Goal: Communication & Community: Answer question/provide support

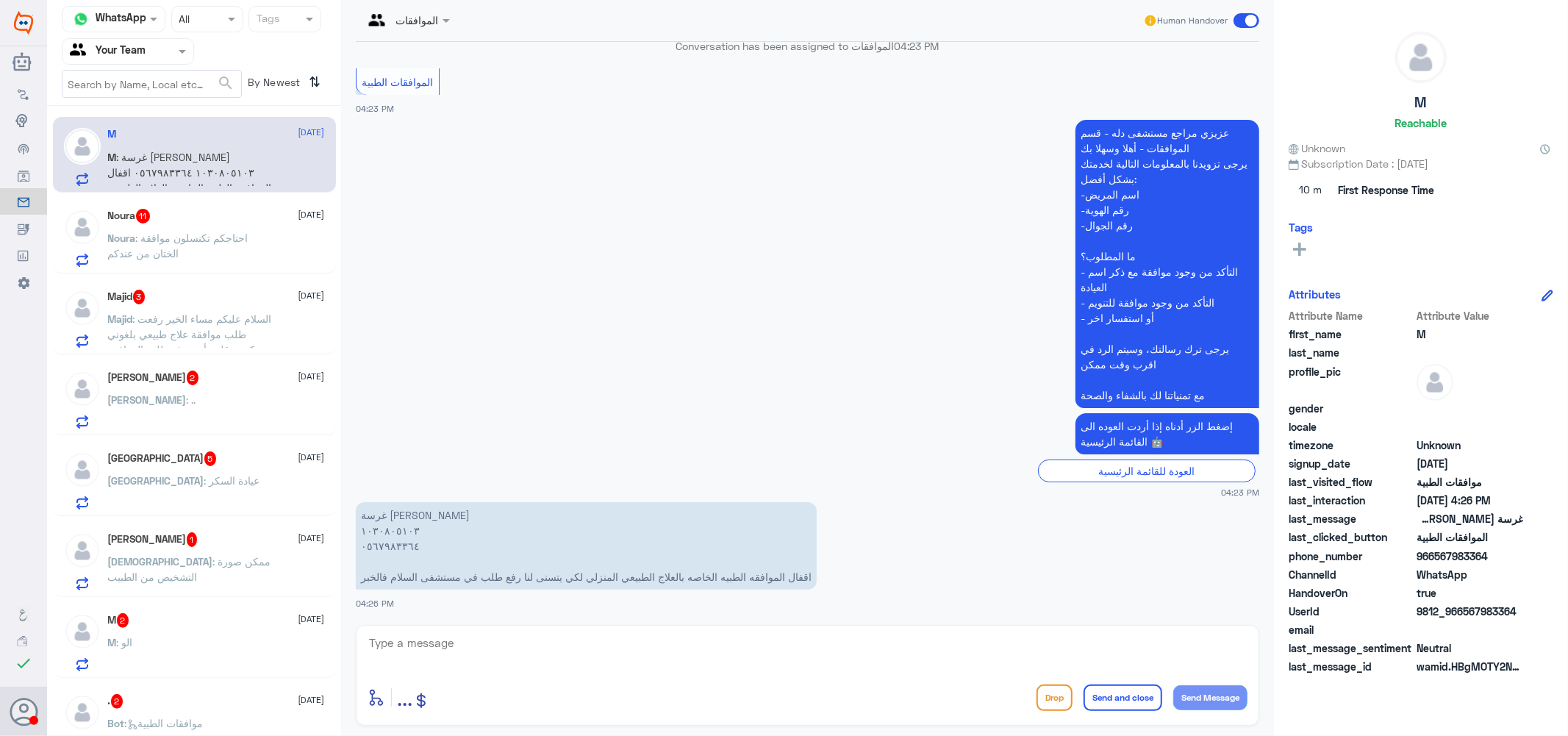
click at [408, 643] on textarea at bounding box center [808, 652] width 880 height 36
click at [408, 643] on textarea "1030805103" at bounding box center [808, 652] width 880 height 36
type textarea "1030805103"
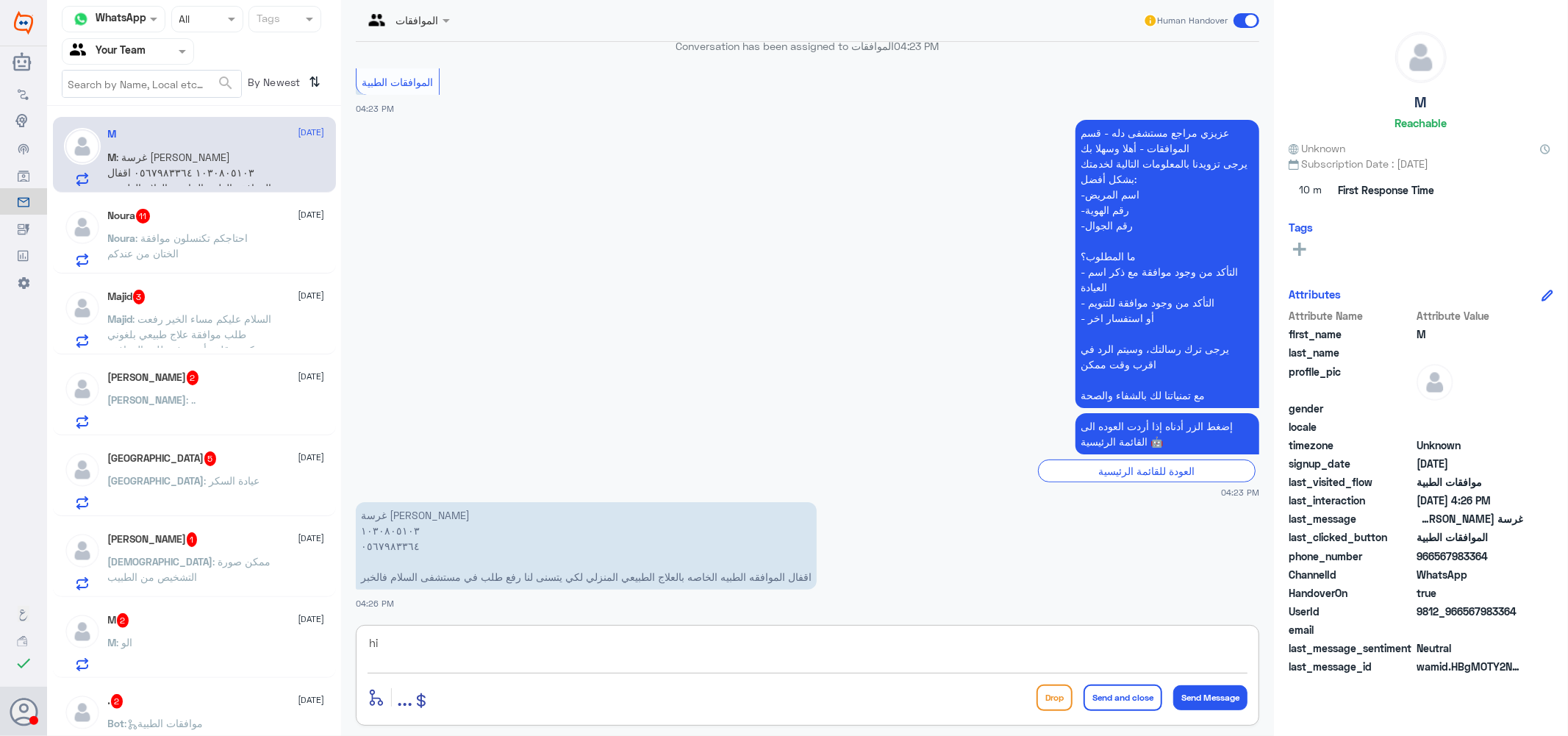
type textarea "h"
drag, startPoint x: 853, startPoint y: 648, endPoint x: 698, endPoint y: 653, distance: 155.1
click at [698, 653] on textarea "اهلا بك تم عمل جزء من الجلسات عزيزتي بحال تم عمل جزء منها لايمكن الالغاء عزيزتي…" at bounding box center [808, 652] width 880 height 36
drag, startPoint x: 882, startPoint y: 644, endPoint x: 756, endPoint y: 652, distance: 126.3
click at [756, 652] on textarea "اهلا بك تم عمل جزء من الجلسات عزيزتي بحال تم عمل جزء منها لايمكن الالغاء عزيزتي" at bounding box center [808, 652] width 880 height 36
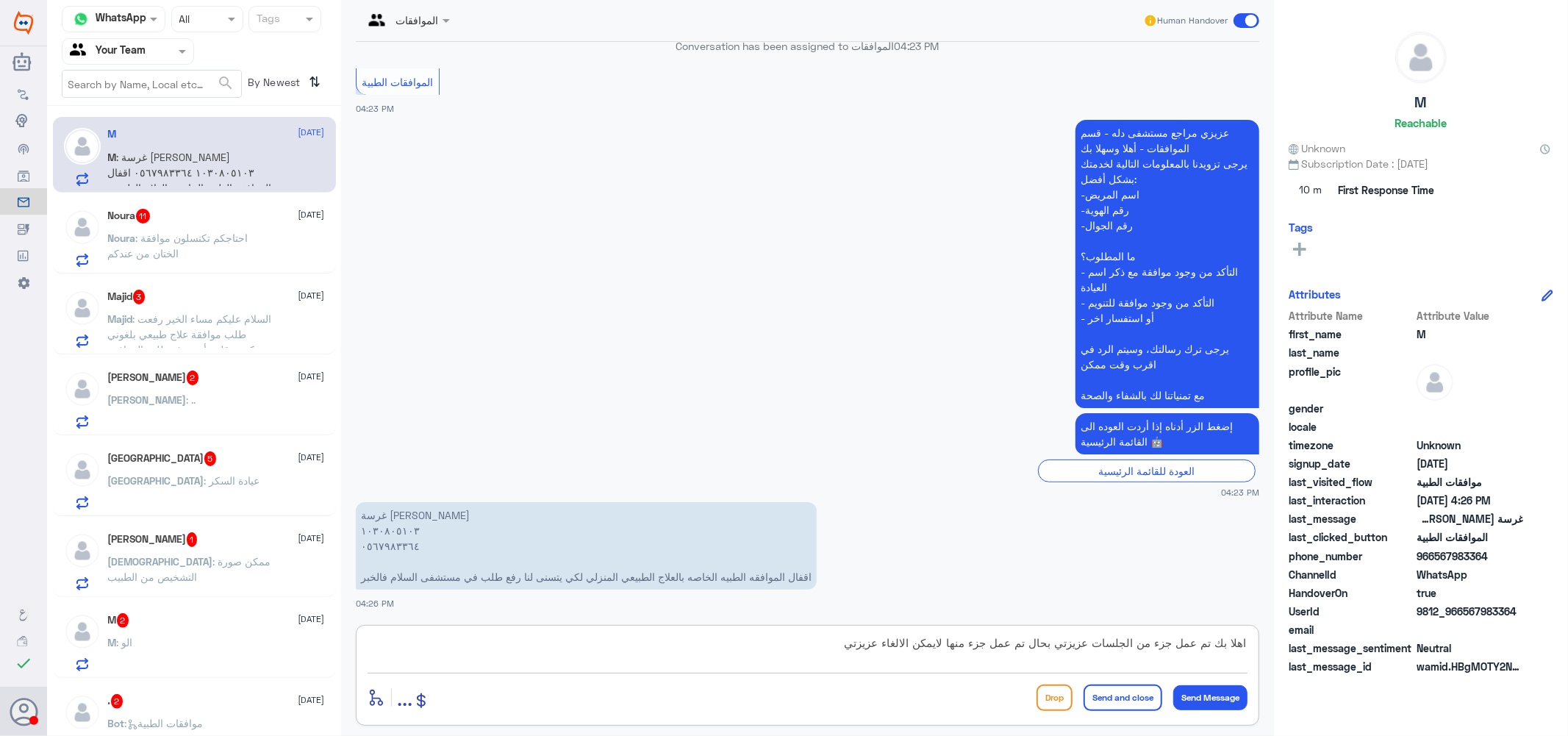
type textarea "اهلا بك تم عمل جزء من الجلسات عزيزتي بحال تم عمل جزء منها لايمكن الالغاء"
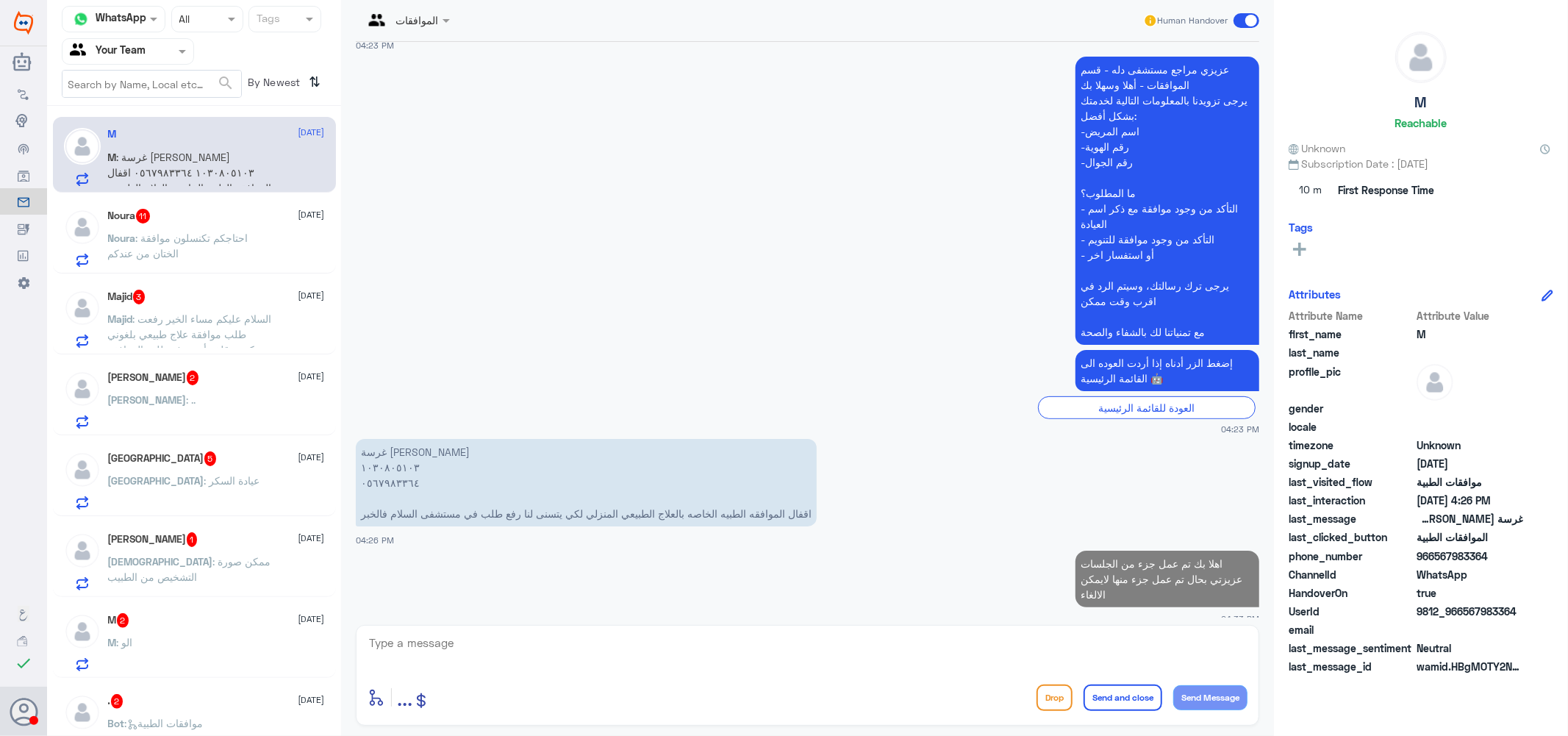
click at [202, 224] on div "Noura 11 3 September Noura : احتاجكم تكنسلون موافقة الختان من عندكم" at bounding box center [216, 238] width 217 height 58
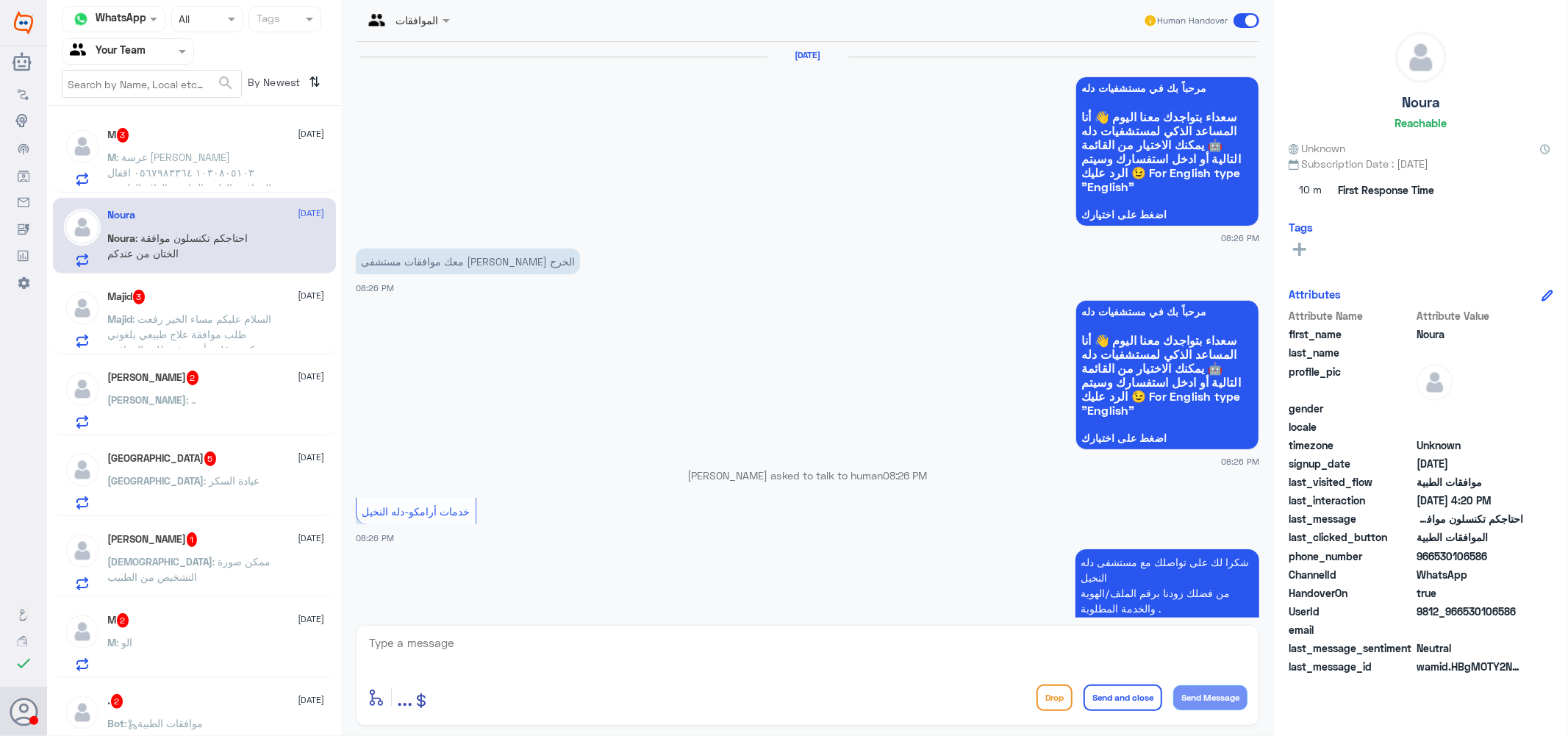
scroll to position [1145, 0]
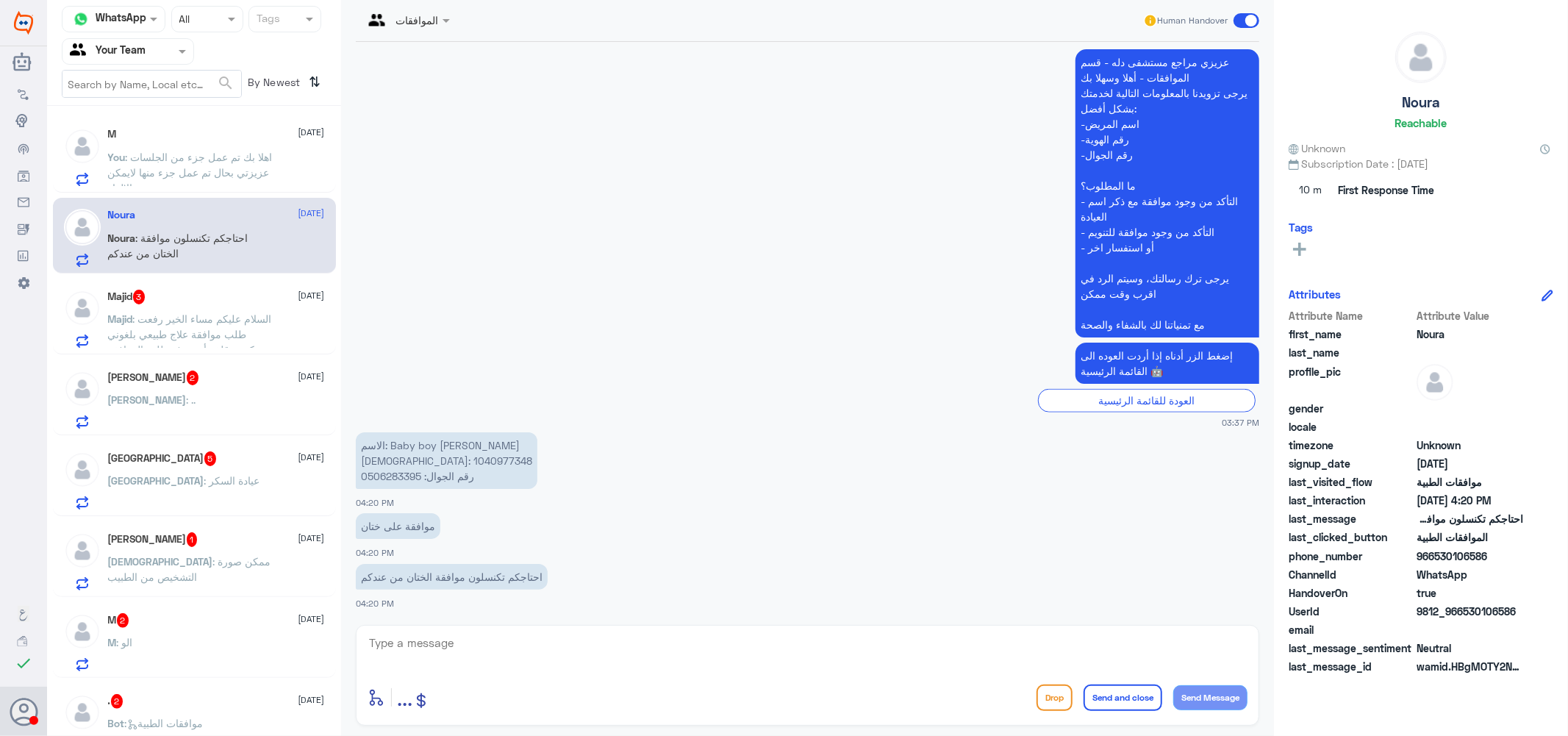
click at [395, 458] on p "الاسم: Baby boy maha الهوية: 1040977348 رقم الجوال: 0506283395" at bounding box center [447, 460] width 182 height 57
copy p "1040977348"
click at [506, 657] on textarea at bounding box center [808, 652] width 880 height 36
type textarea "j"
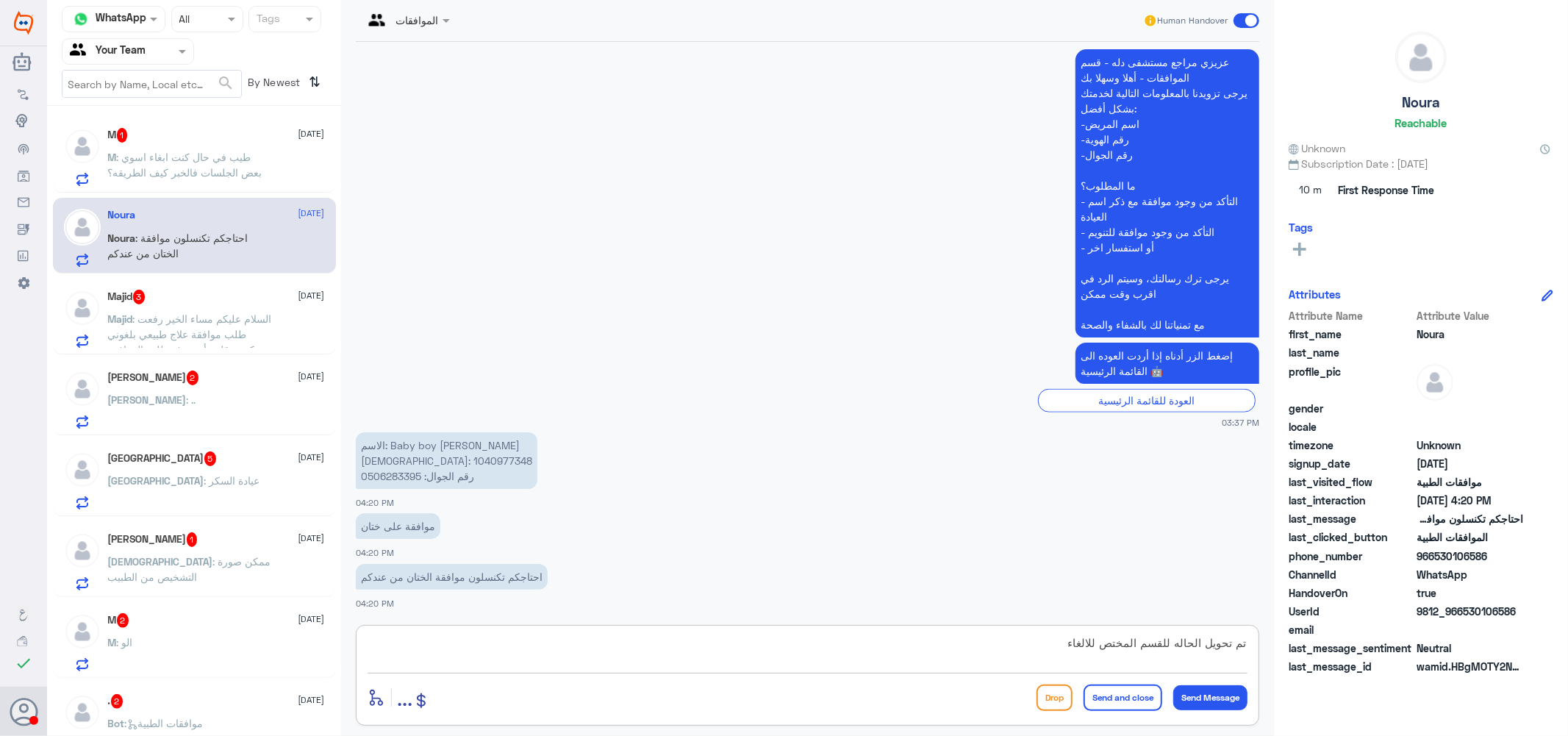
type textarea "تم تحويل الحاله للقسم المختص للالغاء"
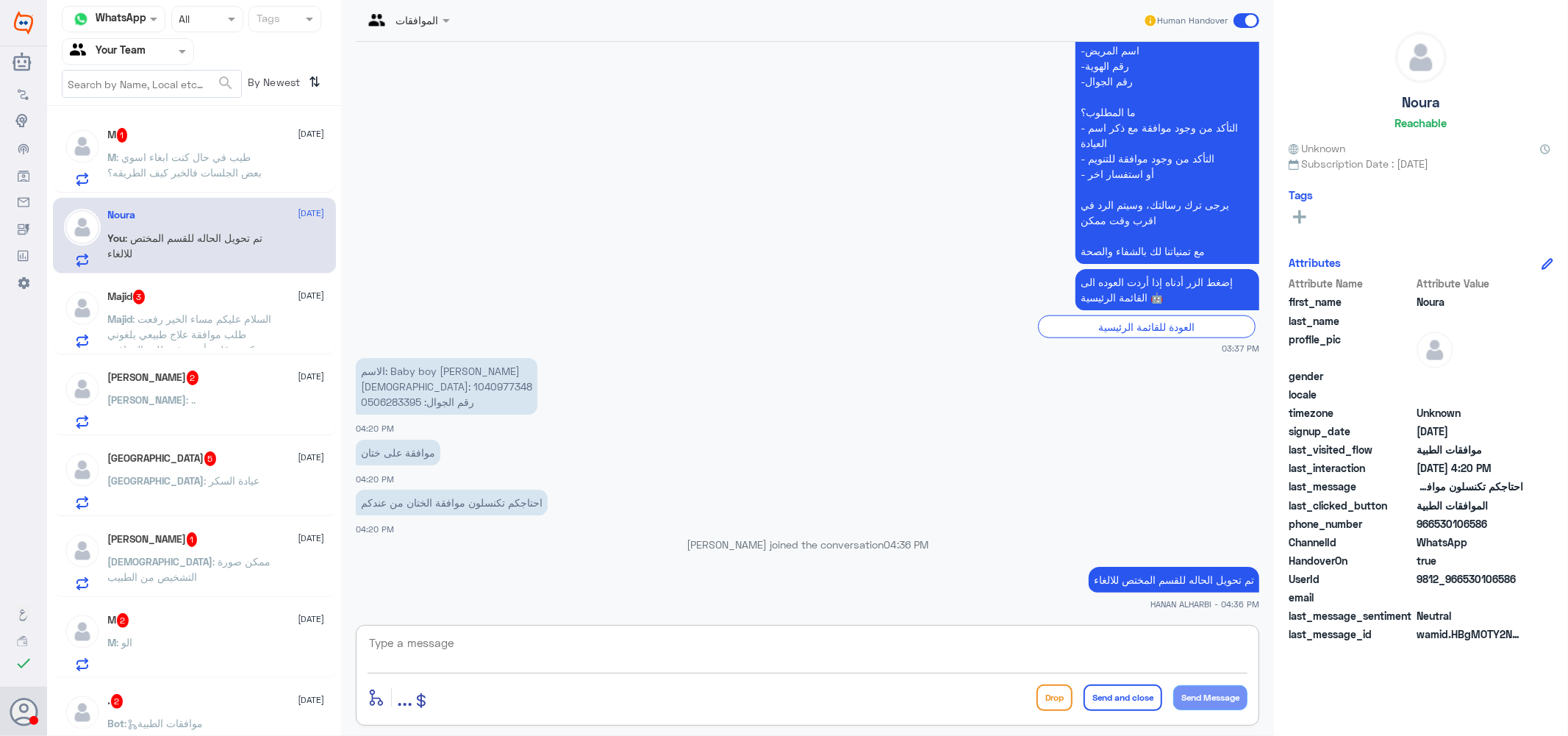
click at [251, 326] on span ": السلام عليكم مساء الخير رفعت طلب موافقة علاج طبيعي بلغوني شركة مدقلف أعيد رفع…" at bounding box center [190, 365] width 164 height 105
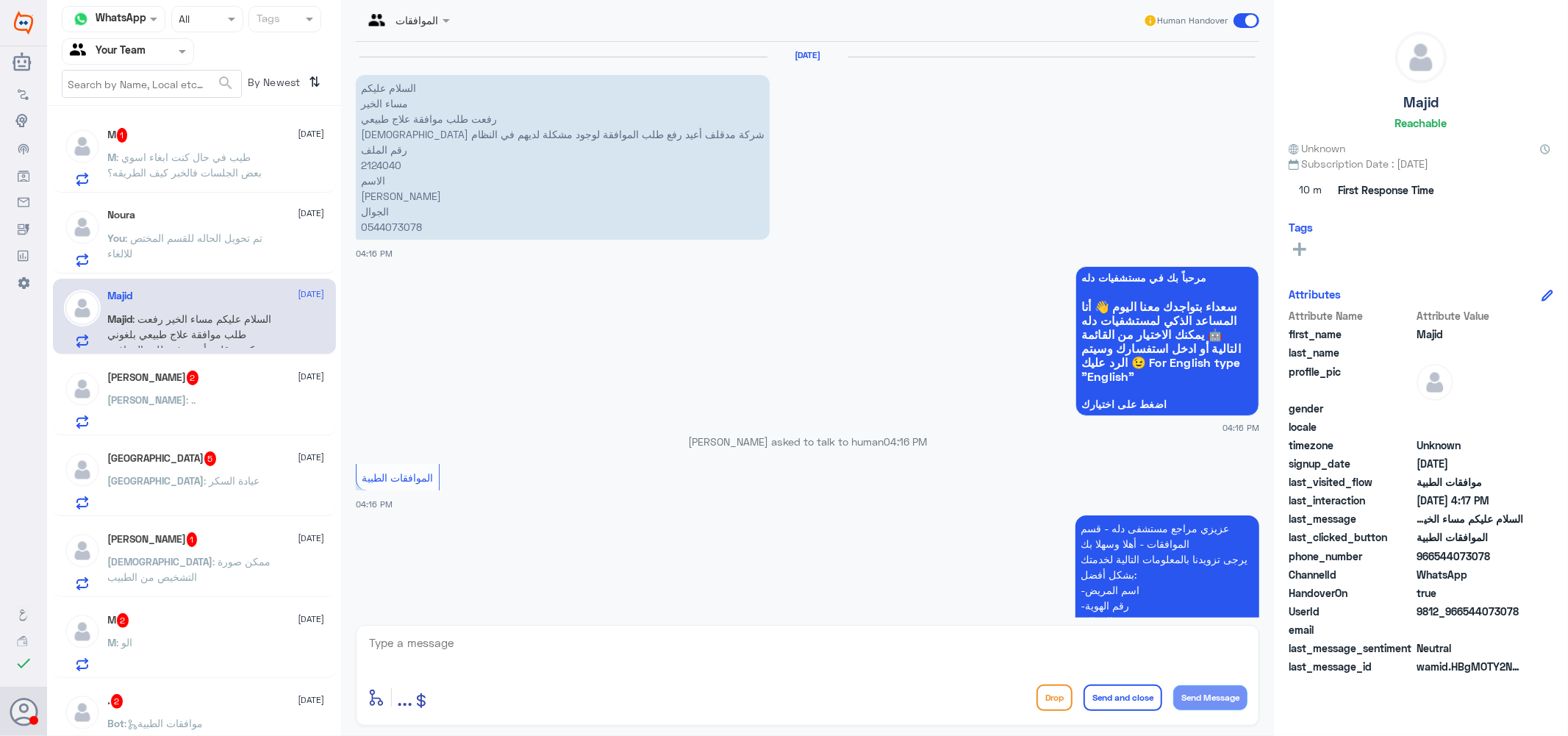
scroll to position [504, 0]
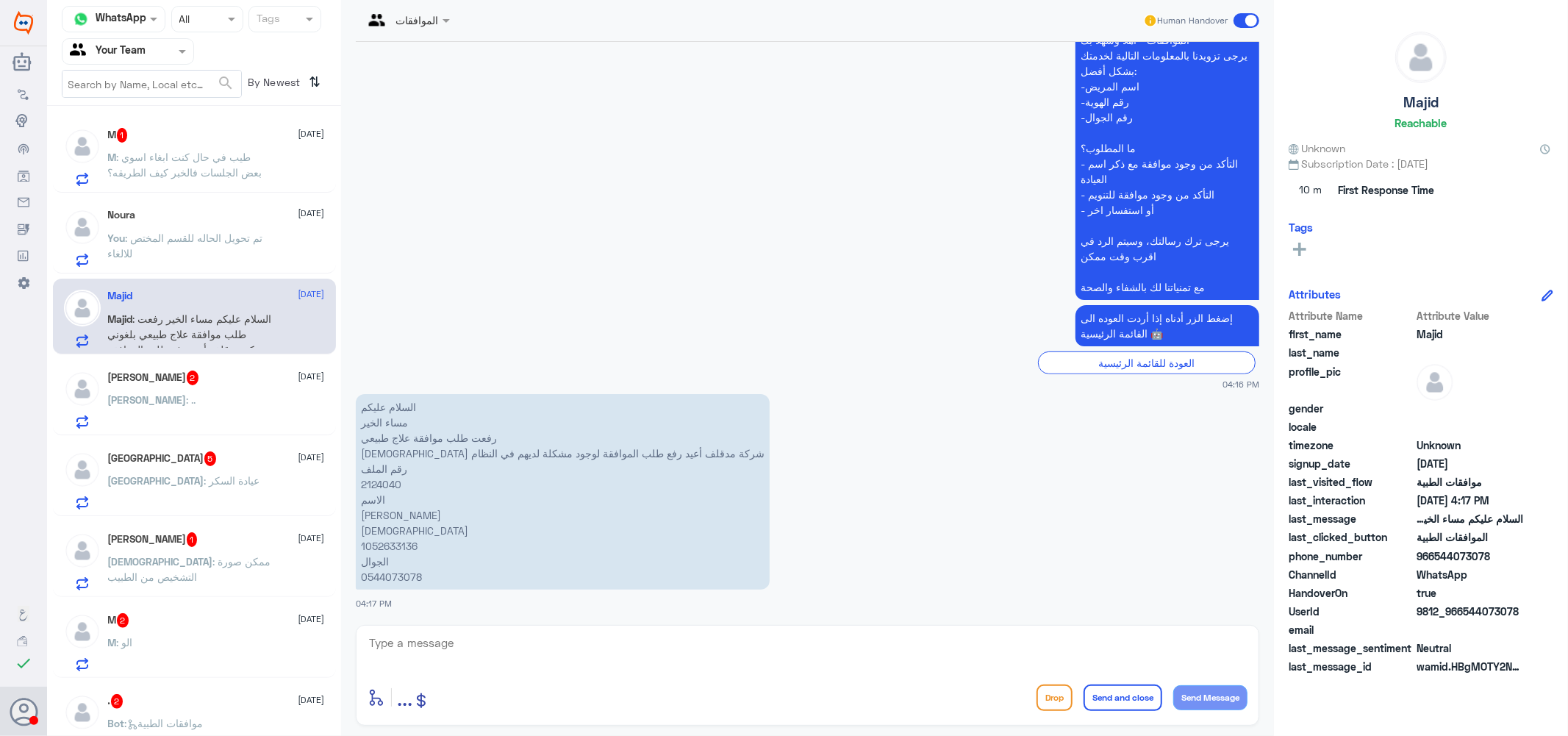
click at [384, 483] on p "السلام عليكم مساء الخير رفعت طلب موافقة علاج طبيعي بلغوني شركة مدقلف أعيد رفع ط…" at bounding box center [563, 492] width 414 height 196
copy p "2124040"
click at [481, 653] on textarea at bounding box center [808, 652] width 880 height 36
type textarea "g"
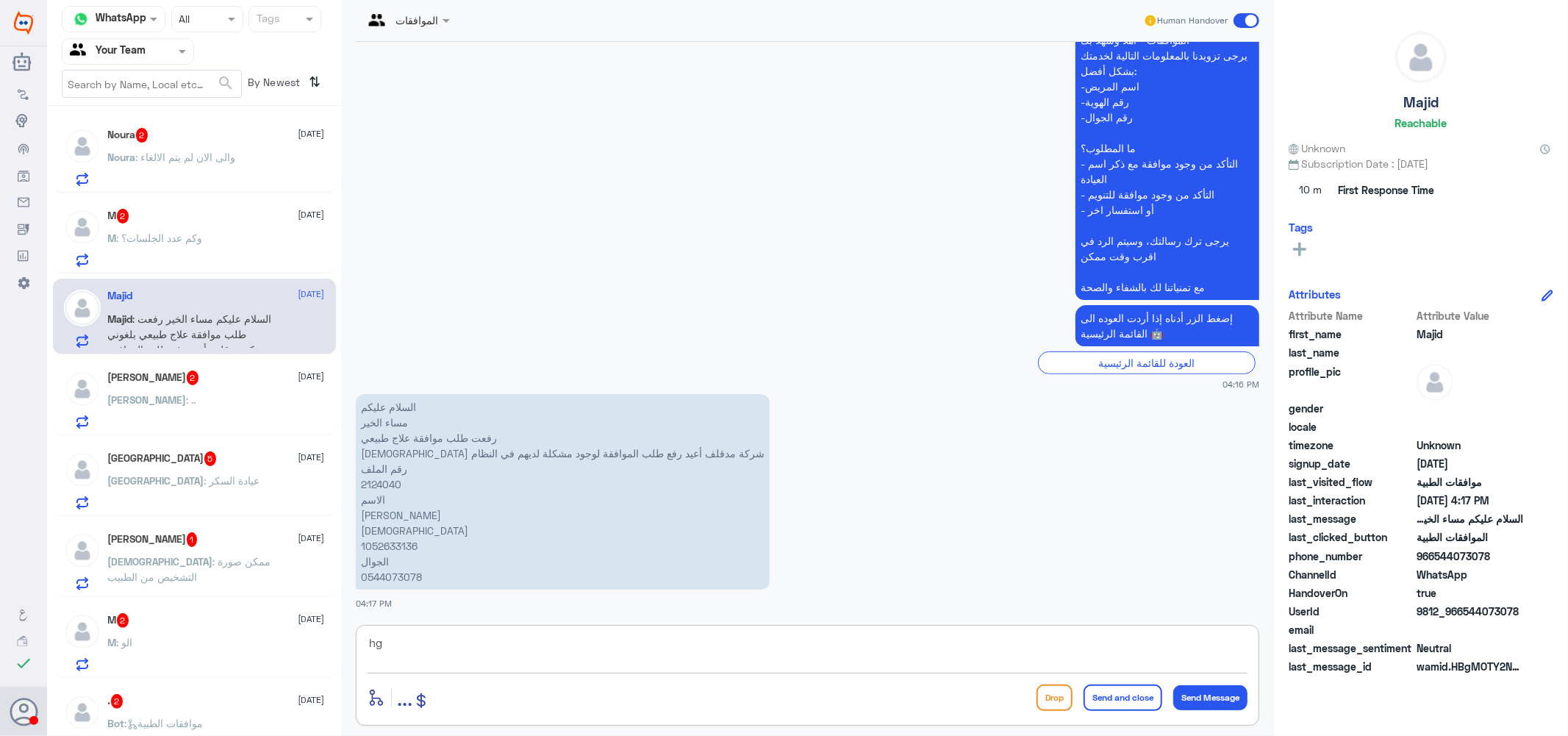
type textarea "h"
type textarea "الطلب تحت الاجراء [PERSON_NAME]"
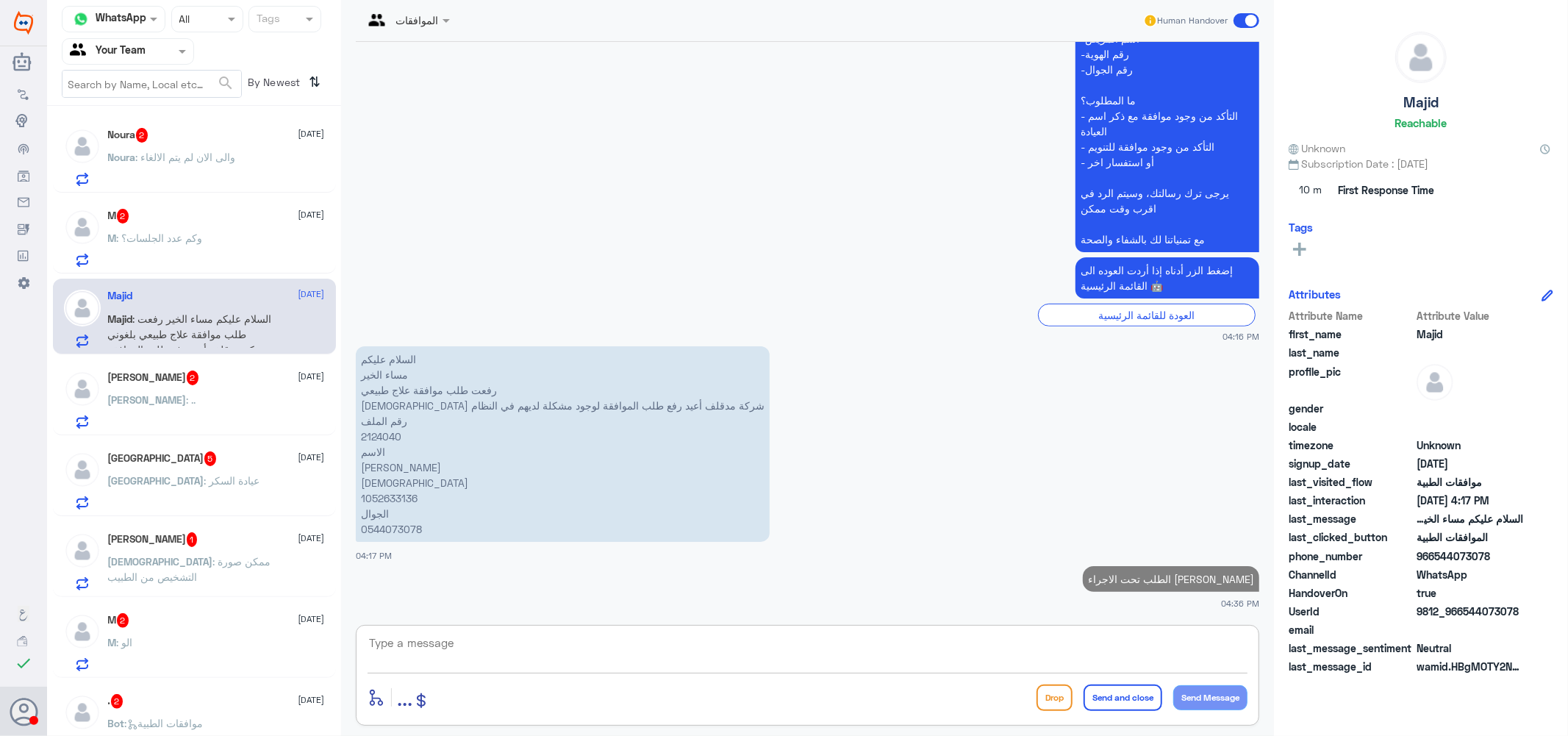
click at [208, 155] on span ": والى الان لم يتم الالغاء" at bounding box center [186, 157] width 100 height 13
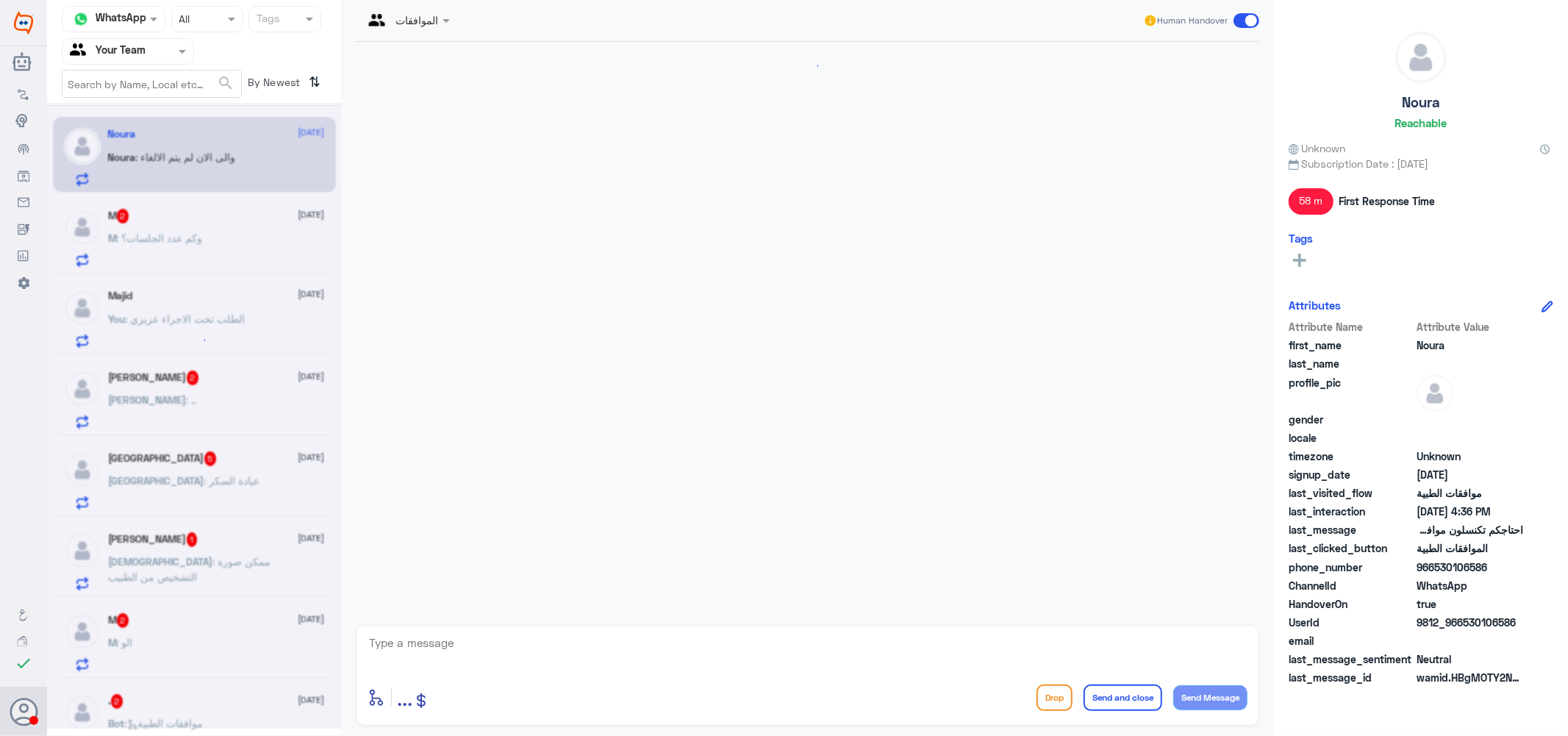
scroll to position [927, 0]
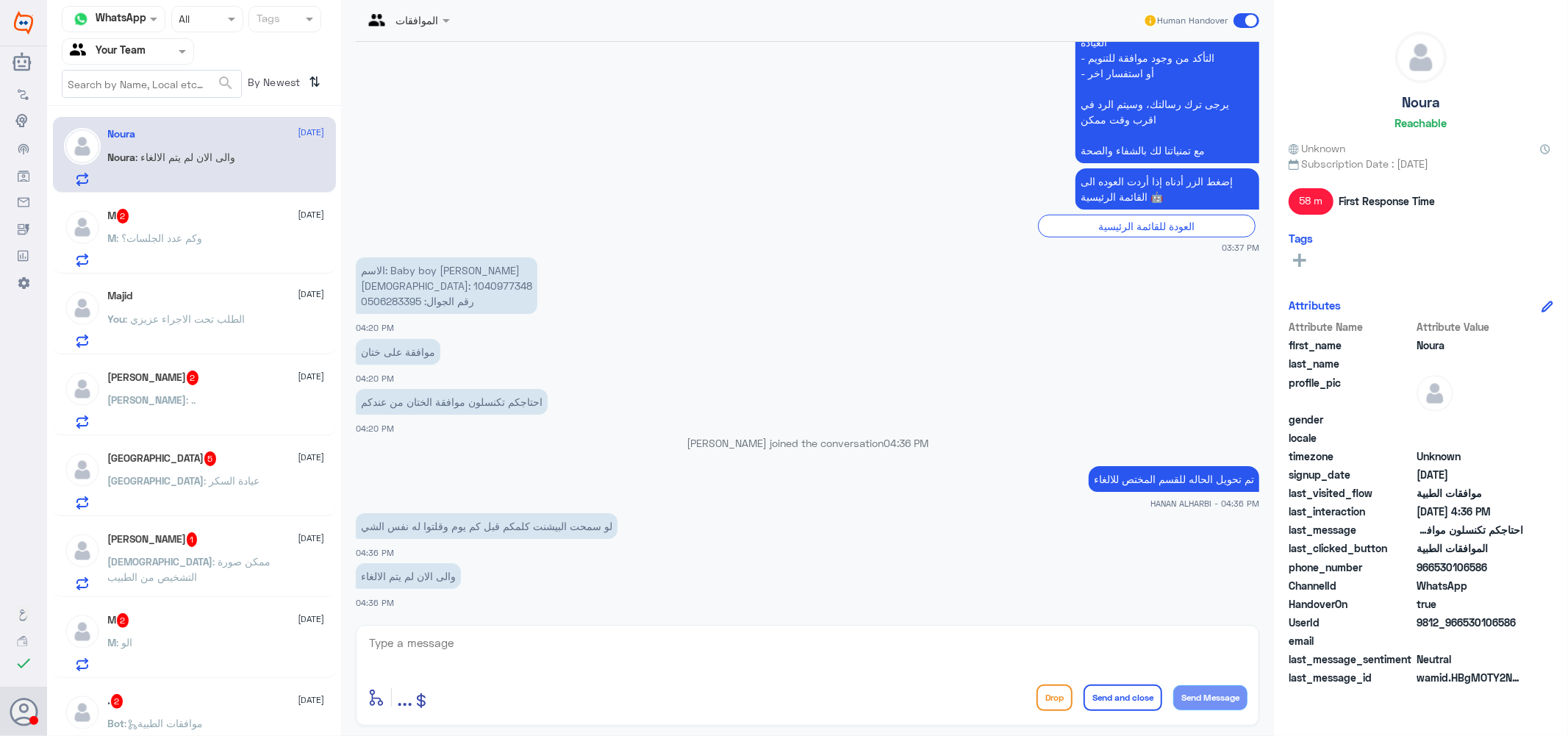
click at [1140, 471] on p "تم تحويل الحاله للقسم المختص للالغاء" at bounding box center [1174, 479] width 171 height 26
copy div "تم تحويل الحاله للقسم المختص للالغاء"
click at [862, 651] on textarea at bounding box center [808, 652] width 880 height 36
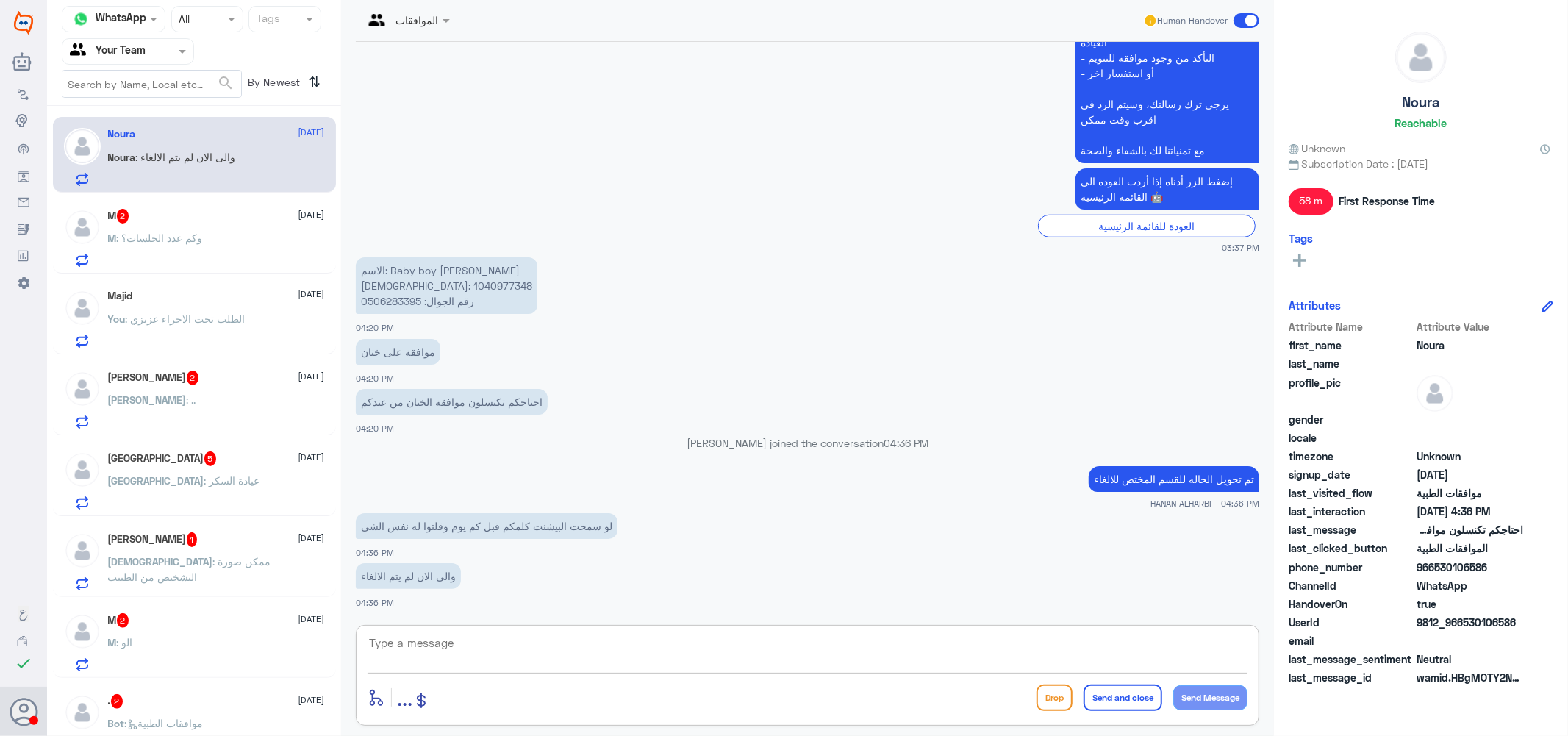
paste textarea "تم تحويل الحاله للقسم المختص للالغاء"
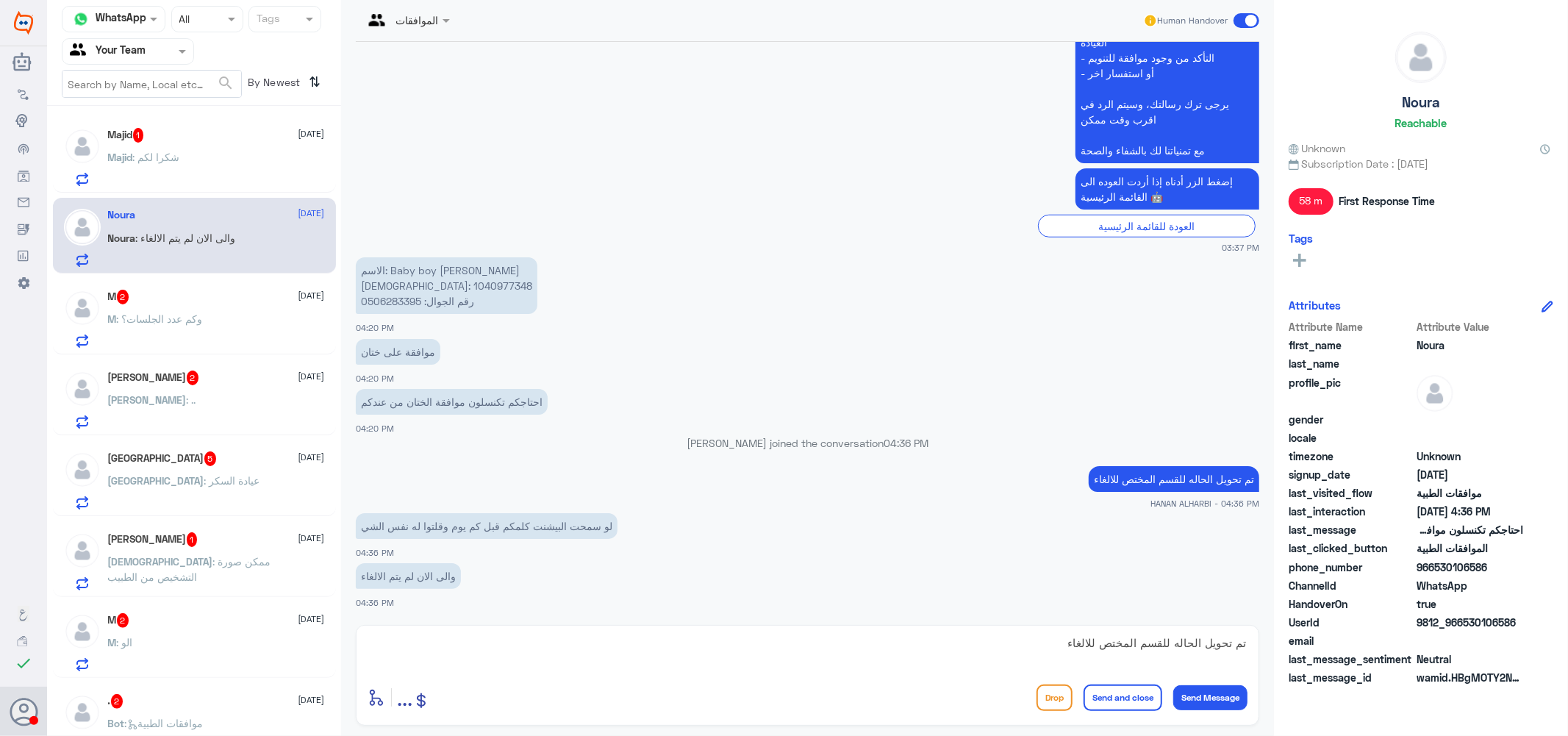
drag, startPoint x: 1071, startPoint y: 631, endPoint x: 1071, endPoint y: 605, distance: 26.0
click at [1071, 605] on div "الموافقات Human Handover 2 Sep 2025 Conversation has been assigned to Mubarak A…" at bounding box center [807, 370] width 932 height 741
drag, startPoint x: 1118, startPoint y: 645, endPoint x: 1107, endPoint y: 636, distance: 14.2
click at [1110, 599] on div "الموافقات Human Handover 2 Sep 2025 Conversation has been assigned to Mubarak A…" at bounding box center [807, 370] width 932 height 741
type textarea "تم تحويل الحاله للقسم المخت ص للالغاء"
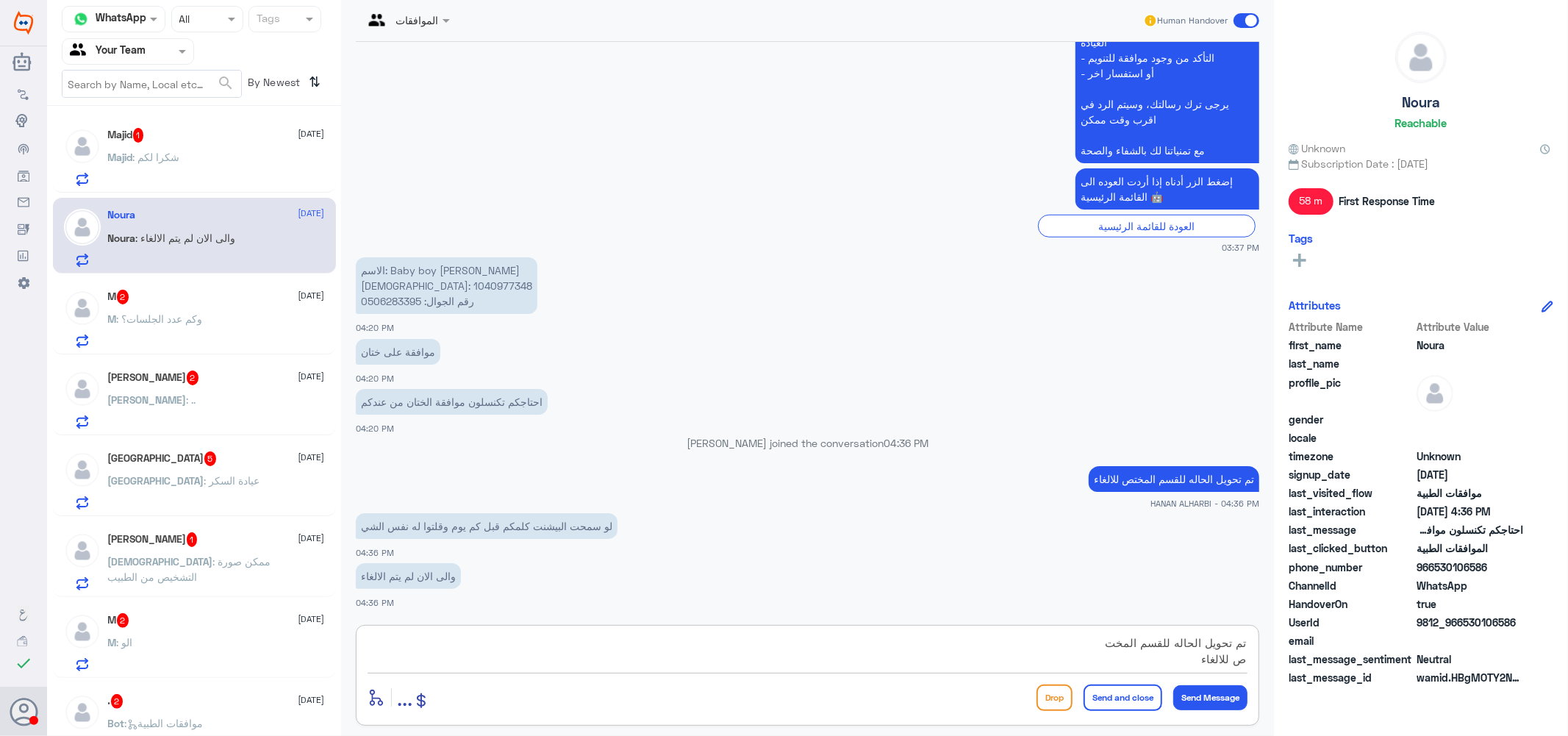
scroll to position [0, 0]
click at [1081, 640] on textarea "تم تحويل الحاله للقسم المخت ص للالغاء" at bounding box center [808, 652] width 880 height 36
drag, startPoint x: 1180, startPoint y: 655, endPoint x: 1240, endPoint y: 633, distance: 63.9
click at [1240, 633] on textarea "تم تحويل الحاله للقسم المخت ص للالغاء" at bounding box center [808, 652] width 880 height 36
type textarea "ب"
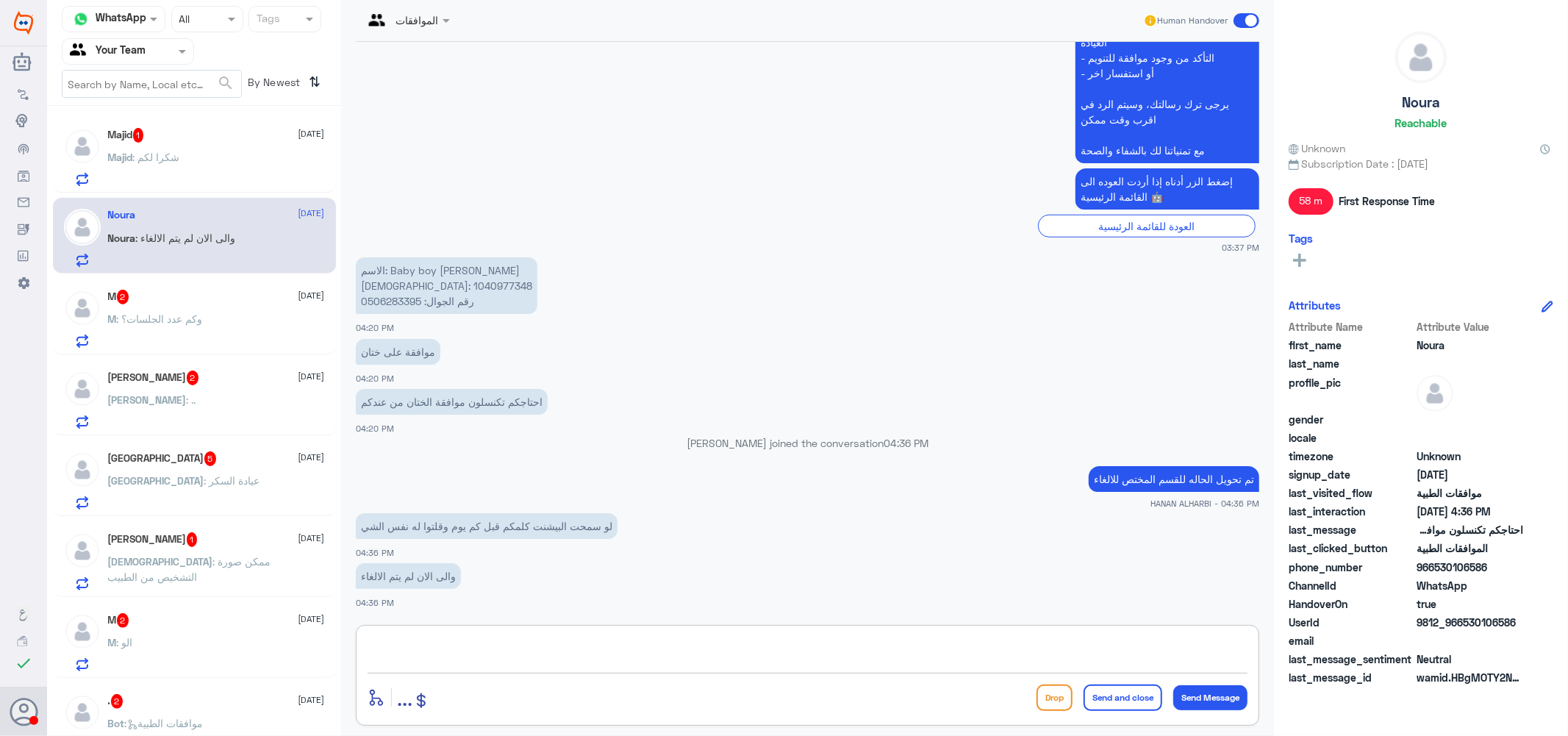
drag, startPoint x: 1207, startPoint y: 638, endPoint x: 1210, endPoint y: 624, distance: 14.3
click at [1210, 625] on div "enter flow name ... Drop Send and close Send Message" at bounding box center [808, 675] width 903 height 101
type textarea "ت"
type textarea "الحاله الان مع الفريق المختص للالغاء"
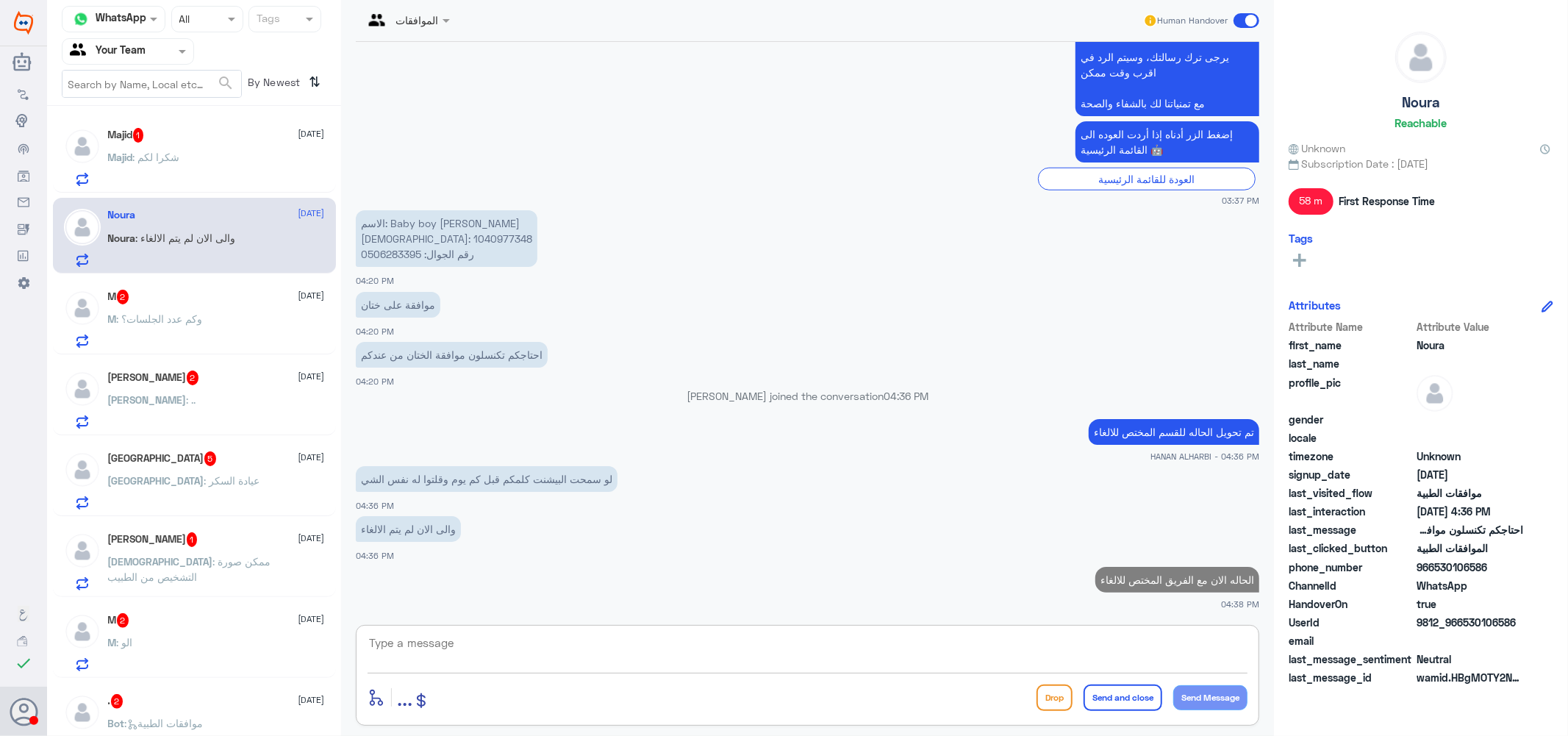
click at [192, 313] on span ": وكم عدد الجلسات؟" at bounding box center [159, 319] width 86 height 13
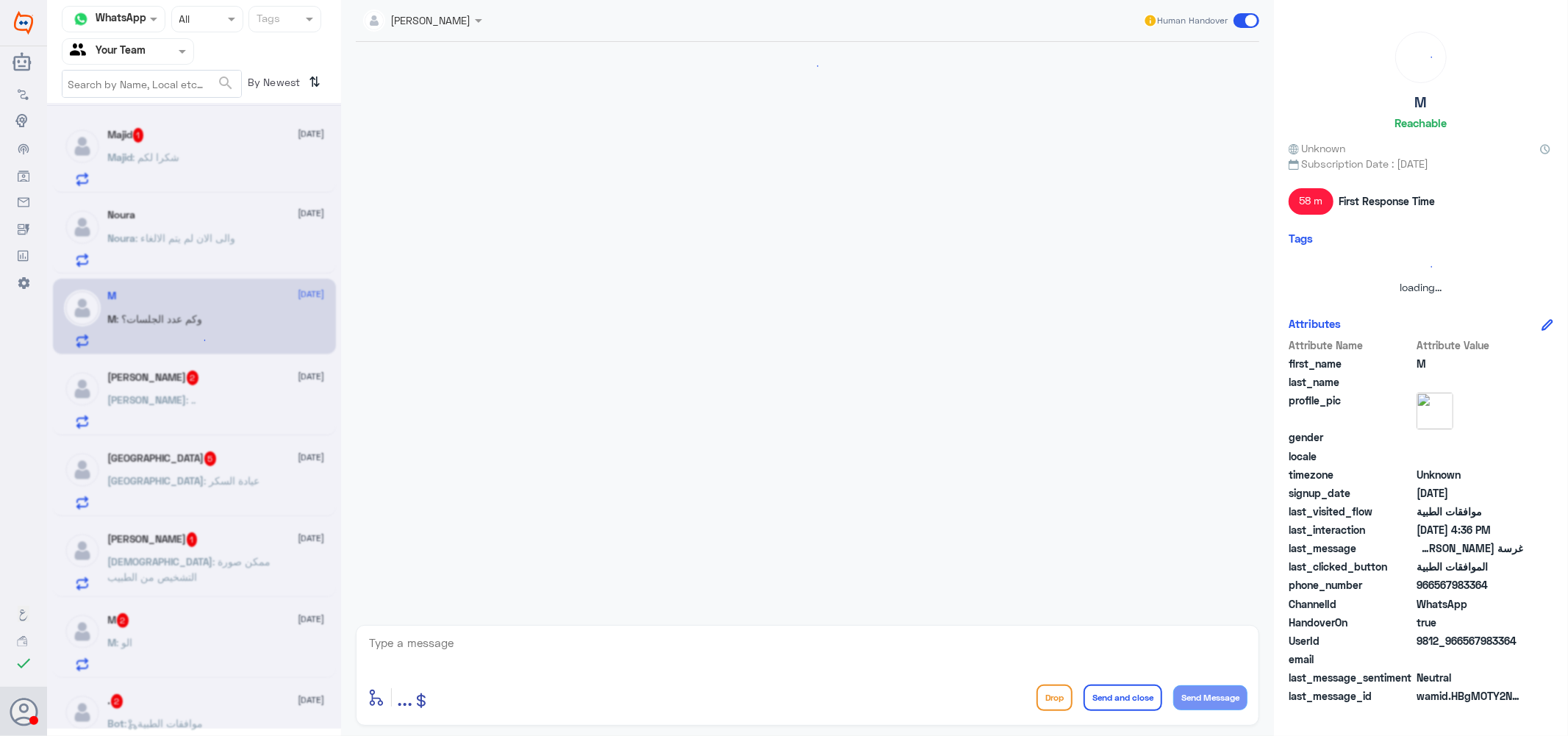
scroll to position [447, 0]
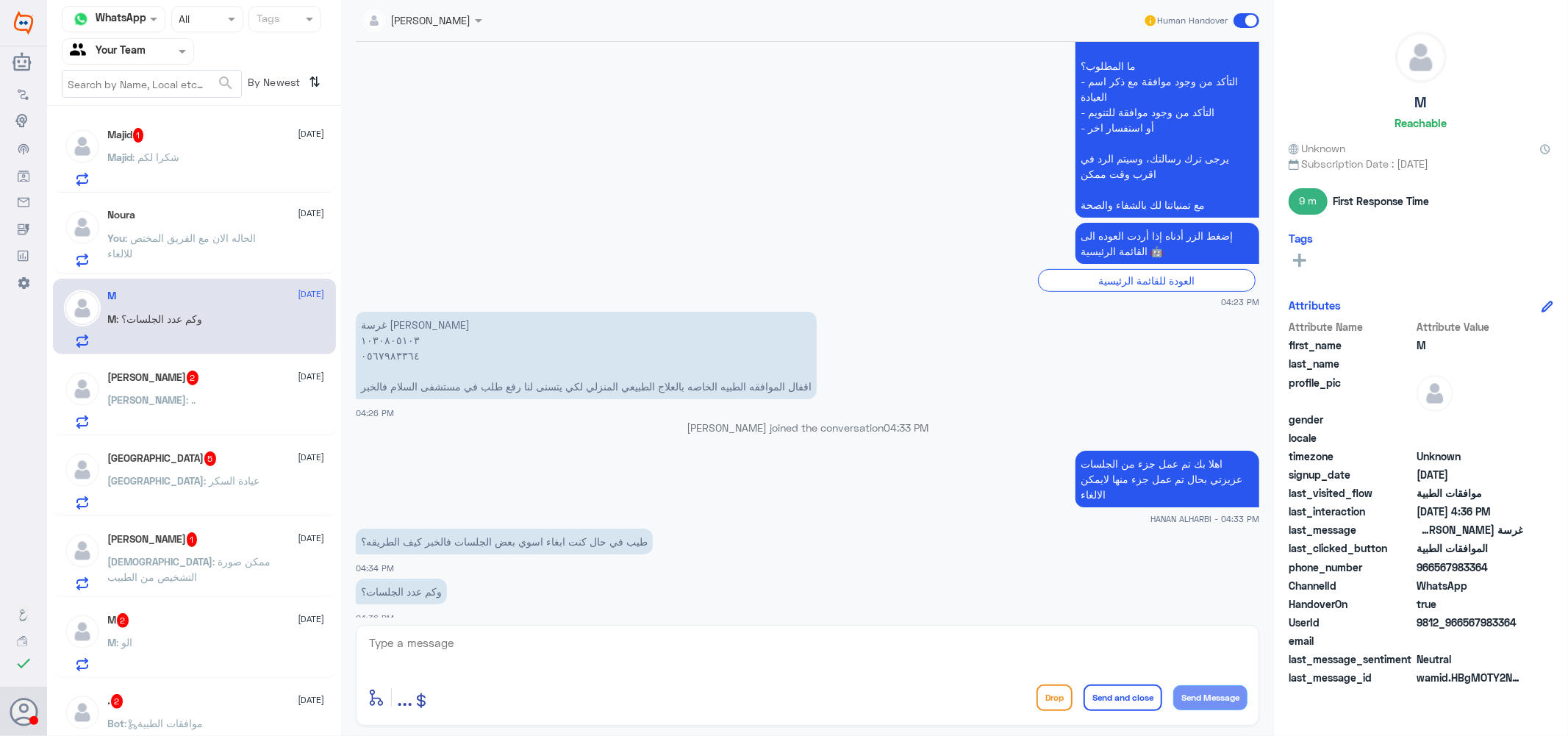
click at [173, 392] on div "Nasser 2 3 September Nasser : .." at bounding box center [216, 400] width 217 height 58
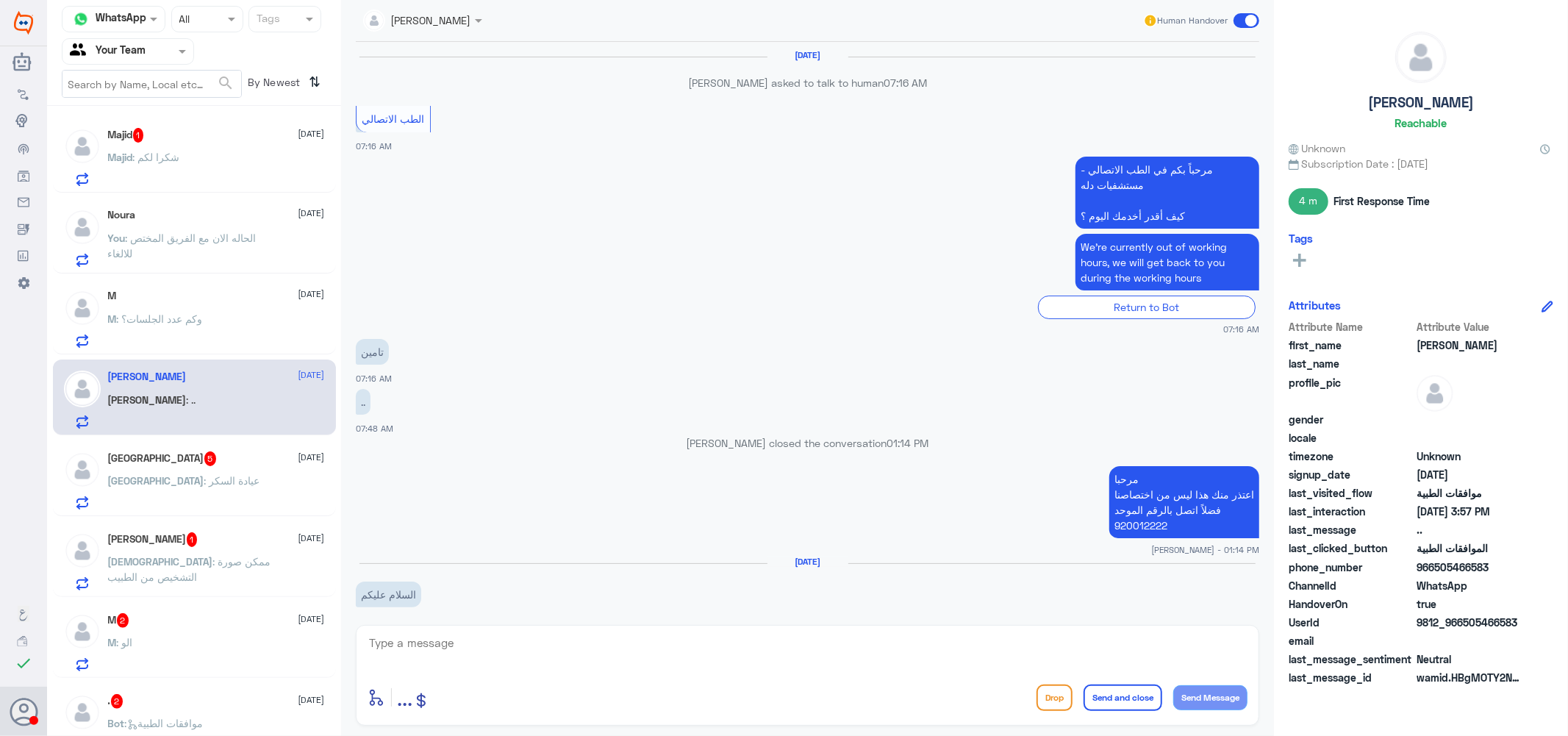
scroll to position [993, 0]
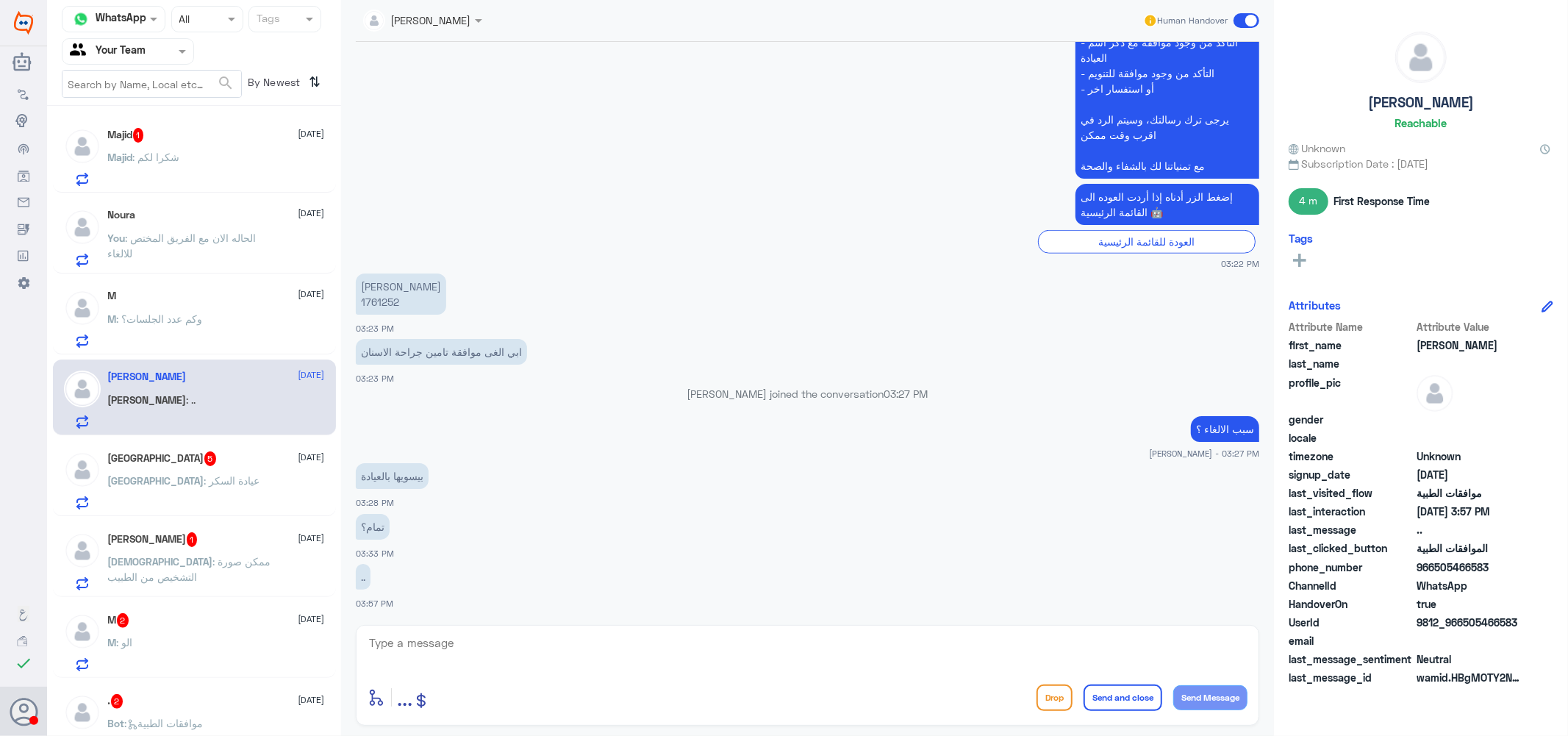
click at [385, 302] on p "ناصر الموسى ‎1761252" at bounding box center [401, 294] width 91 height 41
copy p "1761252"
click at [426, 643] on textarea at bounding box center [808, 652] width 880 height 36
type textarea "j"
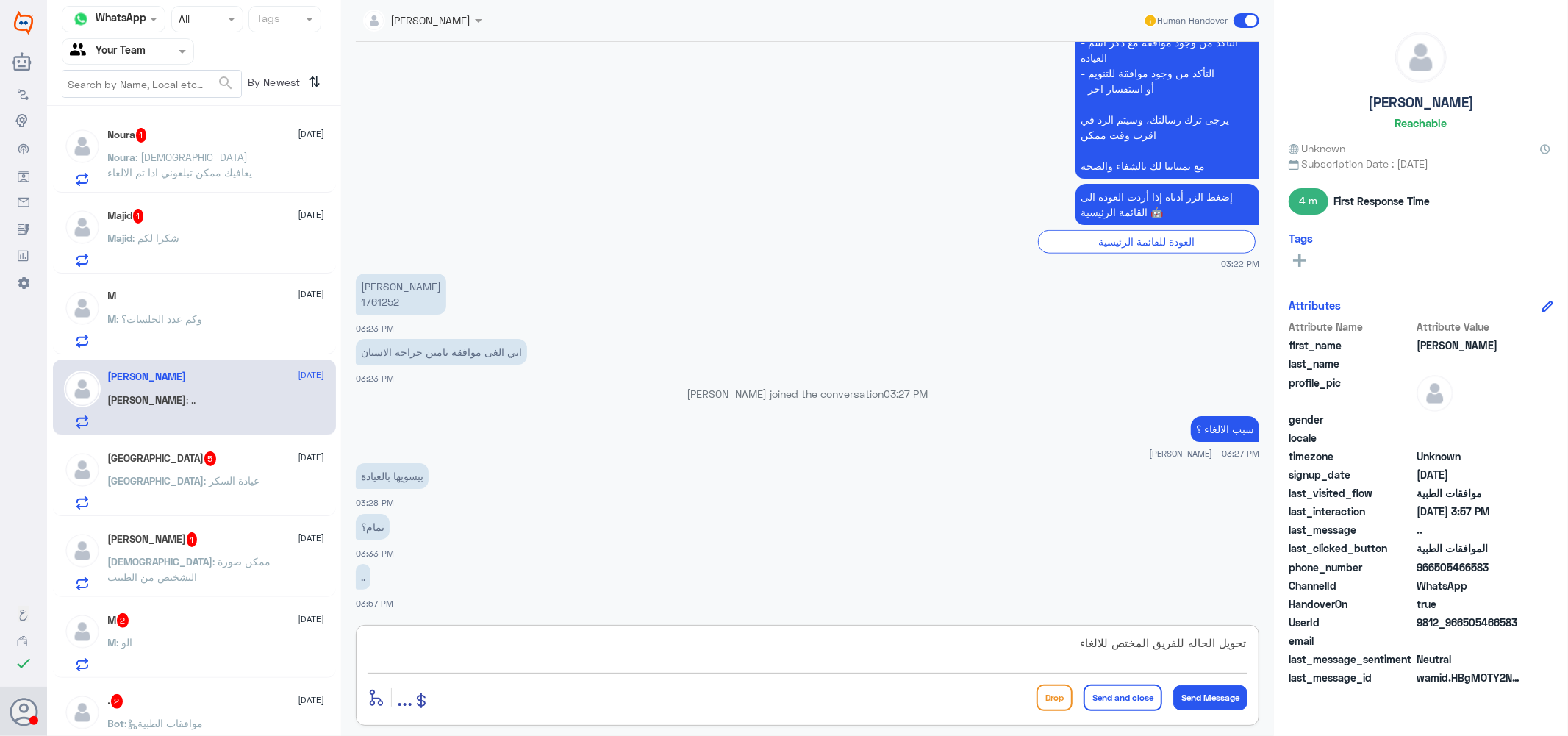
type textarea "تحويل الحاله للفريق المختص للالغاء"
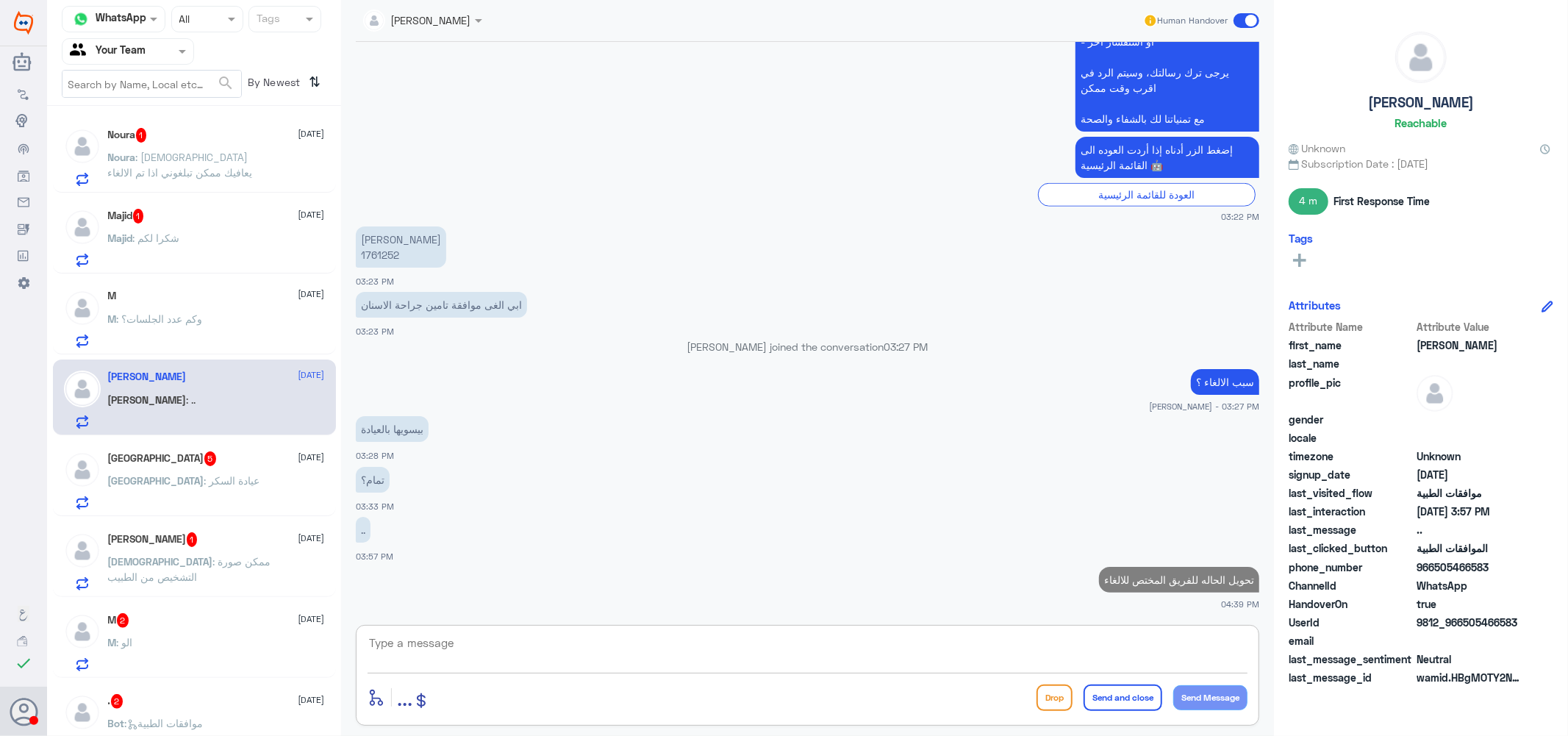
scroll to position [1035, 0]
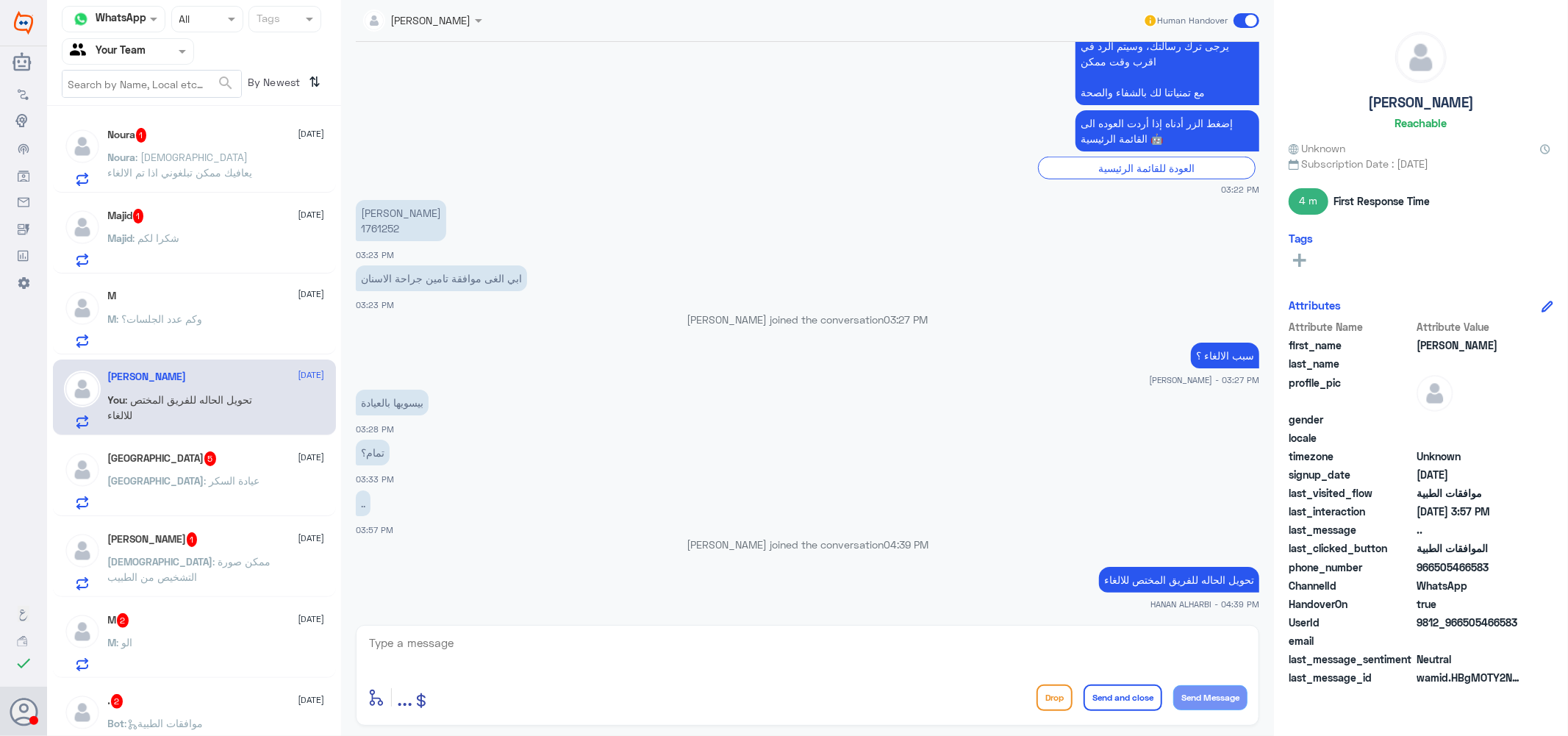
click at [204, 475] on span ": عيادة السكر" at bounding box center [232, 481] width 56 height 13
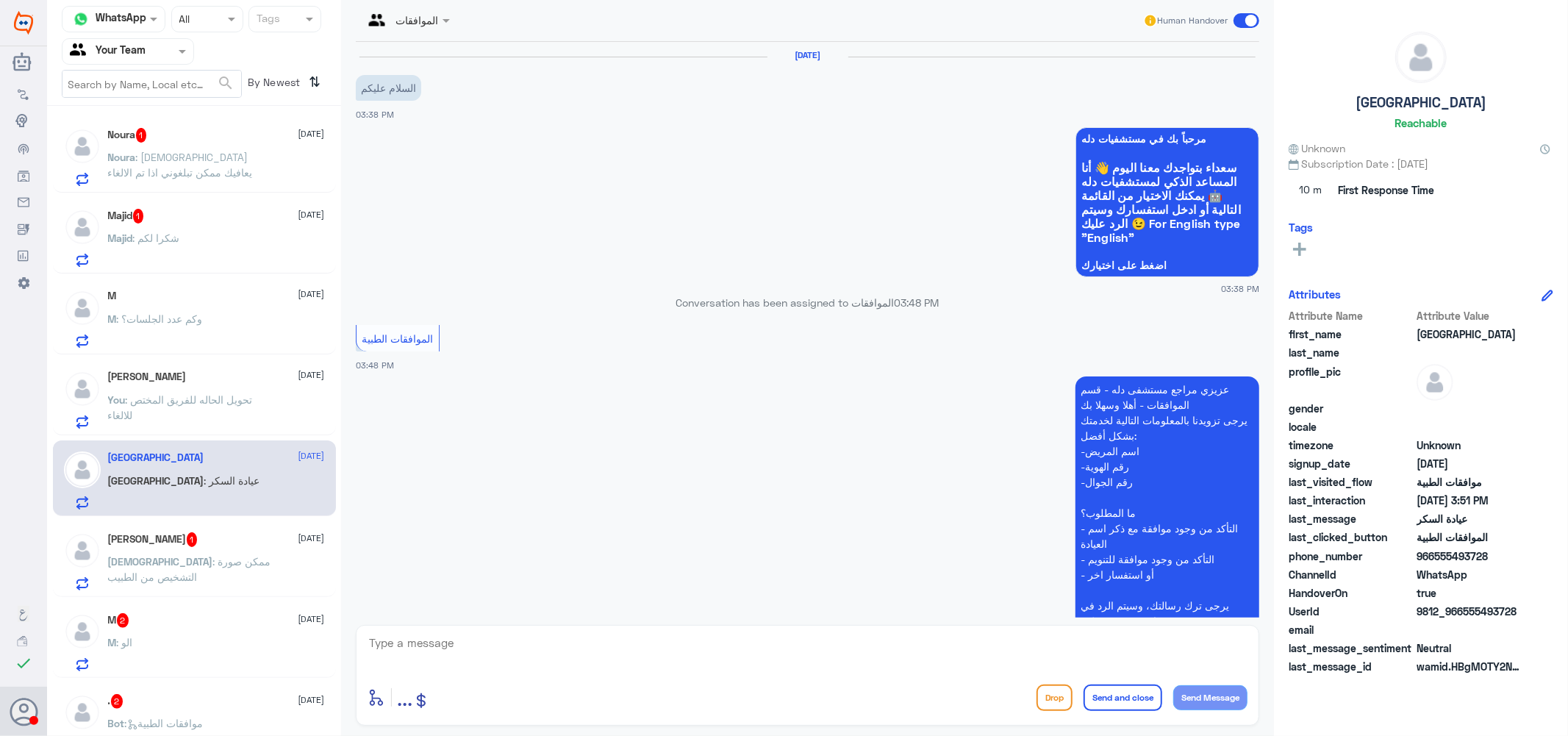
scroll to position [327, 0]
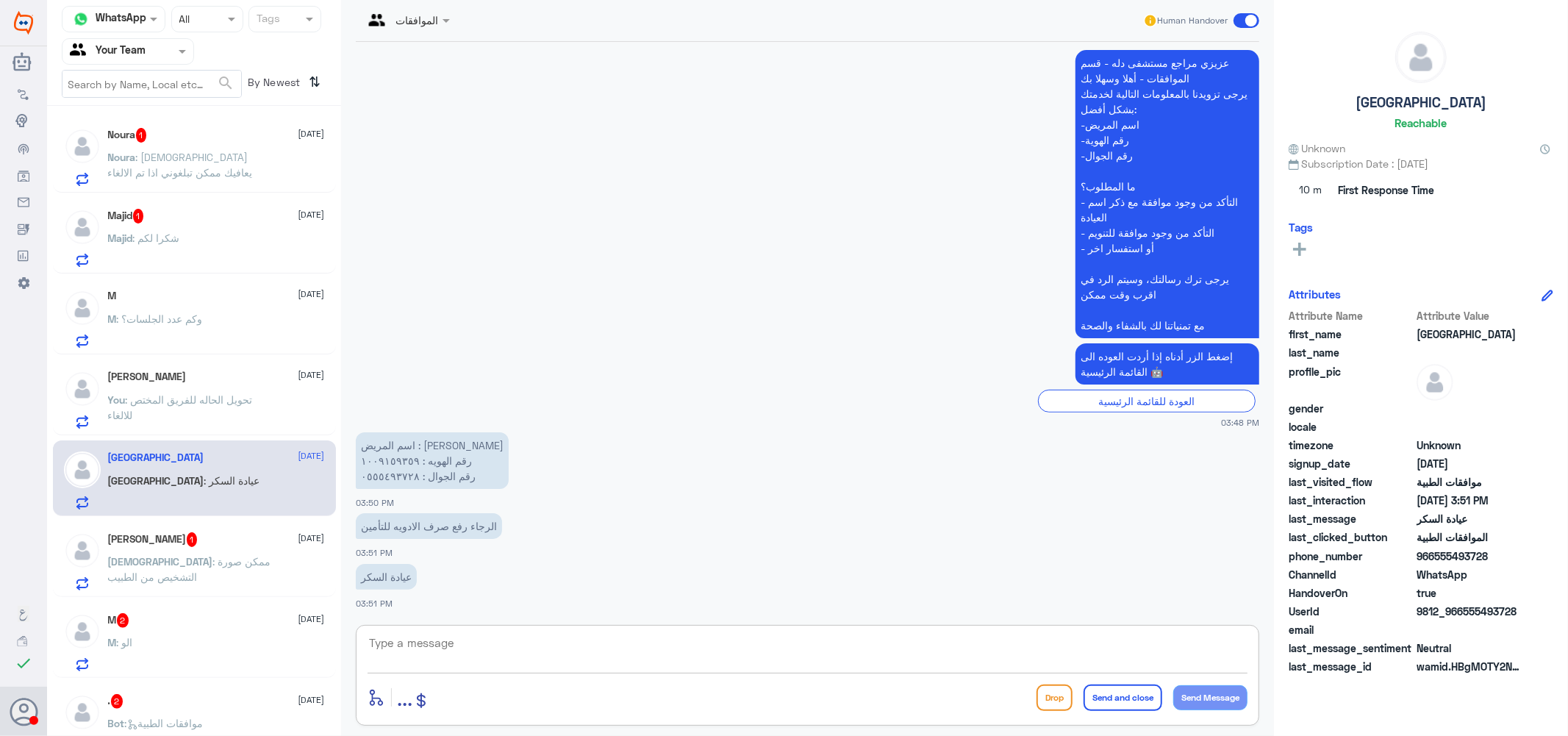
click at [475, 634] on textarea at bounding box center [808, 652] width 880 height 36
click at [430, 638] on textarea "1009159359" at bounding box center [808, 652] width 880 height 36
type textarea "1009159359"
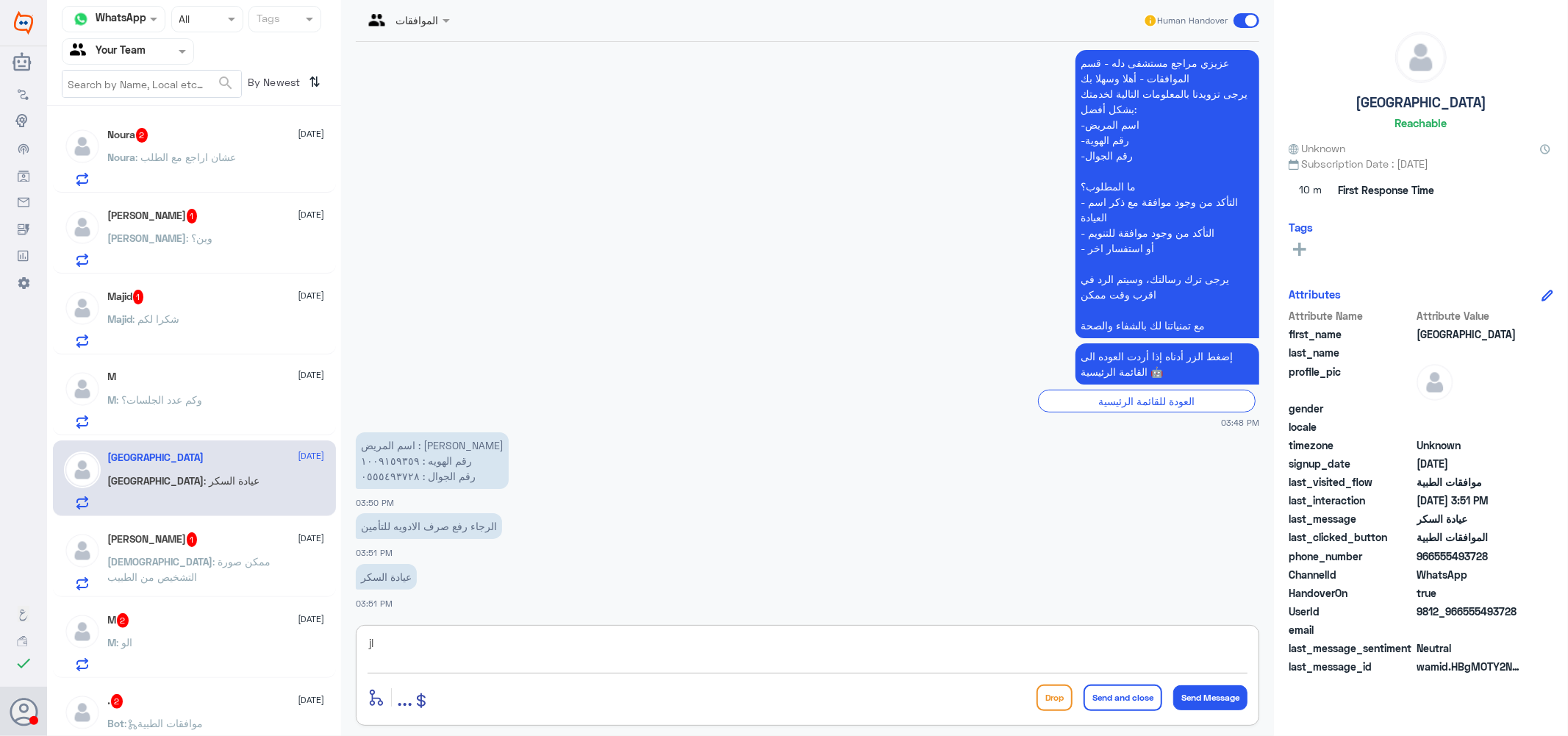
type textarea "j"
type textarea "تم ارسال مجددا بحال تمت الموافقه بتوصلك رساله ان شاء[DEMOGRAPHIC_DATA]"
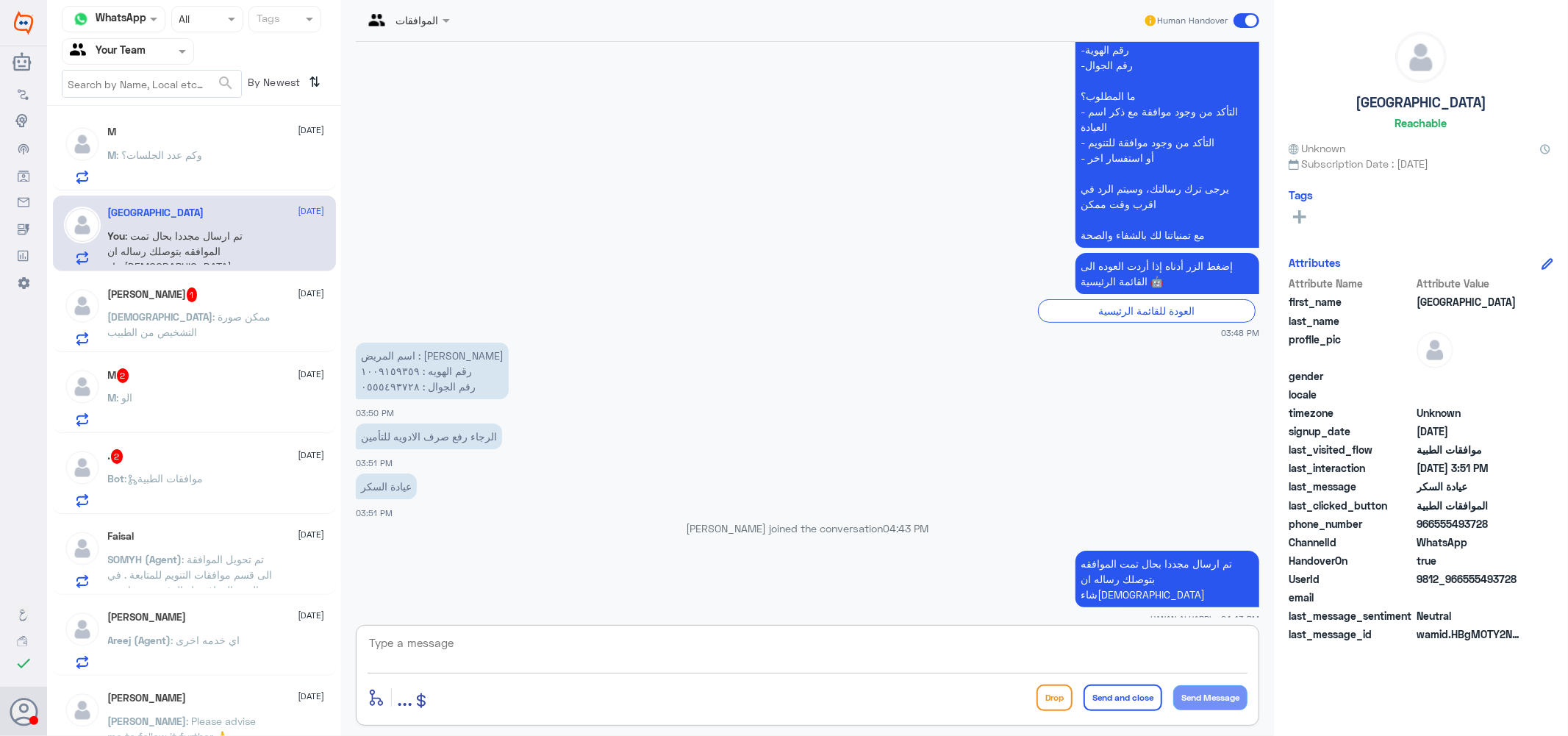
scroll to position [0, 0]
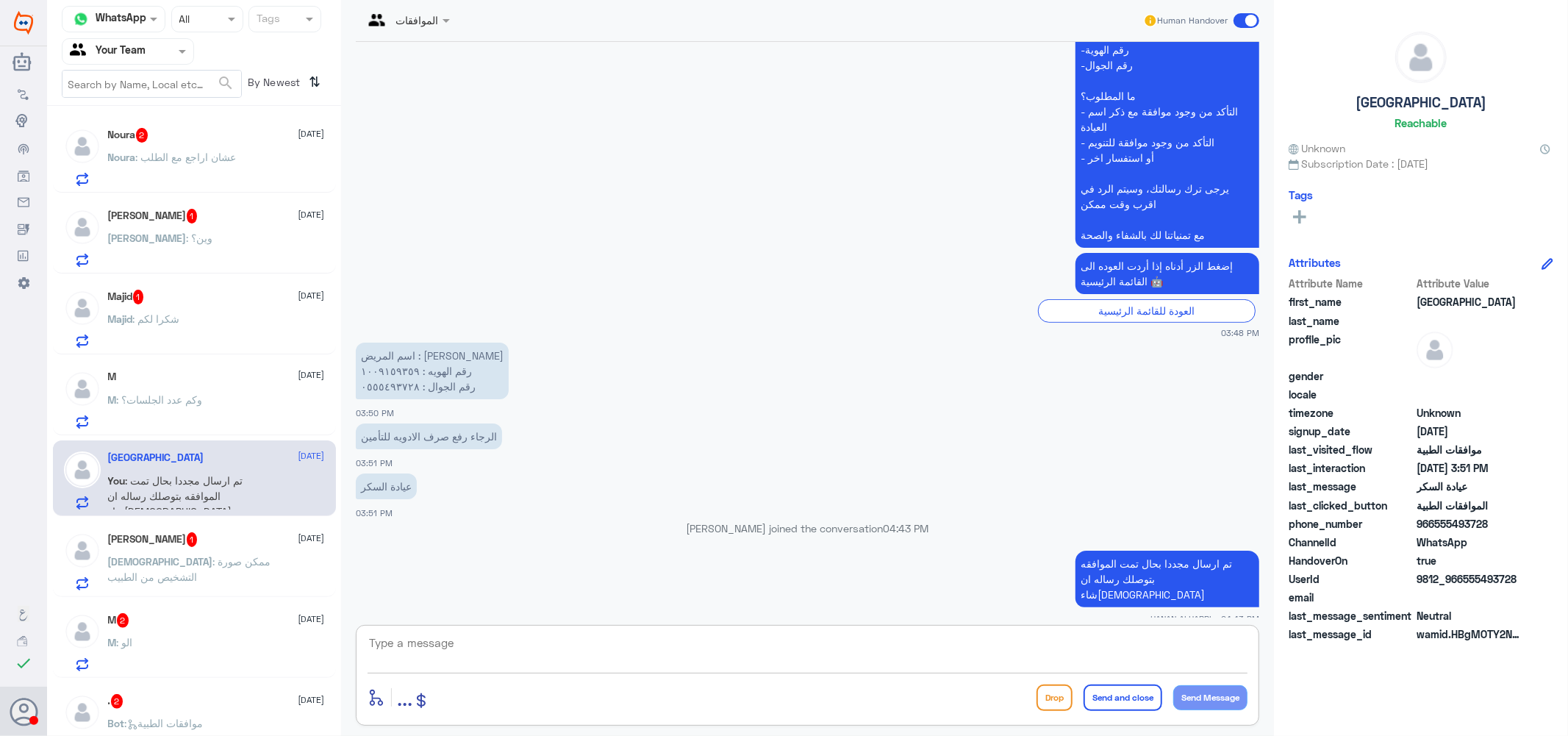
click at [167, 156] on span ": عشان اراجع مع الطلب" at bounding box center [186, 157] width 101 height 13
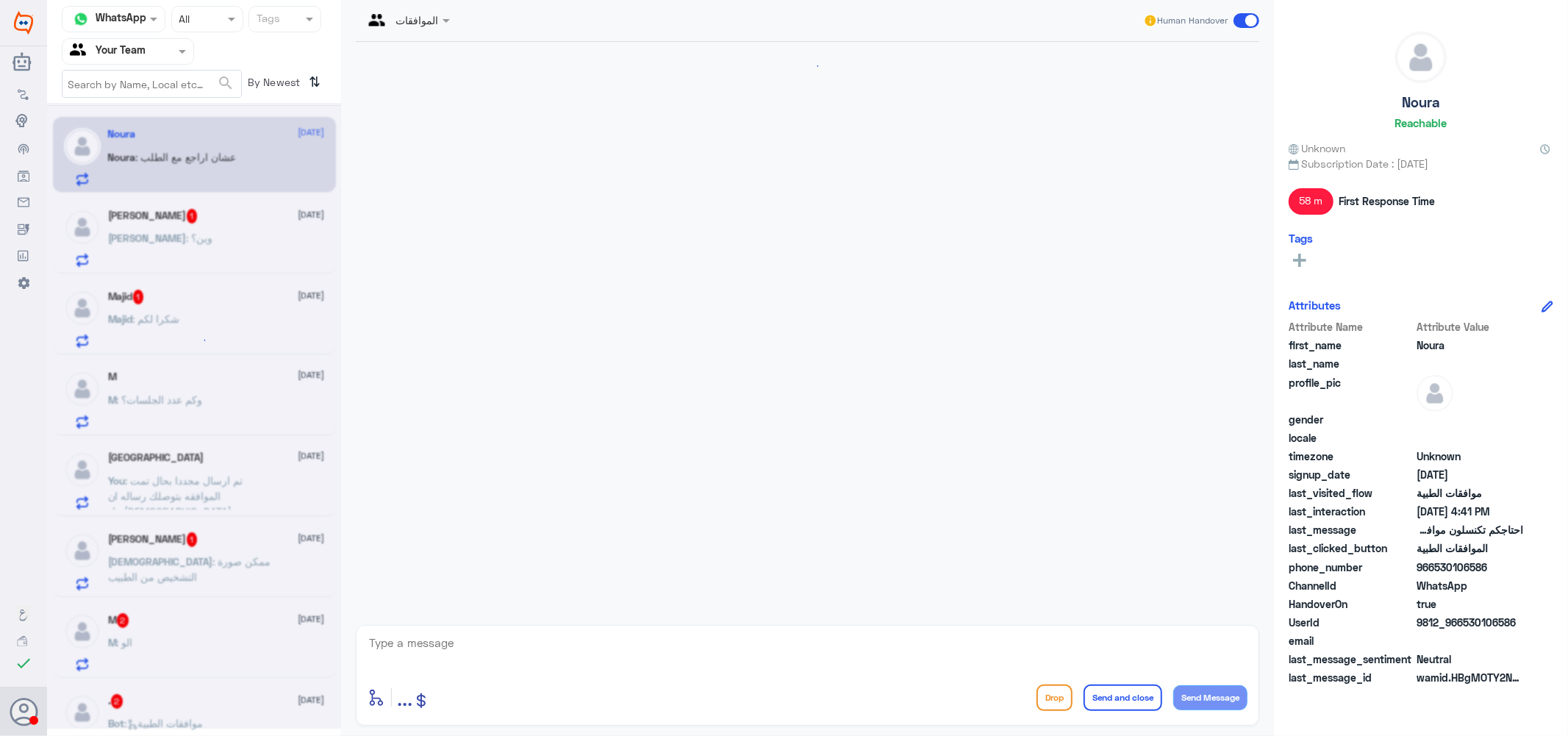
scroll to position [853, 0]
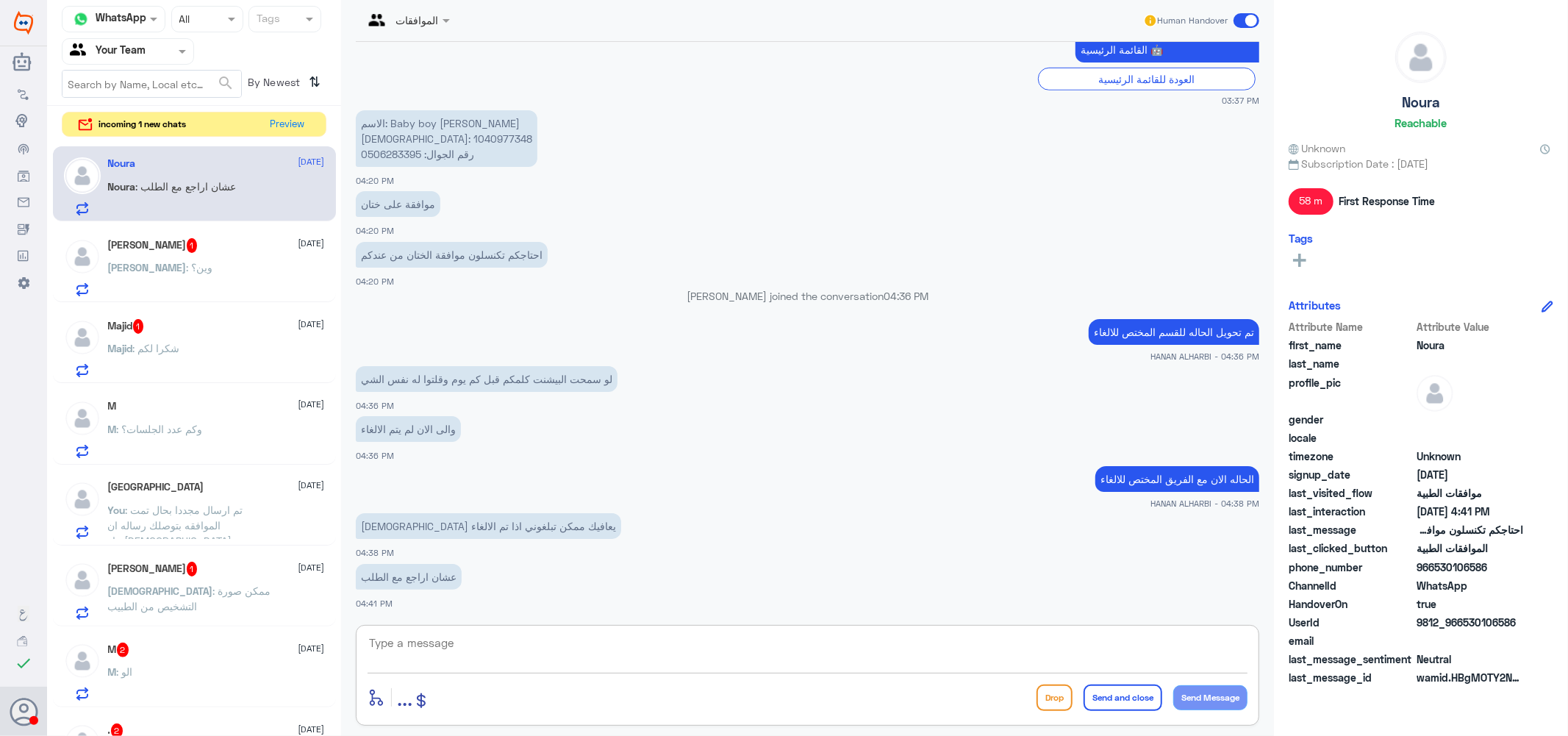
click at [440, 655] on textarea at bounding box center [808, 652] width 880 height 36
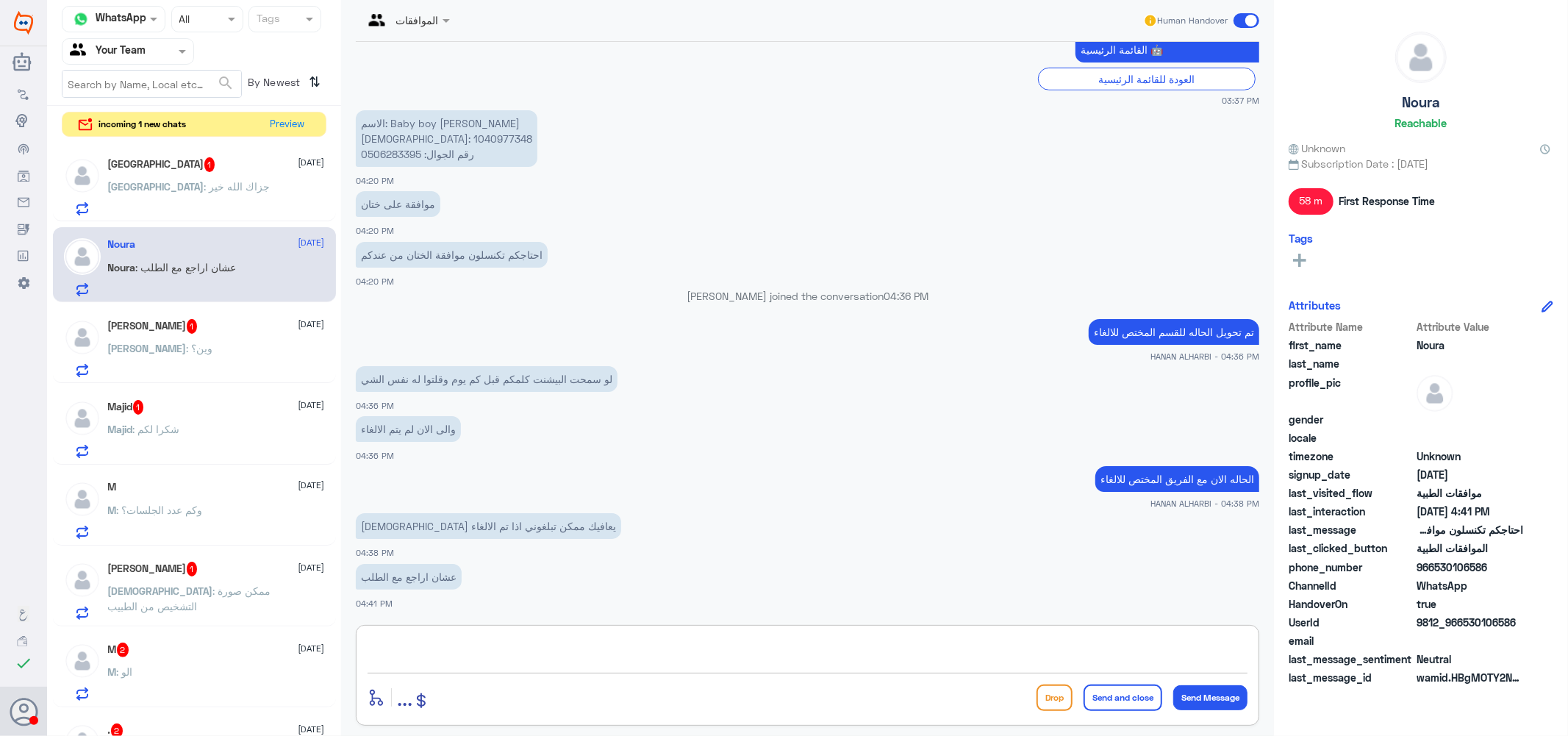
click at [448, 648] on textarea at bounding box center [808, 652] width 880 height 36
type textarea "ب اذن الله"
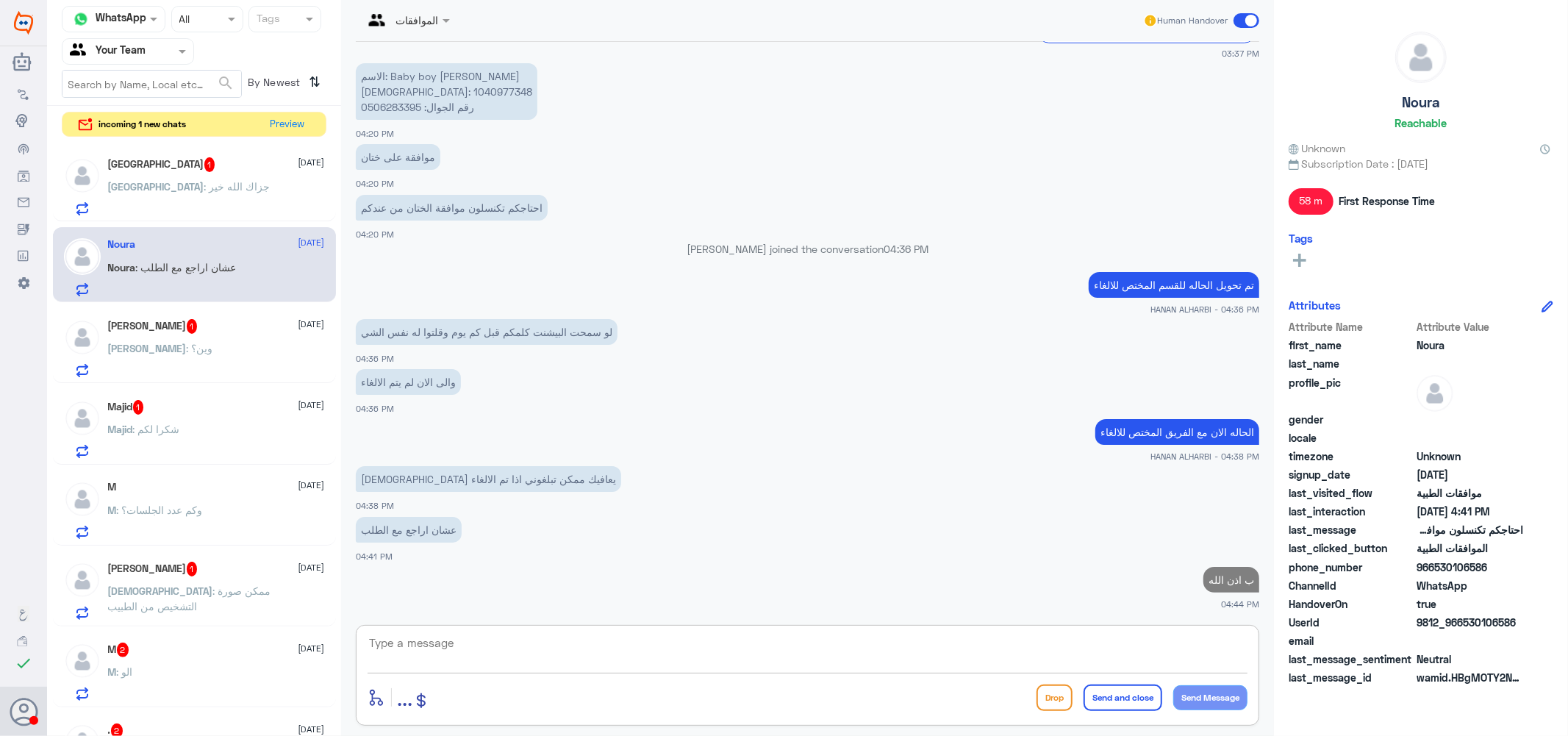
click at [176, 336] on div "Nasser 1 3 September Nasser : وين؟" at bounding box center [216, 348] width 217 height 58
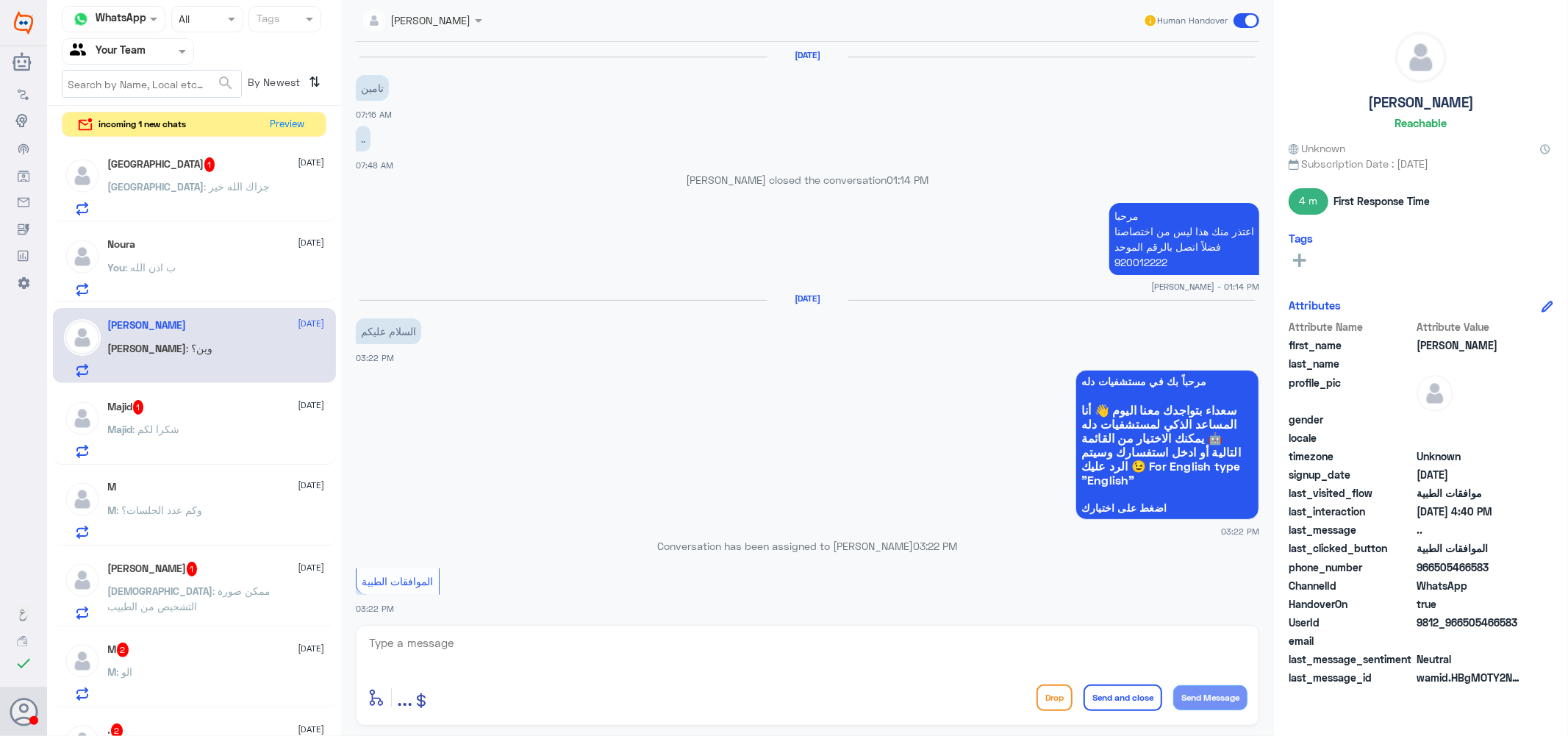
scroll to position [854, 0]
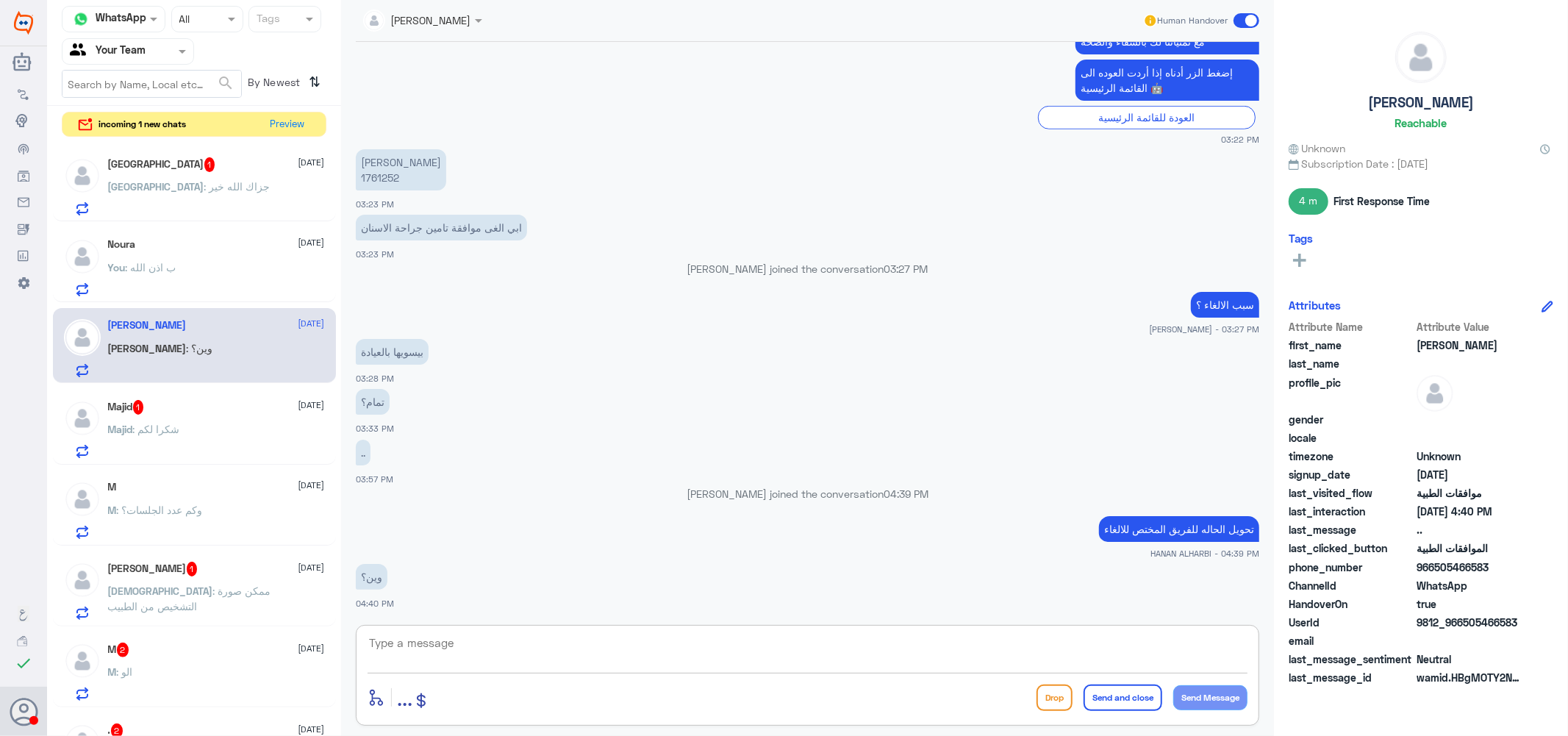
click at [526, 651] on textarea at bounding box center [808, 652] width 880 height 36
type textarea "j"
type textarea "تم الالغاء عزيزي بناء على طلبك م تشوف شر يارب"
click at [1135, 693] on button "Send and close" at bounding box center [1123, 698] width 79 height 27
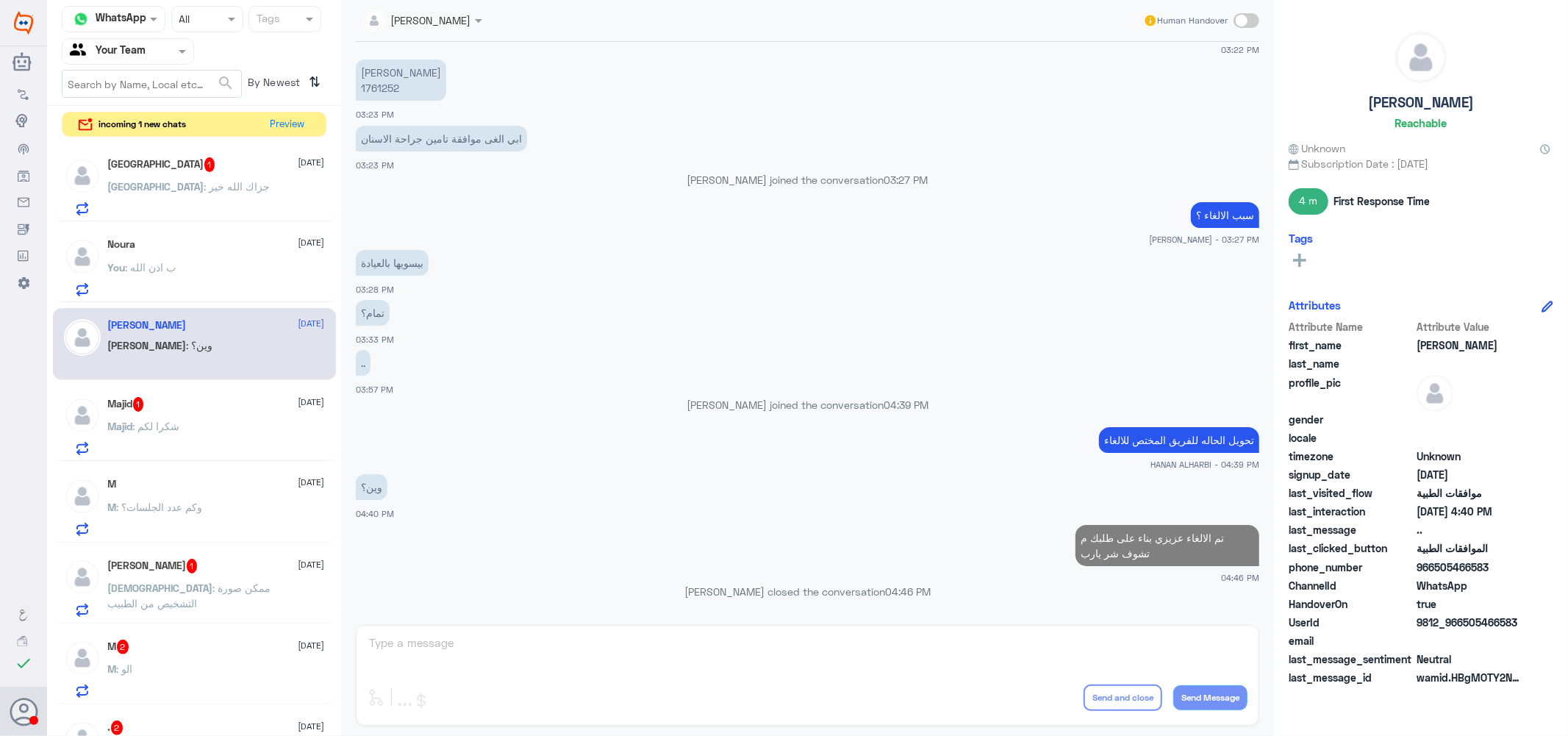
click at [187, 410] on div "Majid 1 3 September" at bounding box center [216, 404] width 217 height 15
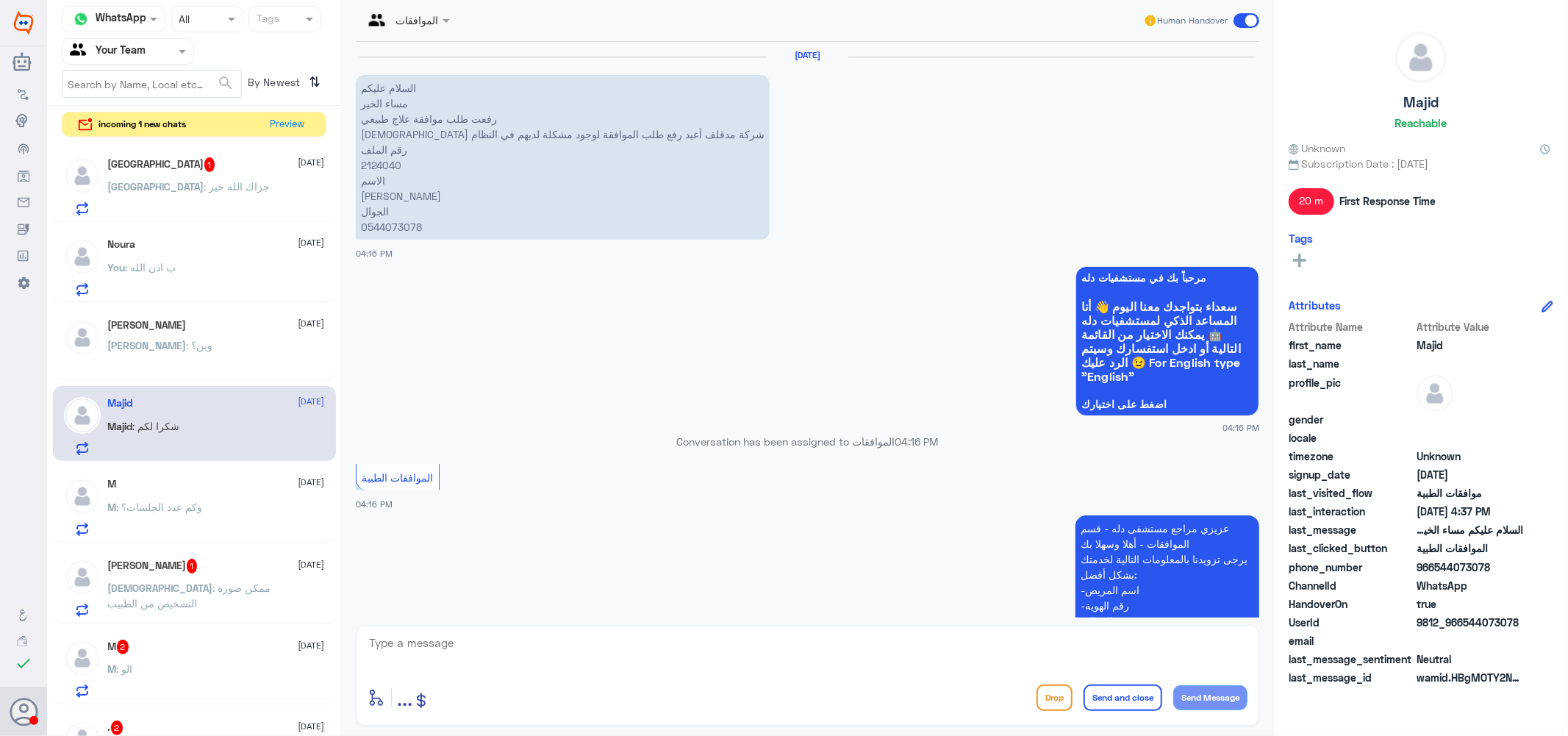
scroll to position [629, 0]
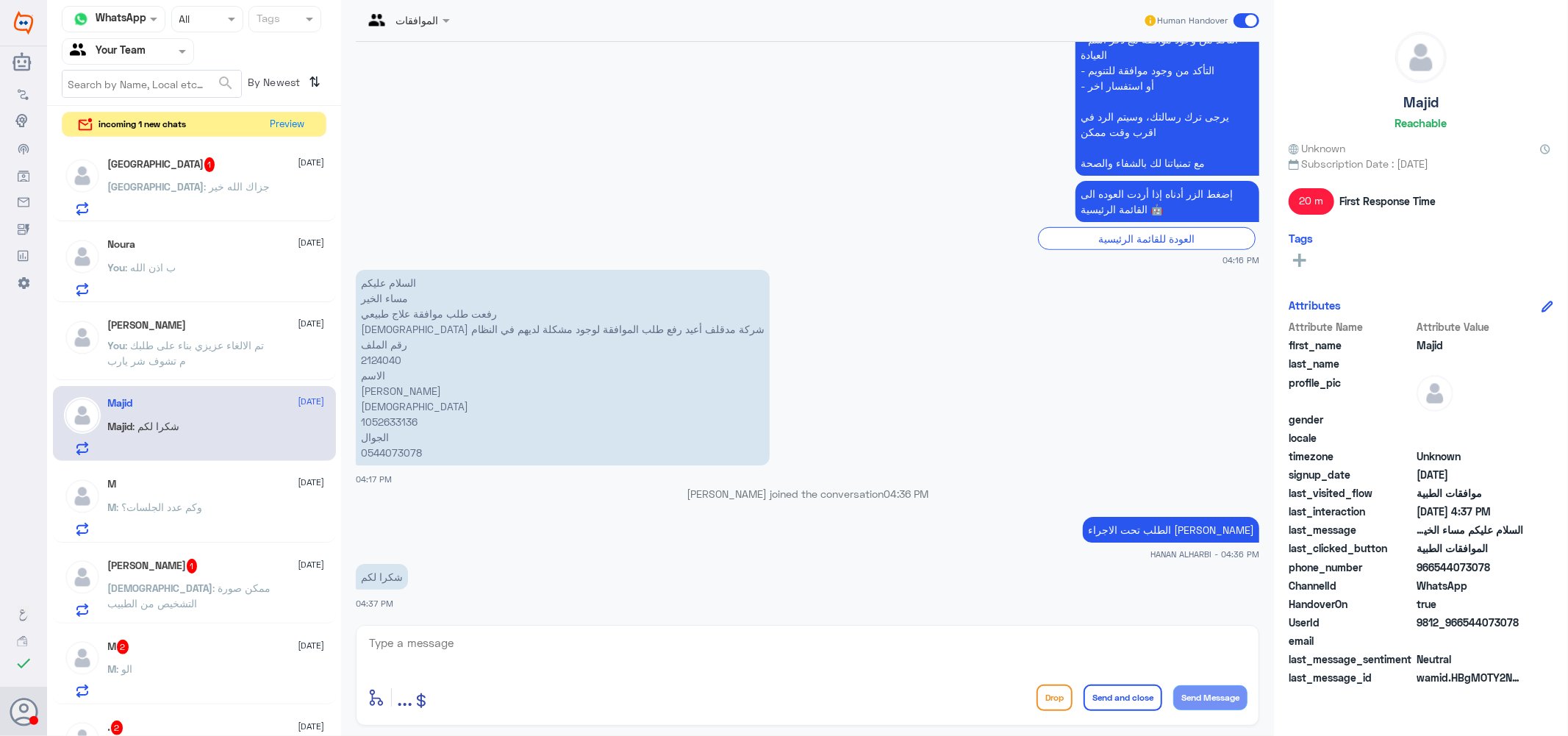
click at [386, 362] on p "السلام عليكم مساء الخير رفعت طلب موافقة علاج طبيعي بلغوني شركة مدقلف أعيد رفع ط…" at bounding box center [563, 368] width 414 height 196
copy p "2124040"
click at [187, 582] on span ": ممكن صورة التشخيص من الطبيب" at bounding box center [189, 595] width 163 height 28
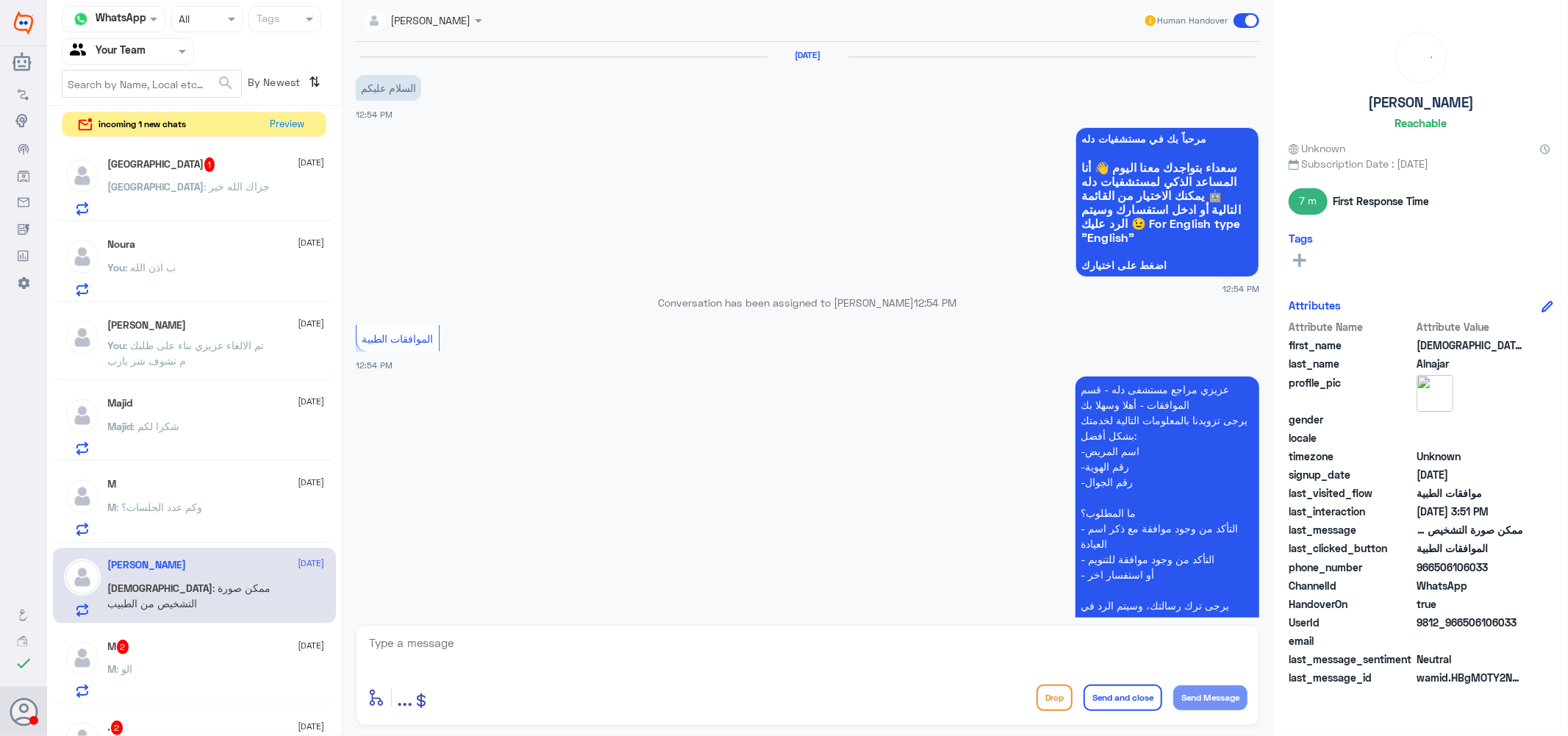
scroll to position [556, 0]
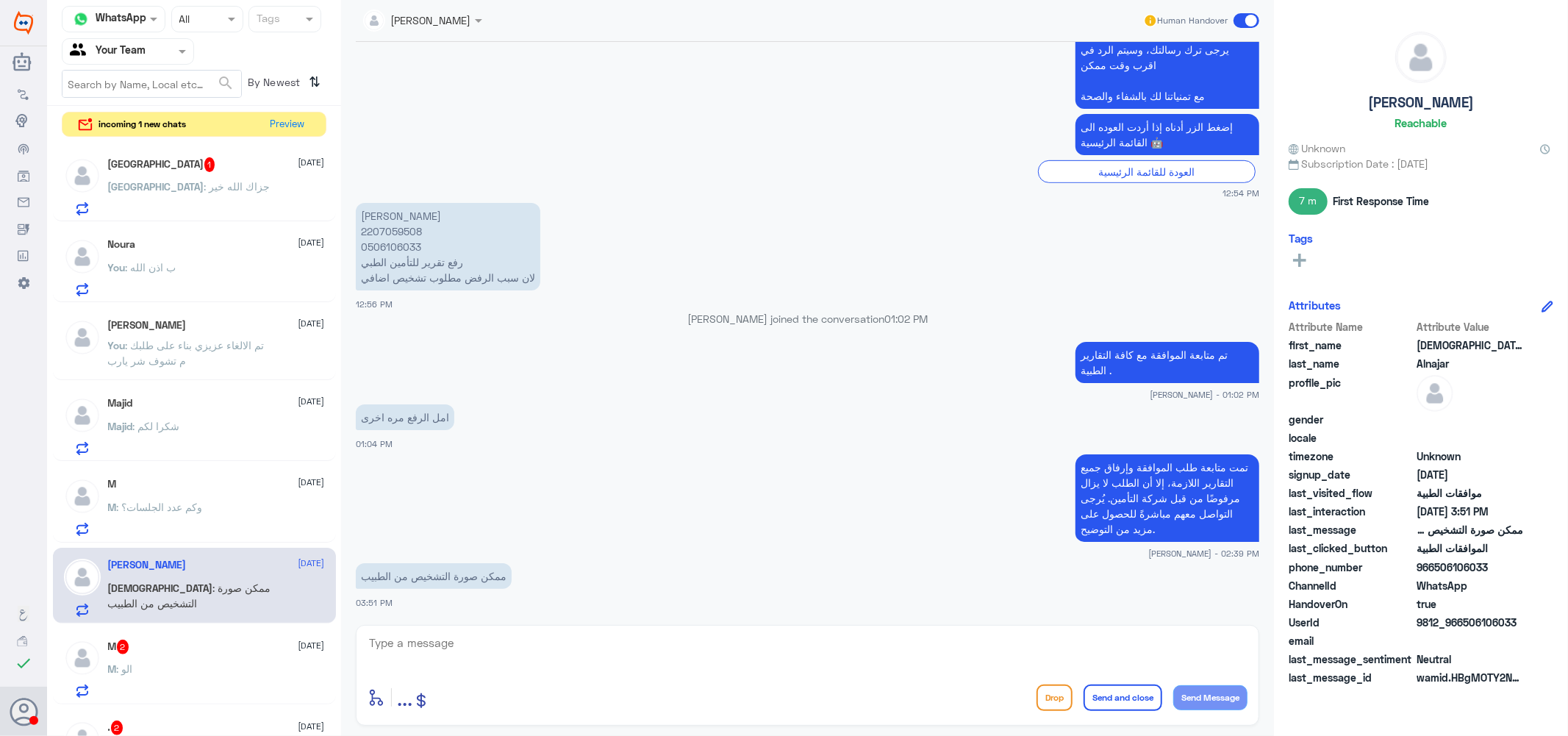
click at [383, 229] on p "محمد يوسف النجار 2207059508 0506106033 رفع تقرير للتأمين الطبي لان سبب الرفض مط…" at bounding box center [448, 246] width 185 height 88
copy p "2207059508"
click at [688, 657] on textarea at bounding box center [808, 652] width 880 height 36
type textarea "يمنك الحصول على تقارير من التقارير الطبيه عزيزي"
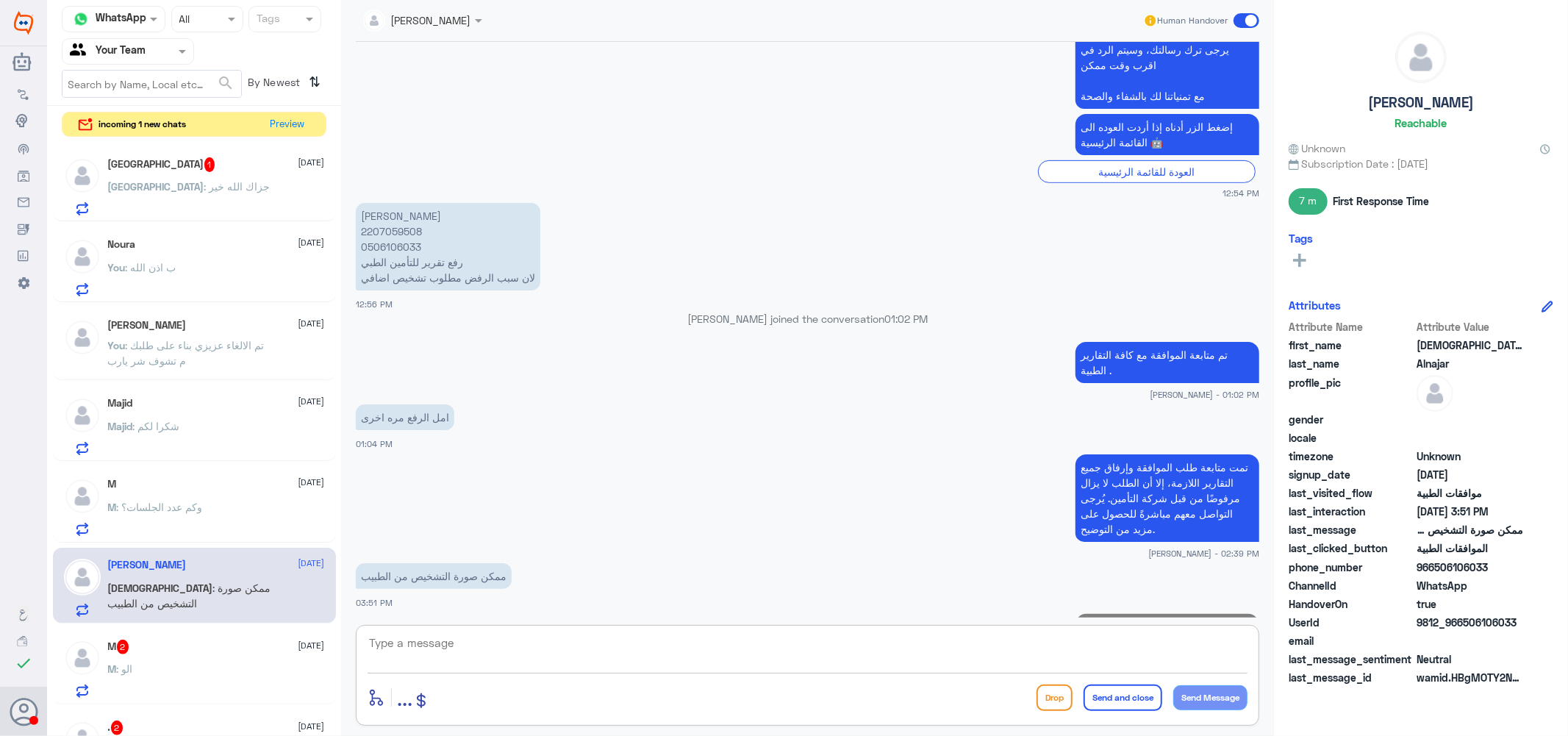
scroll to position [618, 0]
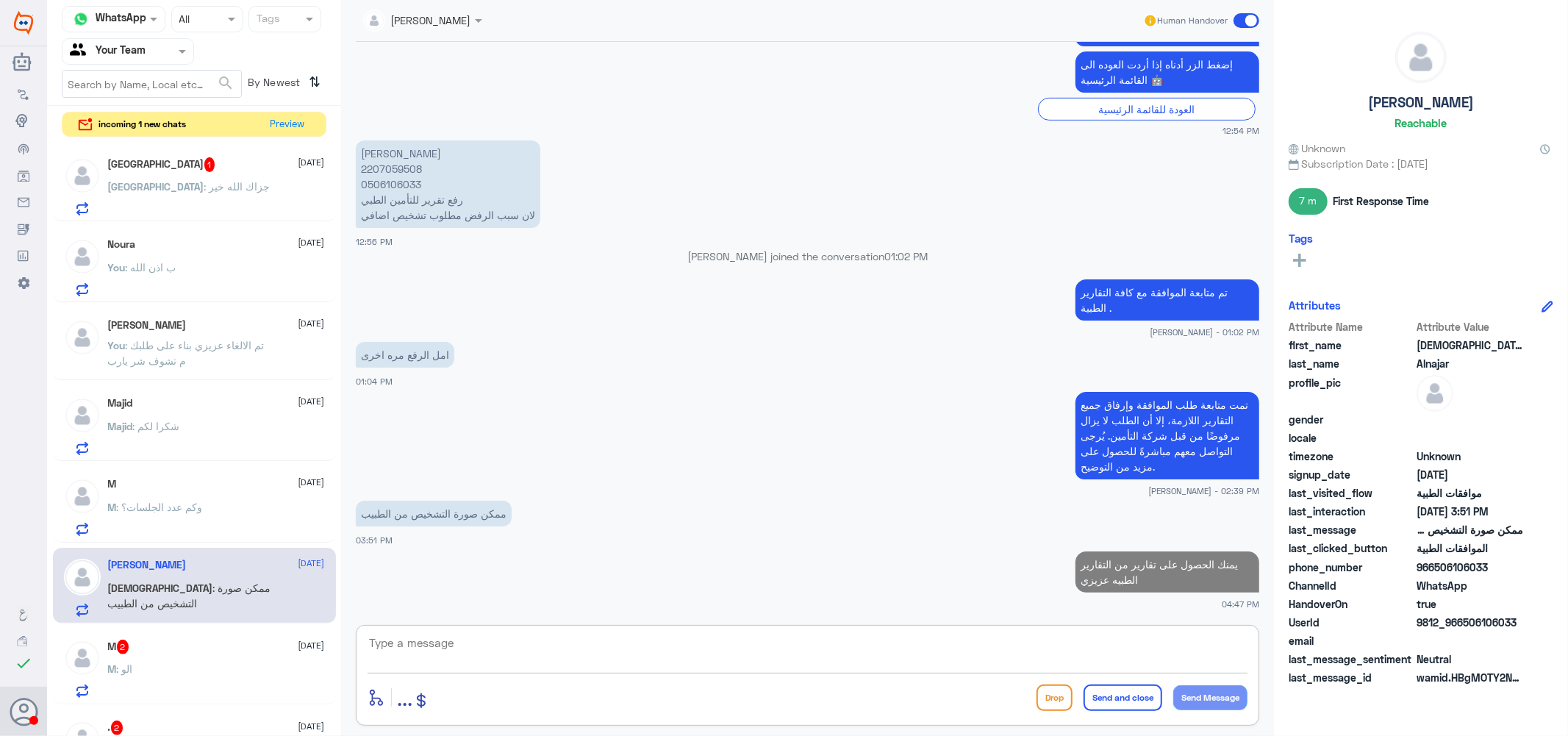
click at [954, 653] on textarea at bounding box center [808, 652] width 880 height 36
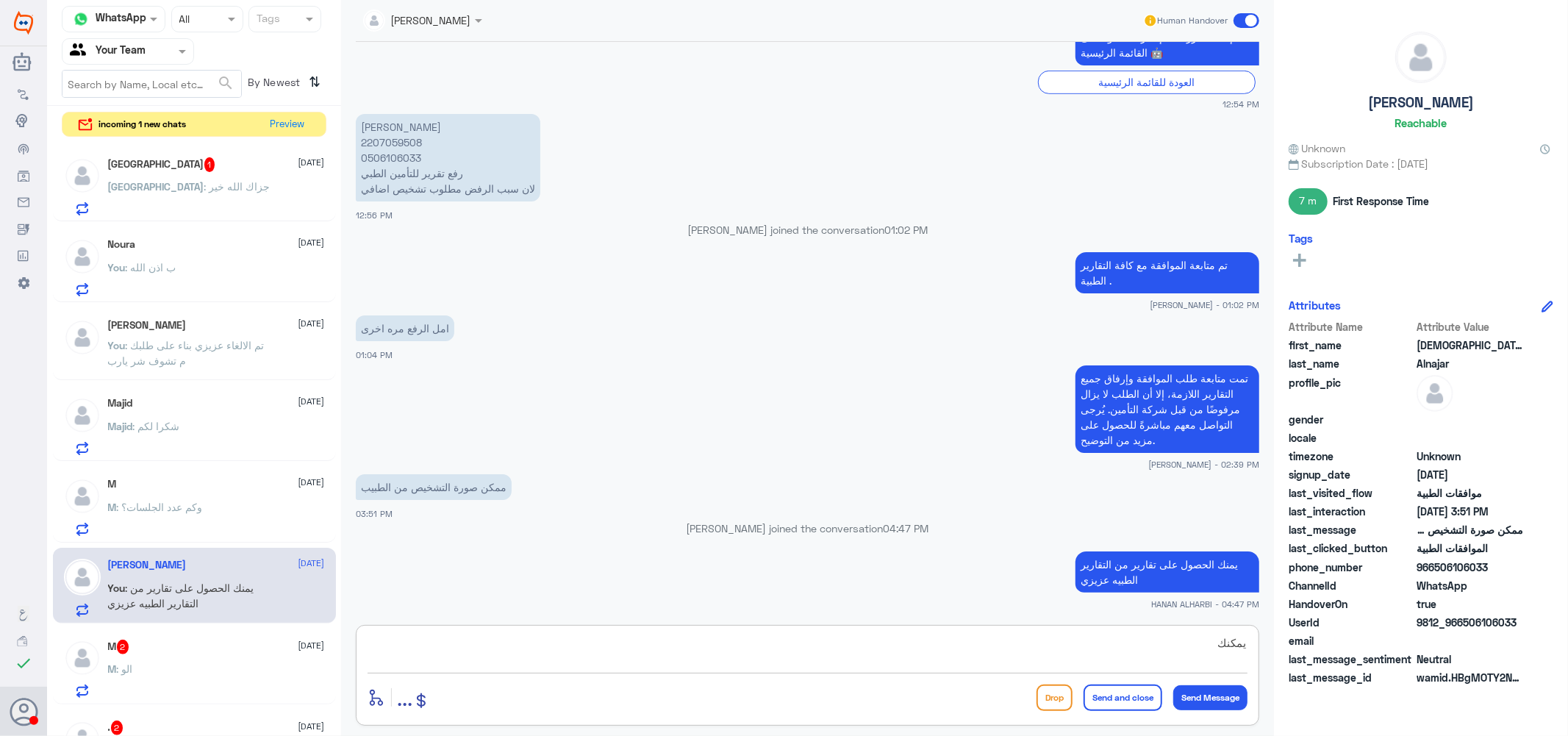
type textarea "يمكنك *"
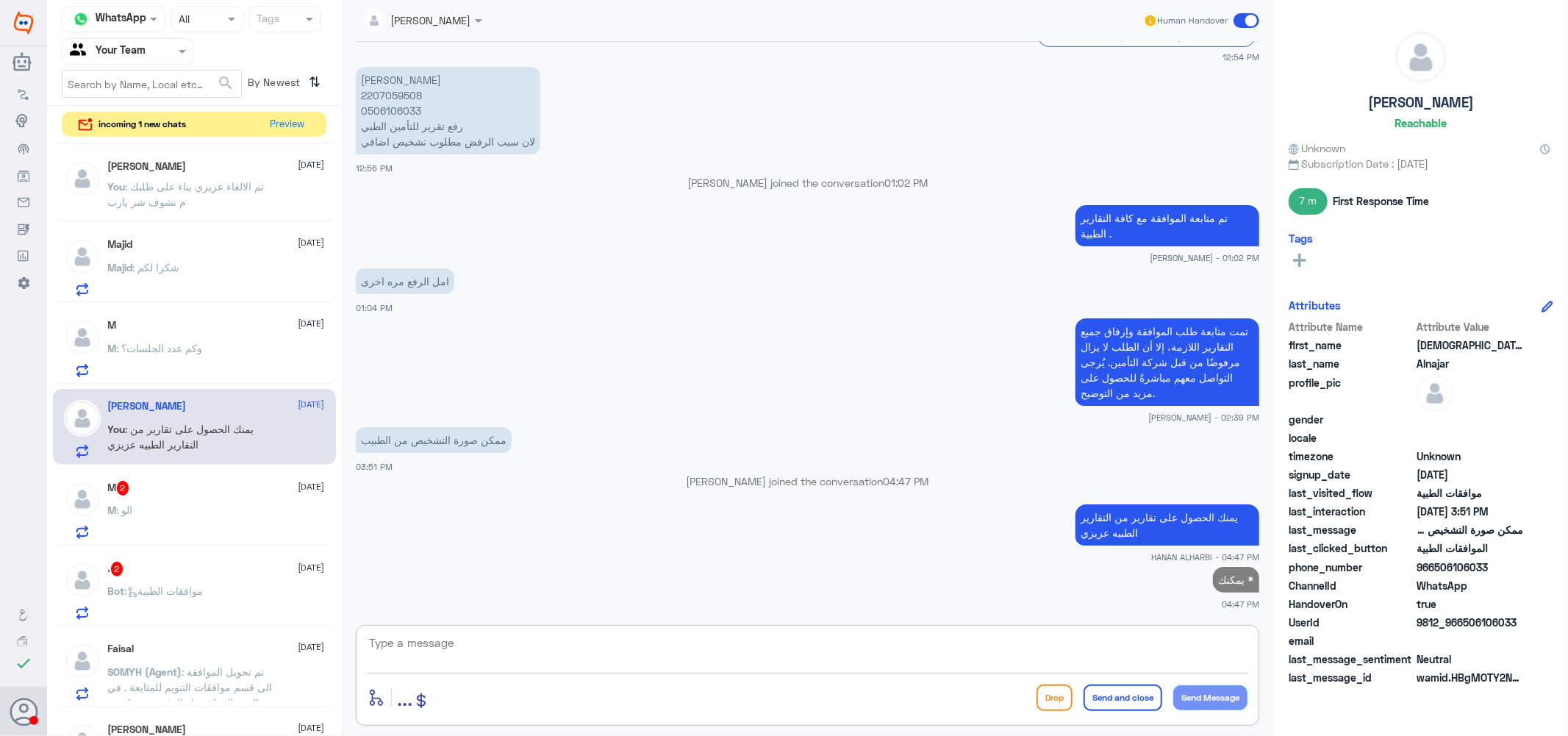
scroll to position [163, 0]
click at [170, 501] on div "M : الو" at bounding box center [216, 518] width 217 height 33
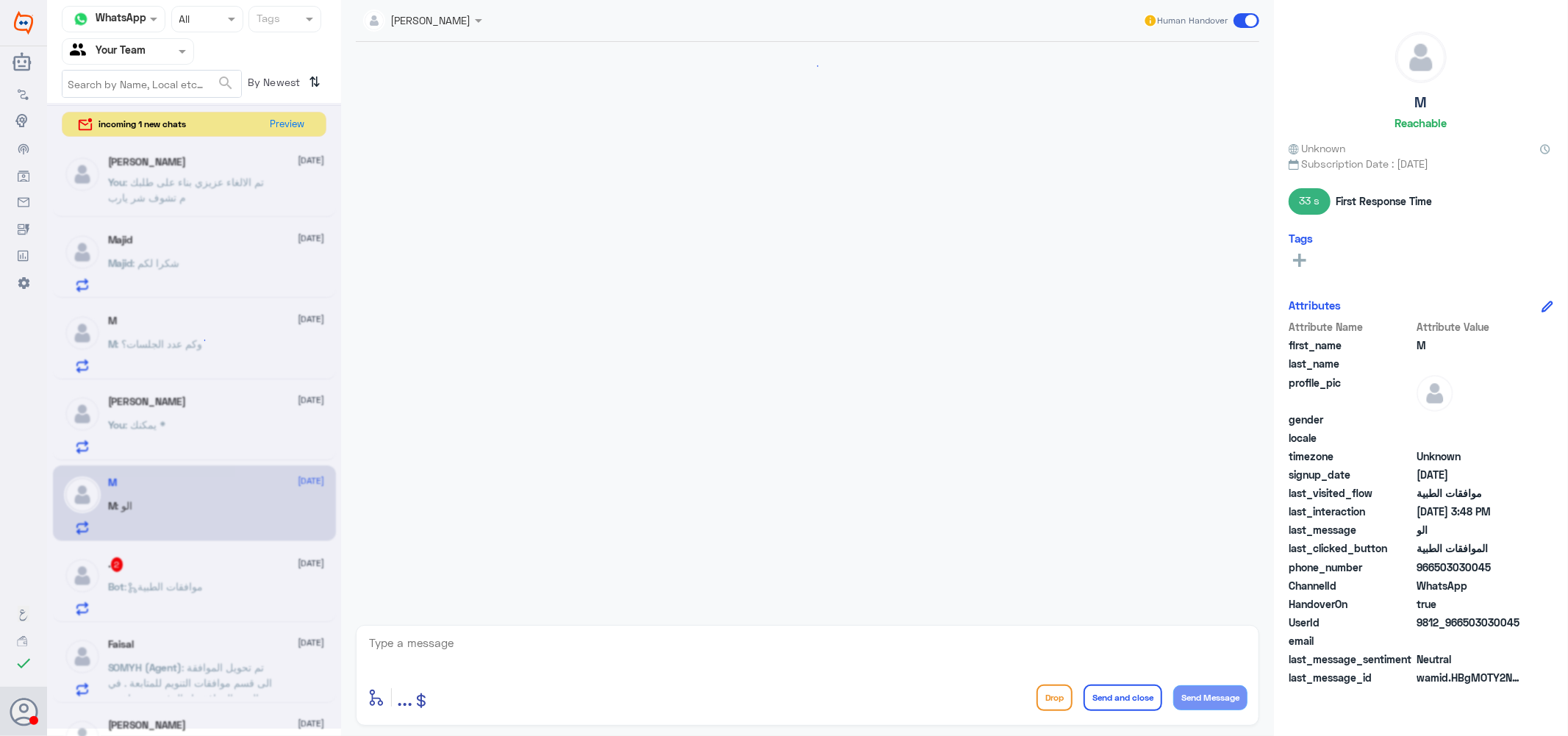
scroll to position [571, 0]
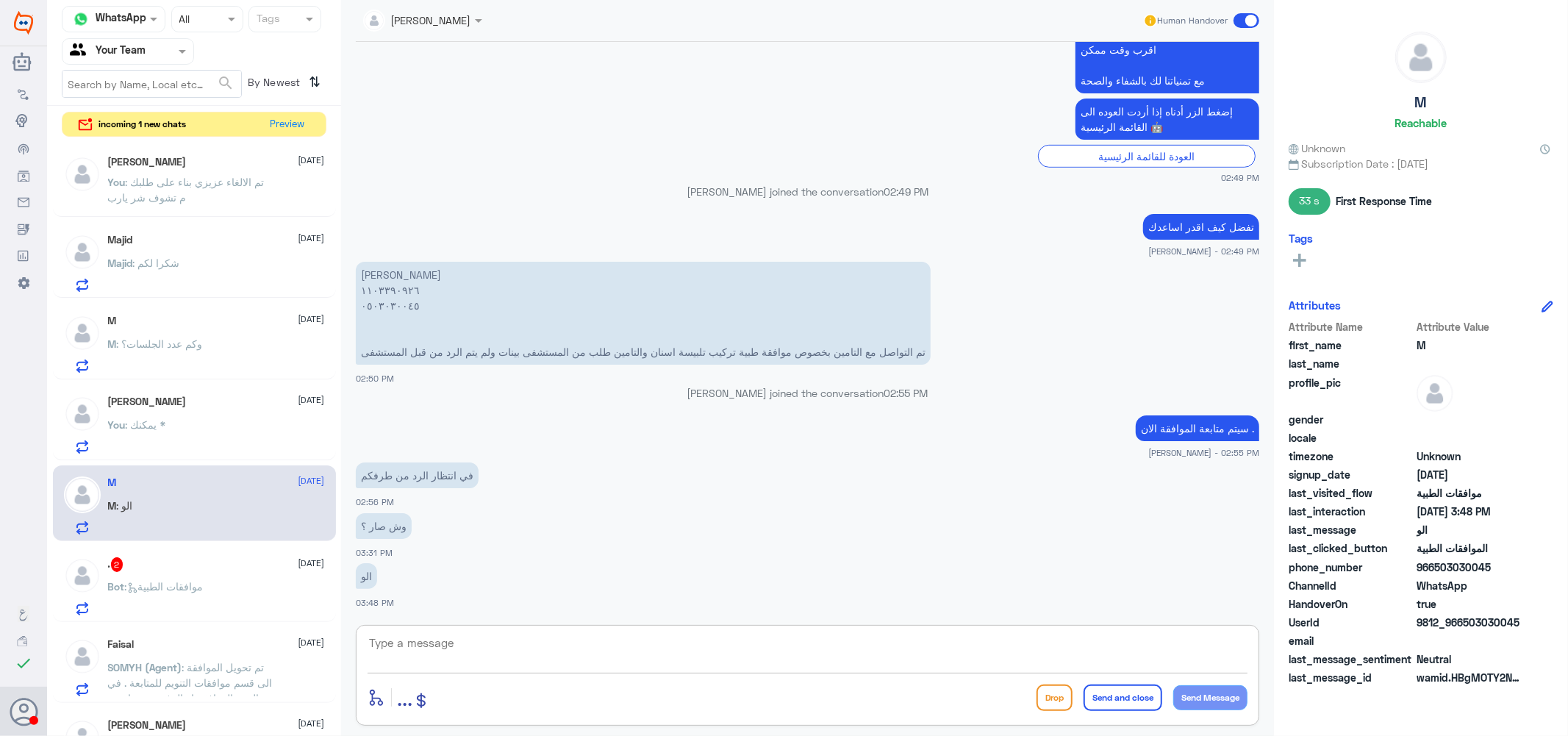
click at [451, 647] on textarea at bounding box center [808, 652] width 880 height 36
click at [451, 650] on textarea "1103390926" at bounding box center [808, 652] width 880 height 36
type textarea "1103390926"
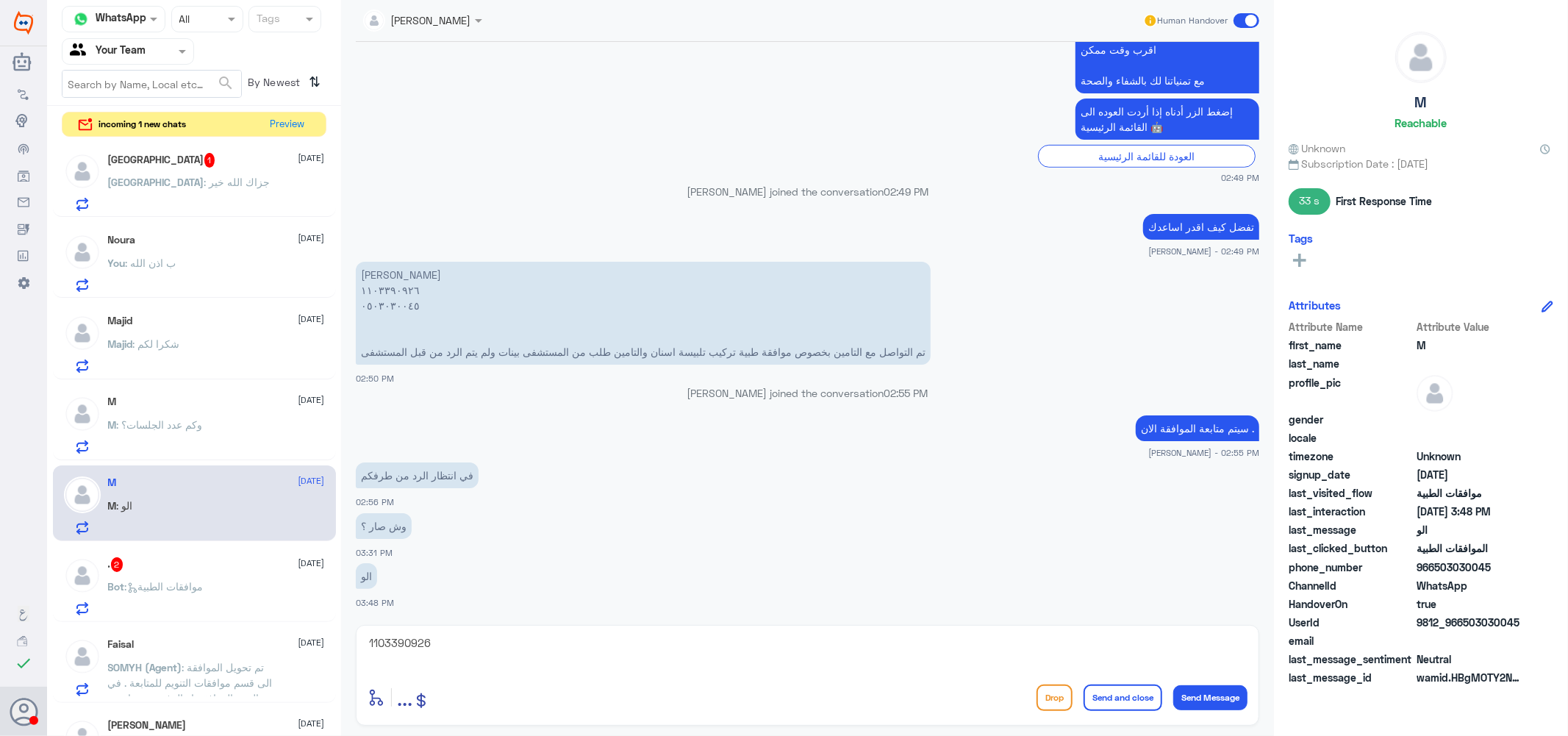
scroll to position [160, 0]
type textarea "u"
type textarea "عزيزي هل تم عمل اشعه بانورما ؟"
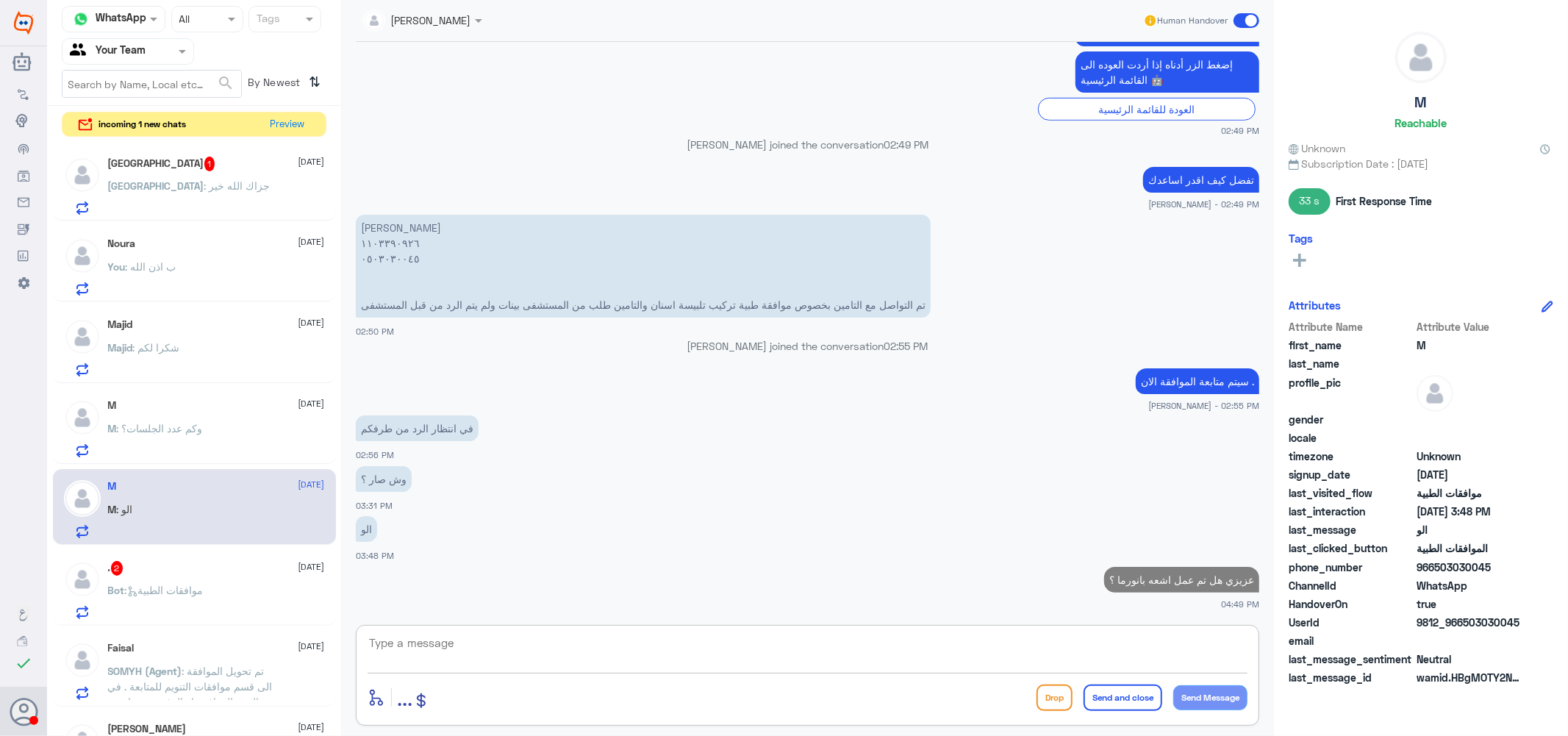
click at [191, 574] on div ". 2 3 September" at bounding box center [216, 568] width 217 height 15
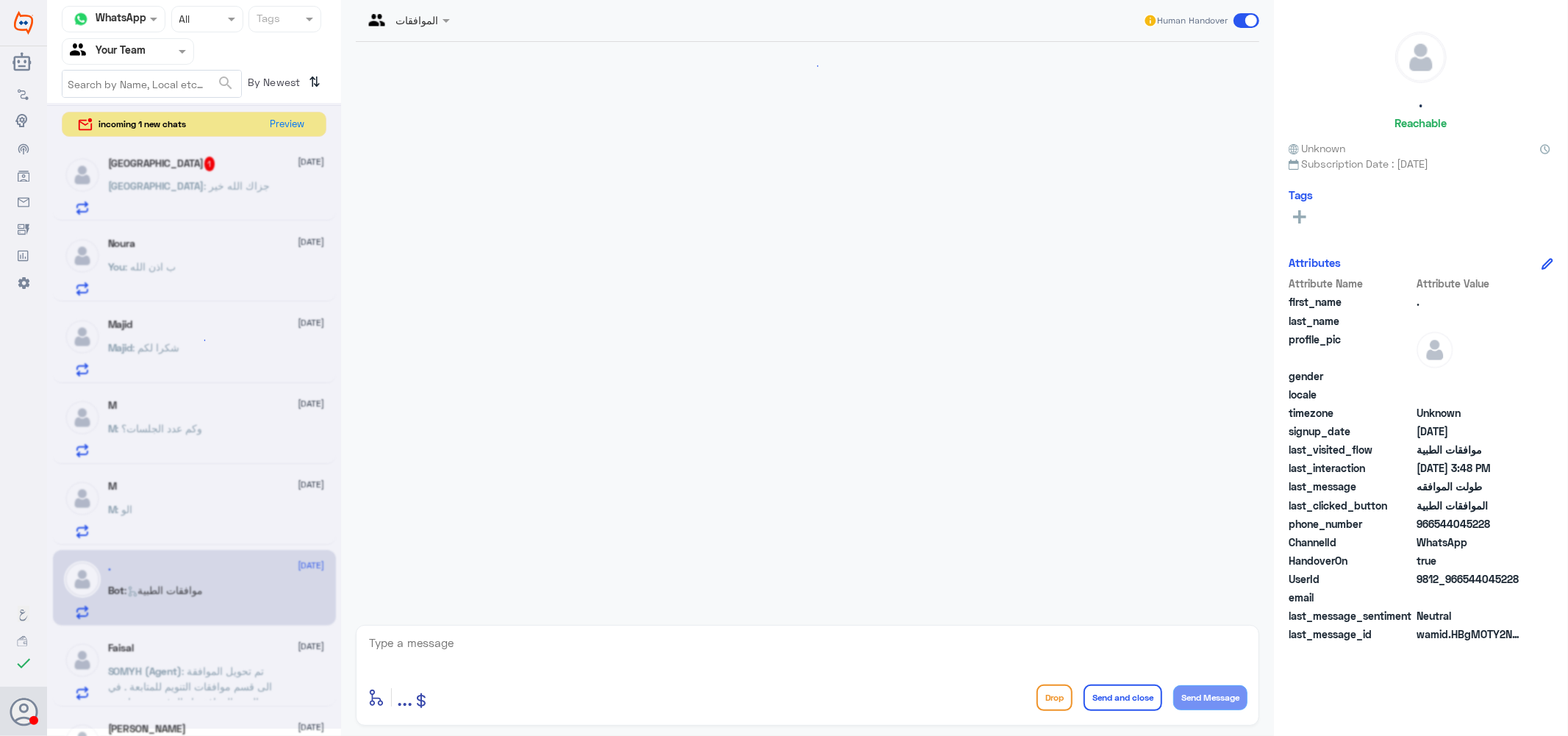
scroll to position [1631, 0]
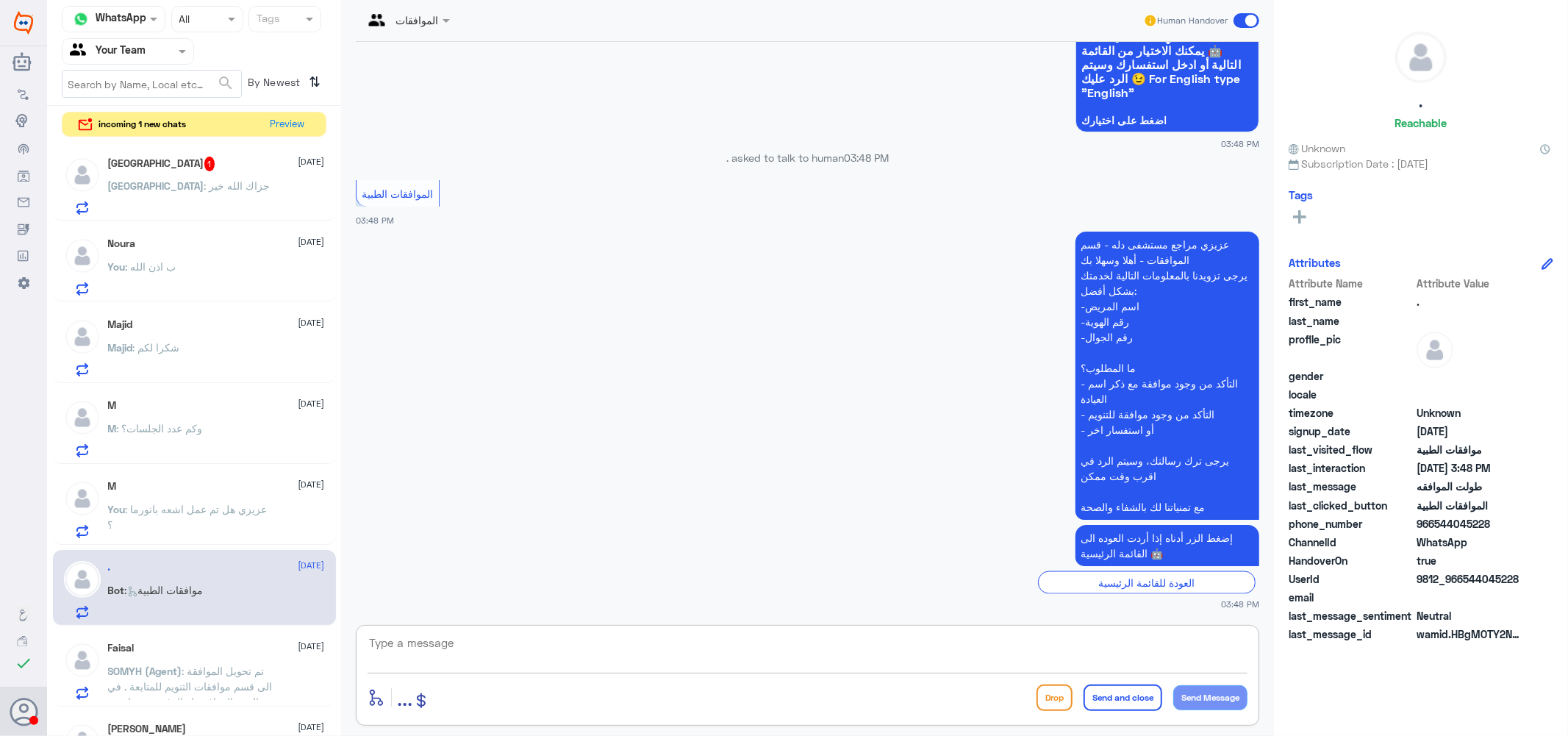
click at [422, 633] on textarea at bounding box center [808, 652] width 880 height 36
type textarea "كيف اقدر اساعدك ؟"
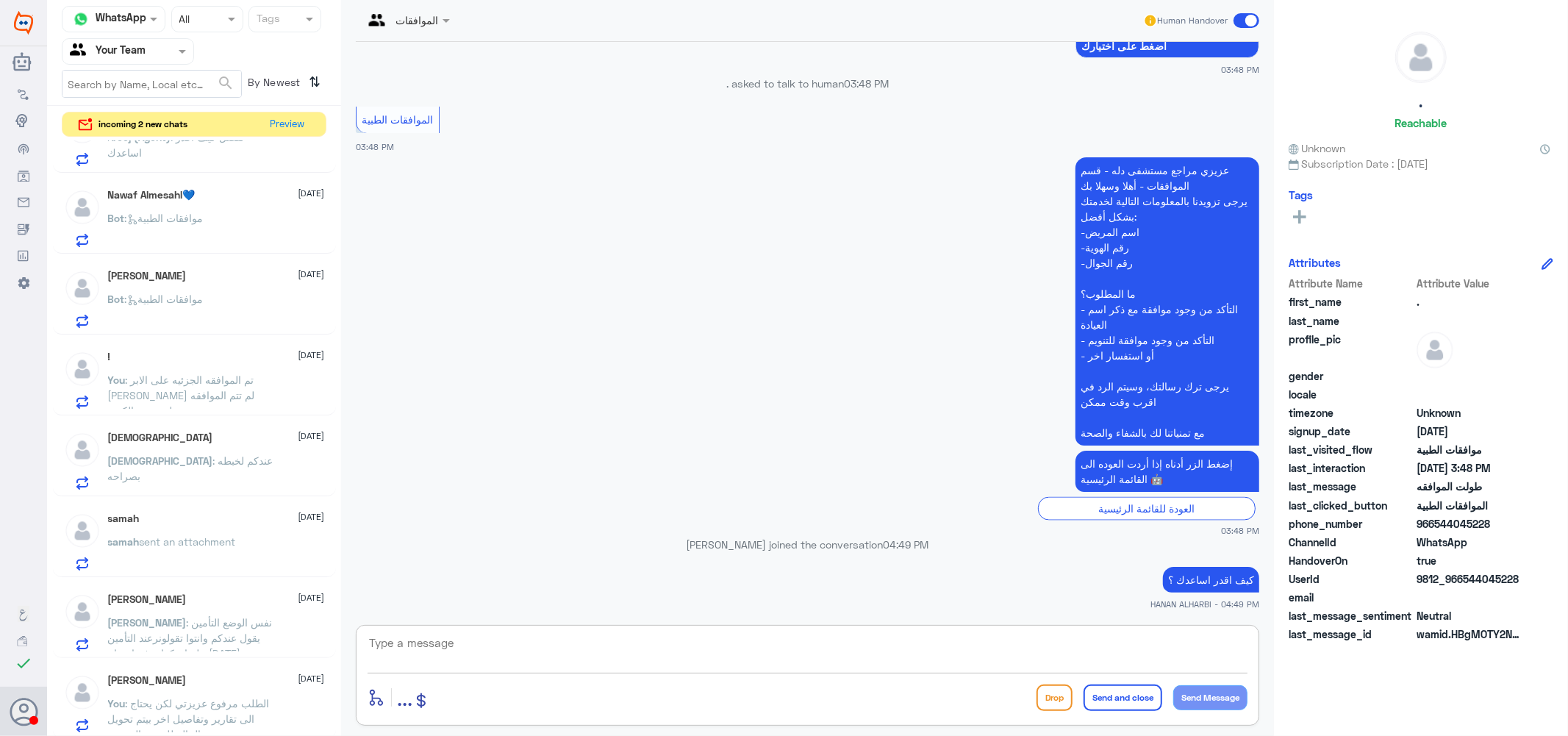
scroll to position [1263, 0]
click at [224, 695] on span ": الطلب مرفوع عزيزتي لكن يحتاج الى تقارير وتفاصيل اخر بيتم تحويل الحاله للفريق …" at bounding box center [189, 715] width 162 height 43
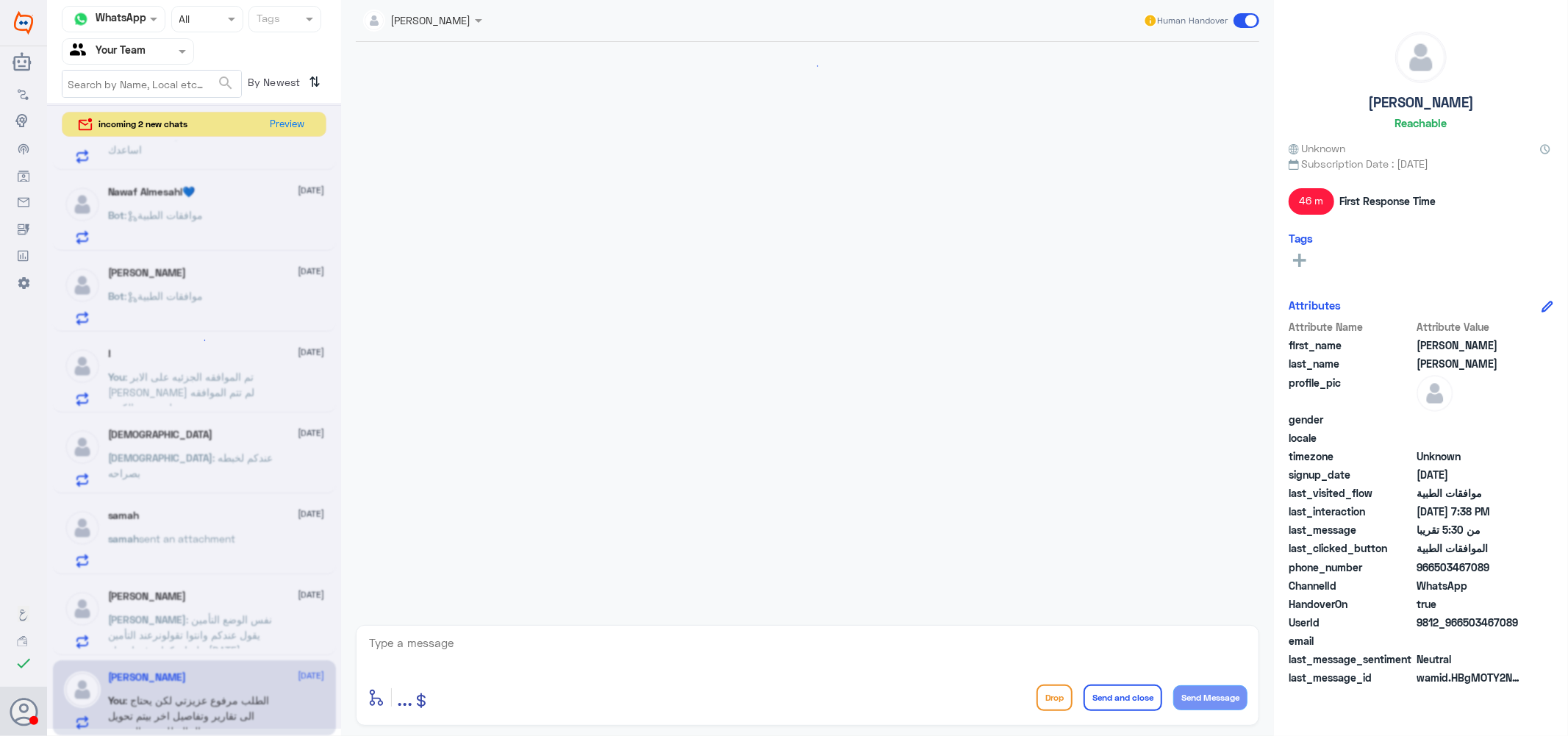
scroll to position [1229, 0]
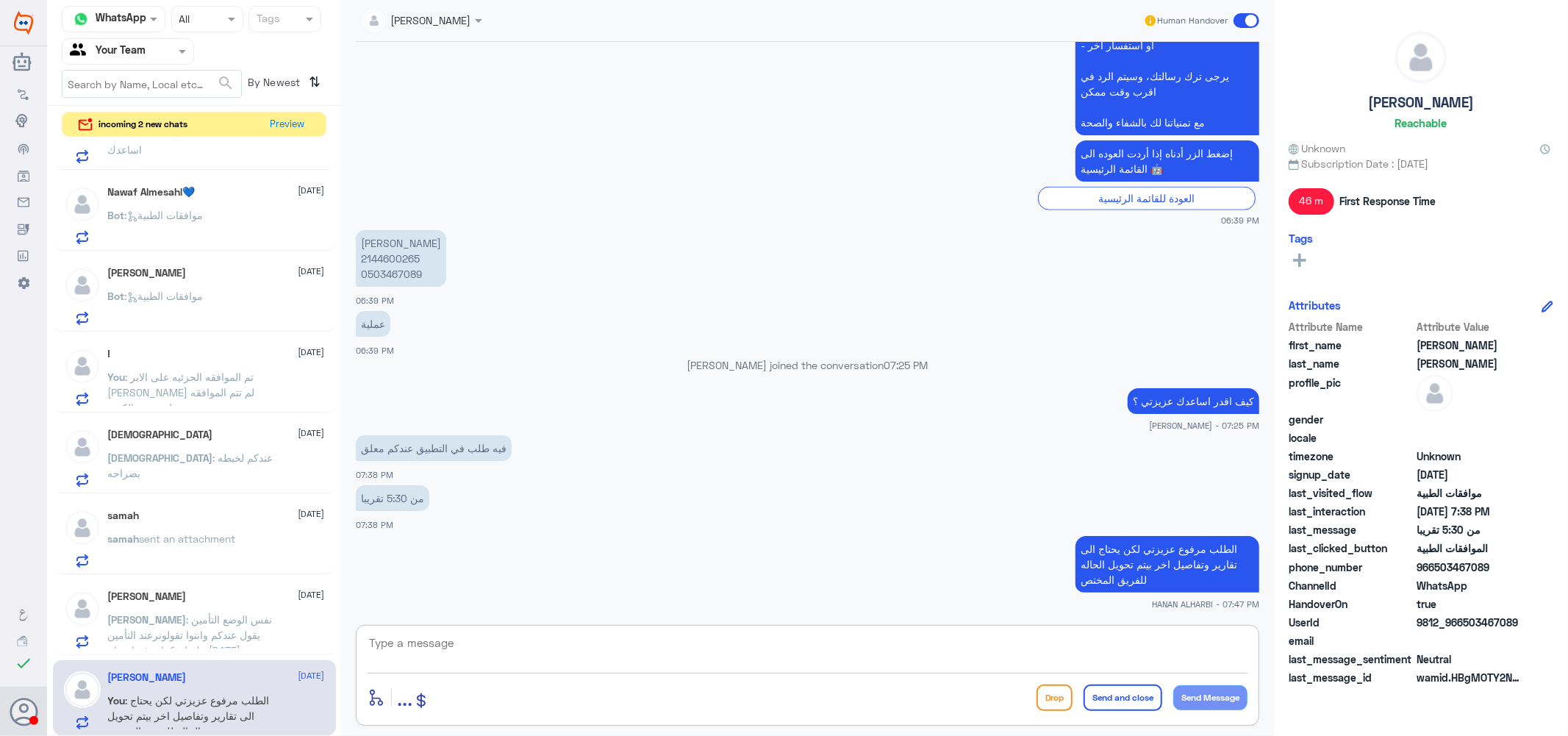
click at [527, 645] on textarea at bounding box center [808, 652] width 880 height 36
click at [1082, 641] on textarea "نتمنى لكم دوام الصحه والعافيه ..." at bounding box center [808, 652] width 880 height 36
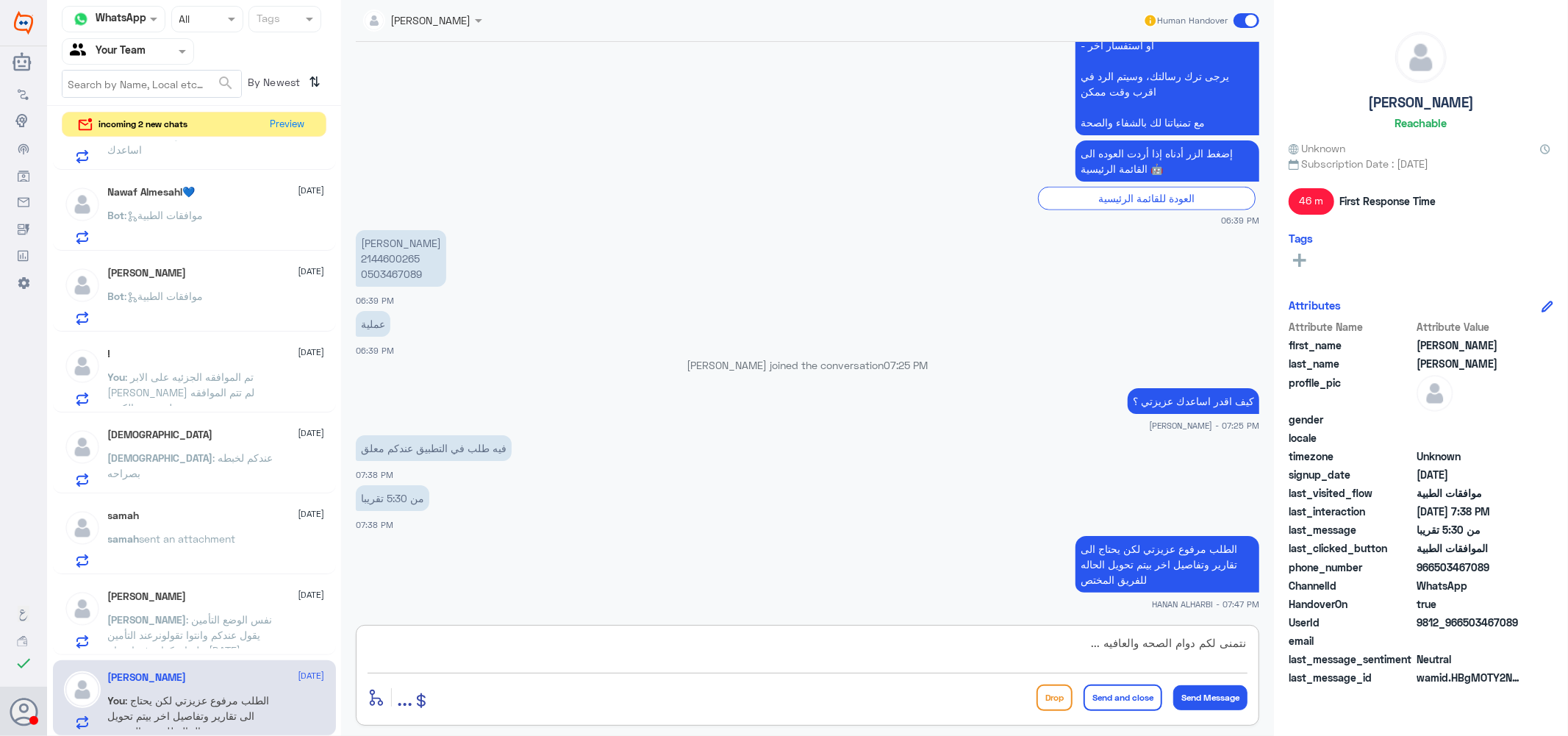
type textarea "نتمنى لكم دوام الصحه والعافيه ..."
click at [1123, 696] on button "Send and close" at bounding box center [1123, 698] width 79 height 27
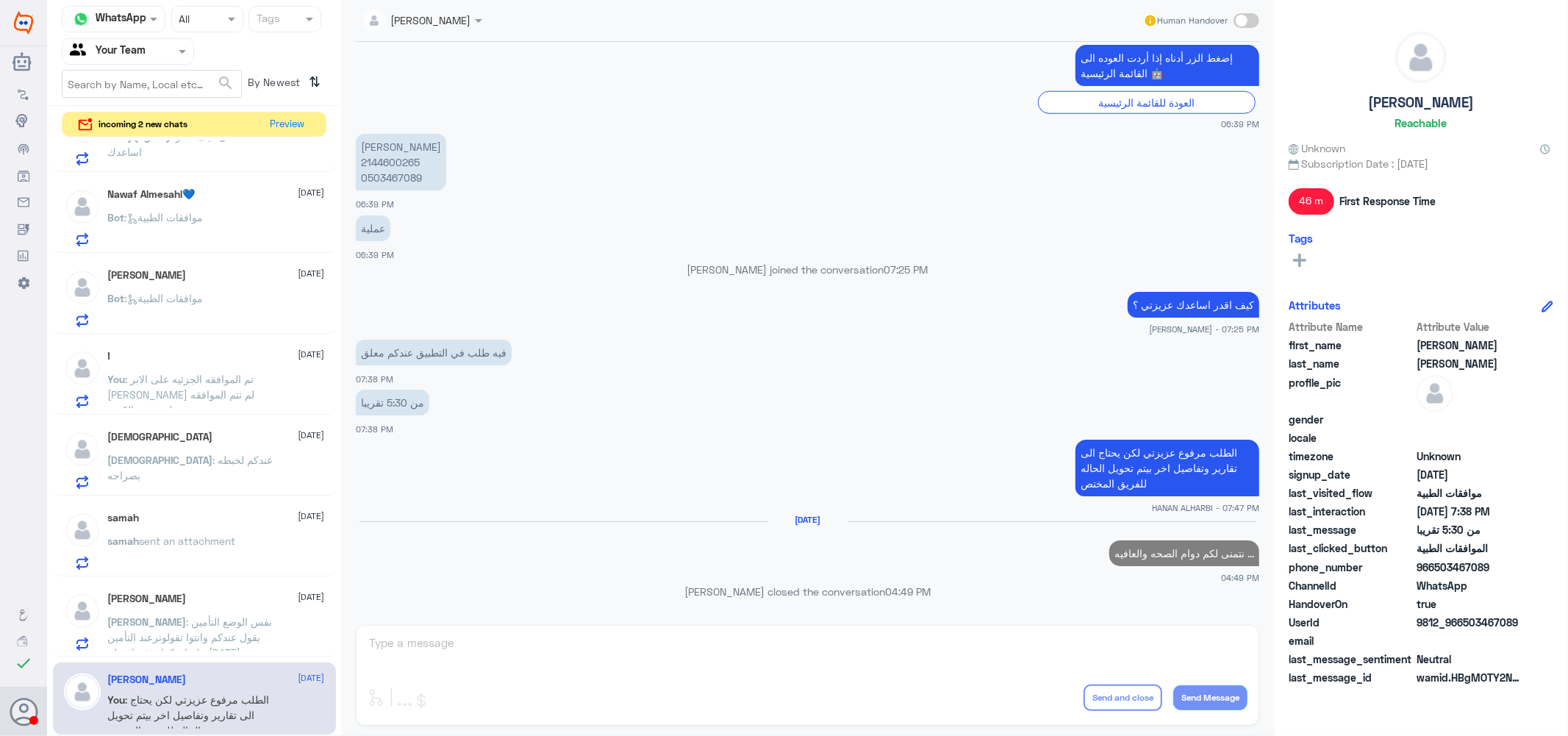
scroll to position [1260, 0]
click at [189, 612] on div "Abdullah Alburaih 2 September Abdullah : نفس الوضع التأمين يقول عندكم وانتوا تق…" at bounding box center [216, 622] width 217 height 58
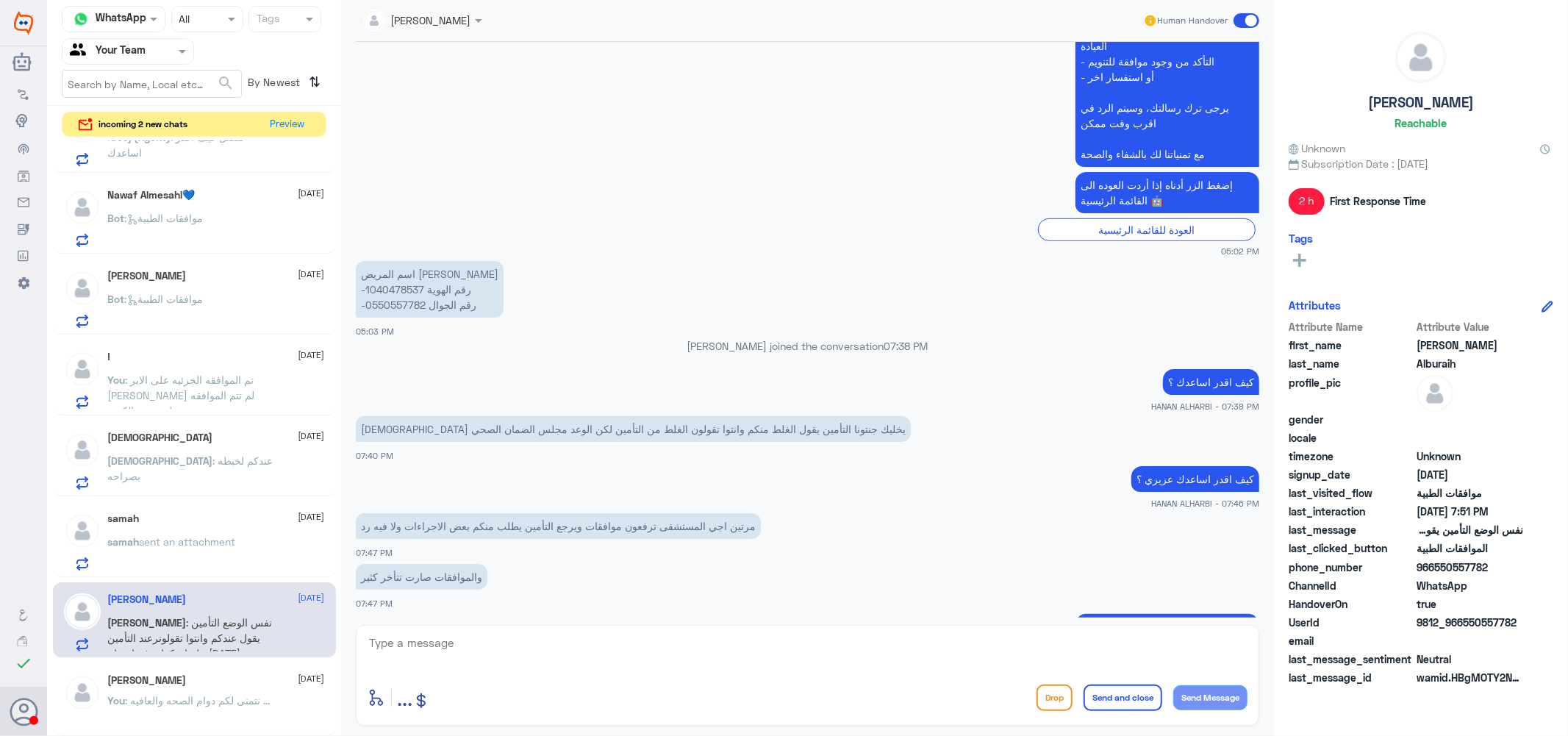
scroll to position [475, 0]
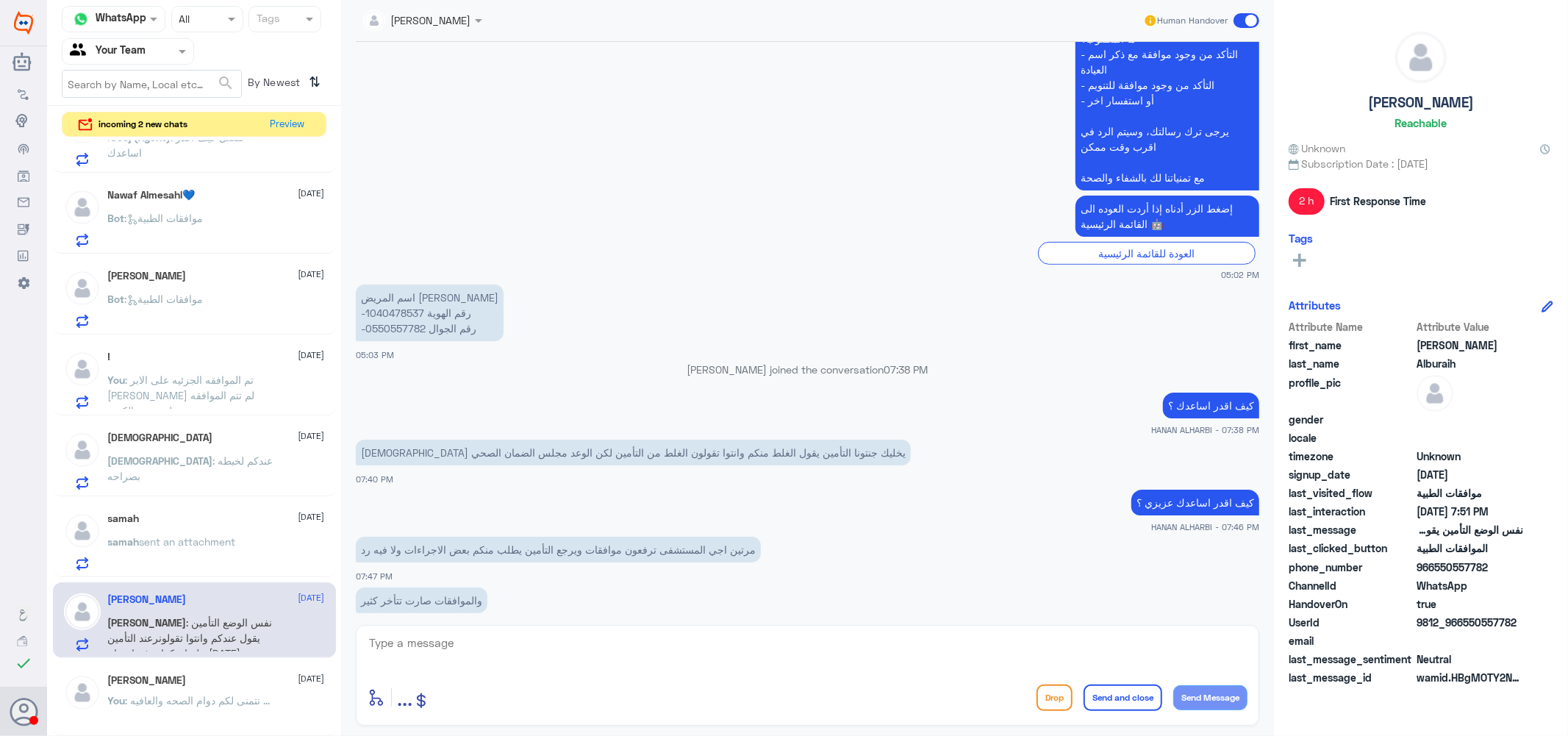
click at [402, 306] on p "اسم المريض عبدالله البريه -رقم الهوية 1040478537 -رقم الجوال 0550557782" at bounding box center [430, 313] width 148 height 57
copy p "1040478537"
click at [491, 650] on textarea at bounding box center [808, 652] width 880 height 36
click at [491, 655] on textarea at bounding box center [808, 652] width 880 height 36
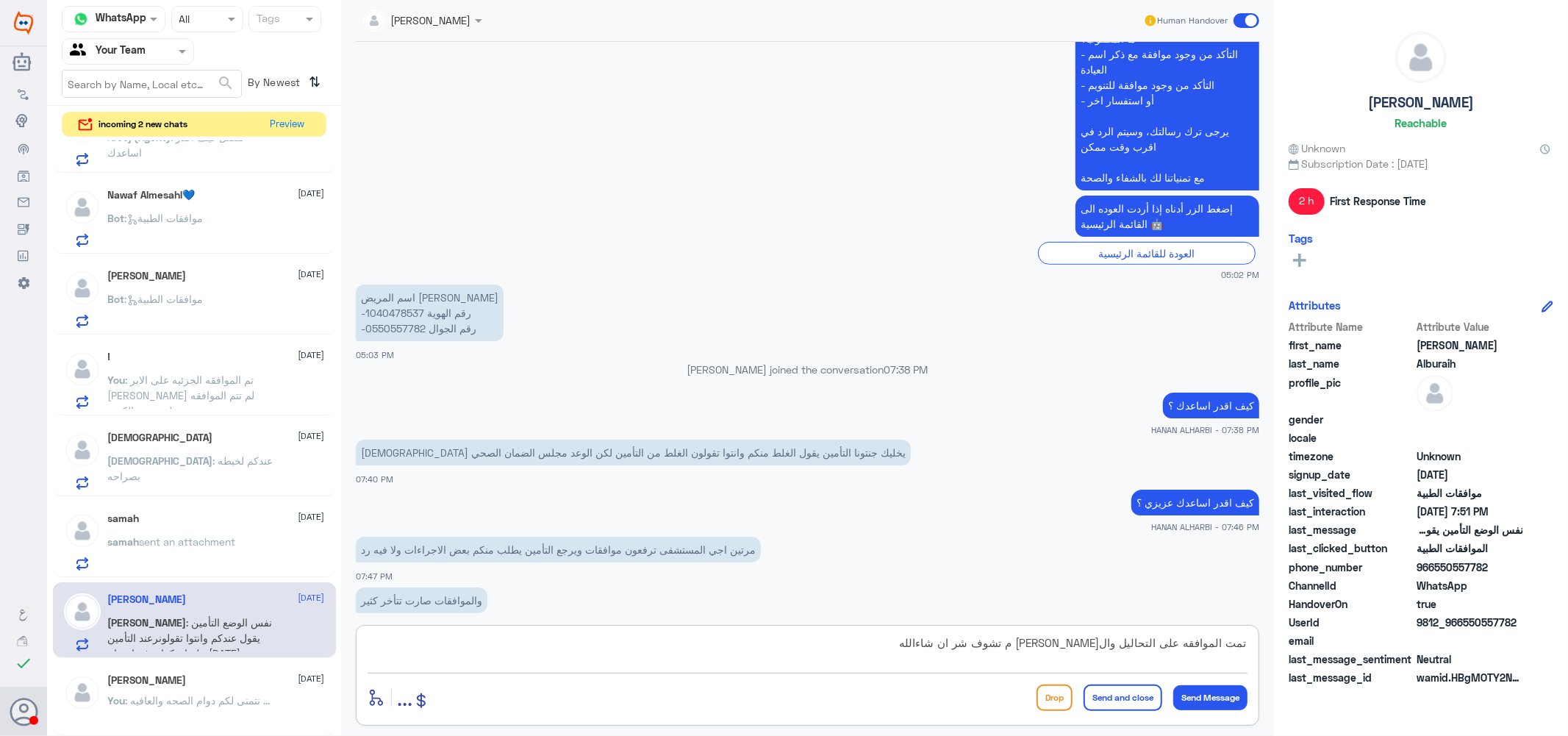
drag, startPoint x: 1050, startPoint y: 645, endPoint x: 888, endPoint y: 640, distance: 162.1
click at [888, 640] on textarea "تمت الموافقه على التحاليل والادويه عزيزي م تشوف شر ان شاءالله" at bounding box center [808, 652] width 880 height 36
click at [1054, 642] on textarea "تمت الموافقه على التحاليل والادويه عزيزينتمنى لك" at bounding box center [808, 652] width 880 height 36
click at [1051, 644] on textarea "تمت الموافقه على التحاليل والادويه عزيزين تمنى لك" at bounding box center [808, 652] width 880 height 36
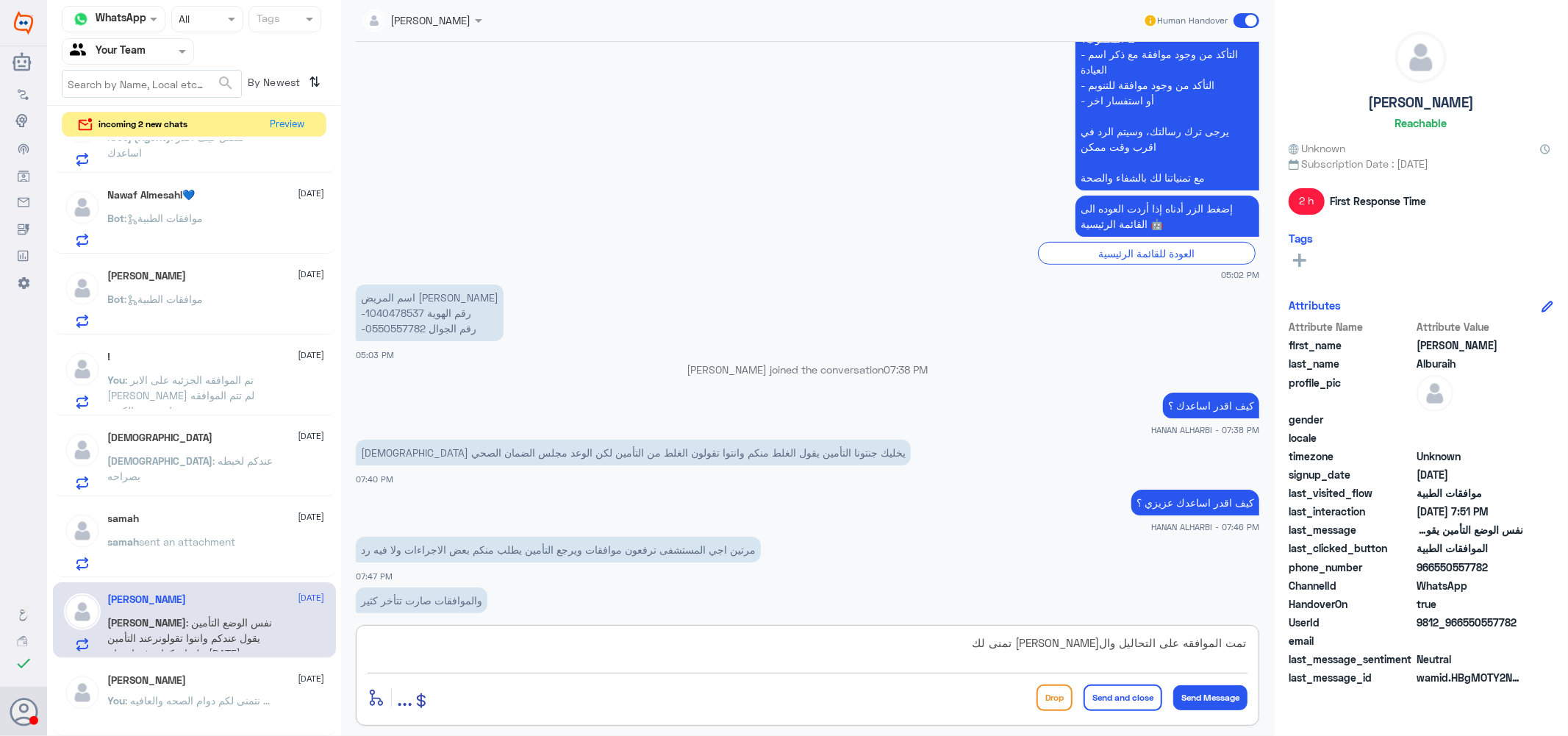
click at [1048, 644] on textarea "تمت الموافقه على التحاليل والادويه عزيزي تمنى لك" at bounding box center [808, 652] width 880 height 36
click at [987, 636] on textarea "تمت الموافقه على التحاليل والادويه عزيزي نتمنى لك" at bounding box center [808, 652] width 880 height 36
type textarea "تمت الموافقه على التحاليل والادويه عزيزي نتمنى لك دوام الصحه والعافيه ..."
click at [1132, 692] on button "Send and close" at bounding box center [1123, 698] width 79 height 27
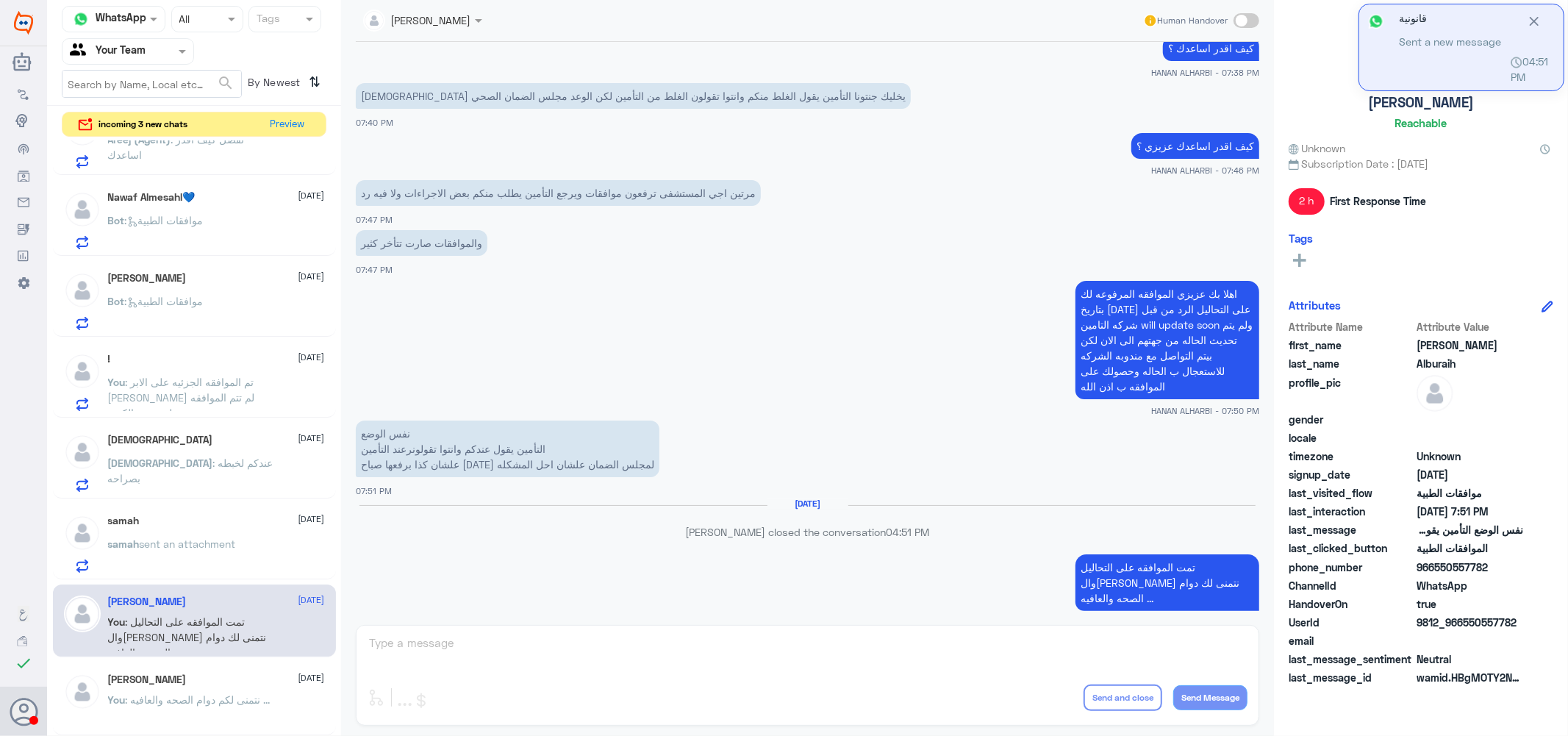
scroll to position [807, 0]
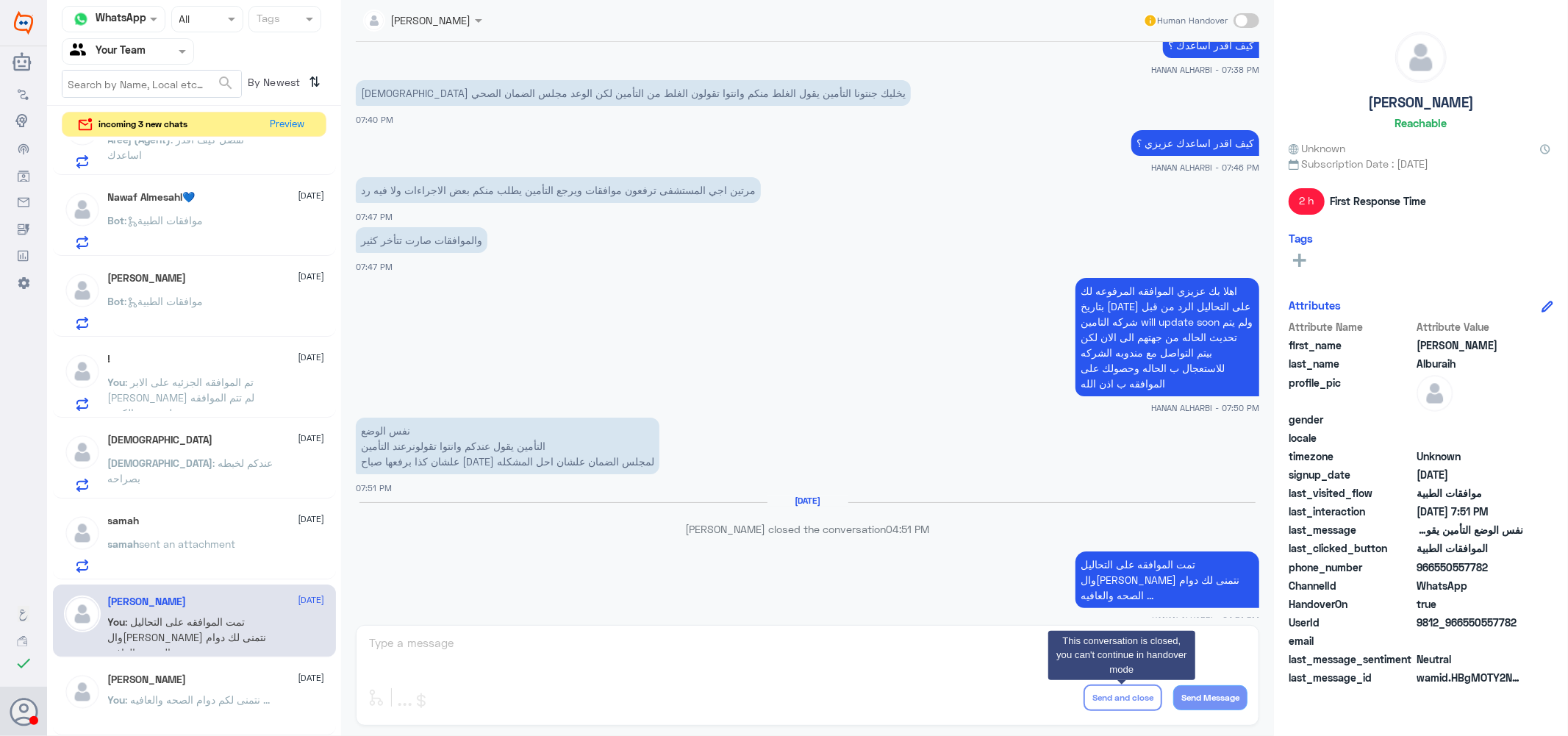
click at [203, 520] on div "samah 2 September" at bounding box center [216, 521] width 217 height 13
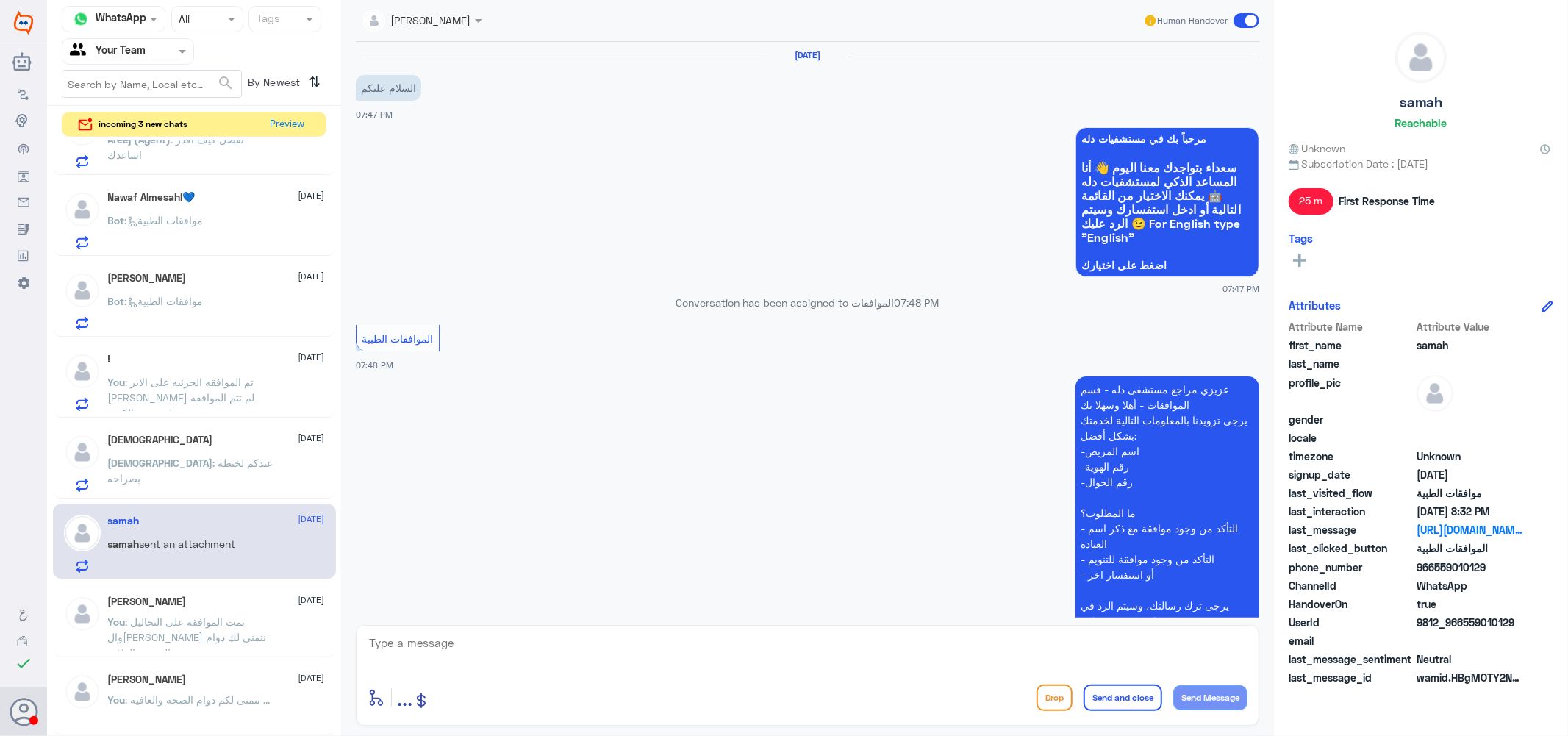
scroll to position [833, 0]
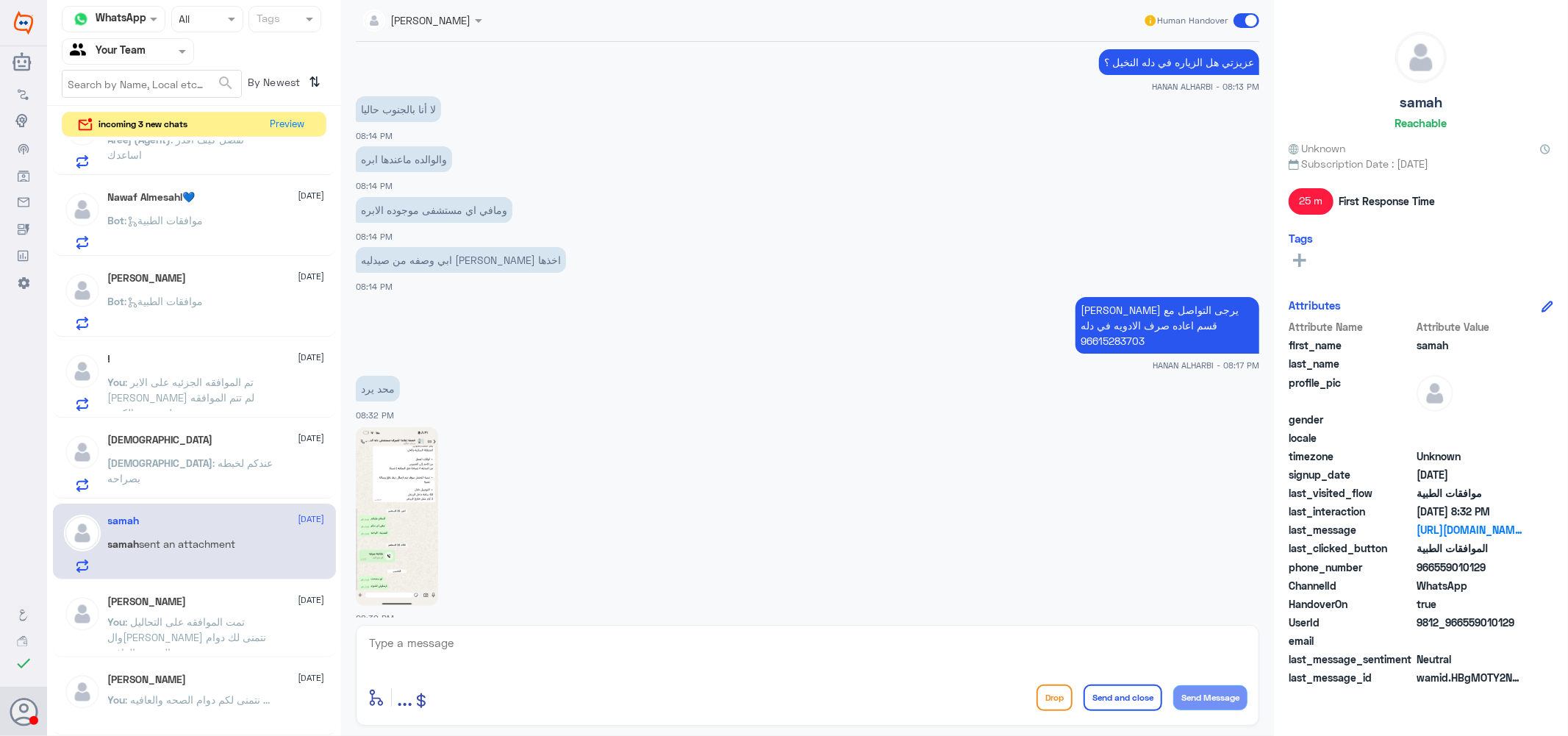
click at [509, 642] on textarea at bounding box center [808, 652] width 880 height 36
type textarea "k"
click at [1140, 640] on textarea "نتمنى لك دوام الصحه والعافيه ..." at bounding box center [808, 652] width 880 height 36
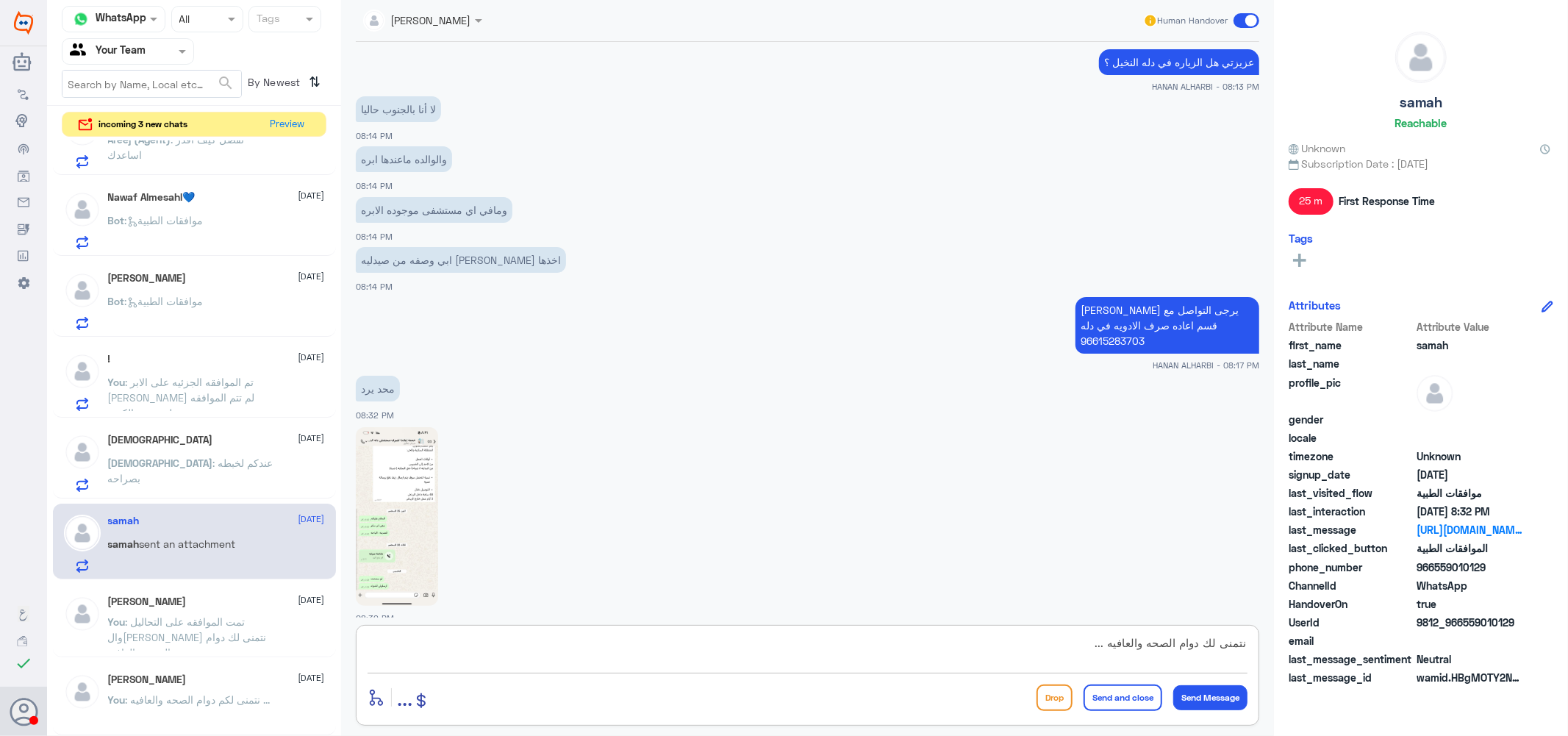
click at [1140, 640] on textarea "نتمنى لك دوام الصحه والعافيه ..." at bounding box center [808, 652] width 880 height 36
type textarea "نتمنى لك دوام الصحه والعافيه ..."
click at [1127, 688] on button "Send and close" at bounding box center [1123, 698] width 79 height 27
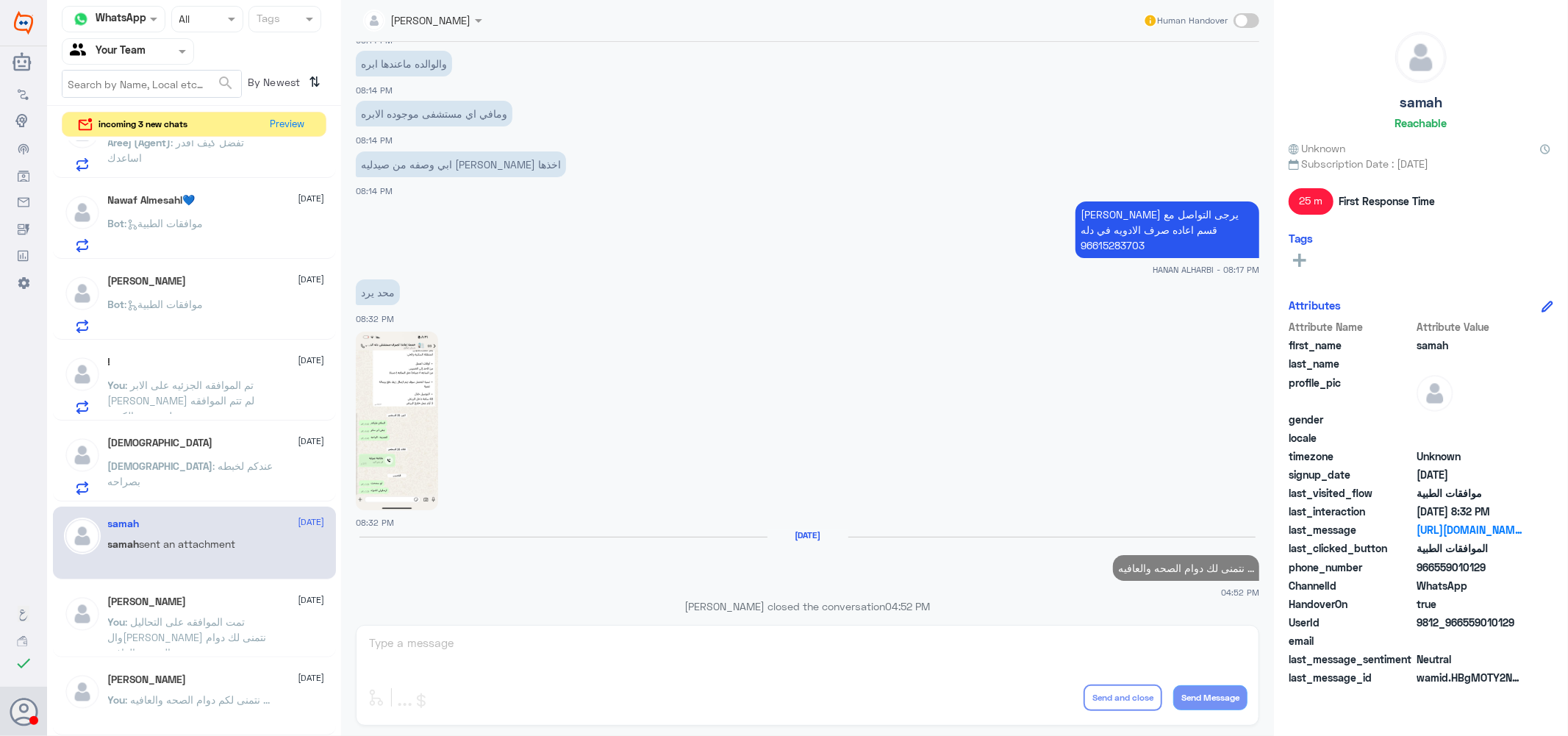
scroll to position [1253, 0]
click at [224, 453] on div "سبحان الله 2 September سبحان : عندكم لخبطه بصراحه" at bounding box center [216, 467] width 217 height 58
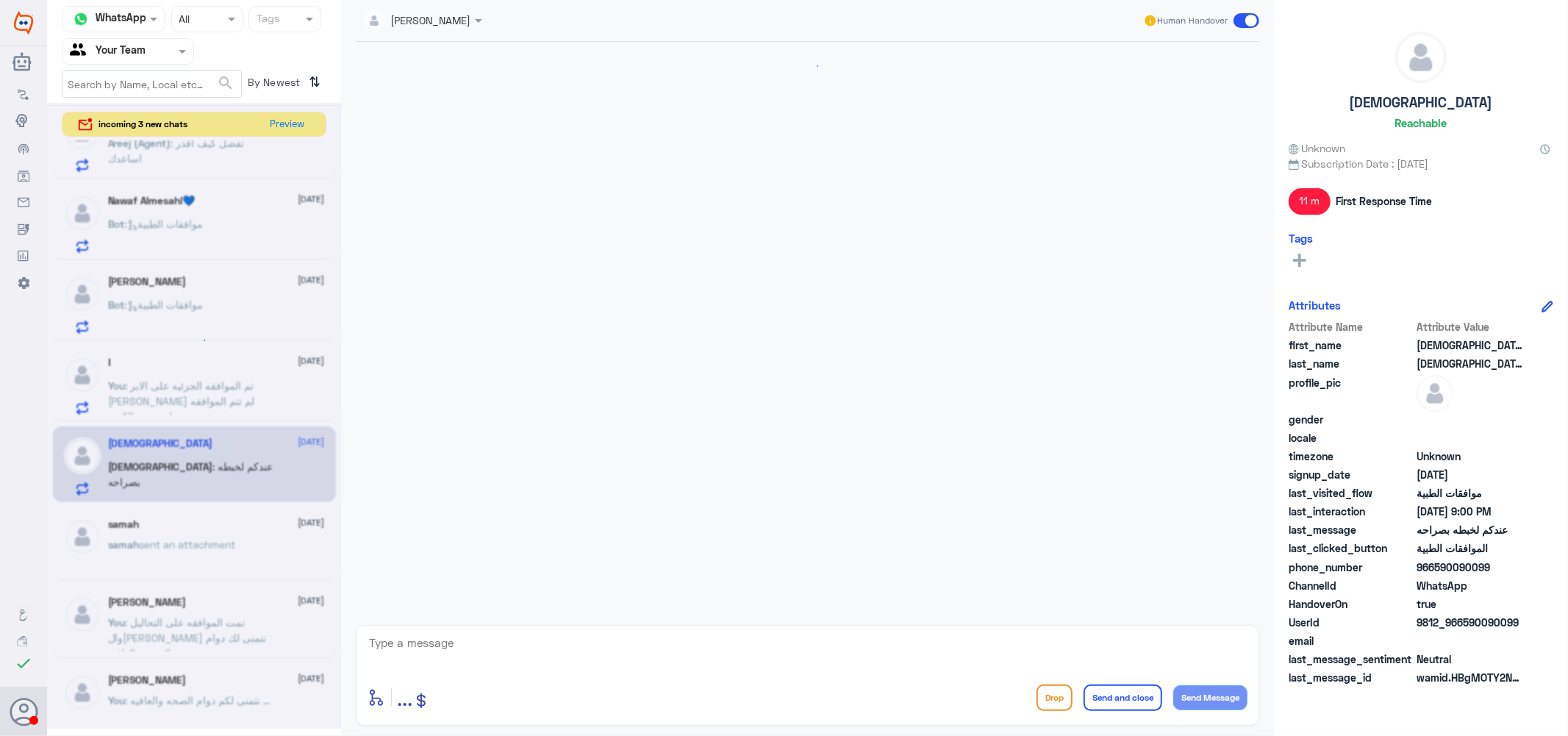
scroll to position [1295, 0]
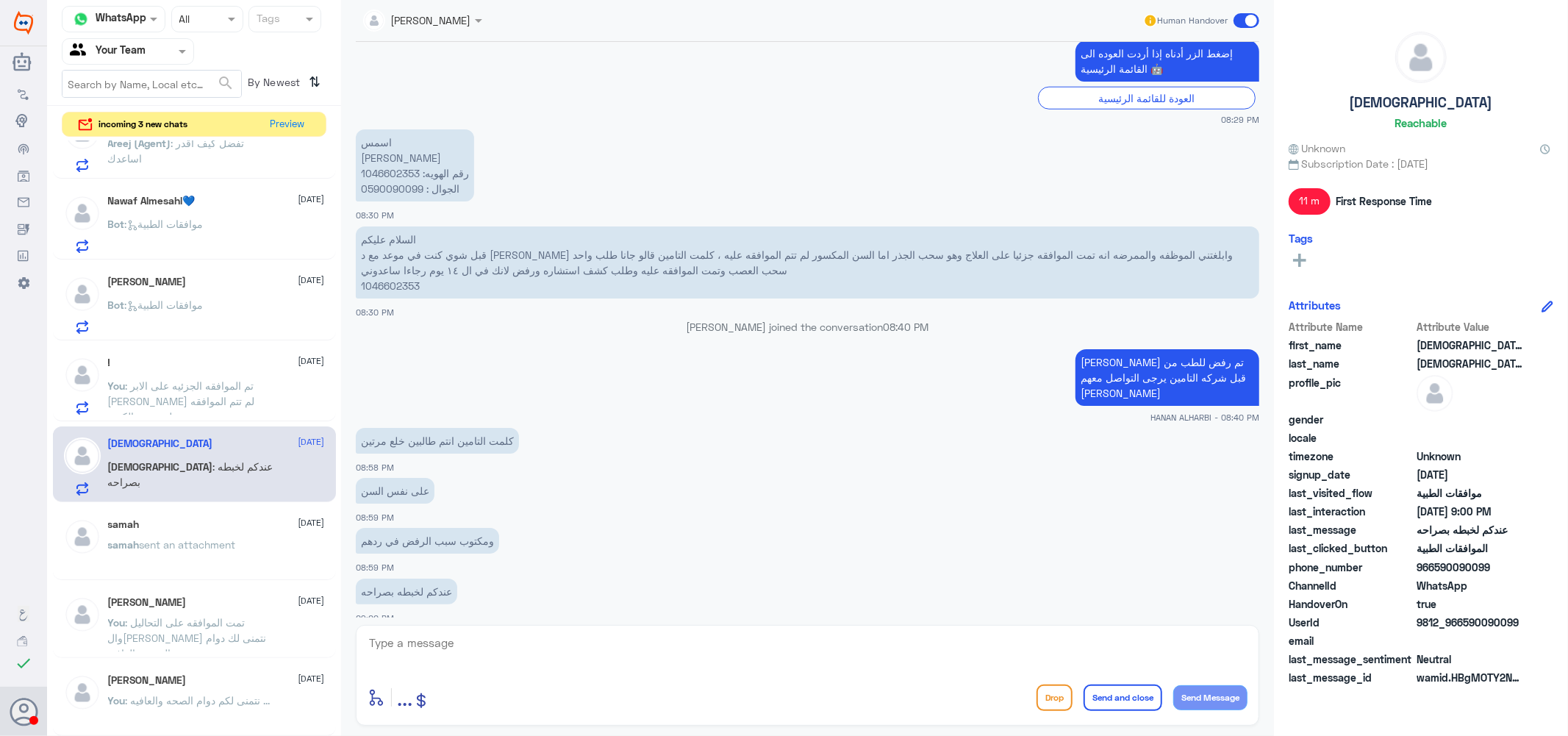
click at [204, 390] on span ": تم الموافقه الجزئيه على الابر عزيزي لم تتم الموافقه على جميع الكميه" at bounding box center [182, 400] width 147 height 43
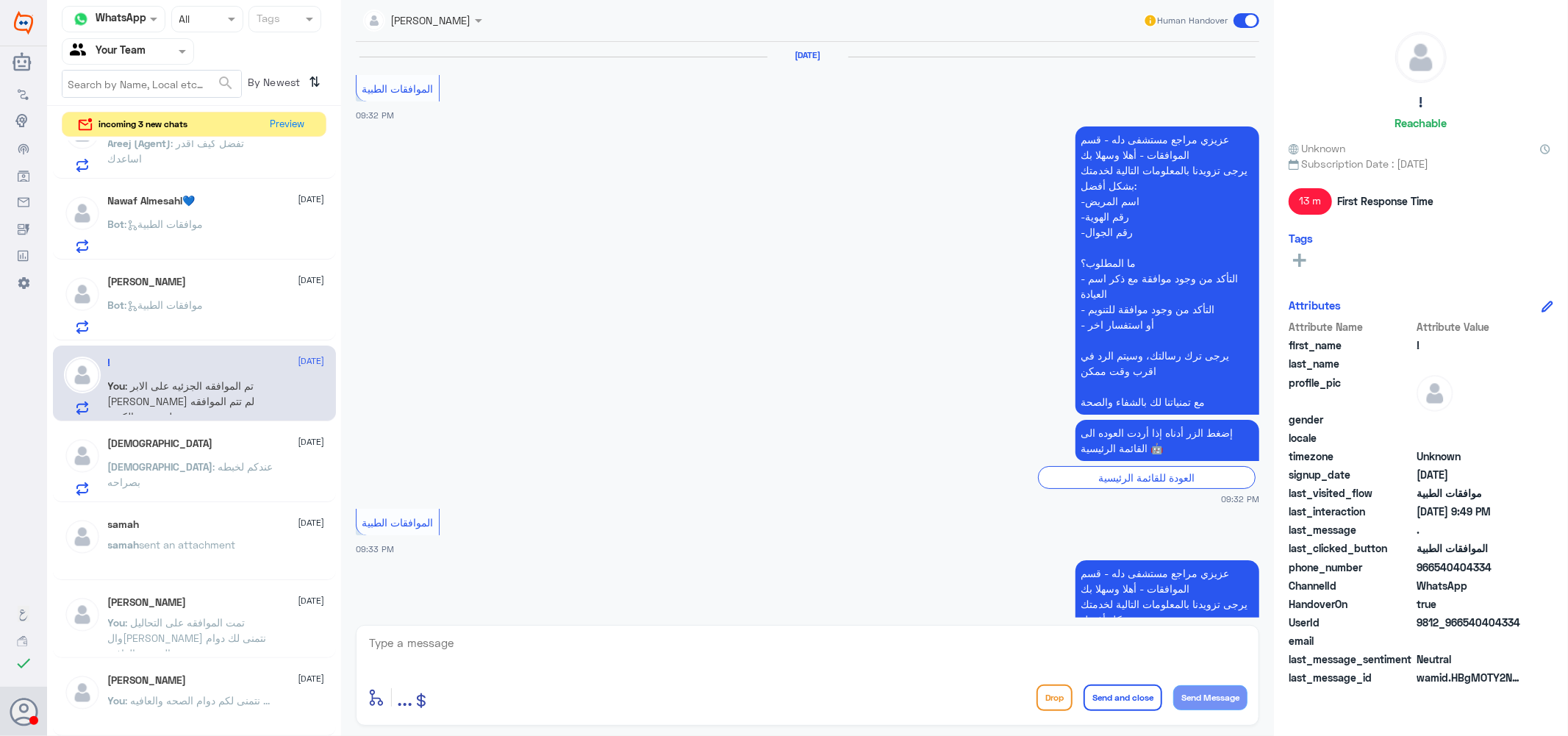
scroll to position [1223, 0]
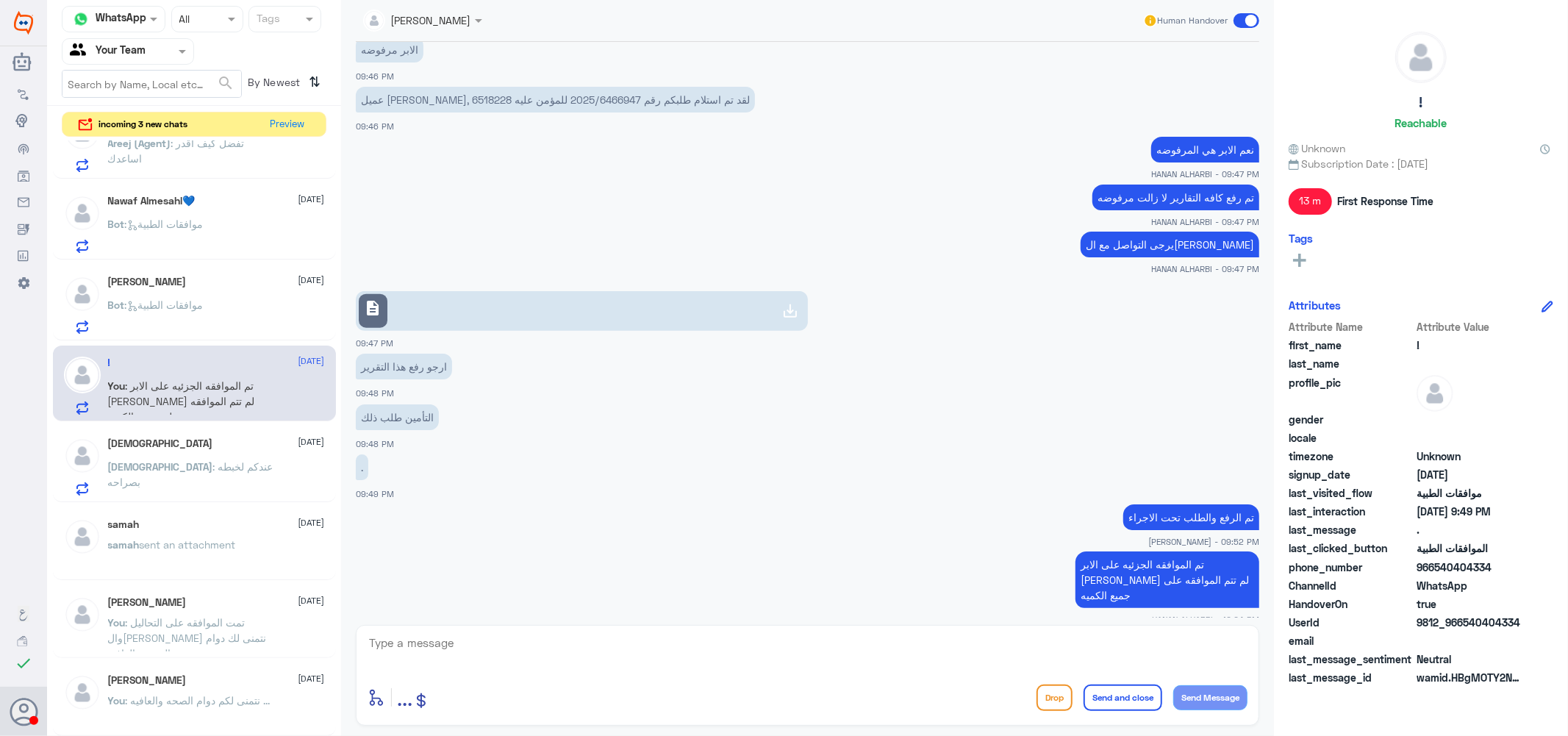
click at [557, 642] on textarea at bounding box center [808, 652] width 880 height 36
paste textarea "نتمنى لك دوام الصحه والعافيه ..."
type textarea "نتمنى لك دوام الصحه والعافيه ..."
click at [1125, 689] on button "Send and close" at bounding box center [1123, 698] width 79 height 27
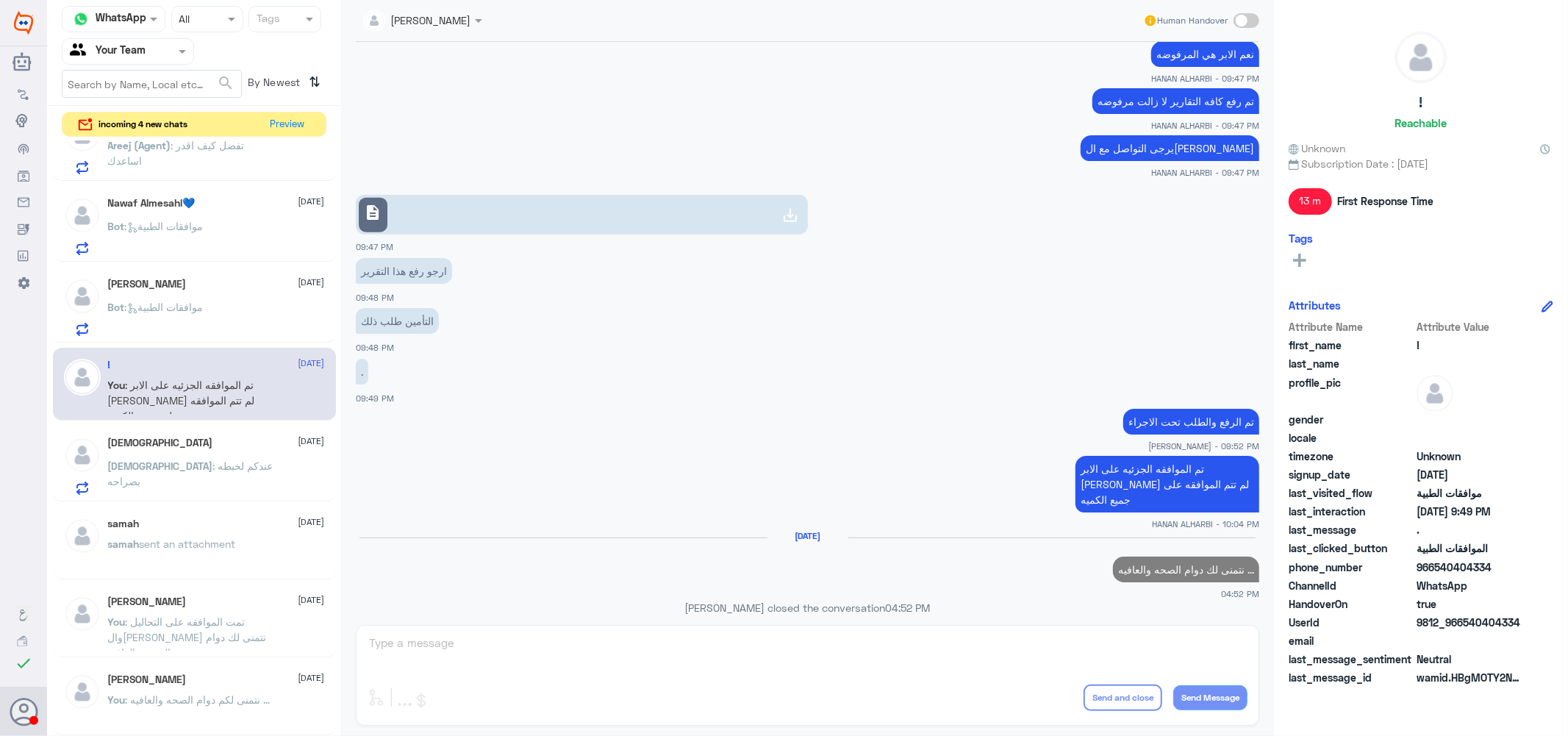
scroll to position [1252, 0]
click at [218, 299] on div "Khaled Rawy 3 September Bot : موافقات الطبية" at bounding box center [216, 307] width 217 height 58
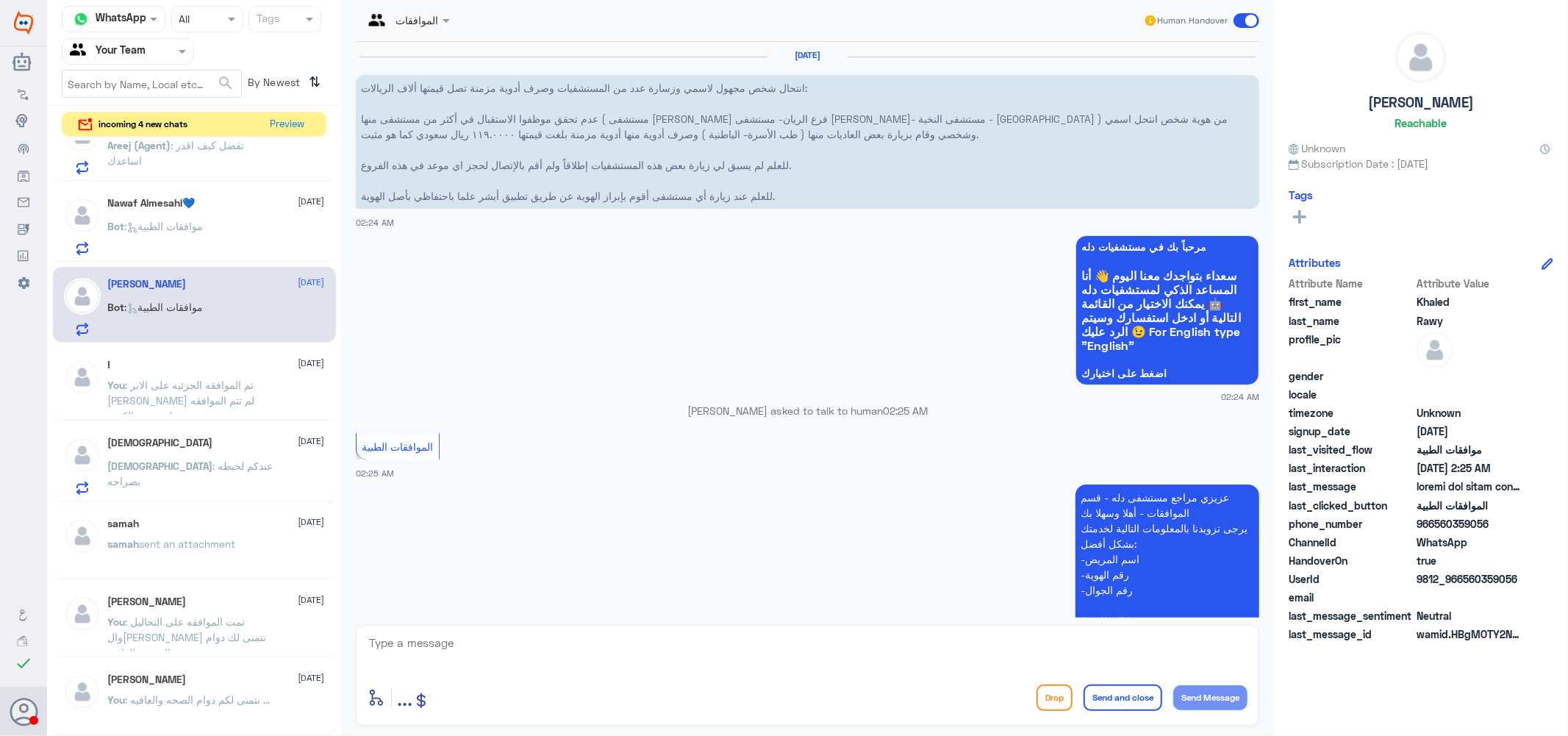
scroll to position [299, 0]
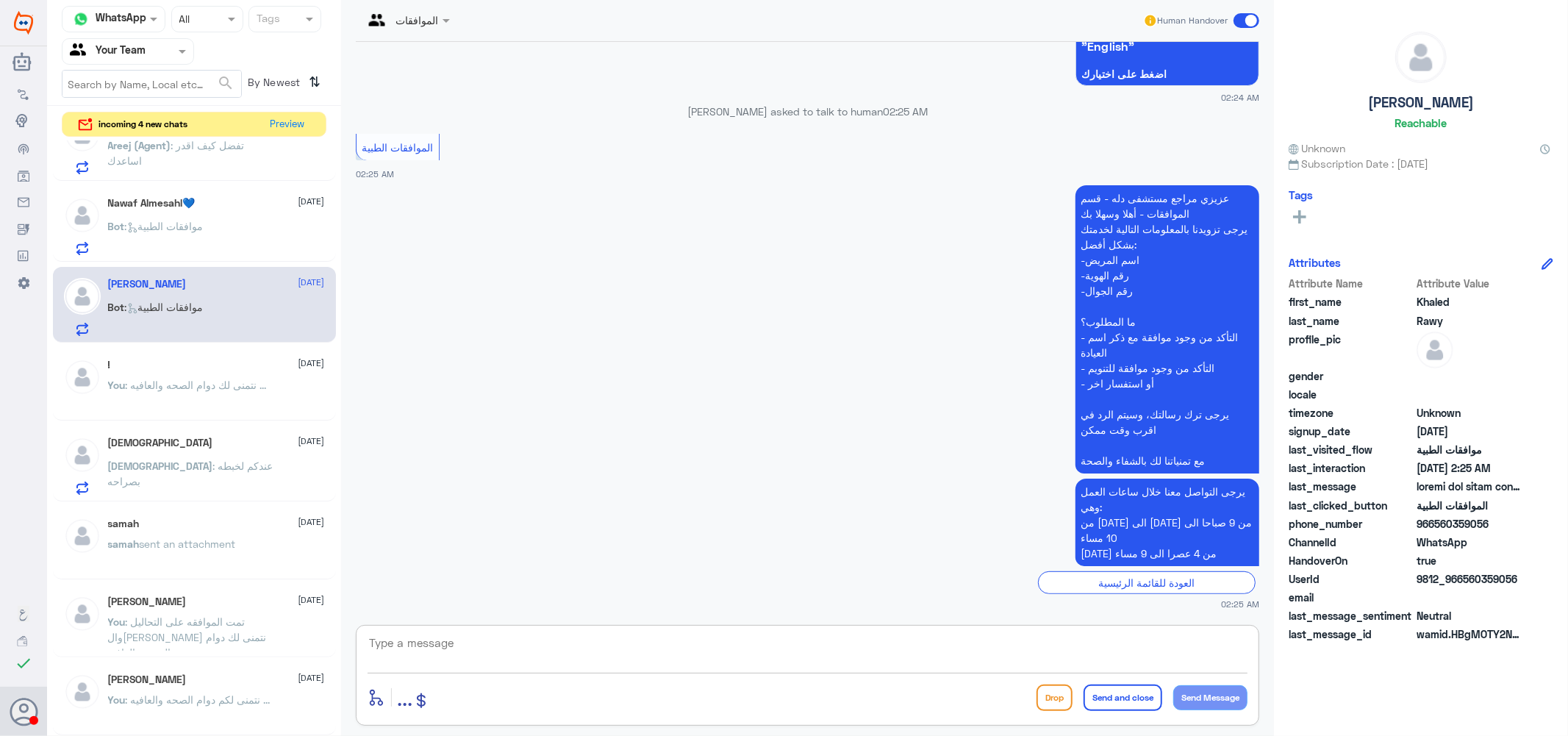
click at [422, 652] on textarea at bounding box center [808, 652] width 880 height 36
type textarea "كيف اقدر اساعدك .؟"
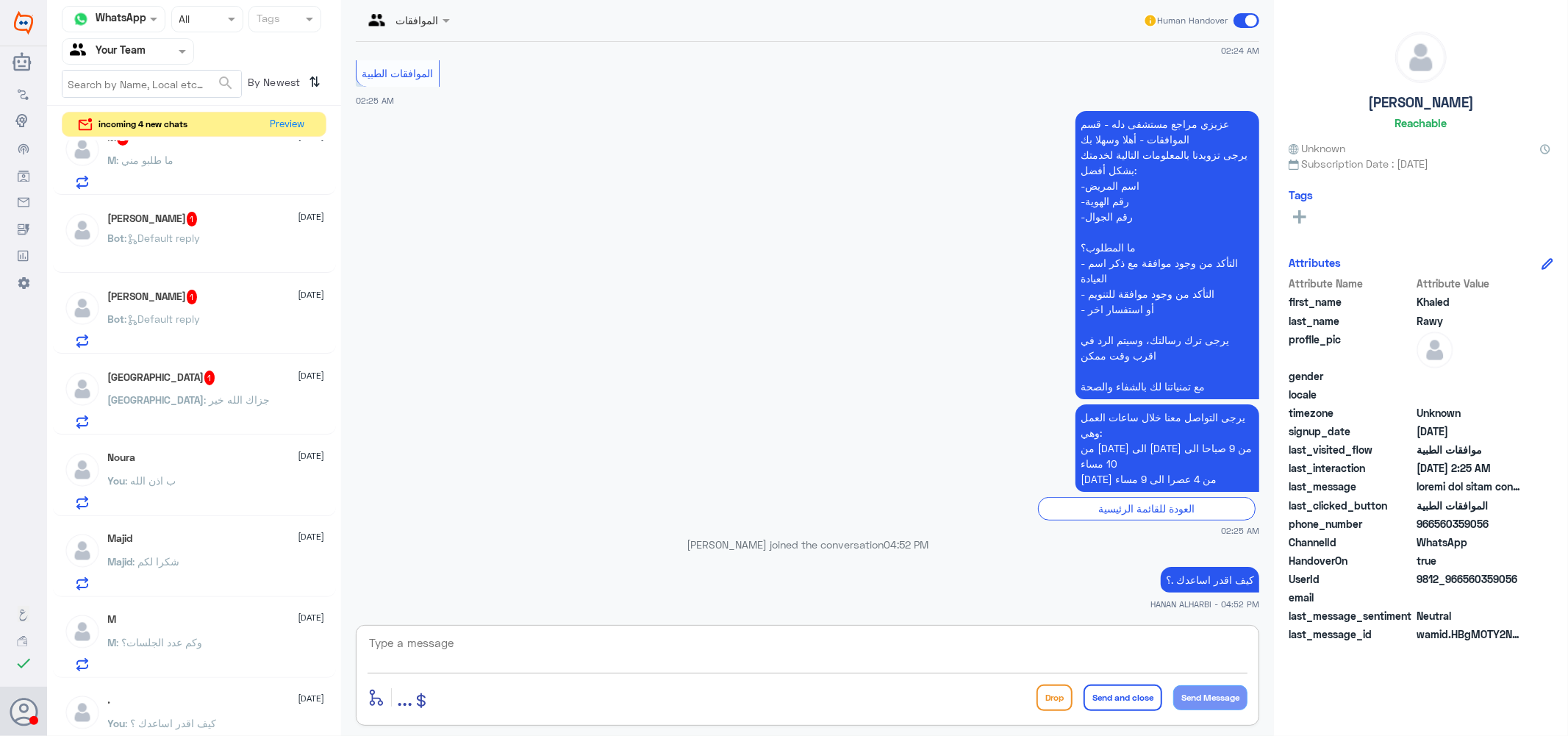
scroll to position [0, 0]
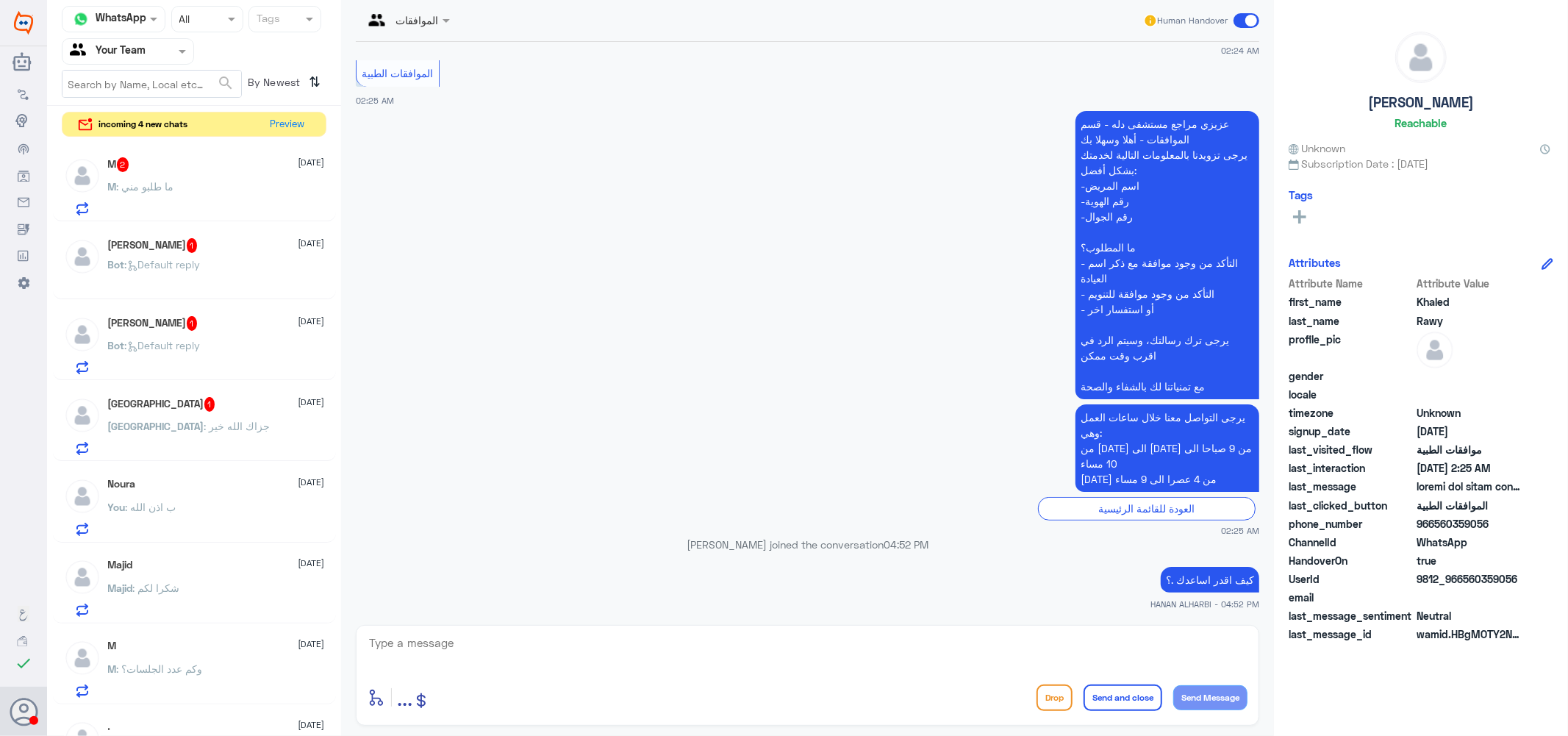
click at [185, 180] on div "M 2 3 September M : ما طلبو مني" at bounding box center [216, 186] width 217 height 58
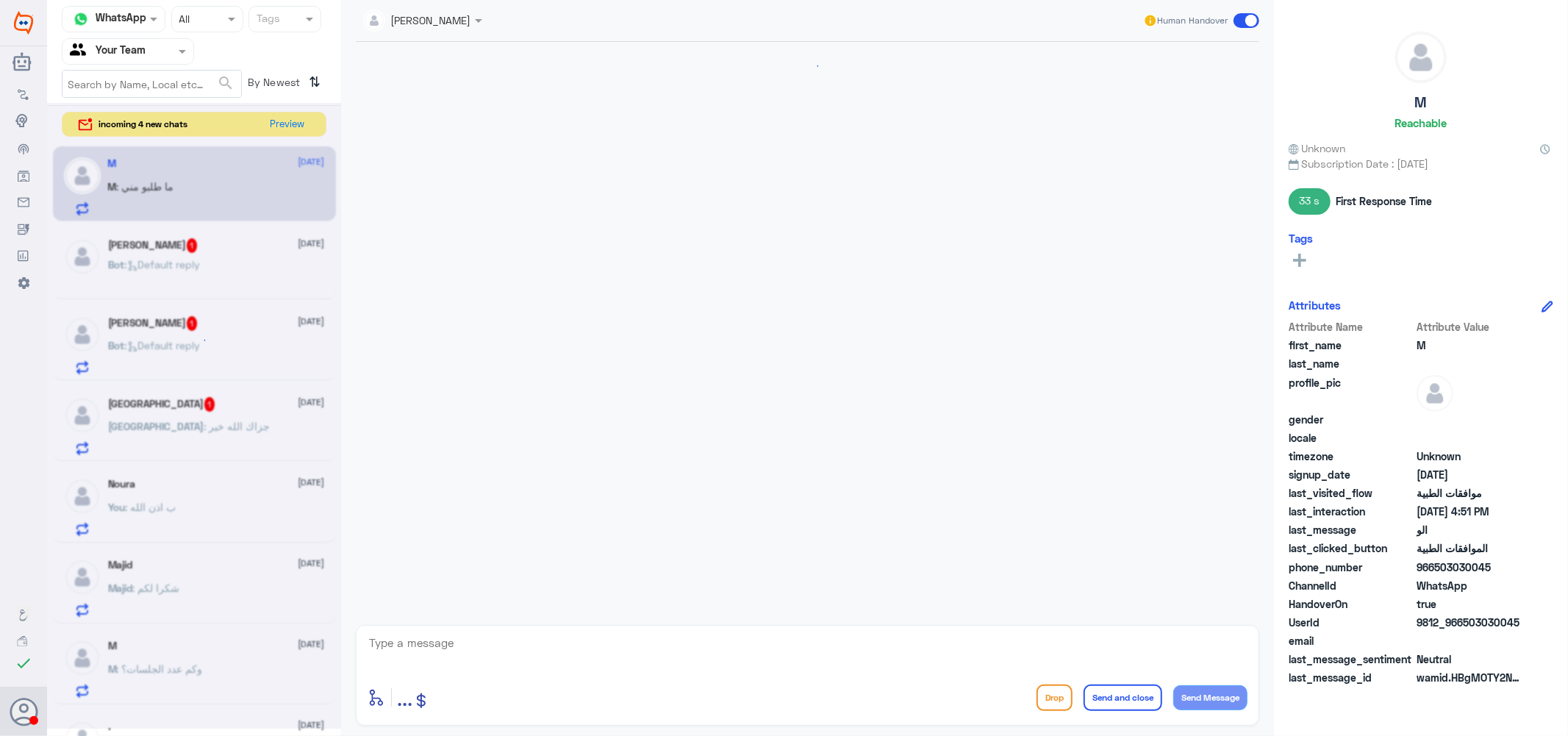
scroll to position [745, 0]
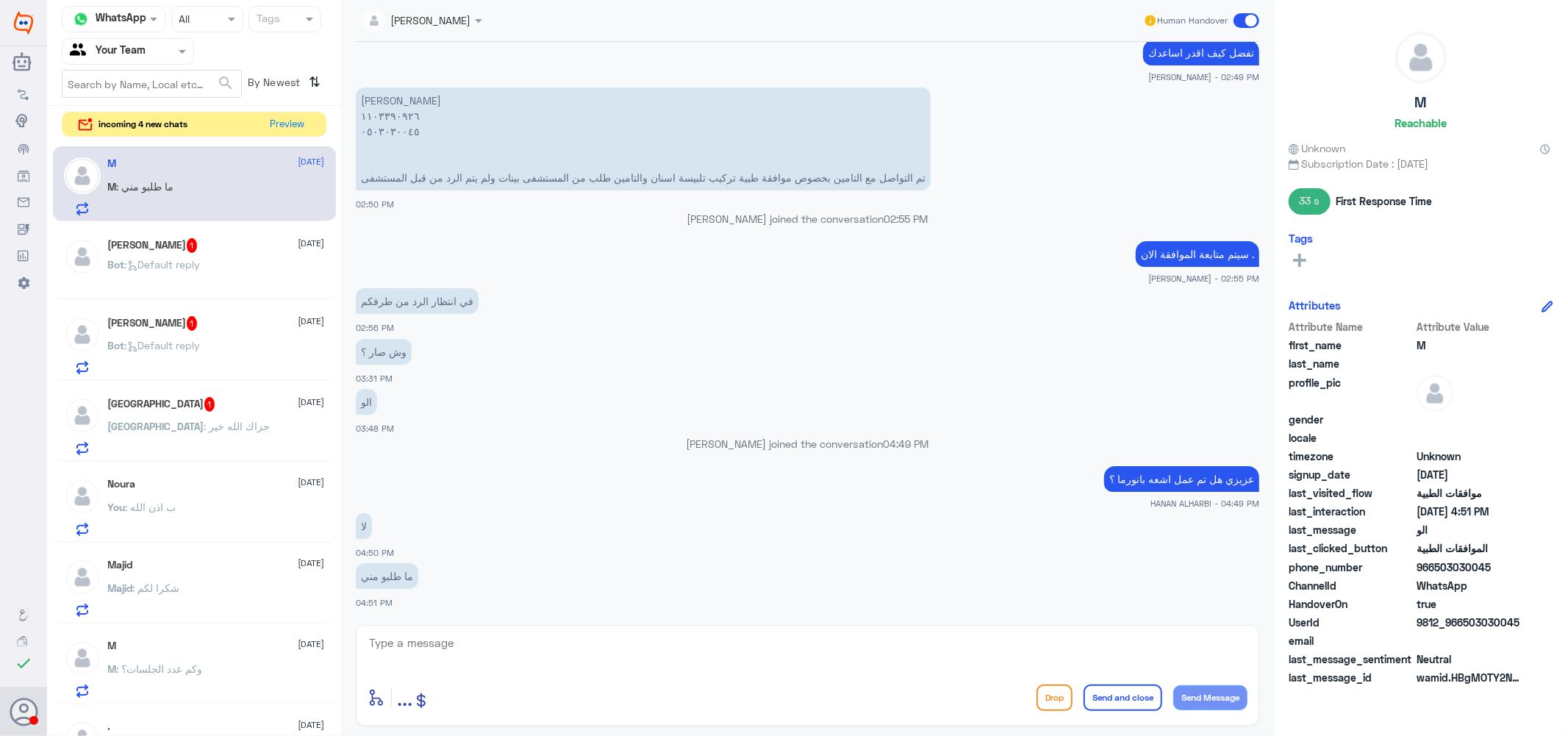
click at [438, 642] on textarea at bounding box center [808, 652] width 880 height 36
type textarea "التامين طالب نتيجه اشعه [PERSON_NAME]"
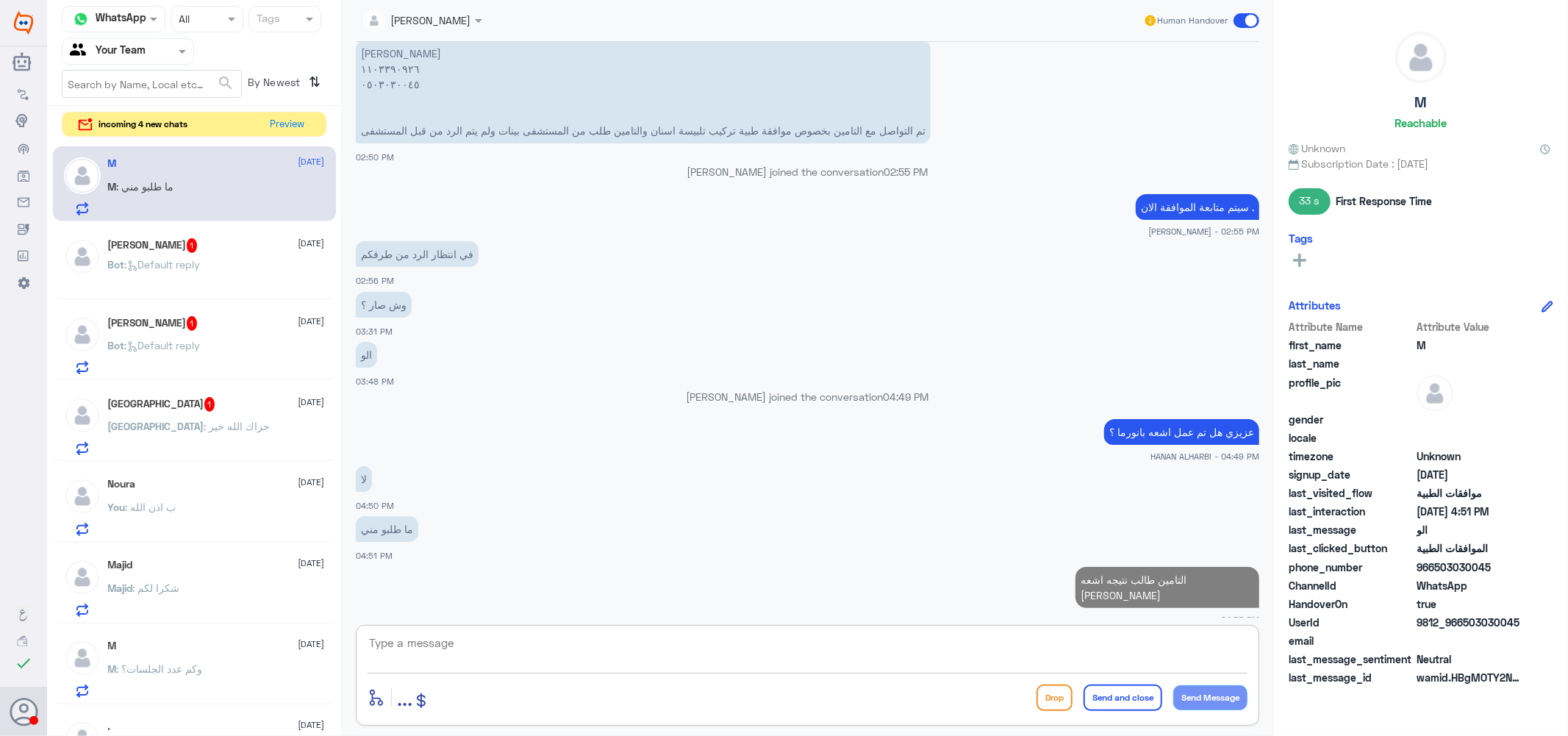
click at [201, 261] on span ": Default reply" at bounding box center [163, 265] width 76 height 13
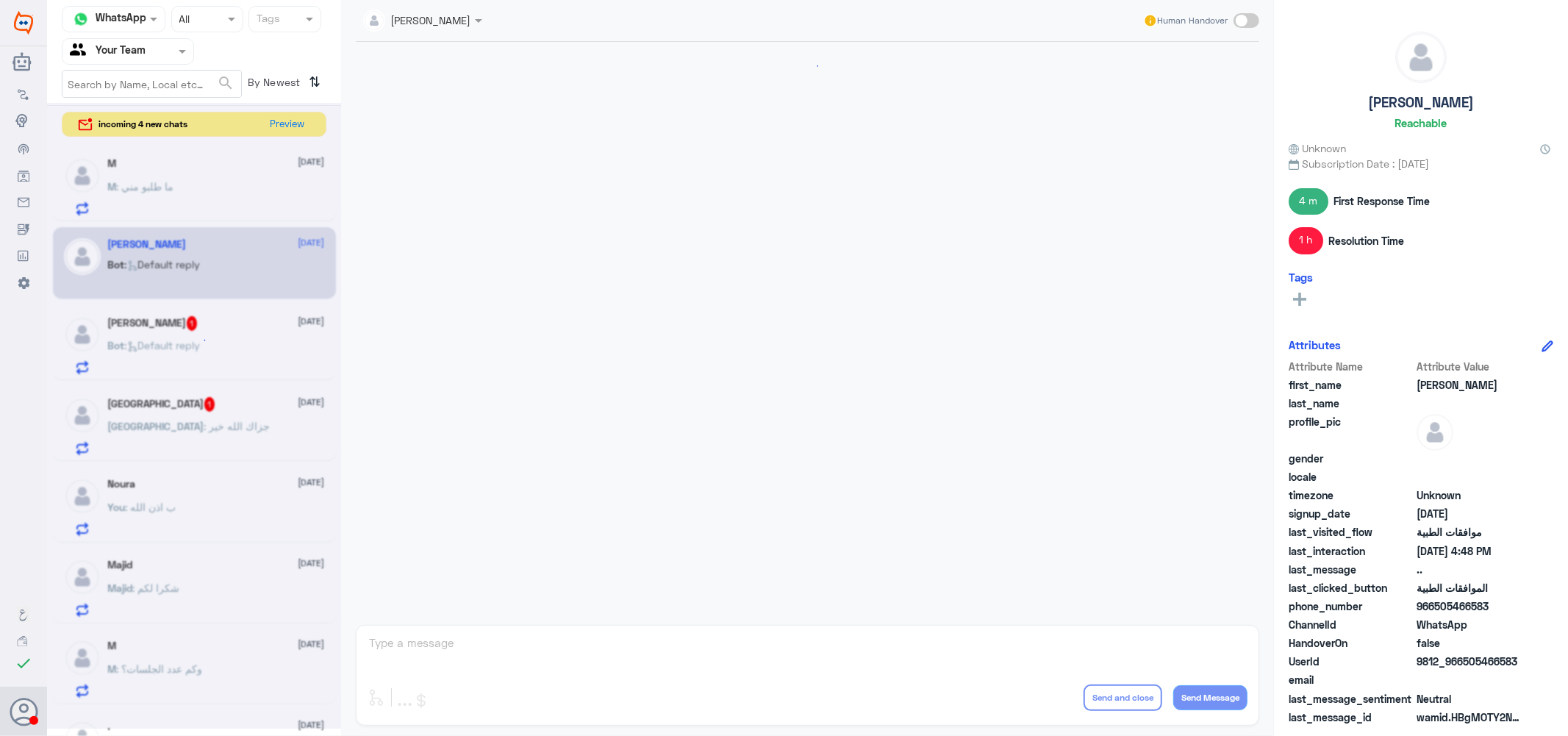
scroll to position [922, 0]
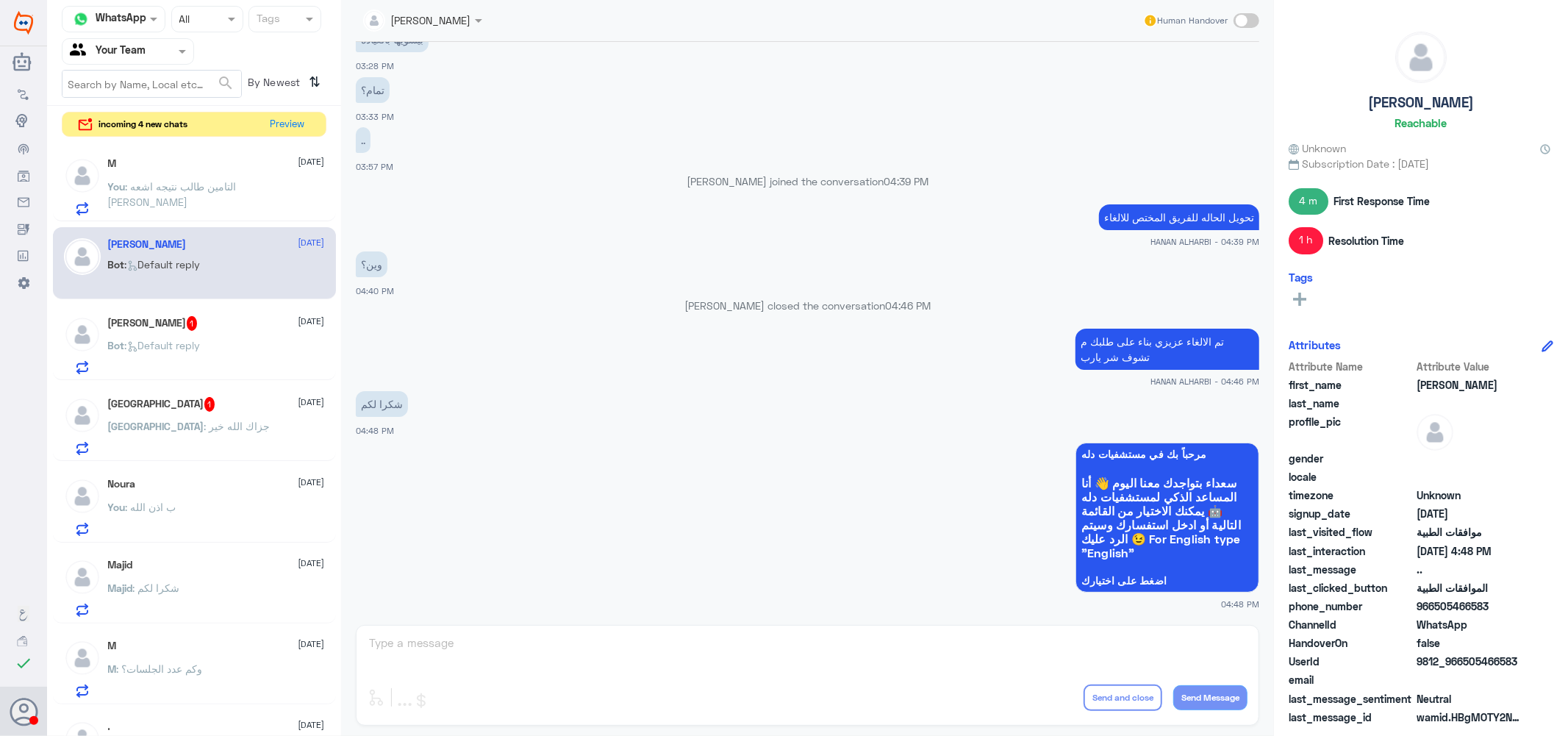
click at [151, 360] on p "Bot : Default reply" at bounding box center [154, 355] width 92 height 37
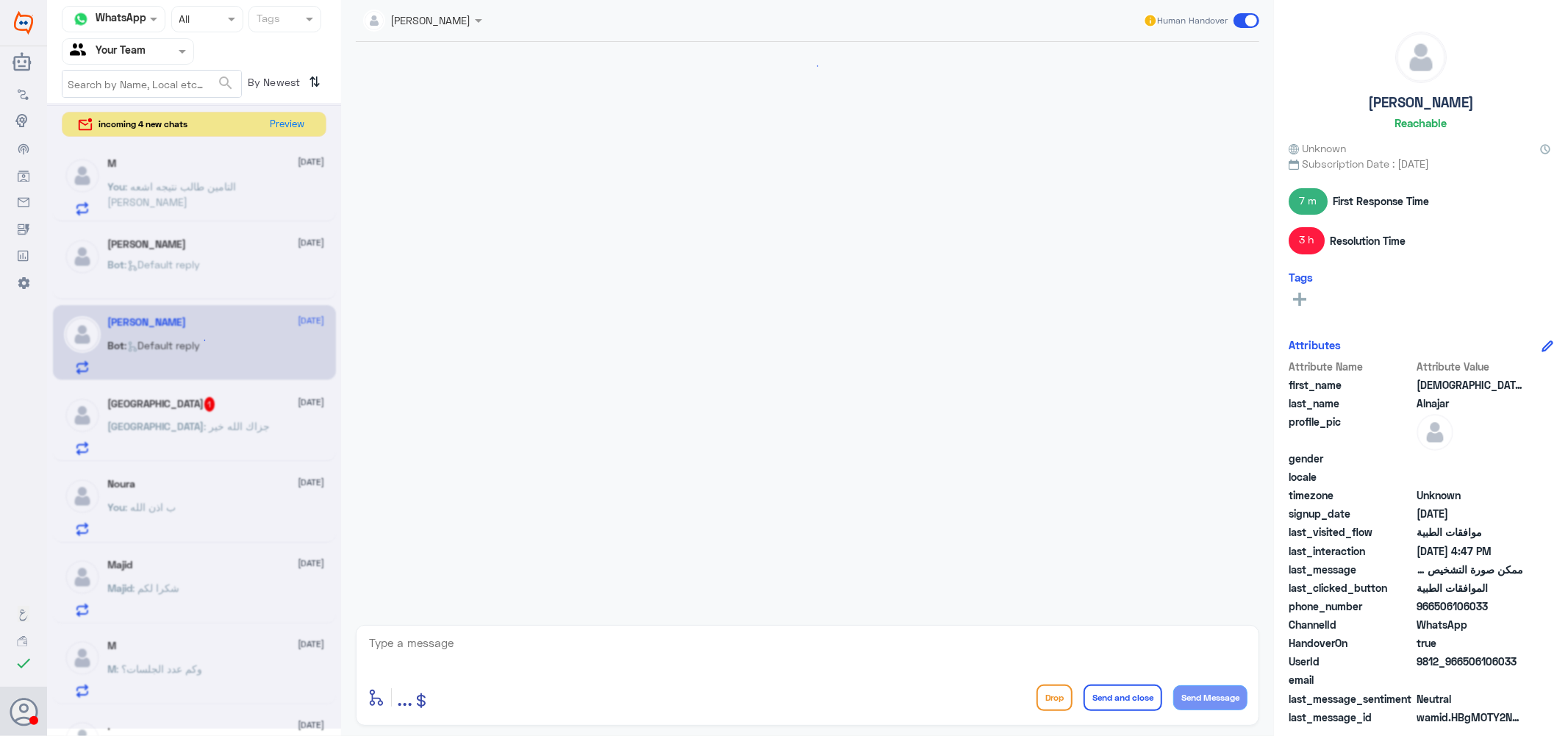
scroll to position [943, 0]
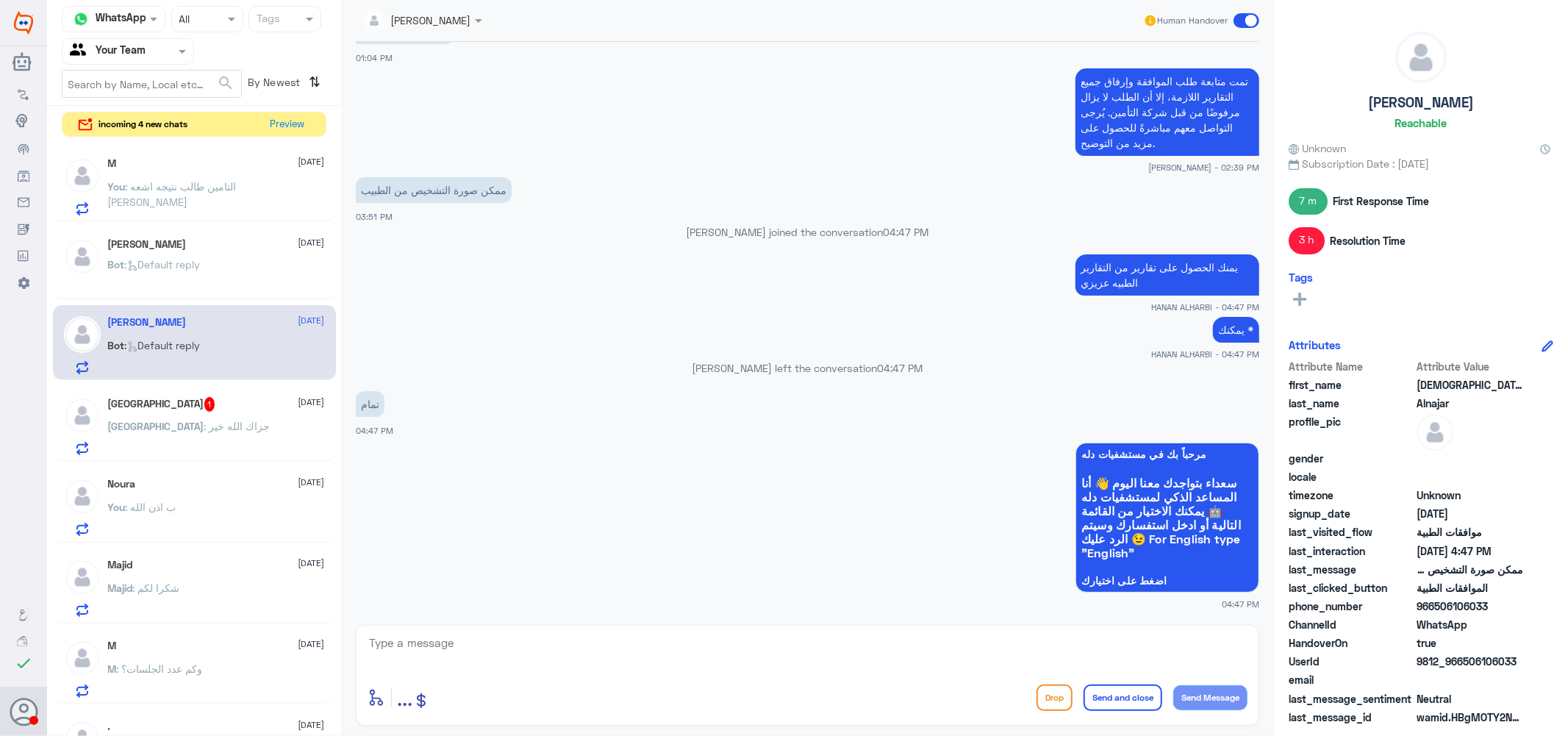
click at [204, 425] on span ": جزاك الله خير" at bounding box center [238, 426] width 66 height 13
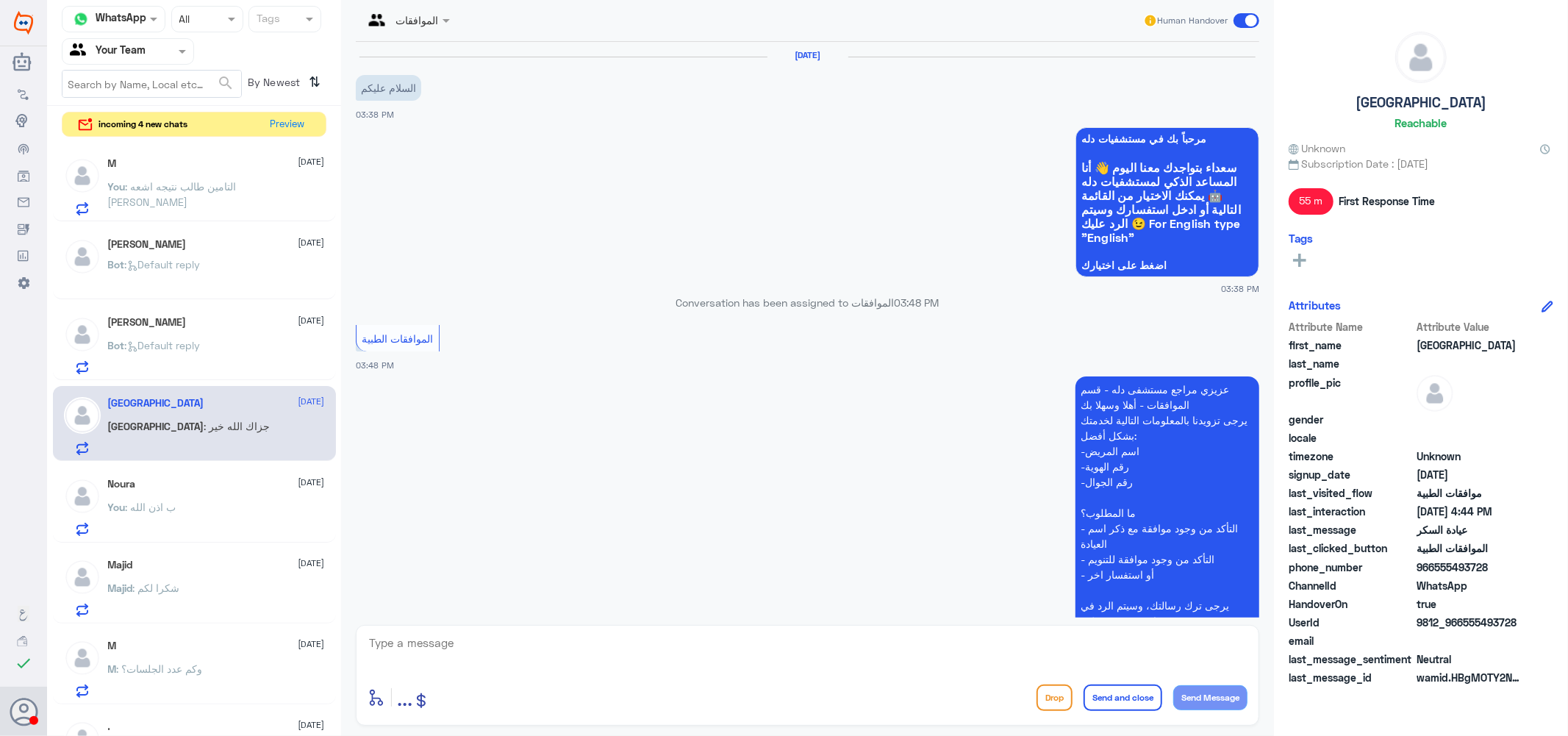
scroll to position [466, 0]
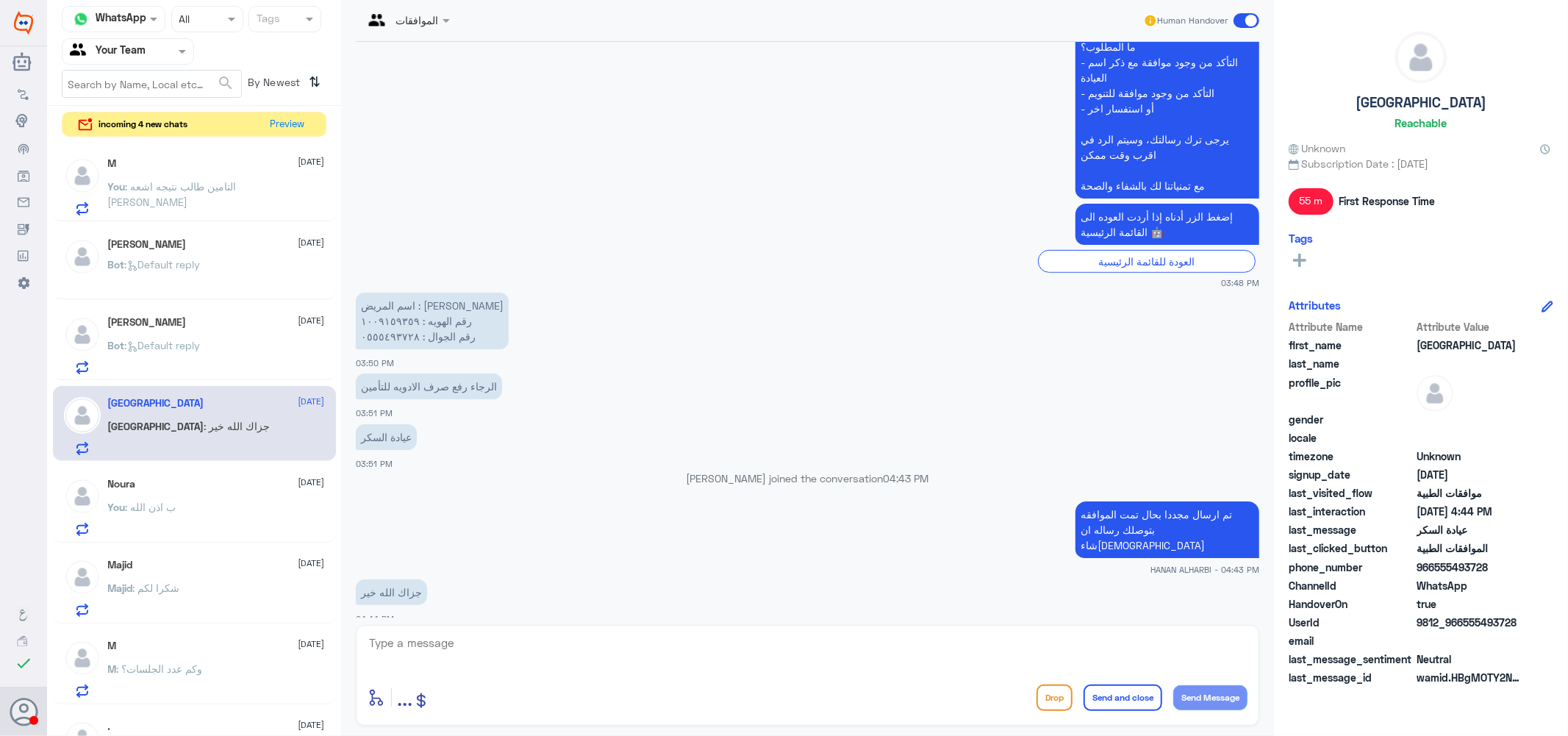
click at [450, 648] on textarea at bounding box center [808, 652] width 880 height 36
type textarea "1"
click at [423, 648] on textarea "1009159359" at bounding box center [808, 652] width 880 height 36
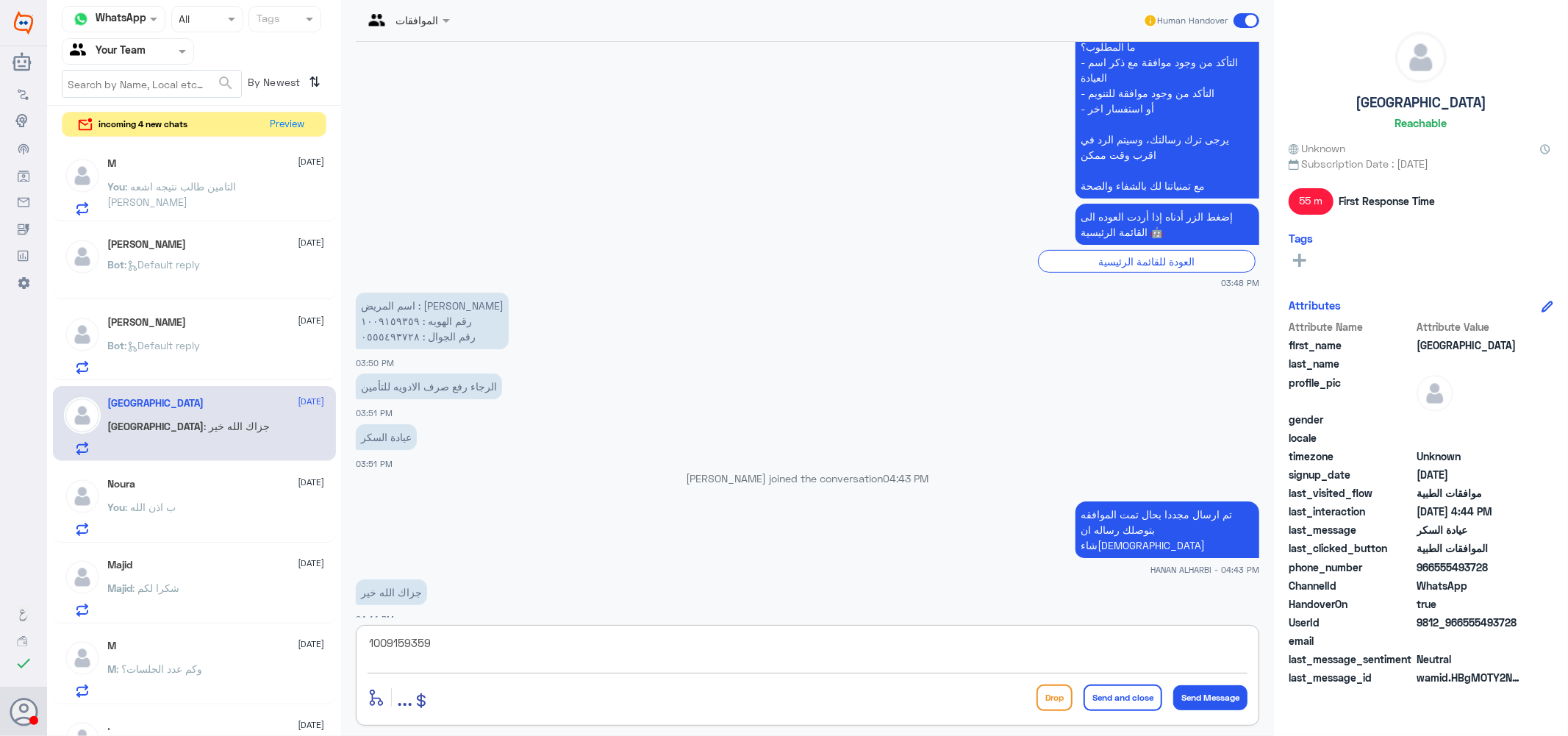
type textarea "1009159359"
click at [279, 122] on button "Preview" at bounding box center [288, 123] width 46 height 23
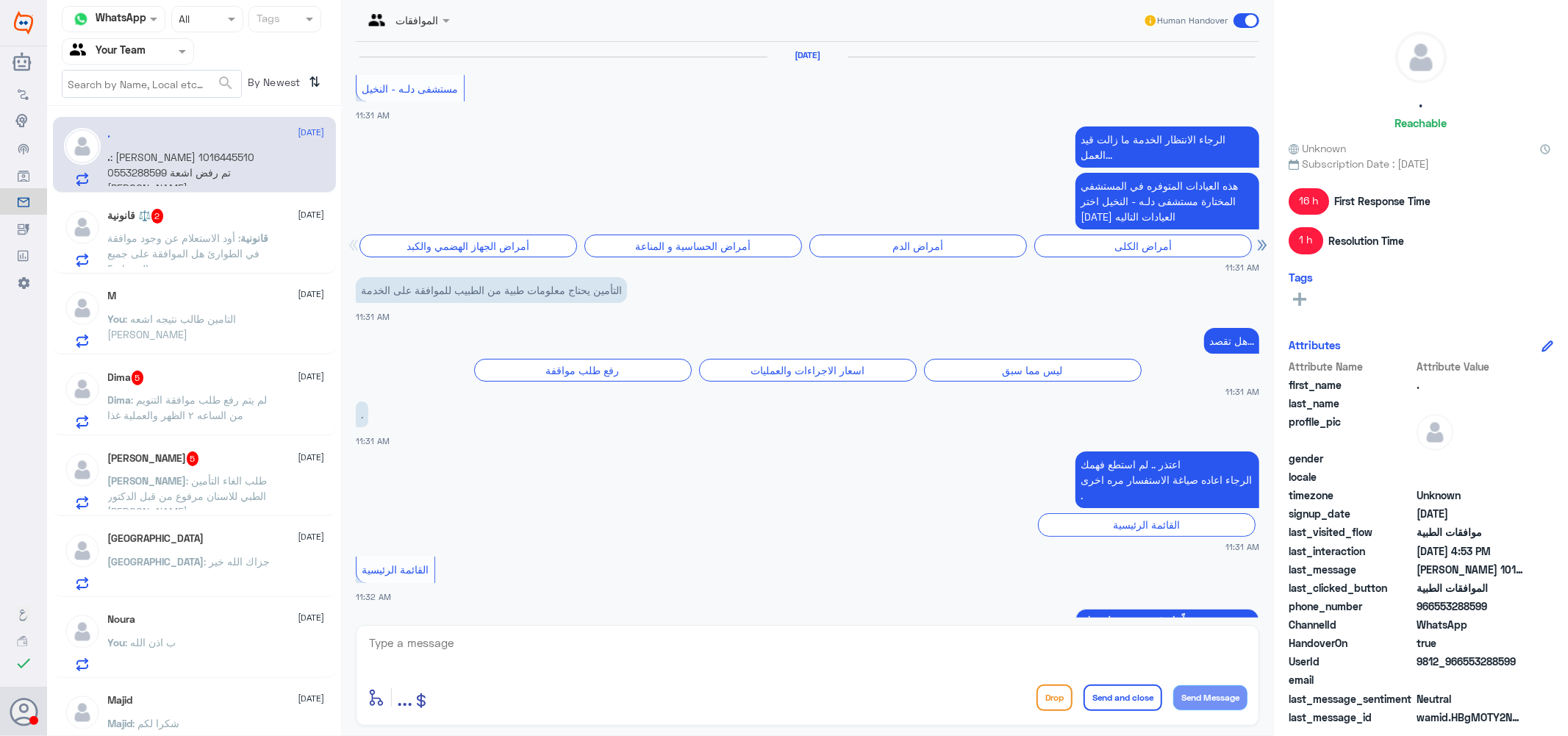
scroll to position [1526, 0]
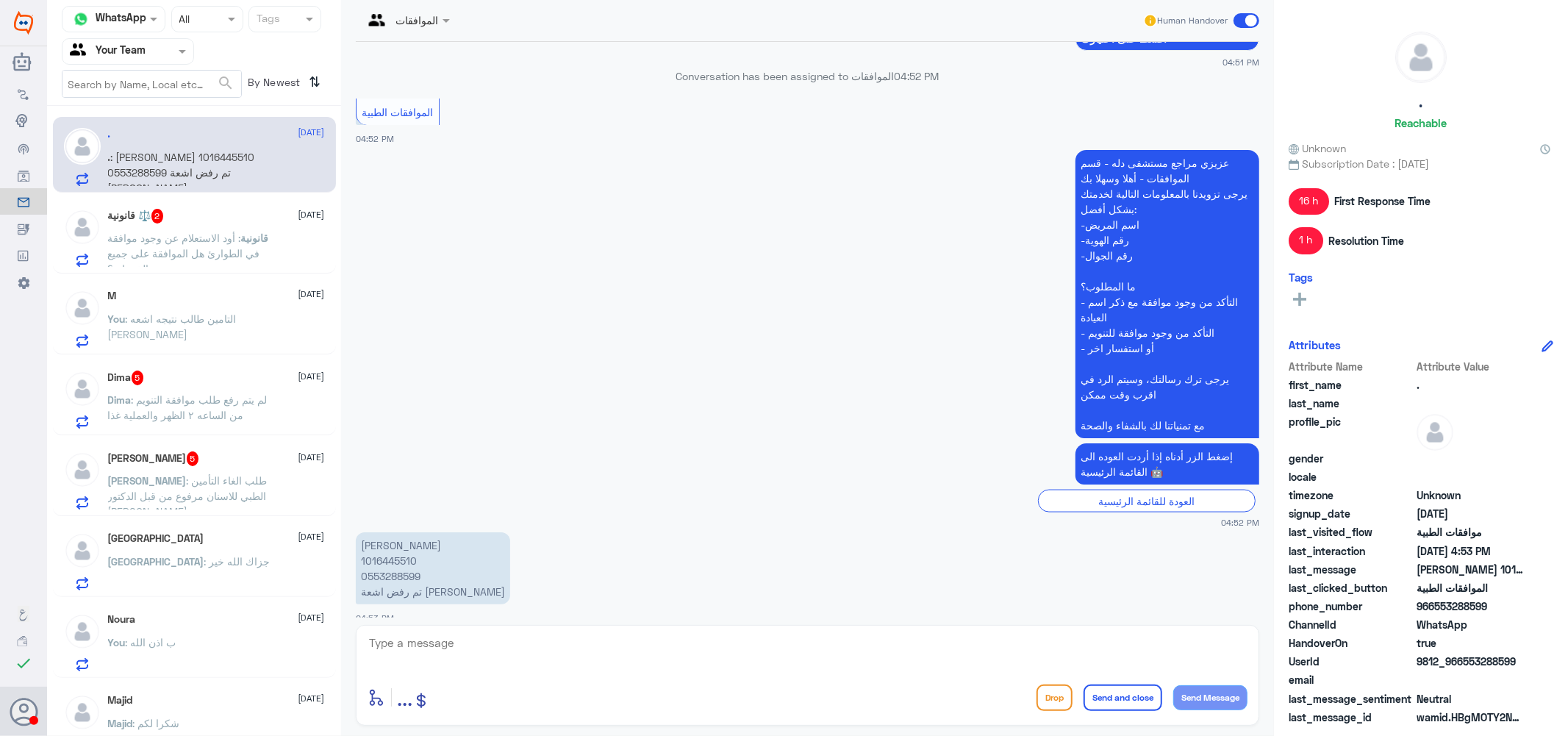
click at [379, 546] on p "[PERSON_NAME] 1016445510 0553288599 تم رفض اشعة [PERSON_NAME]" at bounding box center [433, 568] width 155 height 72
copy p "1016445510"
click at [545, 652] on textarea at bounding box center [808, 652] width 880 height 36
type textarea "j"
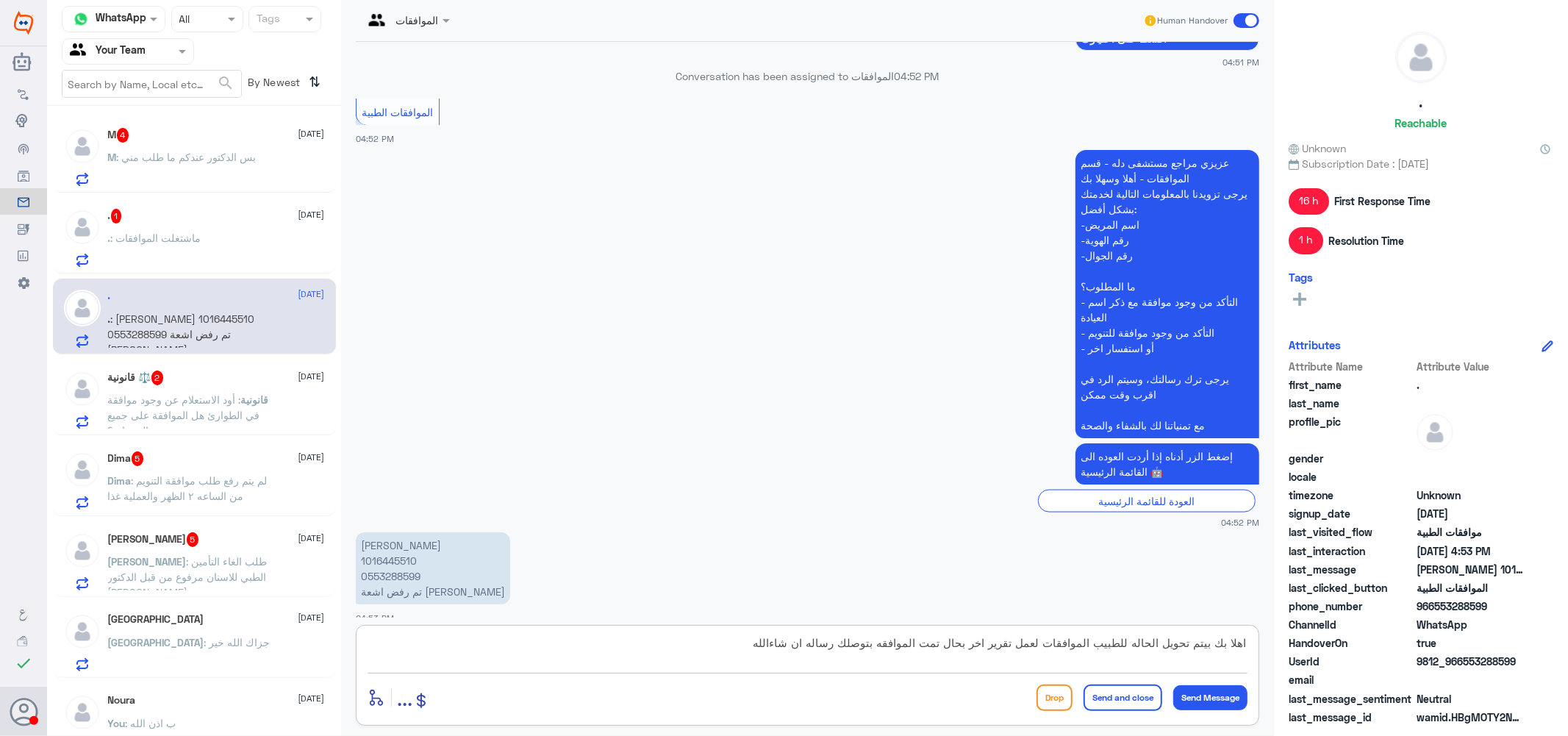
type textarea "اهلا بك بيتم تحويل الحاله للطبيب الموافقات لعمل تقرير اخر بحال تمت الموافقه بتو…"
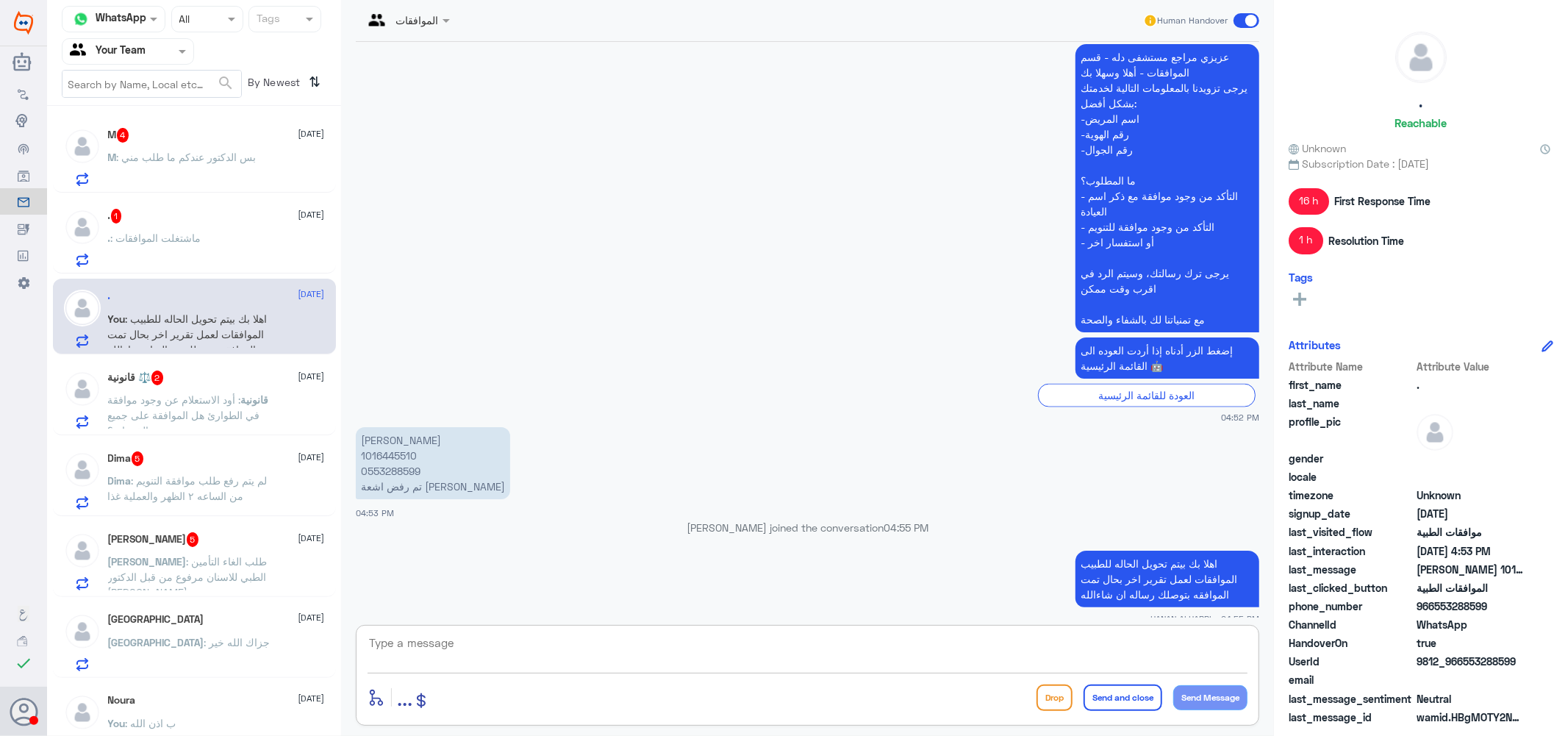
click at [207, 167] on p "M : بس الدكتور عندكم ما طلب مني" at bounding box center [182, 167] width 148 height 37
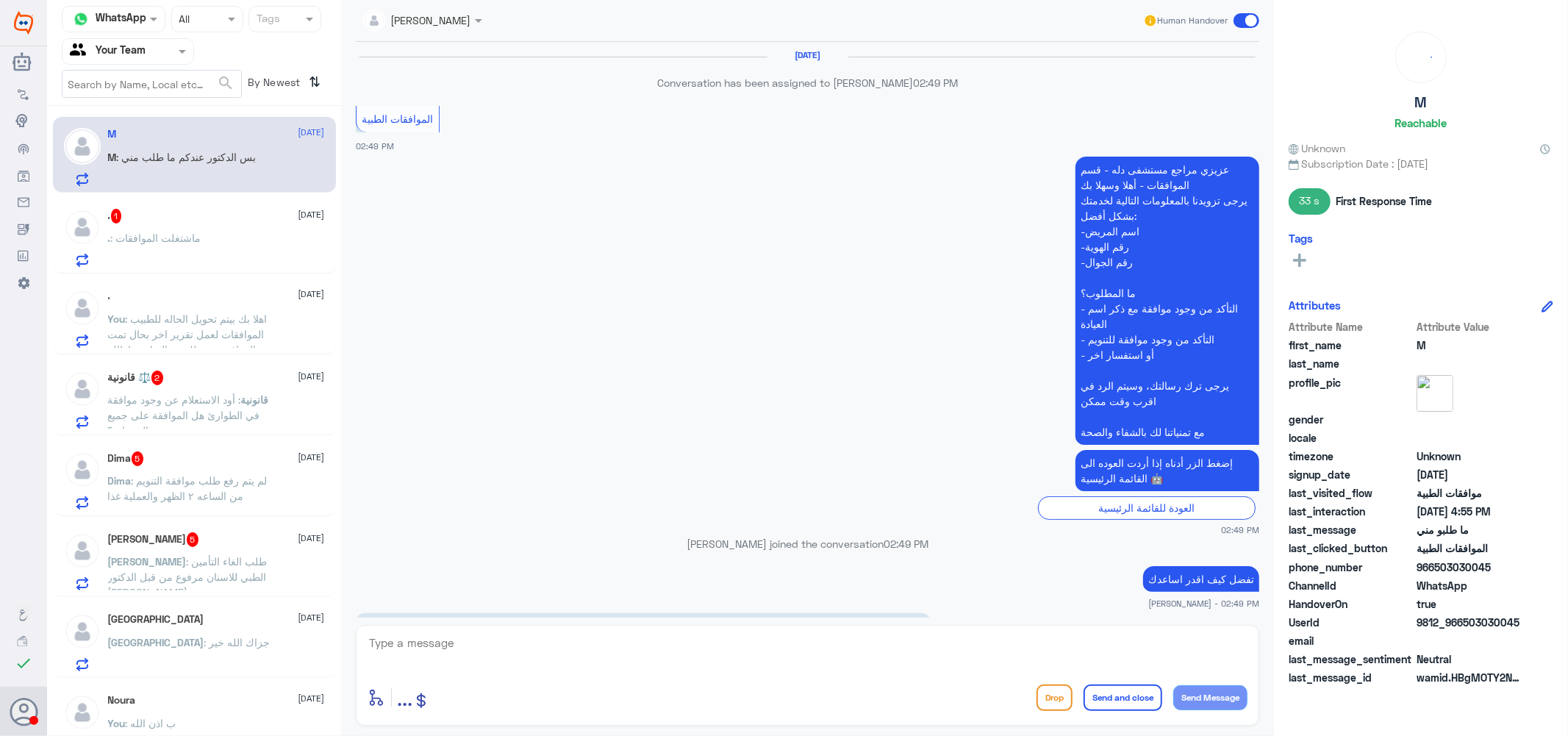
scroll to position [774, 0]
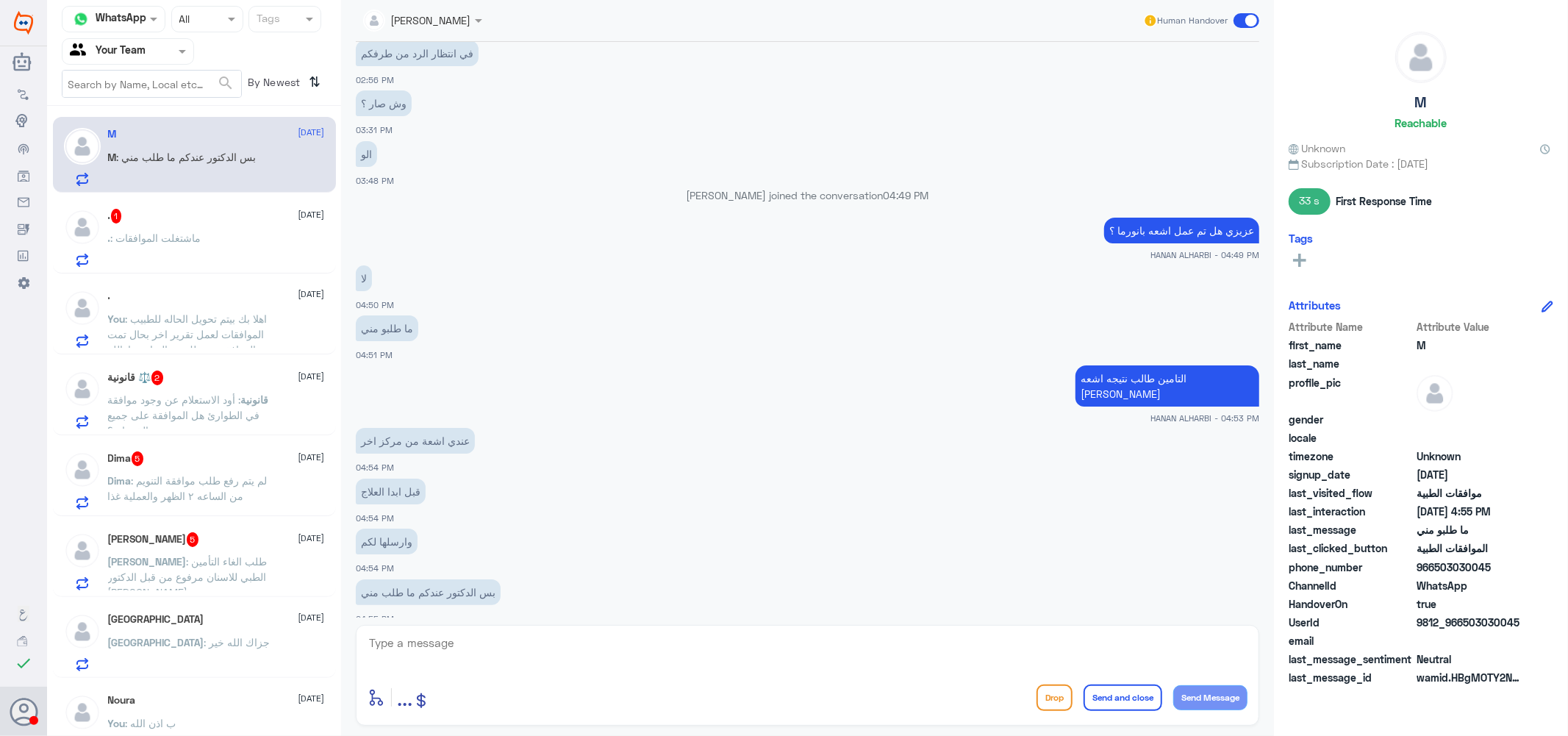
click at [480, 657] on textarea at bounding box center [808, 652] width 880 height 36
type textarea "l"
type textarea "ممكن ترفقها [PERSON_NAME] هنا"
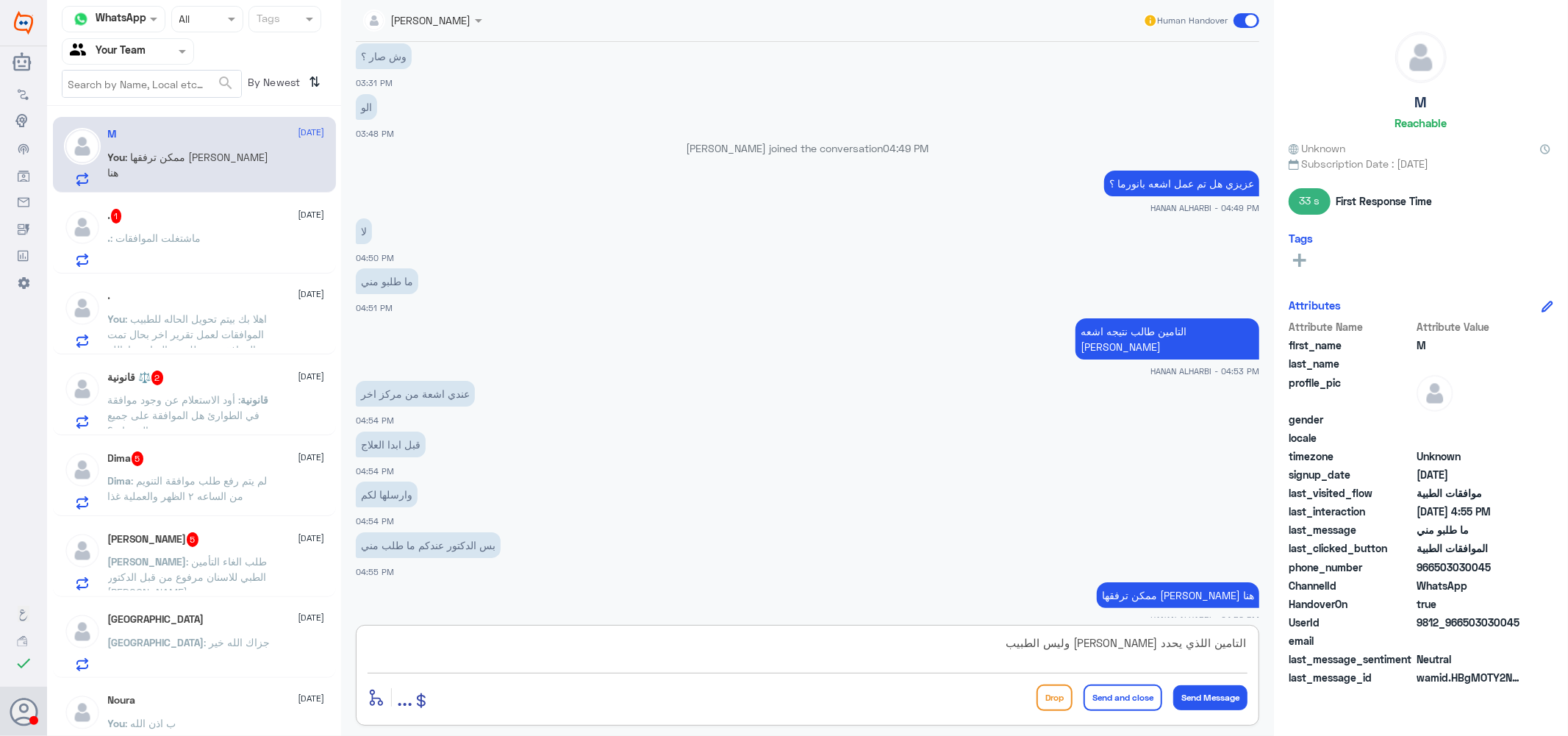
click at [1172, 644] on textarea "التامين اللذي يحدد عزيزي وليس الطبيب" at bounding box center [808, 652] width 880 height 36
click at [1060, 643] on textarea "التامين اللذي طلب عزيزي وليس الطبيب" at bounding box center [808, 652] width 880 height 36
drag, startPoint x: 1127, startPoint y: 638, endPoint x: 1052, endPoint y: 636, distance: 75.0
click at [1052, 636] on textarea "التامين اللذي طلب عزيزي وليس الطبيب" at bounding box center [808, 652] width 880 height 36
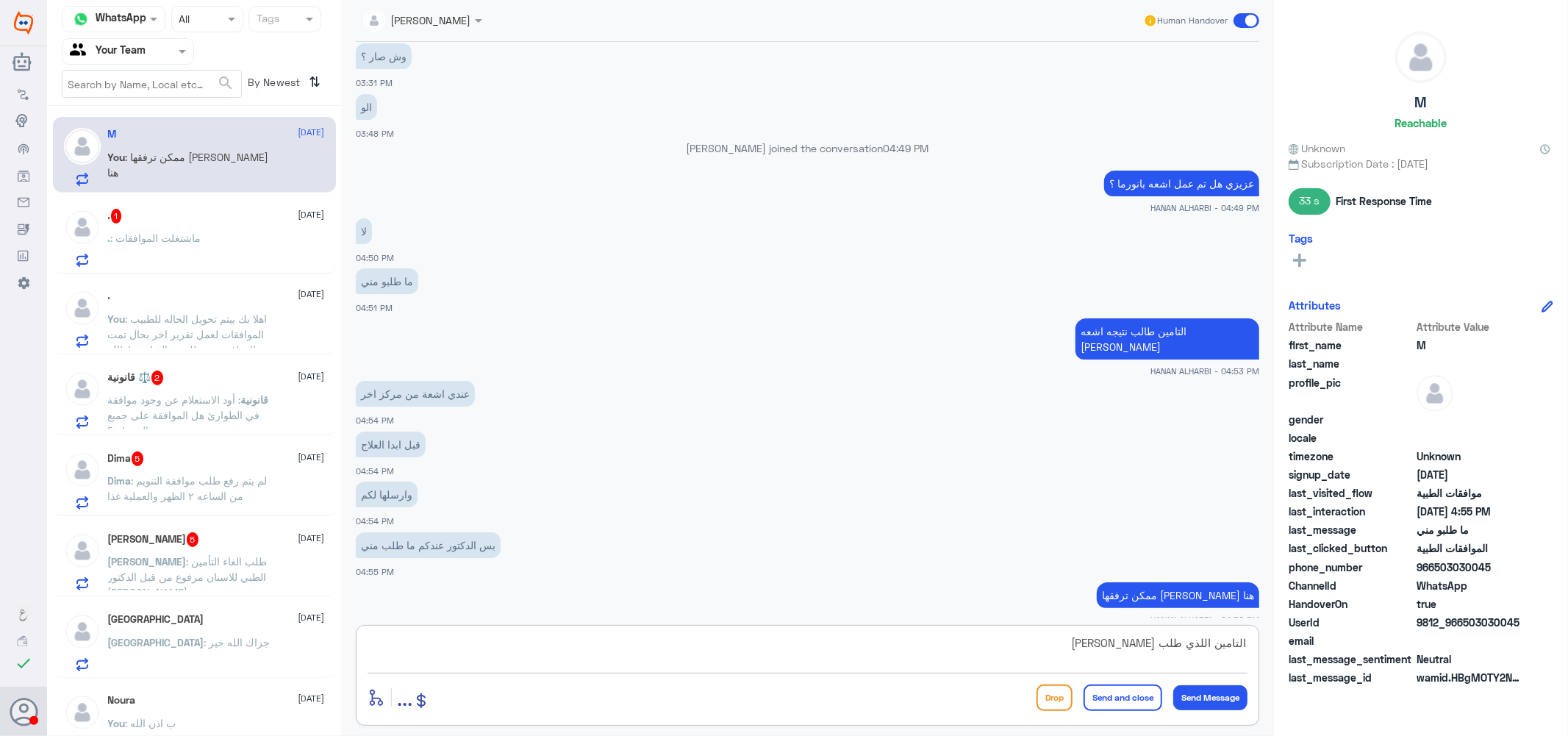
type textarea "التامين اللذي طلب [PERSON_NAME]"
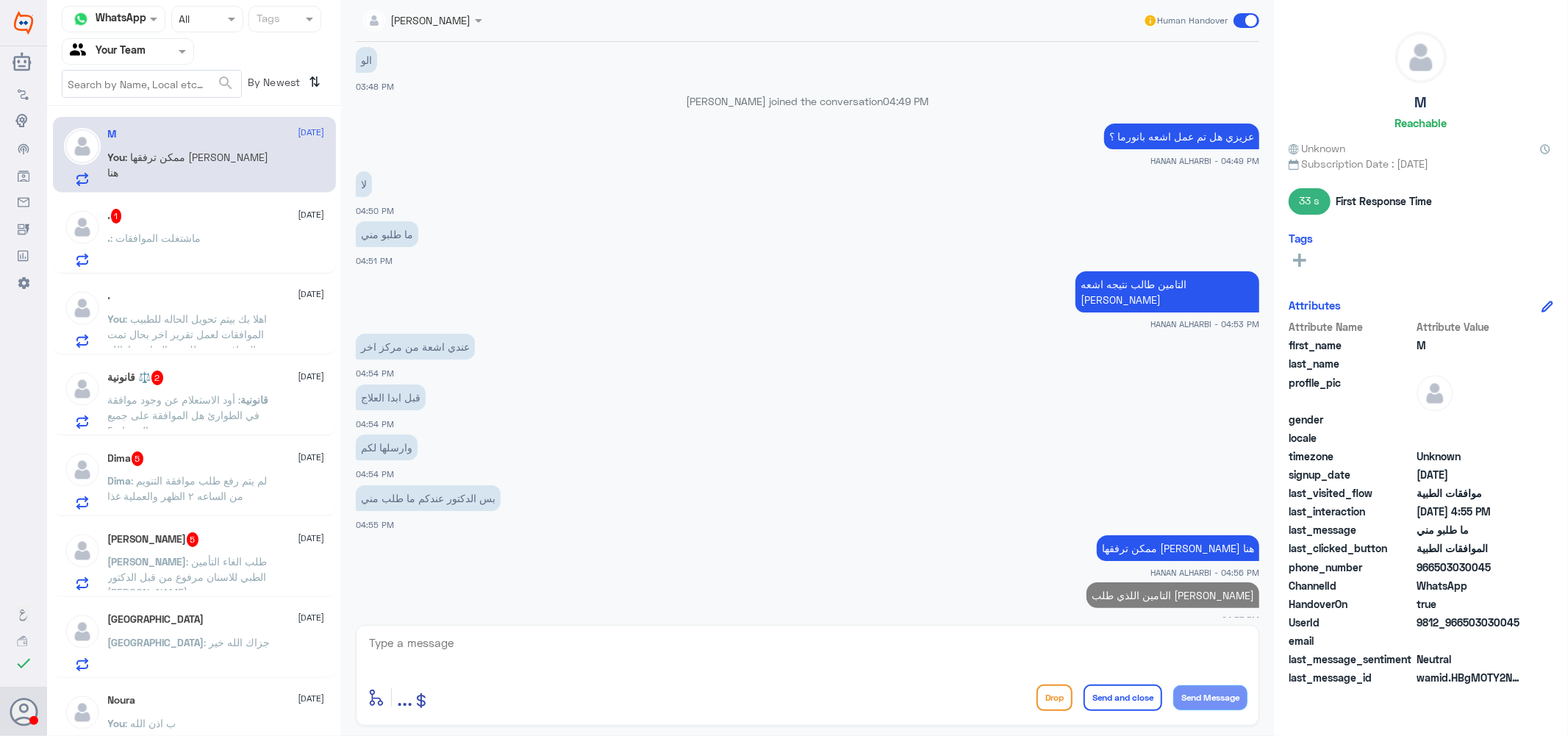
click at [201, 231] on span ": ماشتغلت الموافقات" at bounding box center [156, 238] width 91 height 13
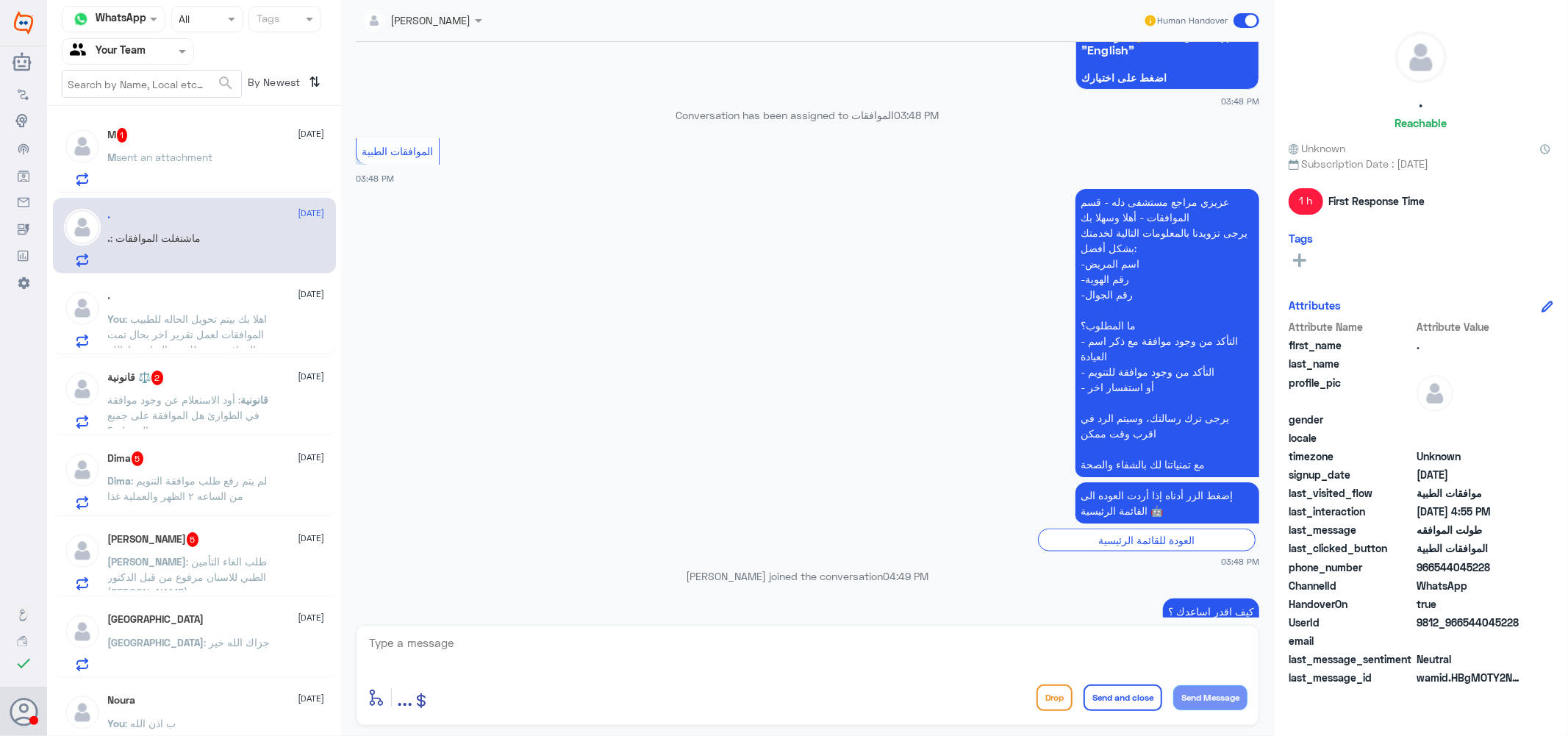
scroll to position [1531, 0]
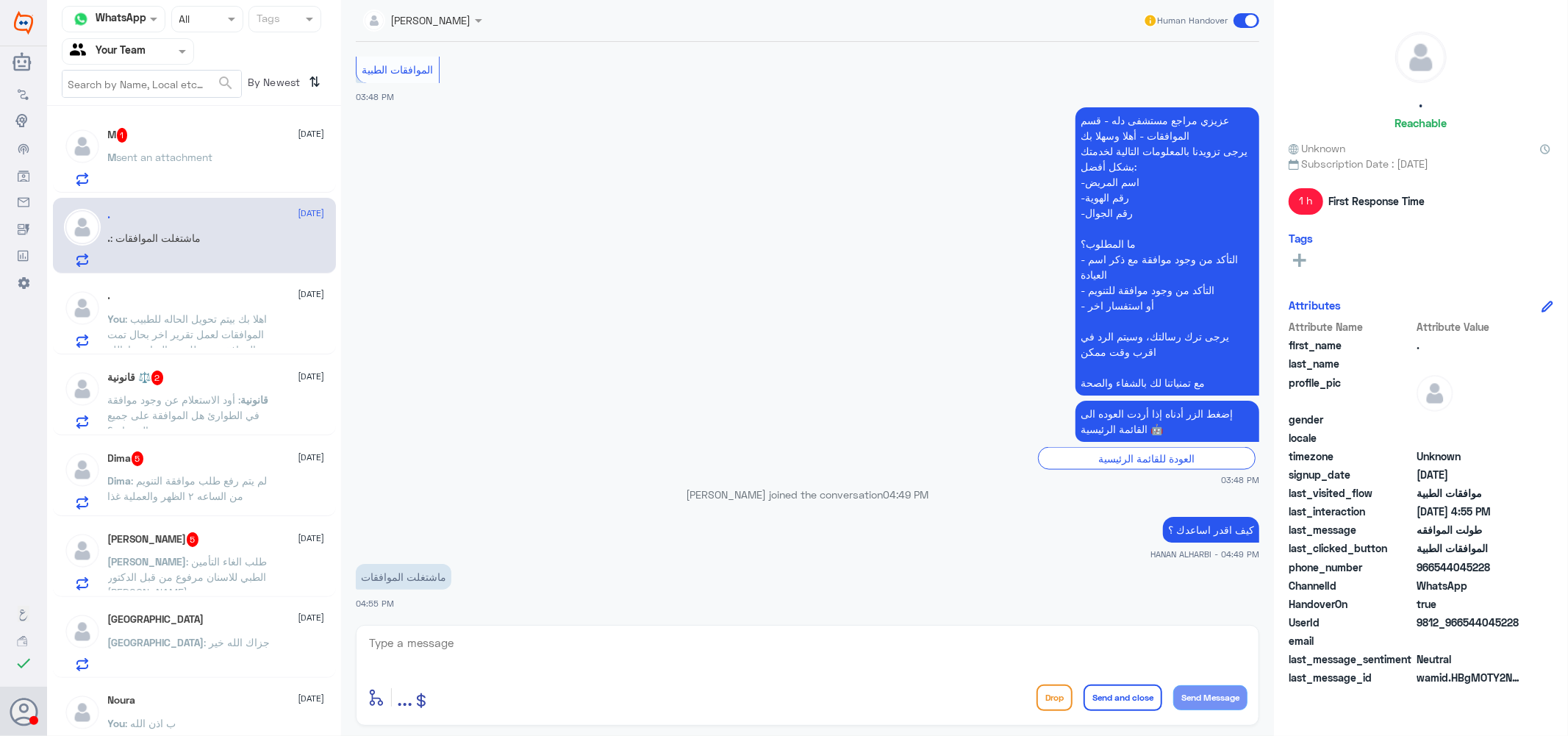
click at [461, 636] on textarea at bounding box center [808, 652] width 880 height 36
type textarea "الملف اذا ممكن او بياناتك"
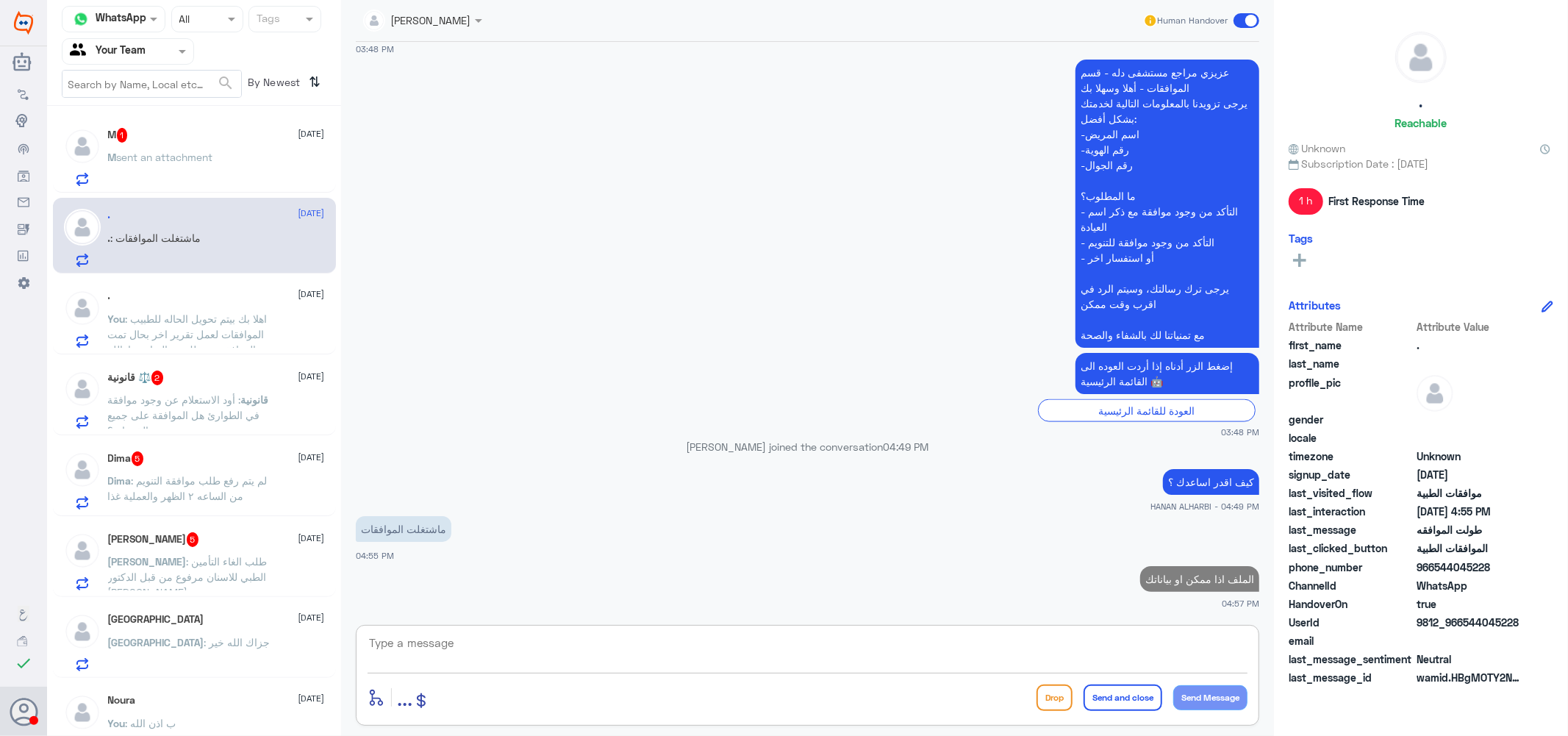
click at [126, 128] on h5 "M 1" at bounding box center [118, 135] width 20 height 15
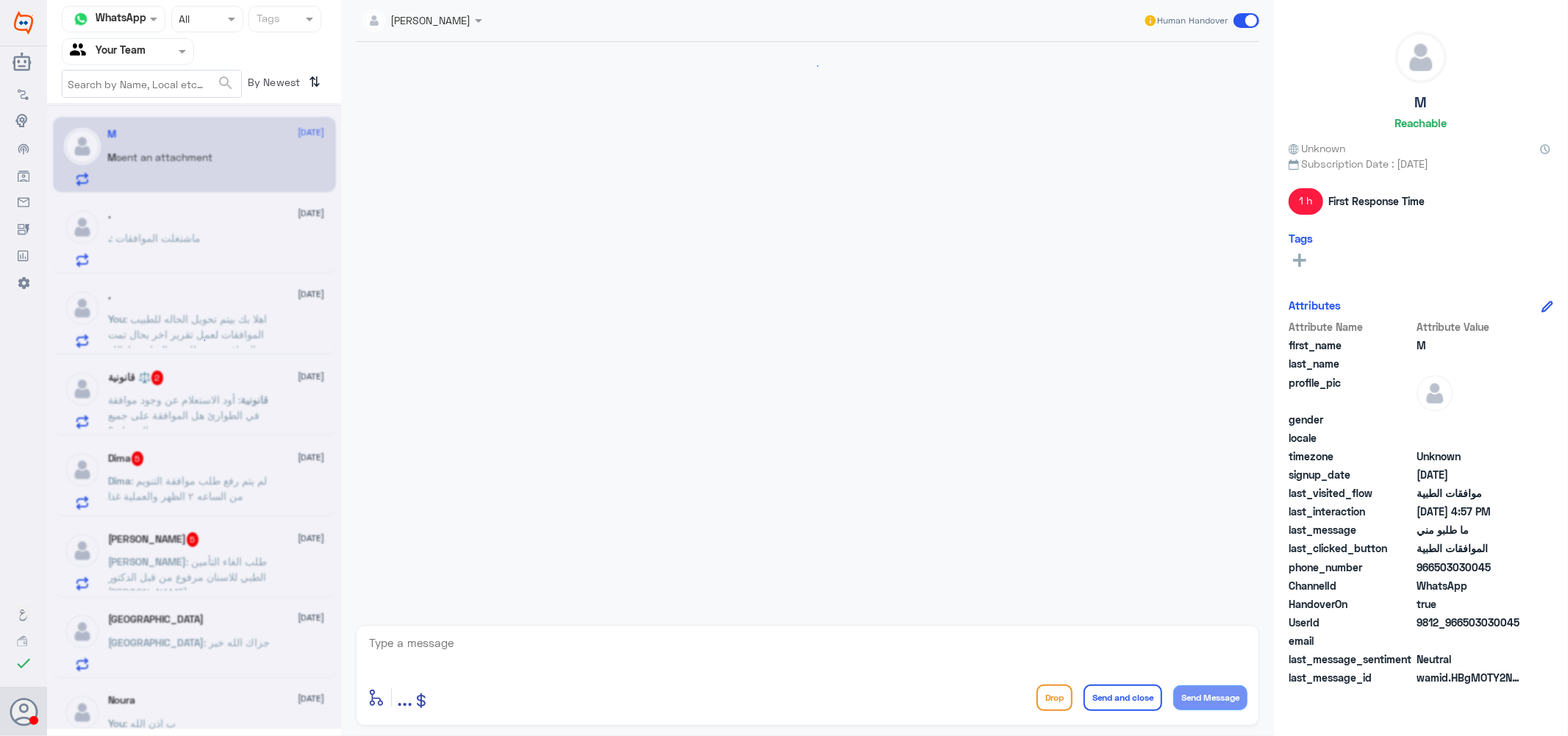
scroll to position [612, 0]
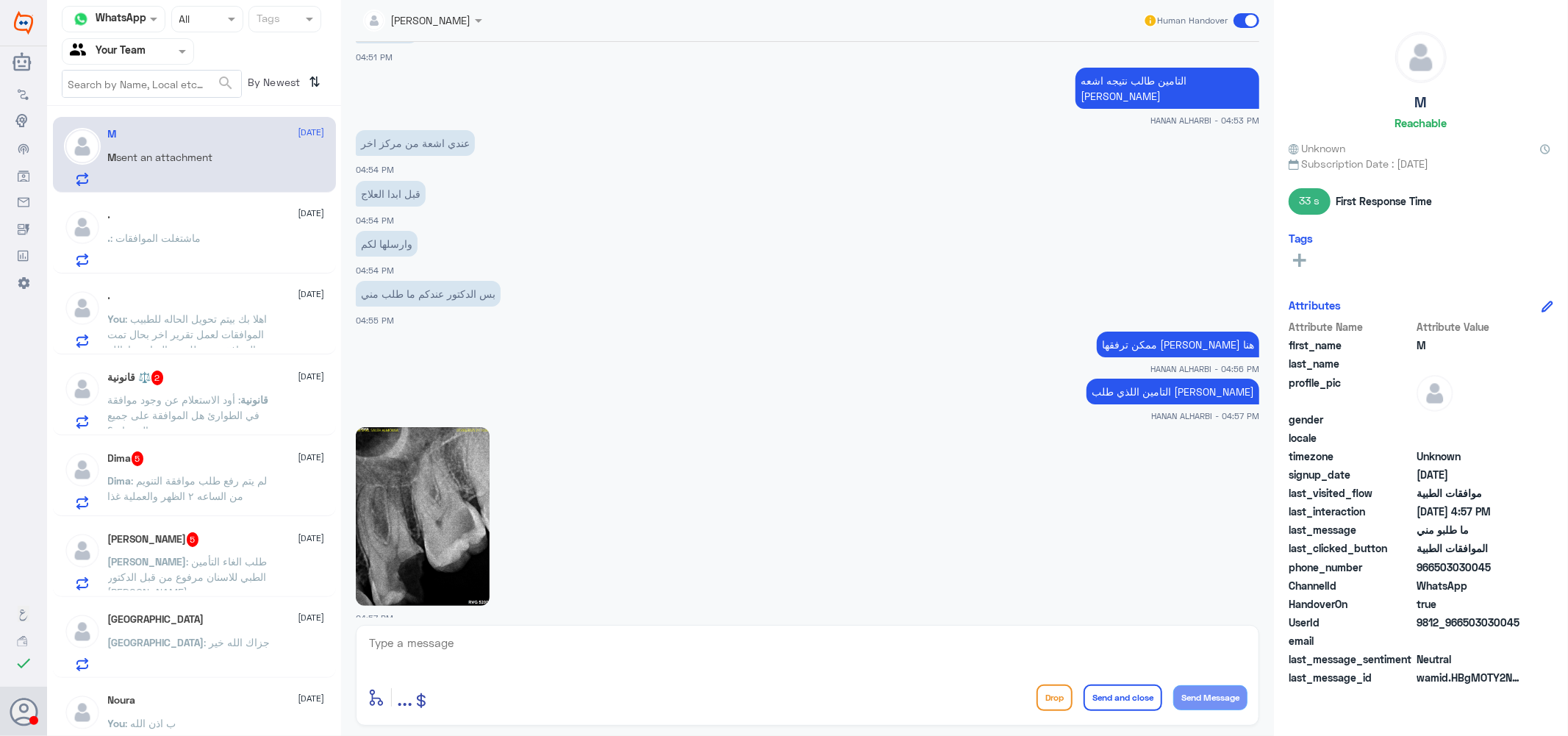
click at [406, 519] on img at bounding box center [422, 516] width 133 height 178
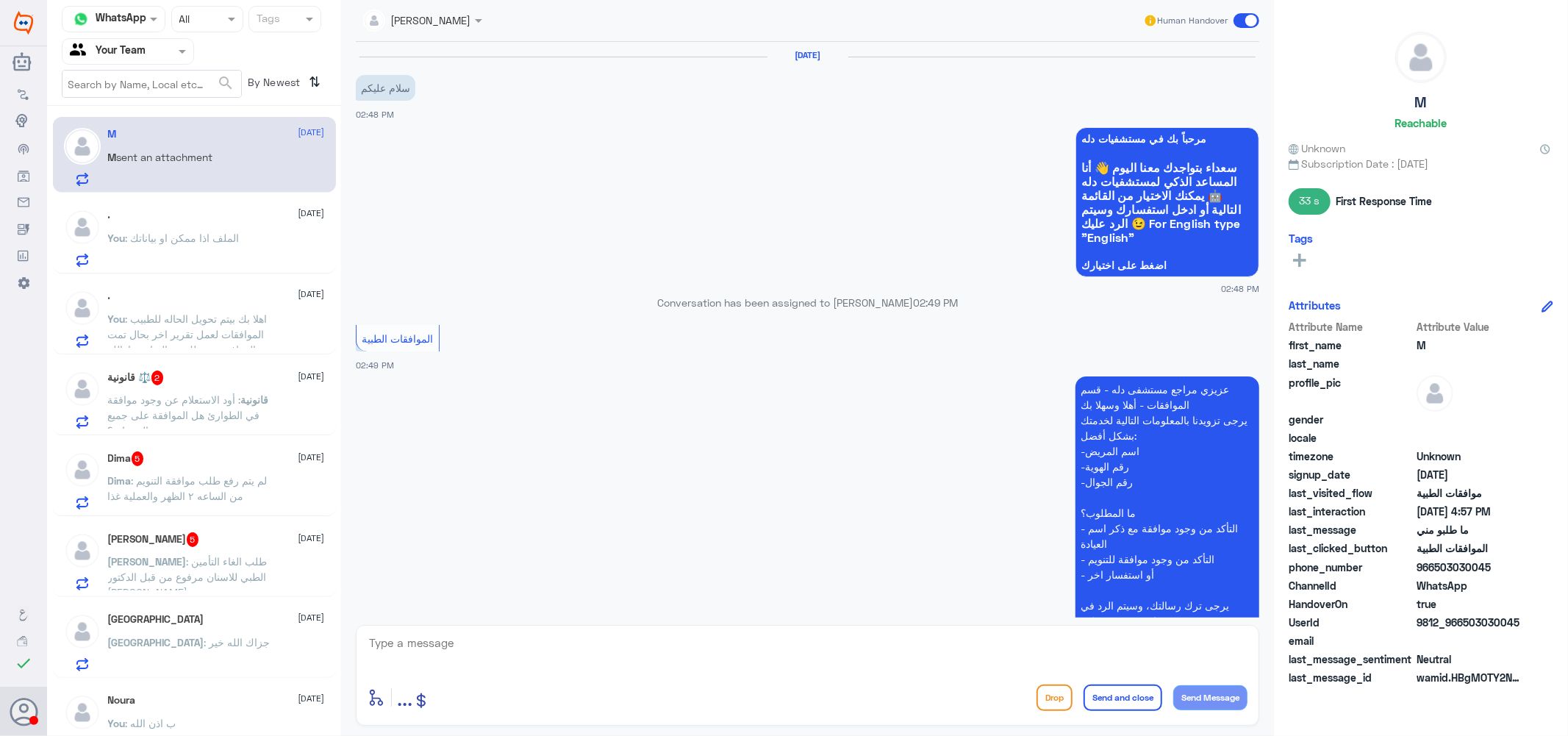
scroll to position [647, 0]
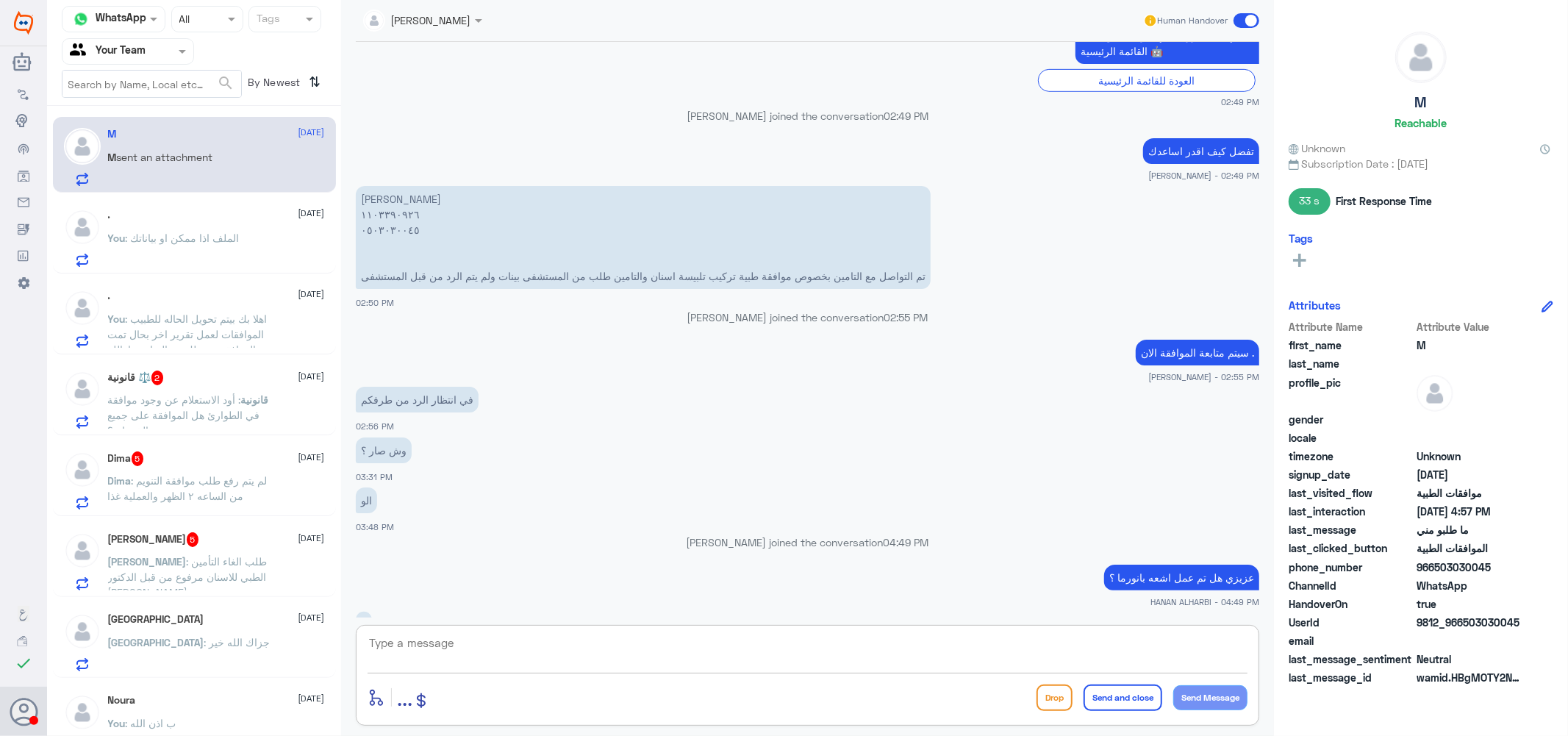
click at [468, 648] on textarea at bounding box center [808, 652] width 880 height 36
click at [442, 652] on textarea "1103390926" at bounding box center [808, 652] width 880 height 36
click at [445, 652] on textarea "1103390926" at bounding box center [808, 652] width 880 height 36
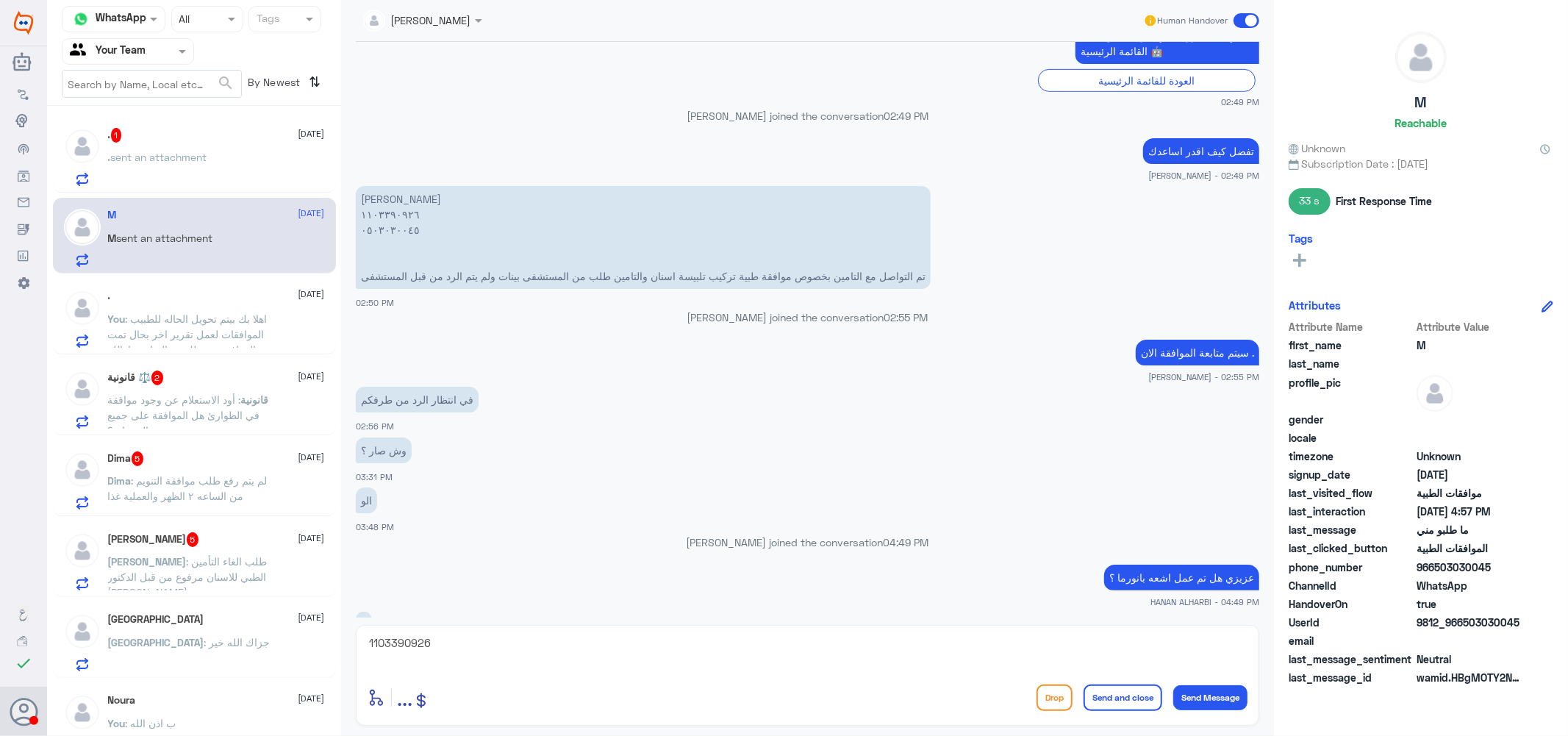
scroll to position [1495, 0]
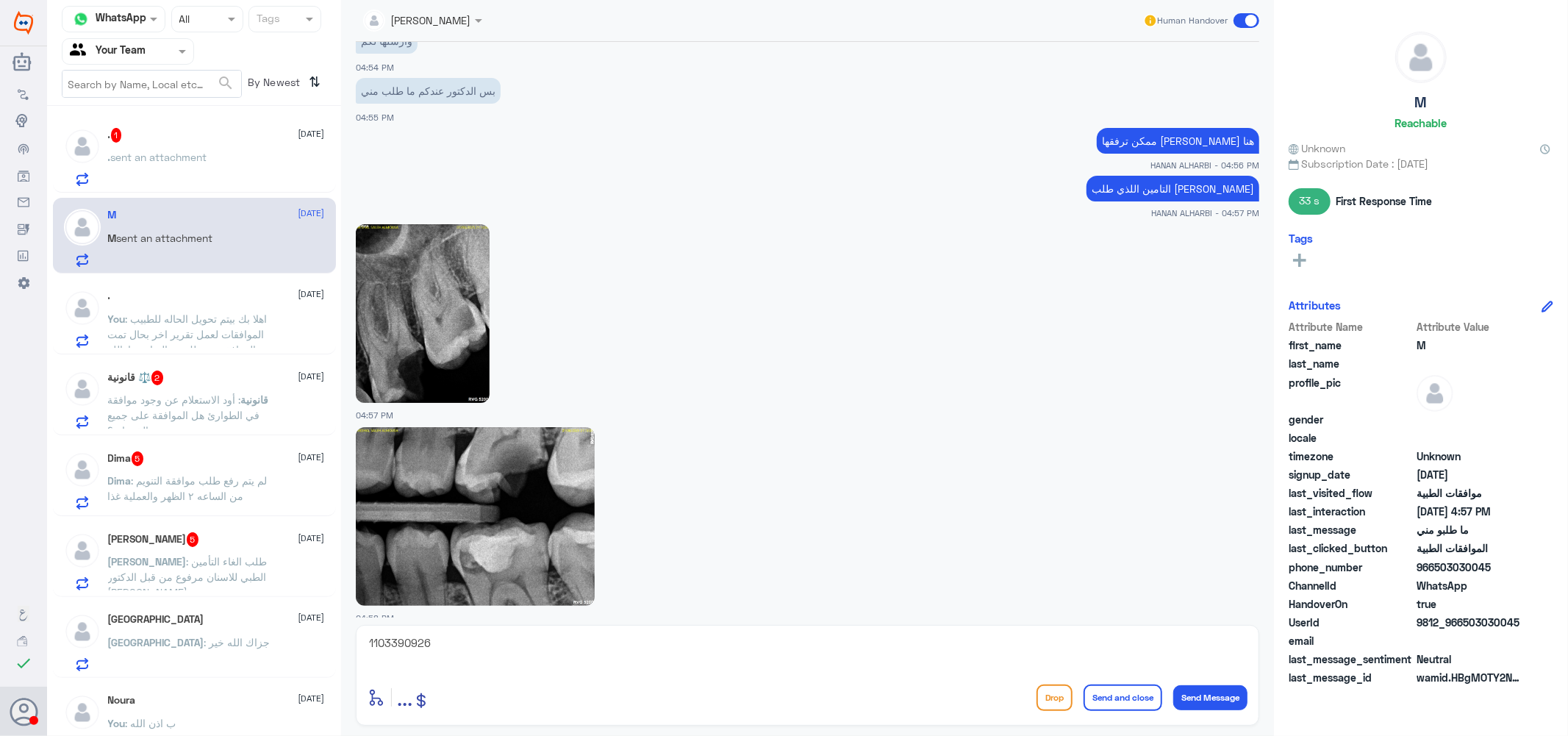
click at [483, 472] on img at bounding box center [475, 516] width 239 height 178
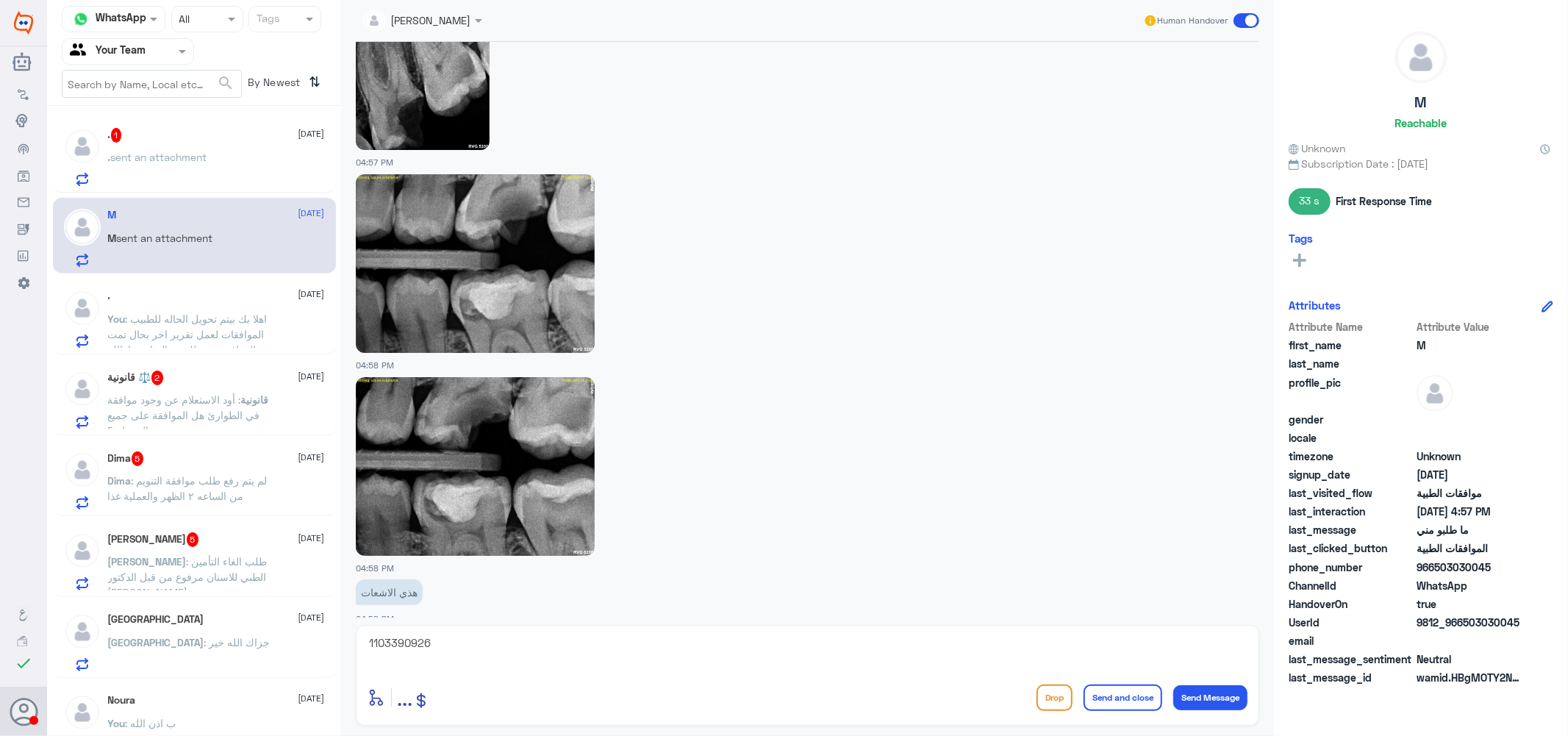
click at [484, 438] on img at bounding box center [475, 467] width 239 height 178
click at [457, 644] on textarea "1103390926" at bounding box center [808, 652] width 880 height 36
type textarea "j"
type textarea "تم رفع النتائج والطلب تحت الاجراء"
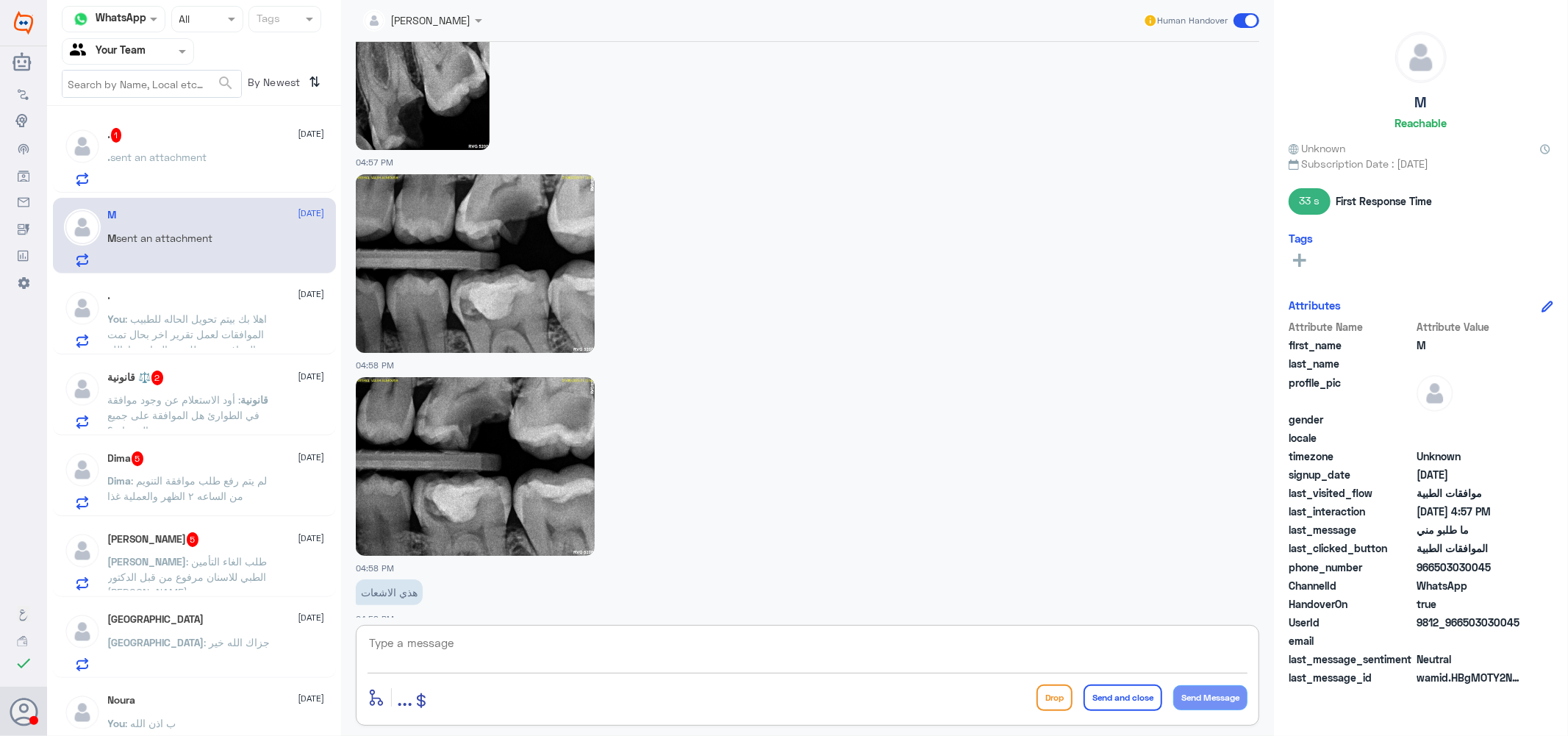
scroll to position [1795, 0]
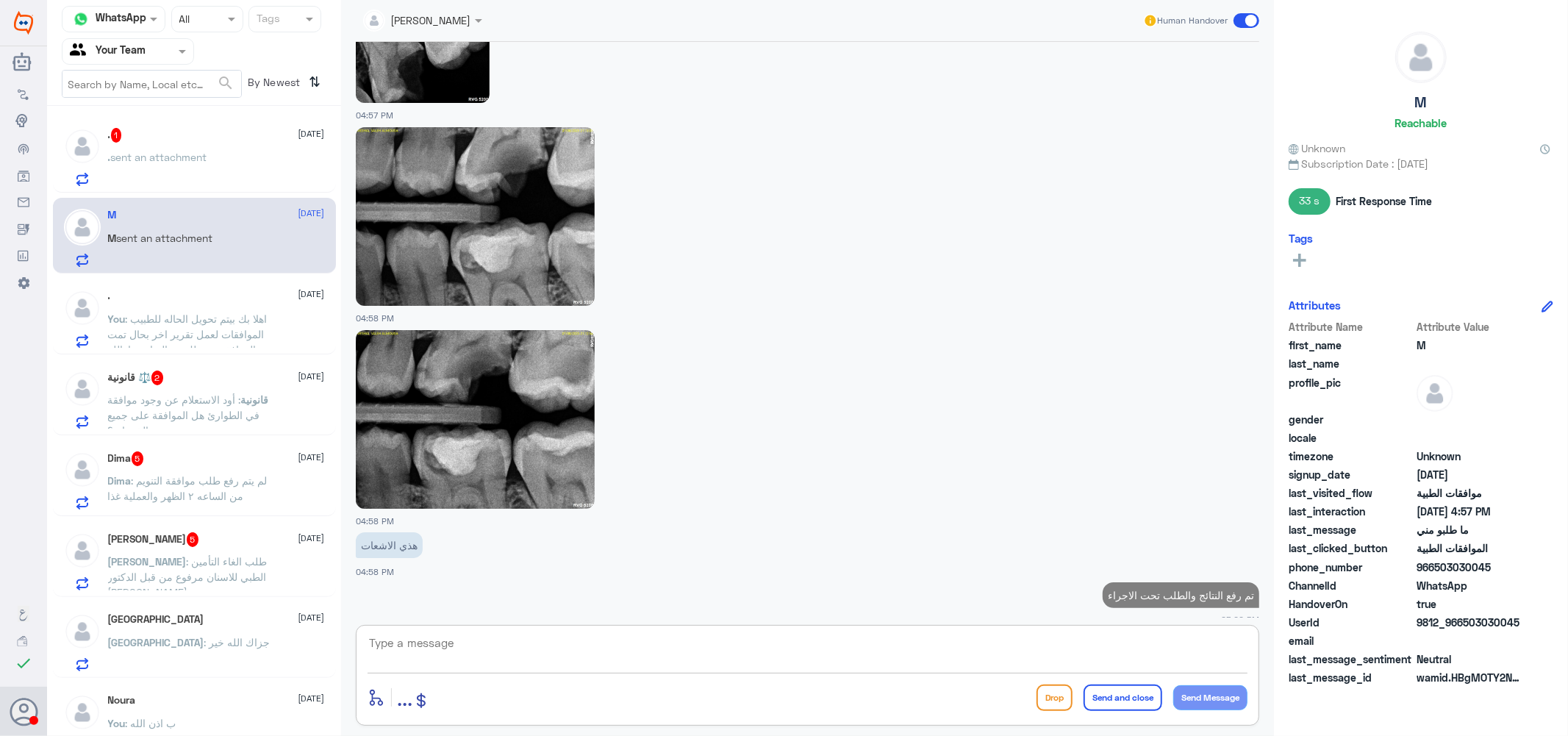
click at [156, 167] on p ". sent an attachment" at bounding box center [158, 167] width 99 height 37
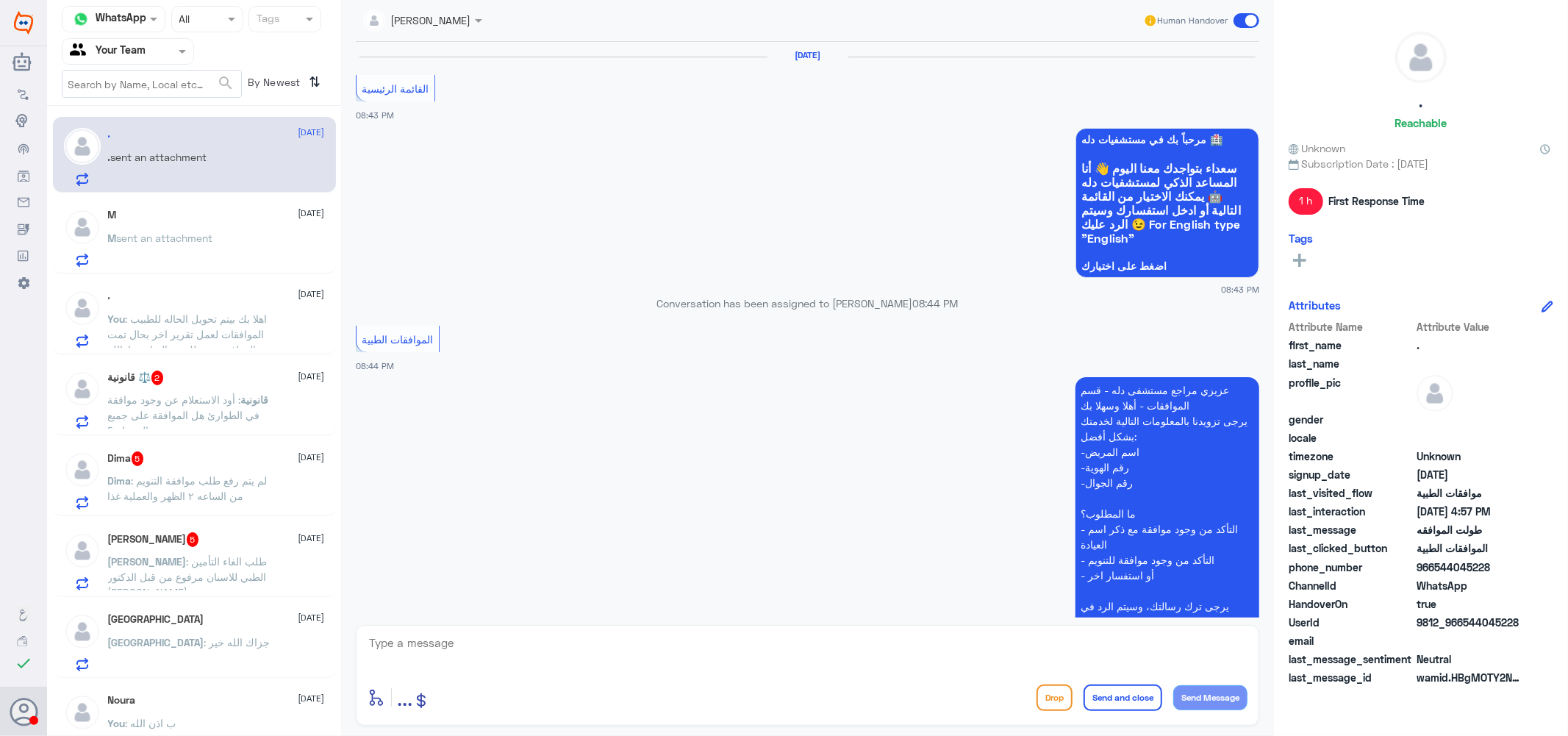
scroll to position [1258, 0]
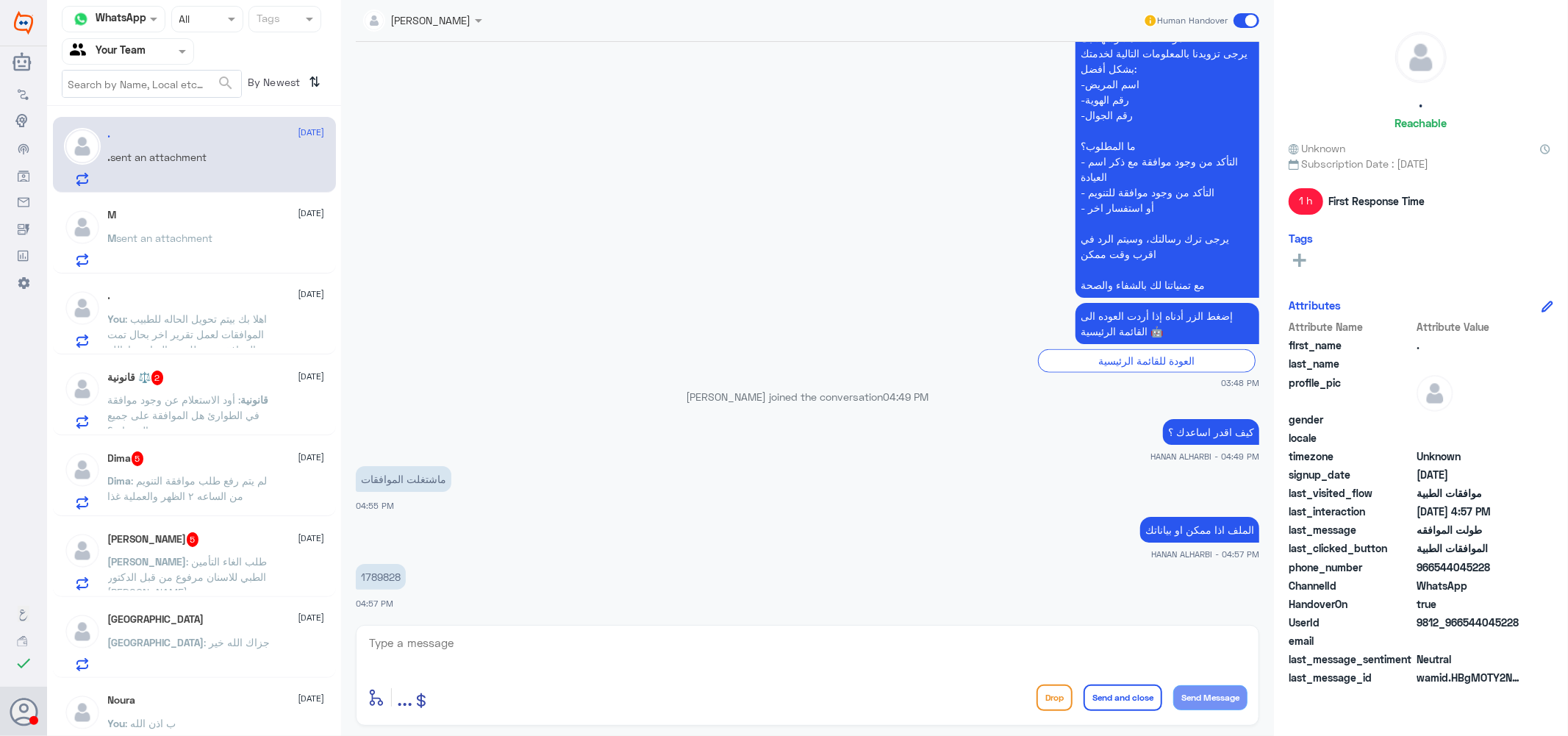
click at [378, 576] on p "1789828" at bounding box center [381, 576] width 50 height 26
copy p "1789828"
click at [463, 653] on textarea at bounding box center [808, 652] width 880 height 36
type textarea "الطلب تحت الاجراء عزيزتي"
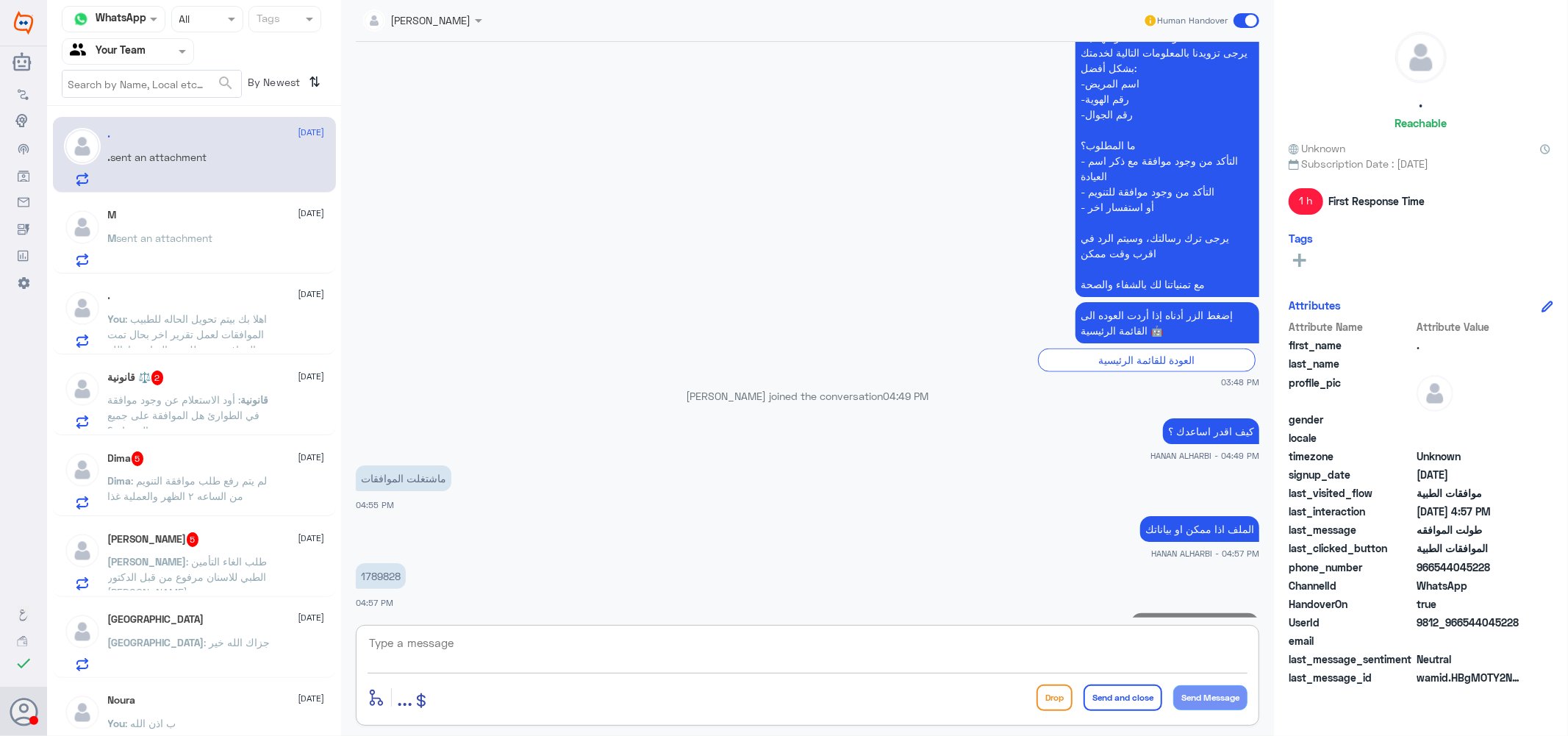
scroll to position [1305, 0]
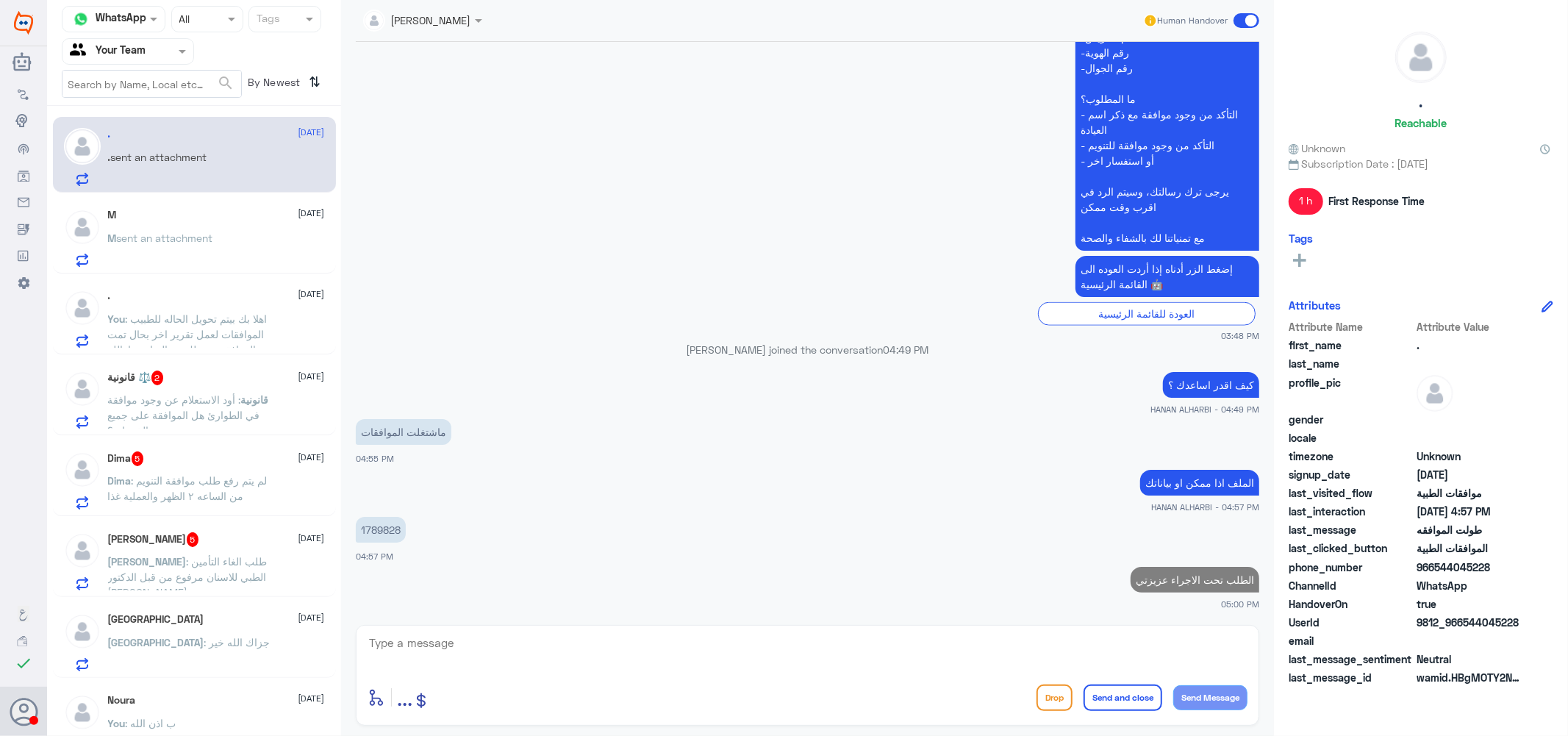
click at [203, 385] on div "قانونية ⚖️ 2 3 September قانونية : أود الاستعلام عن وجود موافقة في الطوارئ هل ا…" at bounding box center [216, 400] width 217 height 58
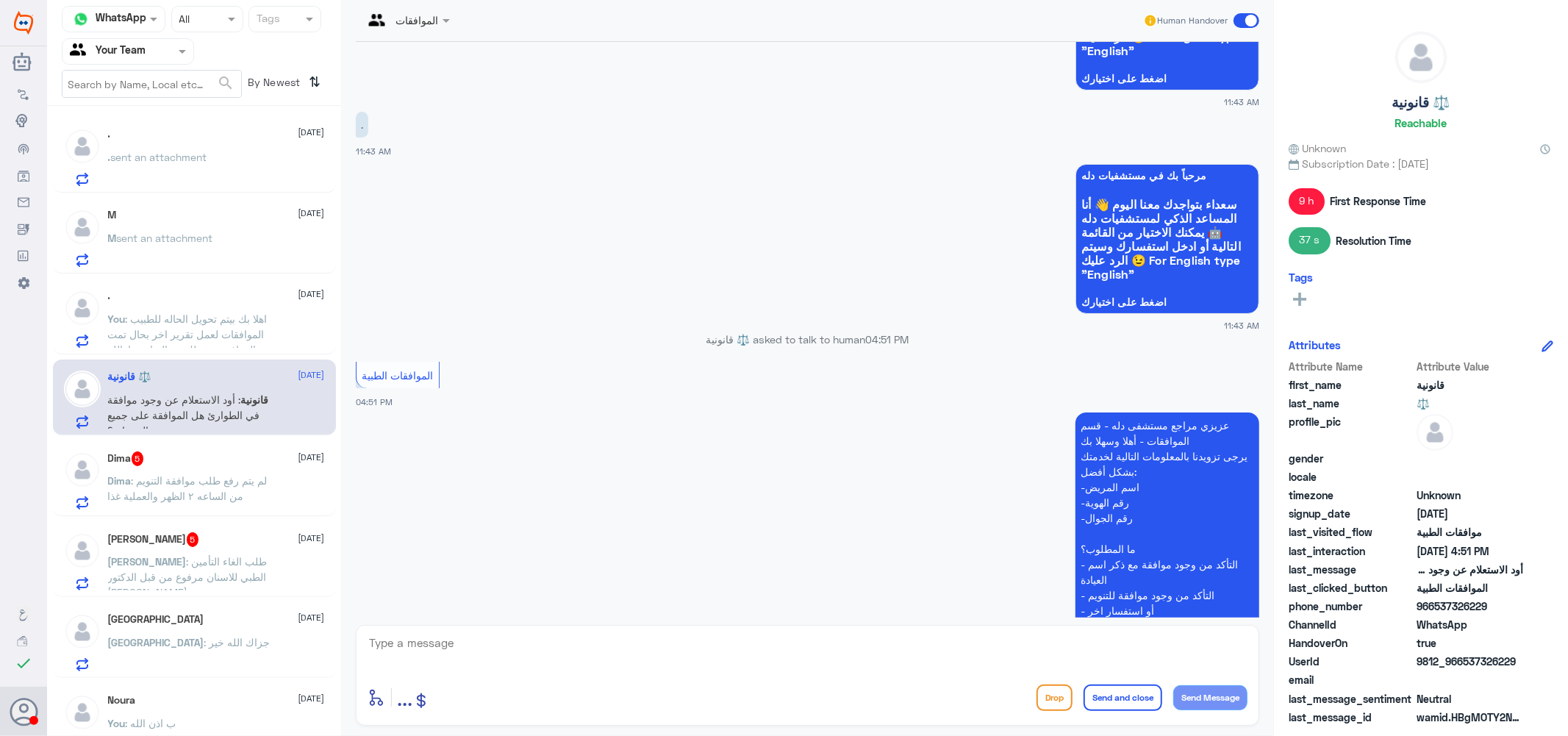
scroll to position [1395, 0]
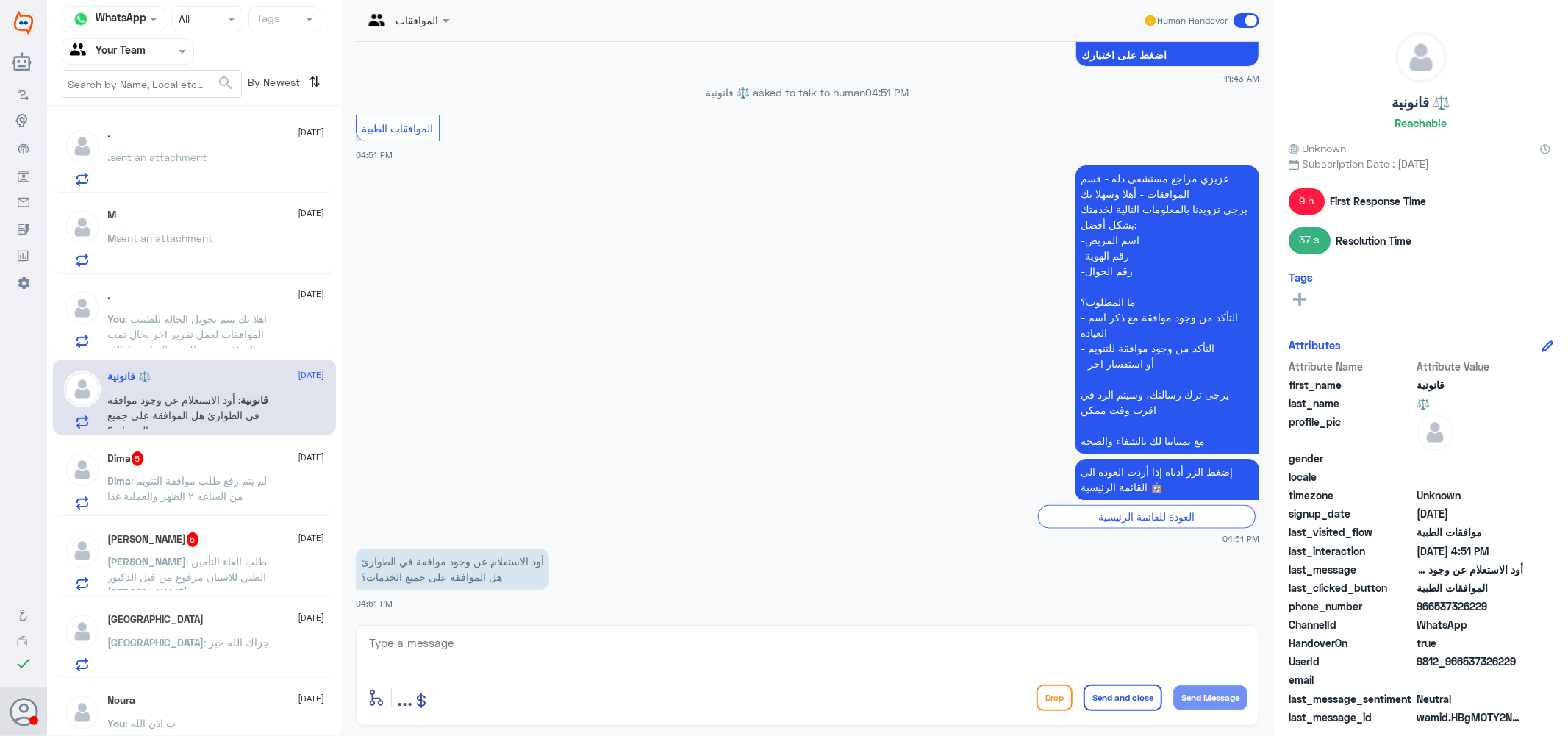
click at [532, 641] on textarea at bounding box center [808, 652] width 880 height 36
type textarea "بياناتك اذا ممكن ؟"
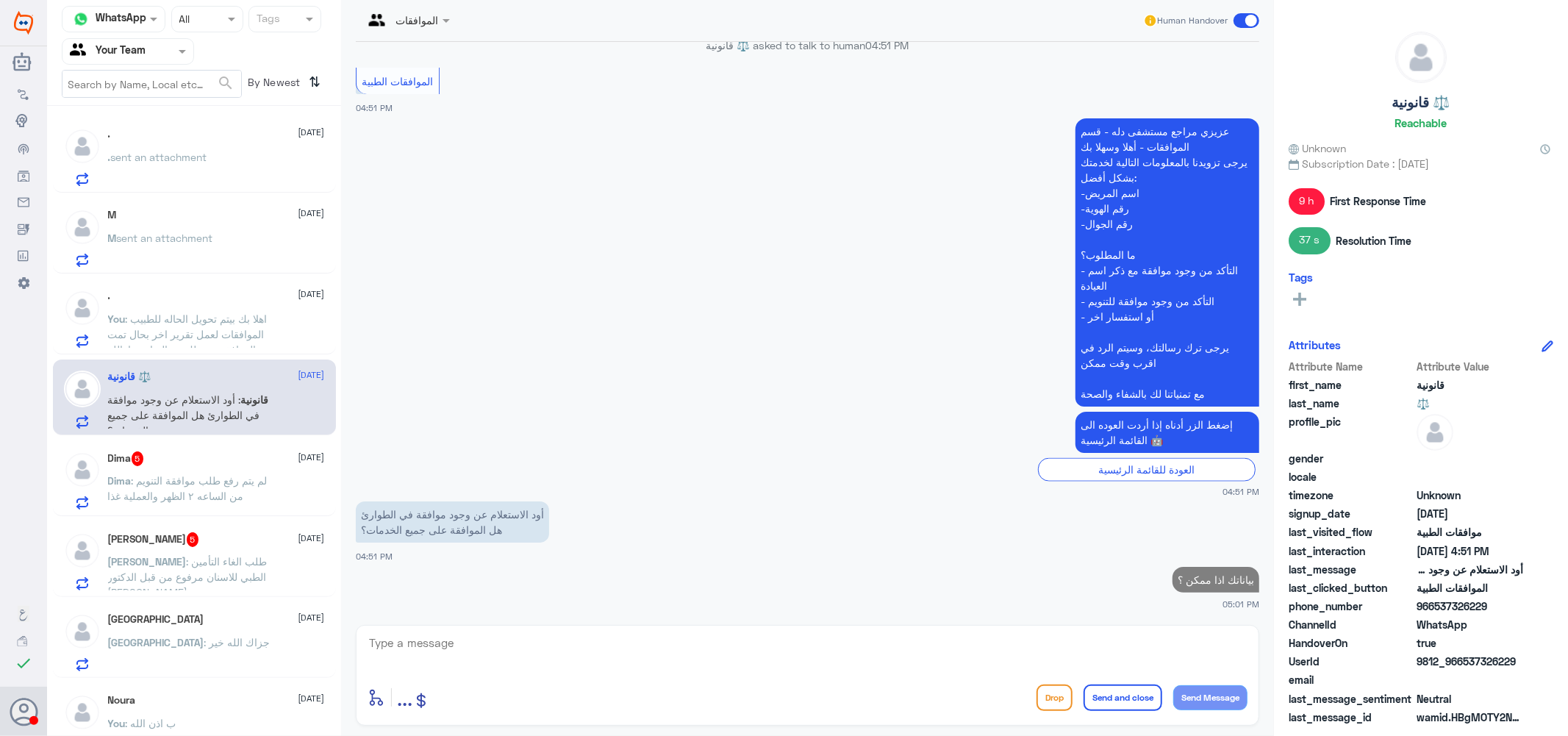
click at [215, 486] on p "Dima : لم يتم رفع طلب موافقة التنويم من الساعه ٢ الظهر والعملية غذا" at bounding box center [190, 491] width 165 height 37
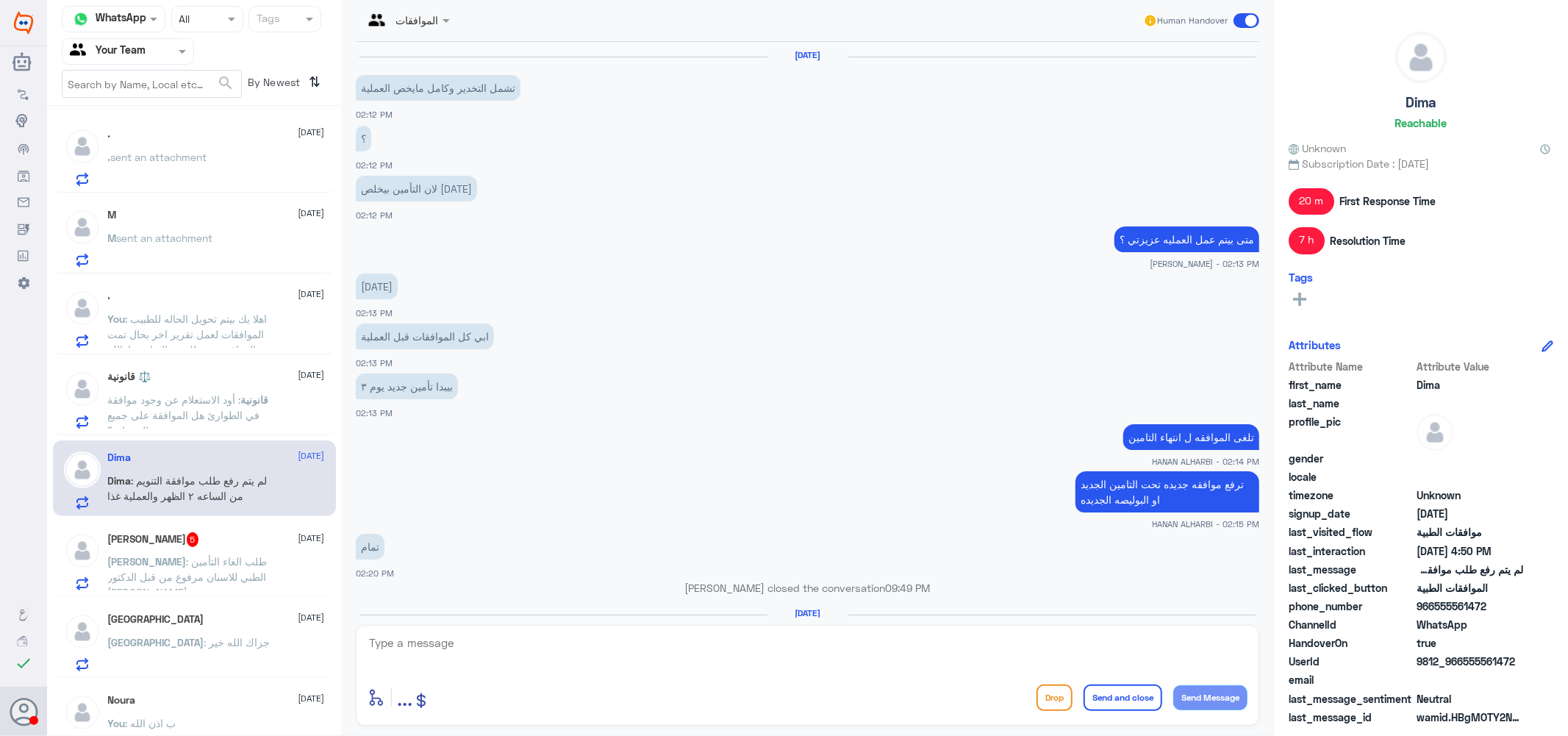
scroll to position [884, 0]
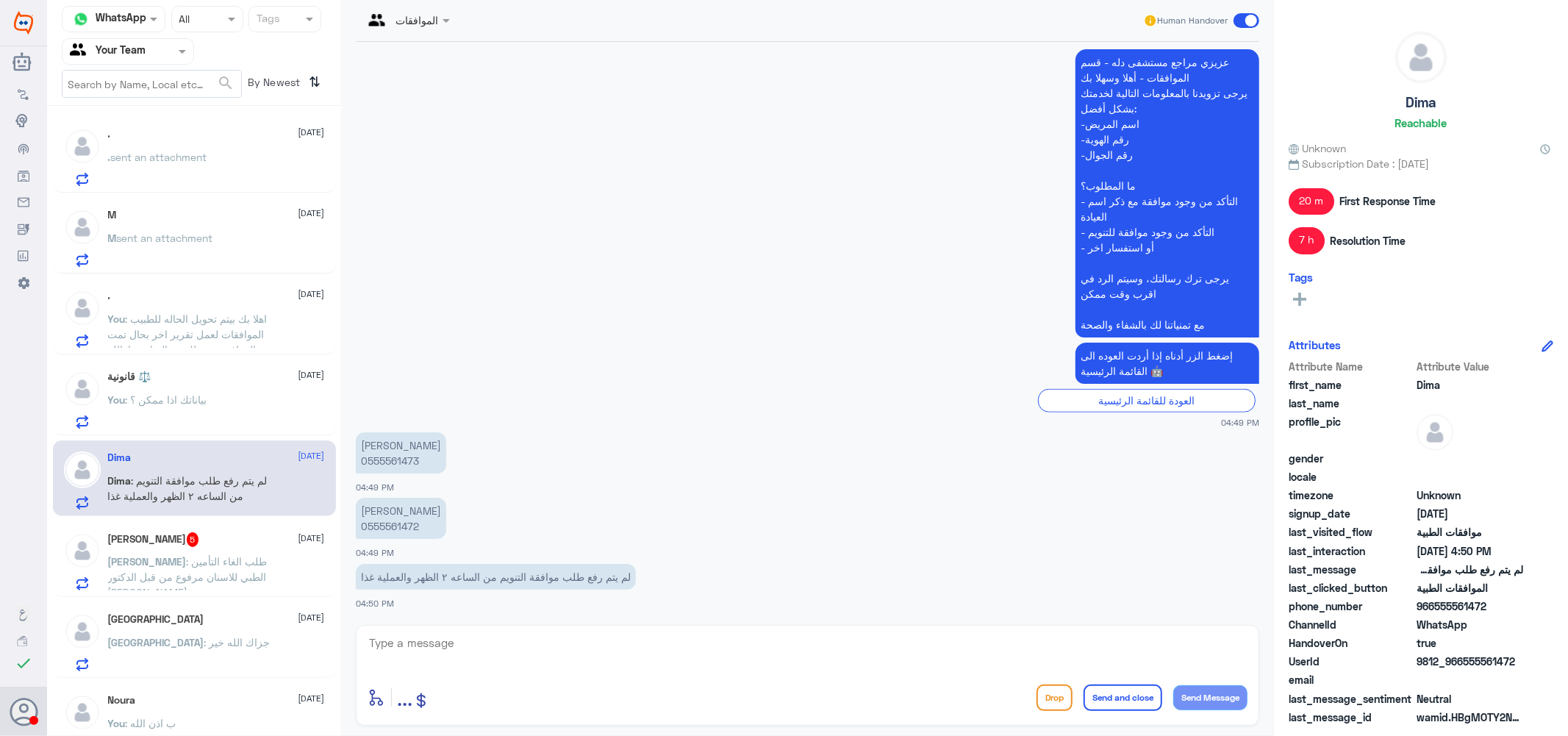
click at [401, 523] on p "سعود الجعيد 0555561472" at bounding box center [401, 518] width 91 height 41
copy p "0555561472"
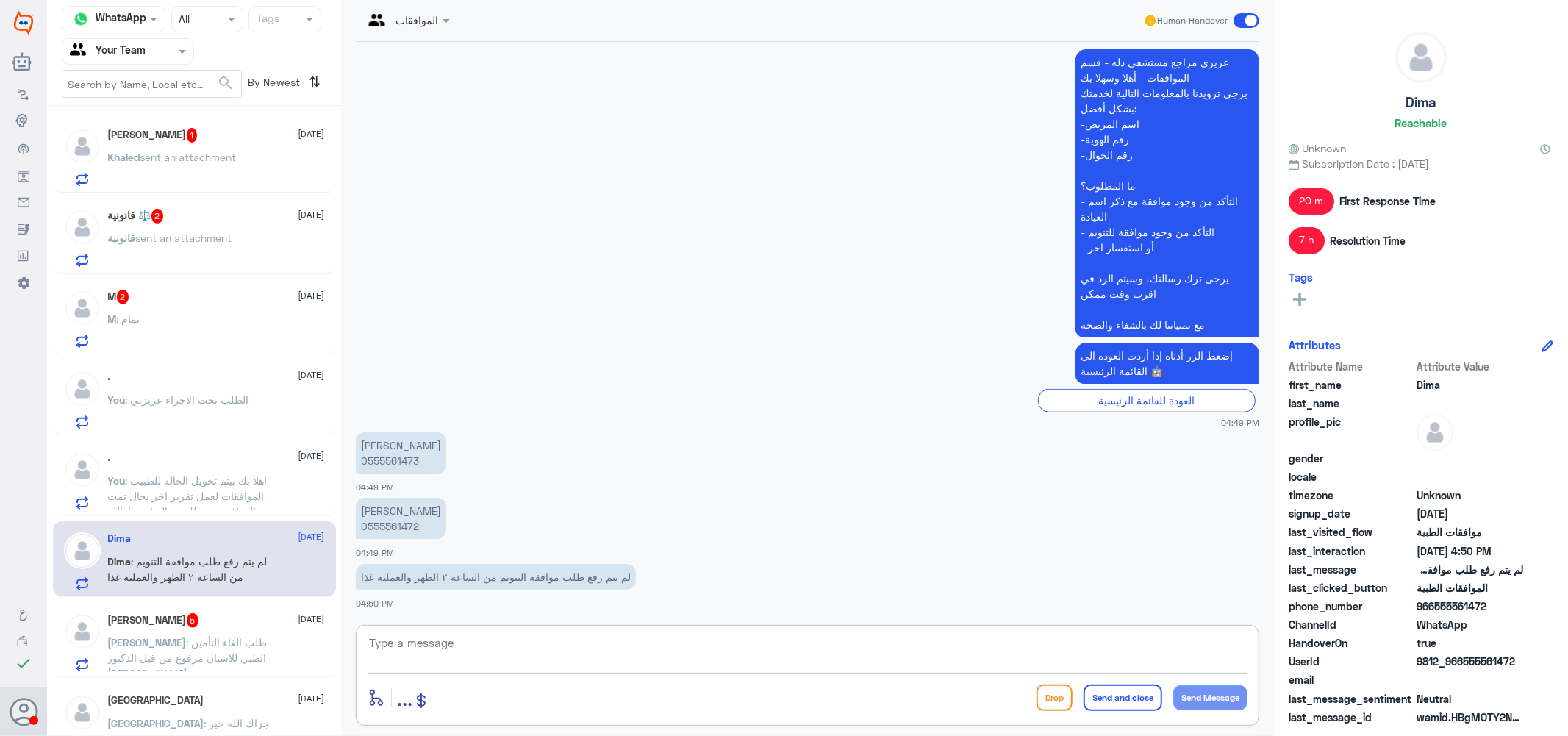
click at [493, 655] on textarea at bounding box center [808, 652] width 880 height 36
type textarea "j"
type textarea "توجد موافقه عزيزتي"
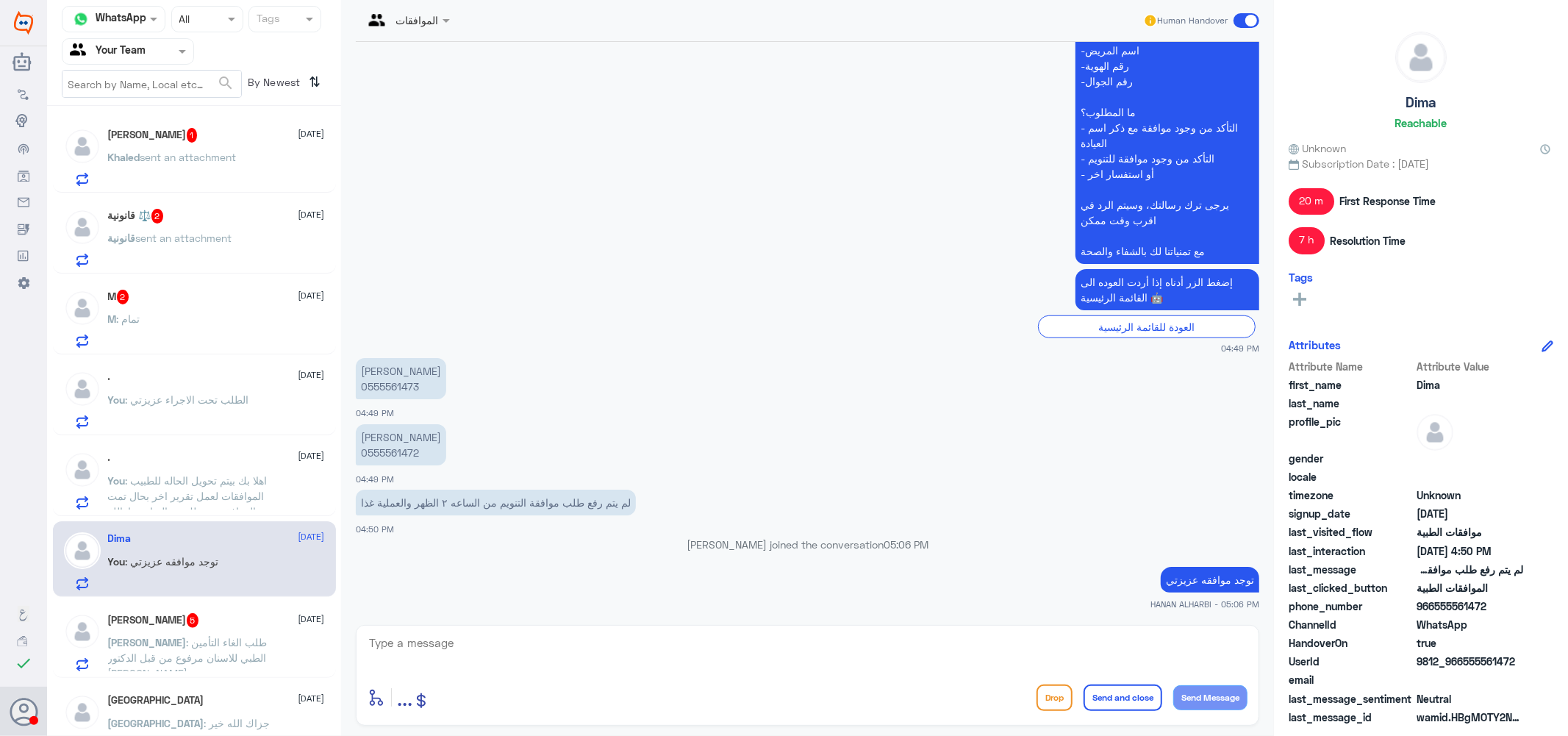
click at [227, 637] on span ": طلب الغاء التأمين الطبي للاسنان مرفوع من قبل الدكتور خليل" at bounding box center [188, 657] width 159 height 43
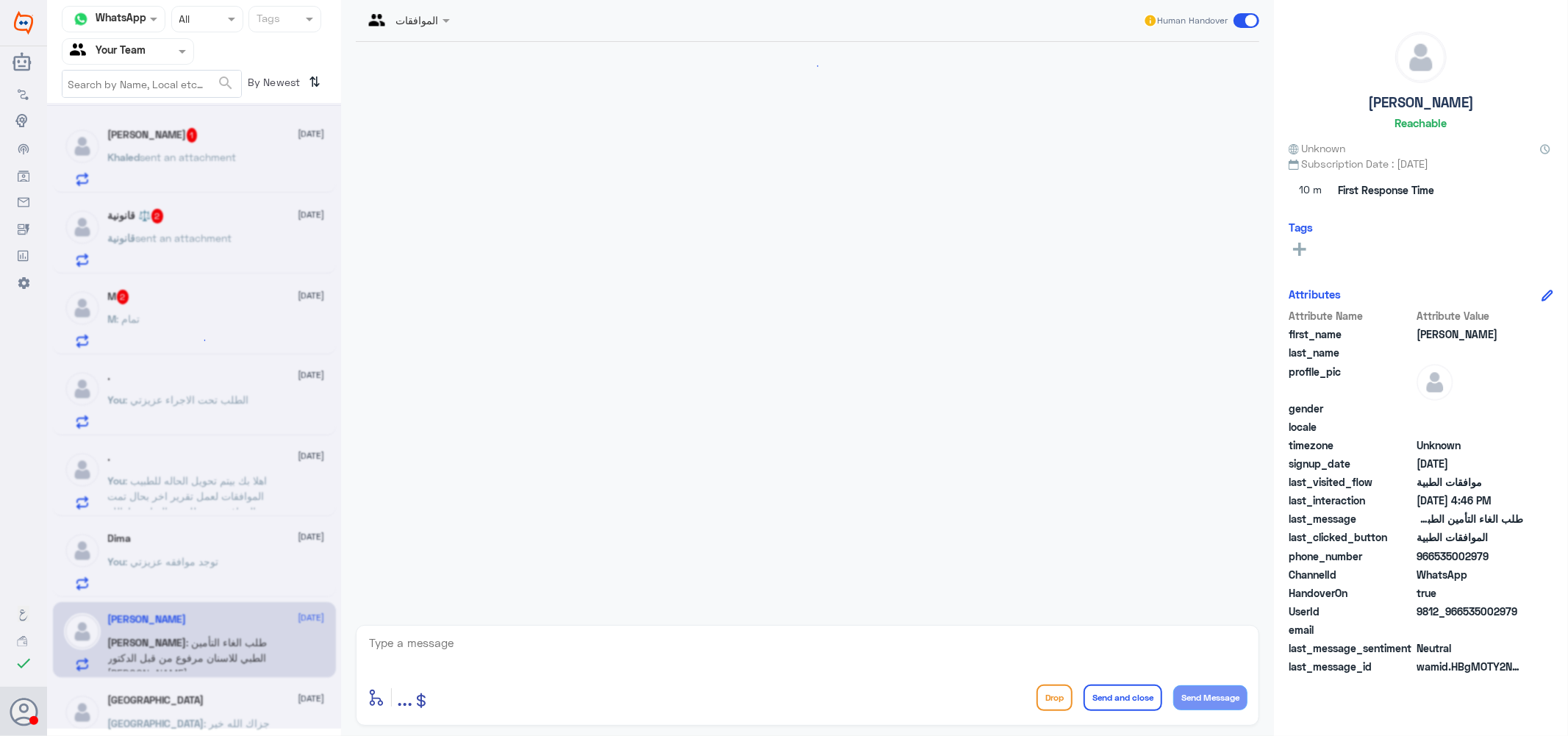
scroll to position [327, 0]
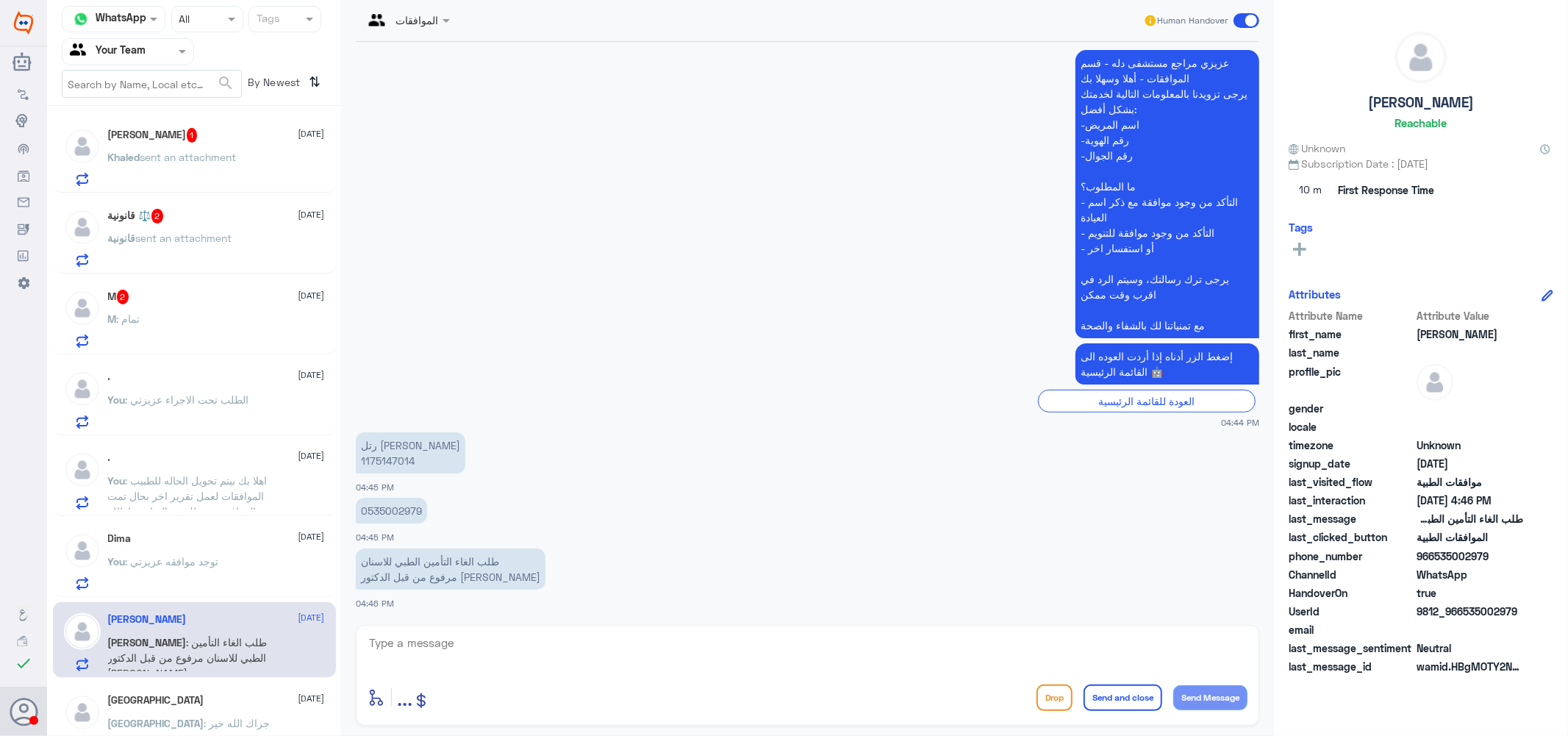
click at [380, 453] on p "رتل سامي البنيان 1175147014" at bounding box center [411, 452] width 110 height 41
click at [474, 655] on textarea at bounding box center [808, 652] width 880 height 36
type textarea "f"
type textarea "بيتم تحويل الحاله للفريق المختص للالغاء"
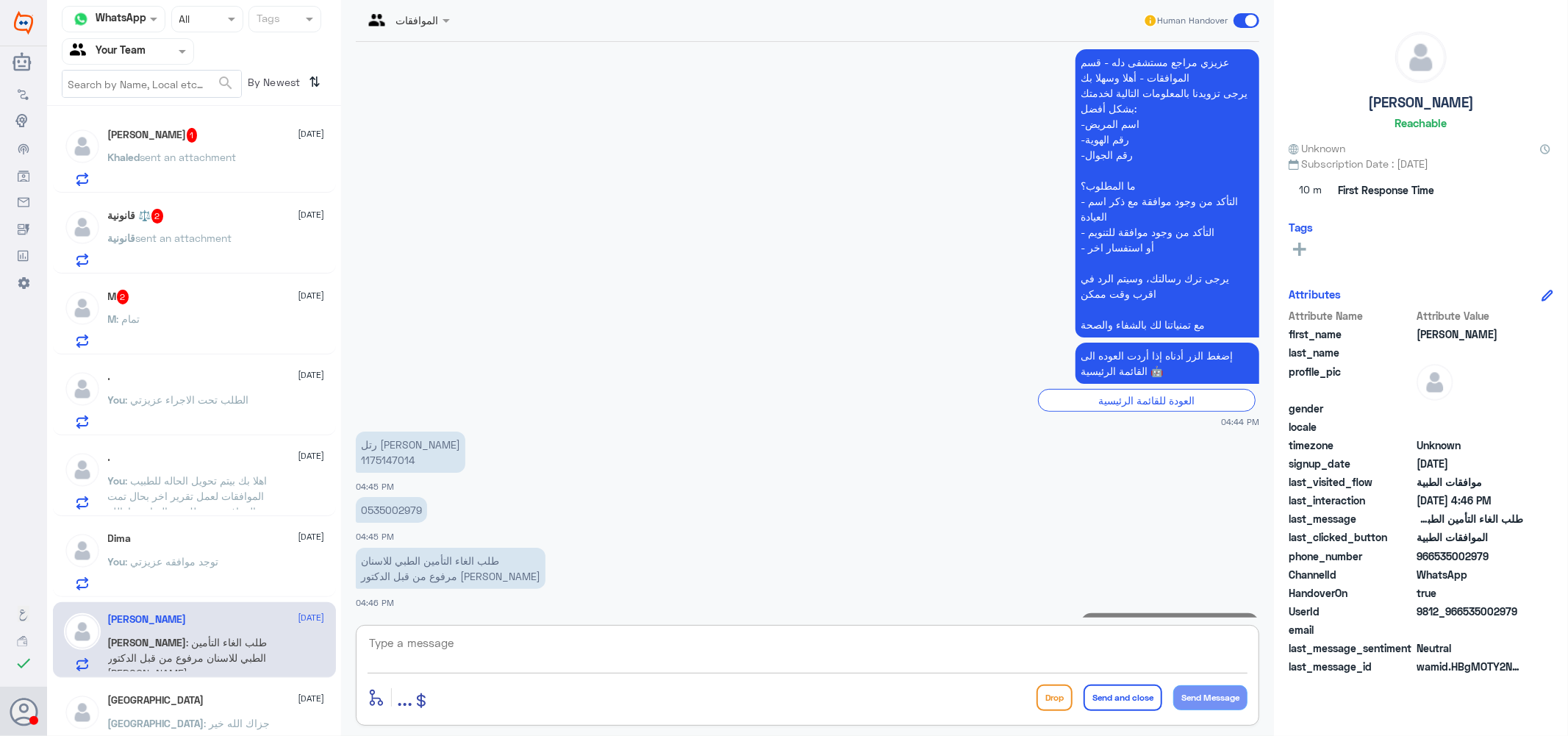
scroll to position [374, 0]
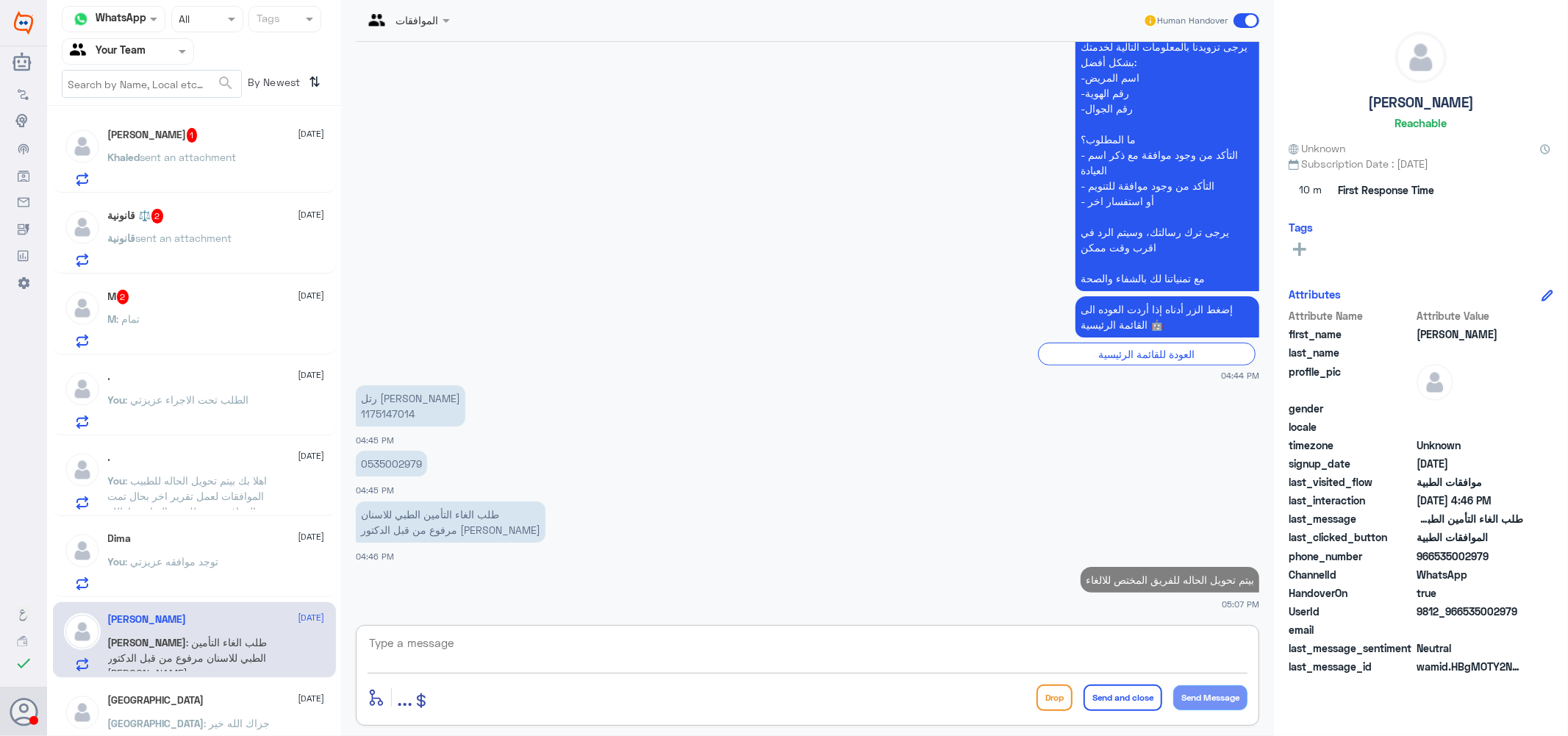
click at [147, 318] on div "M : تمام" at bounding box center [216, 331] width 217 height 33
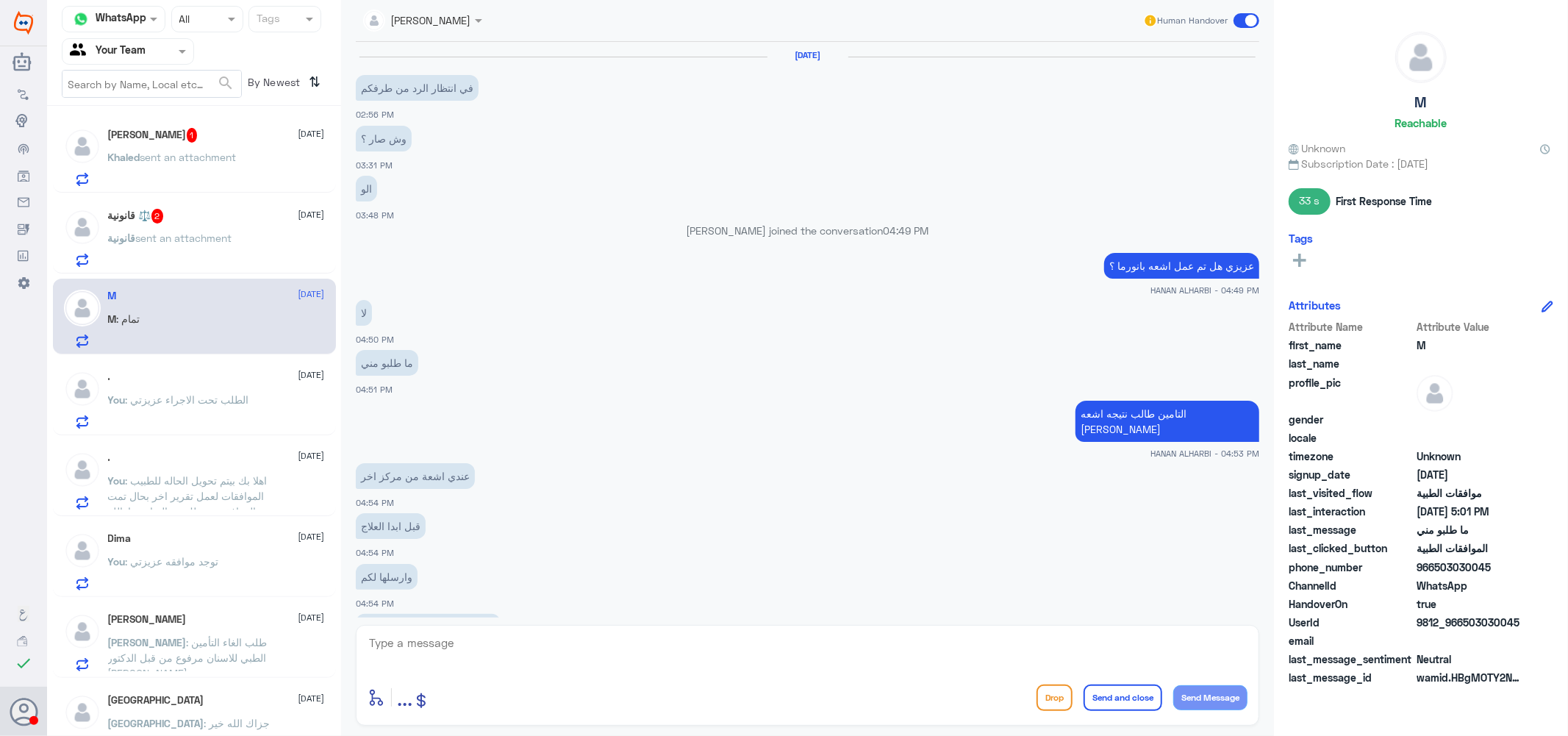
scroll to position [886, 0]
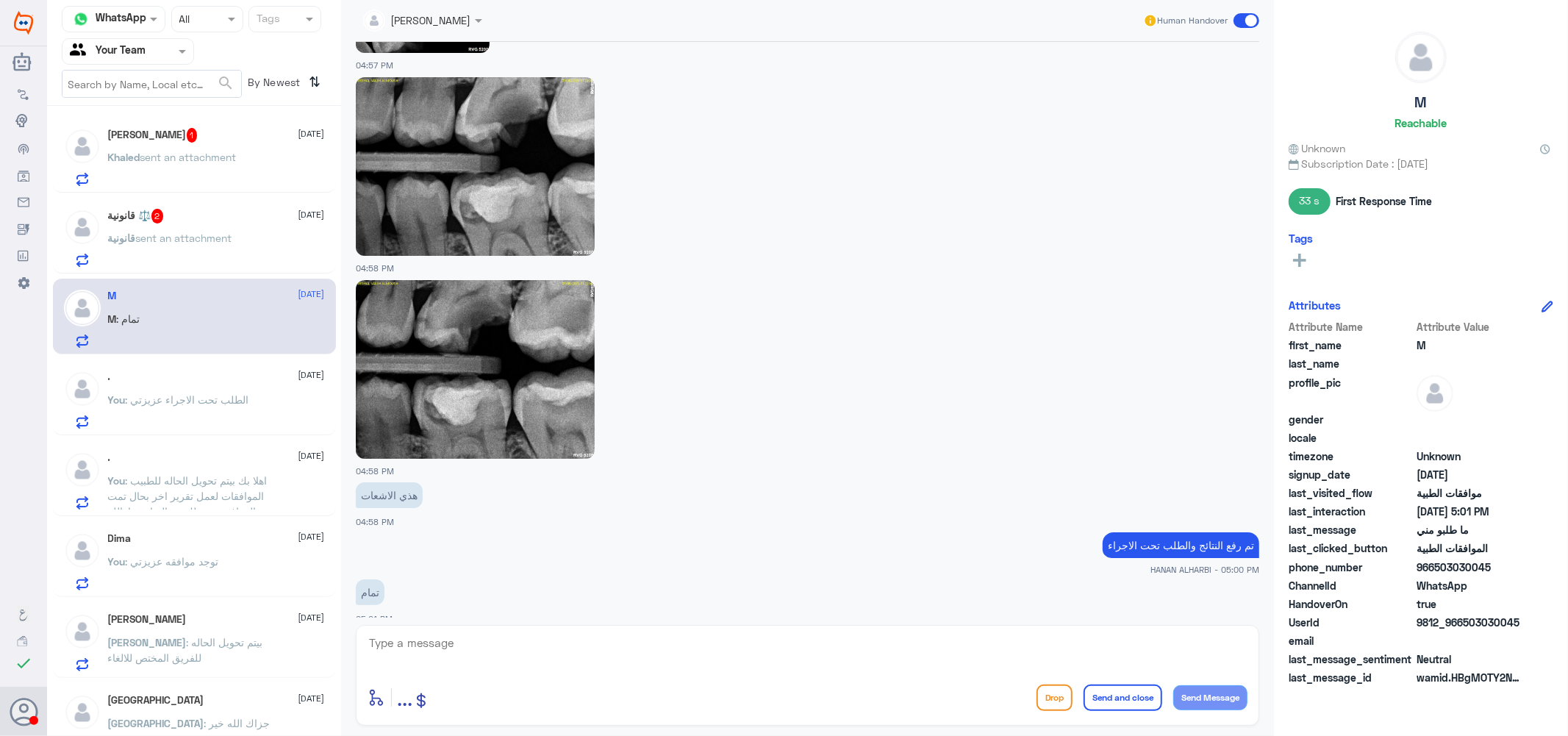
click at [167, 240] on span "sent an attachment" at bounding box center [184, 238] width 96 height 13
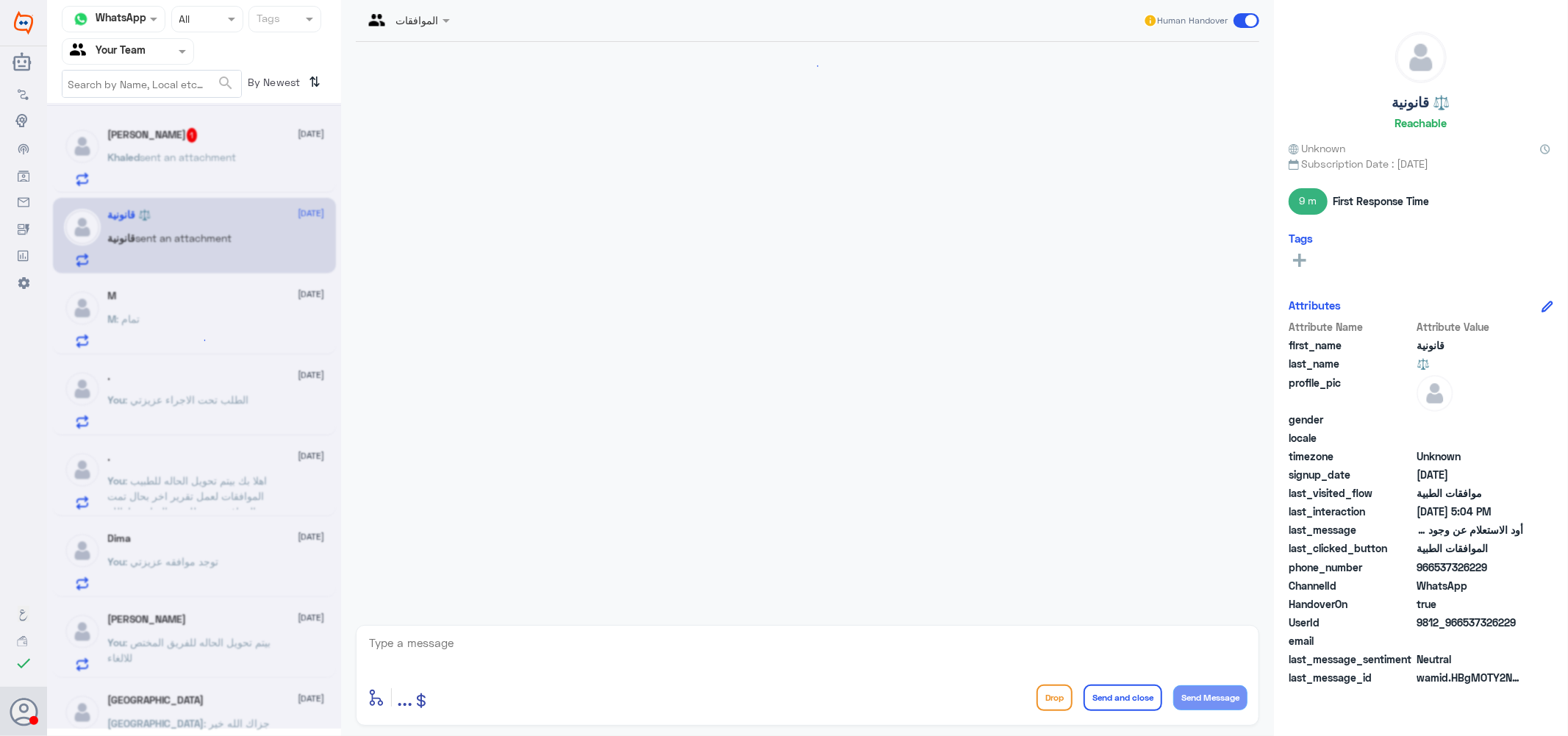
scroll to position [1444, 0]
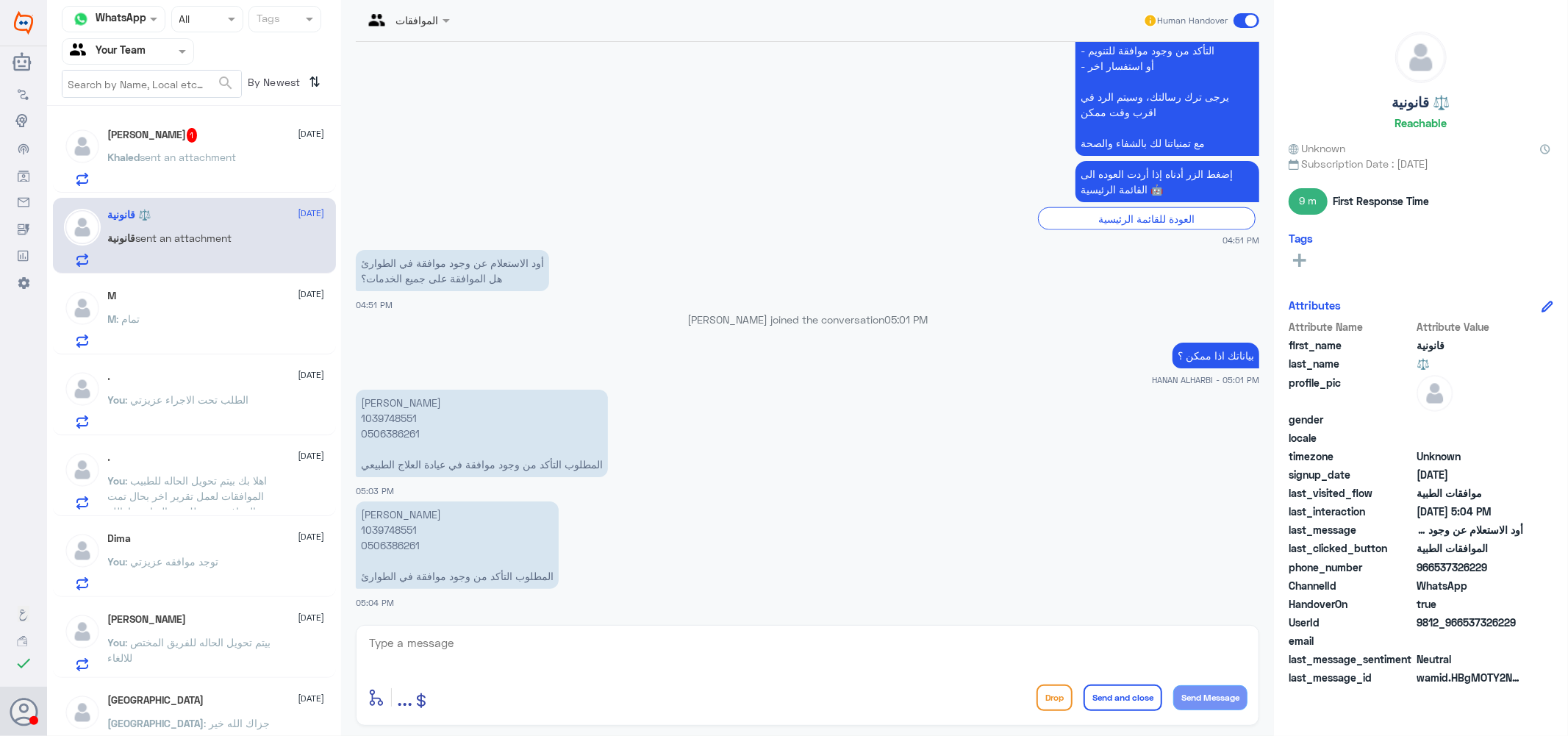
click at [392, 416] on p "حصة الفرهود 1039748551 0506386261 المطلوب التأكد من وجود موافقة في عيادة العلاج…" at bounding box center [482, 433] width 252 height 88
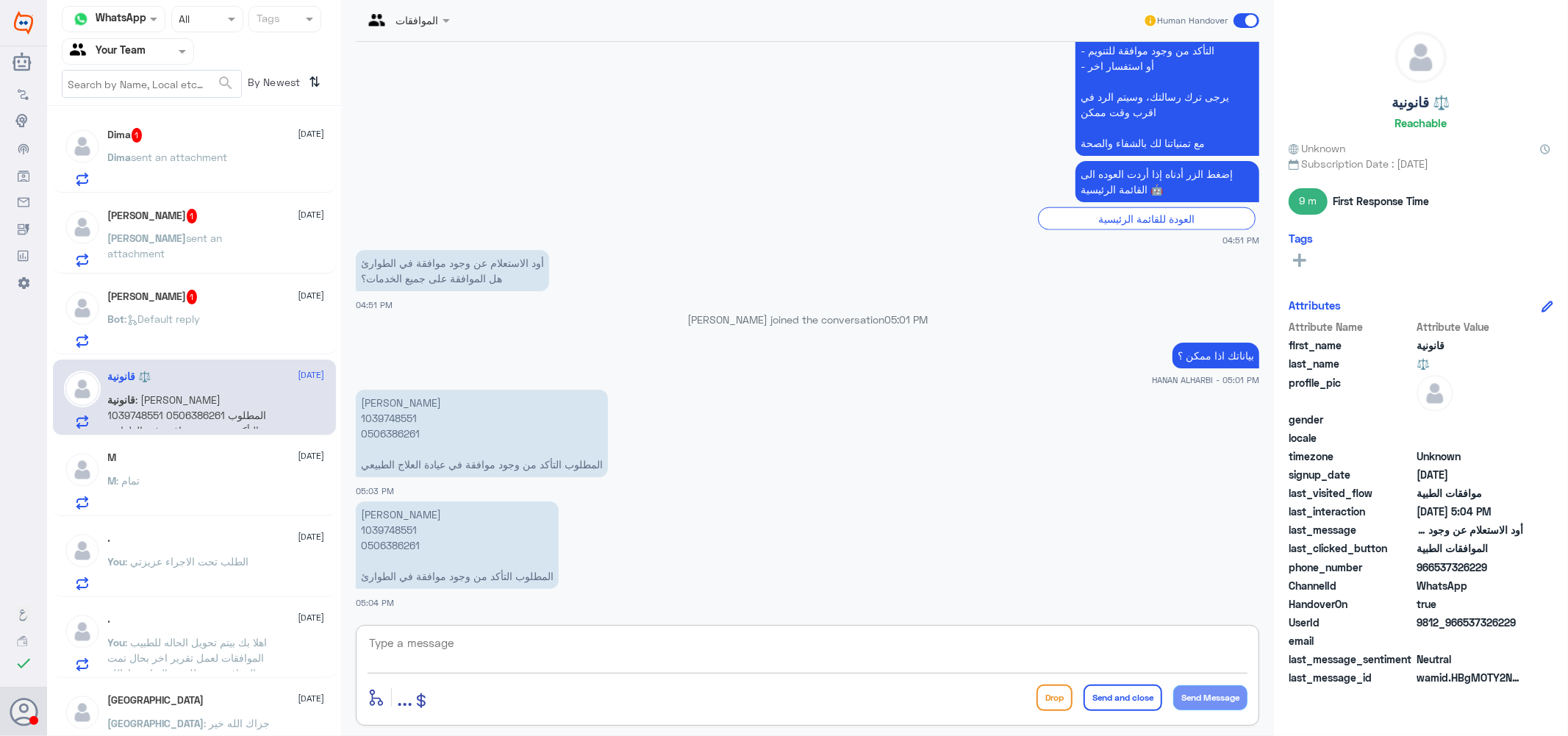
click at [568, 663] on textarea at bounding box center [808, 652] width 880 height 36
type textarea "h"
type textarea "العلاج الطبيعي توجد موافقه بتاريخ 23/8"
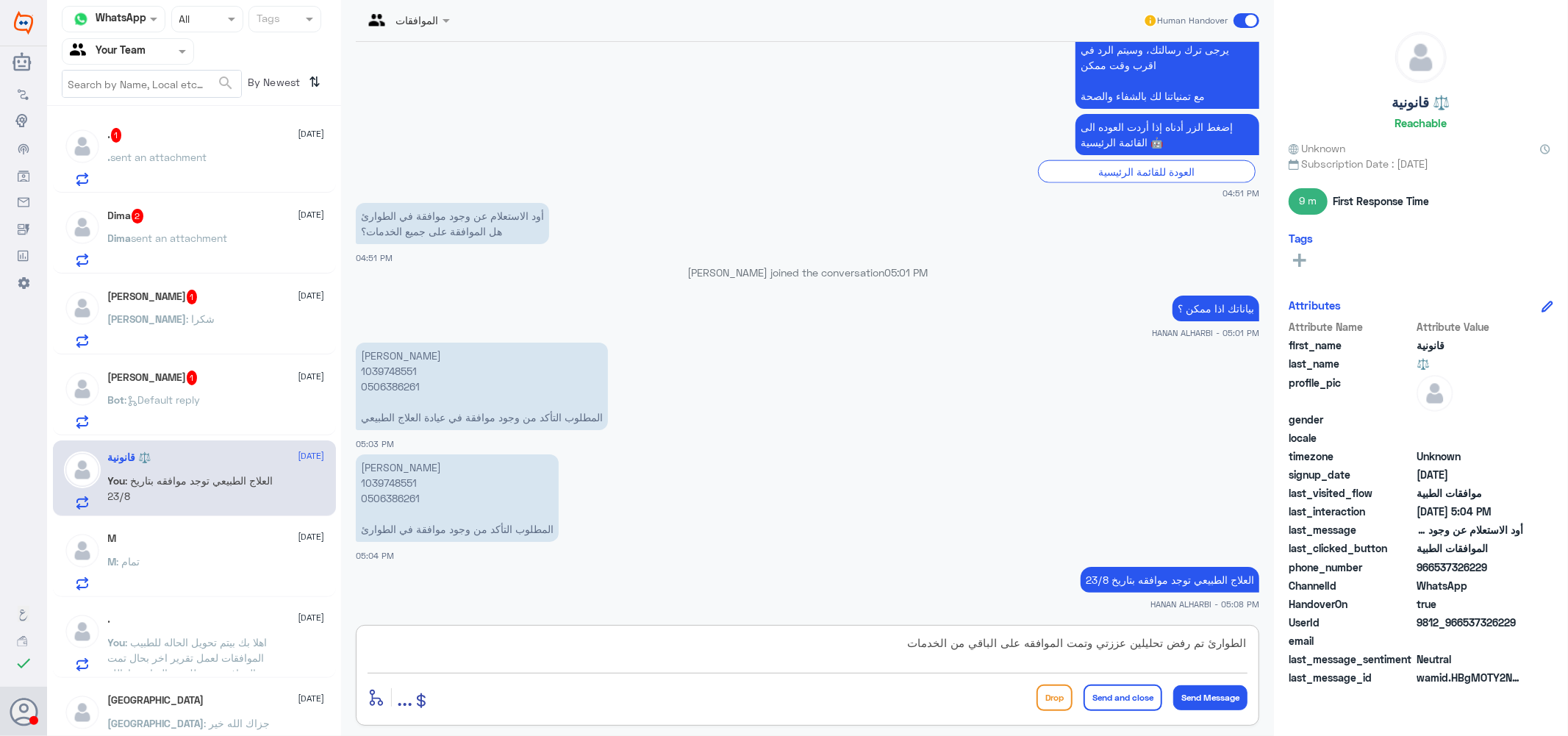
type textarea "الطوارئ تم رفض تحليلين عززتي وتمت الموافقه على الباقي من الخدمات"
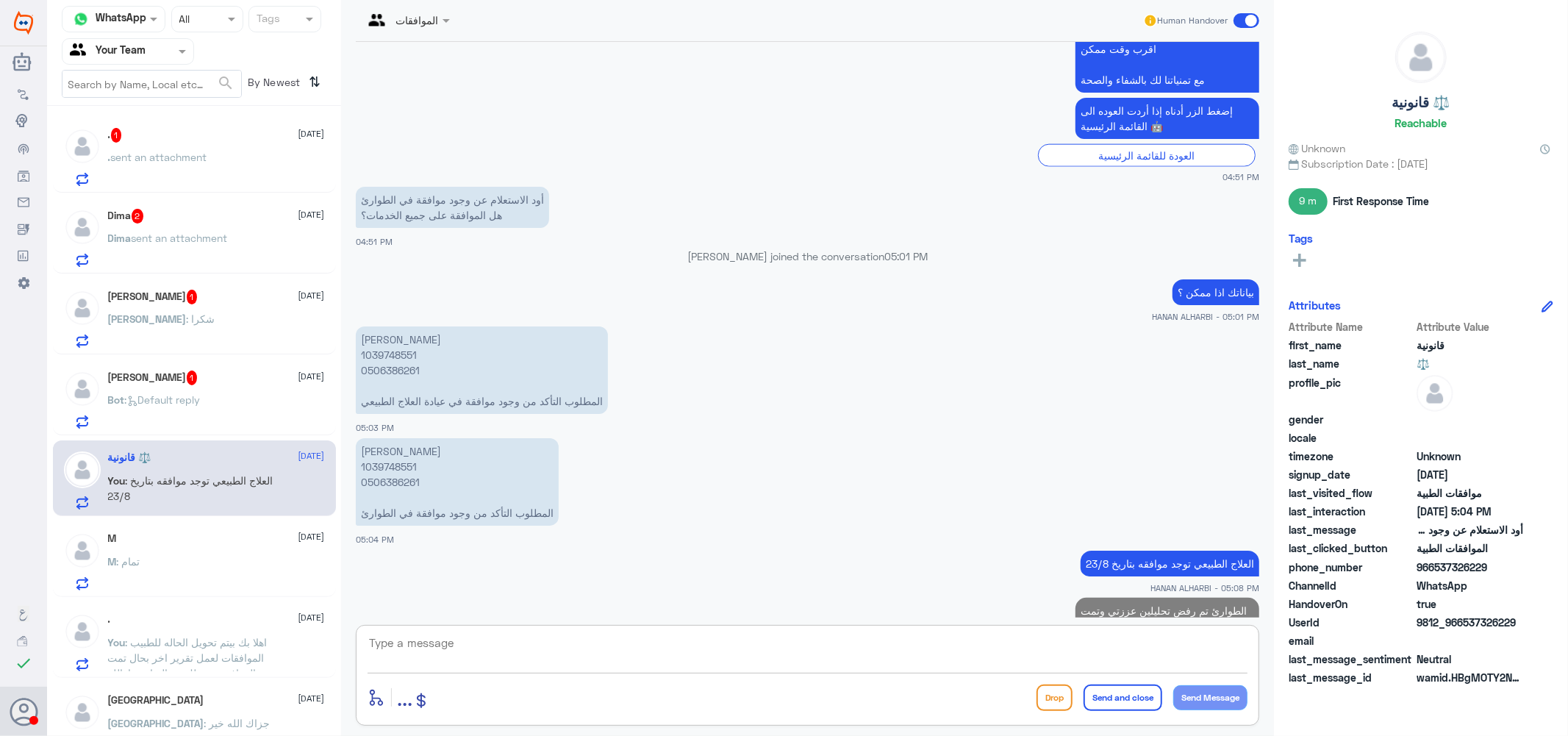
scroll to position [1569, 0]
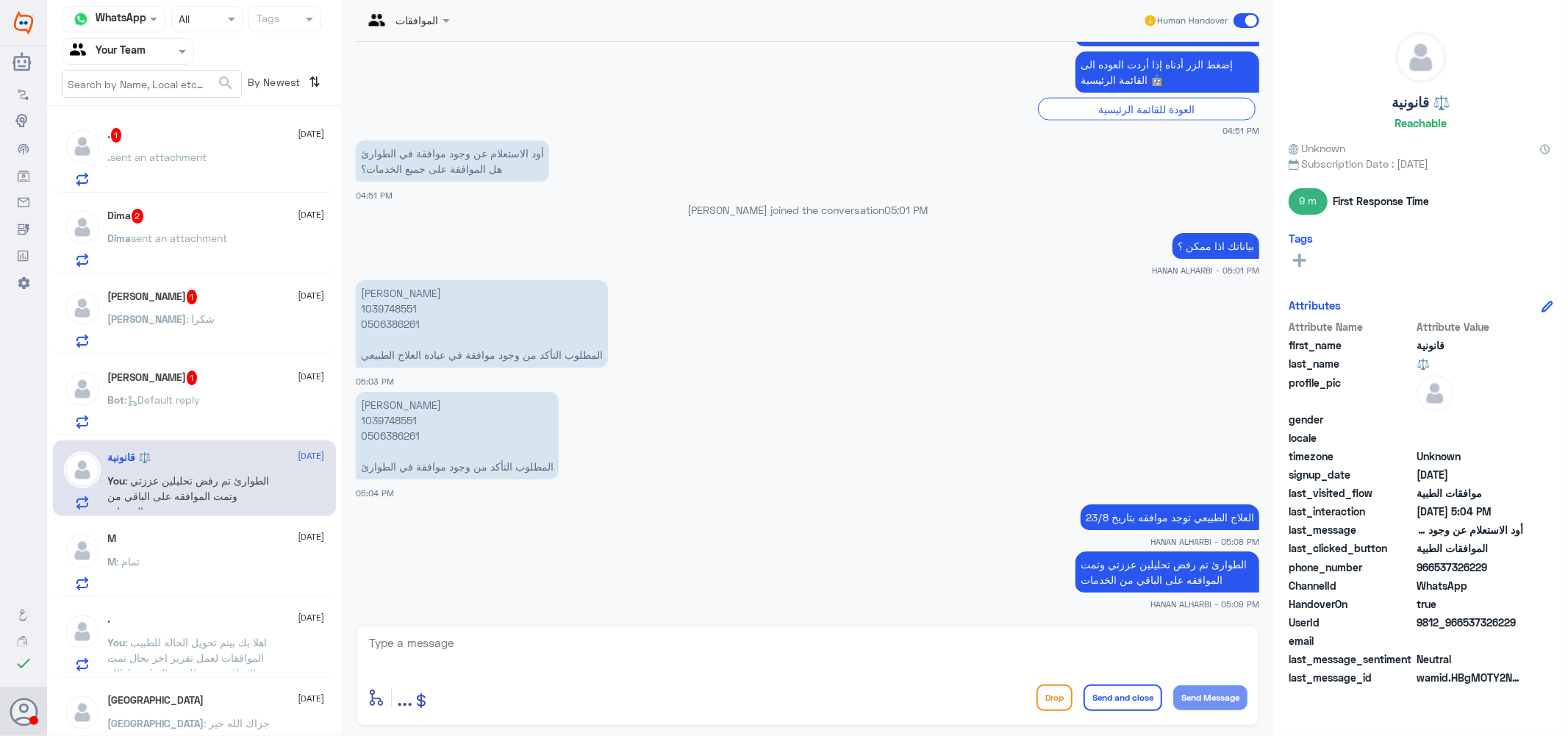
click at [217, 388] on div "Khaled Rawy 1 3 September Bot : Default reply" at bounding box center [216, 400] width 217 height 58
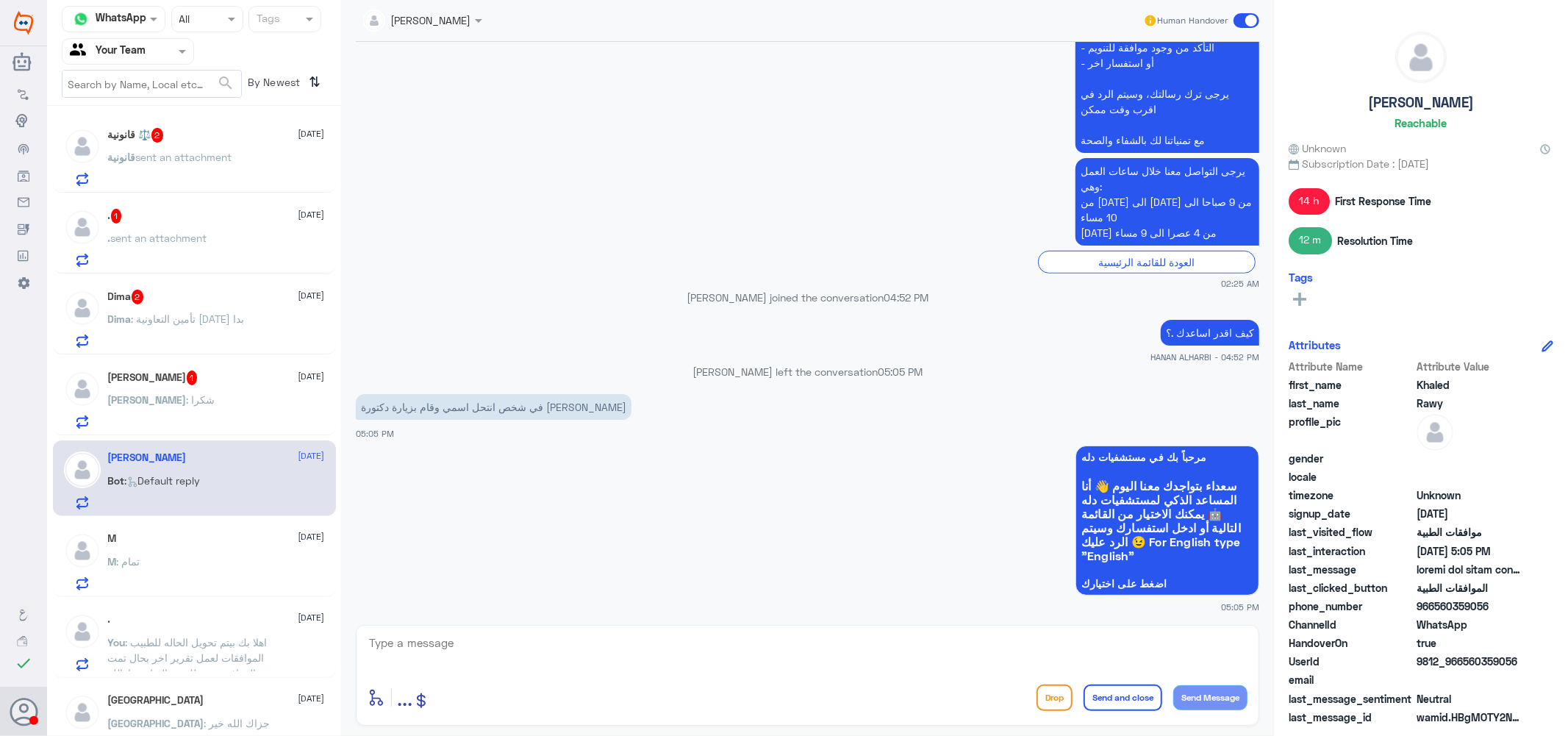
scroll to position [624, 0]
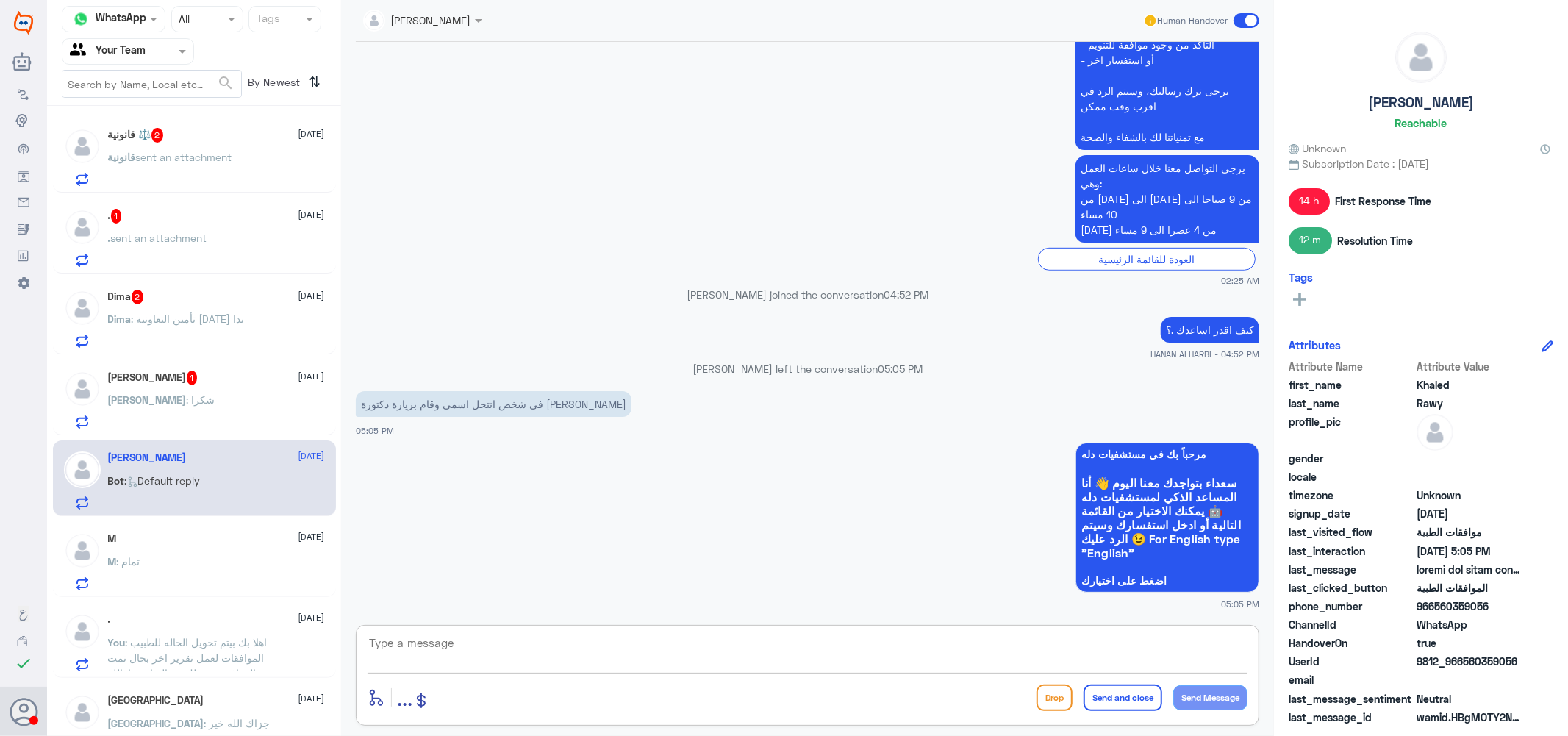
click at [467, 649] on textarea at bounding box center [808, 652] width 880 height 36
type textarea "ب"
type textarea "هويتك اذا ممكن ؟"
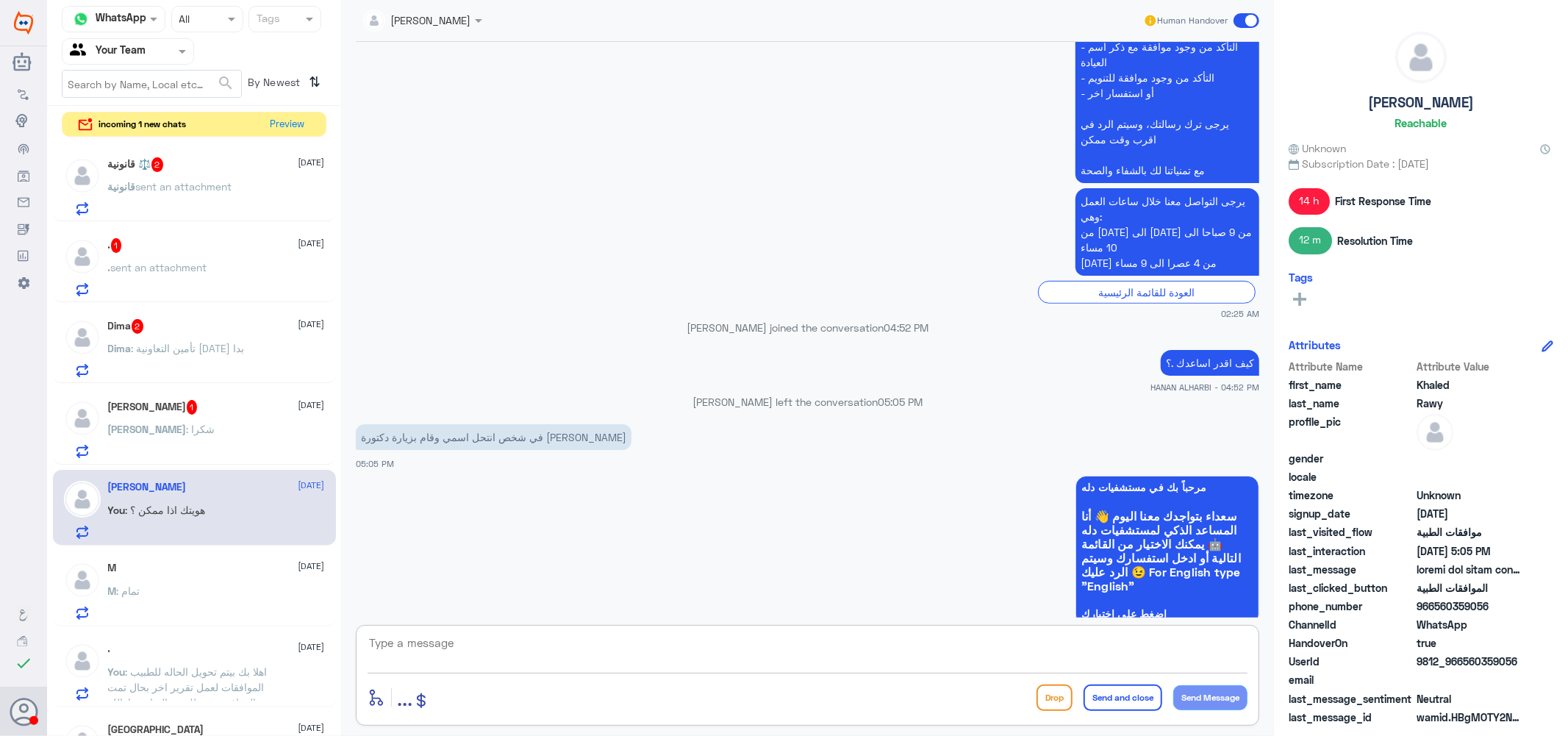
scroll to position [670, 0]
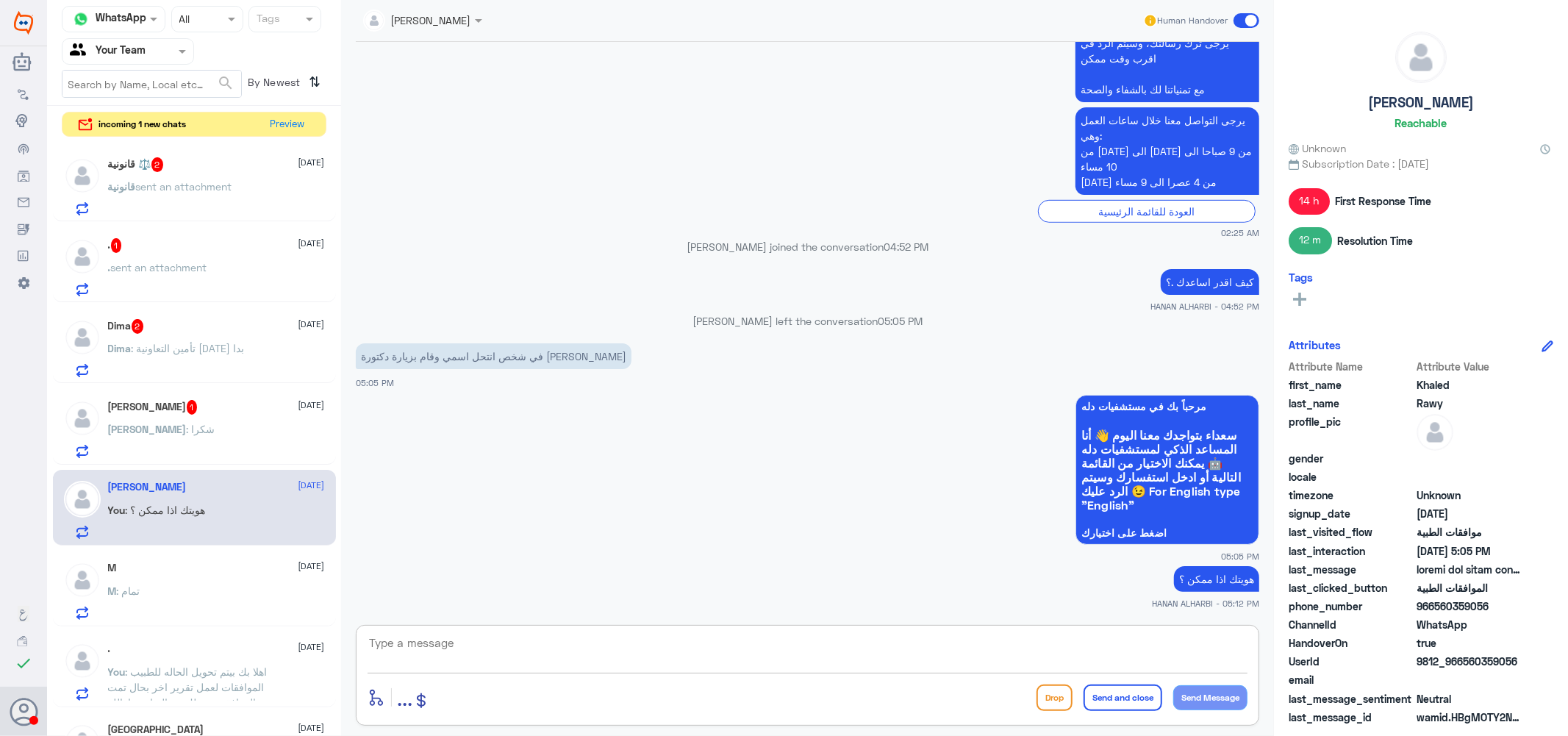
click at [164, 165] on span "2" at bounding box center [158, 164] width 13 height 15
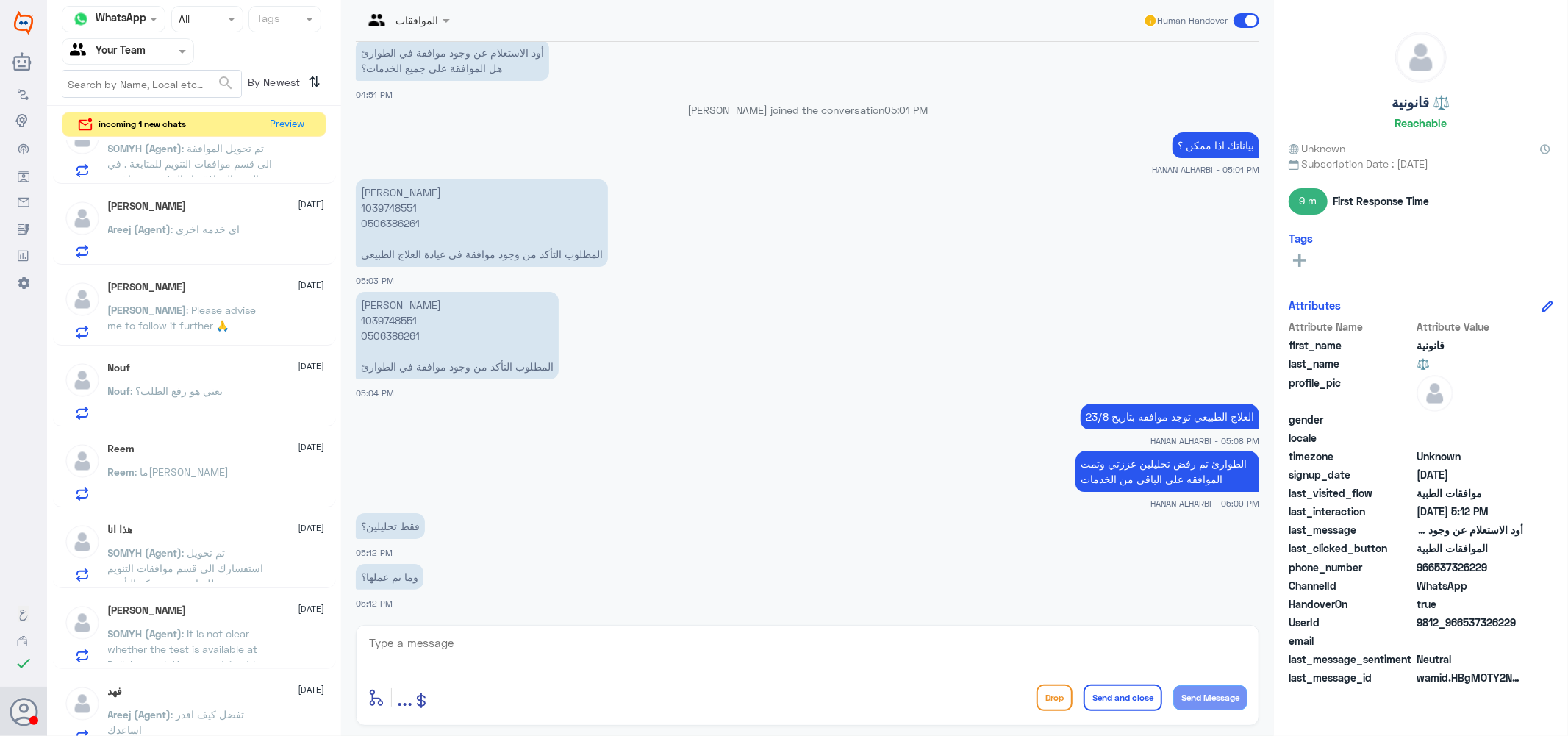
scroll to position [1023, 0]
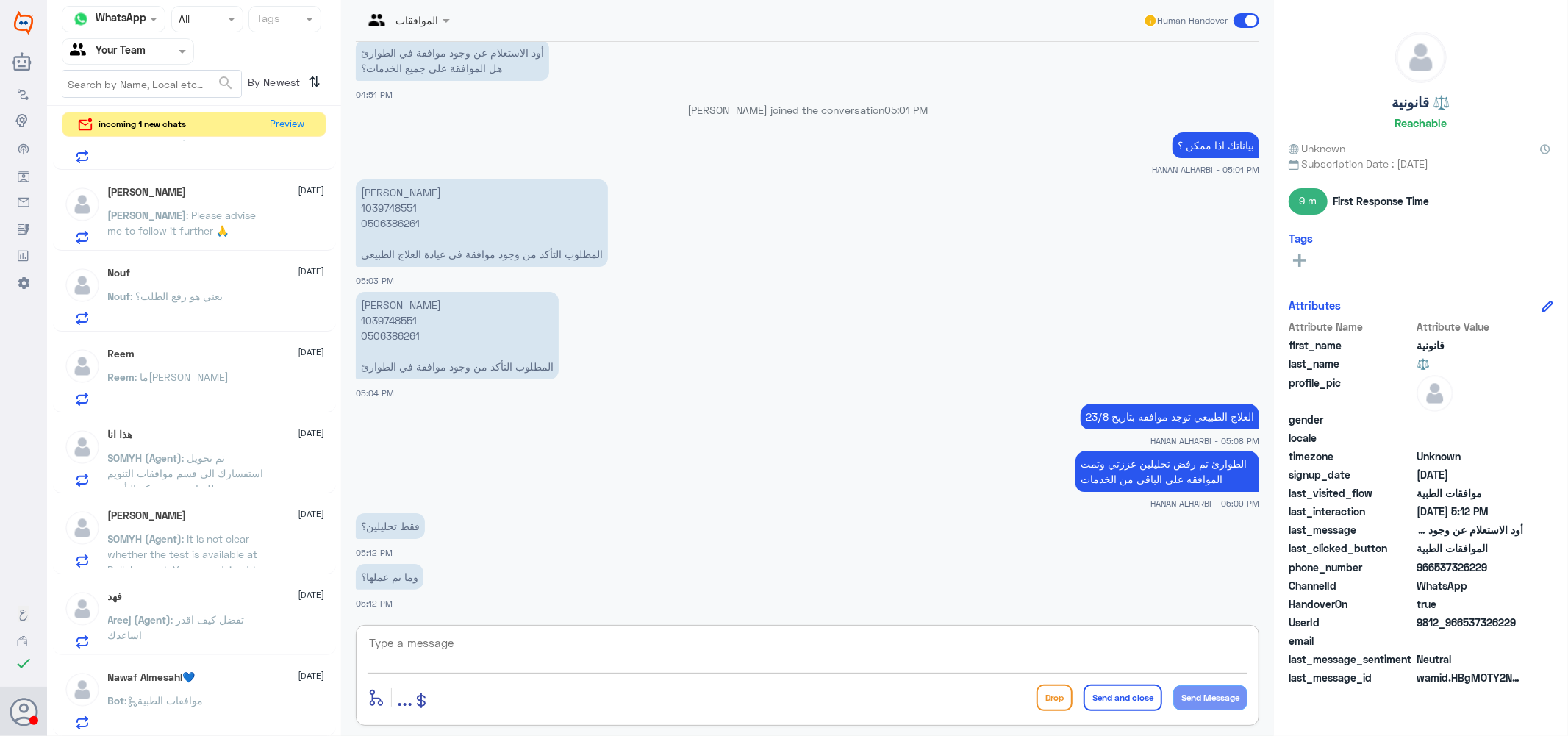
click at [441, 647] on textarea at bounding box center [808, 652] width 880 height 36
click at [386, 190] on p "حصة الفرهود 1039748551 0506386261 المطلوب التأكد من وجود موافقة في عيادة العلاج…" at bounding box center [482, 223] width 252 height 88
click at [474, 637] on textarea at bounding box center [808, 652] width 880 height 36
type textarea "l"
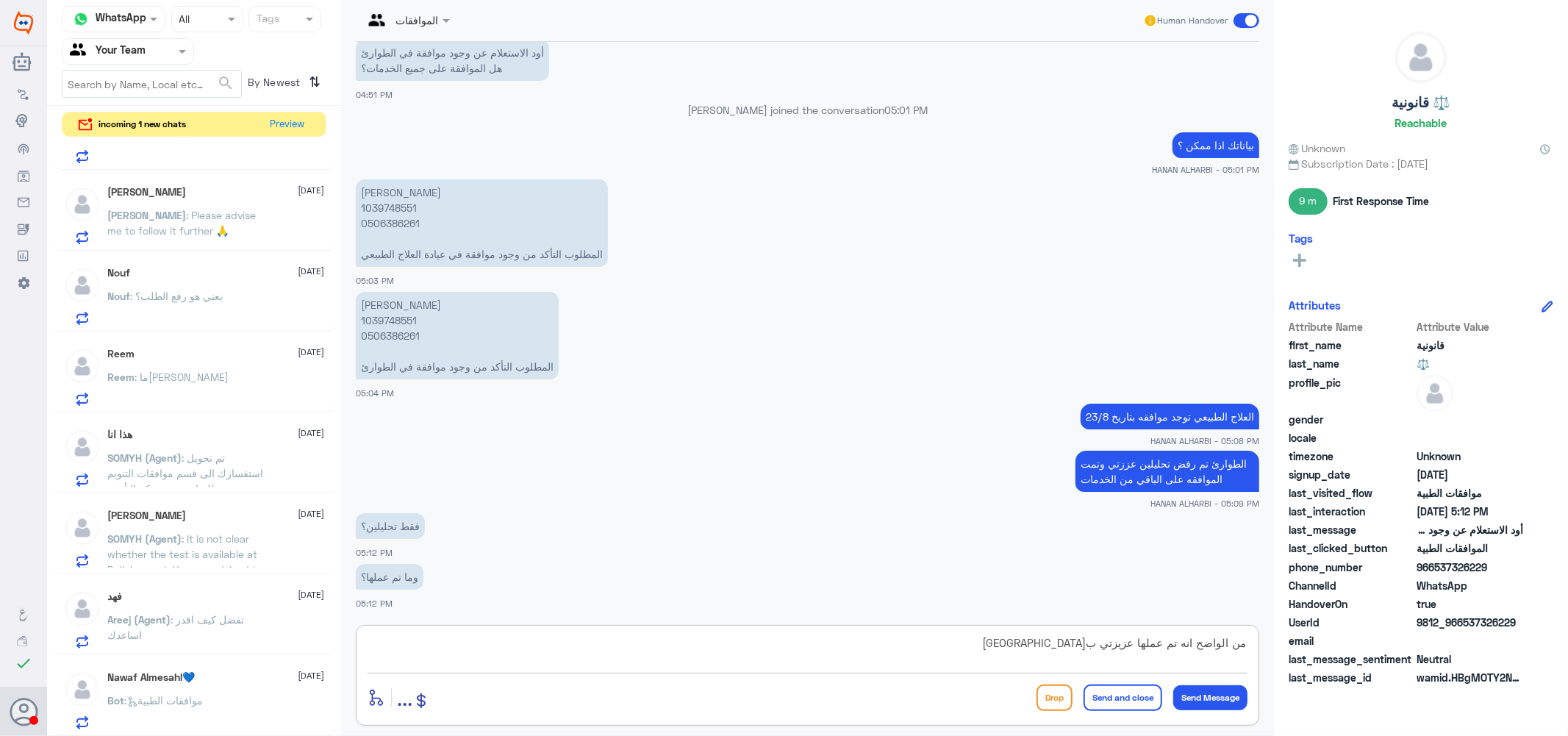
click at [1018, 644] on textarea "من الواضح انه تم عملها عزيزتي بحمن" at bounding box center [808, 652] width 880 height 36
drag, startPoint x: 1015, startPoint y: 644, endPoint x: 998, endPoint y: 647, distance: 17.3
click at [998, 647] on textarea "من الواضح انه تم عملها عزيزتي بحكم انه الحاله طاؤئه" at bounding box center [808, 652] width 880 height 36
drag, startPoint x: 1028, startPoint y: 638, endPoint x: 991, endPoint y: 636, distance: 37.1
click at [991, 636] on textarea "من الواضح انه تم عملها عزيزتي بحكم انه الحاله طارئه" at bounding box center [808, 652] width 880 height 36
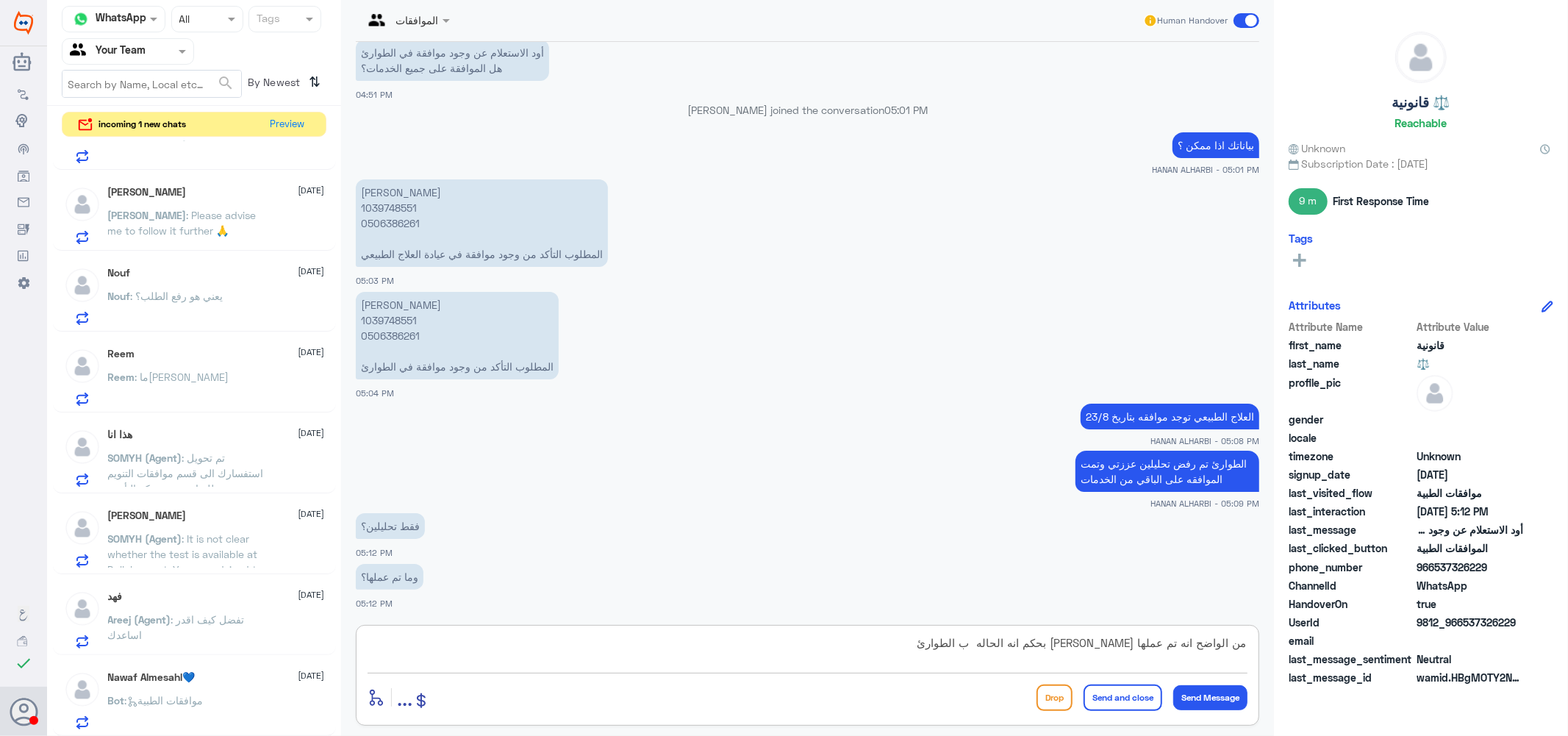
type textarea "من الواضح انه تم عملها عزيزتي بحكم انه الحاله ب الطوارئ"
drag, startPoint x: 950, startPoint y: 638, endPoint x: 1244, endPoint y: 613, distance: 295.1
click at [1244, 613] on div "الموافقات Human Handover 3 Sep 2025 Areej ALBasheer joined the conversation 11:…" at bounding box center [807, 370] width 932 height 741
click at [217, 215] on span ": Please advise me to follow it further 🙏" at bounding box center [182, 222] width 148 height 28
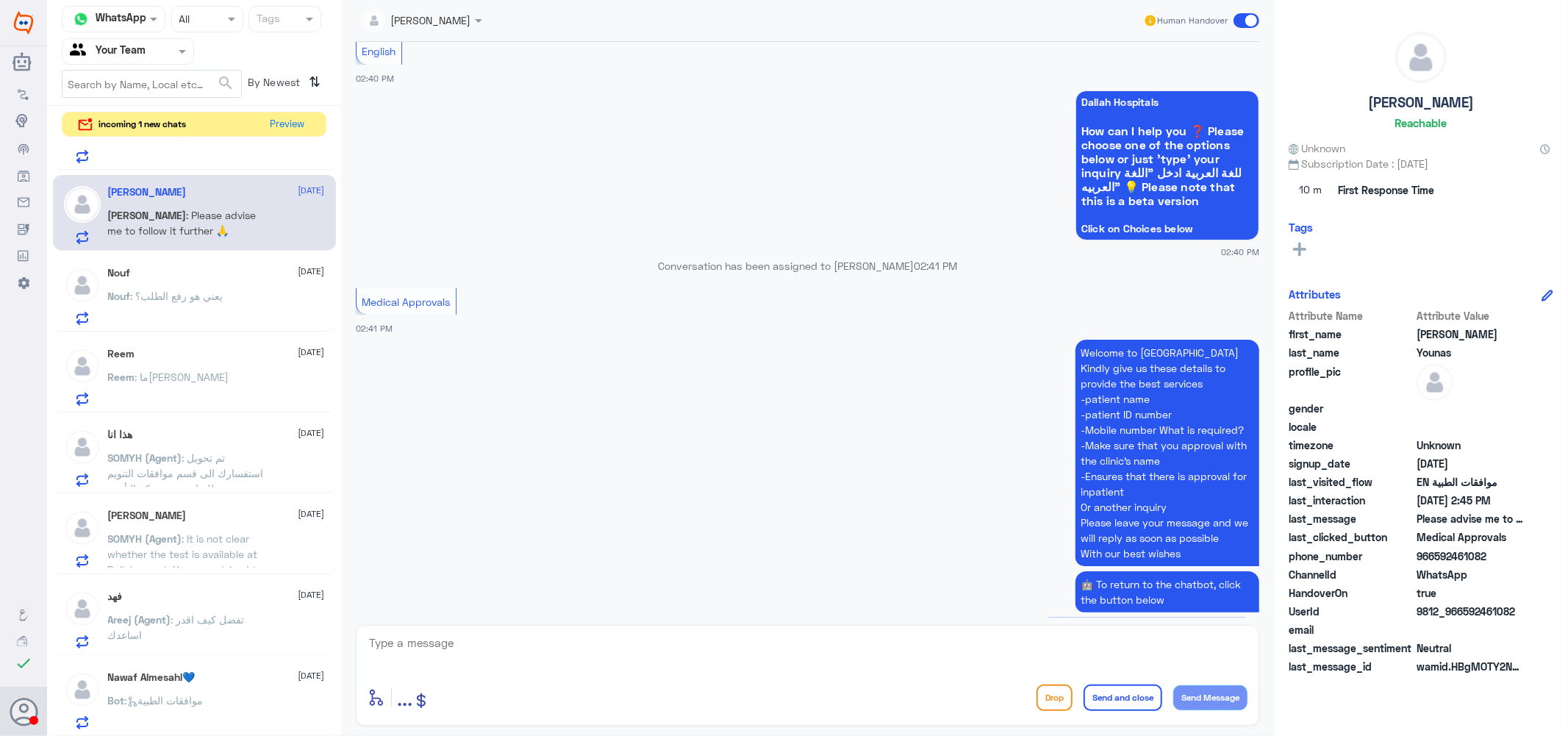
scroll to position [723, 0]
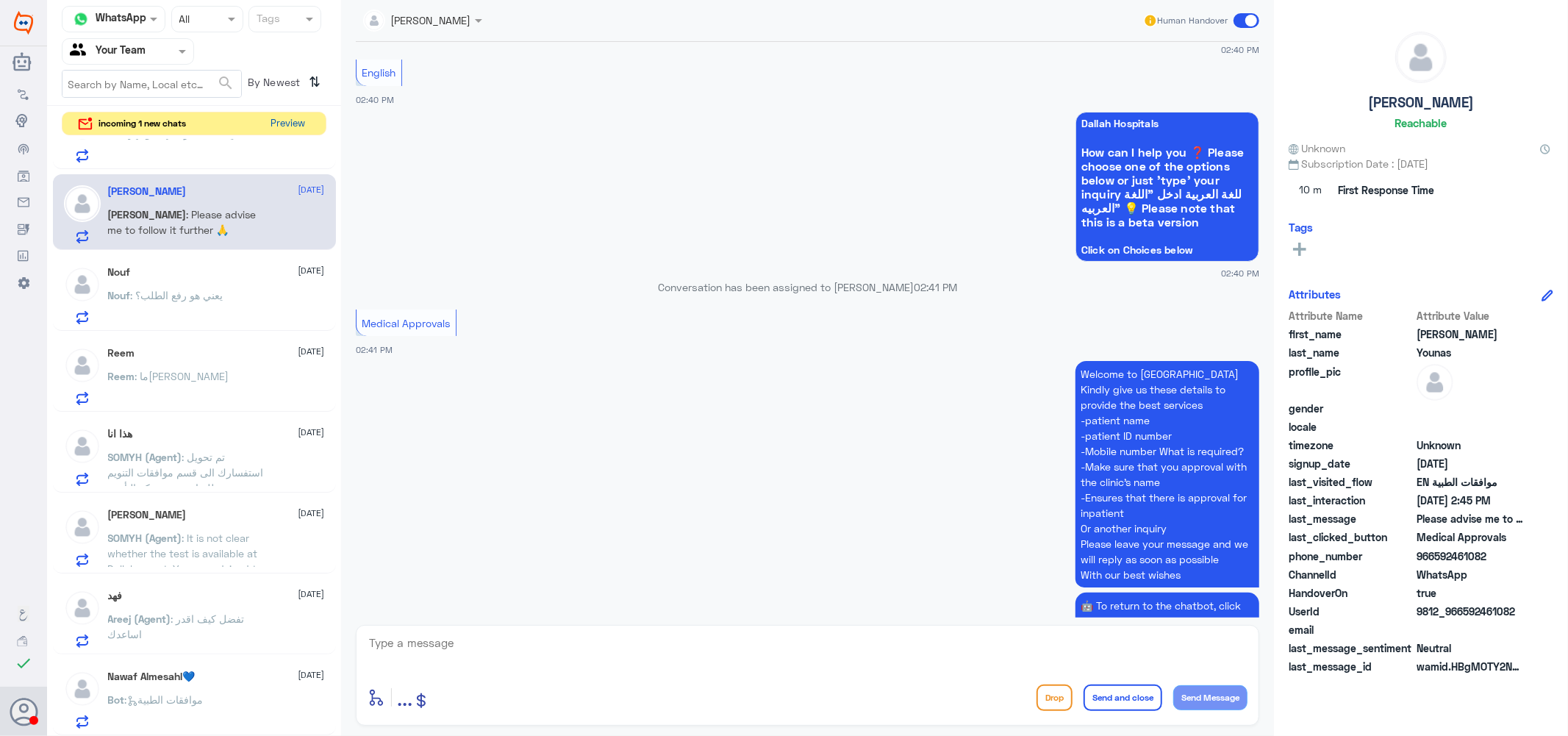
click at [280, 118] on button "Preview" at bounding box center [288, 123] width 46 height 23
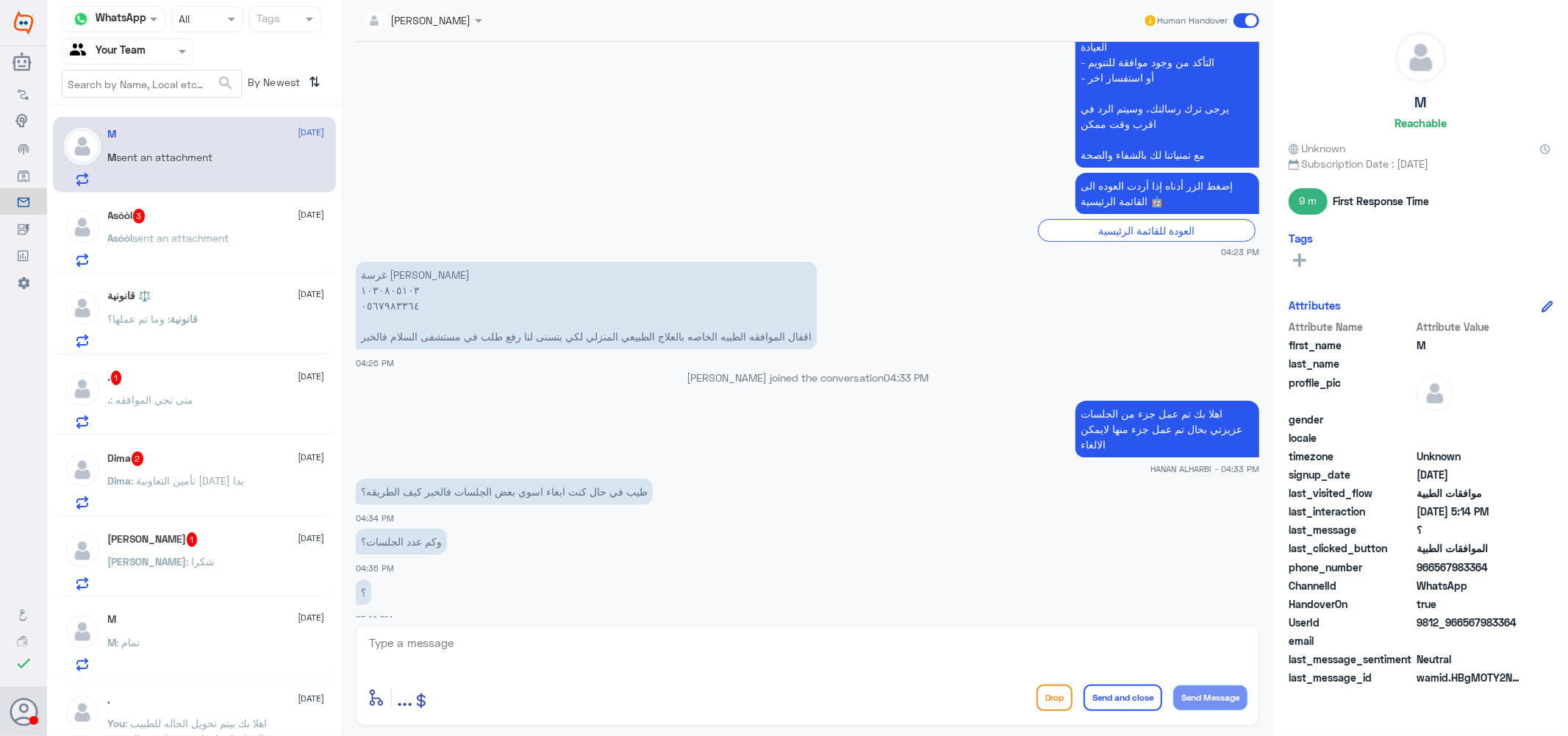
click at [208, 480] on span ": تأمين التعاونية اليوم بدا" at bounding box center [188, 481] width 113 height 13
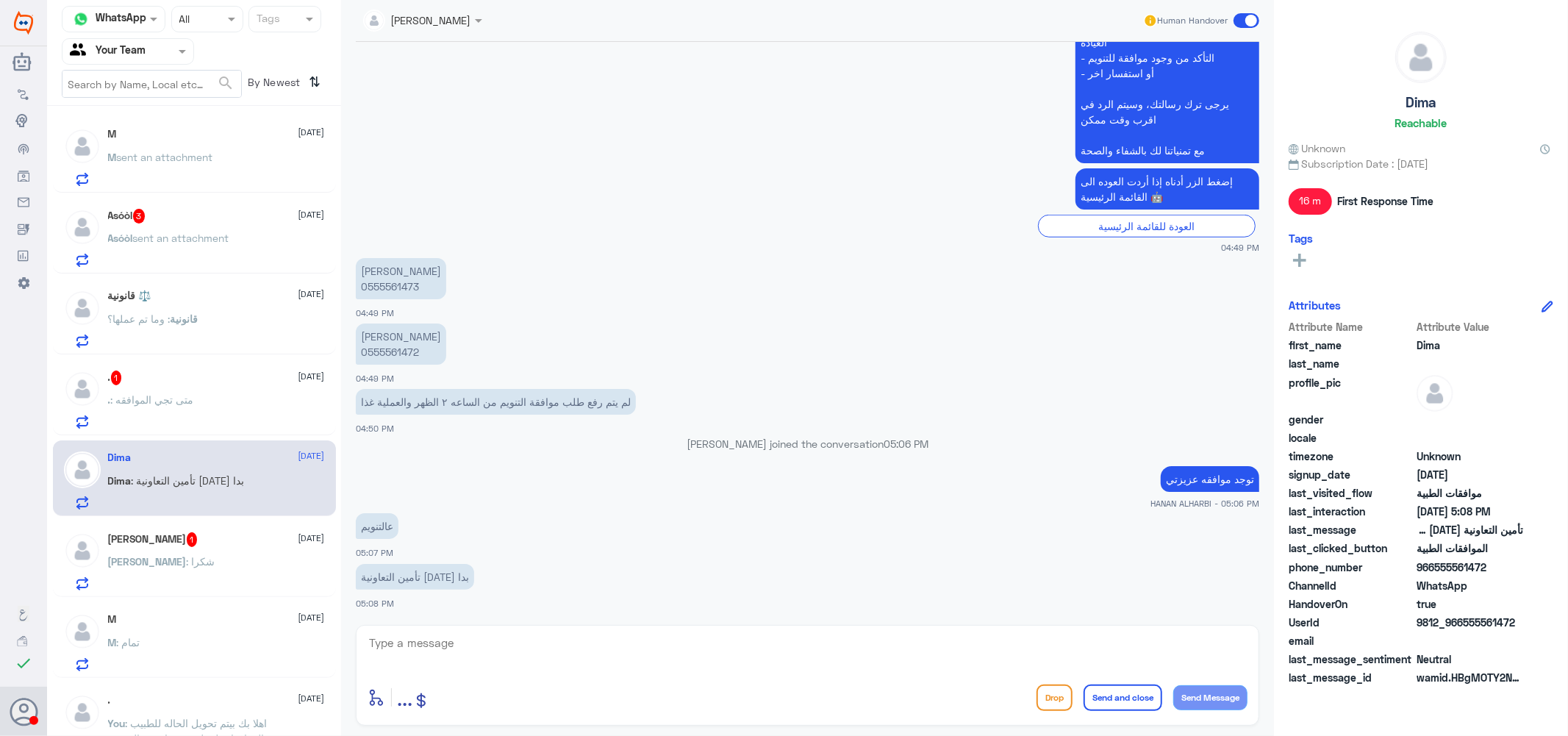
click at [175, 300] on div "قانونية ⚖️ 3 September" at bounding box center [216, 296] width 217 height 13
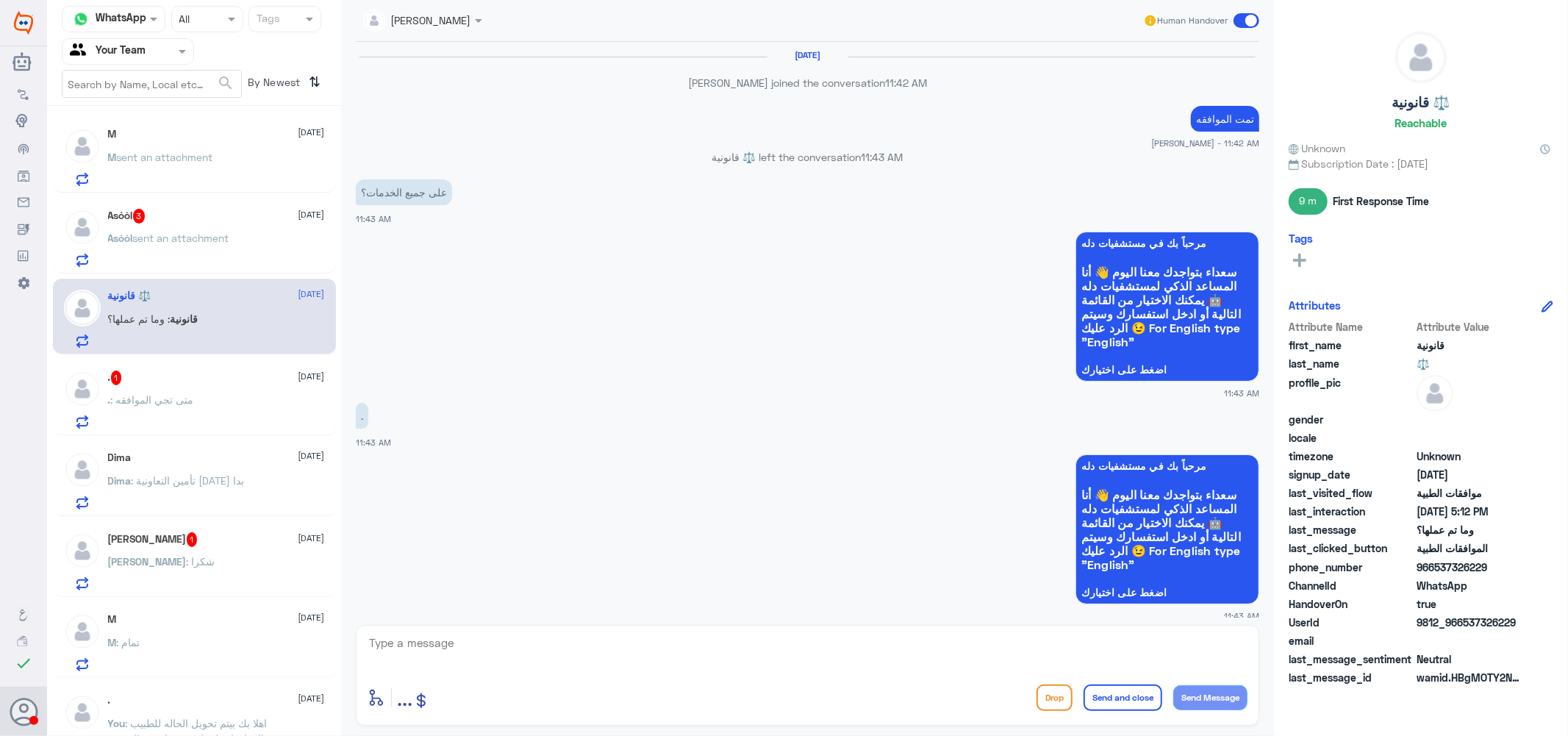
scroll to position [1061, 0]
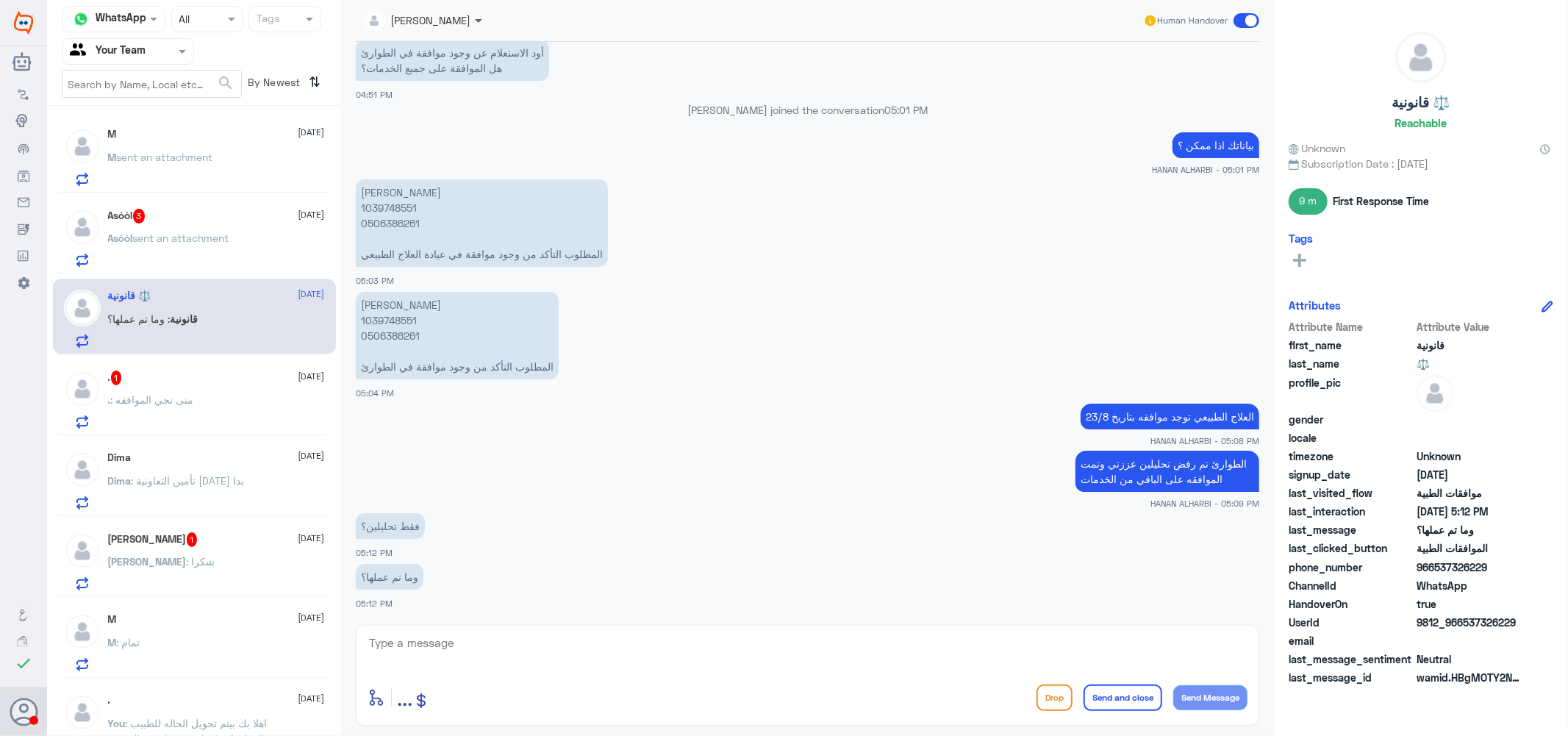
click at [475, 19] on span at bounding box center [478, 21] width 7 height 6
click at [445, 68] on div "Afnan Salem" at bounding box center [438, 69] width 61 height 16
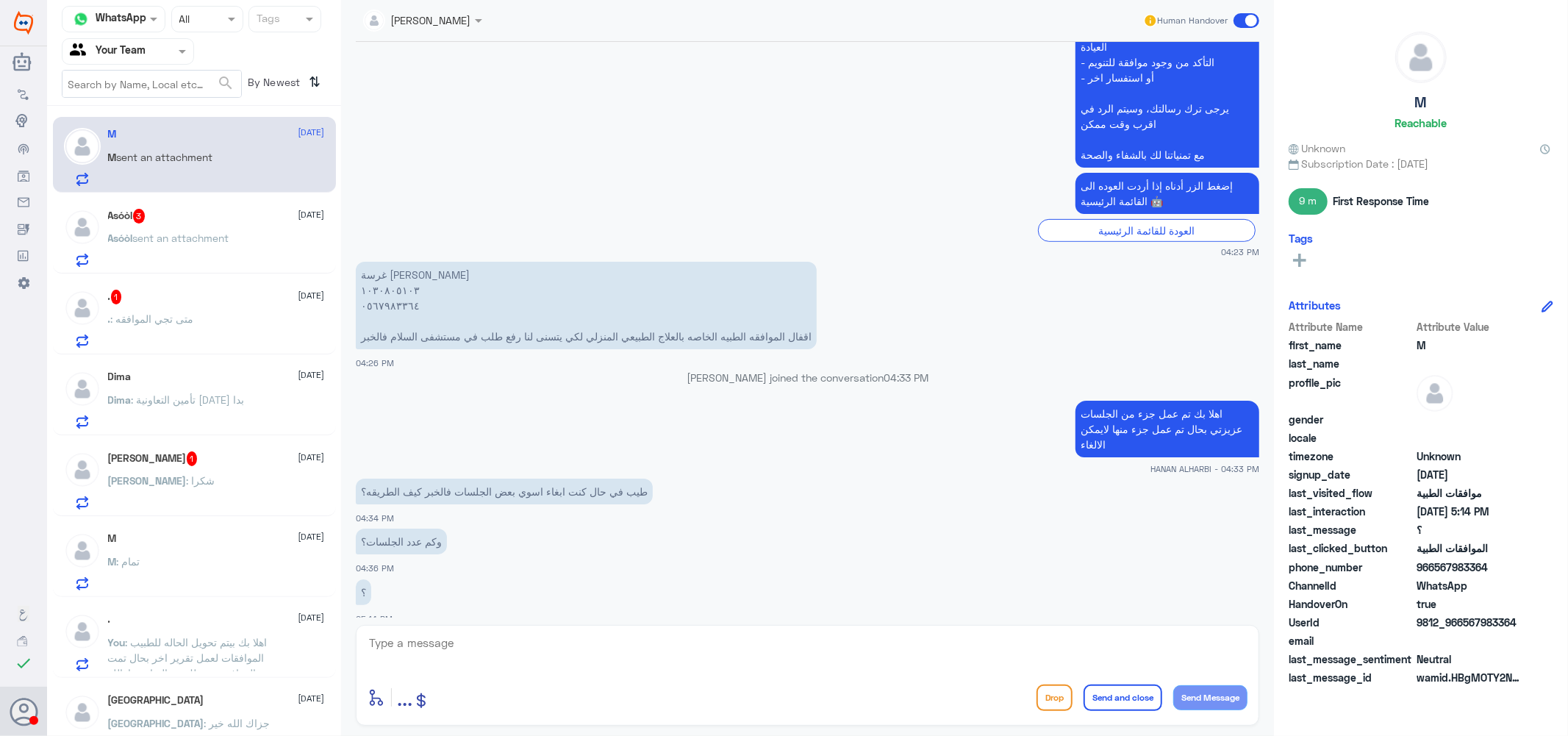
scroll to position [0, 0]
click at [213, 151] on span "sent an attachment" at bounding box center [165, 157] width 96 height 13
click at [204, 225] on div "Asóòl 3 3 September Asóòl sent an attachment" at bounding box center [216, 238] width 217 height 58
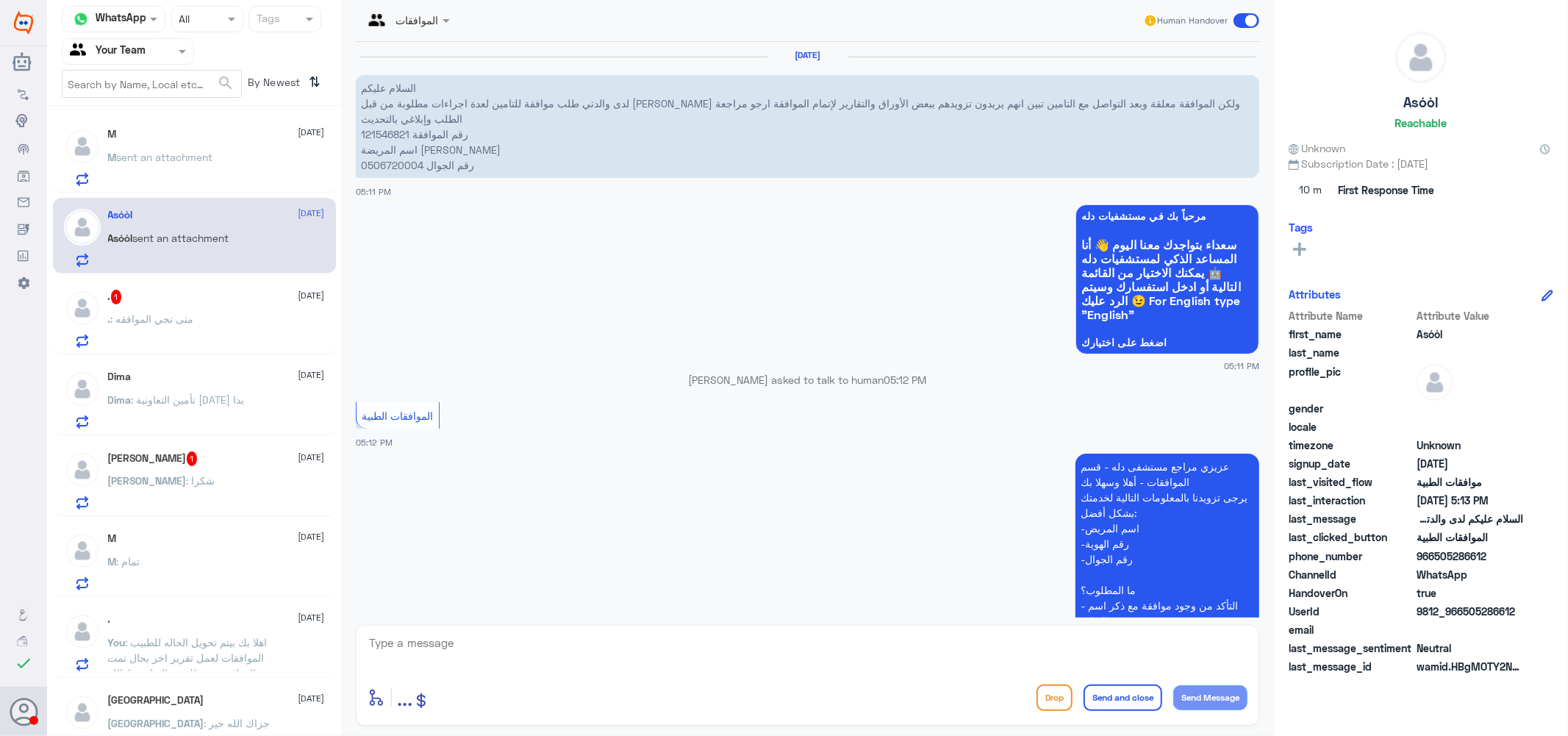
scroll to position [350, 0]
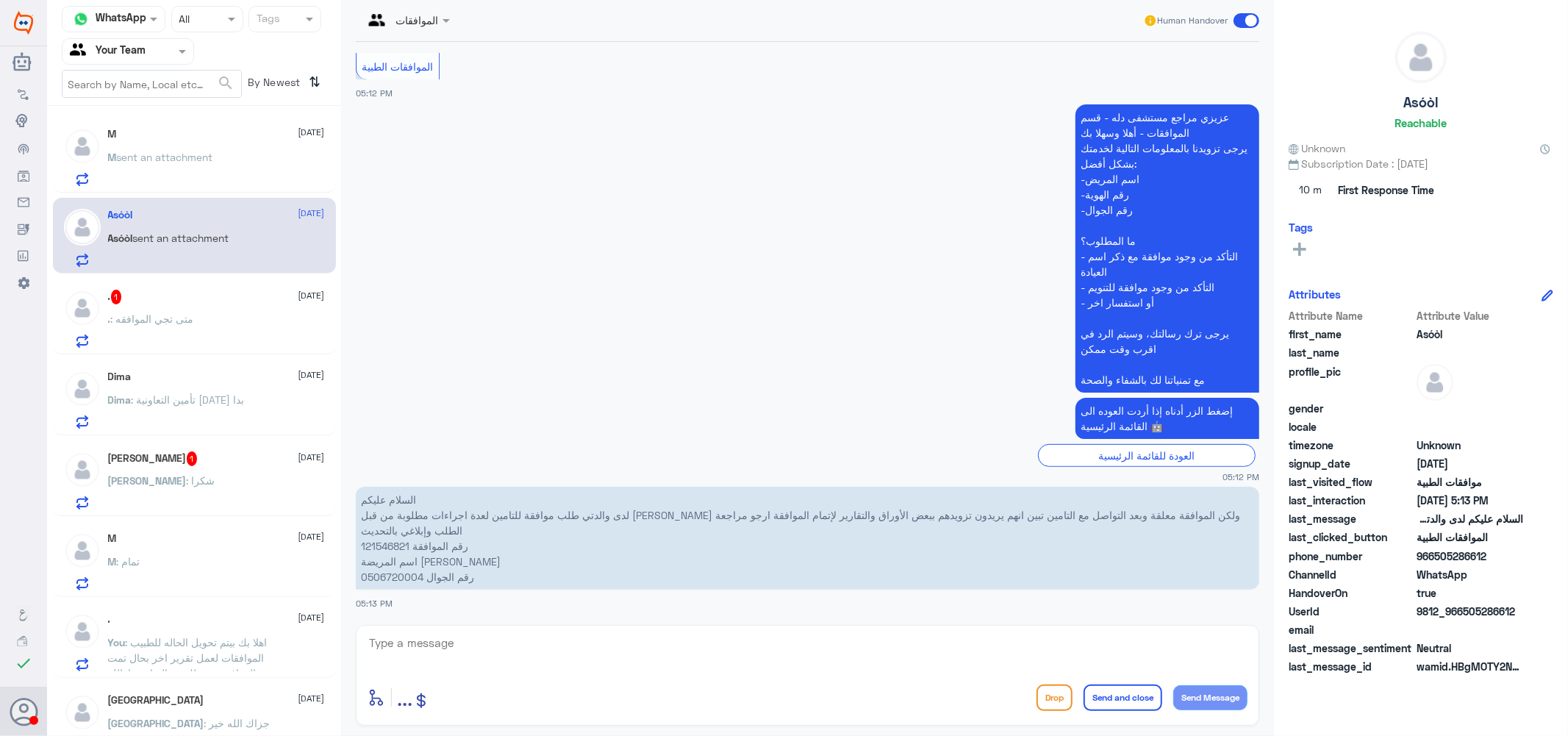
click at [199, 382] on div "Dima 3 September" at bounding box center [216, 377] width 217 height 13
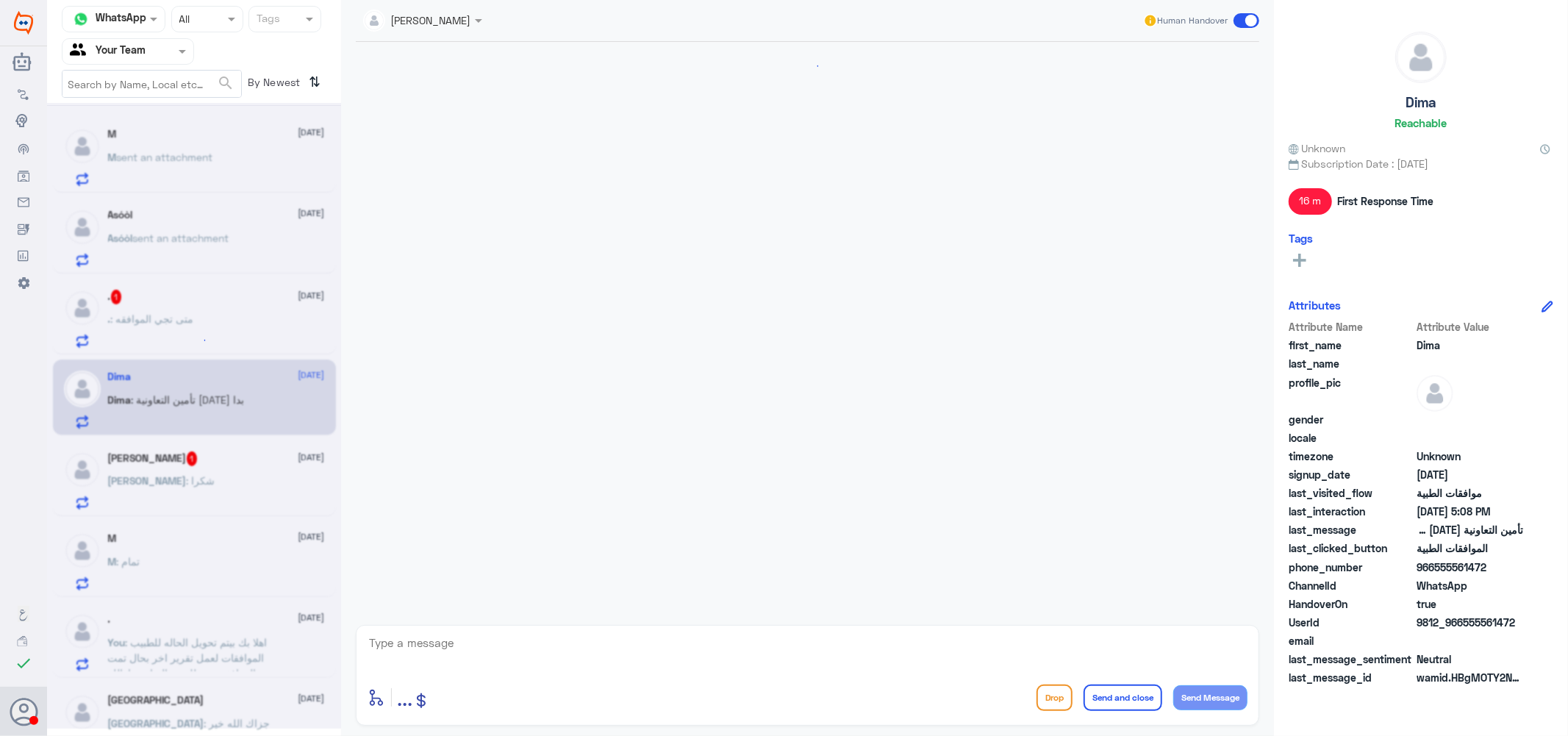
scroll to position [862, 0]
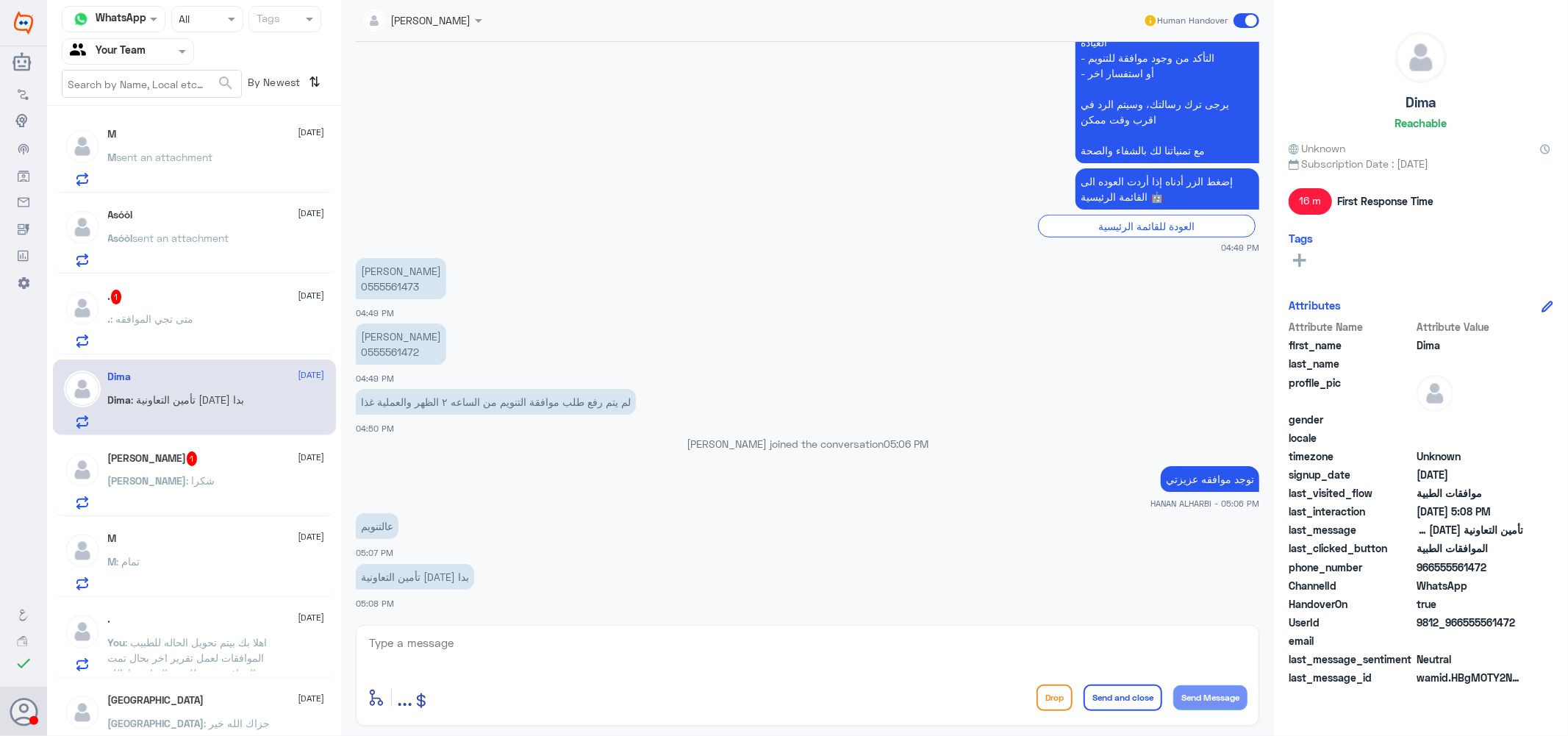
click at [178, 541] on div "M 3 September" at bounding box center [216, 539] width 217 height 13
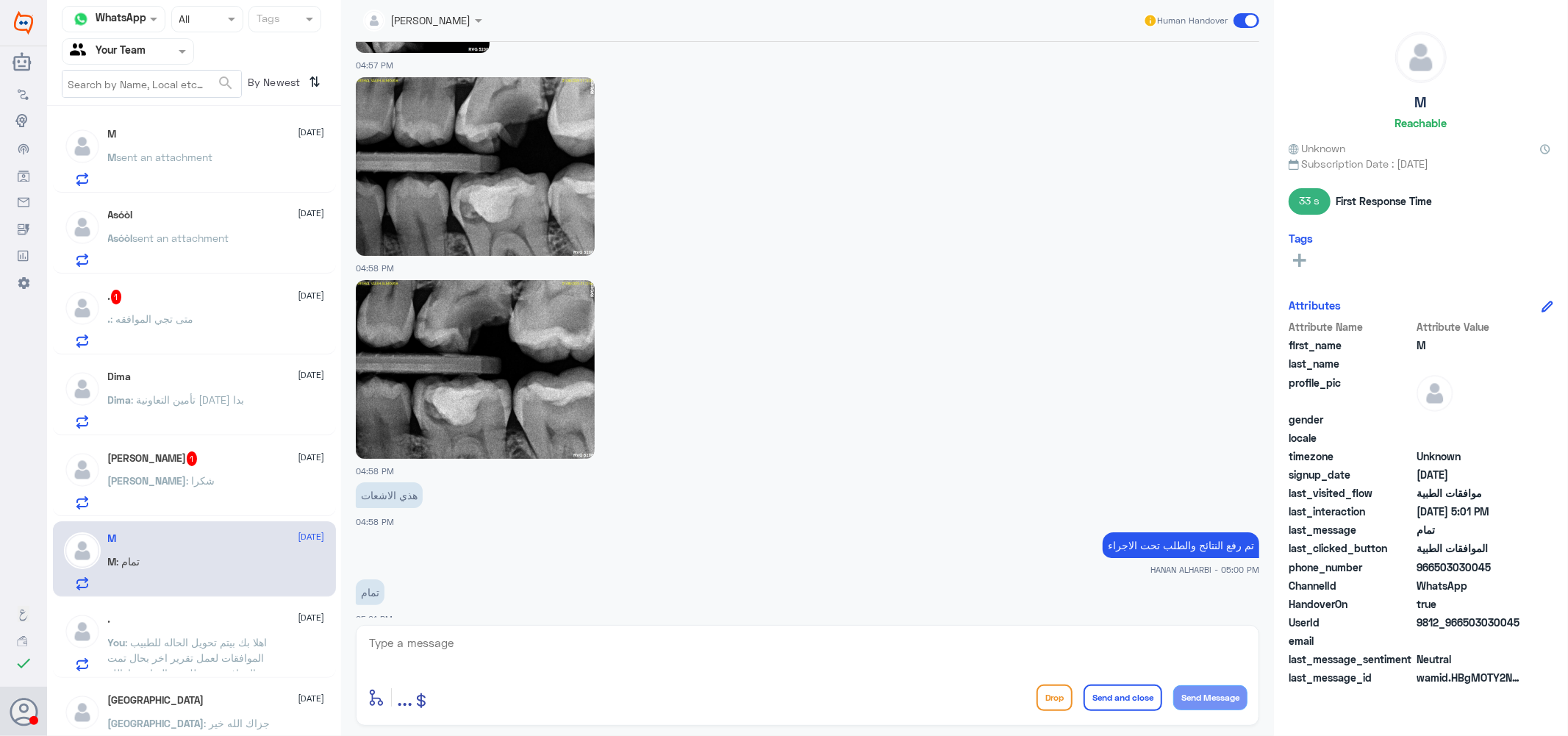
click at [197, 157] on span "sent an attachment" at bounding box center [165, 157] width 96 height 13
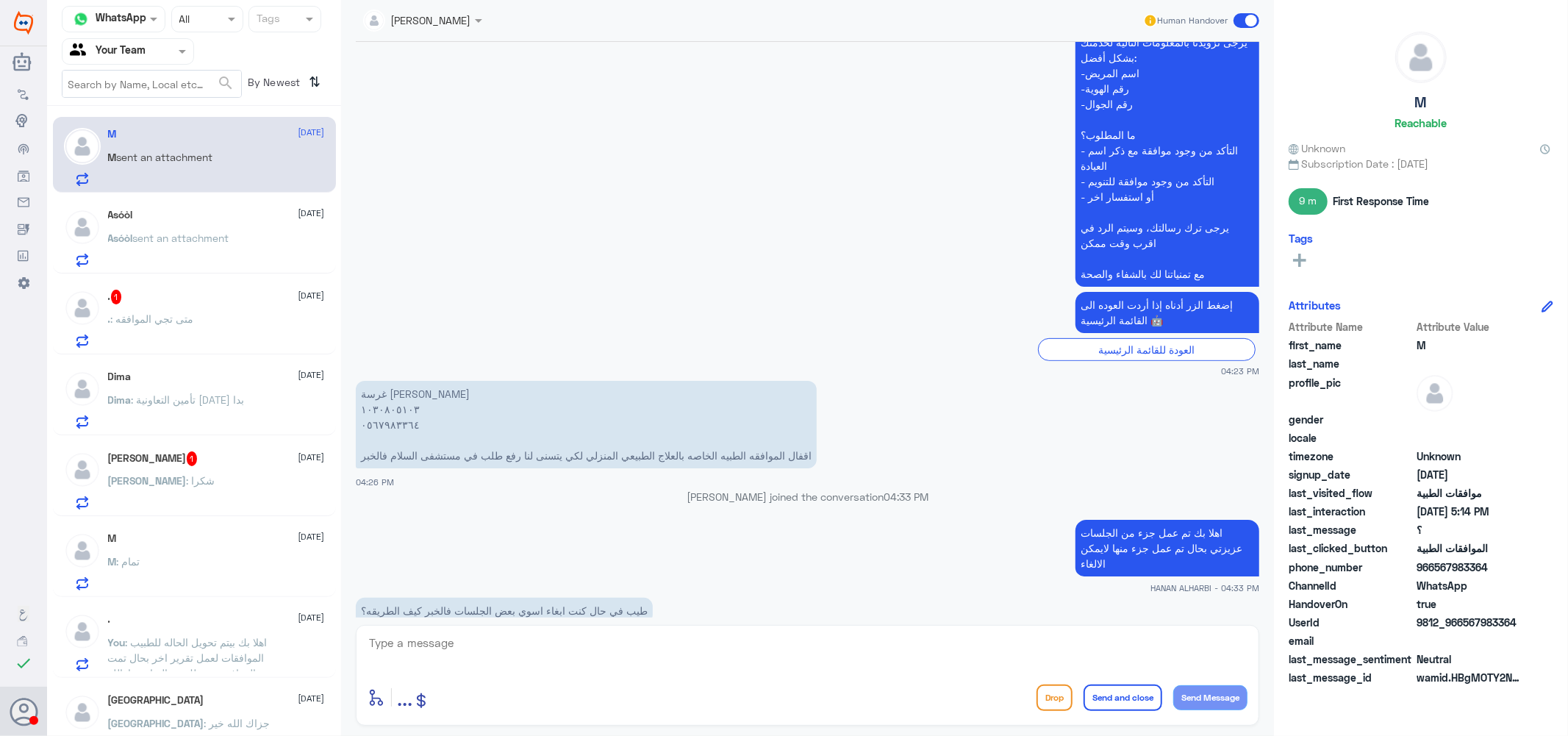
scroll to position [252, 0]
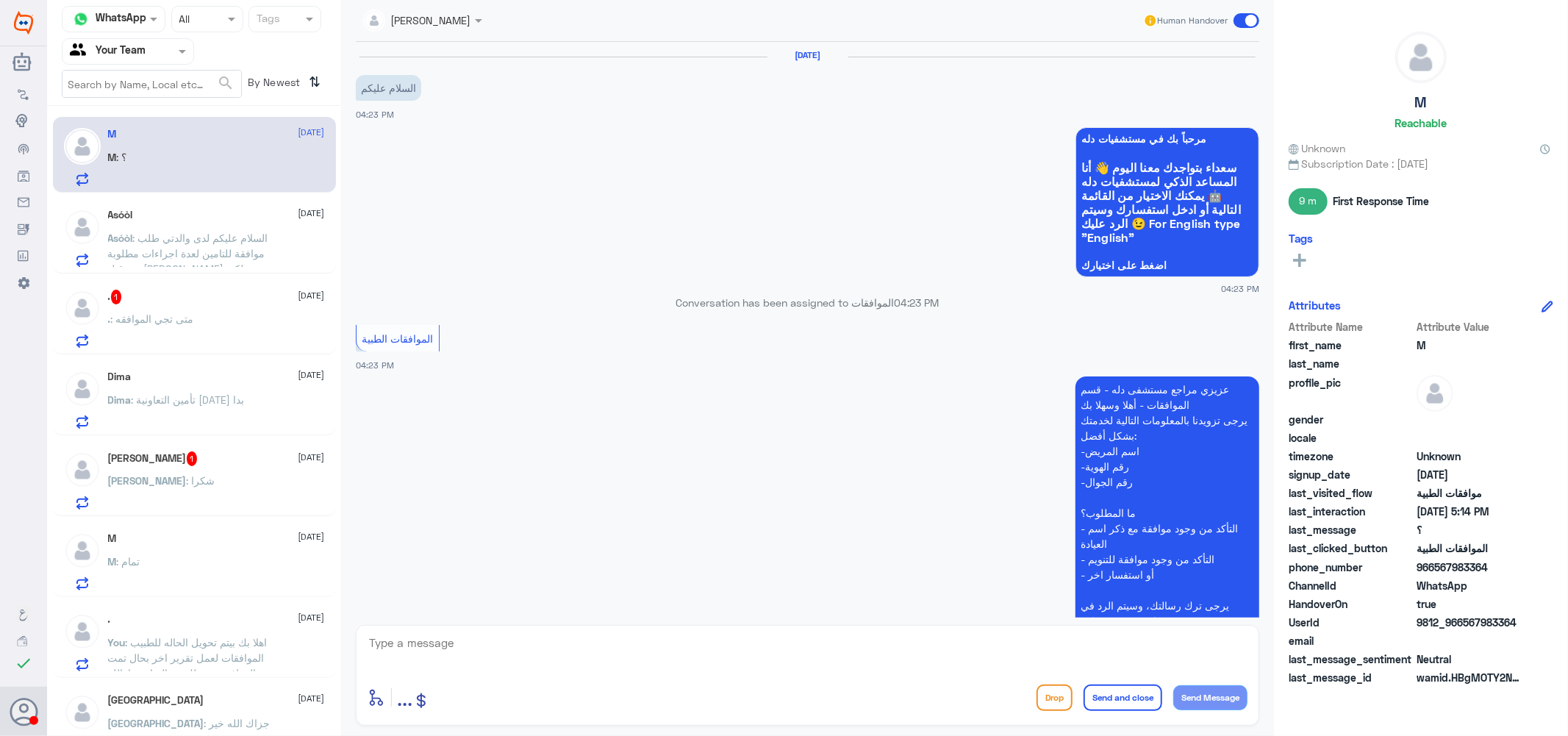
scroll to position [497, 0]
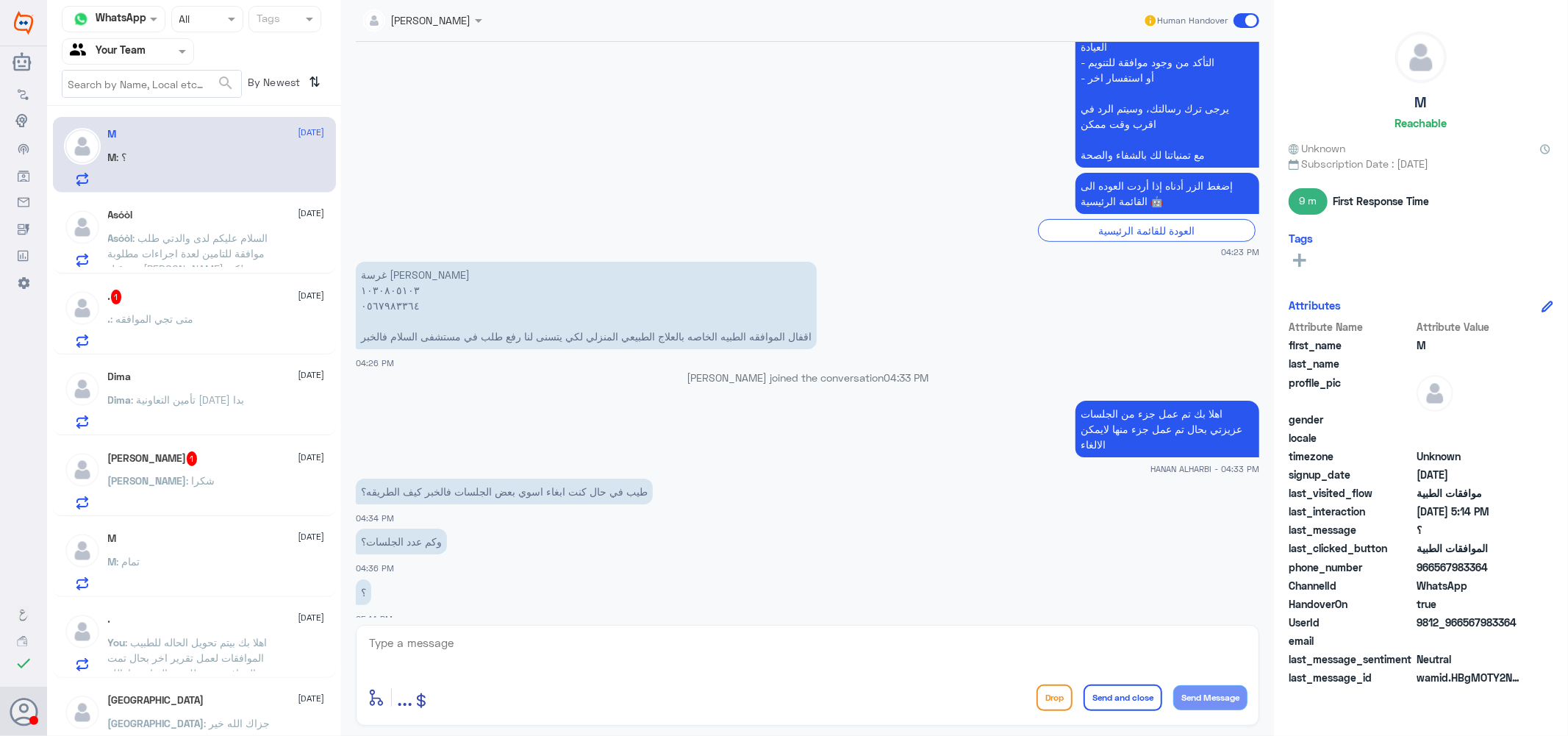
click at [214, 231] on span ": السلام عليكم لدى والدتي طلب موافقة للتامين لعدة اجراءات مطلوبة من قبل الدكتور…" at bounding box center [190, 307] width 164 height 152
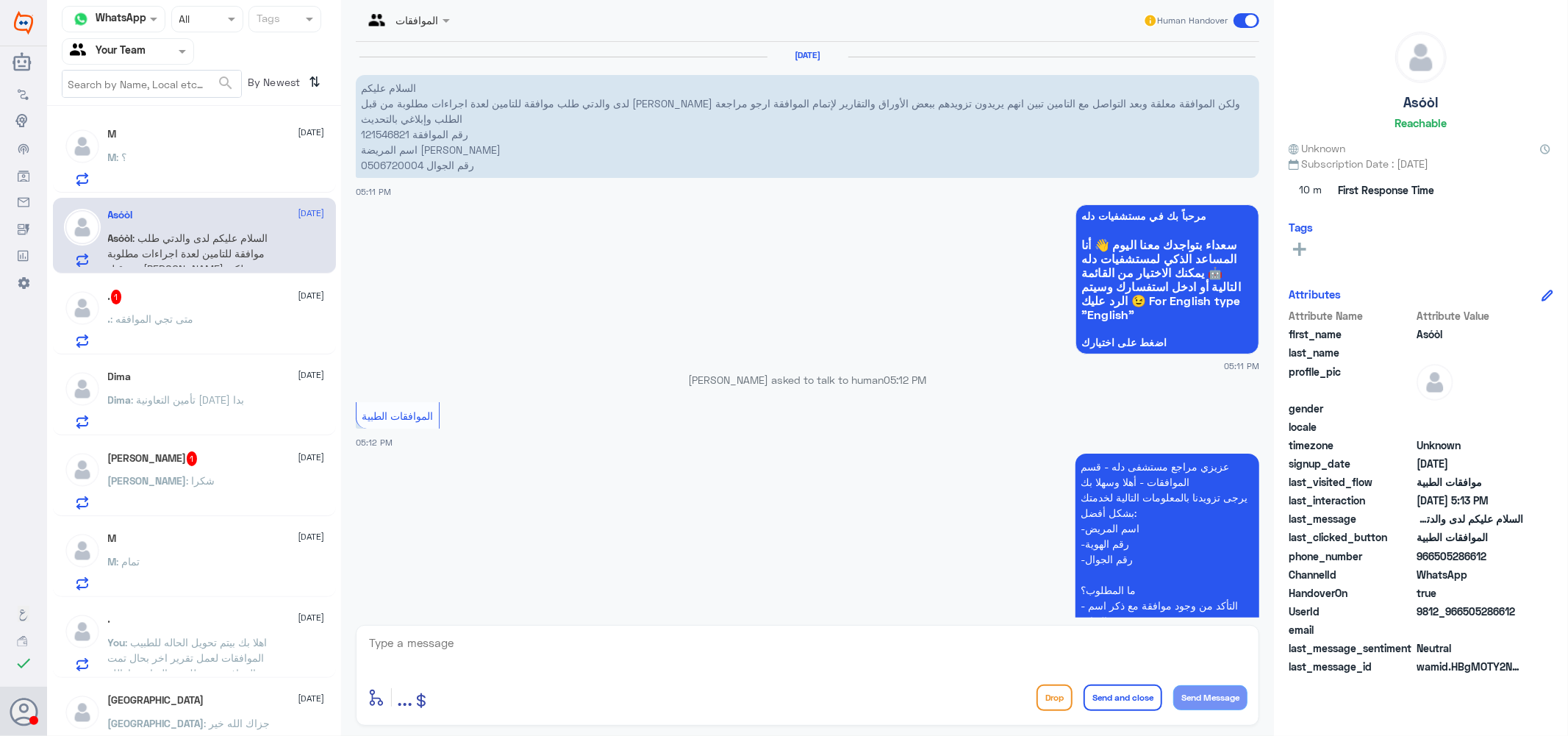
scroll to position [350, 0]
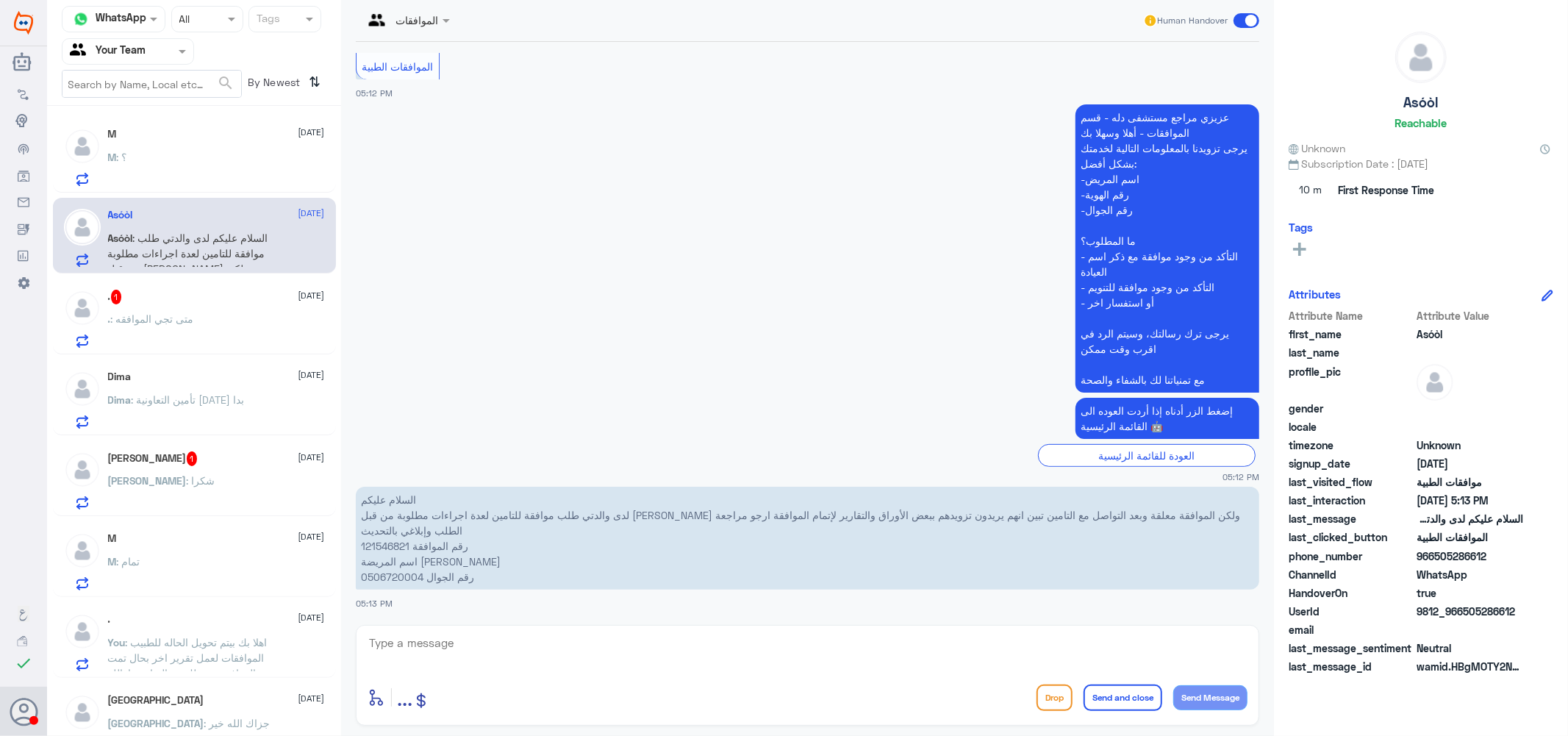
click at [386, 540] on p "السلام عليكم لدى والدتي طلب موافقة للتامين لعدة اجراءات مطلوبة من قبل الدكتور م…" at bounding box center [808, 538] width 903 height 103
copy p "121546821"
click at [440, 652] on textarea at bounding box center [808, 652] width 880 height 36
type textarea "j"
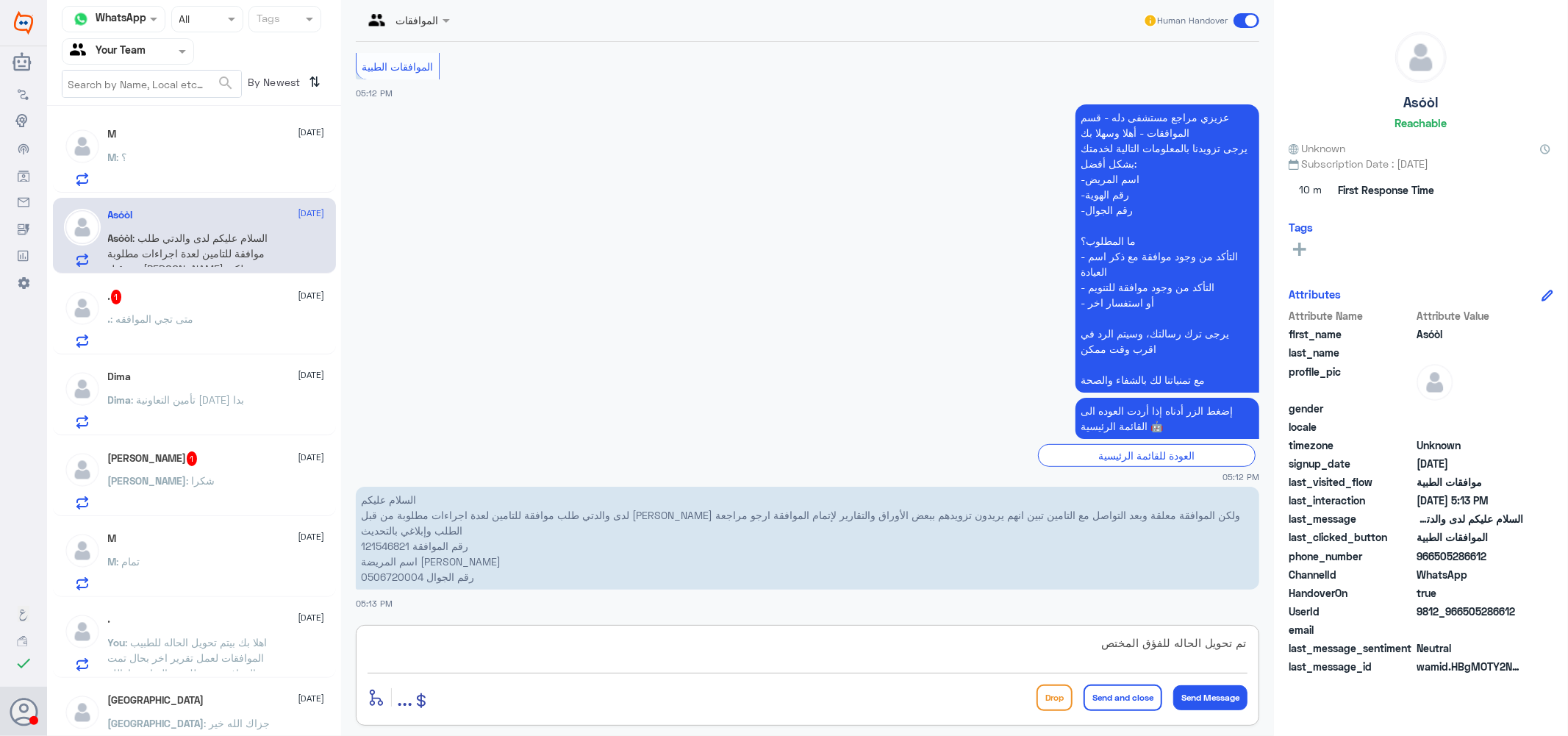
drag, startPoint x: 1158, startPoint y: 645, endPoint x: 1144, endPoint y: 648, distance: 14.3
click at [1144, 648] on textarea "تم تحويل الحاله للفؤق المختص" at bounding box center [808, 652] width 880 height 36
click at [1086, 648] on textarea "تم تحويل الحاله للفريق المختص" at bounding box center [808, 652] width 880 height 36
type textarea "تم تحويل الحاله للفريق المختص للعمل على الحاله"
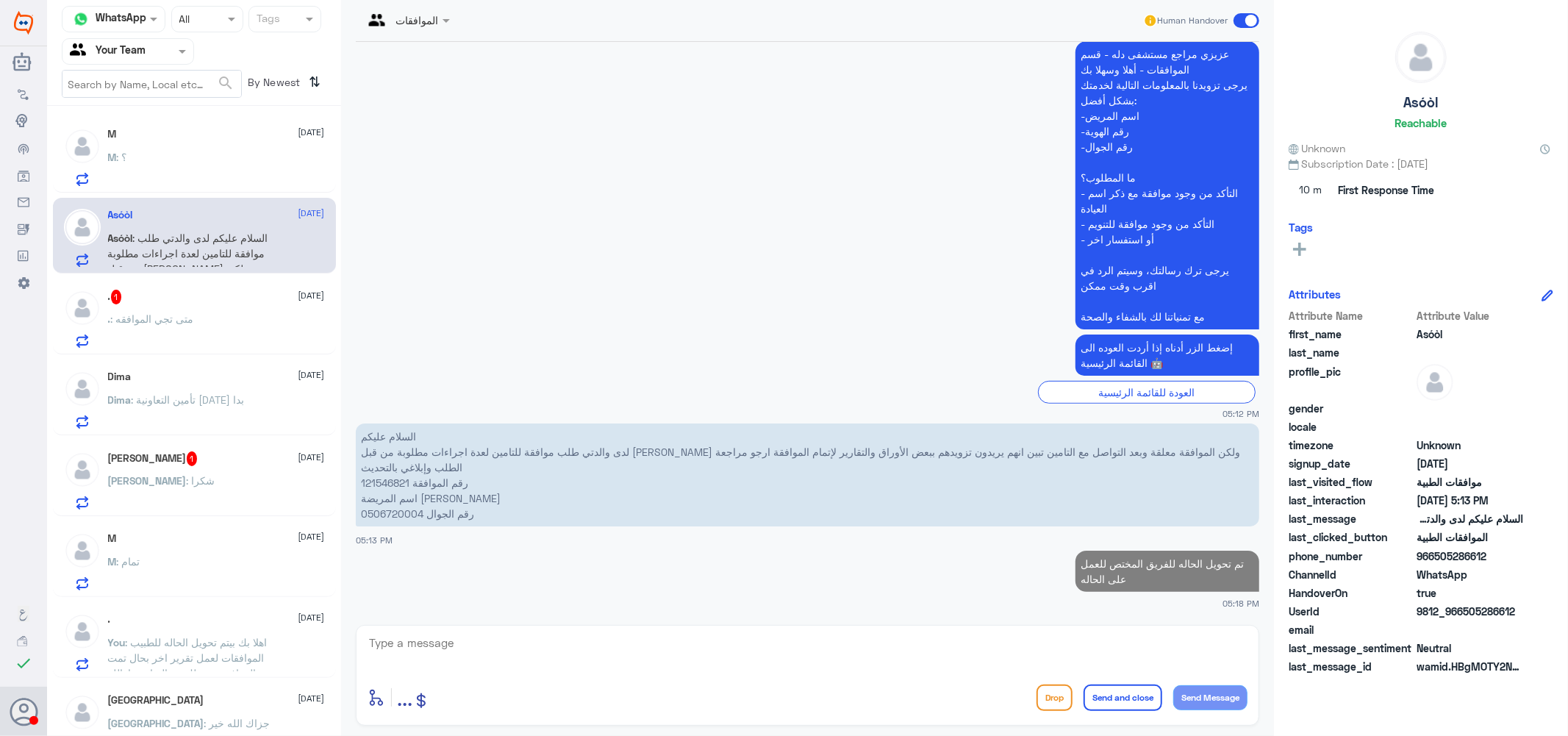
click at [194, 314] on span ": متى تجي الموافقه" at bounding box center [152, 319] width 83 height 13
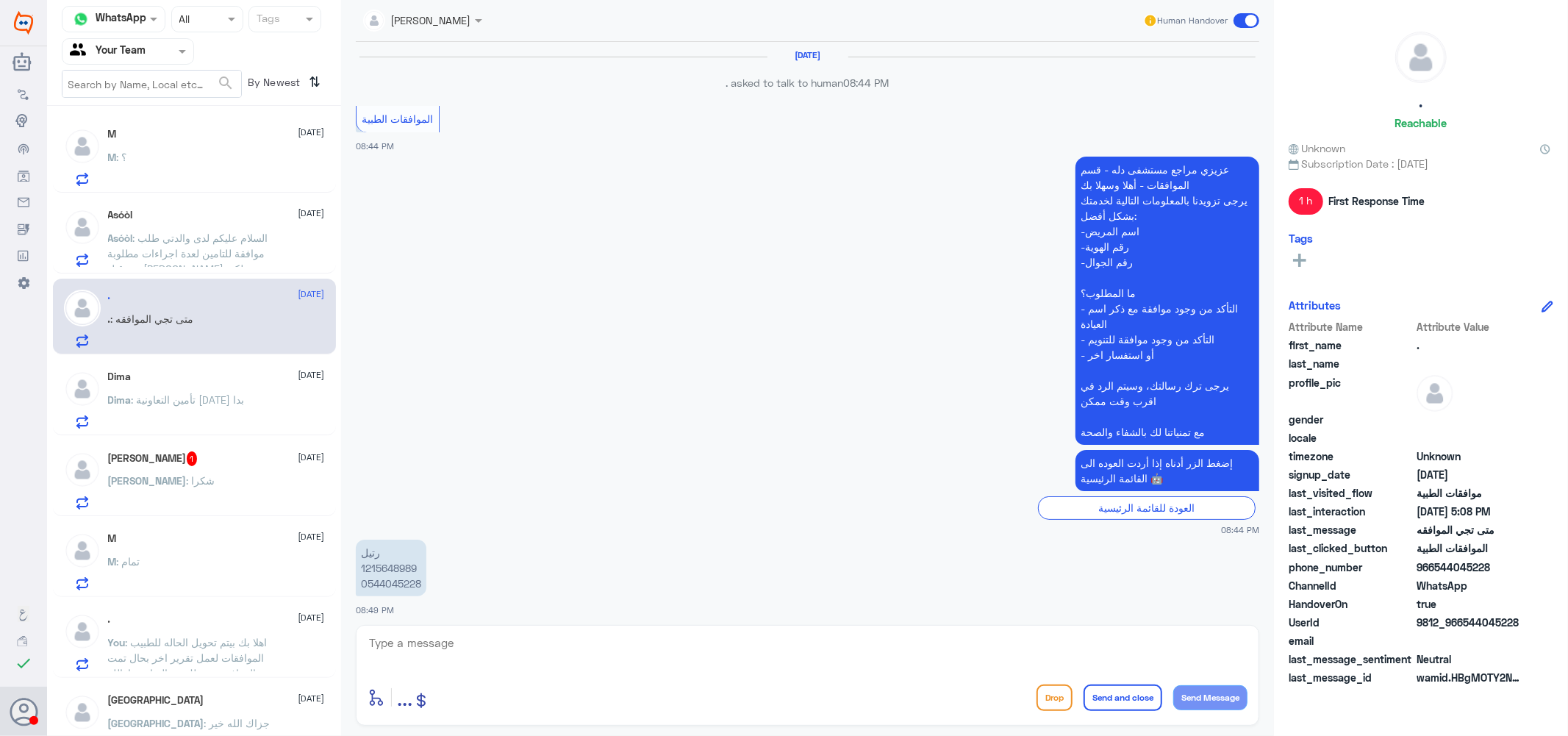
scroll to position [1136, 0]
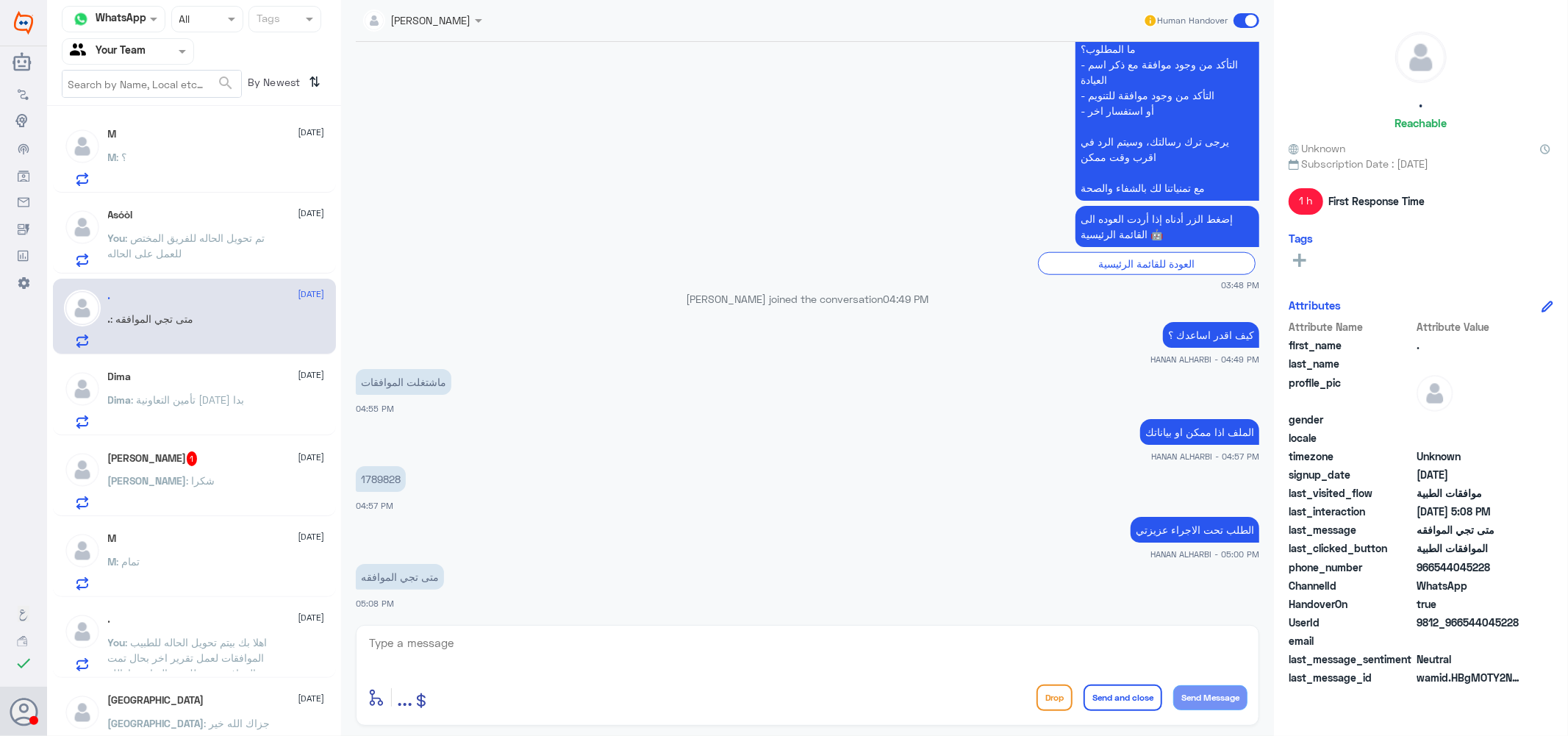
click at [378, 479] on p "1789828" at bounding box center [381, 479] width 50 height 26
copy p "1789828"
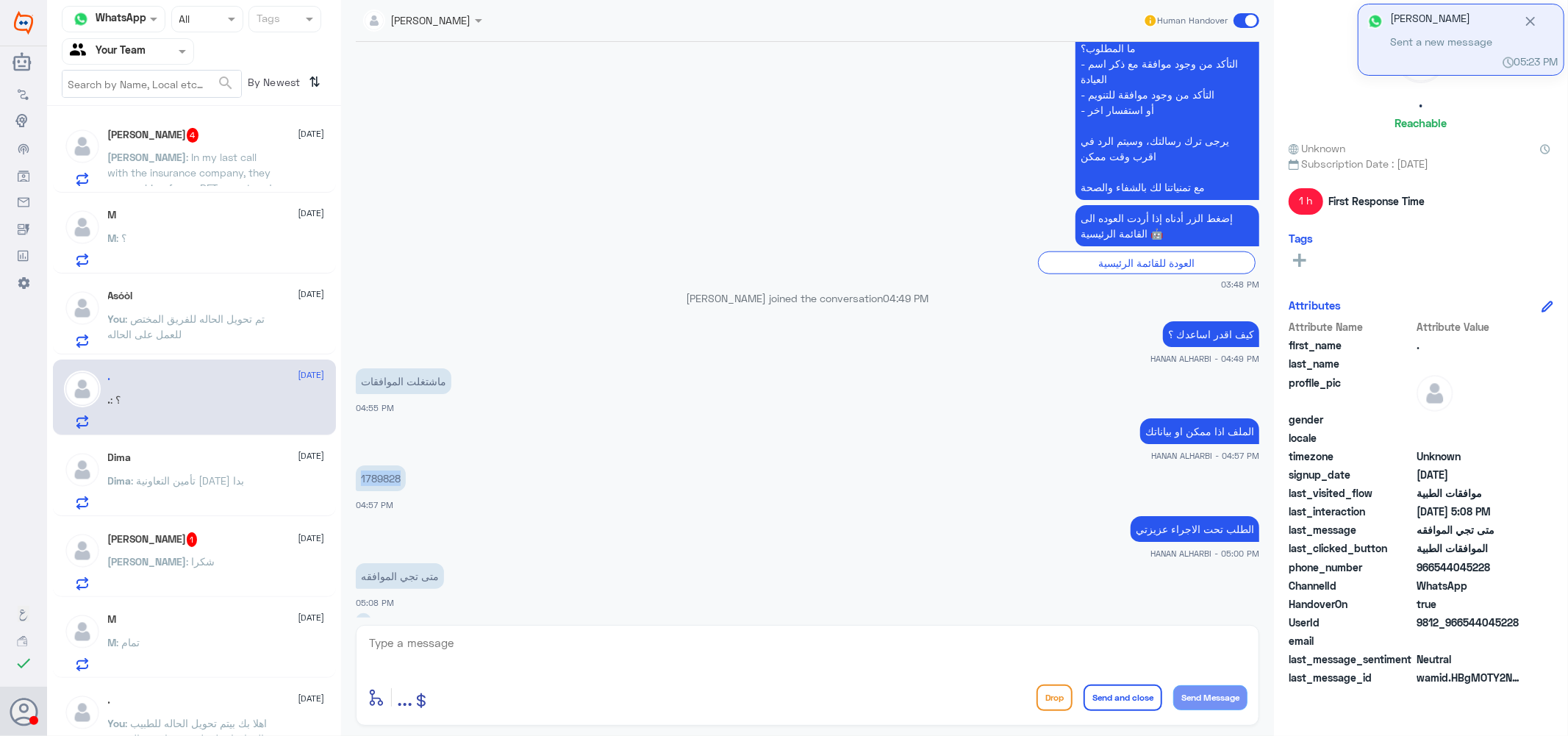
scroll to position [1185, 0]
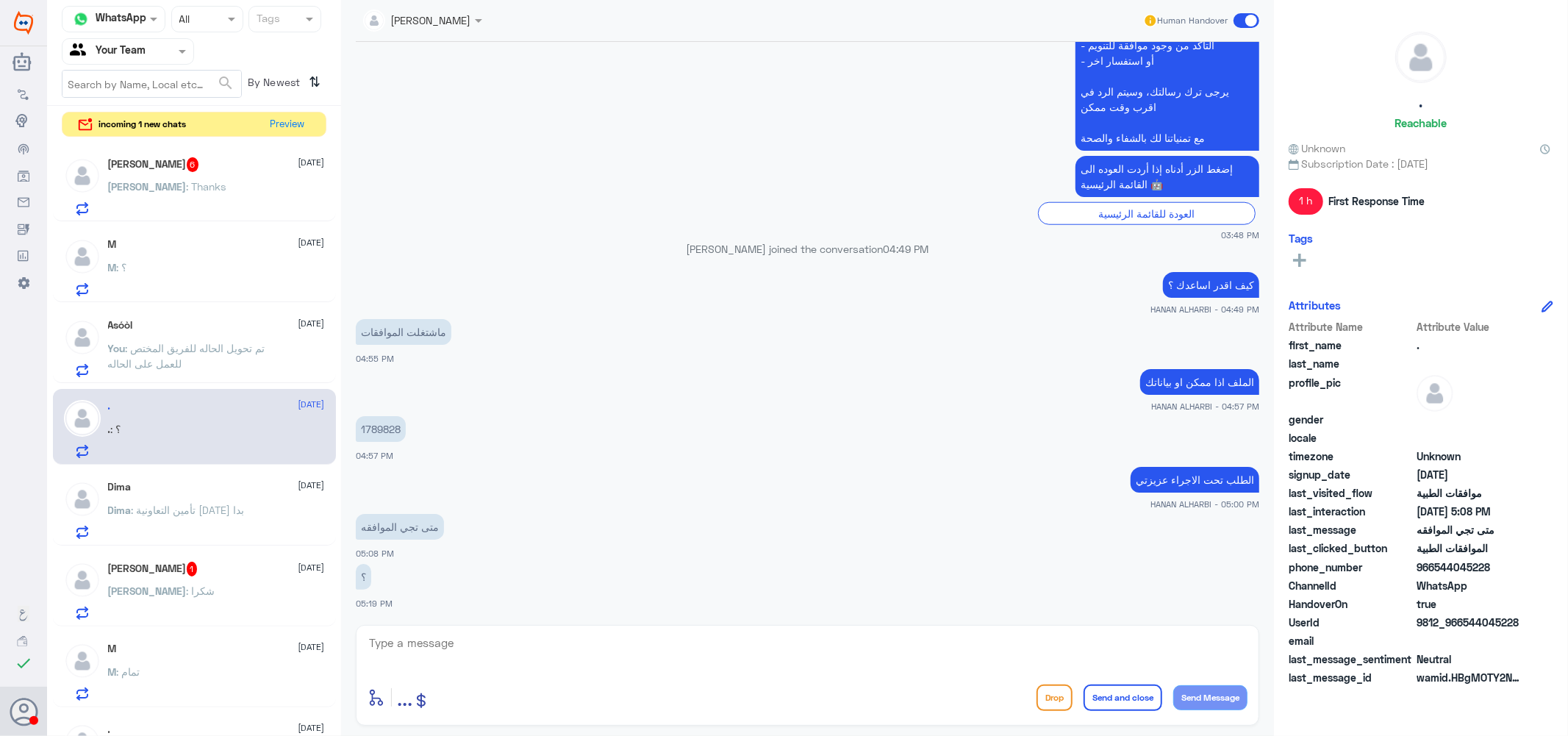
click at [437, 645] on textarea at bounding box center [808, 652] width 880 height 36
type textarea "f"
type textarea "بحال تمت الموافقه بتوصلك رساله ان شاء[DEMOGRAPHIC_DATA]"
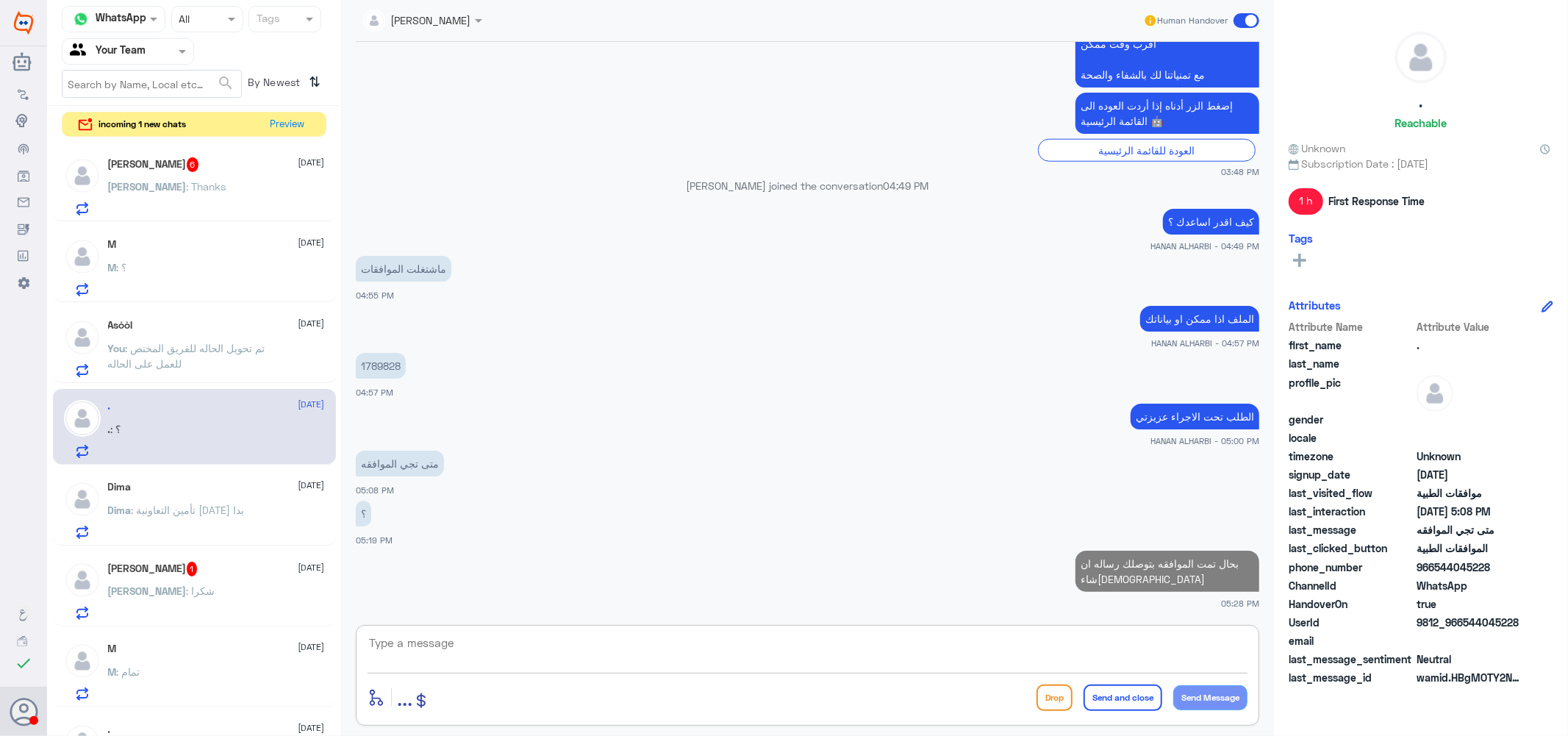
click at [184, 175] on div "Mohammad Younas 6 3 September Mohammad : Thanks" at bounding box center [216, 186] width 217 height 58
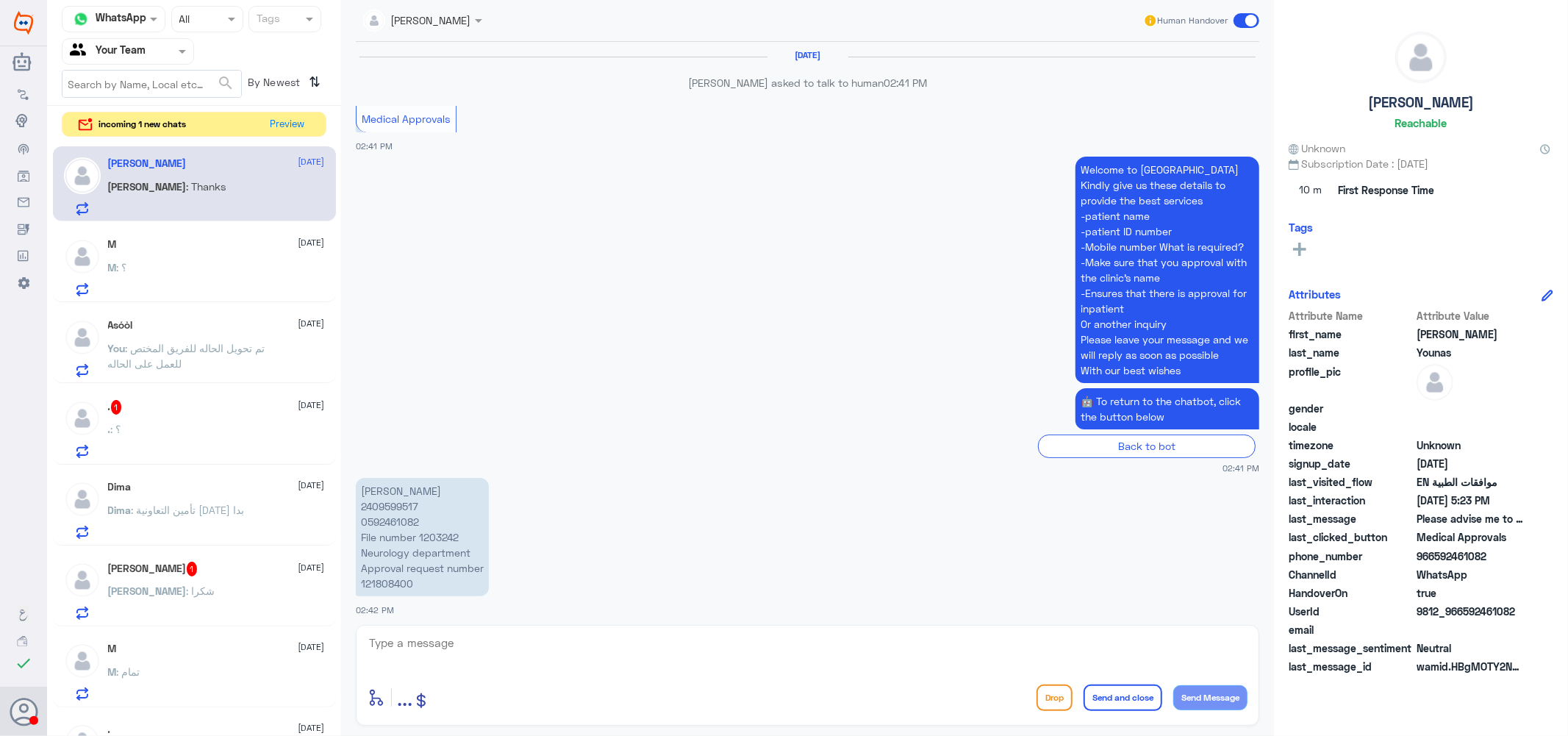
scroll to position [1385, 0]
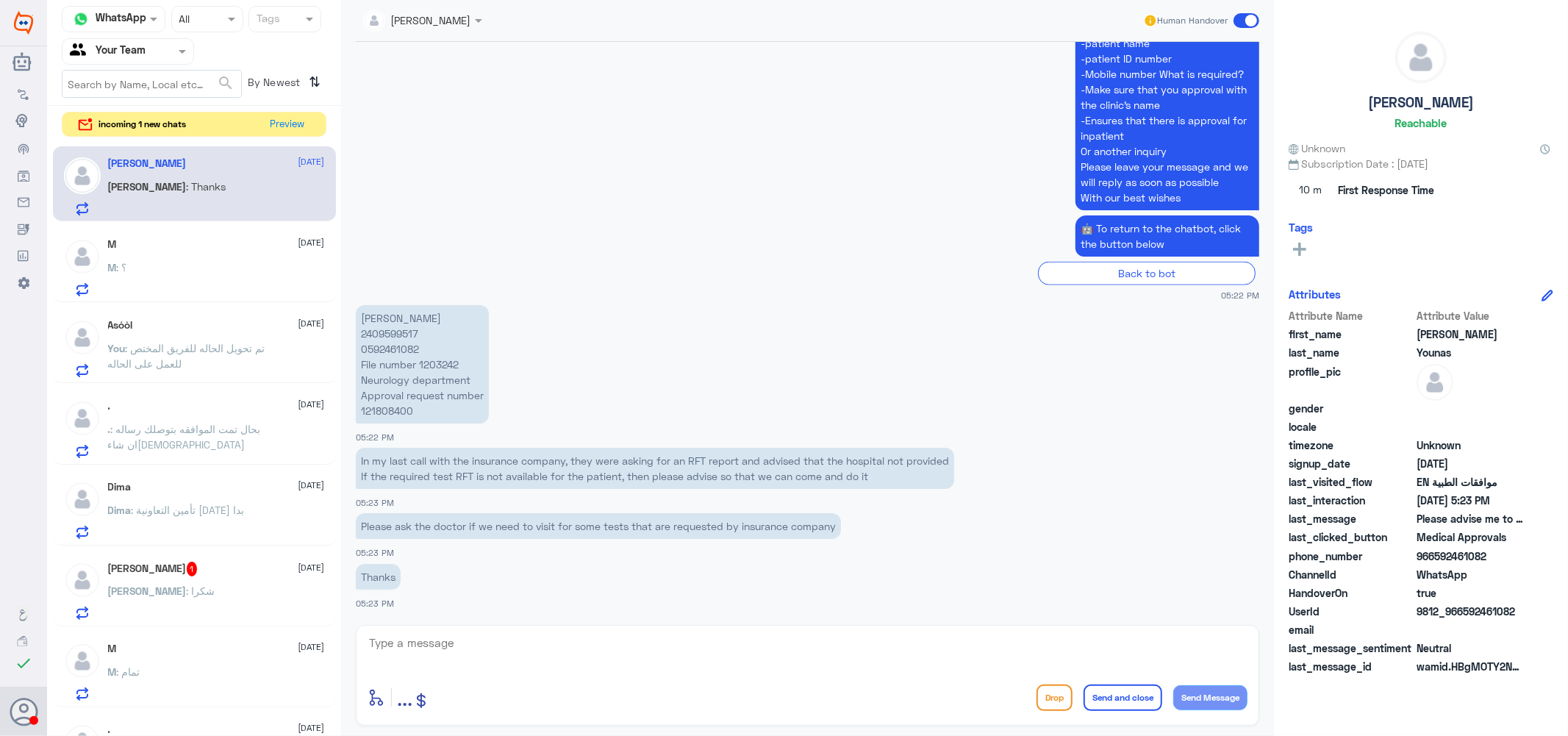
click at [186, 422] on span ": بحال تمت الموافقه بتوصلك رساله ان شاء[DEMOGRAPHIC_DATA]" at bounding box center [185, 436] width 153 height 28
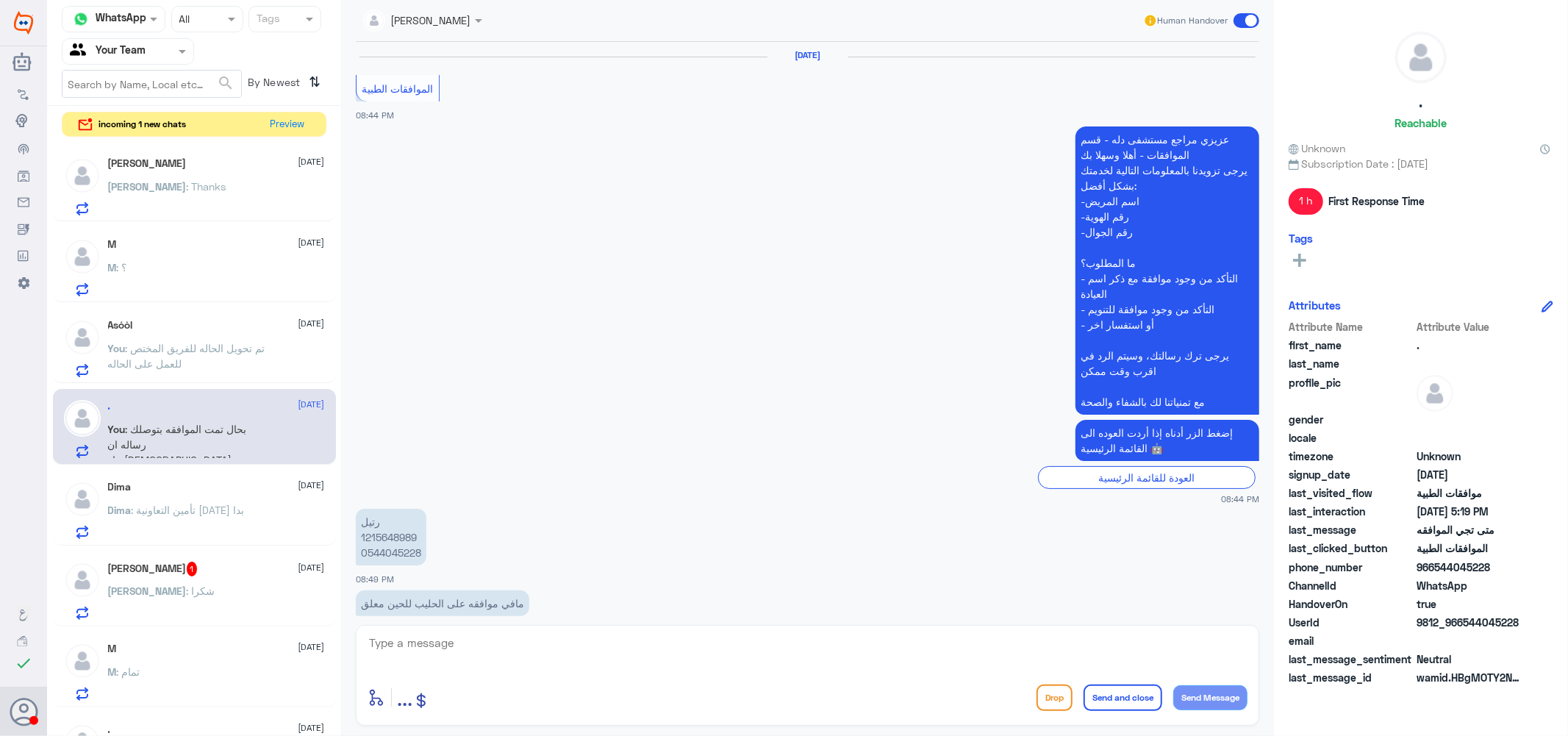
scroll to position [1217, 0]
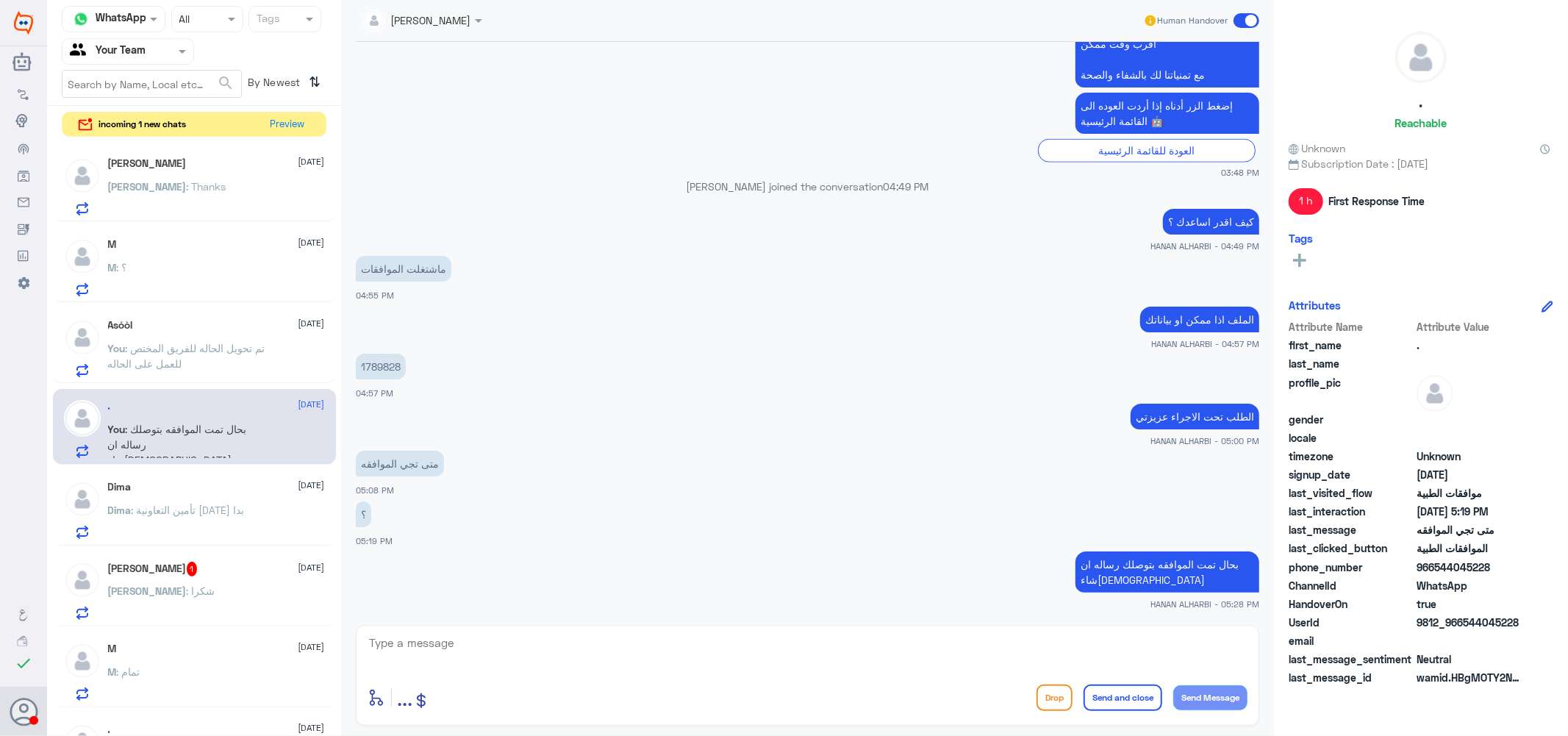
click at [159, 166] on h5 "[PERSON_NAME]" at bounding box center [148, 163] width 79 height 13
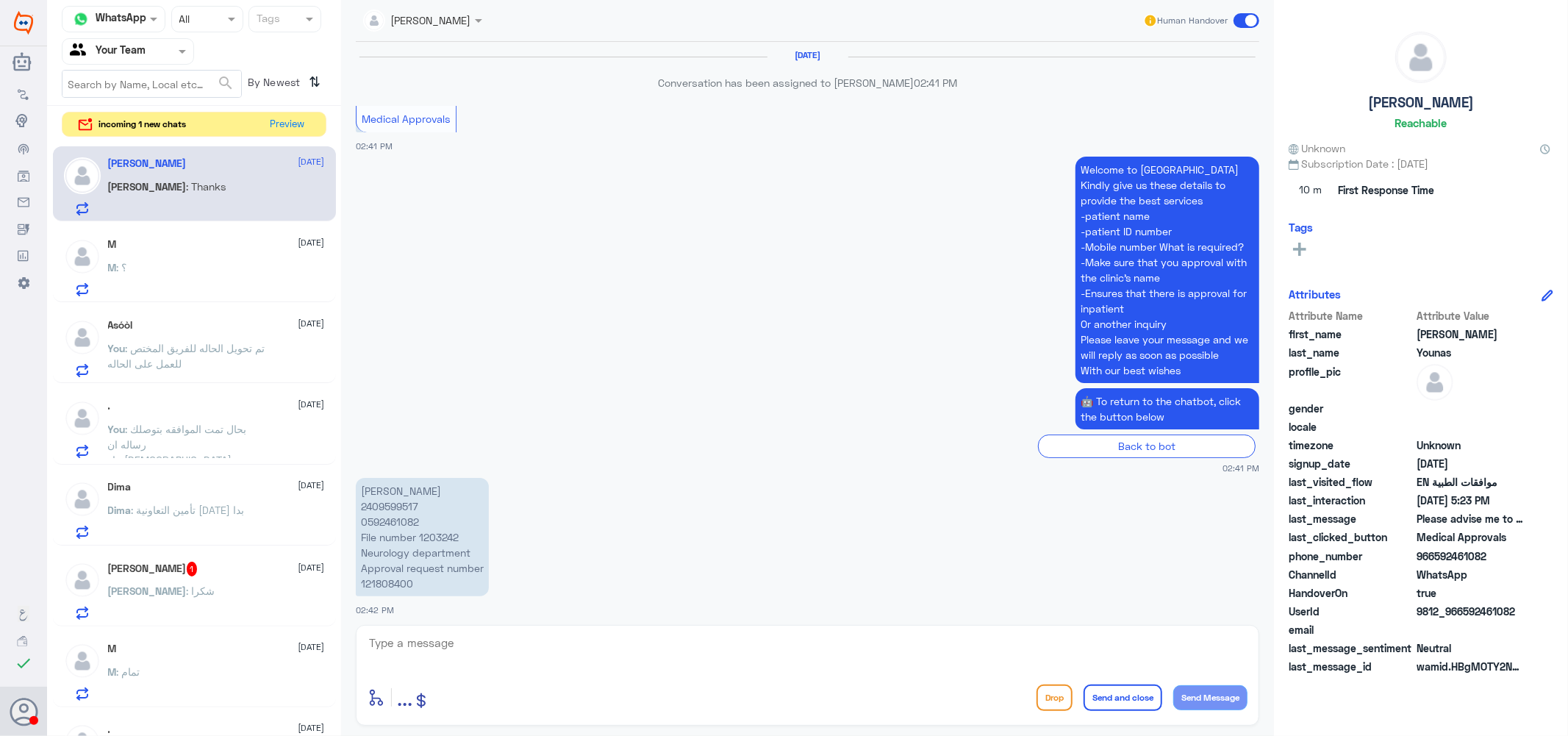
scroll to position [1385, 0]
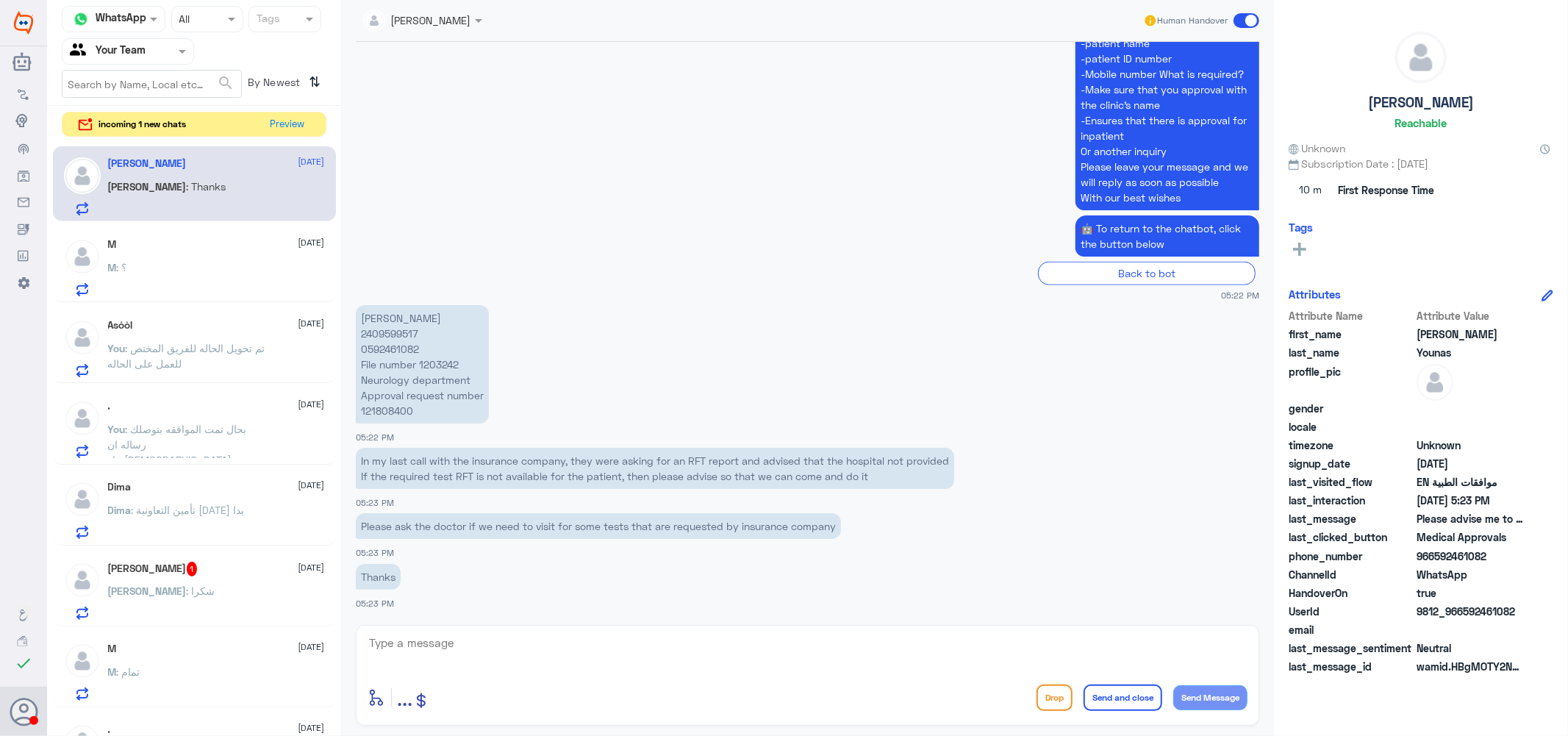
click at [394, 327] on p "[PERSON_NAME] 2409599517 0592461082 File number 1203242 Neurology department Ap…" at bounding box center [422, 364] width 133 height 118
copy p "2409599517"
click at [463, 659] on textarea at bounding box center [808, 652] width 880 height 36
type textarea "we send the approval to the ins DR to [PERSON_NAME] a new report"
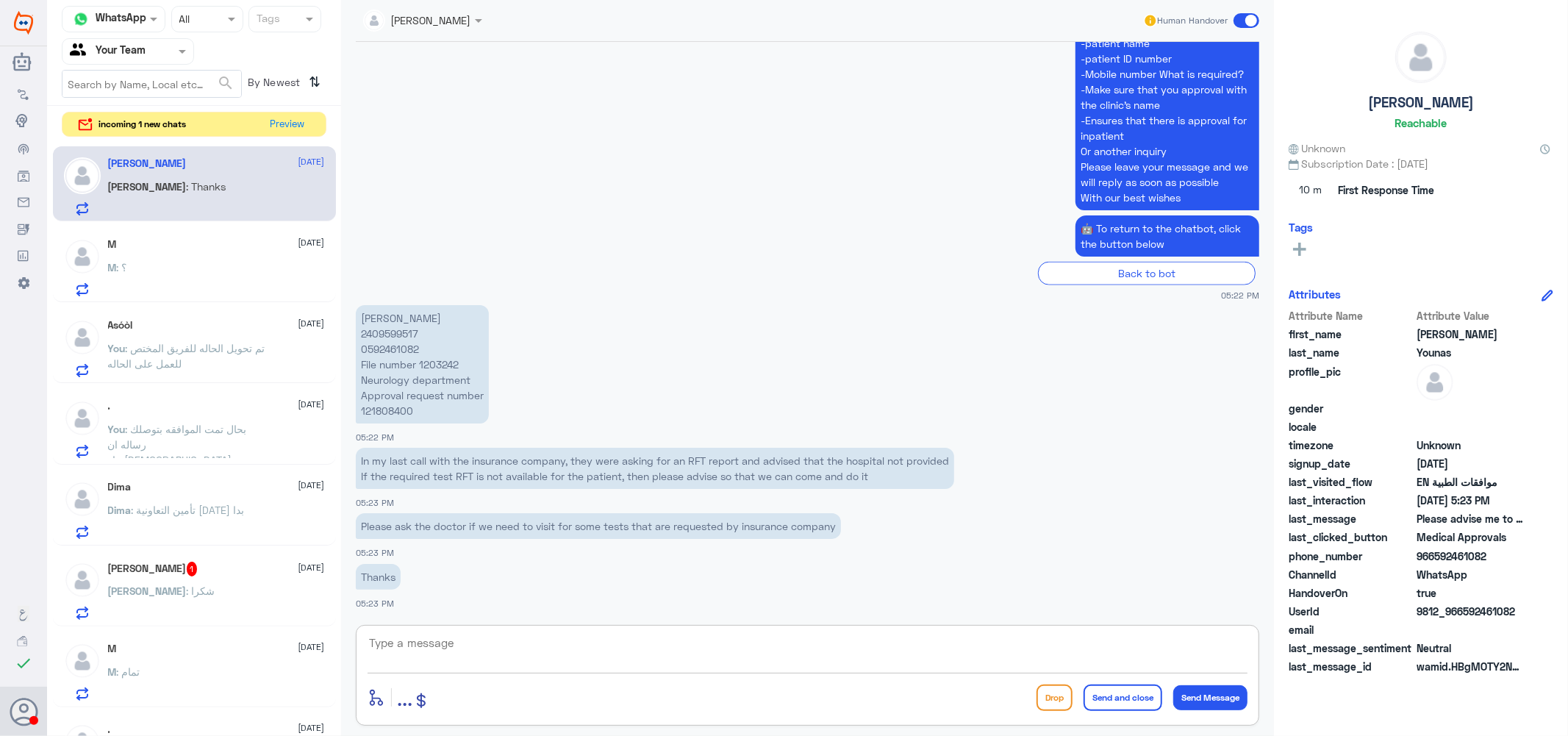
scroll to position [1448, 0]
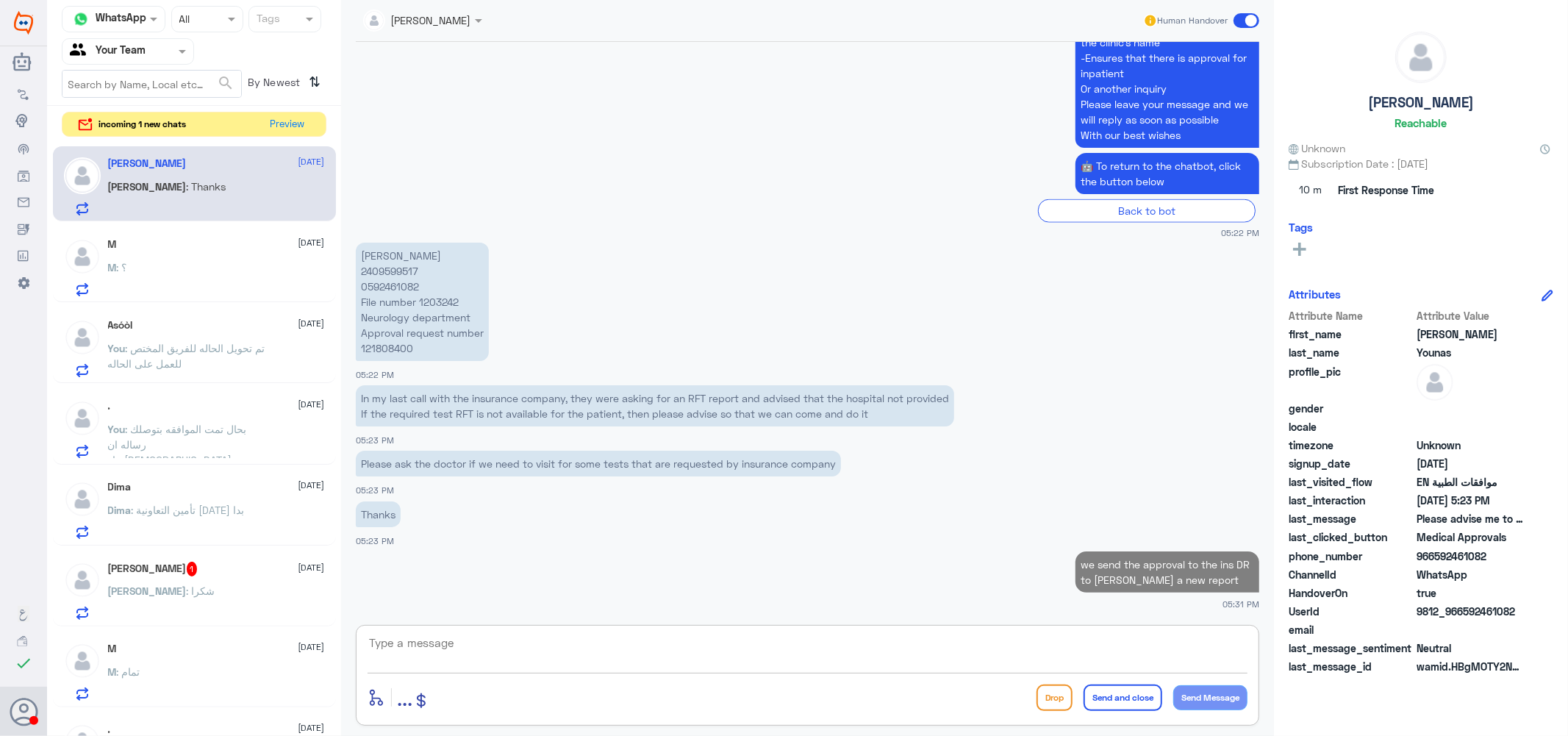
click at [131, 569] on h5 "Sami 1" at bounding box center [153, 569] width 90 height 15
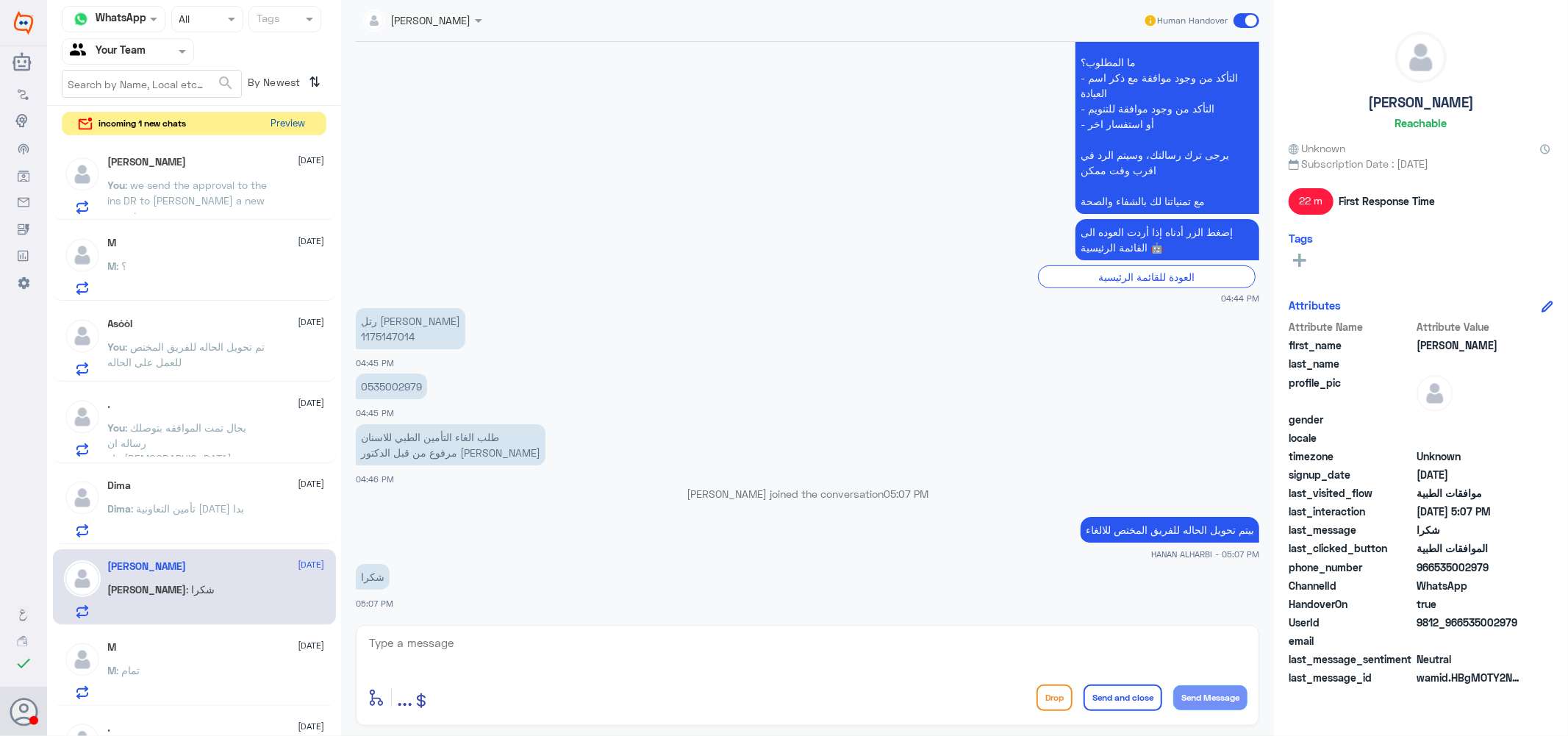
click at [291, 122] on button "Preview" at bounding box center [288, 123] width 46 height 23
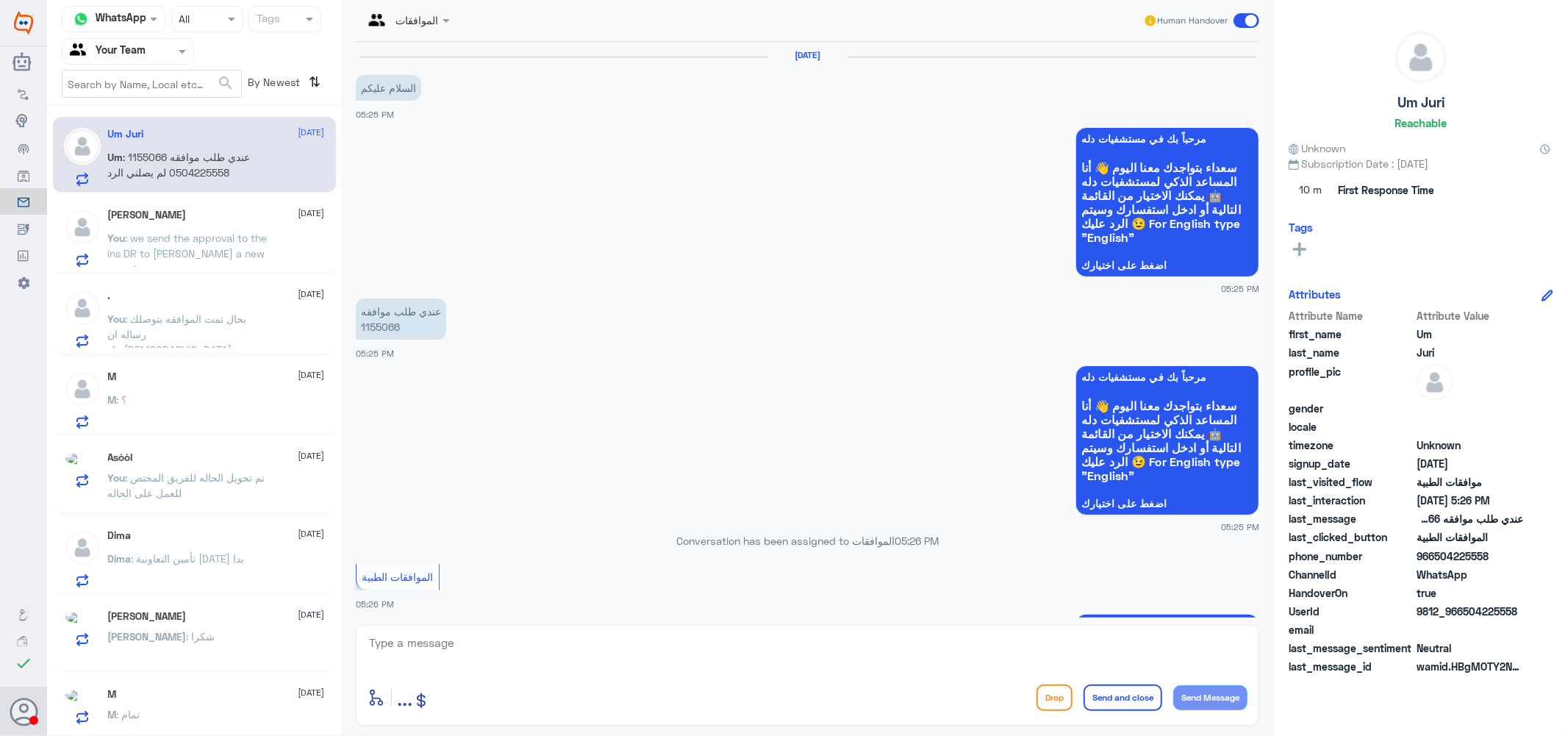
scroll to position [481, 0]
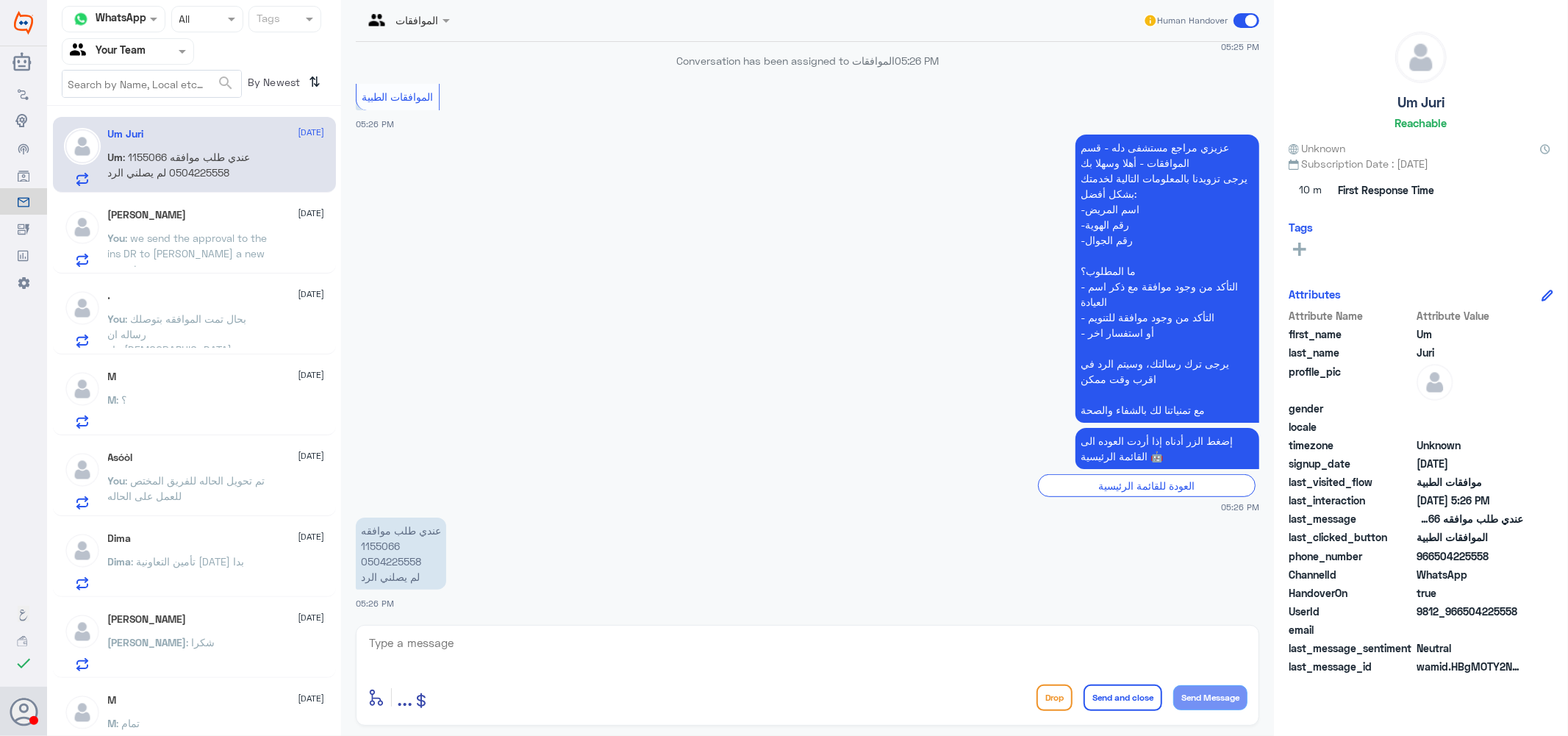
click at [375, 543] on p "عندي طلب موافقه 1155066 0504225558 لم يصلني الرد" at bounding box center [401, 553] width 91 height 72
copy p "1155066"
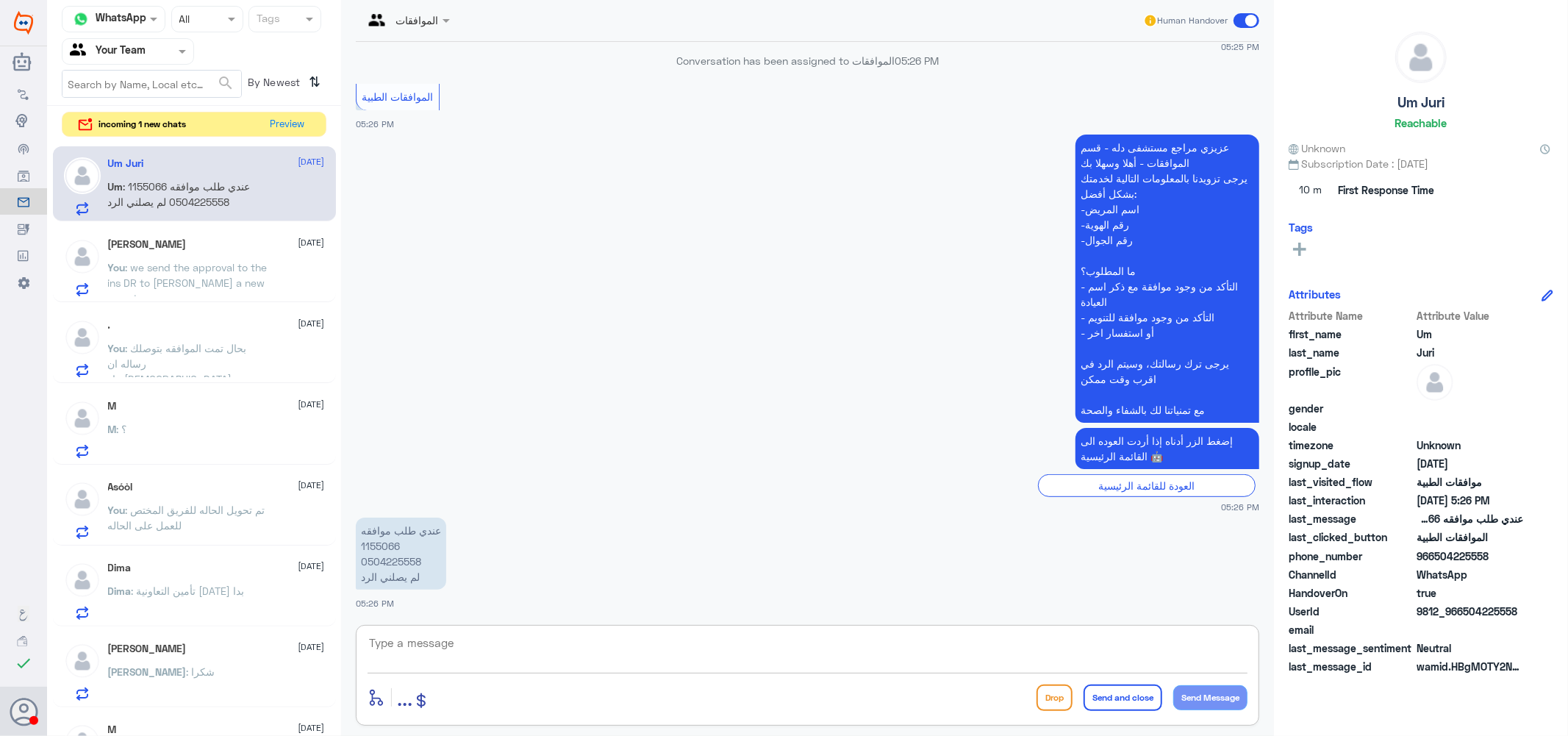
click at [445, 647] on textarea at bounding box center [808, 652] width 880 height 36
type textarea "h"
type textarea "الطلب تحت الاجراء [PERSON_NAME]"
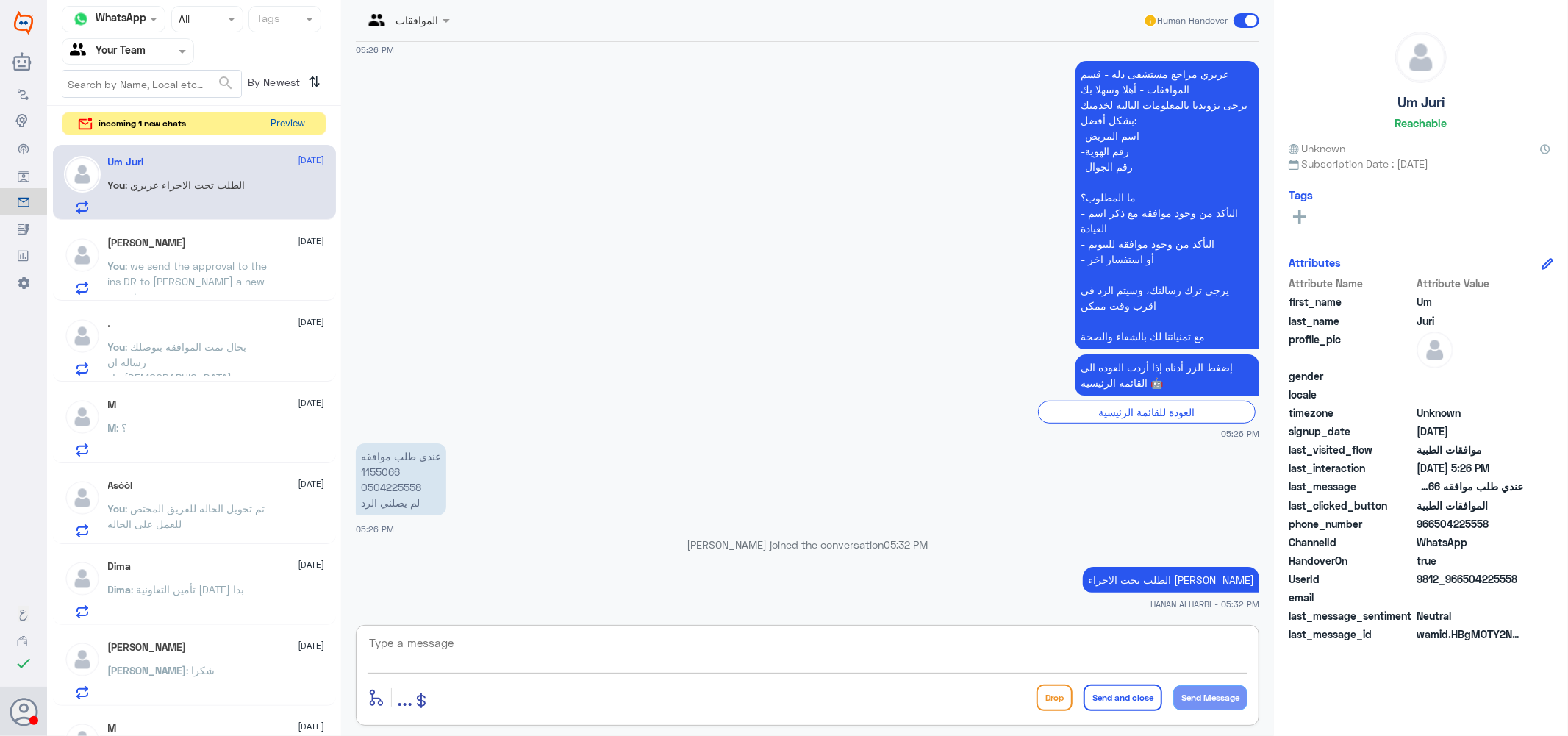
click at [305, 126] on button "Preview" at bounding box center [288, 123] width 46 height 23
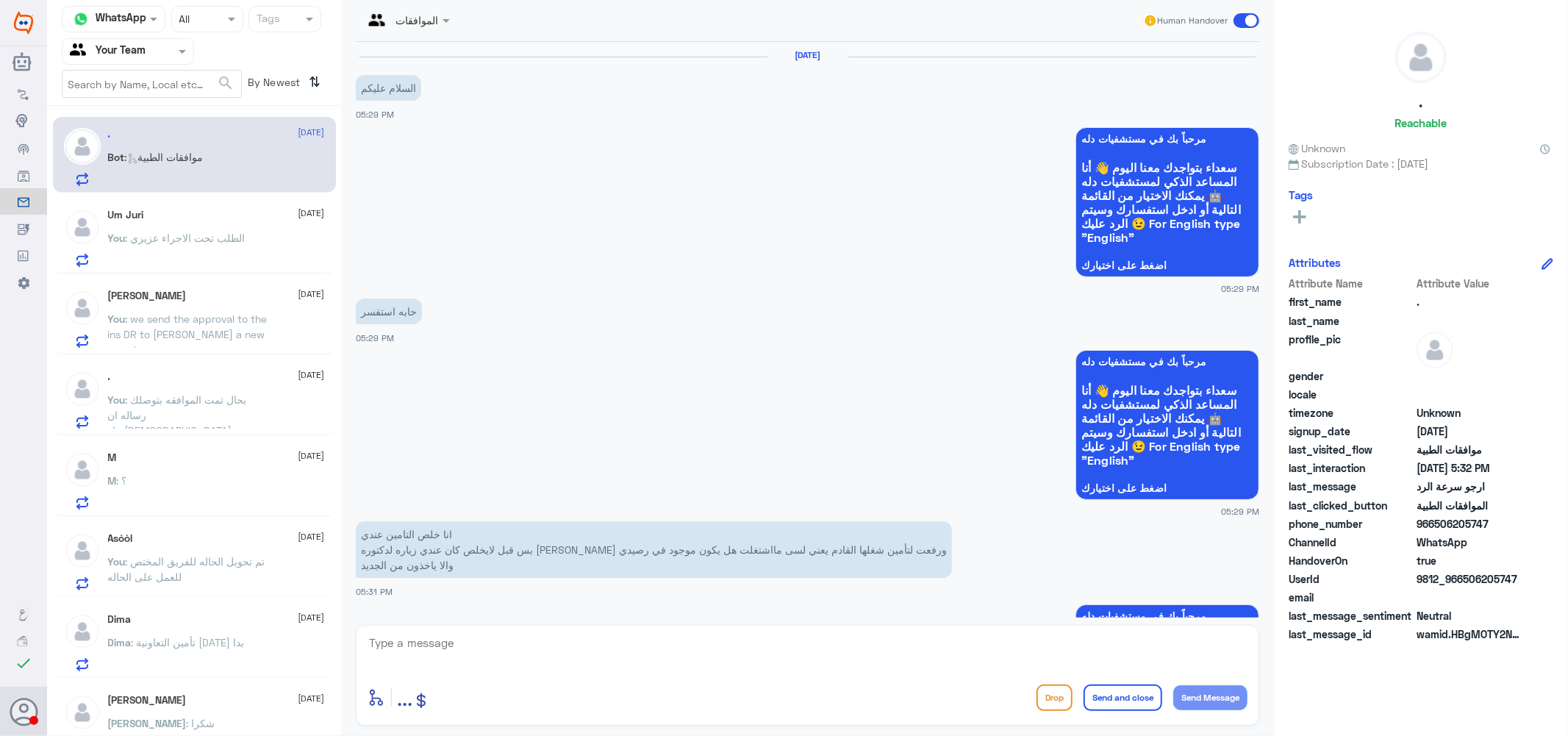
scroll to position [847, 0]
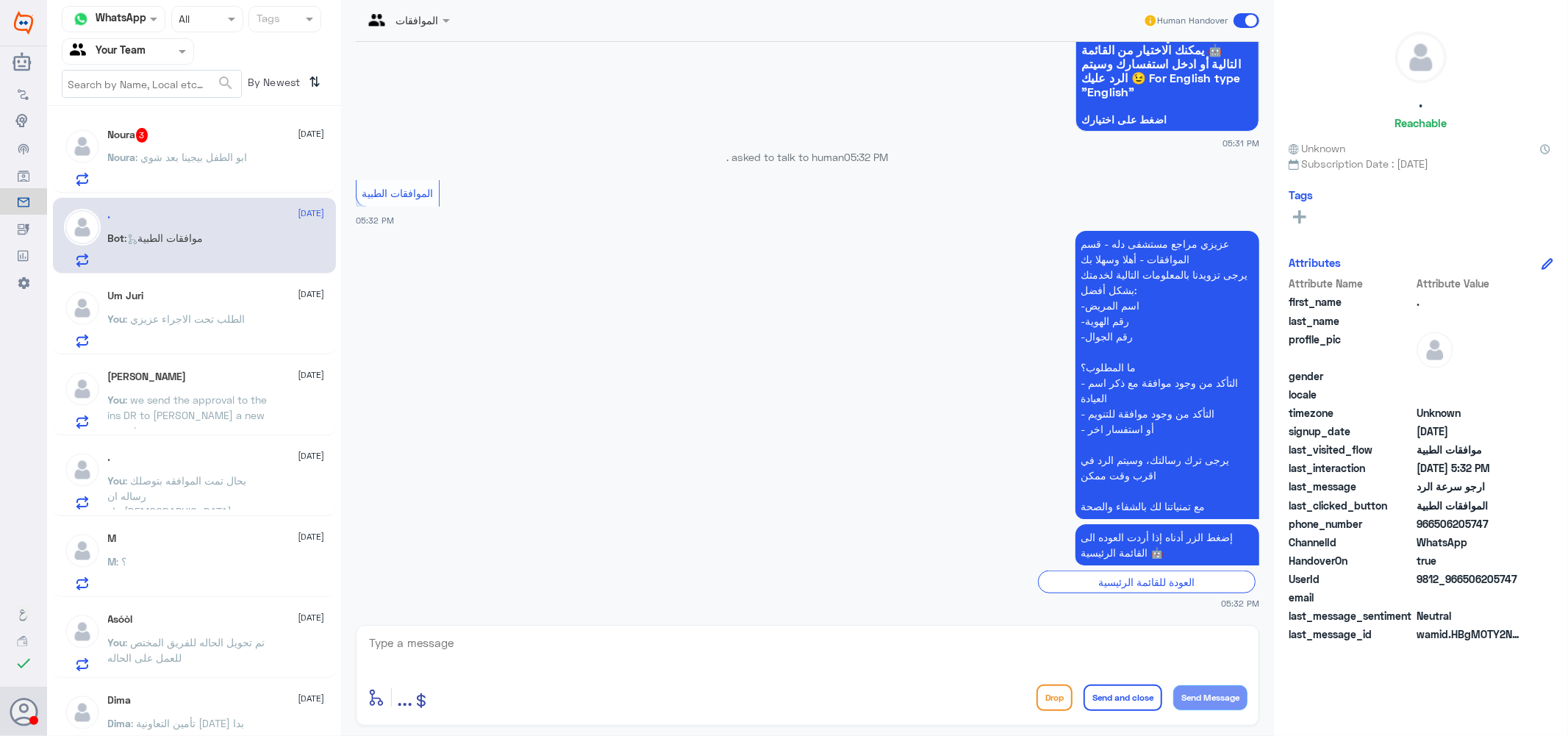
click at [231, 153] on span ": ابو الطفل بيجينا بعد شوي" at bounding box center [192, 157] width 112 height 13
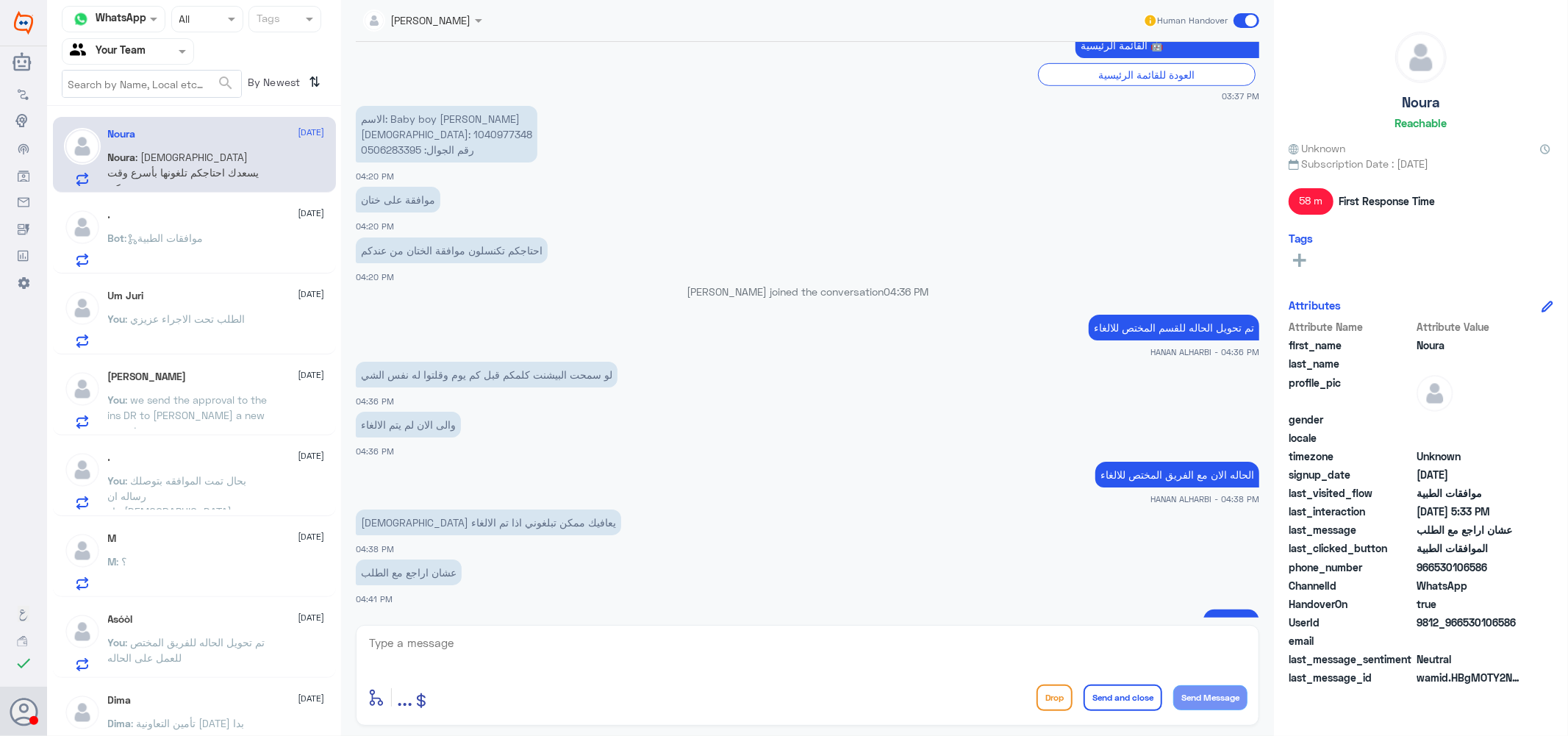
scroll to position [652, 0]
click at [387, 134] on p "الاسم: Baby boy maha الهوية: 1040977348 رقم الجوال: 0506283395" at bounding box center [447, 136] width 182 height 57
copy p "1040977348"
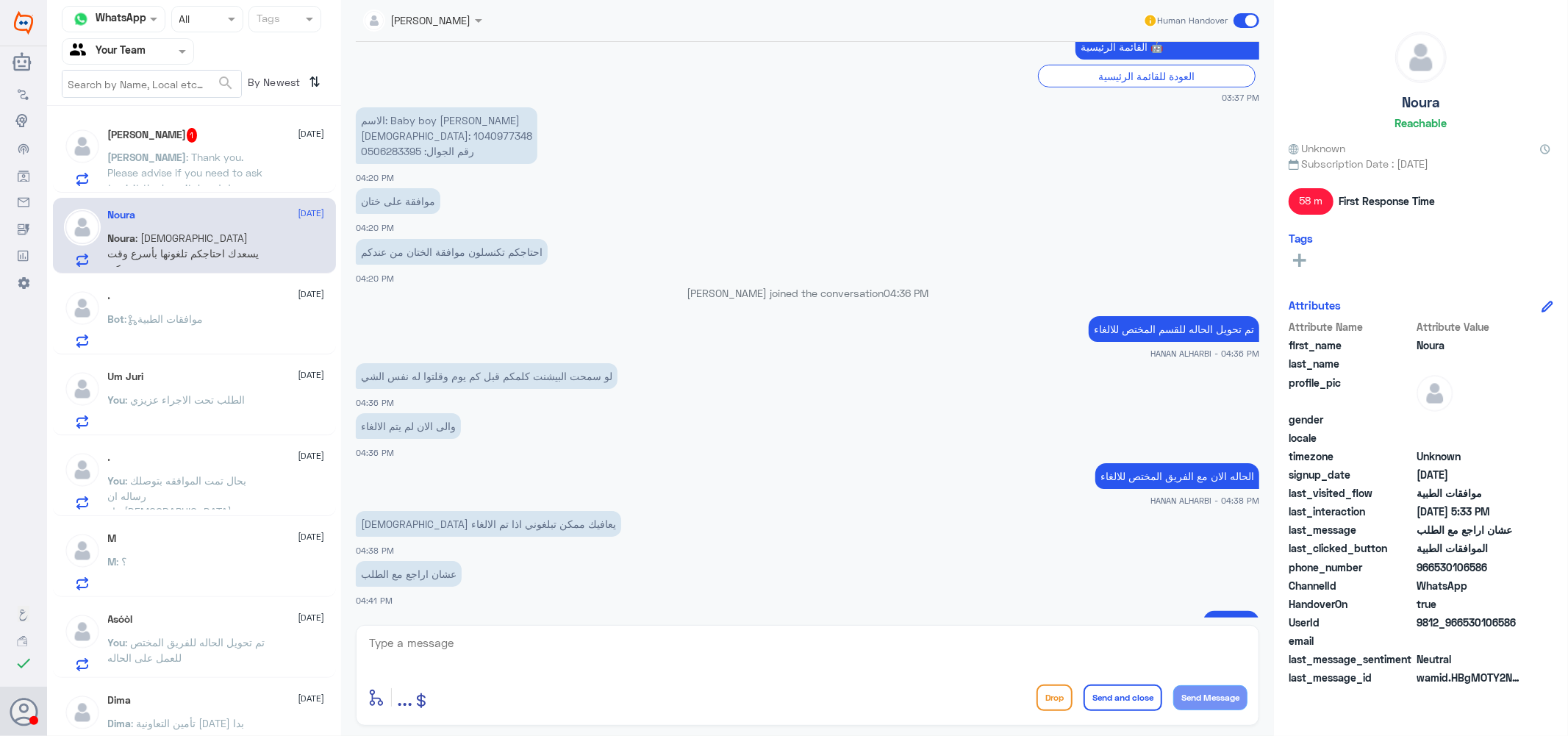
click at [432, 649] on textarea at bounding box center [808, 652] width 880 height 36
type textarea "l"
type textarea "م"
type textarea "تم الالغاء"
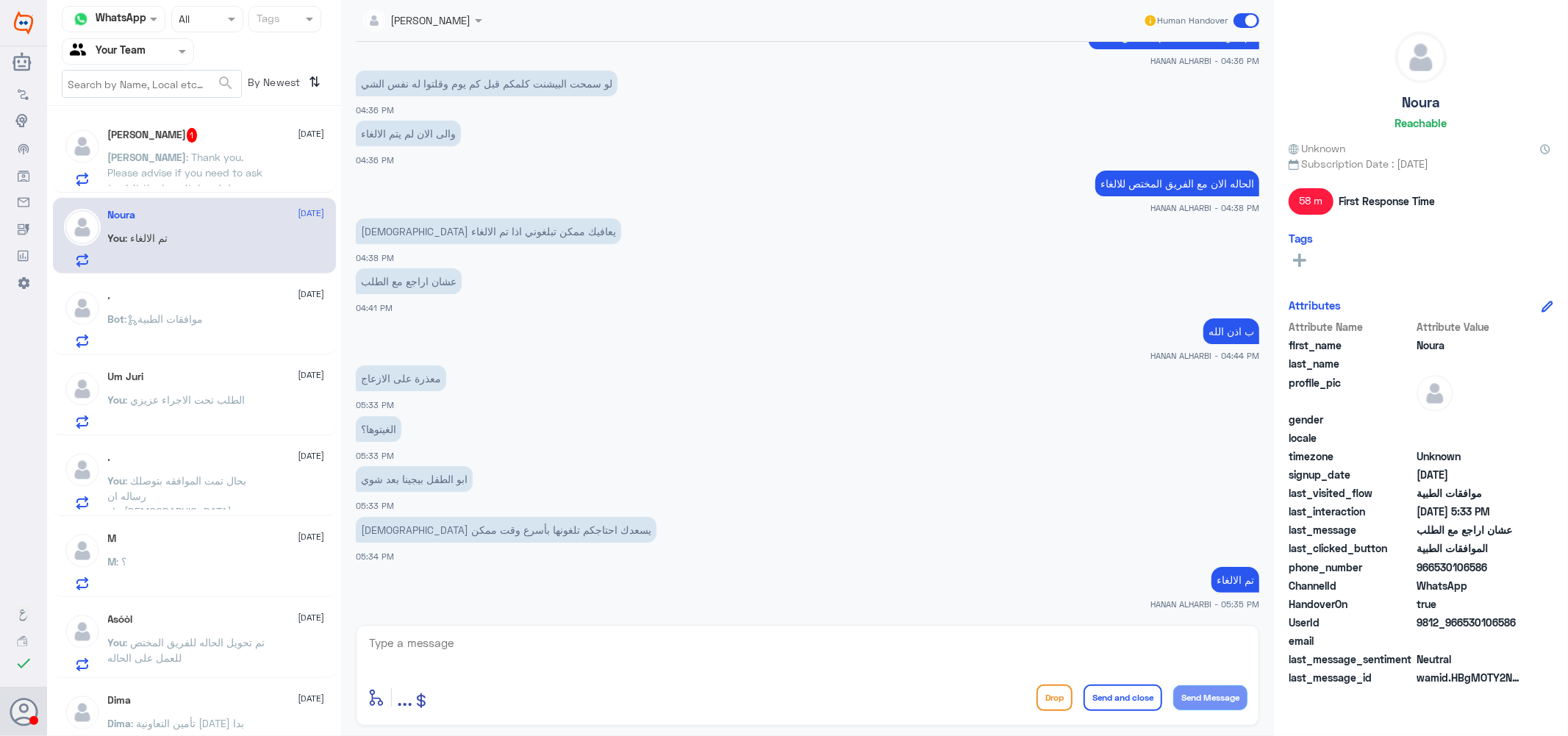
click at [197, 569] on div "M : ؟" at bounding box center [216, 574] width 217 height 33
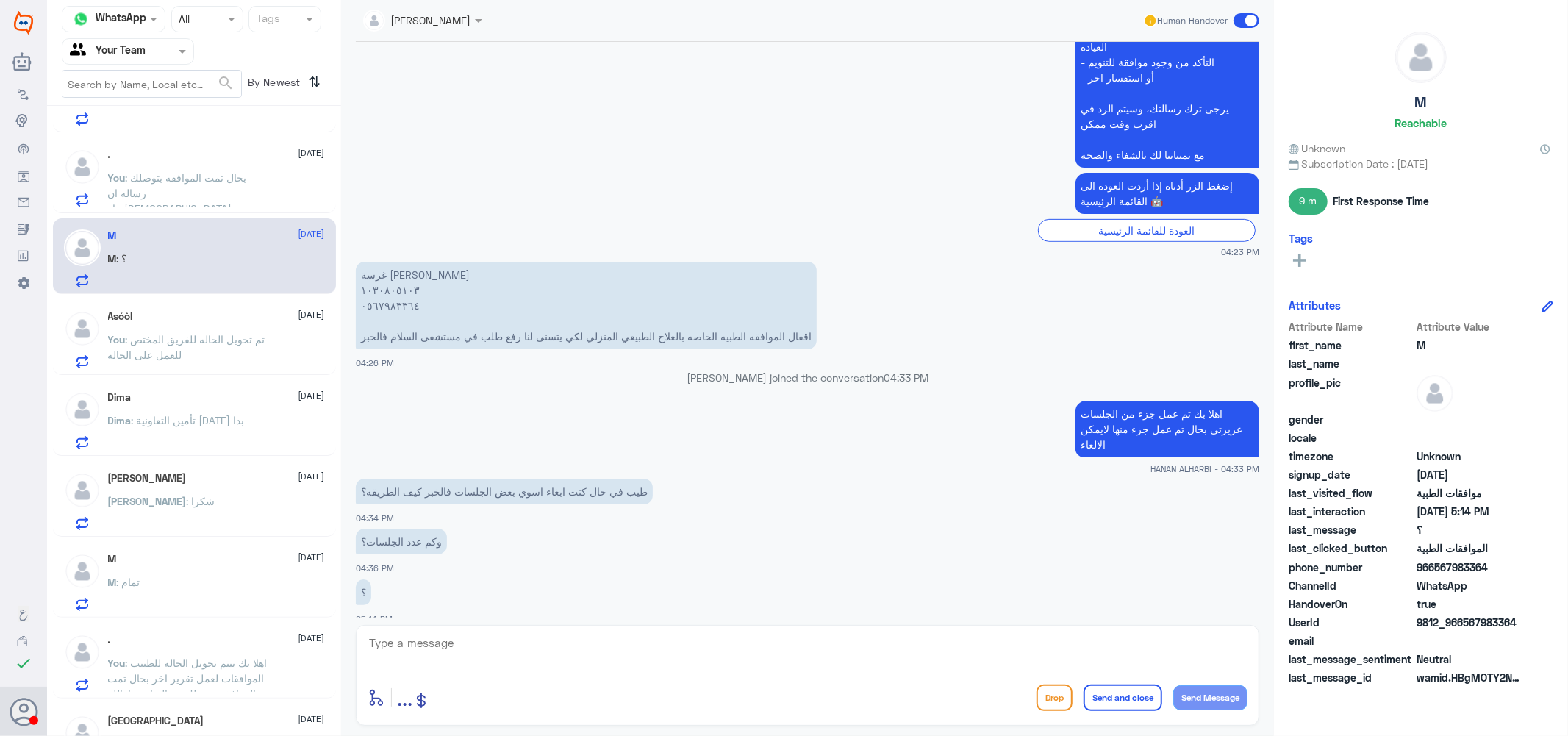
scroll to position [326, 0]
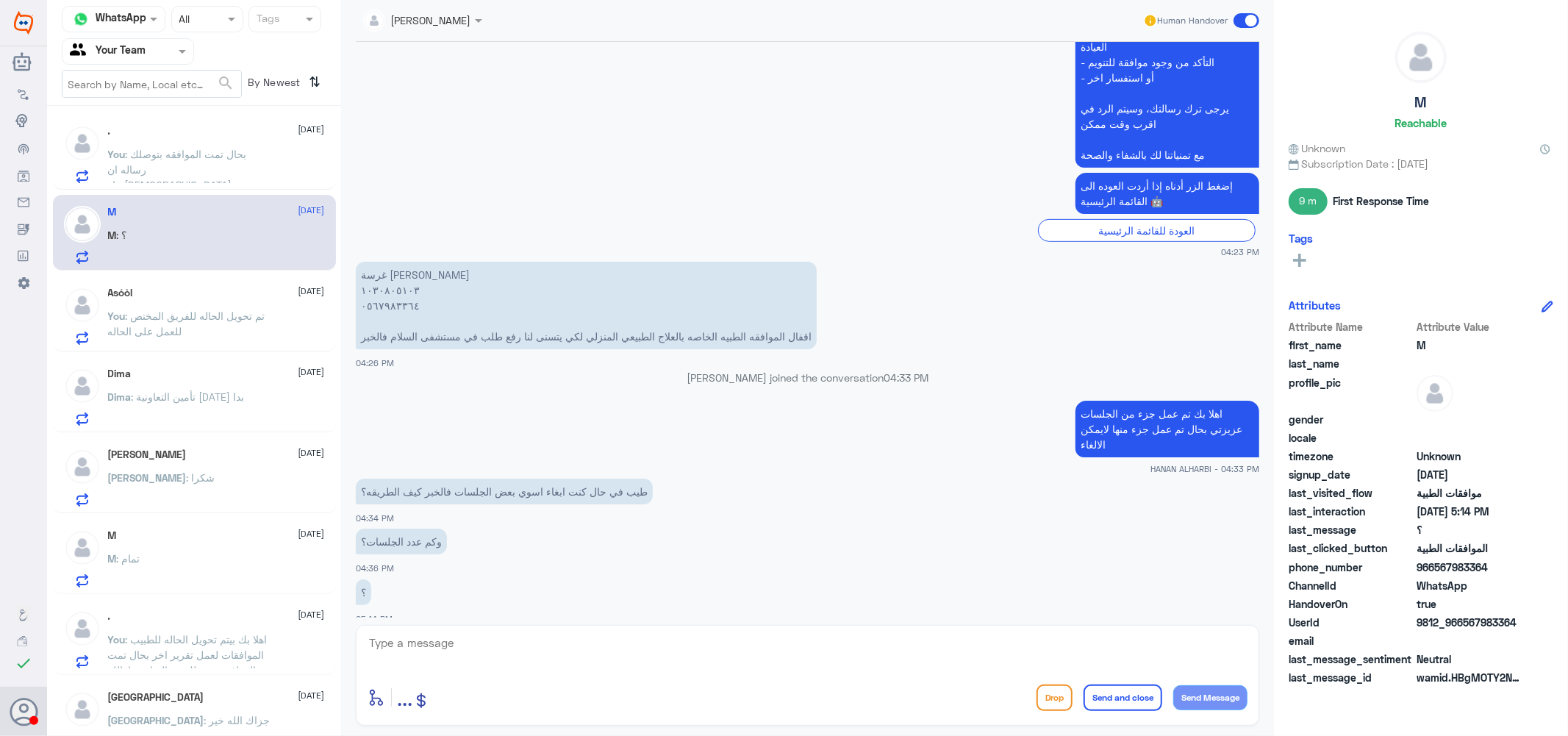
click at [196, 389] on p "Dima : تأمين التعاونية اليوم بدا" at bounding box center [176, 407] width 137 height 37
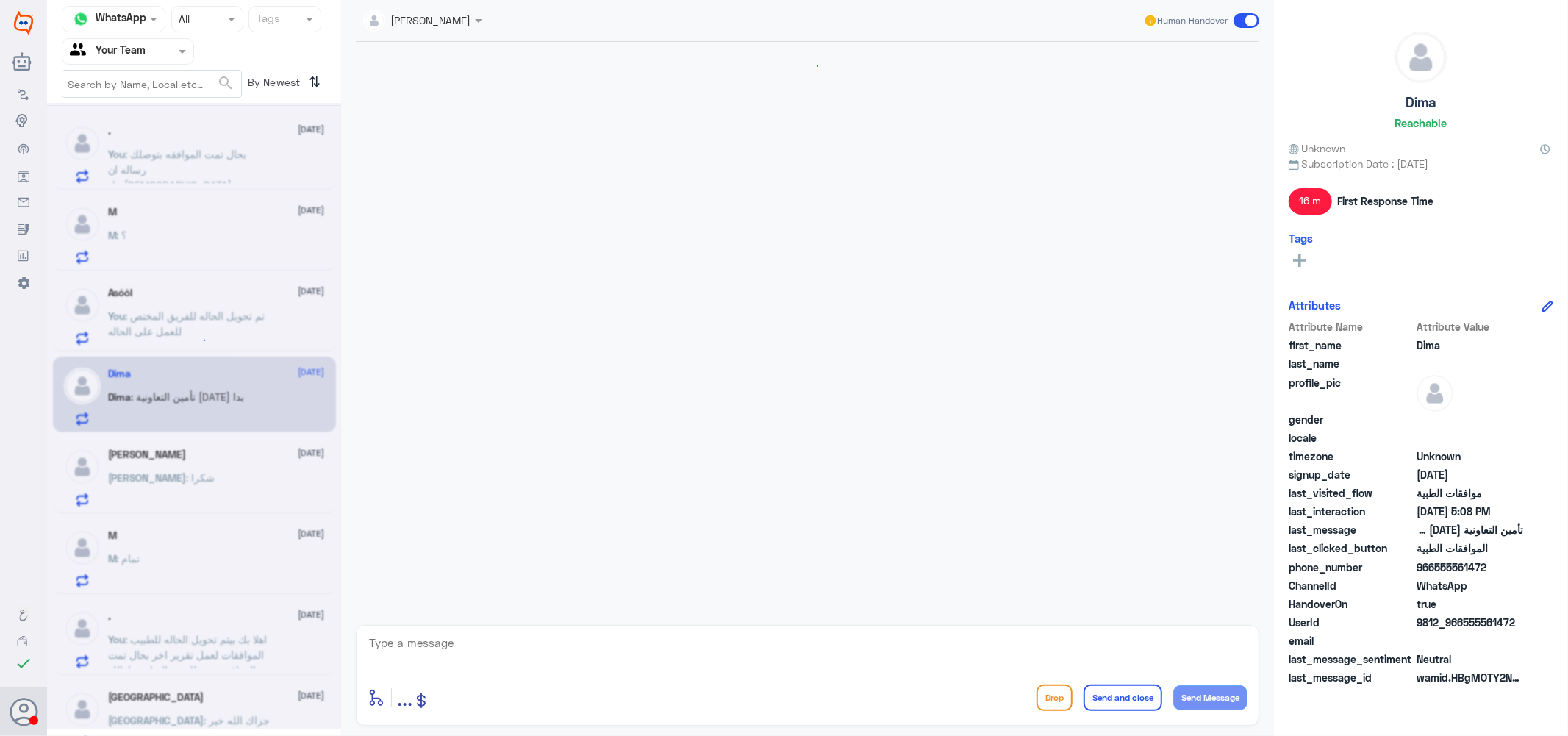
scroll to position [862, 0]
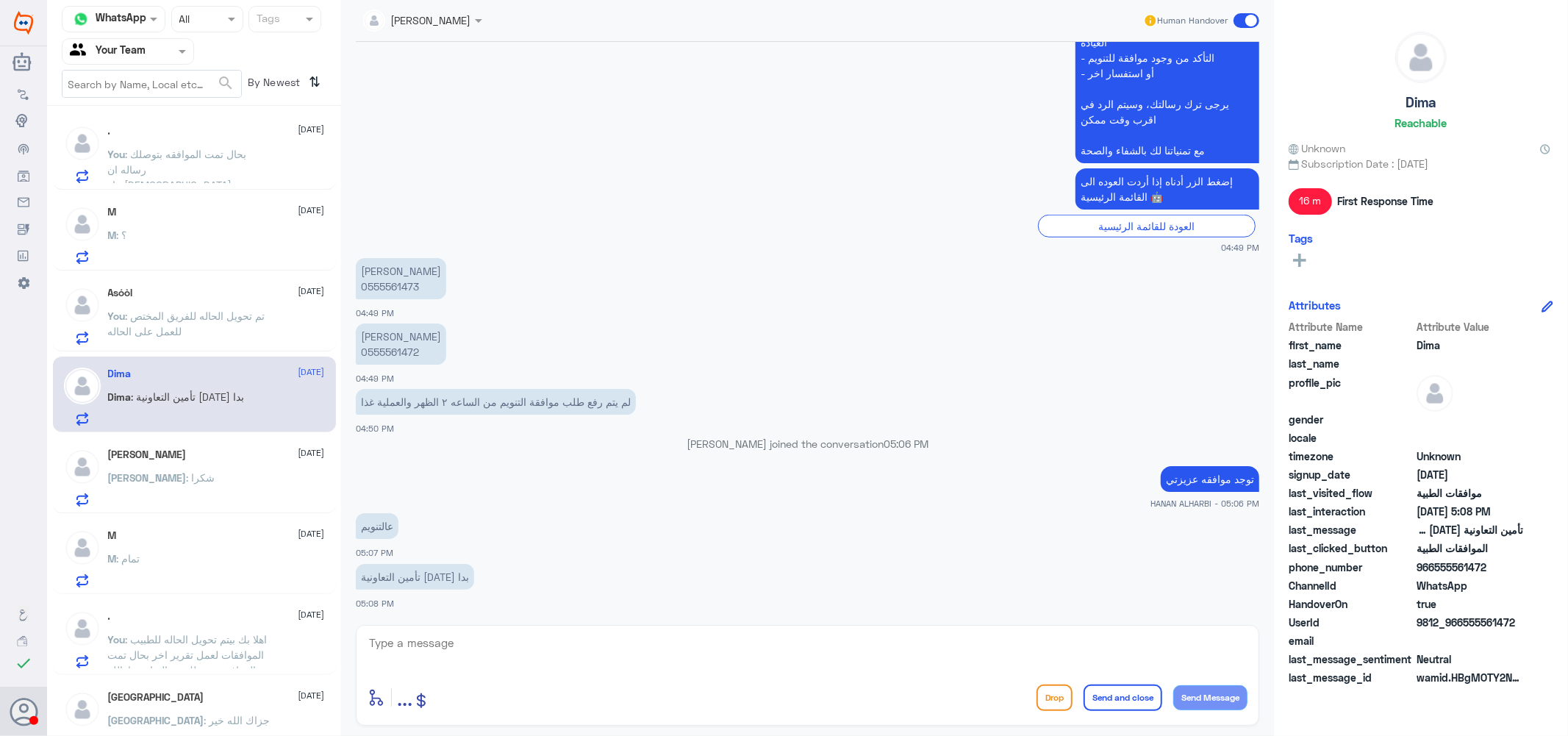
click at [381, 280] on p "سعود الجعيد 0555561473" at bounding box center [401, 279] width 91 height 41
copy p "0555561473"
click at [394, 351] on p "سعود الجعيد 0555561472" at bounding box center [401, 344] width 91 height 41
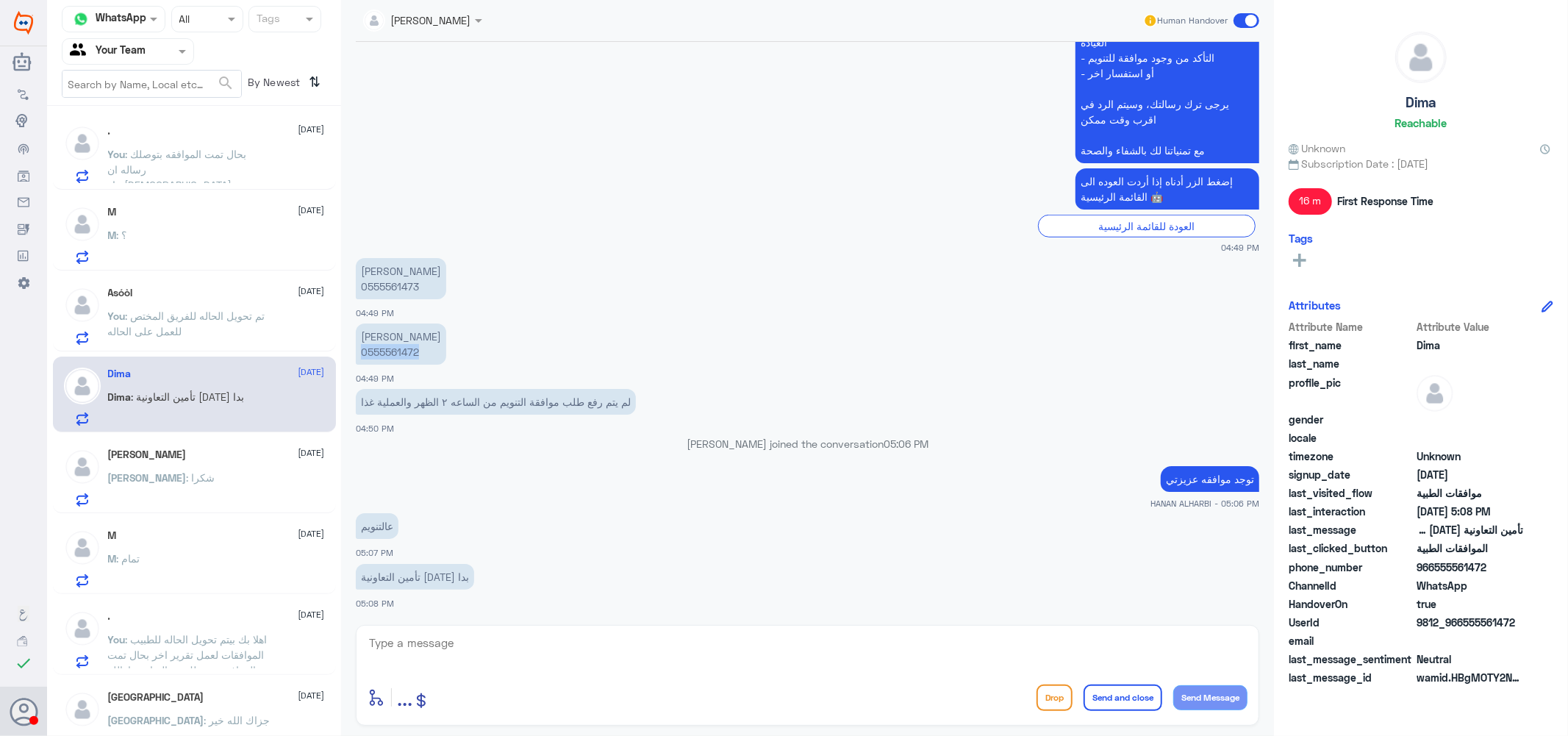
copy p "0555561472"
click at [471, 644] on textarea at bounding box center [808, 652] width 880 height 36
type textarea "["
click at [448, 645] on textarea at bounding box center [808, 652] width 880 height 36
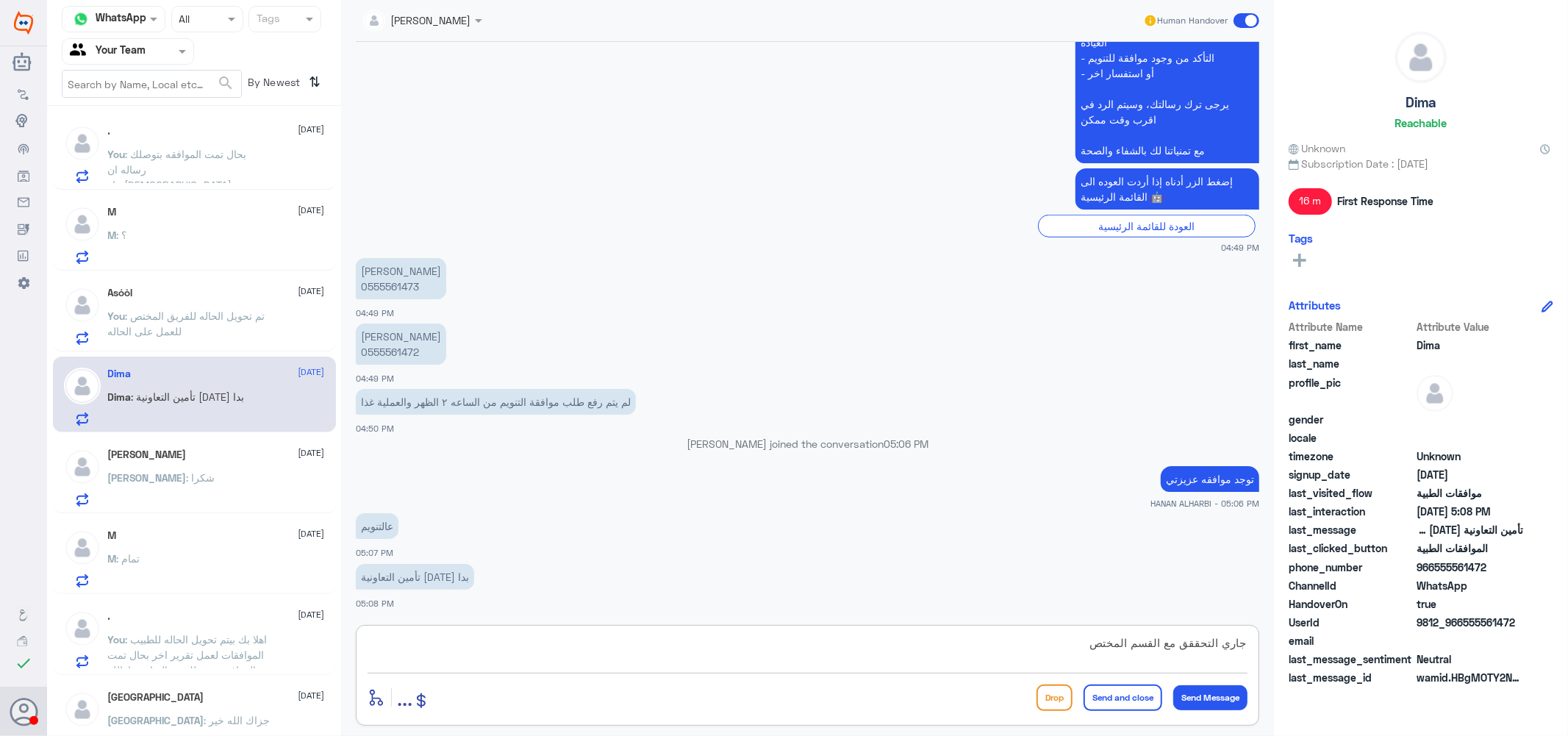
type textarea "جاري التحققق مع القسم المختص"
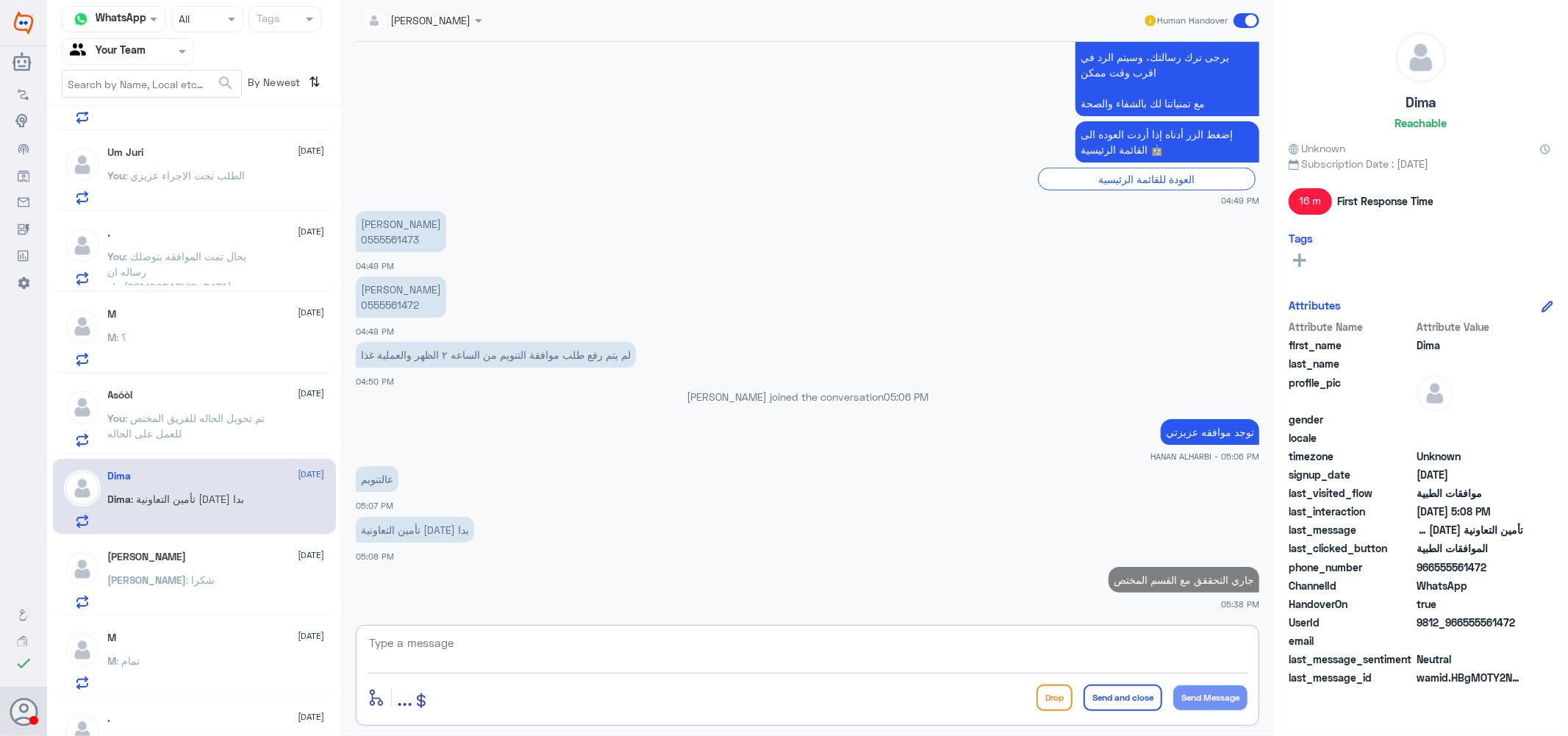
scroll to position [0, 0]
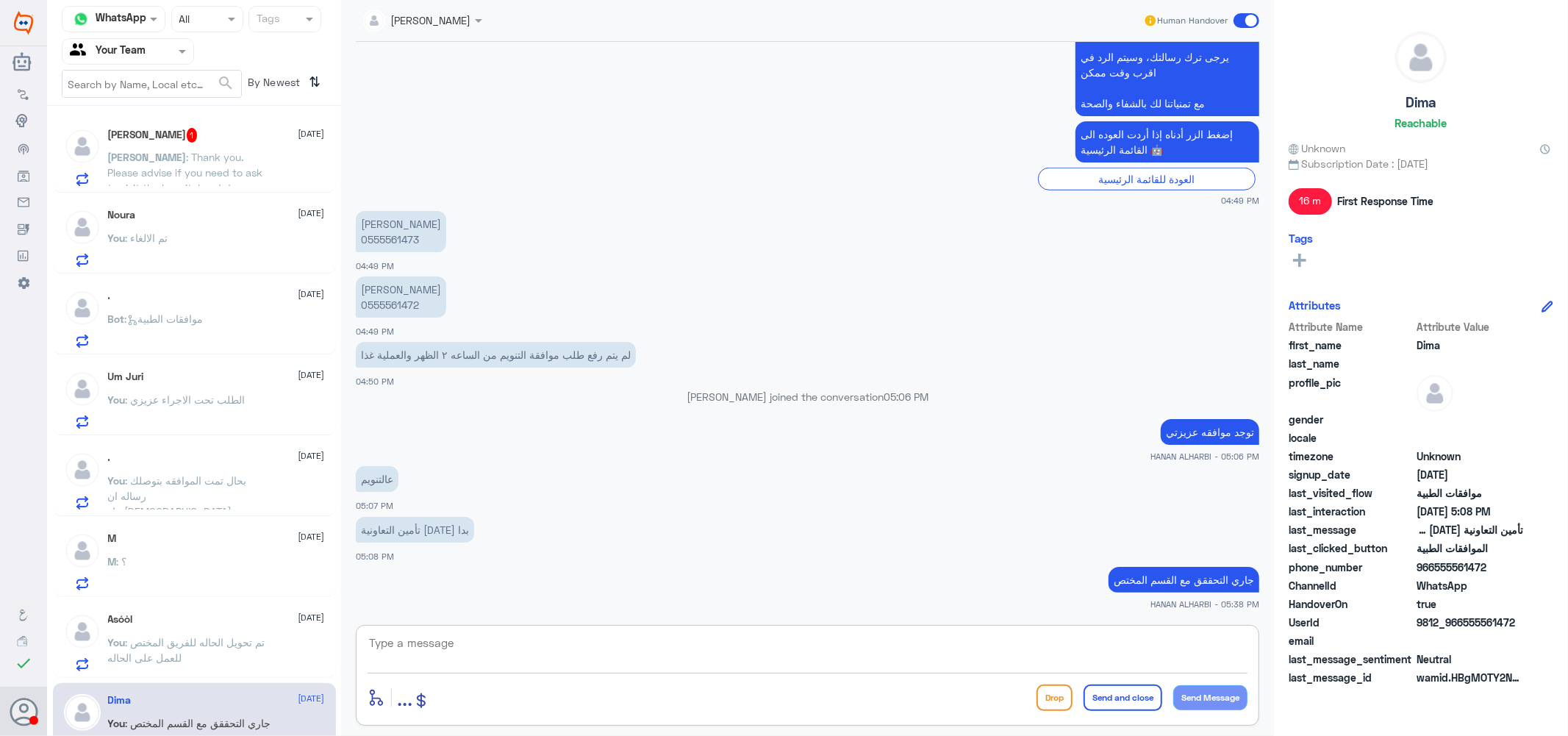
click at [189, 318] on span ": موافقات الطبية" at bounding box center [164, 319] width 79 height 13
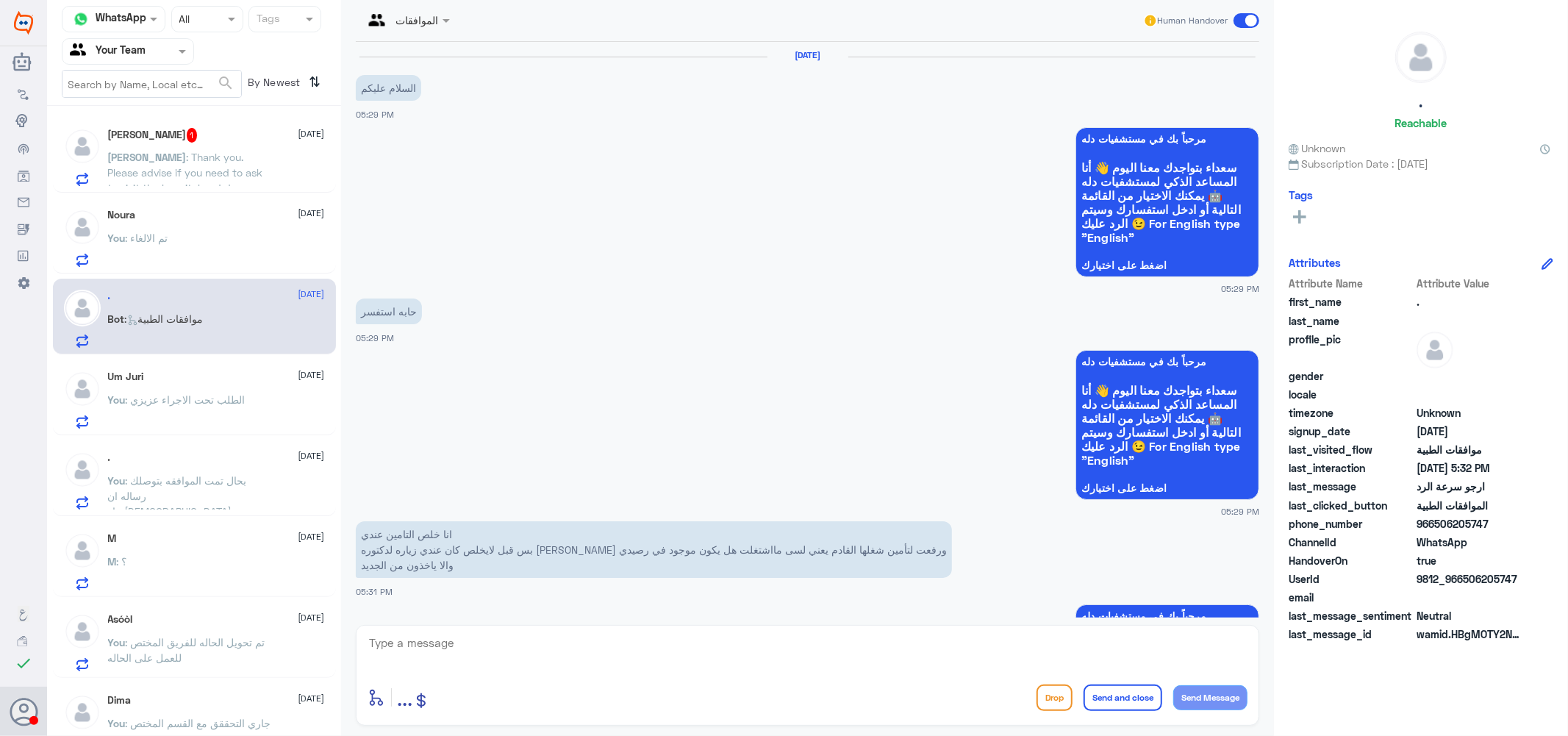
scroll to position [847, 0]
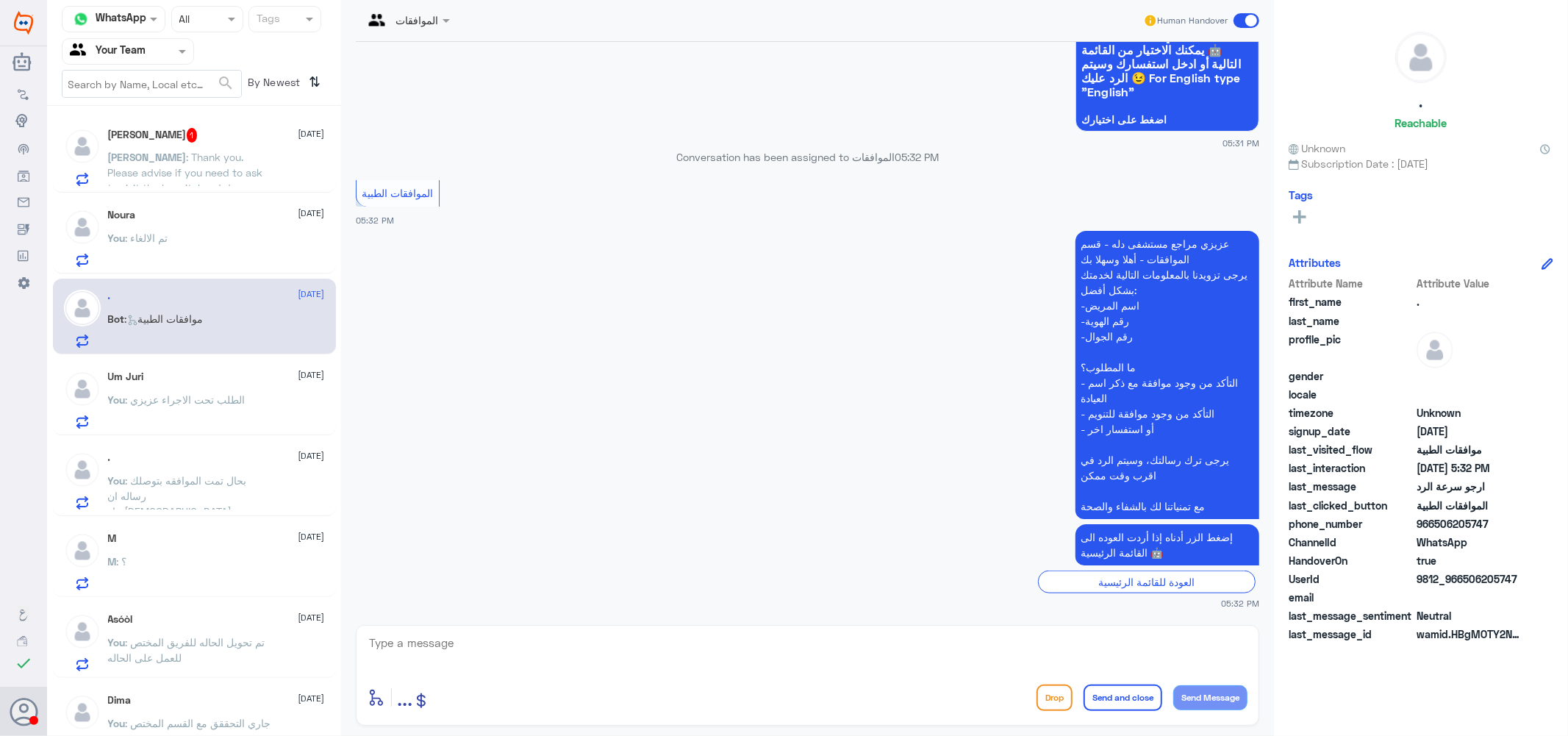
click at [467, 649] on textarea at bounding box center [808, 652] width 880 height 36
type textarea "كيف اقدر اساعدك ؟"
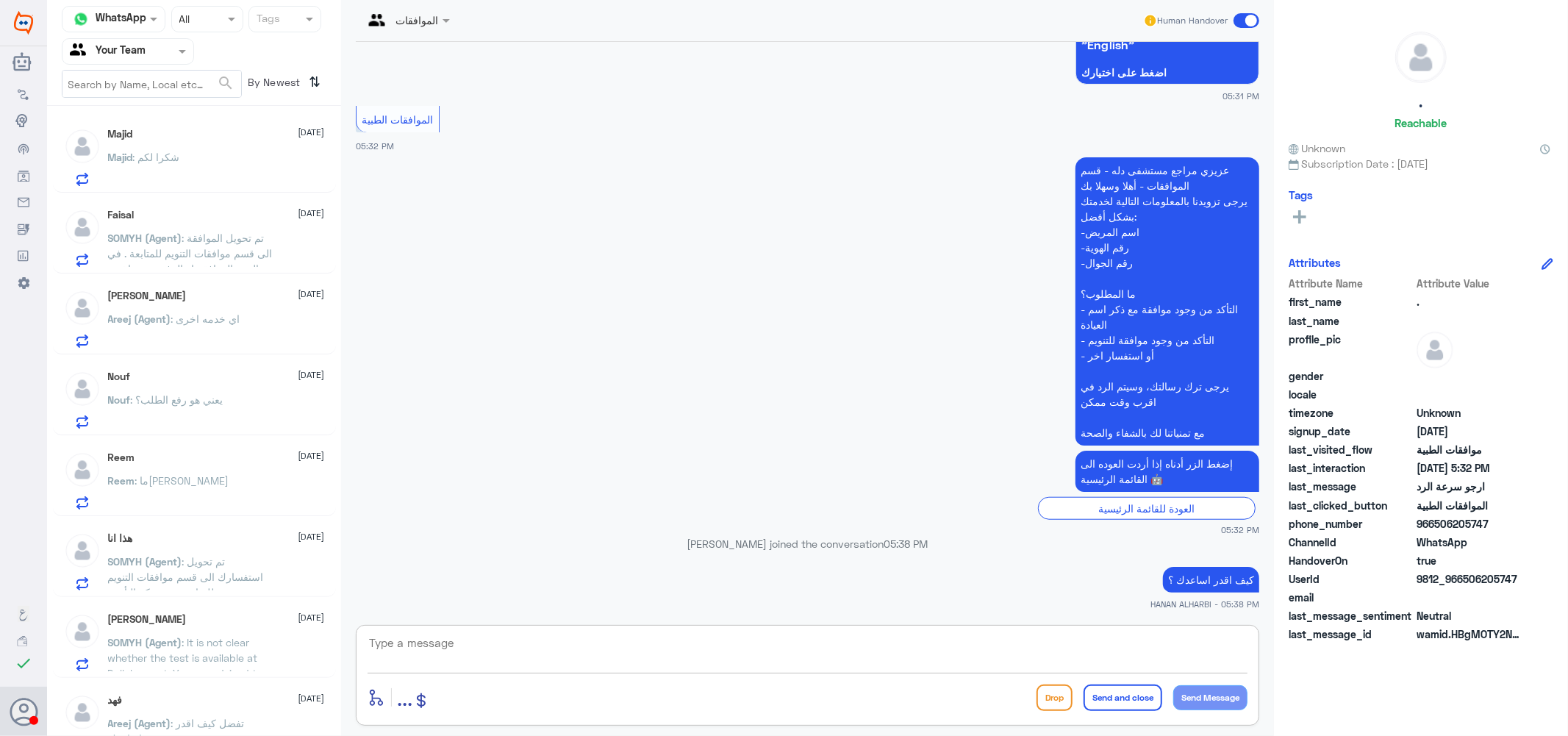
scroll to position [1155, 0]
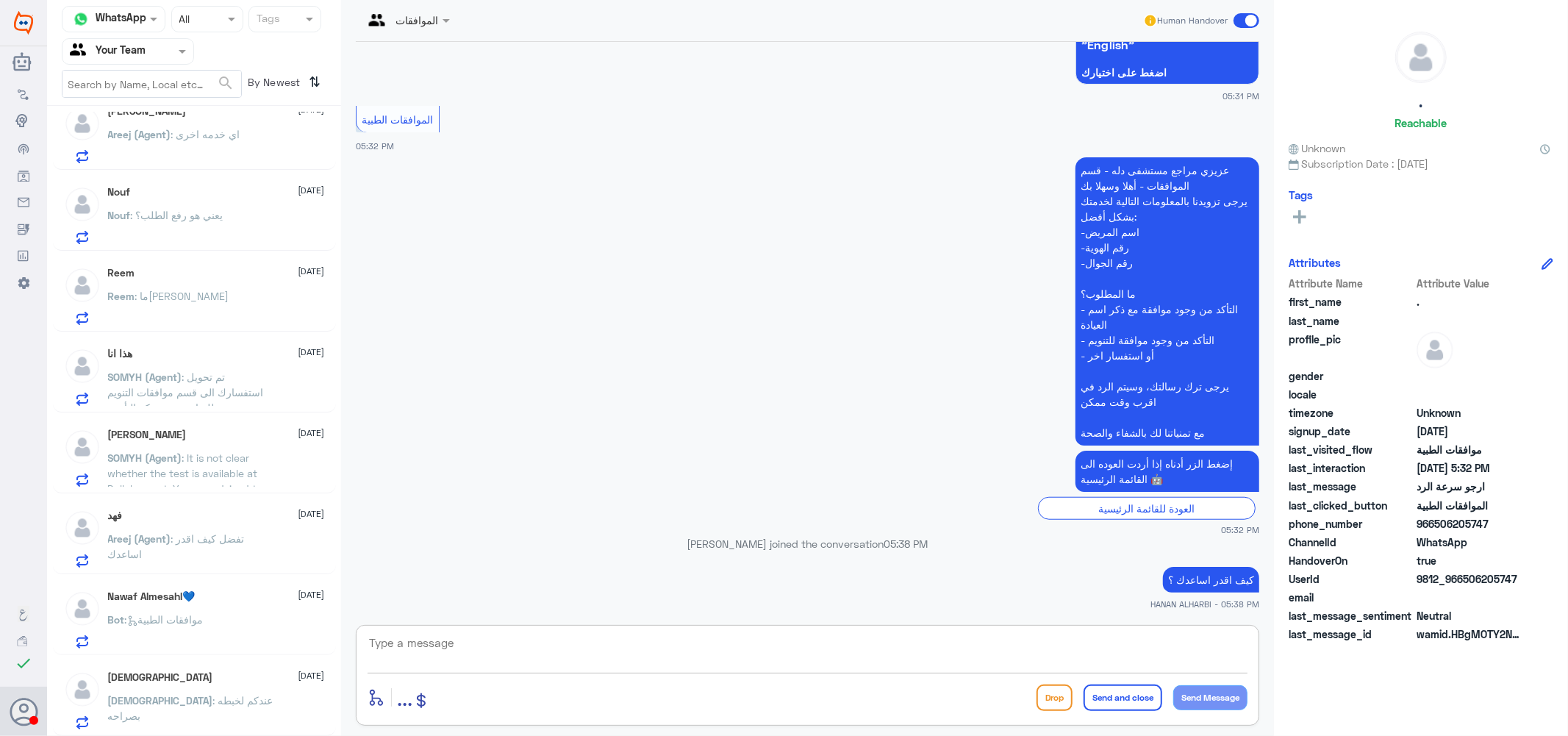
click at [152, 604] on div "Nawaf Almesahl💙 3 September Bot : موافقات الطبية" at bounding box center [216, 620] width 217 height 58
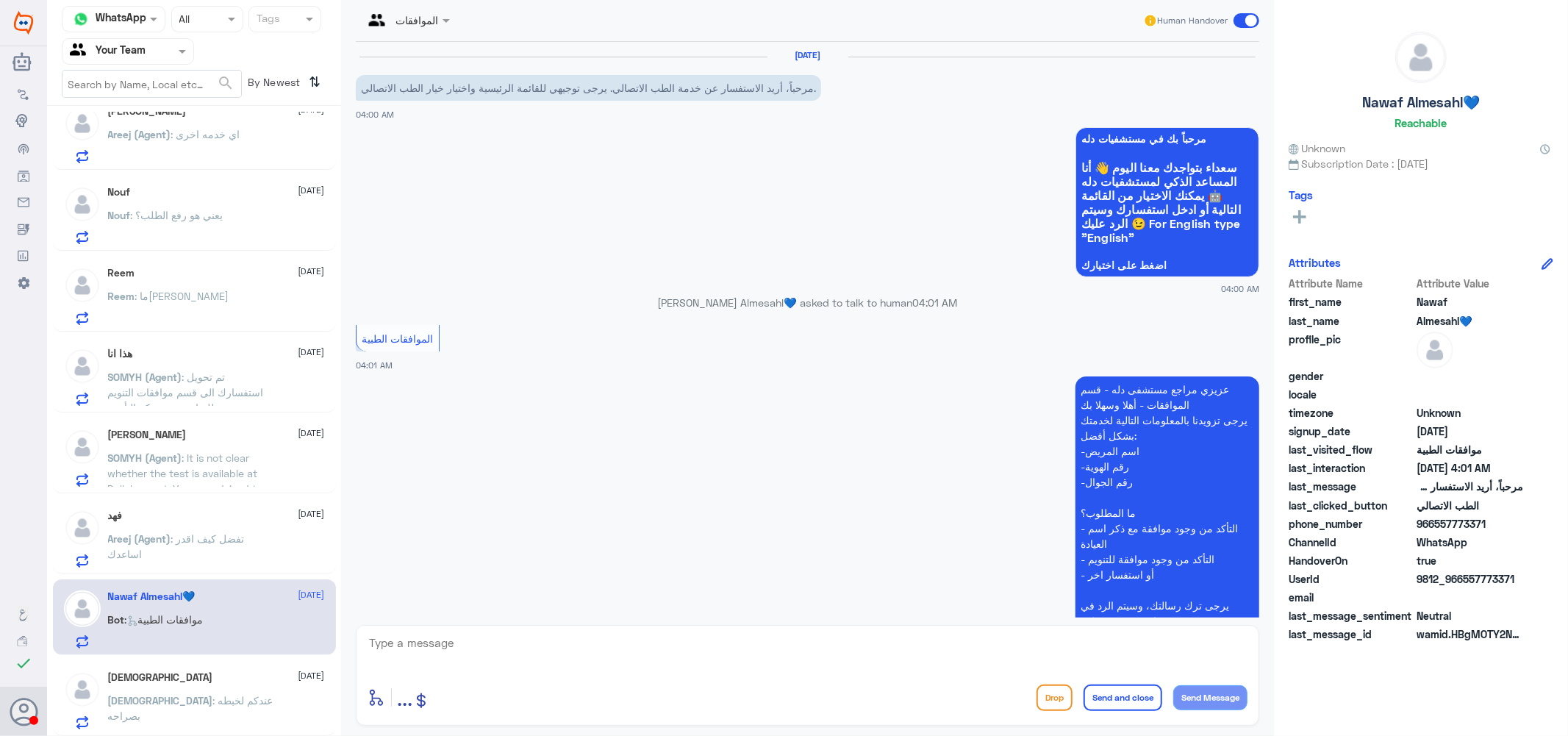
scroll to position [351, 0]
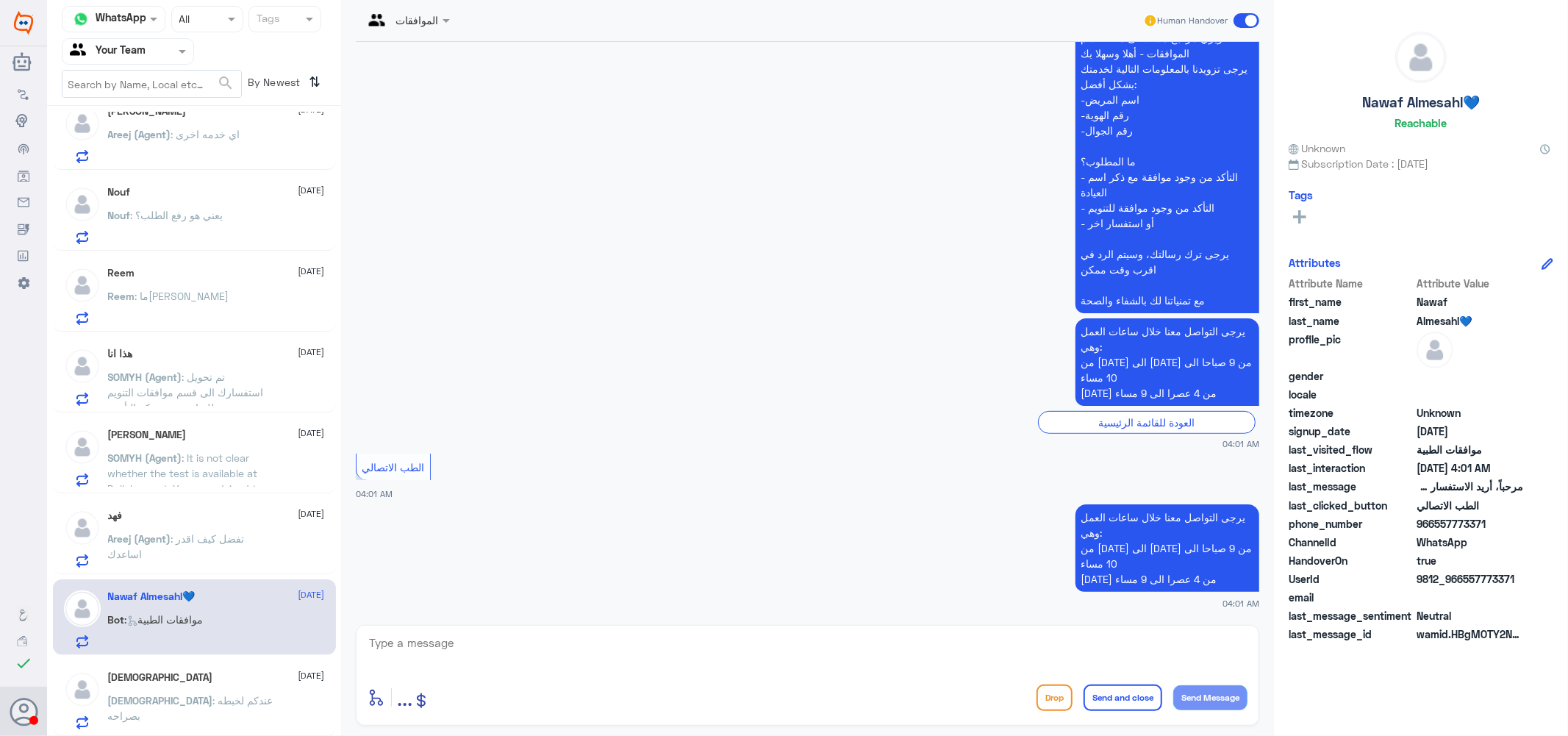
click at [513, 649] on textarea at bounding box center [808, 652] width 880 height 36
type textarea "ن"
click at [1124, 644] on textarea "نتمنى لكم دوام الصحه والعافيه ...." at bounding box center [808, 652] width 880 height 36
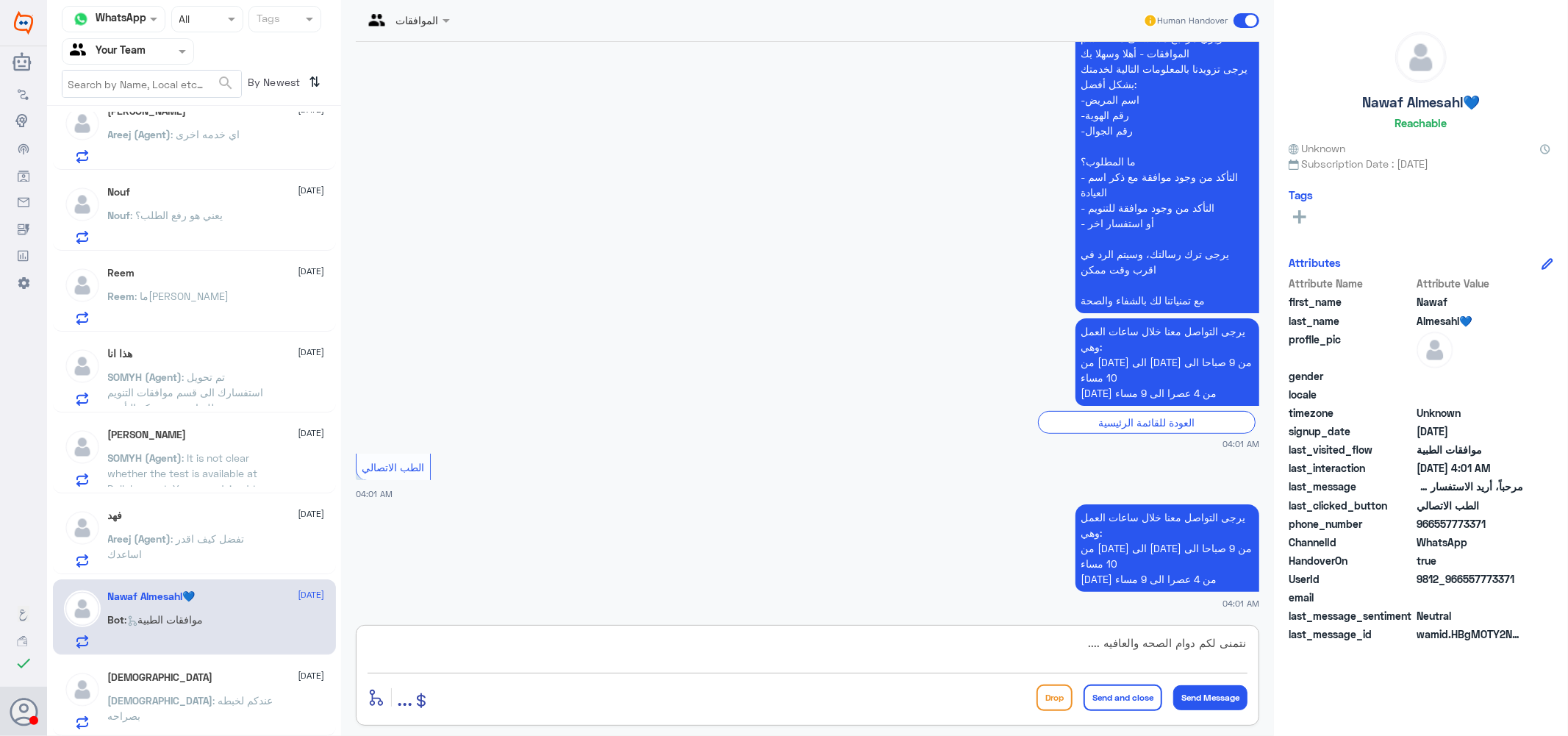
click at [1124, 644] on textarea "نتمنى لكم دوام الصحه والعافيه ...." at bounding box center [808, 652] width 880 height 36
type textarea "نتمنى لكم دوام الصحه والعافيه ...."
click at [1128, 700] on button "Send and close" at bounding box center [1123, 698] width 79 height 27
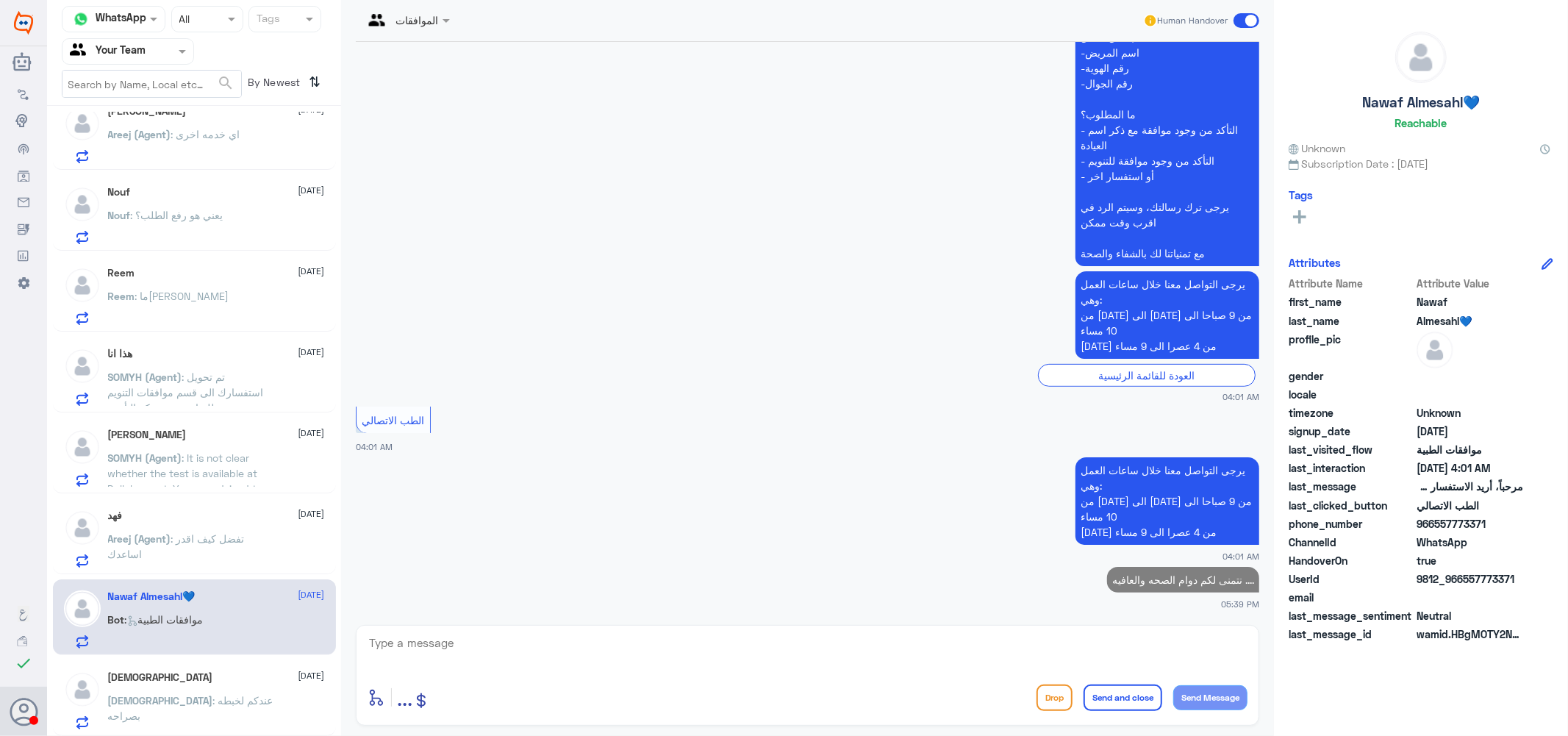
scroll to position [1152, 0]
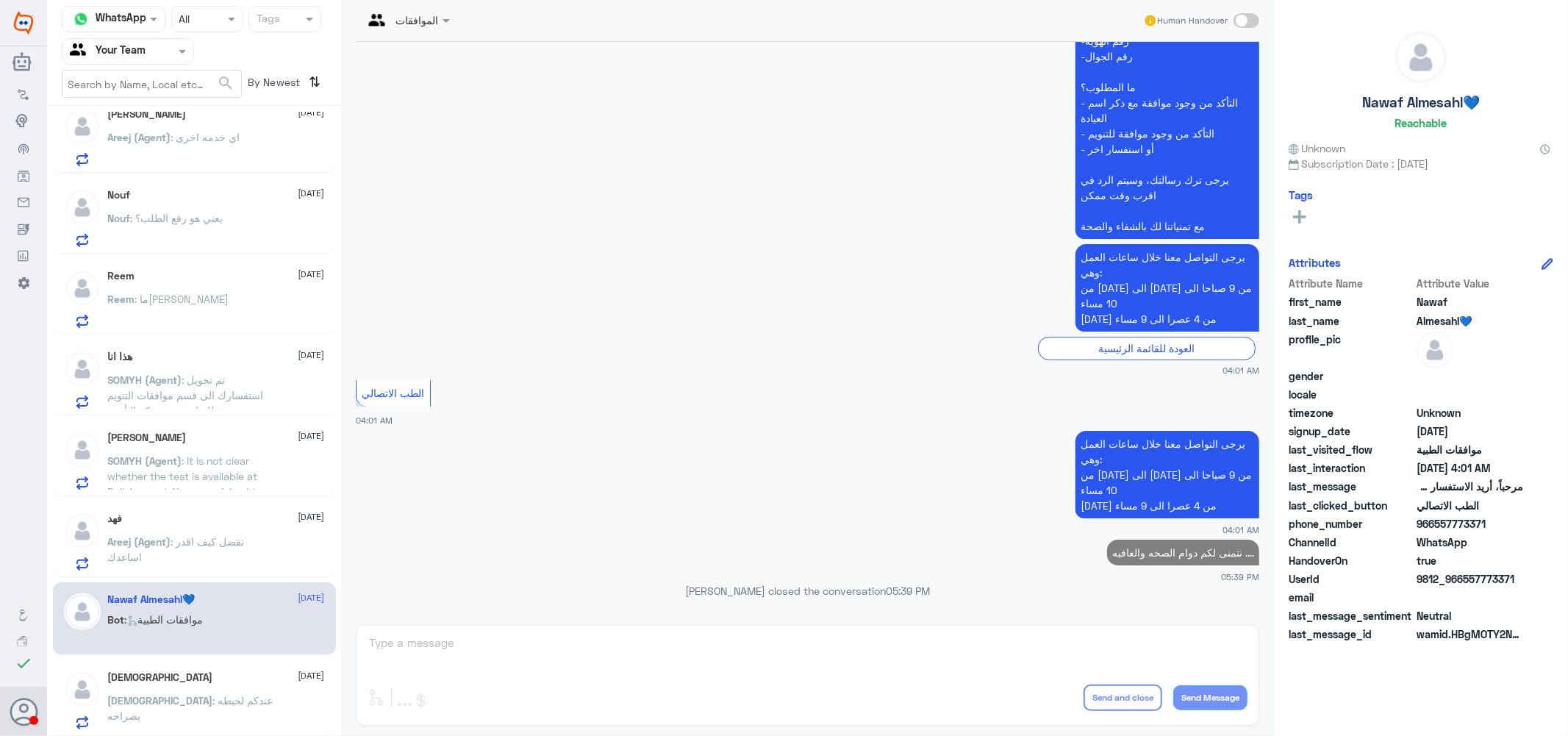
click at [188, 540] on span ": تفضل كيف اقدر اساعدك" at bounding box center [176, 549] width 137 height 28
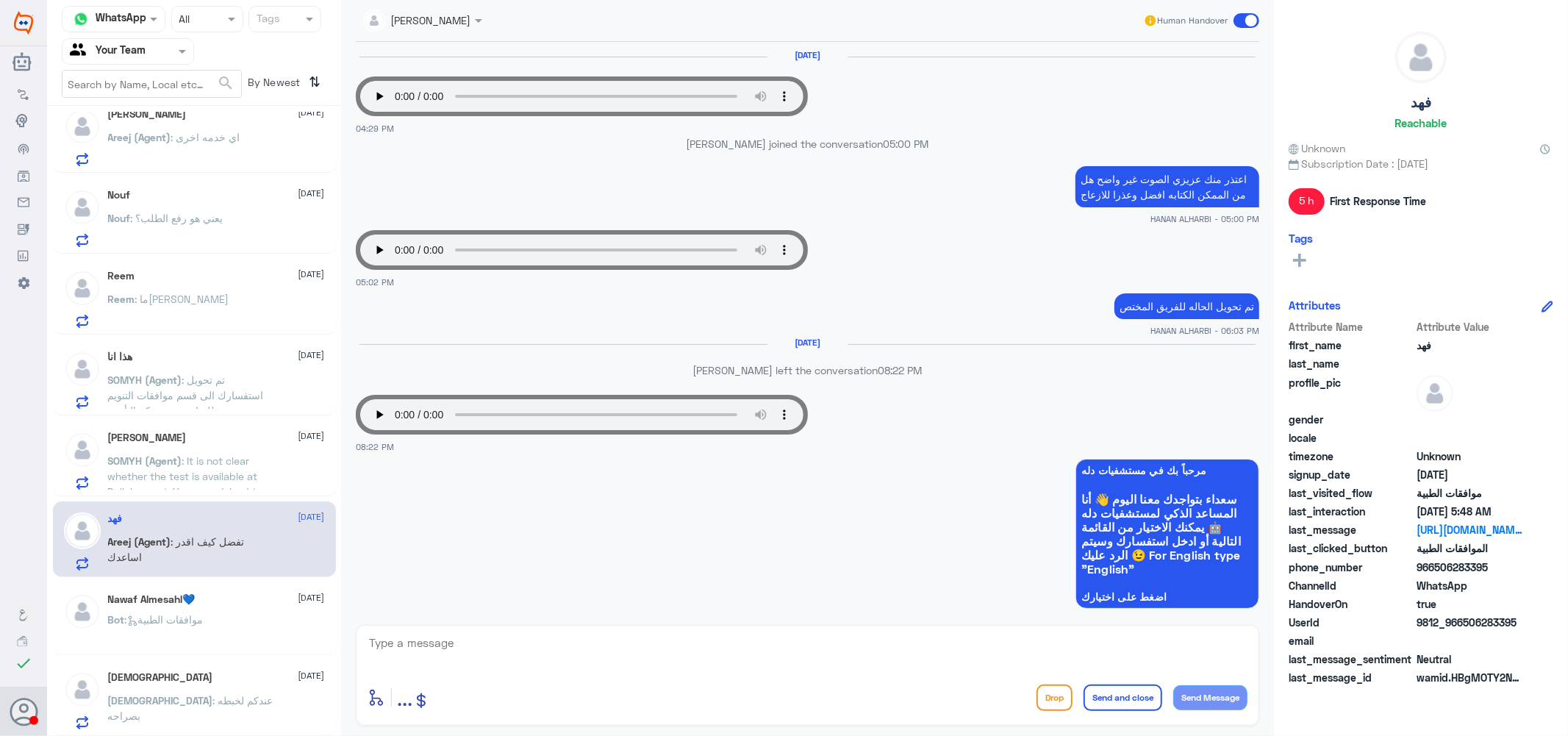
scroll to position [1192, 0]
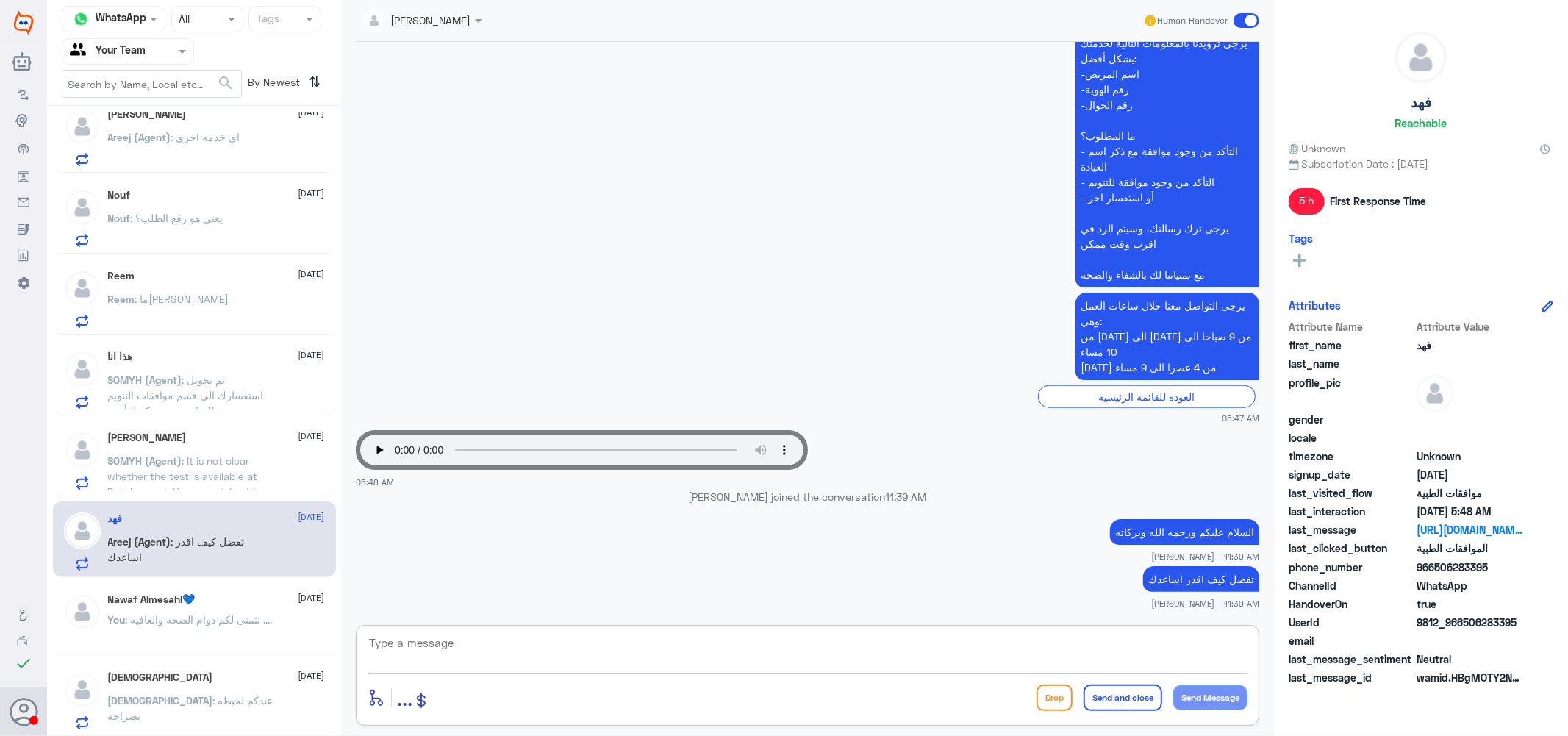
click at [495, 652] on textarea at bounding box center [808, 652] width 880 height 36
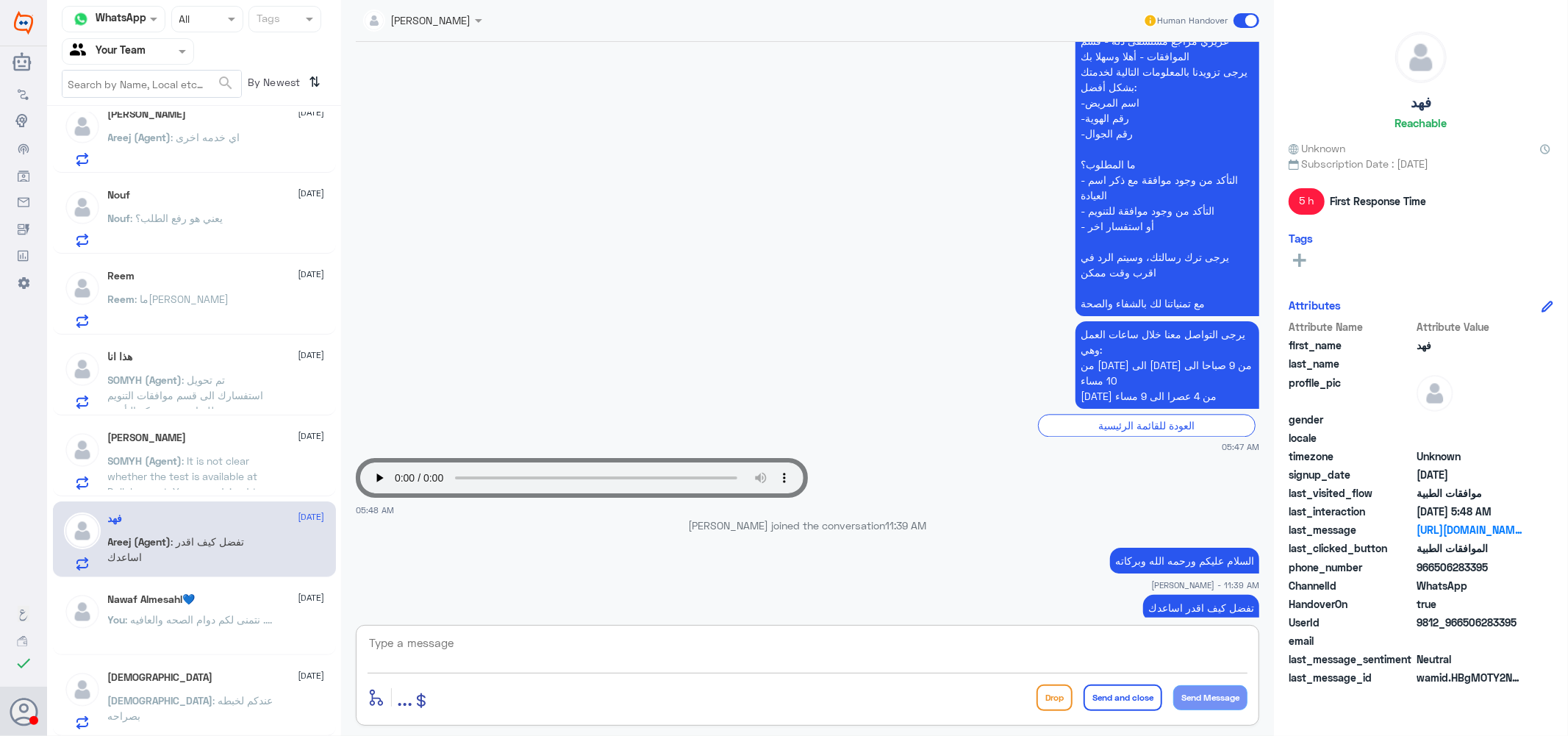
scroll to position [2775, 0]
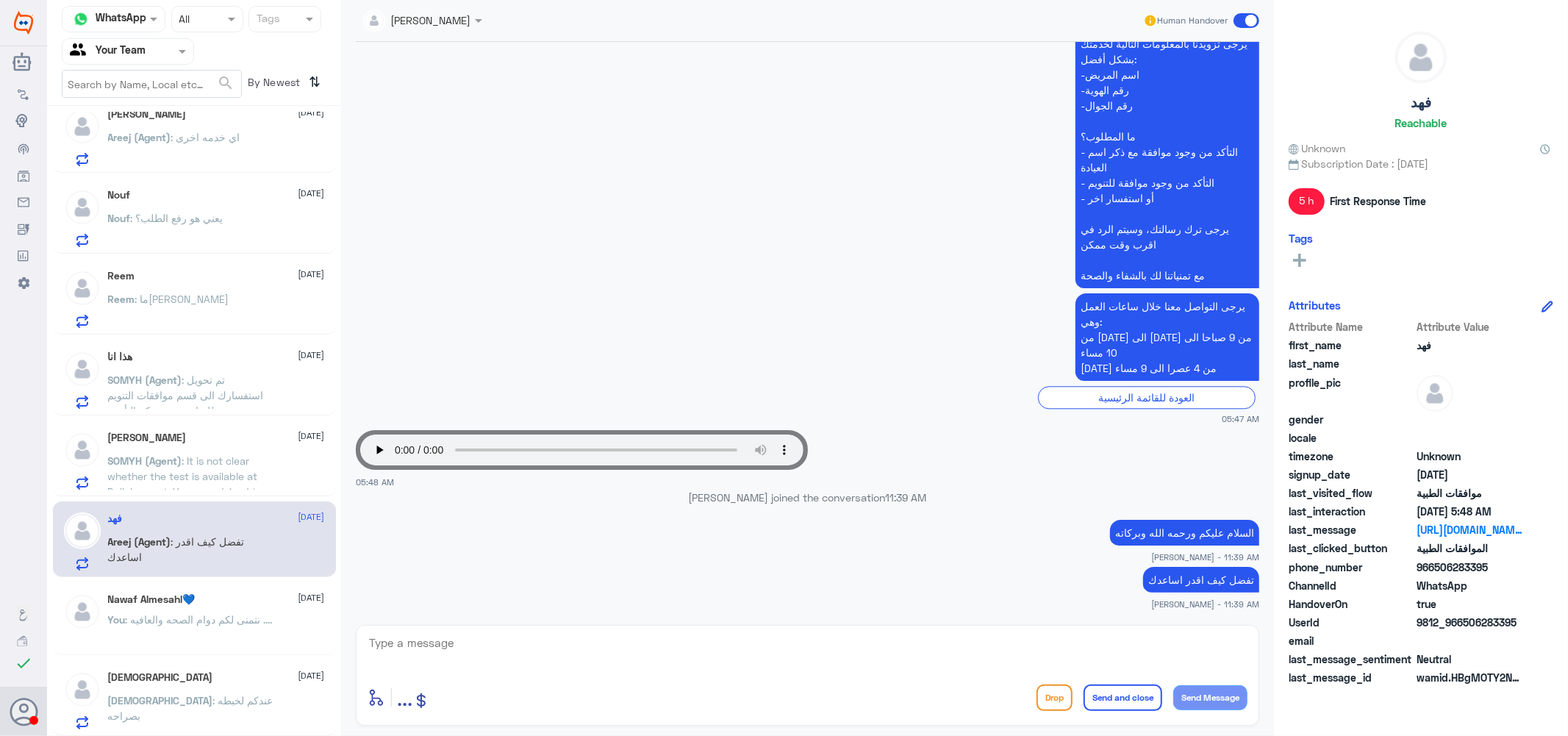
click at [935, 329] on app-msgs-text "يرجى التواصل معنا خلال ساعات العمل وهي: من السبت الى الخميس من 9 صباحا الى 10 م…" at bounding box center [808, 337] width 903 height 89
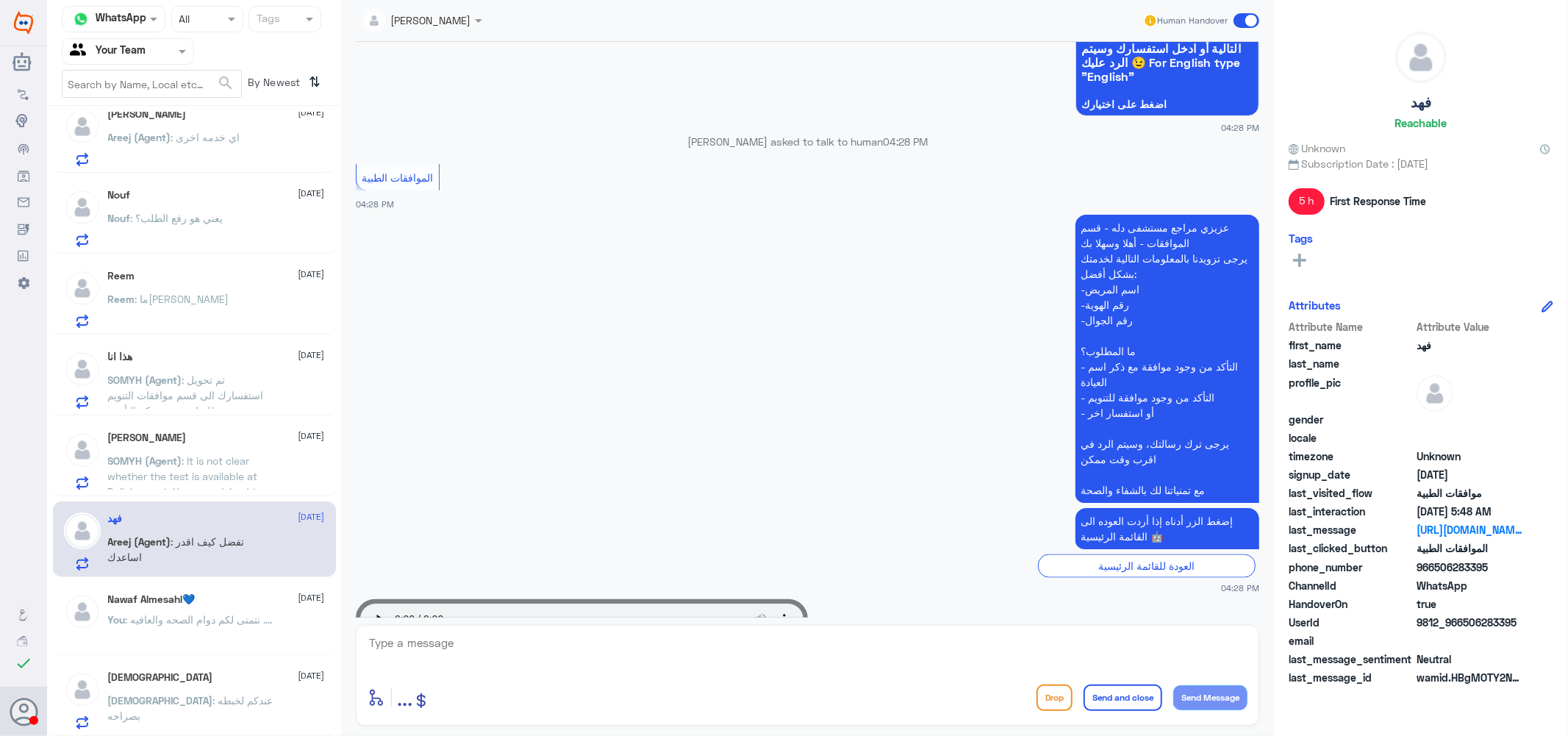
scroll to position [1957, 0]
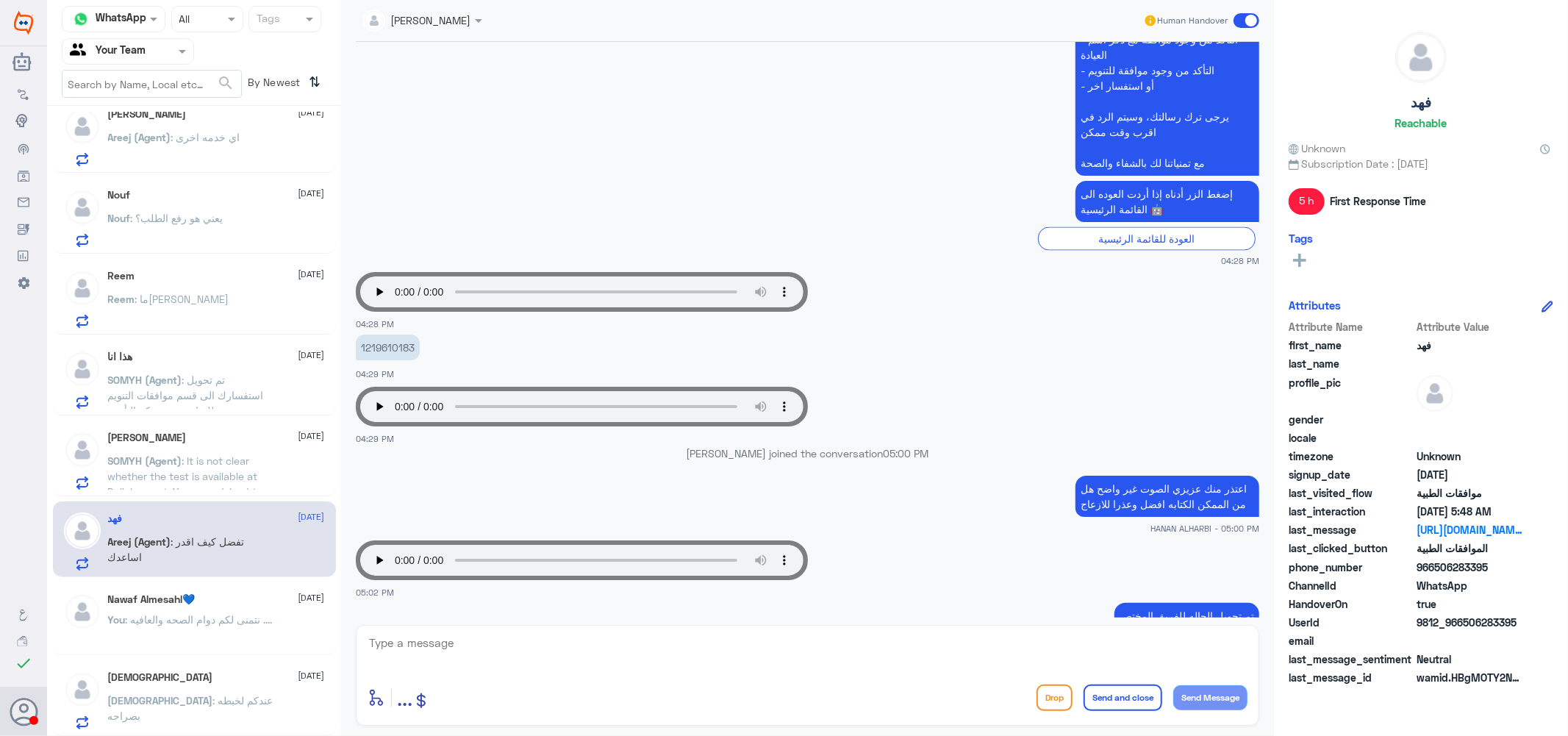
click at [198, 386] on p "SOMYH (Agent) : تم تحويل استفسارك الى قسم موافقات التنويم للمتابعة مع شركة التأ…" at bounding box center [190, 390] width 165 height 37
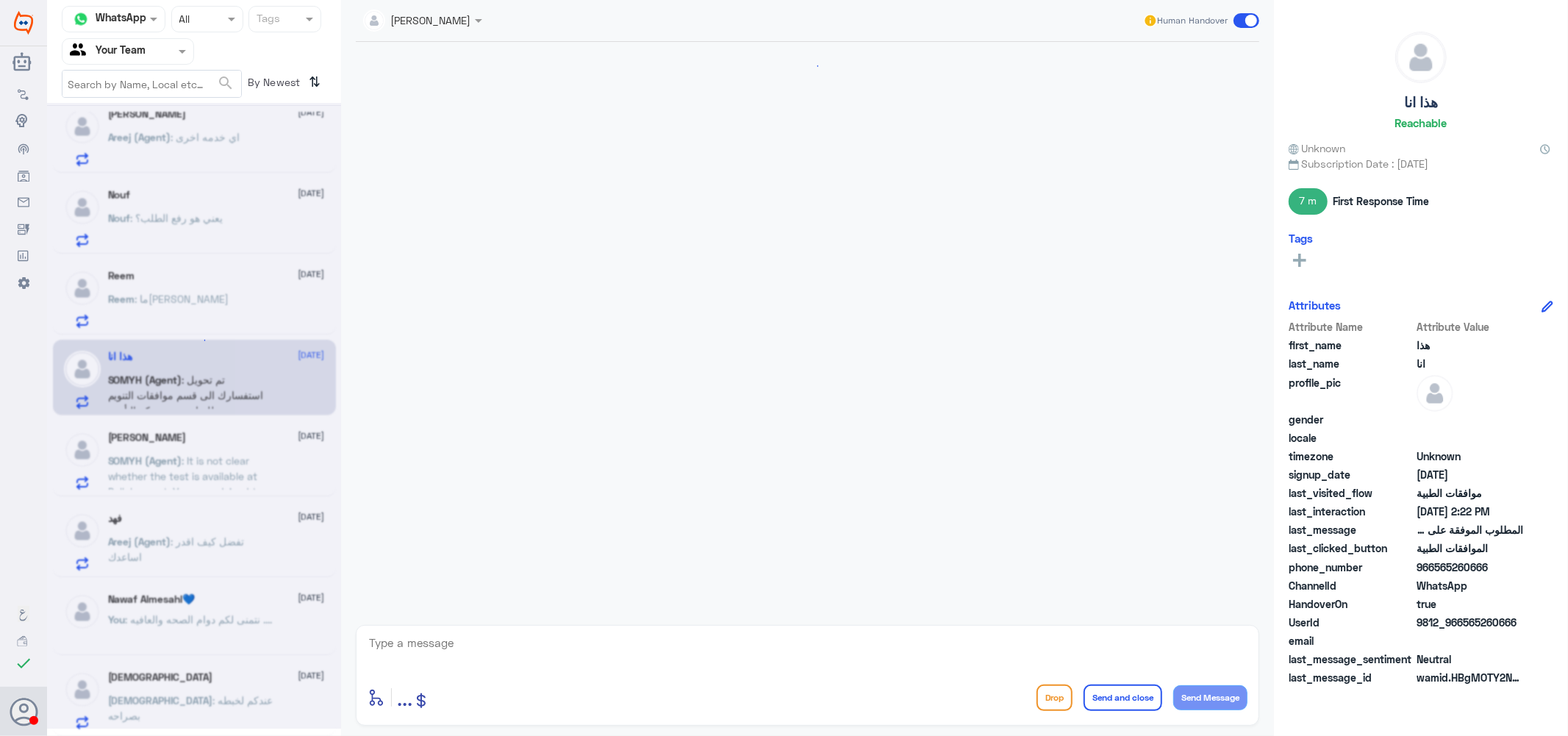
scroll to position [397, 0]
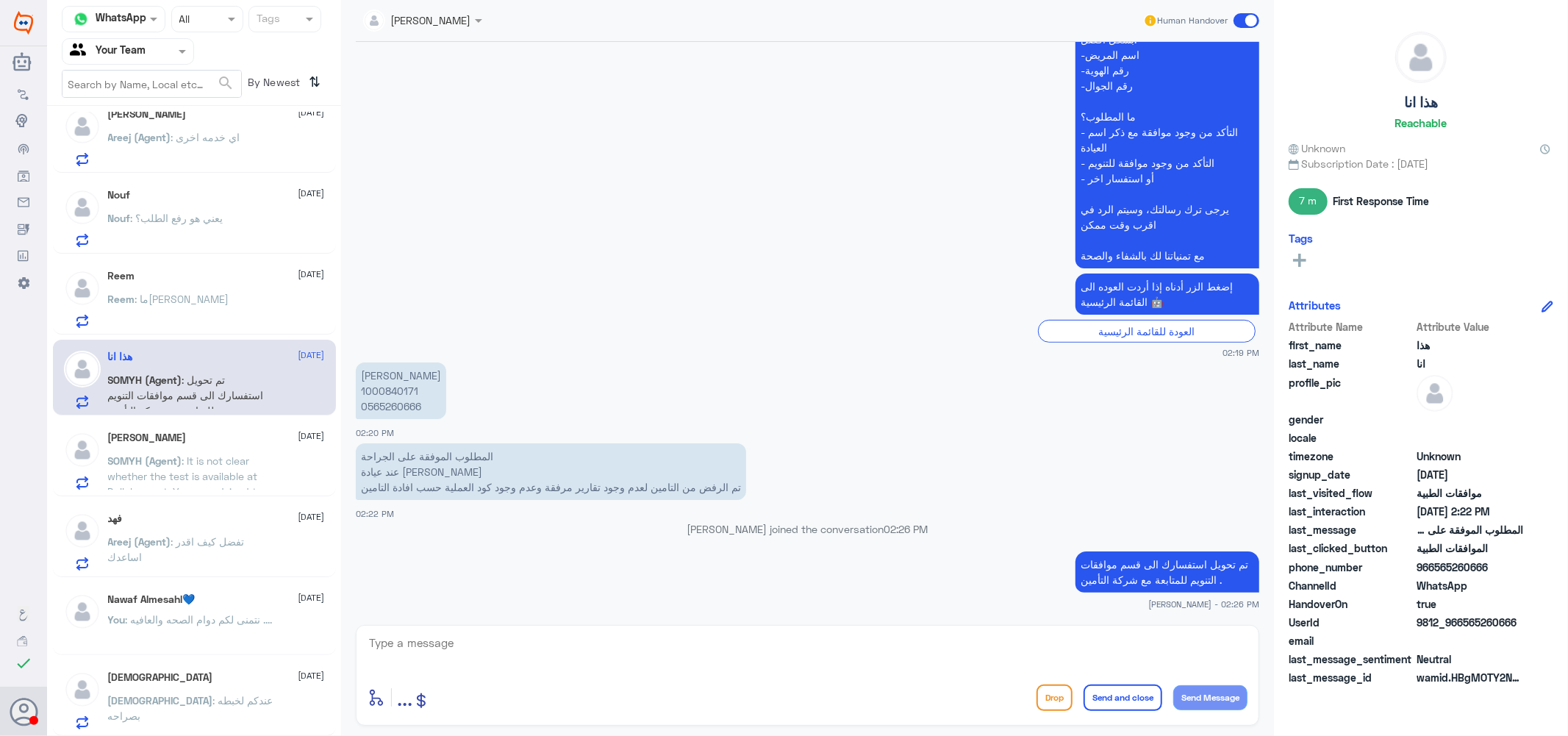
click at [153, 295] on span ": ما[PERSON_NAME]" at bounding box center [182, 299] width 94 height 13
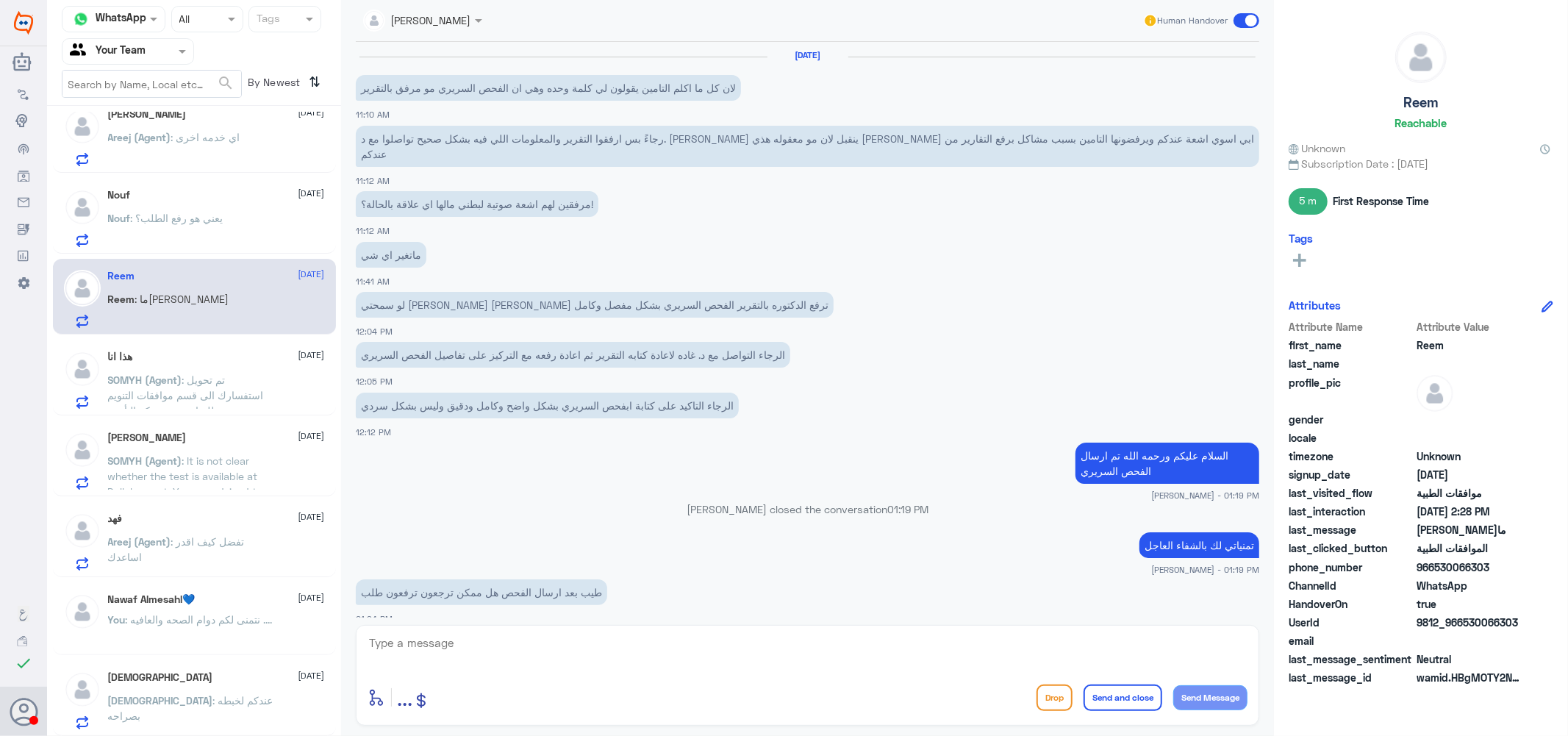
scroll to position [854, 0]
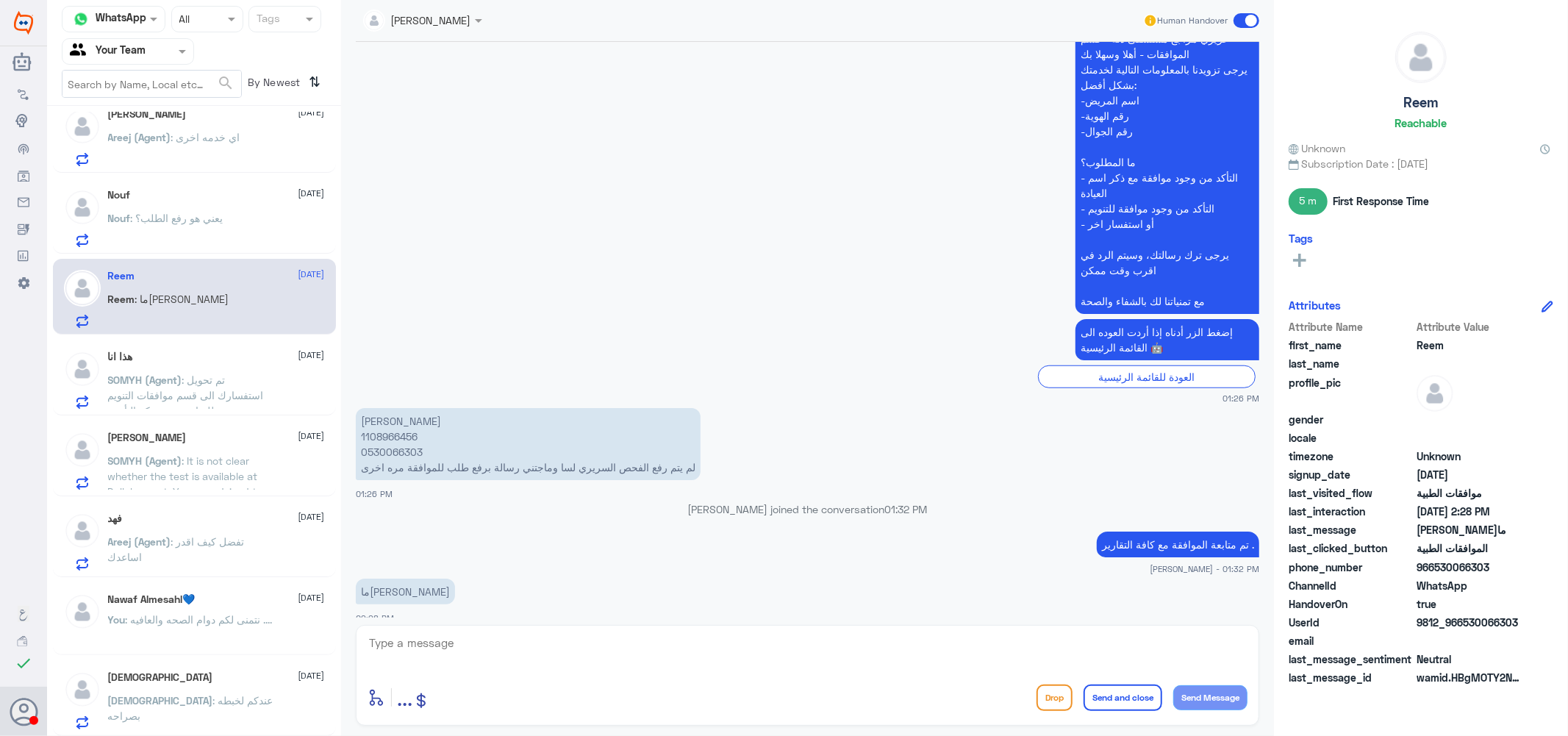
click at [196, 223] on p "Nouf : يعني هو رفع الطلب؟" at bounding box center [166, 228] width 115 height 37
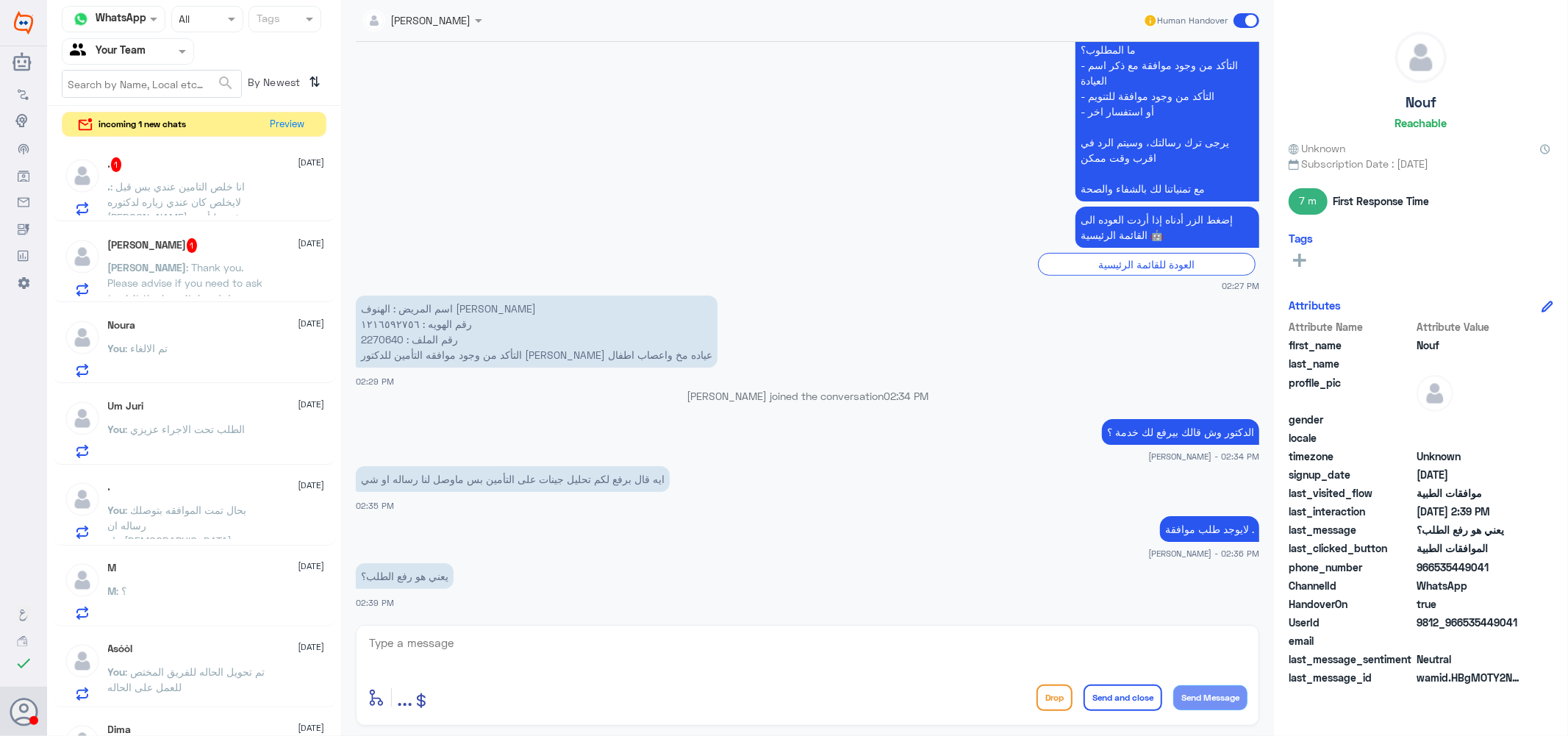
click at [243, 180] on span ": انا خلص التامين عندي بس قبل لايخلص كان عندي زياره لدكتوره ساره الحربي ورفعت ل…" at bounding box center [189, 225] width 161 height 90
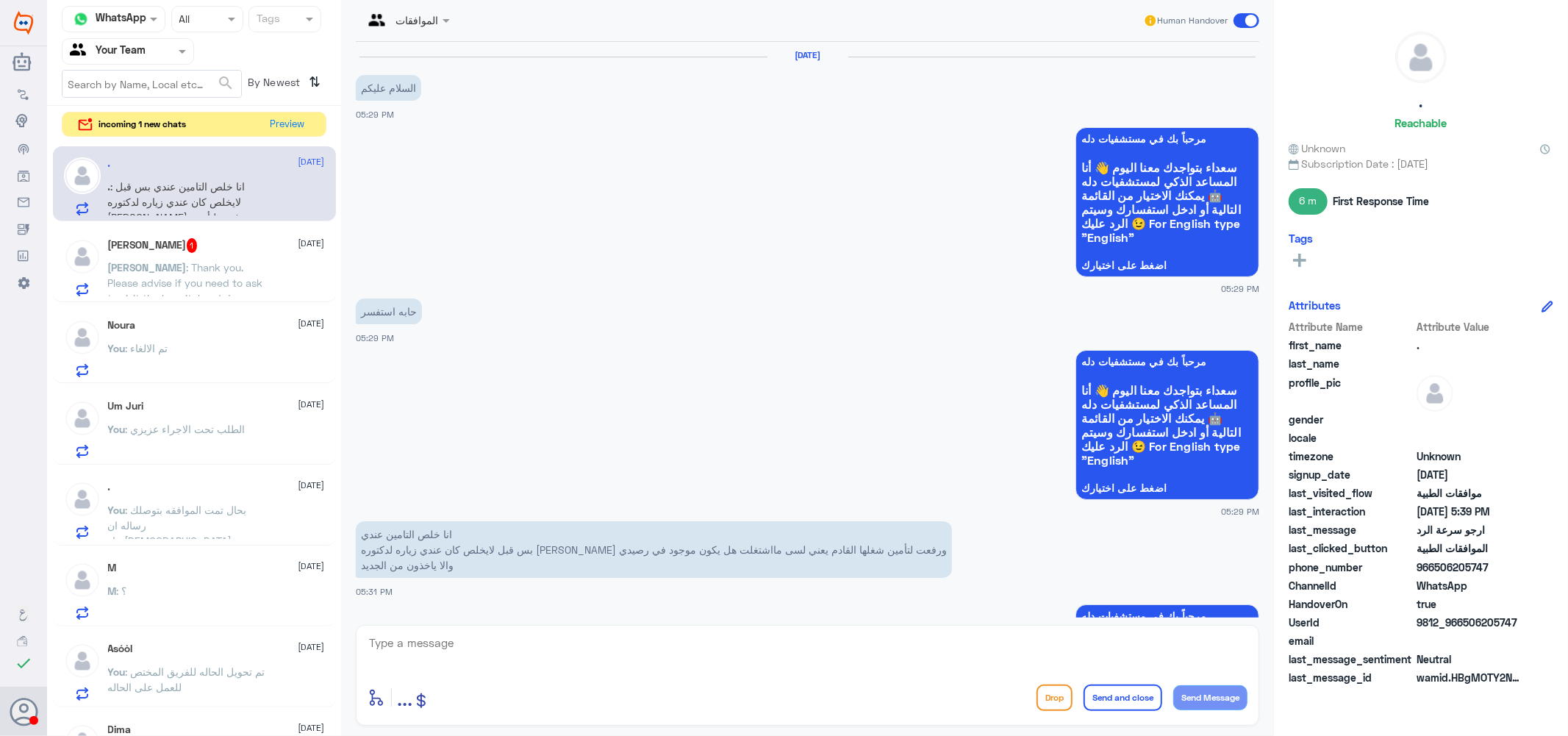
scroll to position [1001, 0]
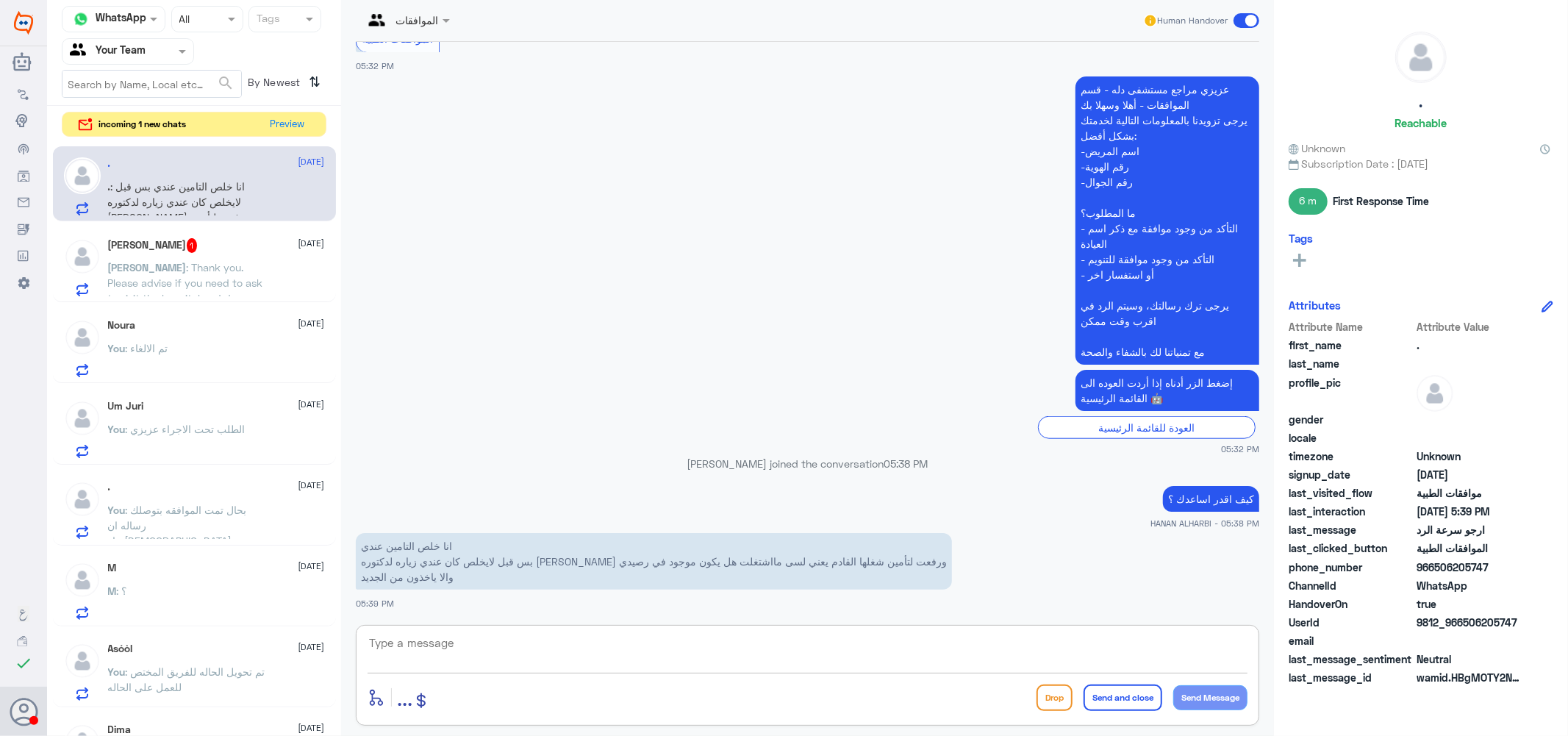
click at [472, 645] on textarea at bounding box center [808, 652] width 880 height 36
type textarea "f"
type textarea "بحال انتهى التامين ترفع موافقات جديده على التامين الجديد"
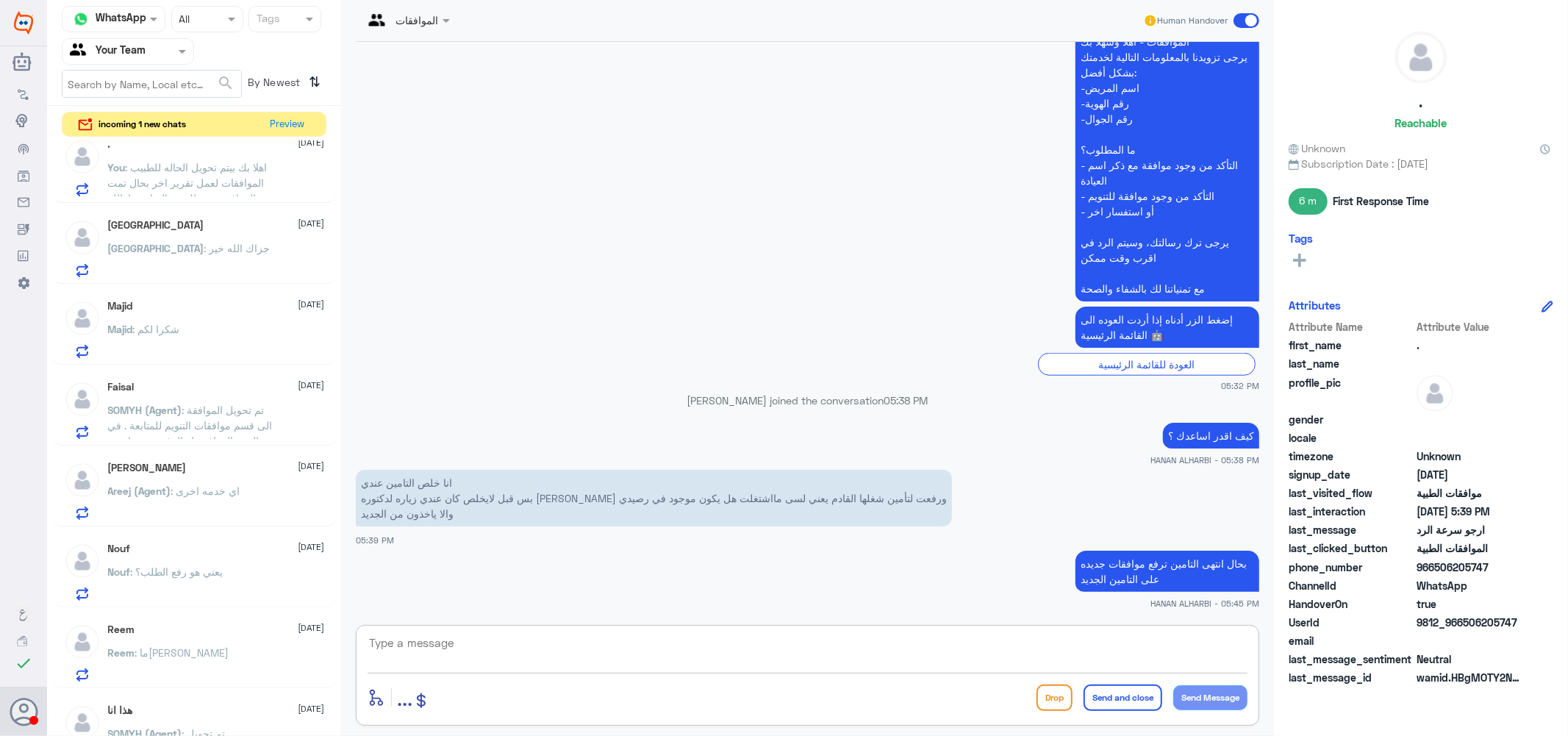
scroll to position [899, 0]
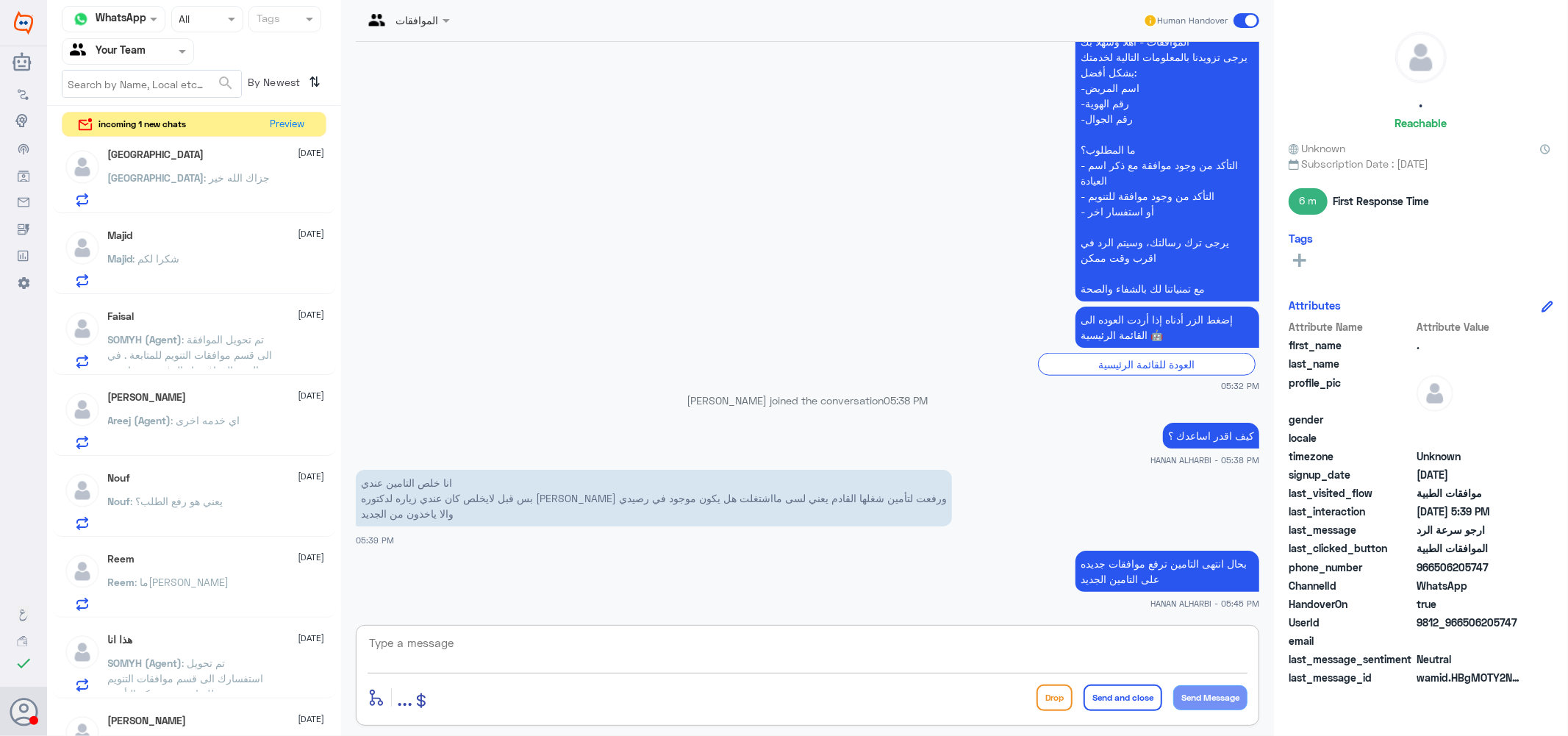
click at [199, 415] on span ": اي خدمه اخرى" at bounding box center [206, 420] width 69 height 13
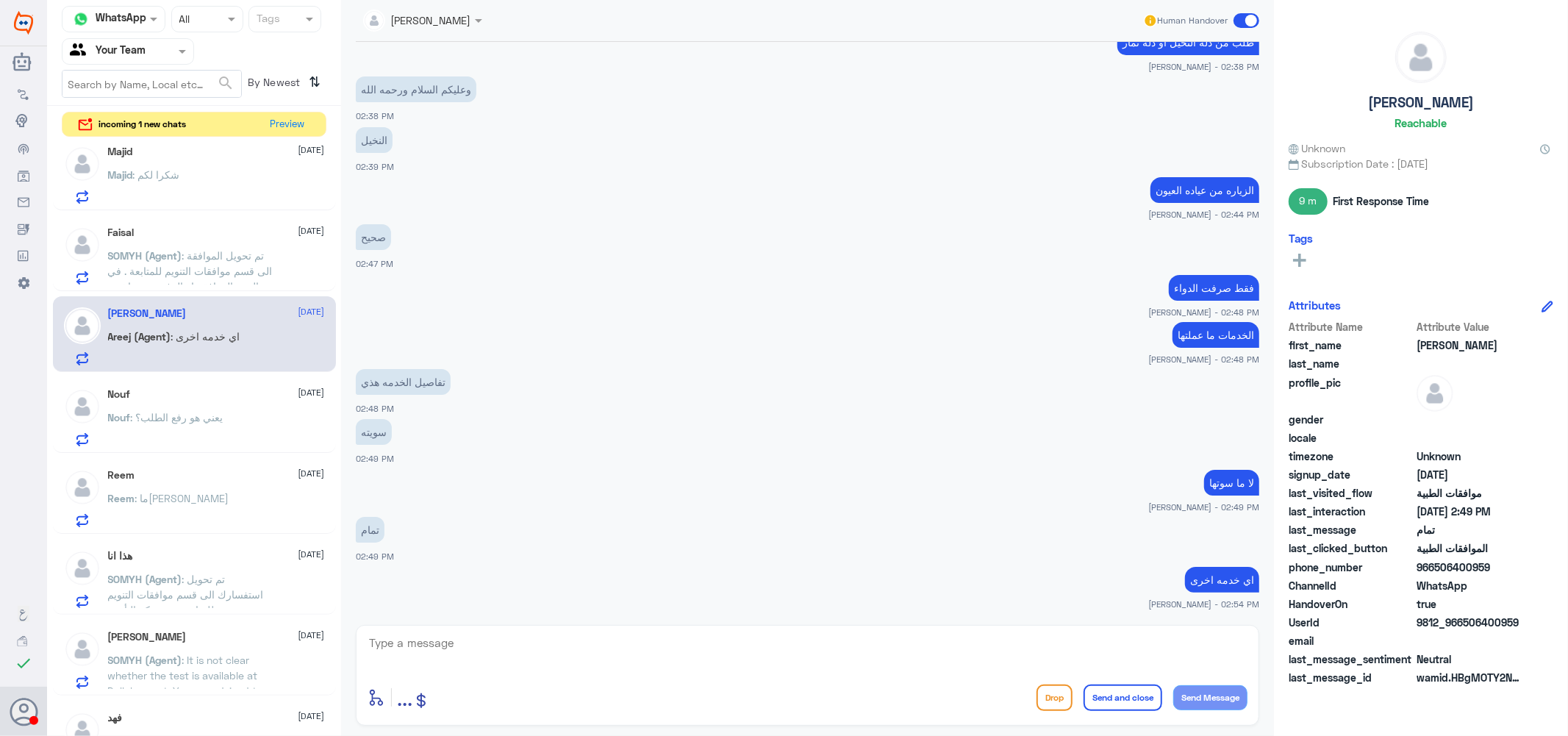
scroll to position [1181, 0]
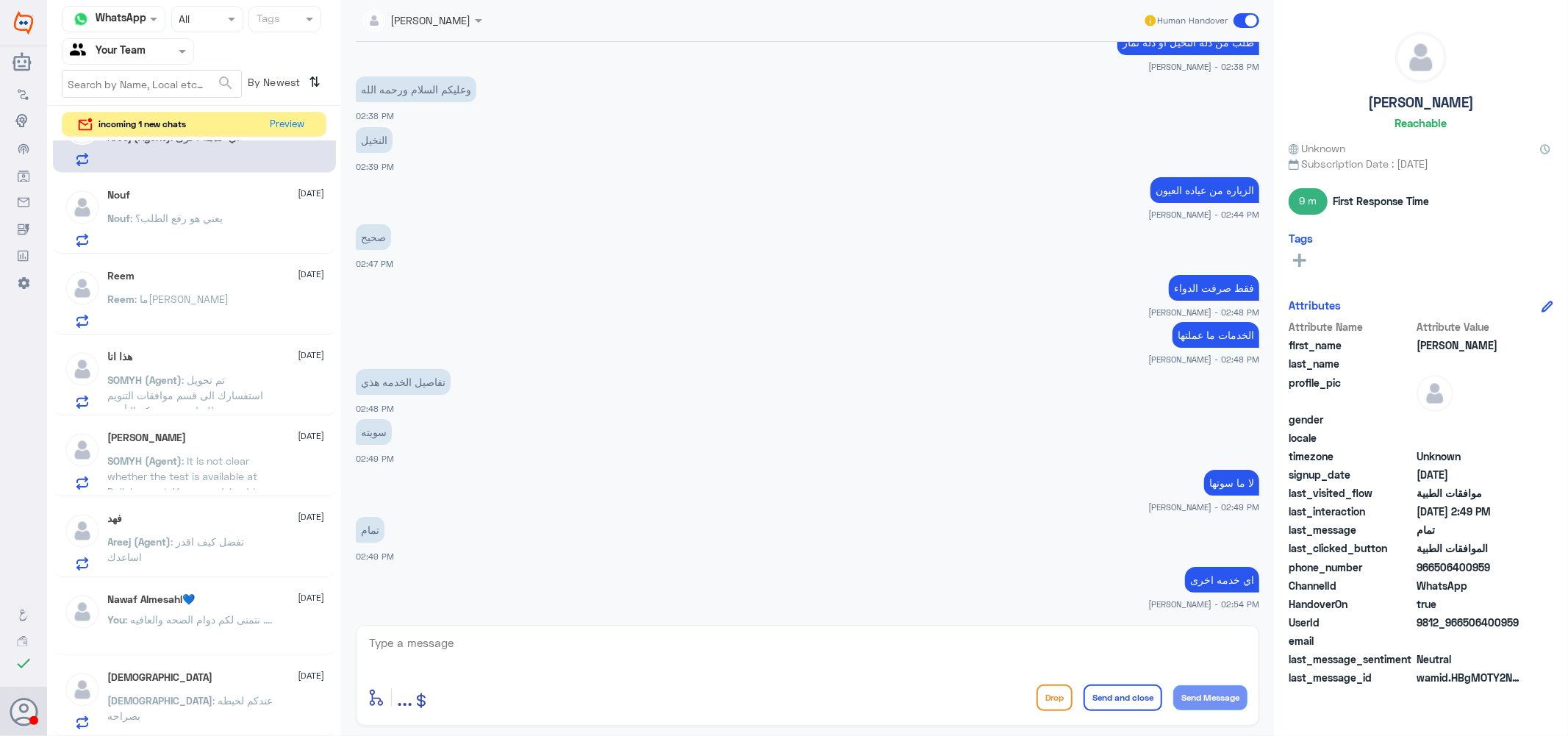
click at [216, 613] on span ": نتمنى لكم دوام الصحه والعافيه ...." at bounding box center [199, 619] width 147 height 13
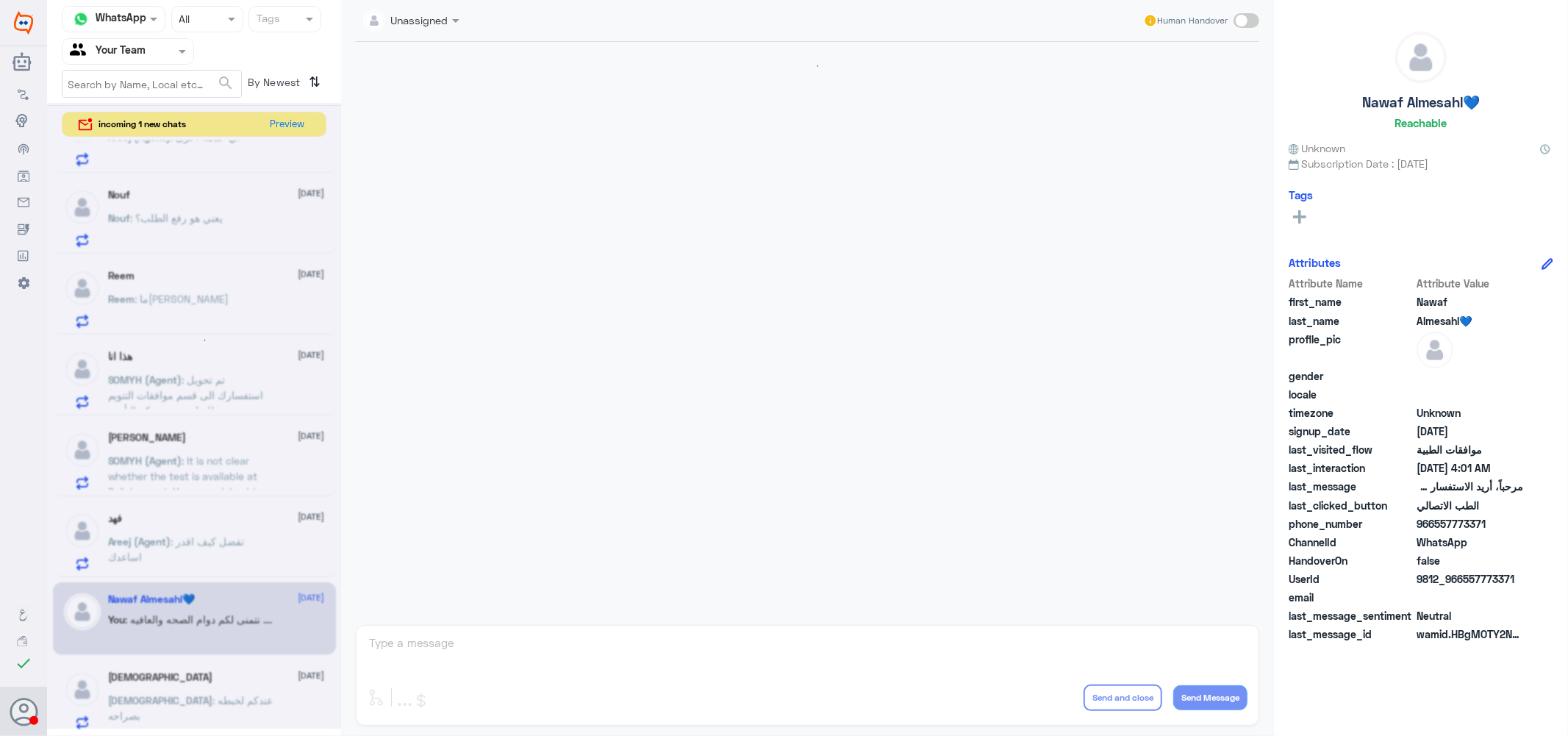
scroll to position [425, 0]
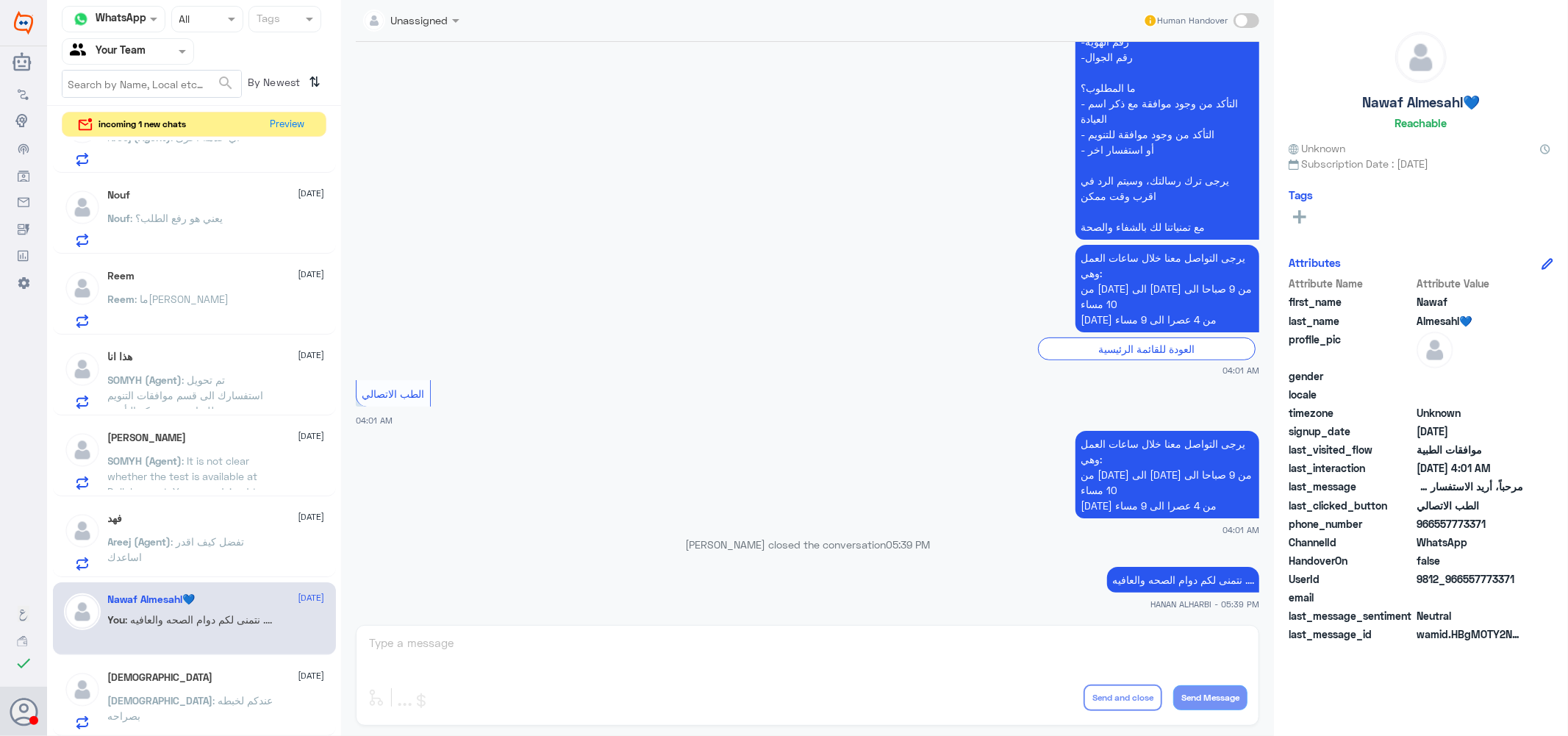
click at [1146, 576] on p "نتمنى لكم دوام الصحه والعافيه ...." at bounding box center [1183, 580] width 152 height 26
copy div "نتمنى لكم دوام الصحه والعافيه ...."
click at [206, 526] on div "فهد 3 September Areej (Agent) : تفضل كيف اقدر اساعدك" at bounding box center [216, 542] width 217 height 58
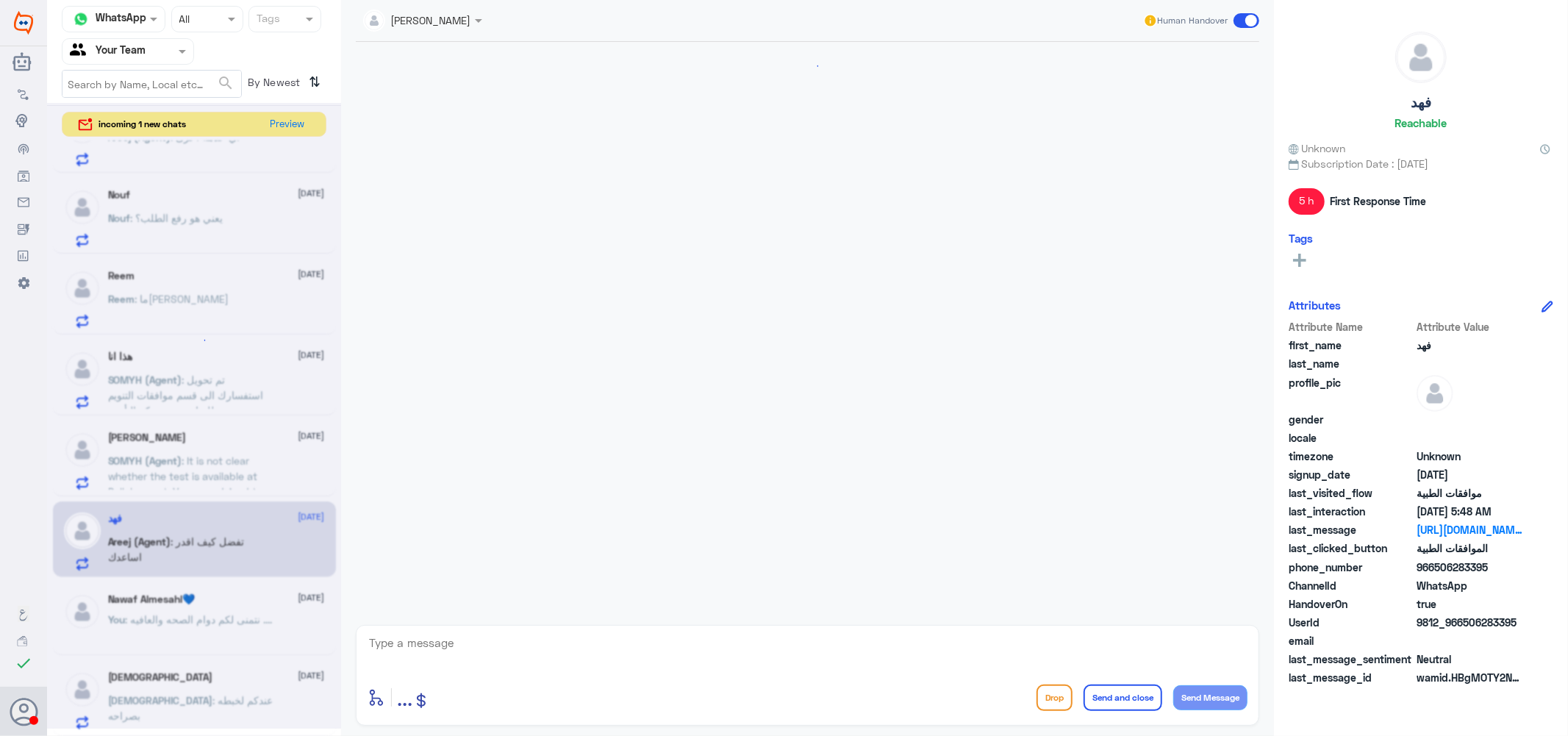
scroll to position [1192, 0]
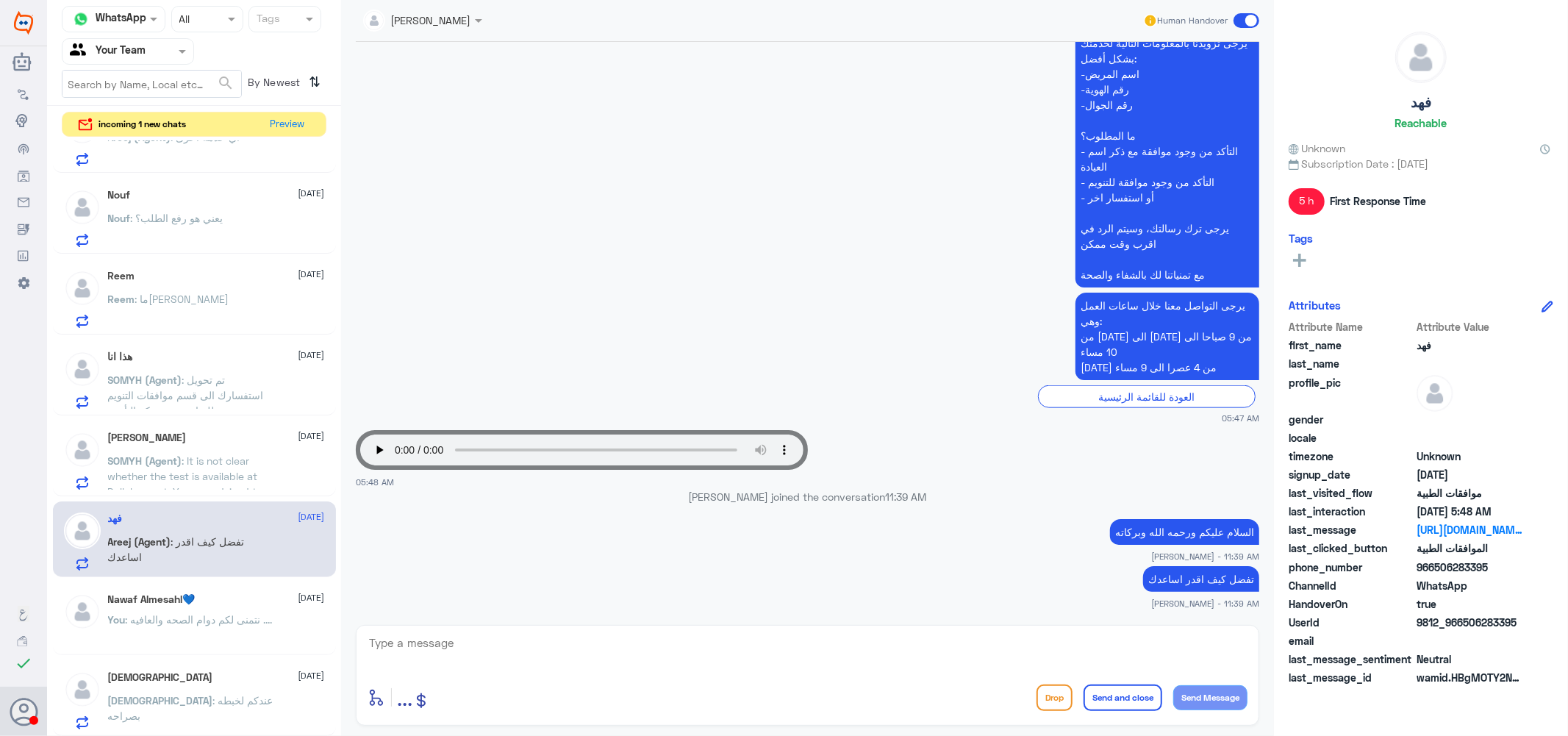
click at [204, 460] on span ": It is not clear whether the test is available at Dallah or not. You are advis…" at bounding box center [190, 506] width 165 height 105
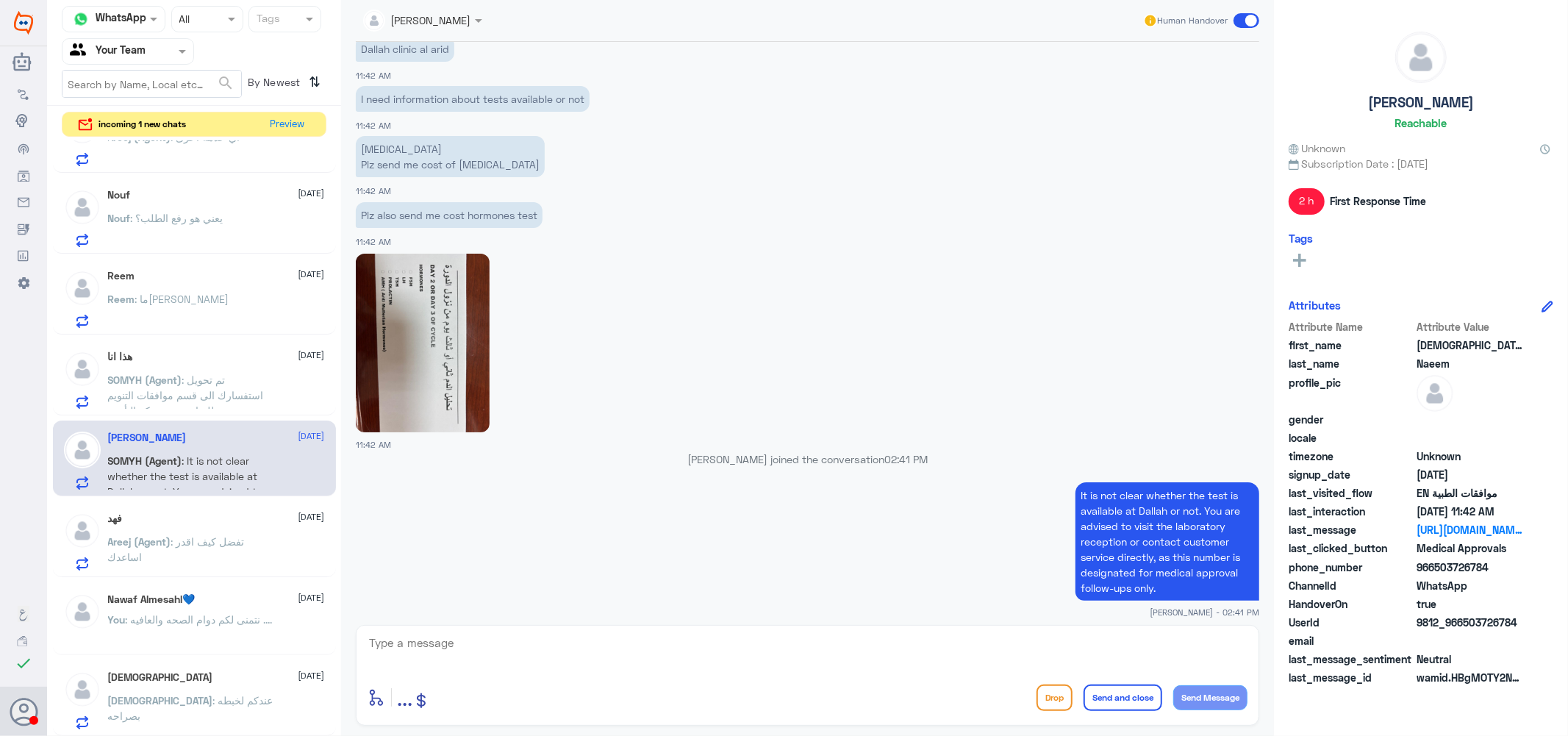
scroll to position [1340, 0]
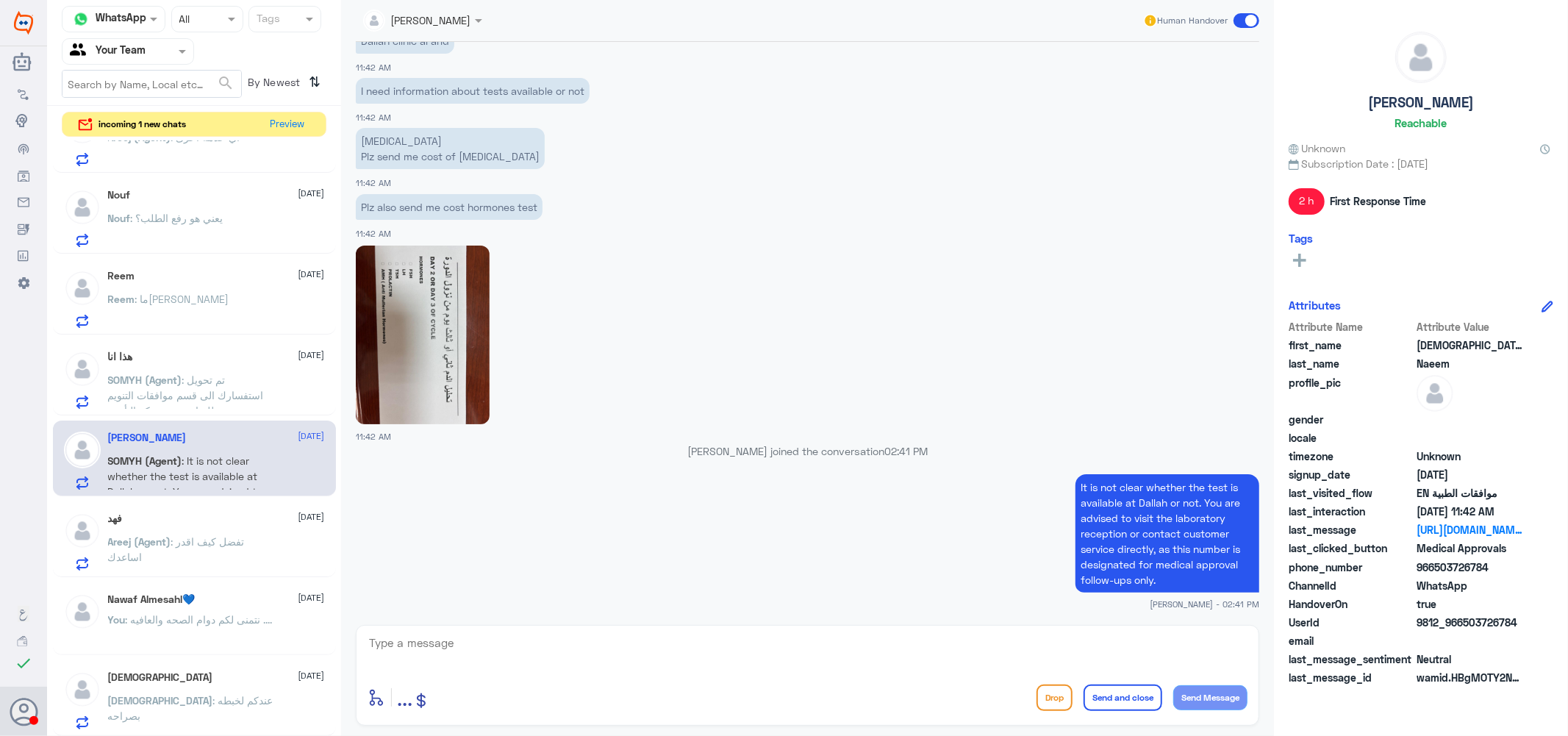
click at [436, 633] on textarea at bounding box center [808, 652] width 880 height 36
paste textarea "نتمنى لكم دوام الصحه والعافيه ...."
click at [1047, 645] on textarea "نتمنى لكم دوام الصحه والعافيه ...." at bounding box center [808, 652] width 880 height 36
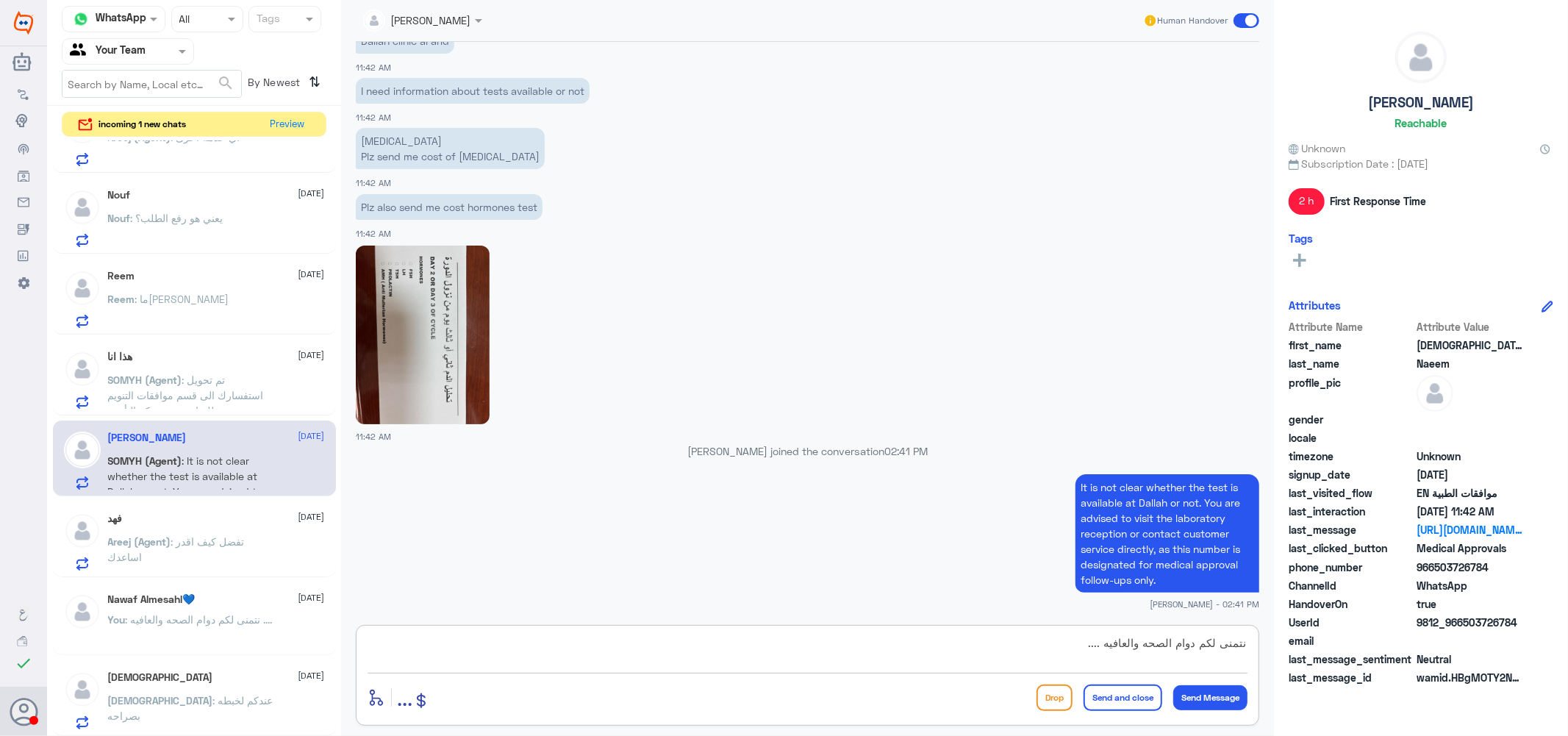
type textarea "نتمنى لكم دوام الصحه والعافيه ...."
click at [1140, 689] on button "Send and close" at bounding box center [1123, 698] width 79 height 27
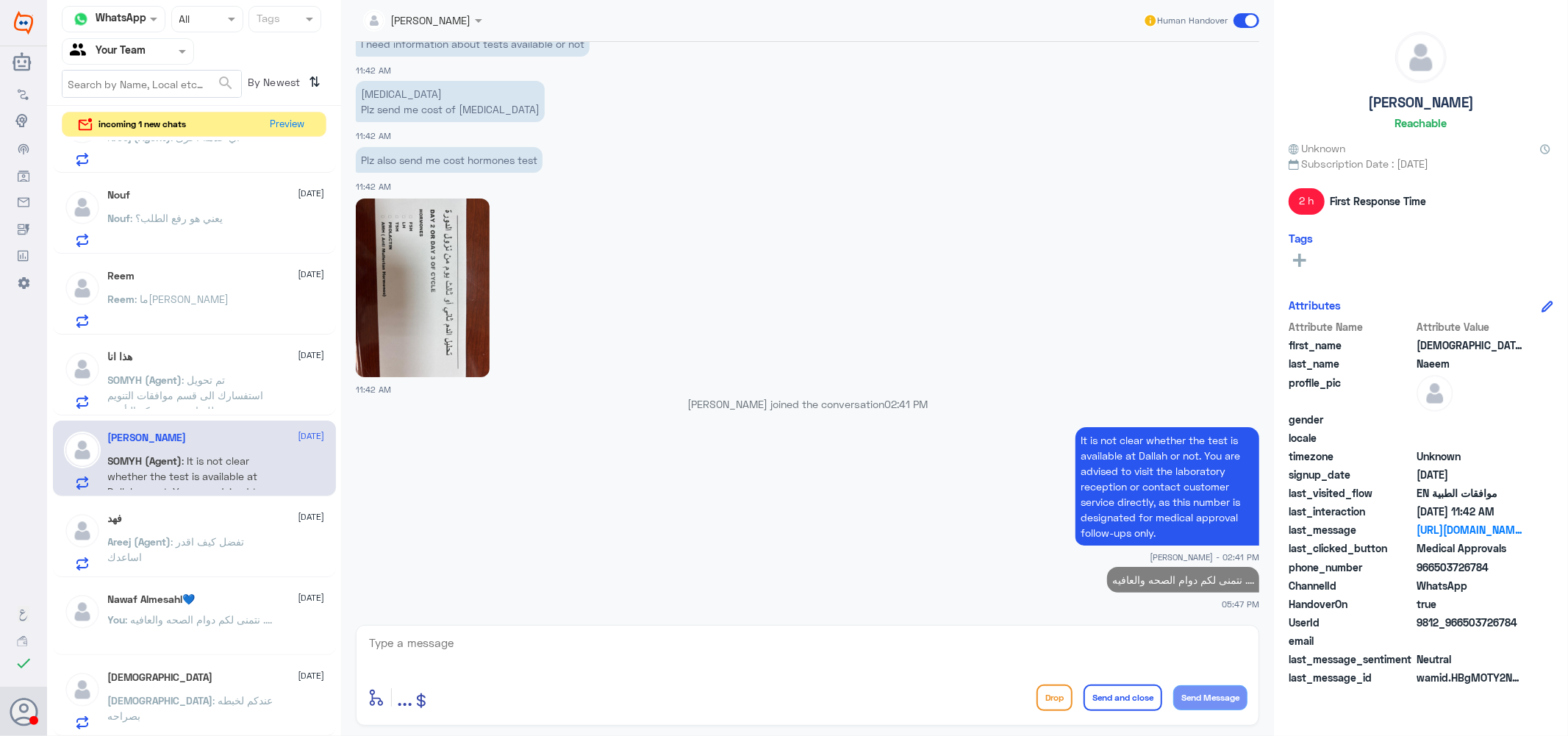
scroll to position [1178, 0]
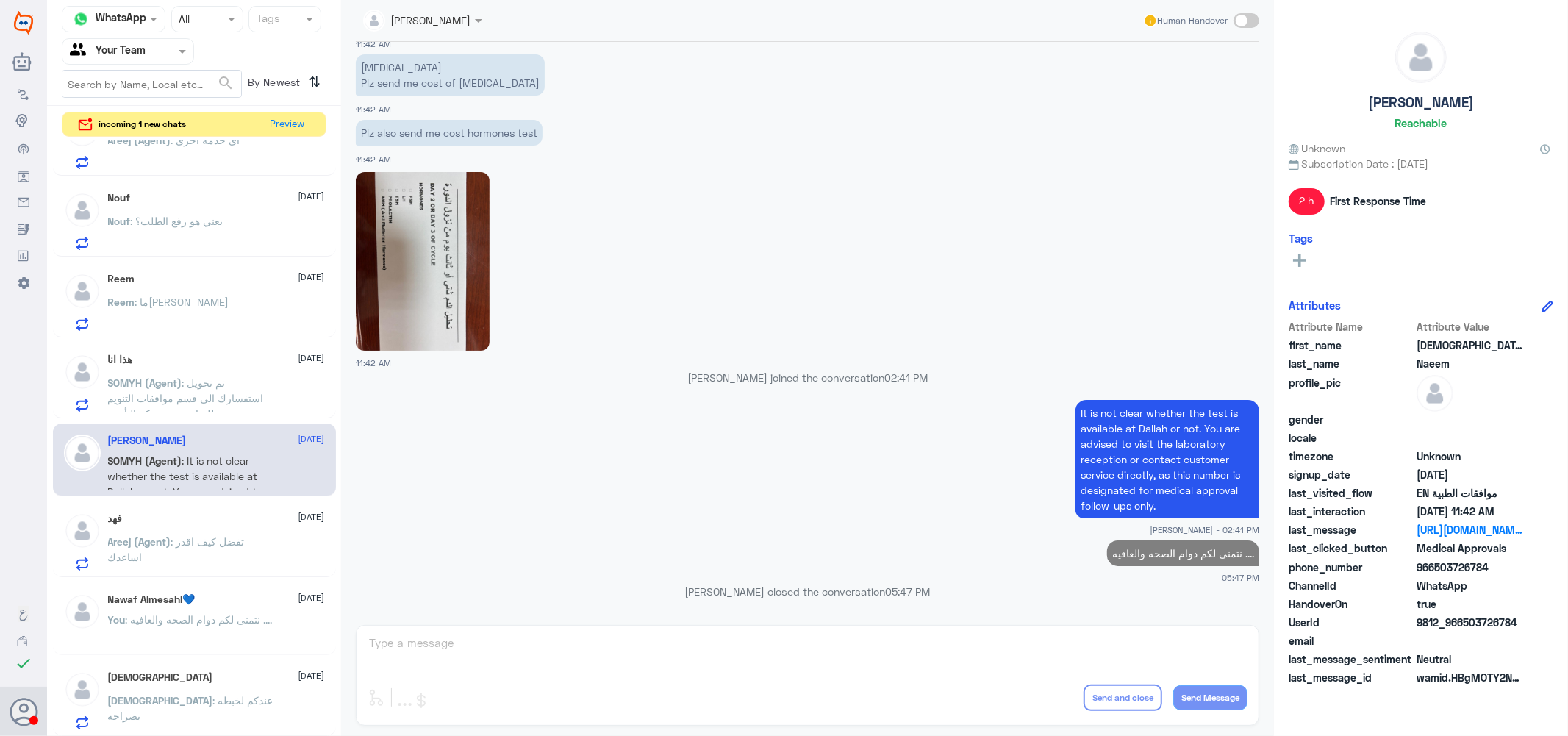
click at [210, 382] on span ": تم تحويل استفسارك الى قسم موافقات التنويم للمتابعة مع شركة التأمين ." at bounding box center [186, 398] width 156 height 43
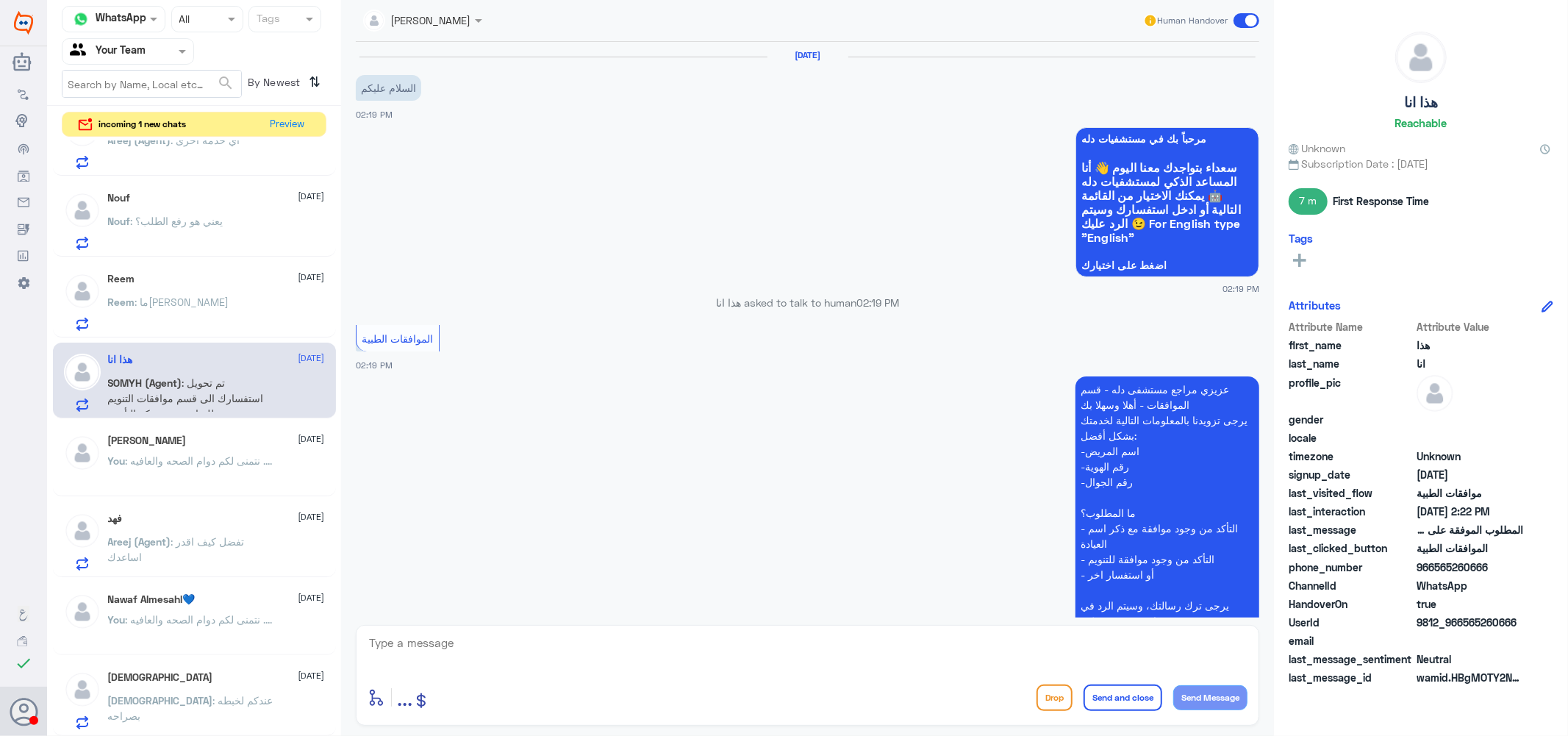
scroll to position [397, 0]
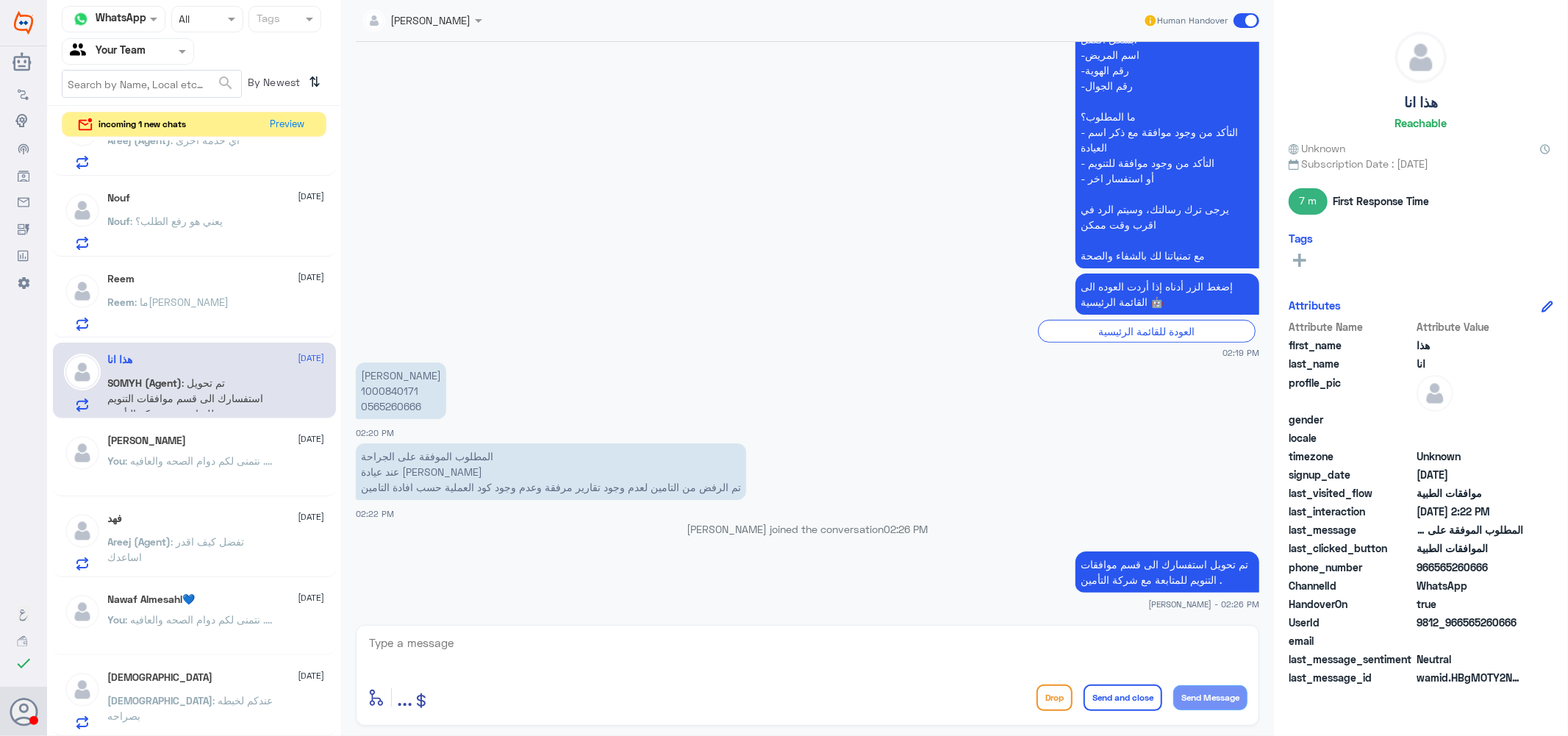
click at [173, 298] on span ": ما[PERSON_NAME]" at bounding box center [182, 302] width 94 height 13
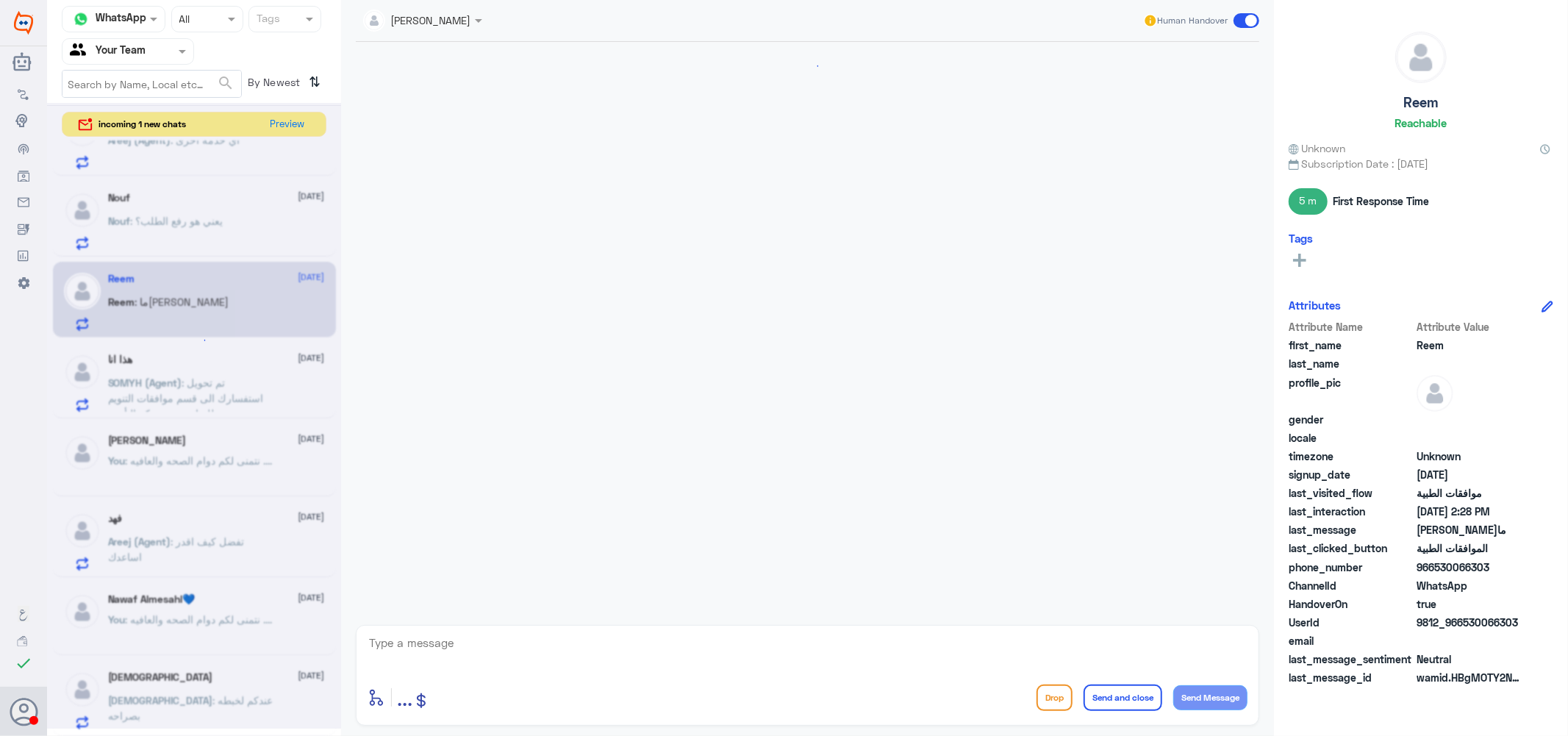
scroll to position [854, 0]
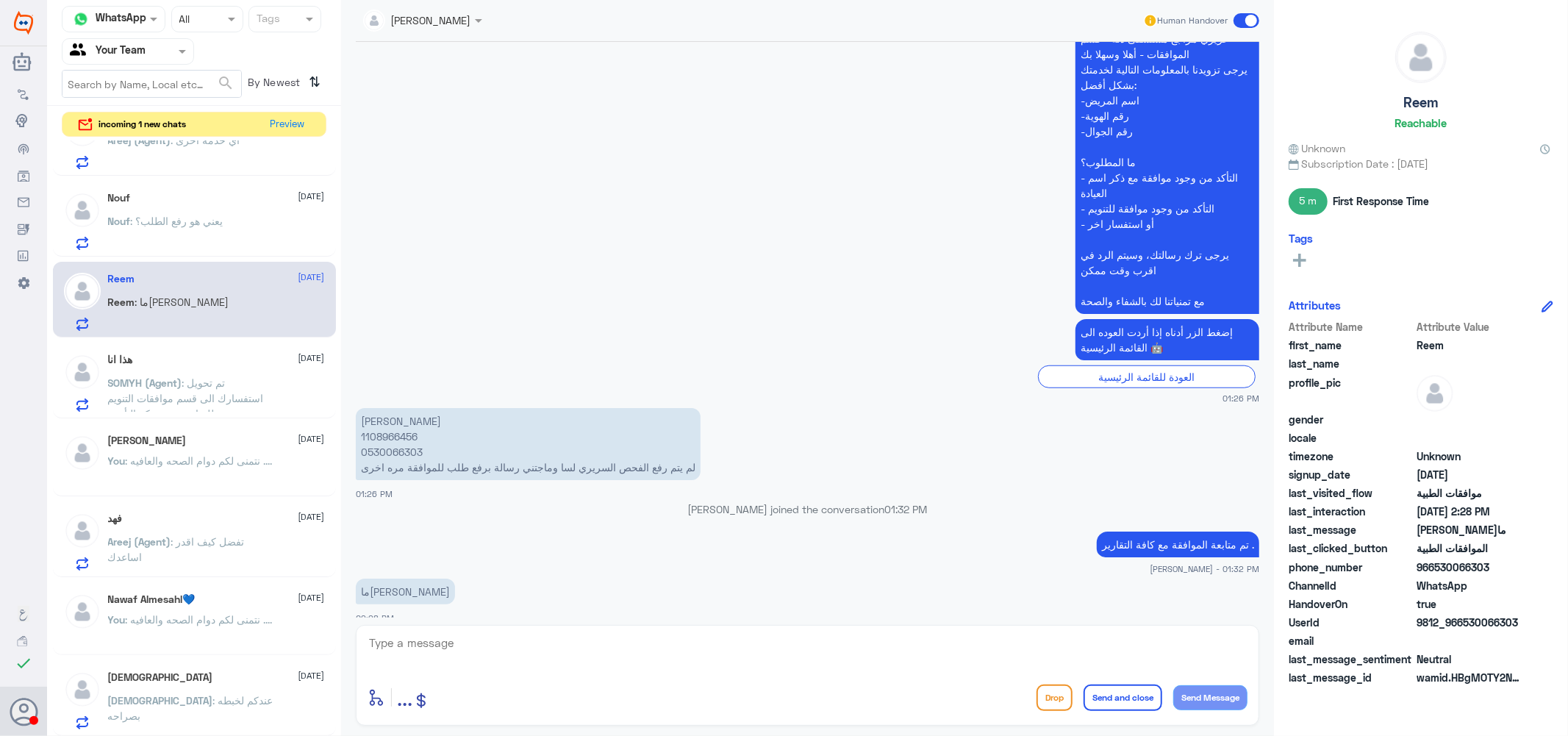
click at [159, 222] on span ": يعني هو رفع الطلب؟" at bounding box center [177, 221] width 92 height 13
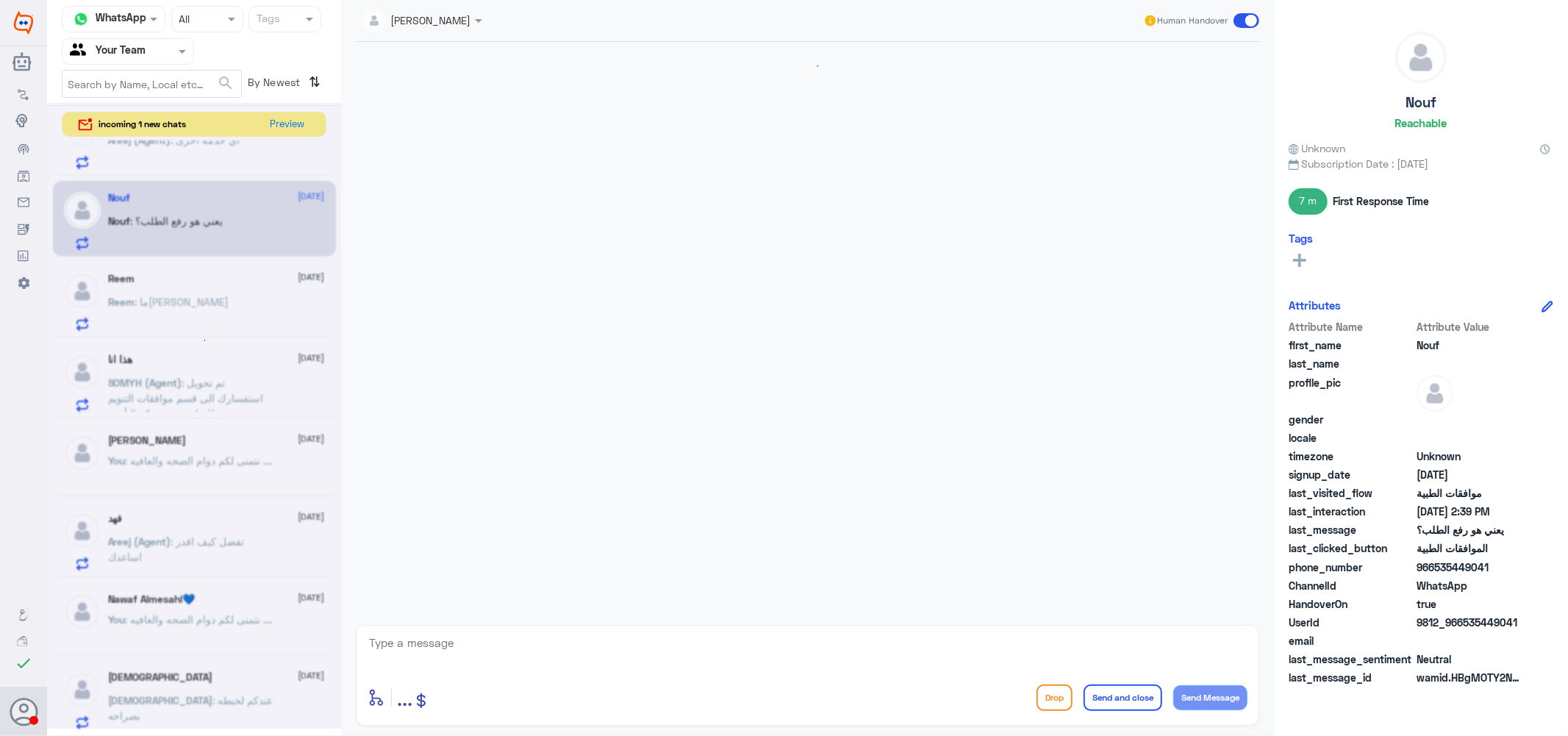
scroll to position [464, 0]
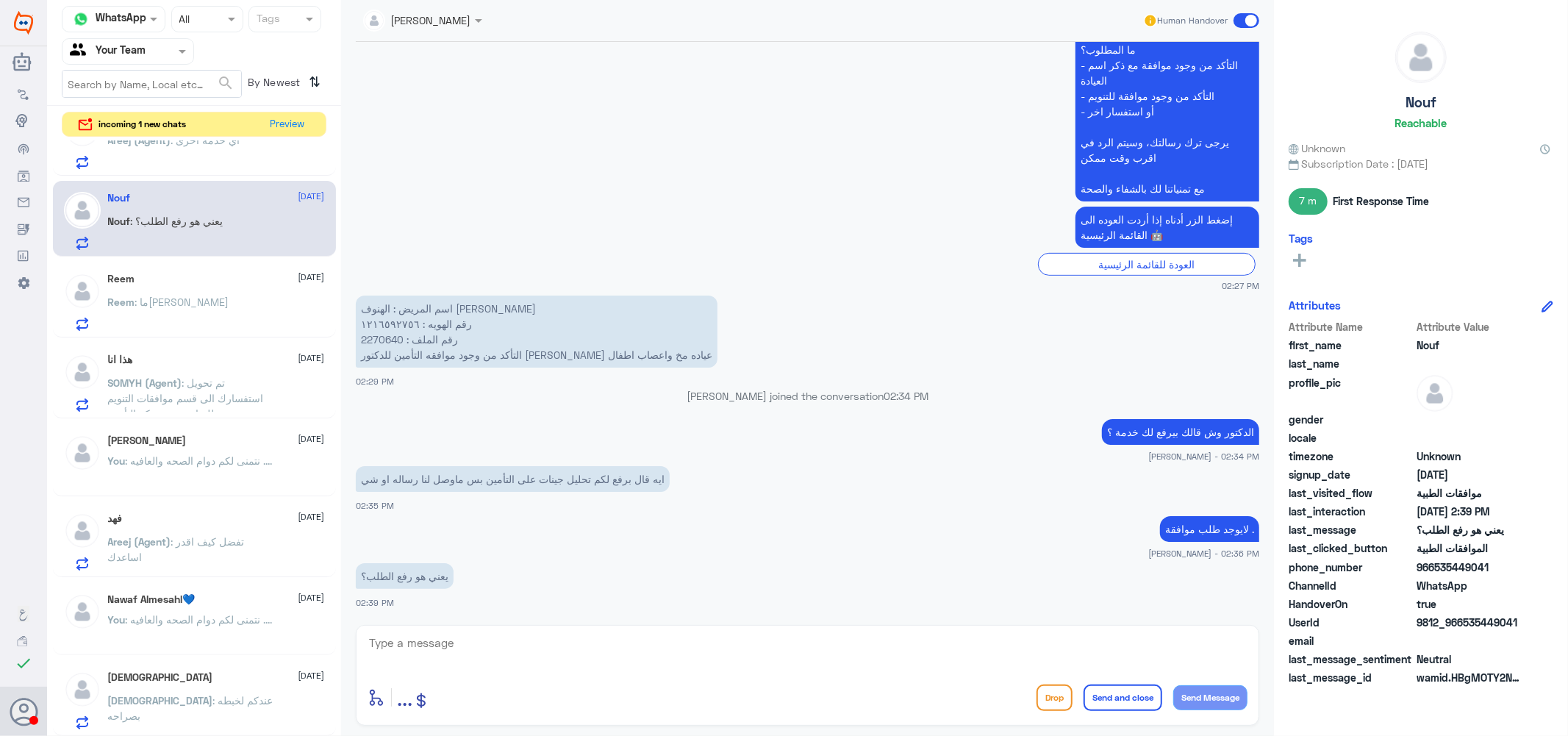
click at [191, 159] on p "Areej (Agent) : اي خدمه اخرى" at bounding box center [174, 151] width 133 height 37
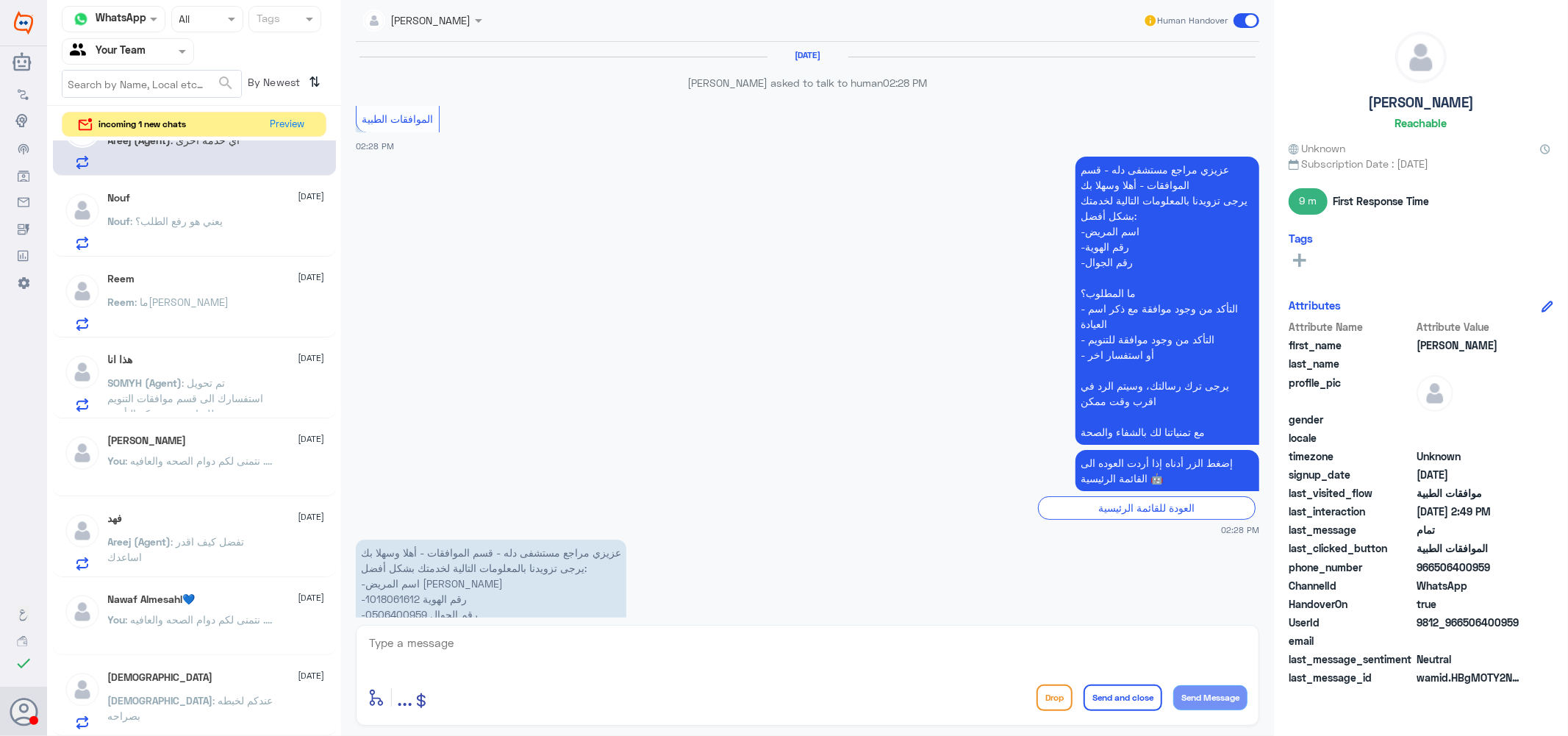
scroll to position [1088, 0]
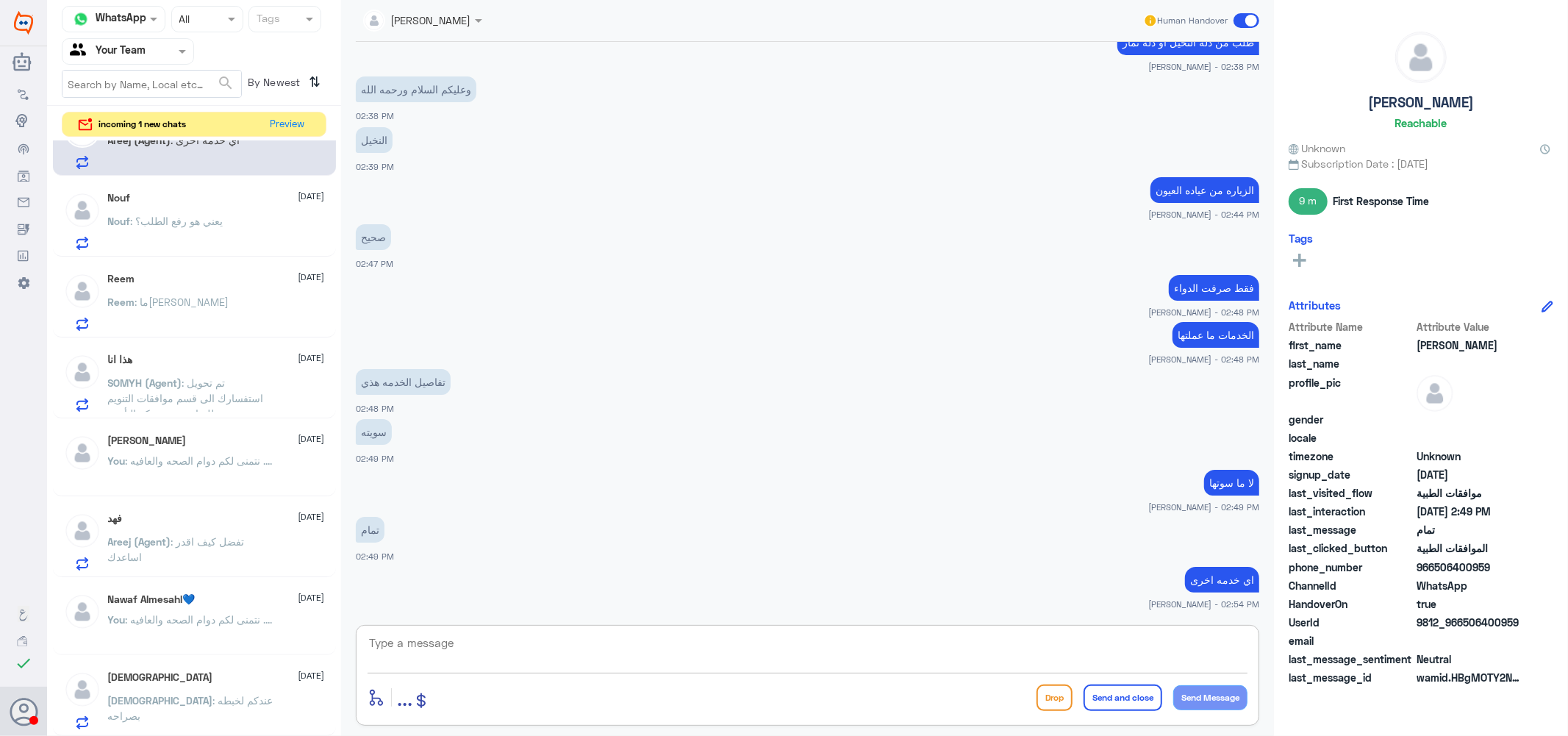
click at [553, 643] on textarea at bounding box center [808, 652] width 880 height 36
paste textarea "نتمنى لكم دوام الصحه والعافيه ...."
type textarea "نتمنى لكم دوام الصحه والعافيه ...."
click at [1121, 697] on button "Send and close" at bounding box center [1123, 698] width 79 height 27
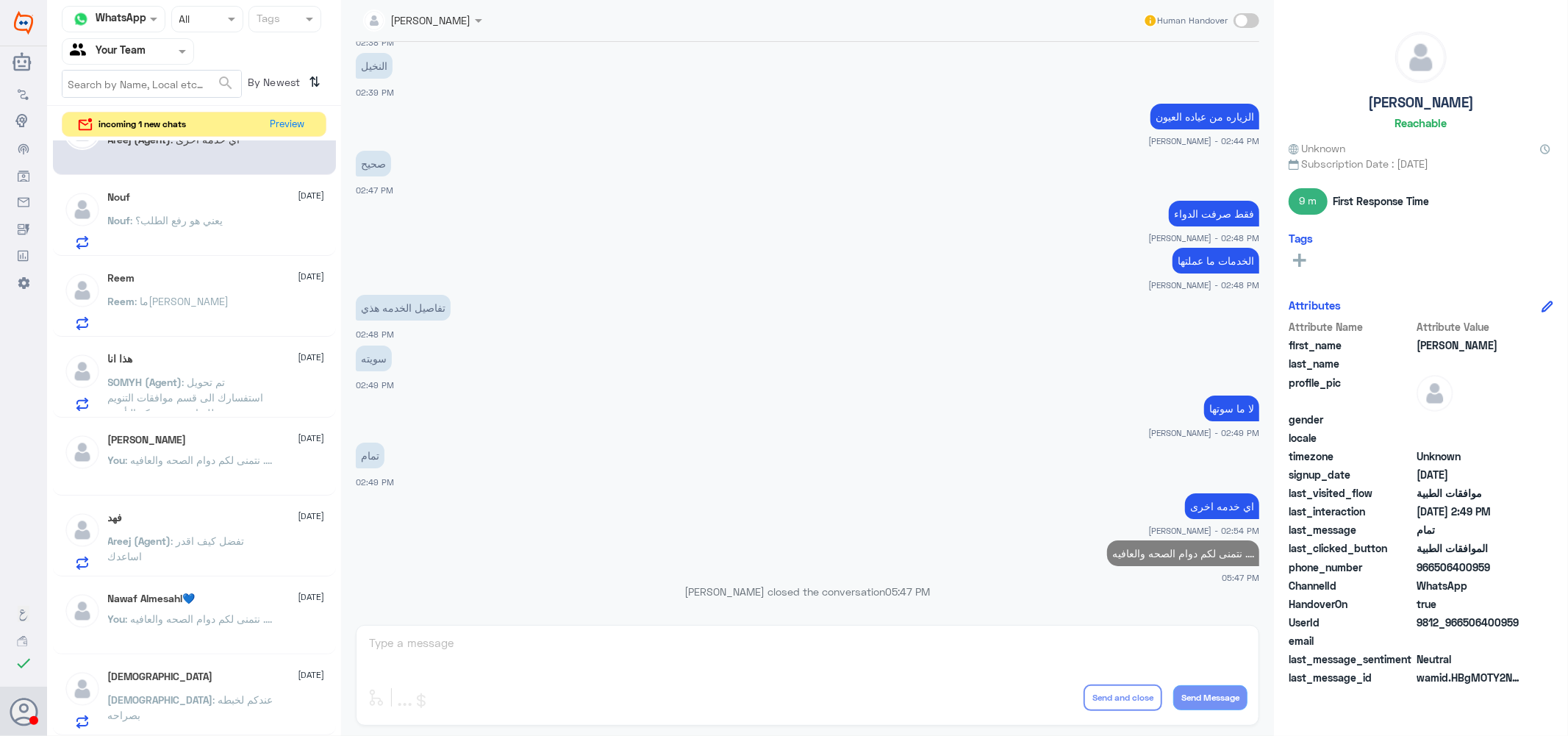
scroll to position [0, 0]
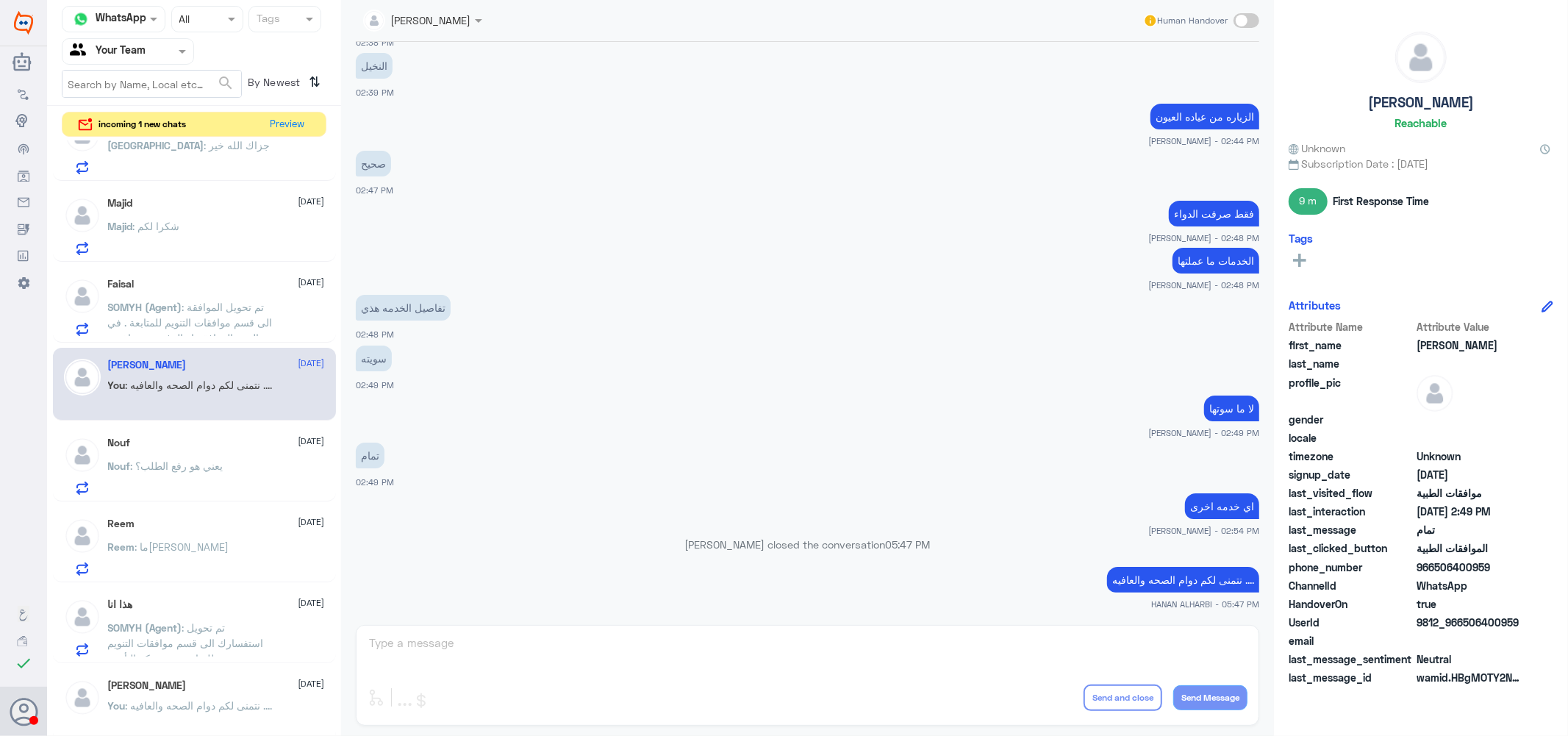
click at [182, 222] on div "Majid : شكرا لكم" at bounding box center [216, 238] width 217 height 33
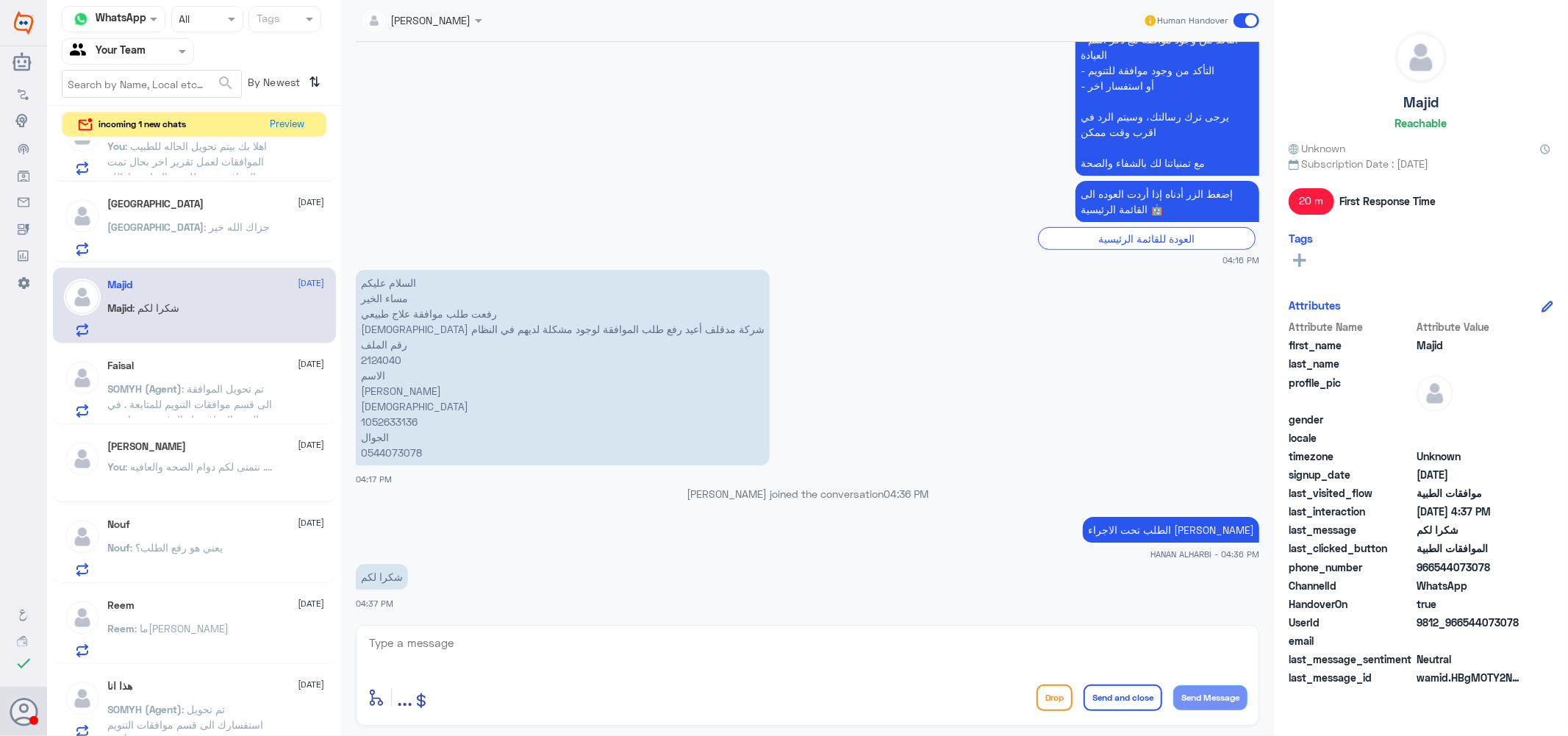
click at [201, 221] on div "haifa [DATE] [GEOGRAPHIC_DATA] : [PERSON_NAME]" at bounding box center [216, 227] width 217 height 58
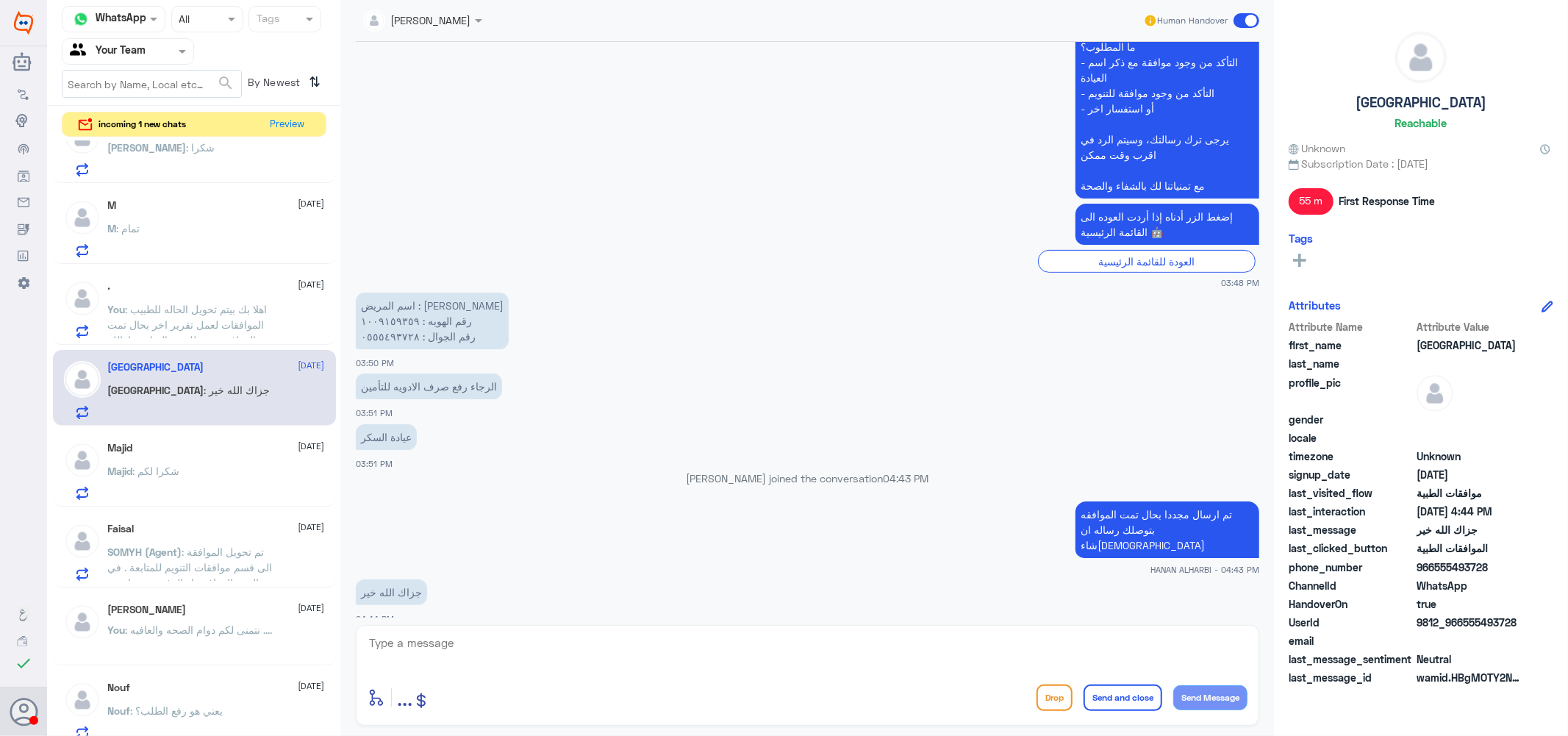
click at [186, 238] on div "M : تمام" at bounding box center [216, 241] width 217 height 33
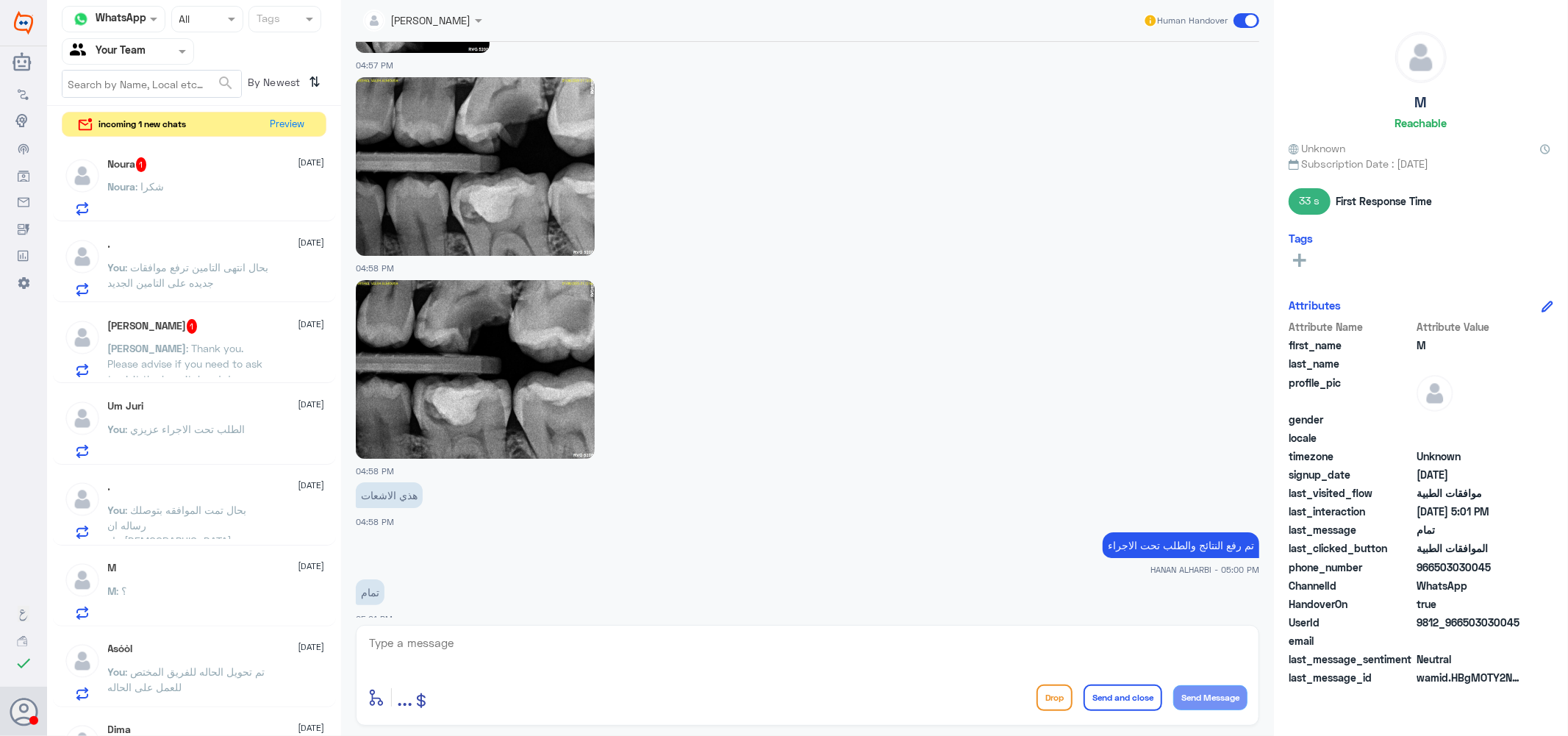
click at [211, 177] on div "Noura 1 3 September Noura : شكرا" at bounding box center [216, 186] width 217 height 58
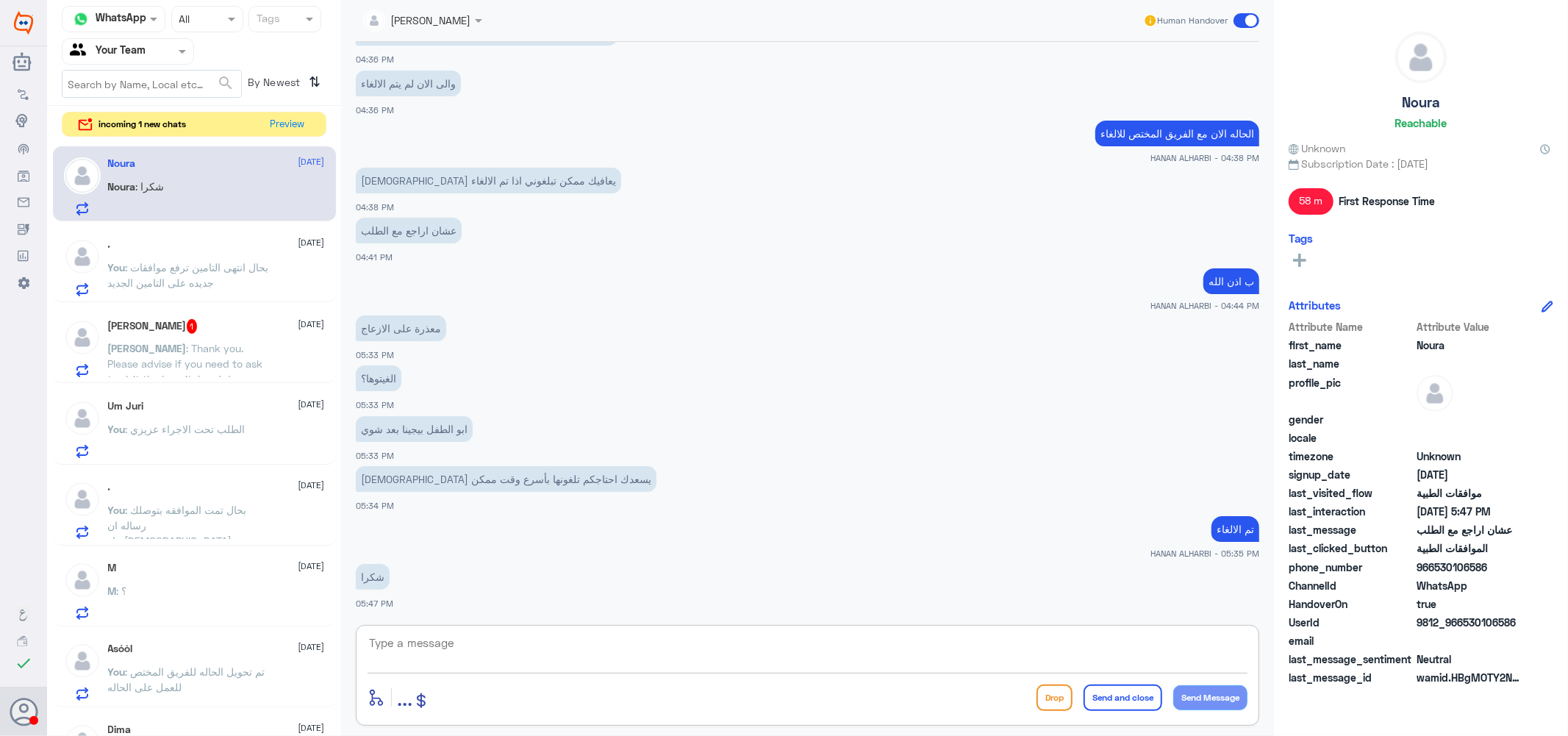
click at [537, 652] on textarea at bounding box center [808, 652] width 880 height 36
paste textarea "نتمنى لكم دوام الصحه والعافيه ...."
type textarea "نتمنى لكم دوام الصحه والعافيه ...."
click at [1119, 689] on button "Send and close" at bounding box center [1123, 698] width 79 height 27
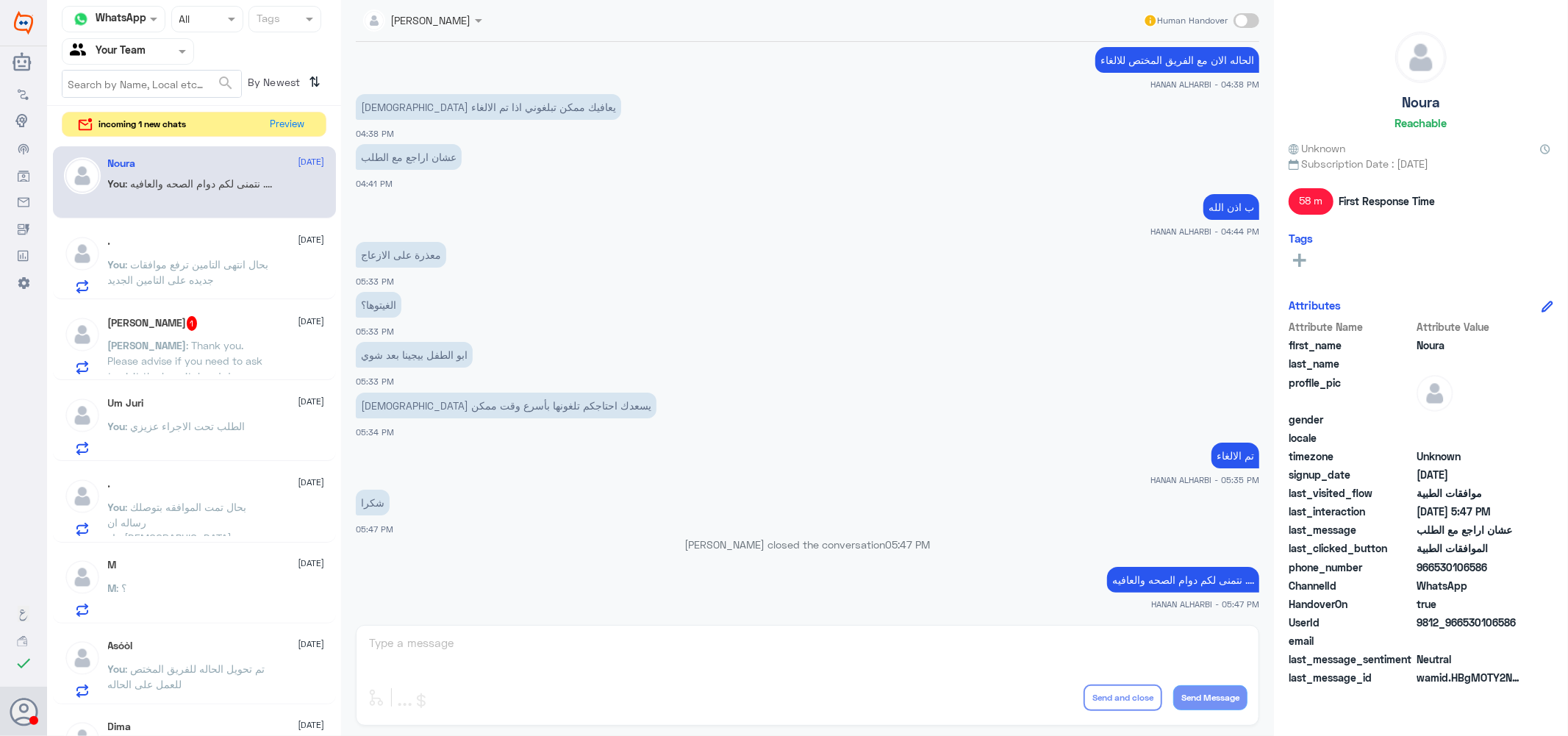
click at [193, 269] on span ": بحال انتهى التامين ترفع موافقات جديده على التامين الجديد" at bounding box center [189, 272] width 161 height 28
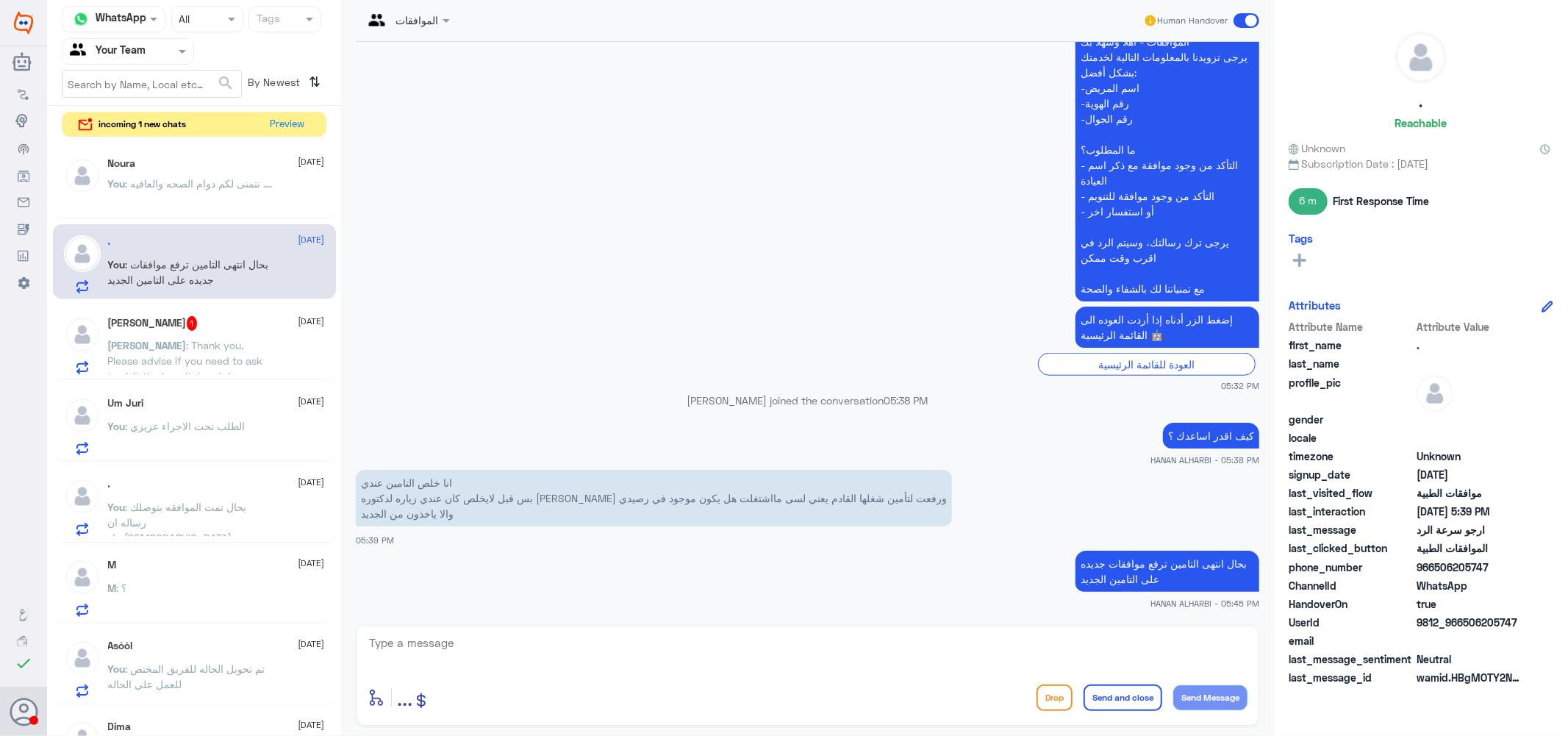
click at [192, 413] on div "Um Juri [DATE] You : الطلب تحت الاجراء عزيزي" at bounding box center [216, 426] width 217 height 58
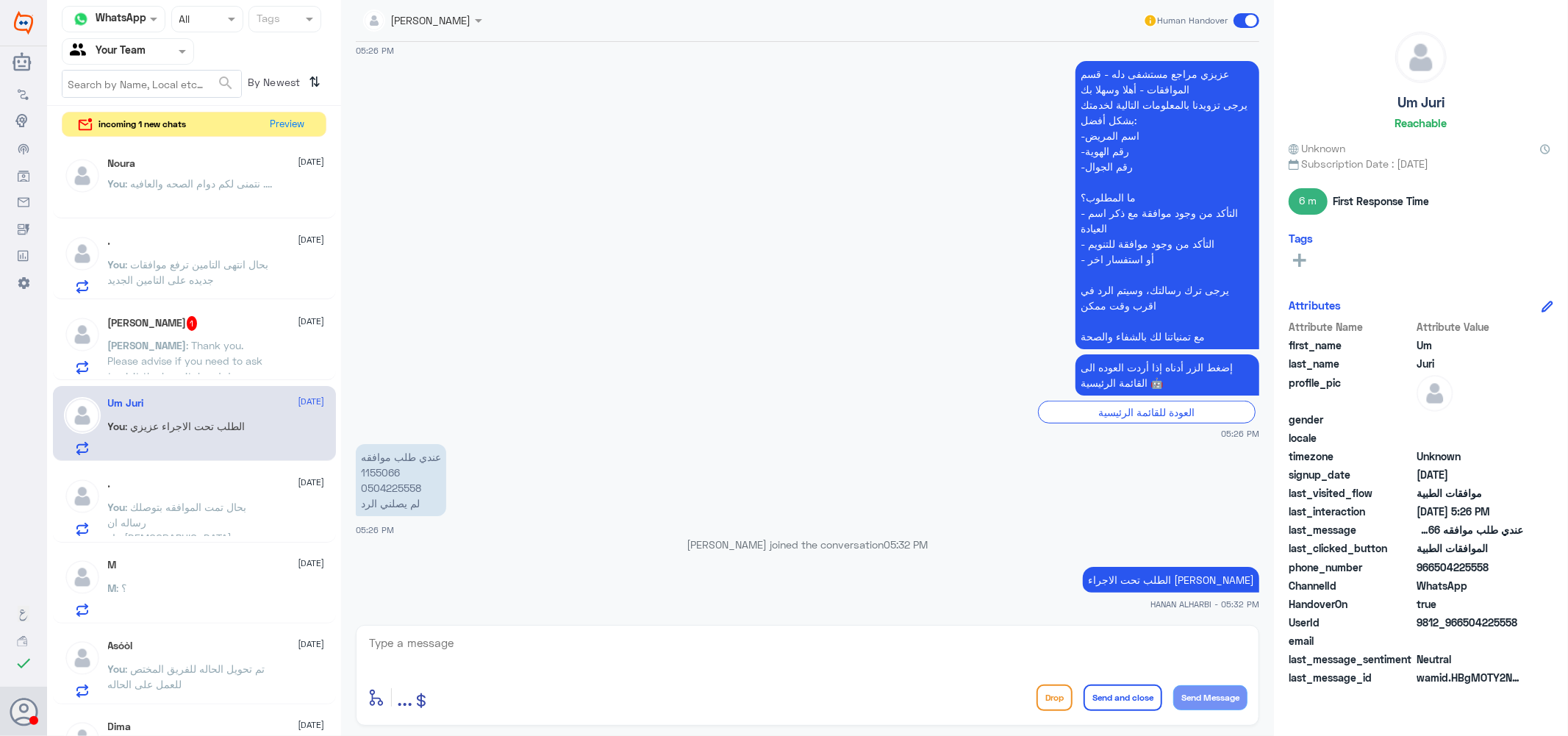
click at [197, 501] on span ": بحال تمت الموافقه بتوصلك رساله ان شاء[DEMOGRAPHIC_DATA]" at bounding box center [178, 522] width 139 height 43
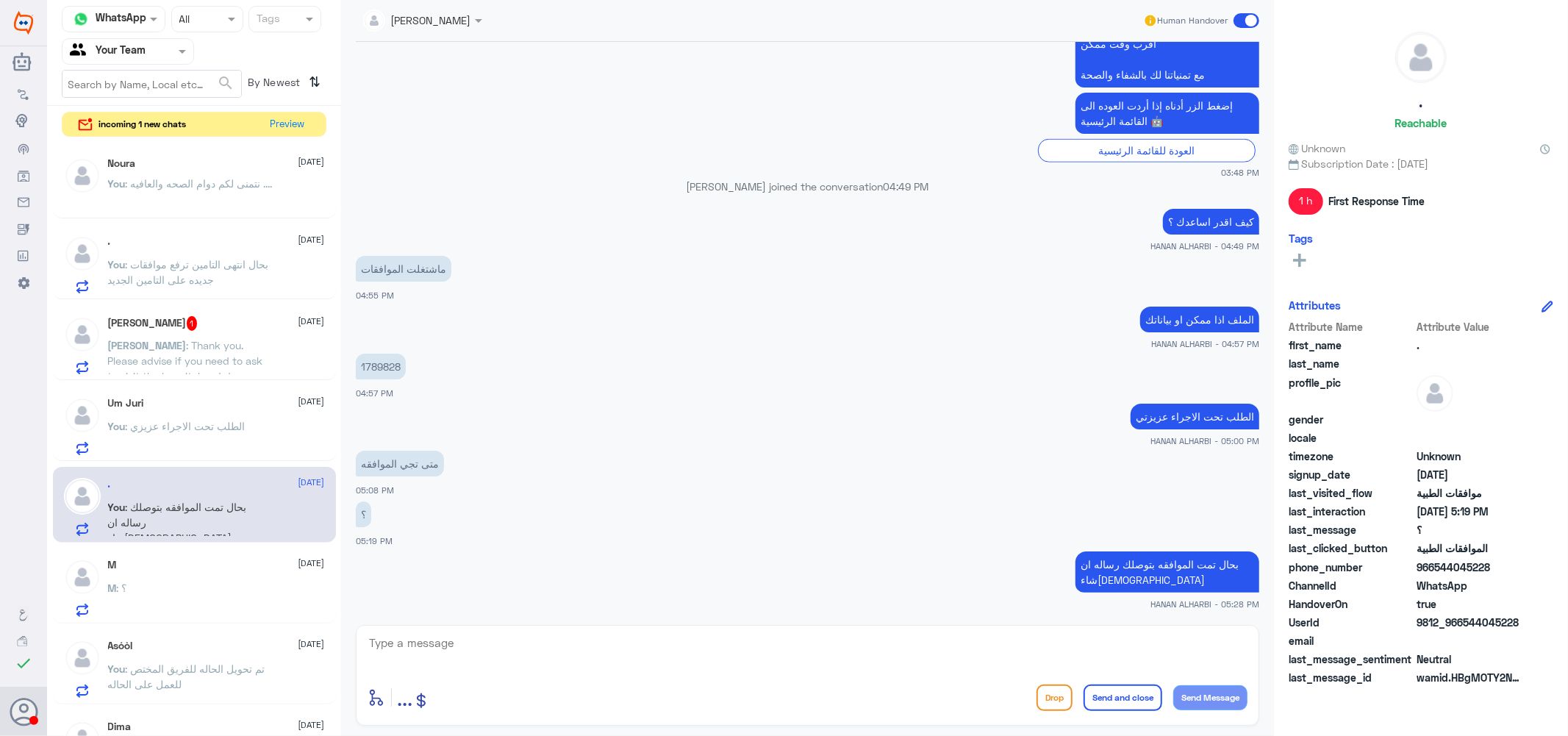
click at [213, 578] on div "M 3 September M : ؟" at bounding box center [216, 588] width 217 height 58
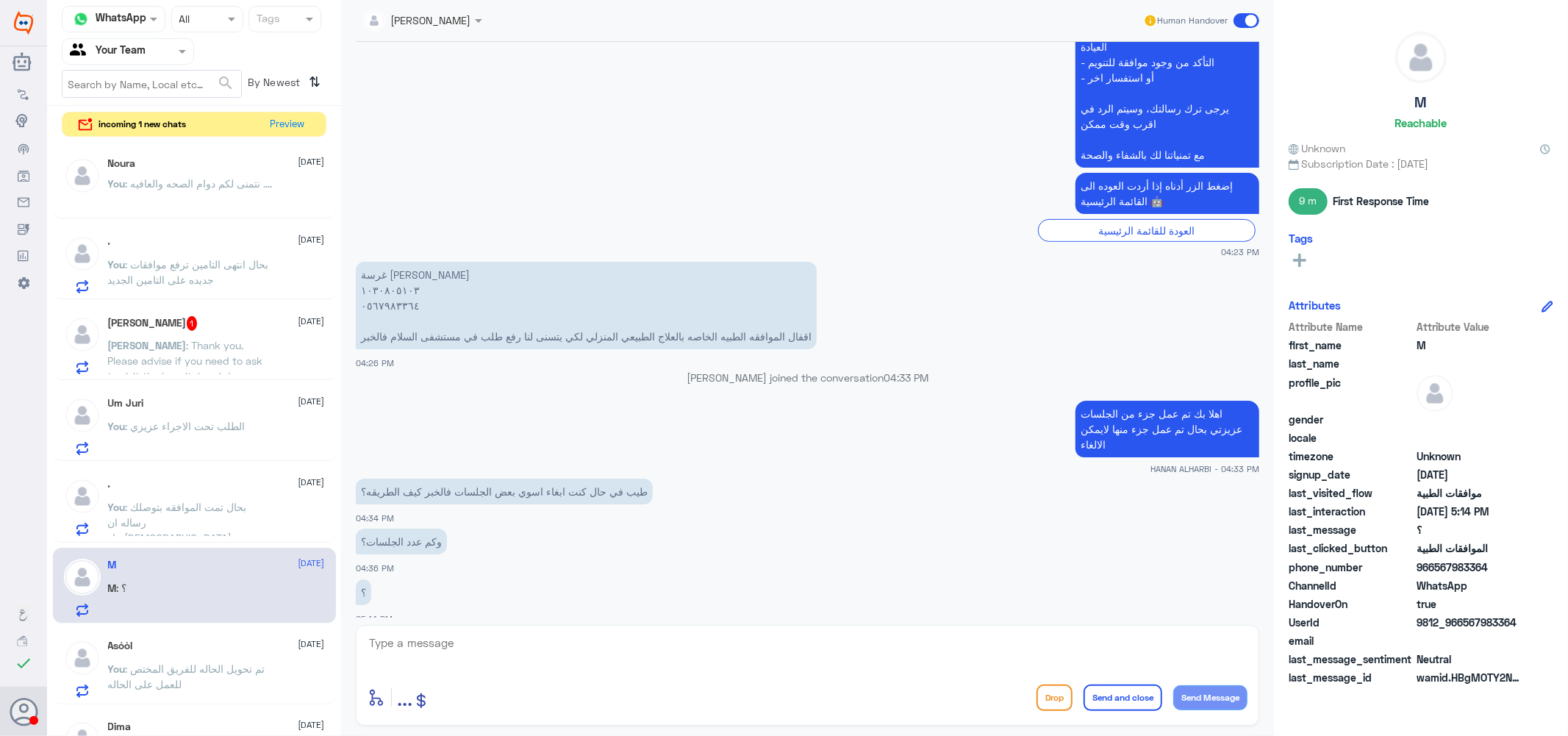
click at [229, 659] on div "Asóòl 3 September You : تم تحويل الحاله للفريق المختص للعمل على الحاله" at bounding box center [216, 669] width 217 height 58
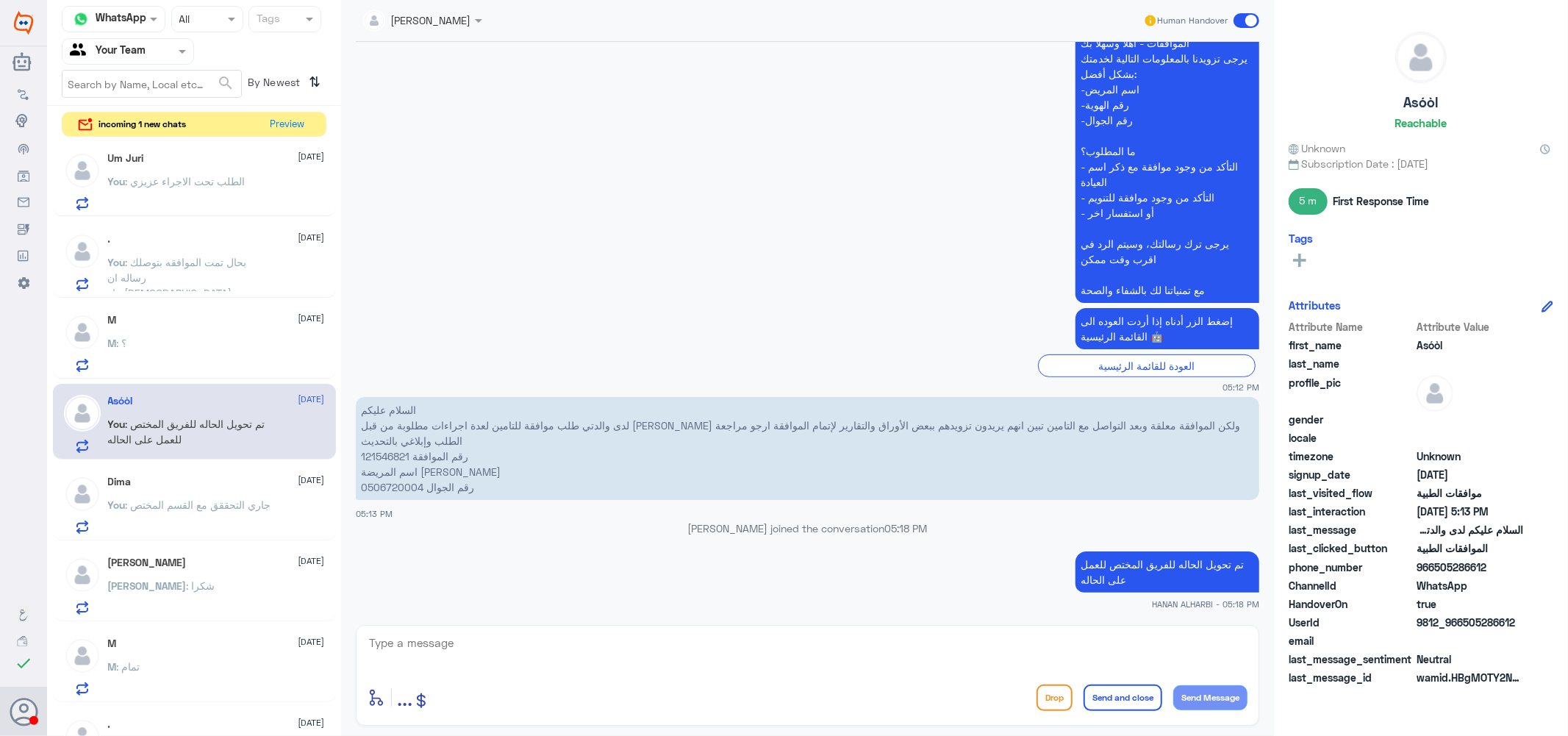
click at [191, 566] on div "Sami 3 September" at bounding box center [216, 563] width 217 height 13
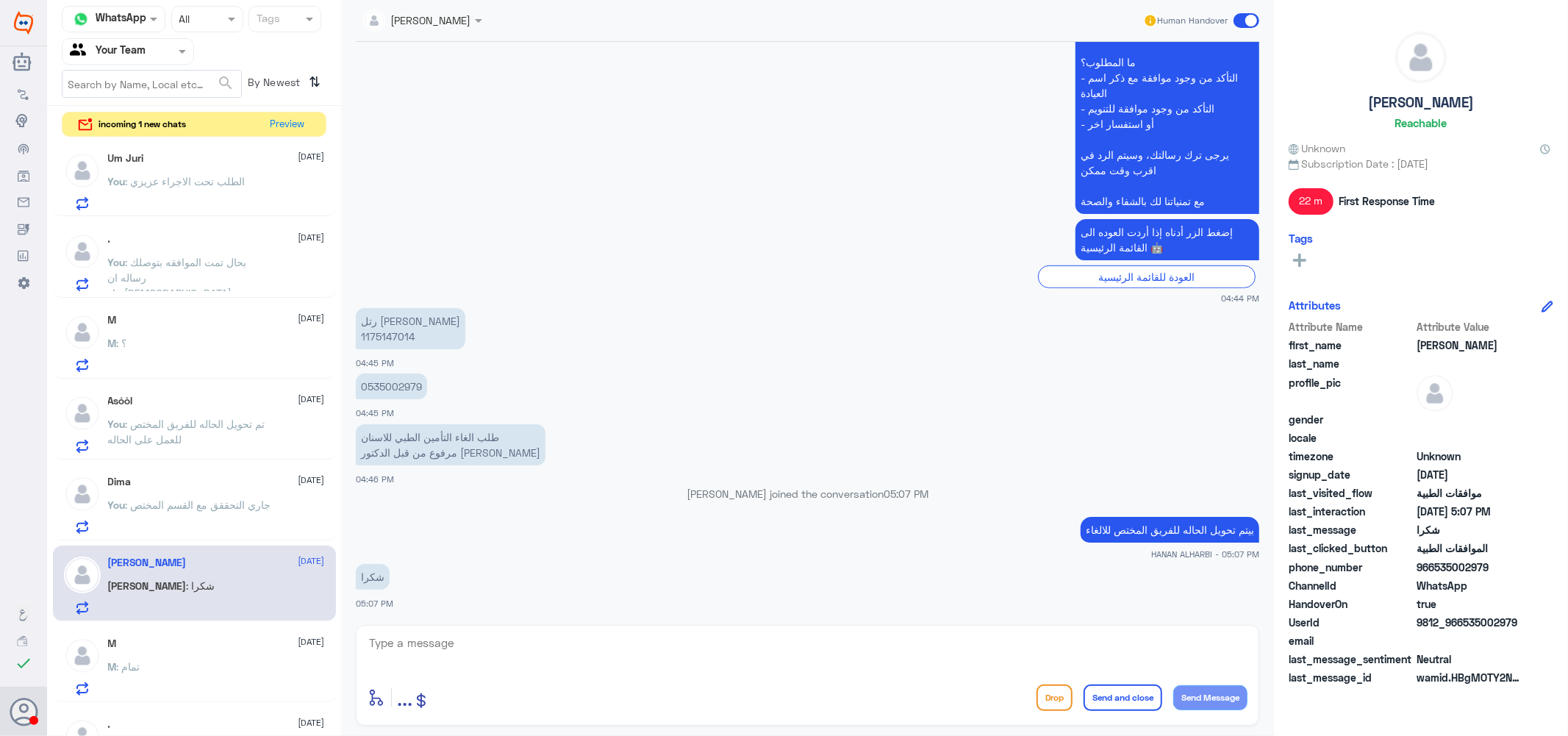
click at [375, 335] on p "رتل سامي البنيان 1175147014" at bounding box center [411, 329] width 110 height 41
copy p "1175147014"
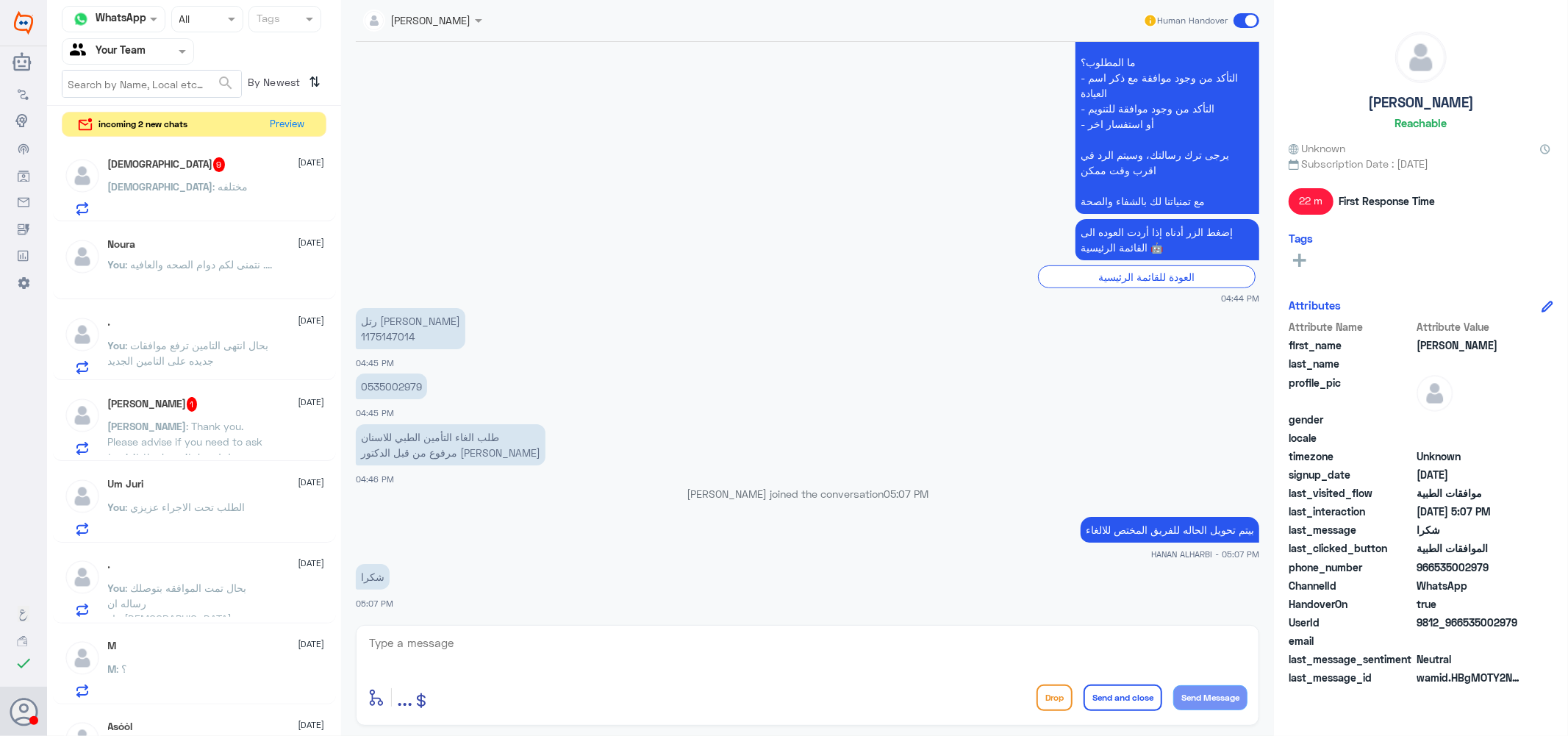
click at [206, 186] on div "سبحان : مختلفه" at bounding box center [216, 199] width 217 height 33
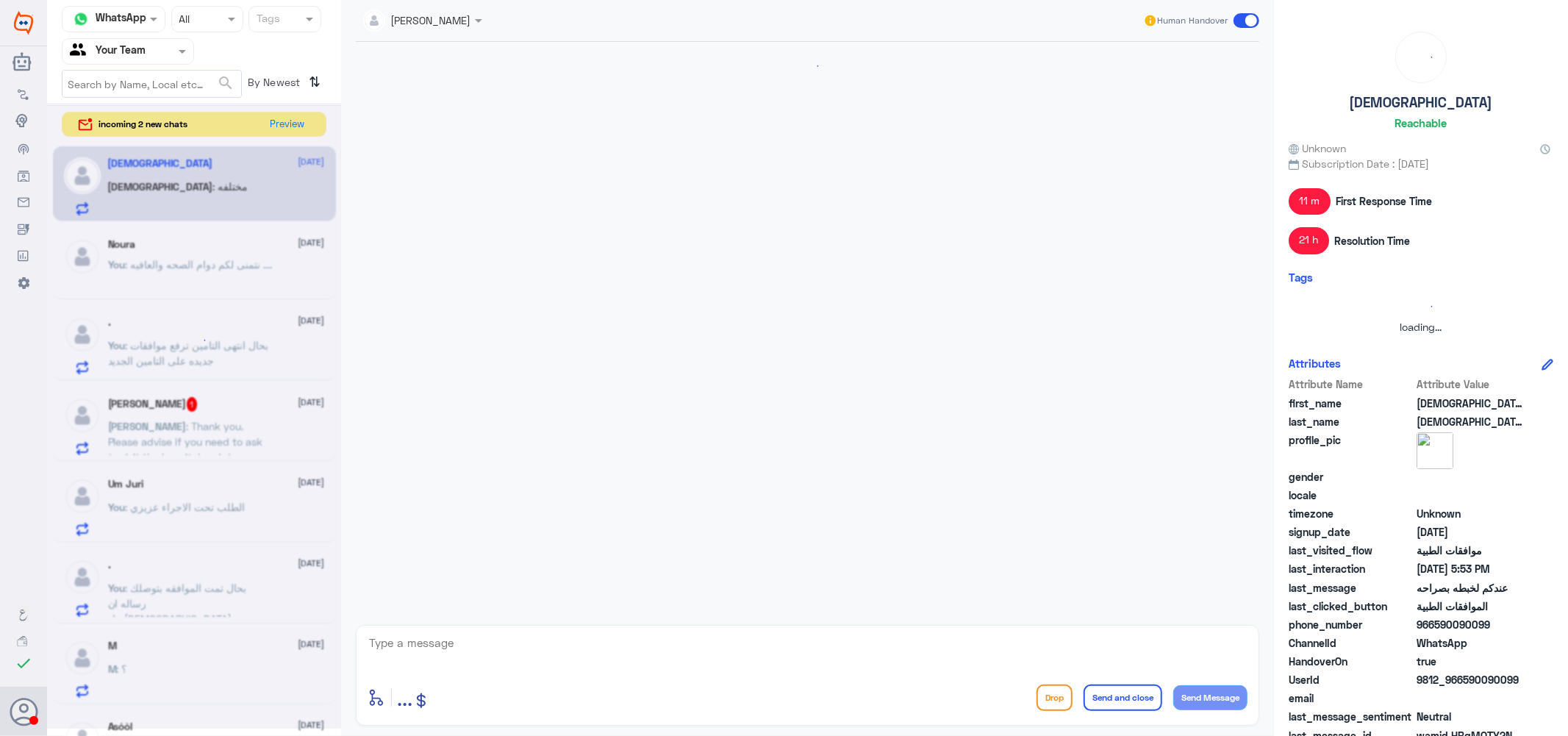
scroll to position [937, 0]
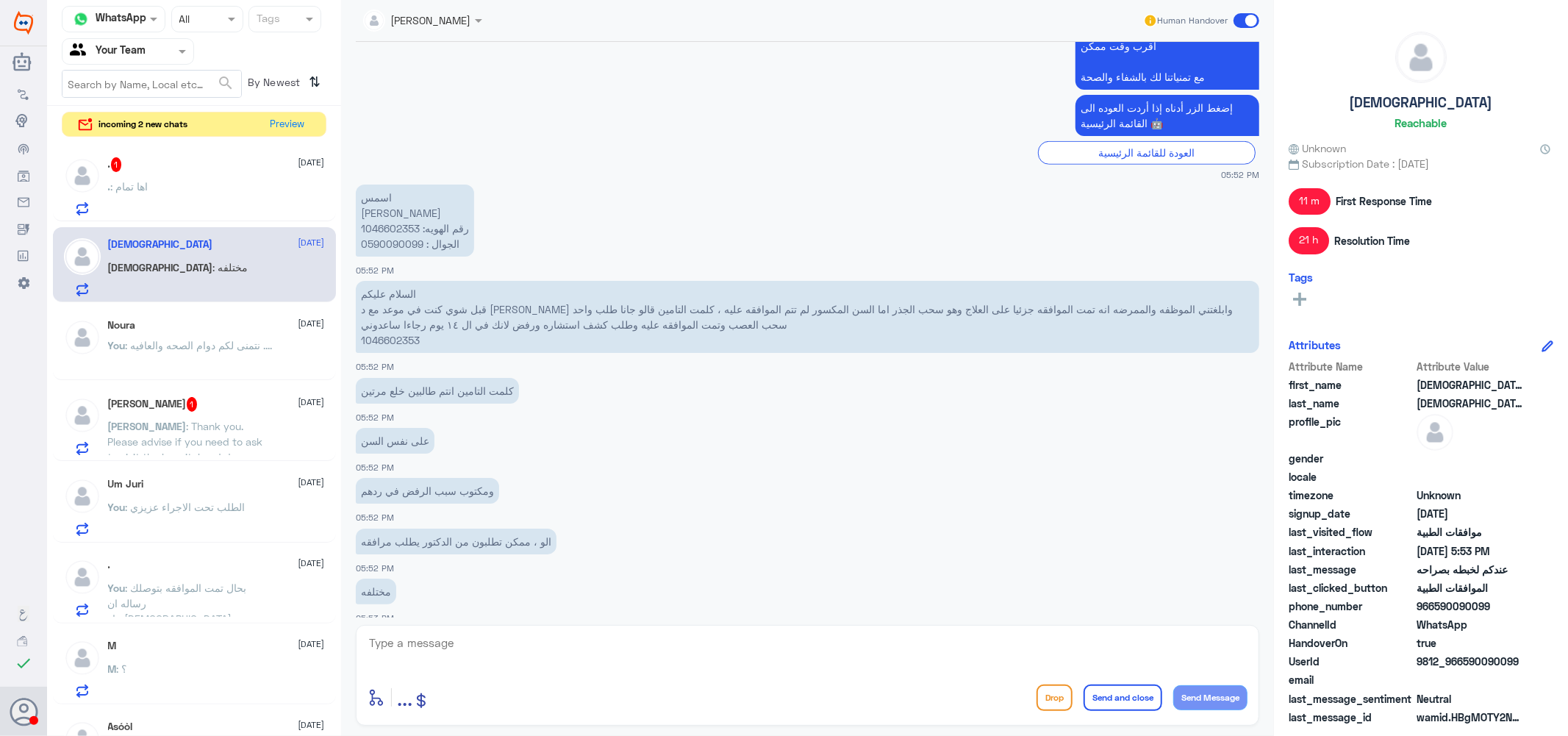
click at [231, 194] on div ". : اها تمام" at bounding box center [216, 199] width 217 height 33
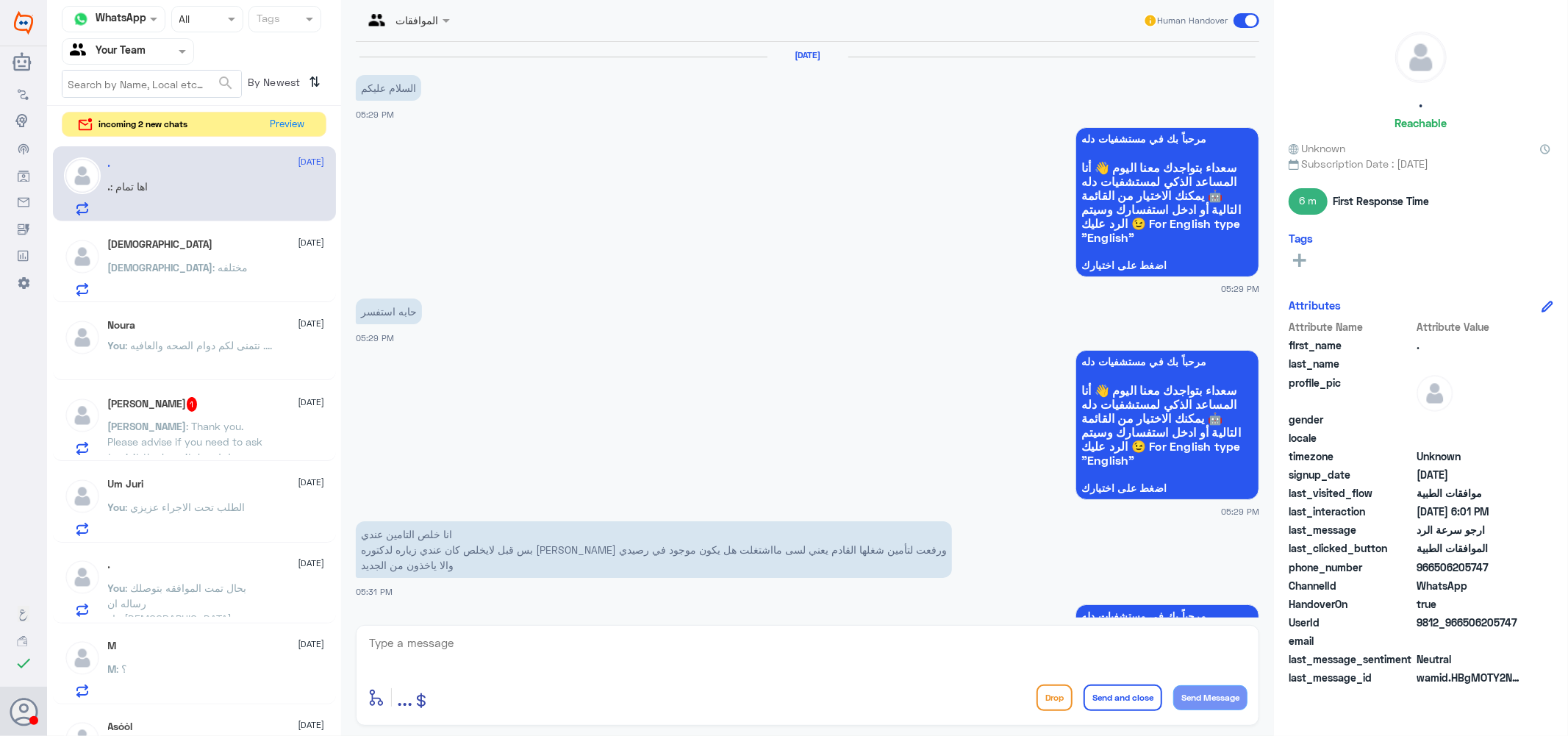
scroll to position [1114, 0]
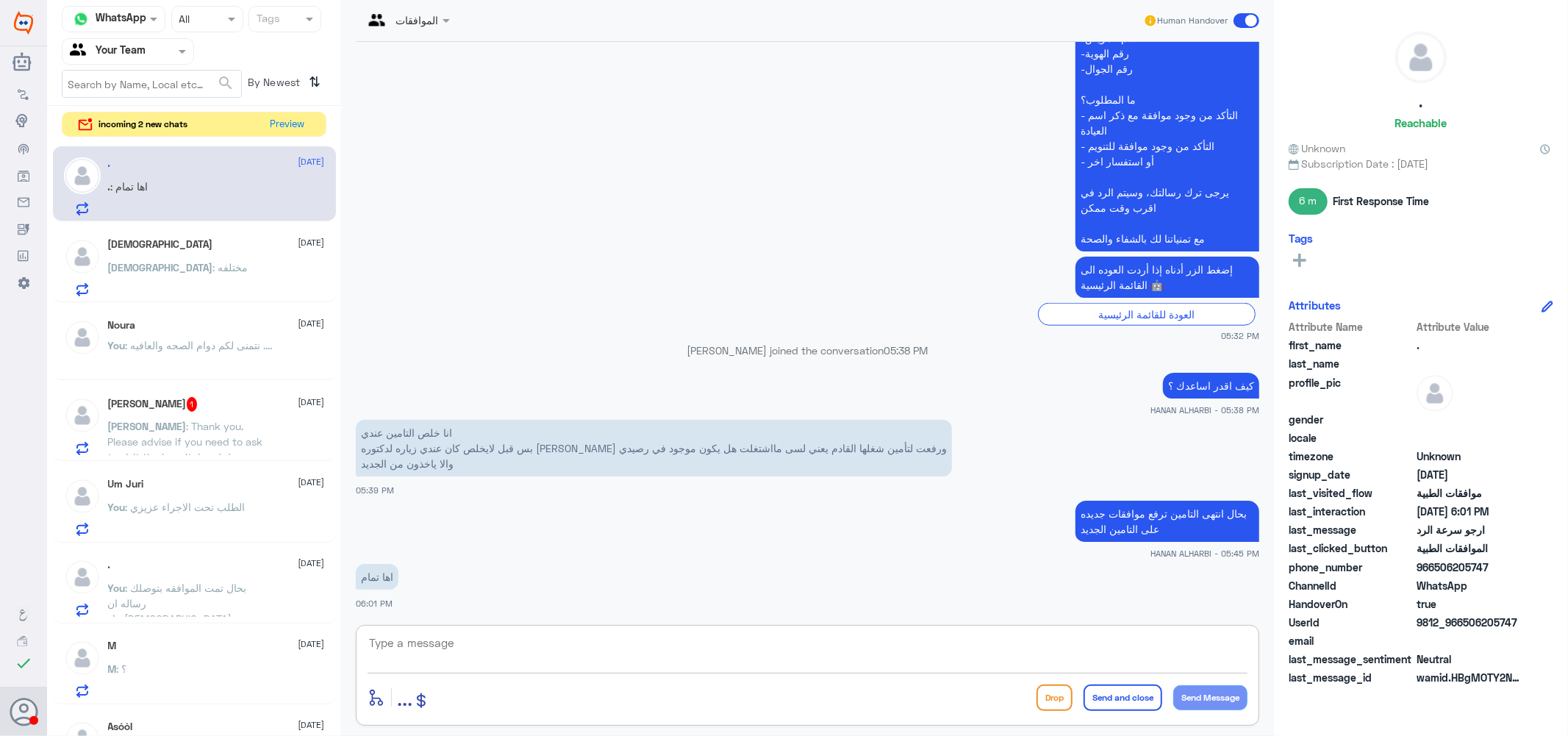
click at [525, 655] on textarea at bounding box center [808, 652] width 880 height 36
type textarea "k"
click at [1121, 647] on textarea "نتمنى لكم دوام الصحه والعافيه ..." at bounding box center [808, 652] width 880 height 36
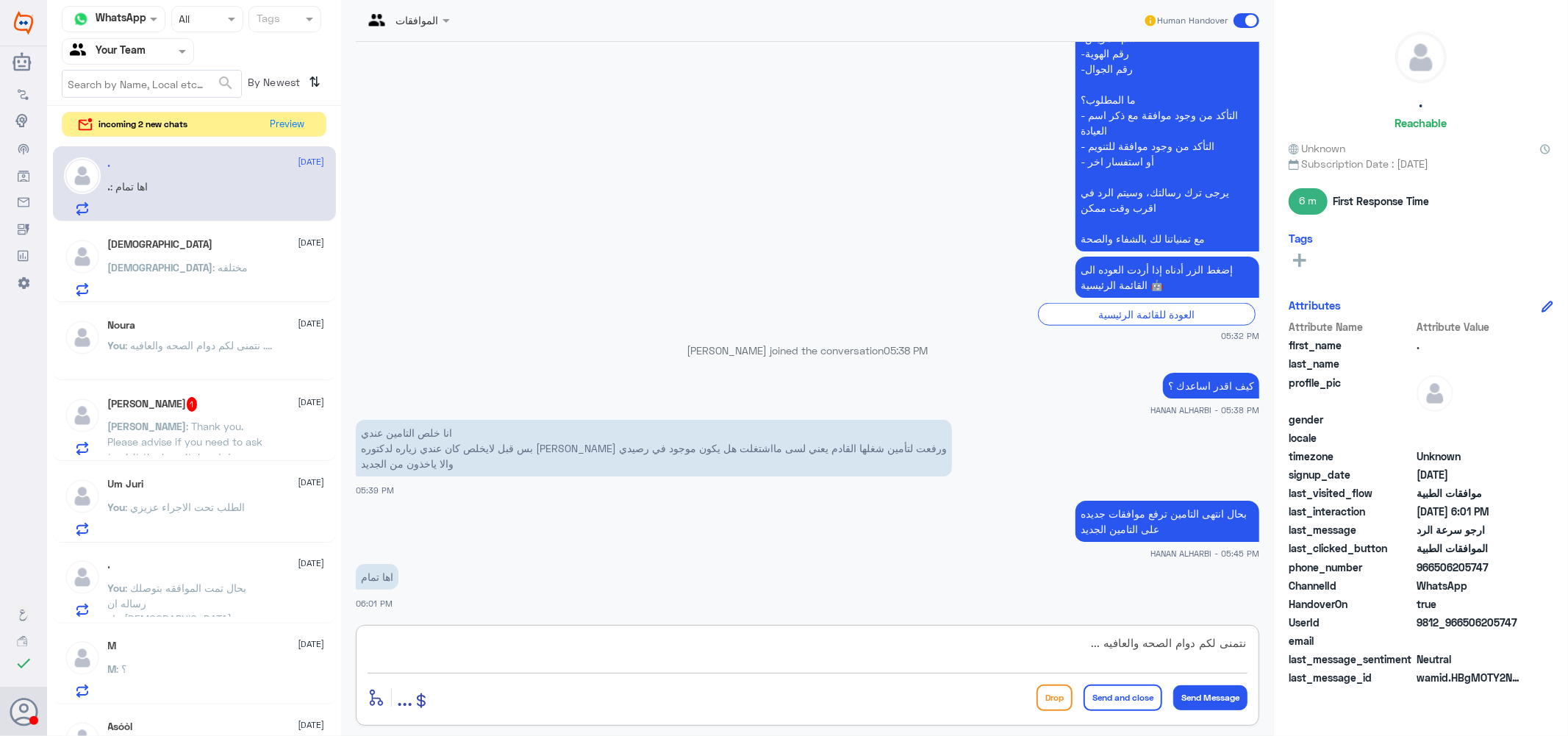
type textarea "نتمنى لكم دوام الصحه والعافيه ..."
click at [1121, 699] on button "Send and close" at bounding box center [1123, 698] width 79 height 27
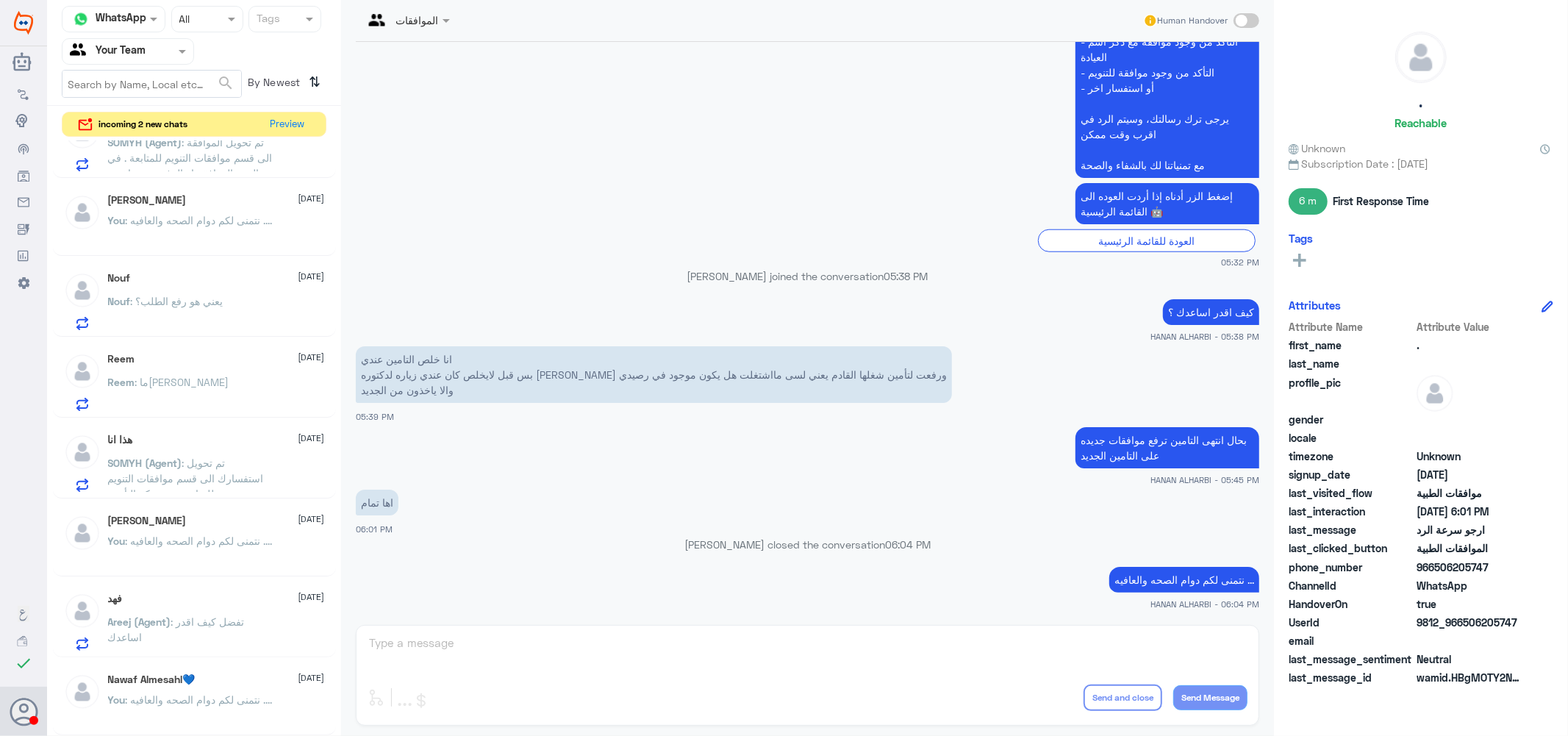
scroll to position [1170, 0]
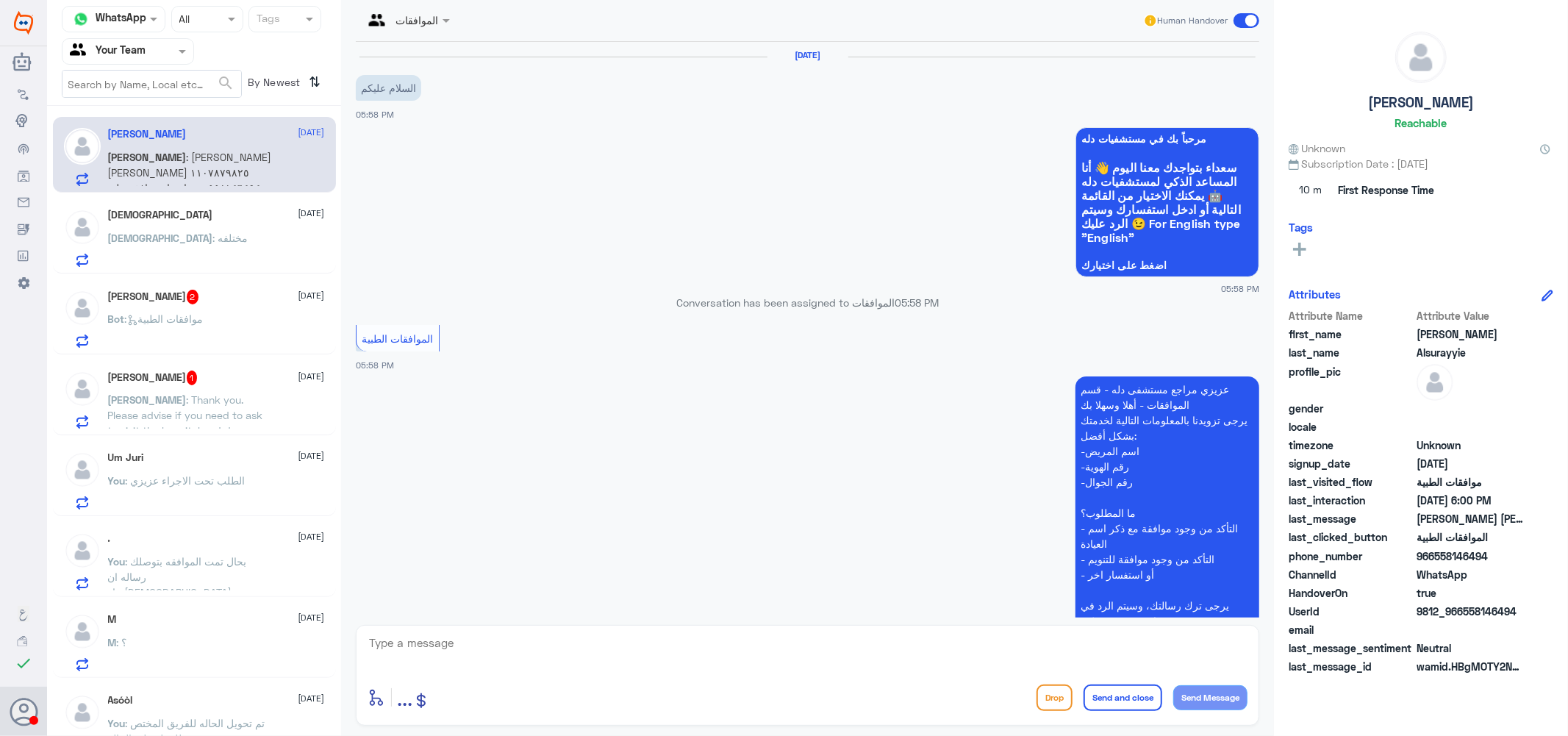
scroll to position [241, 0]
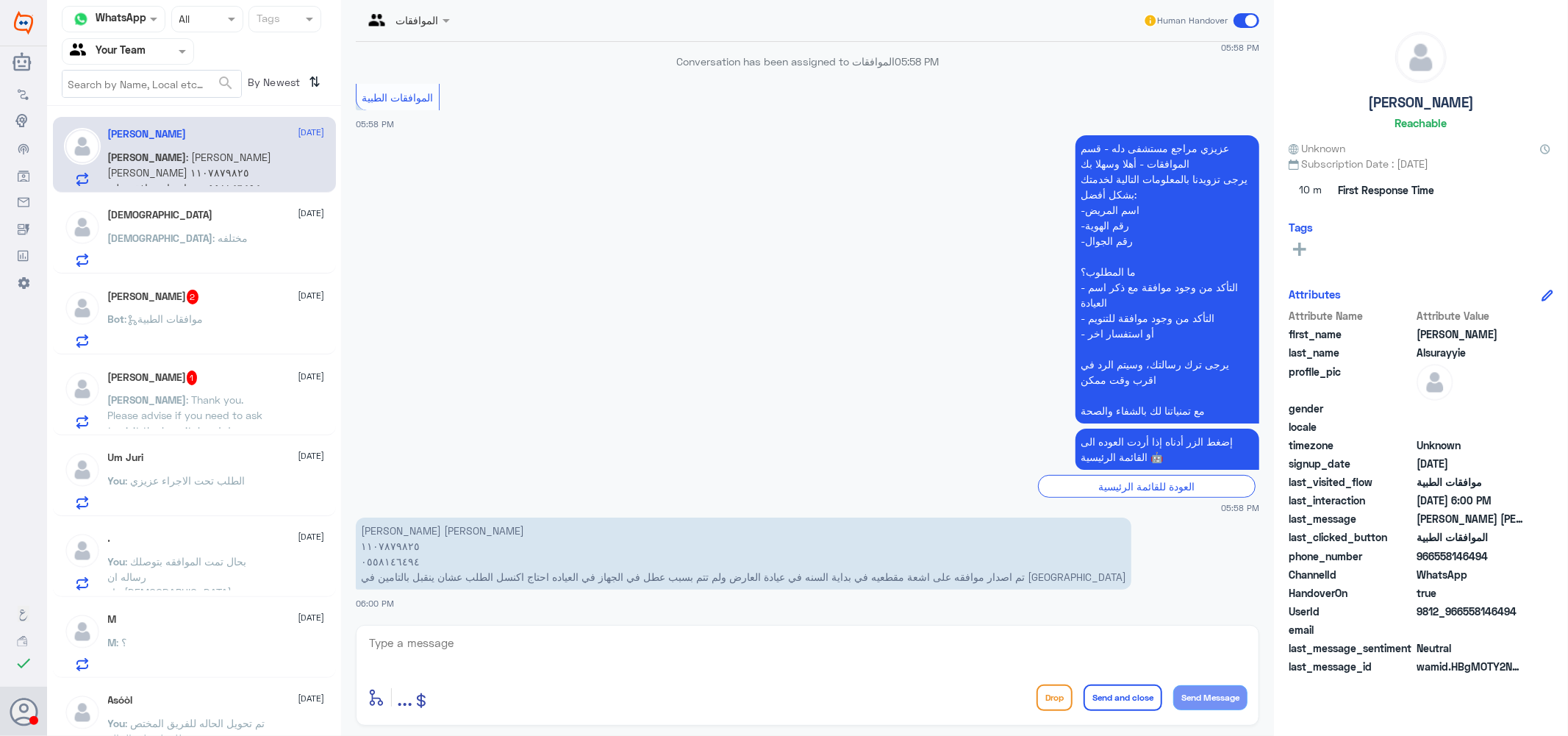
click at [567, 652] on textarea at bounding box center [808, 652] width 880 height 36
type textarea "اهلا بك يرجى التواصل مع عيادات دله العارض هنا فقط لموافقات دله النخيل"
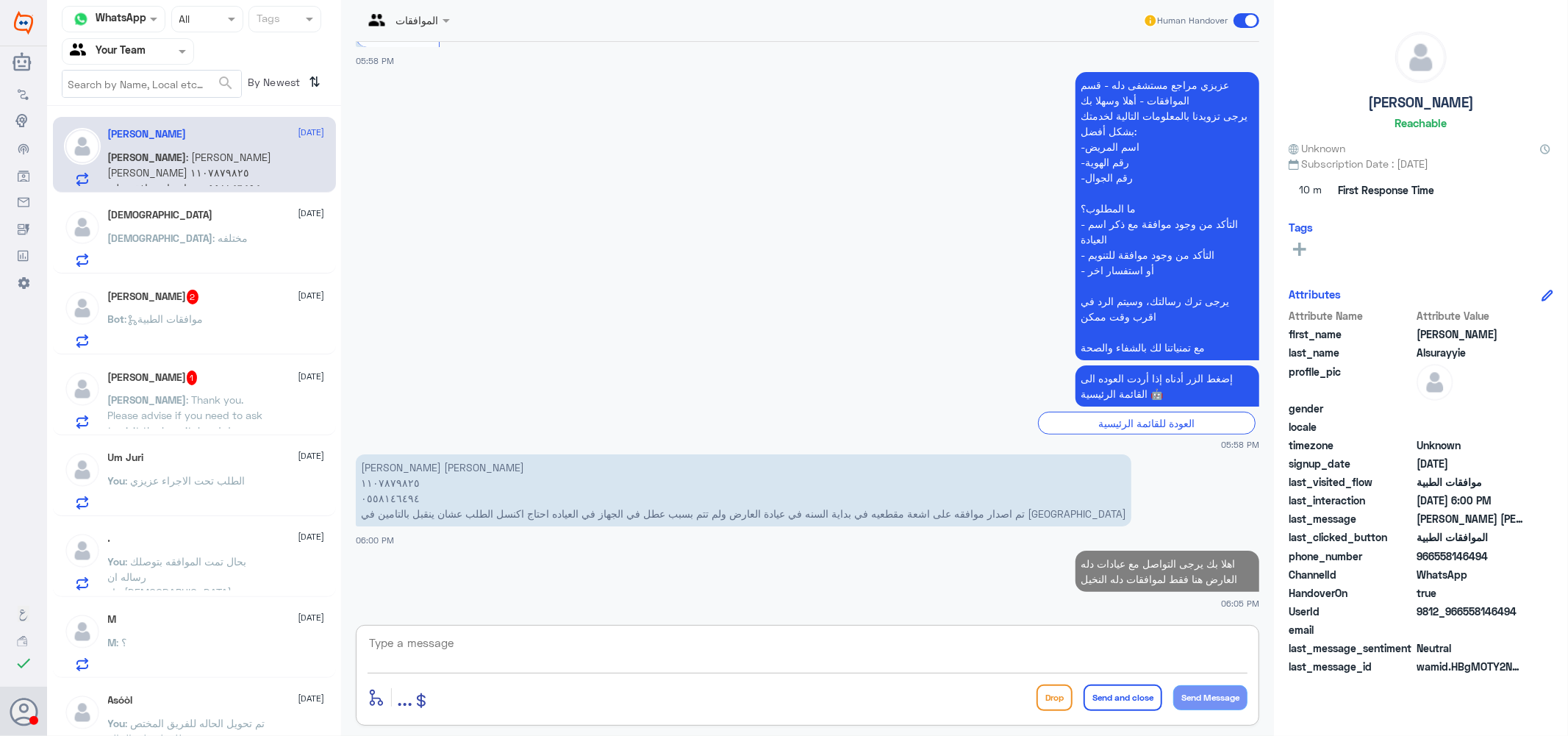
click at [179, 215] on div "[DEMOGRAPHIC_DATA] [DATE]" at bounding box center [216, 215] width 217 height 13
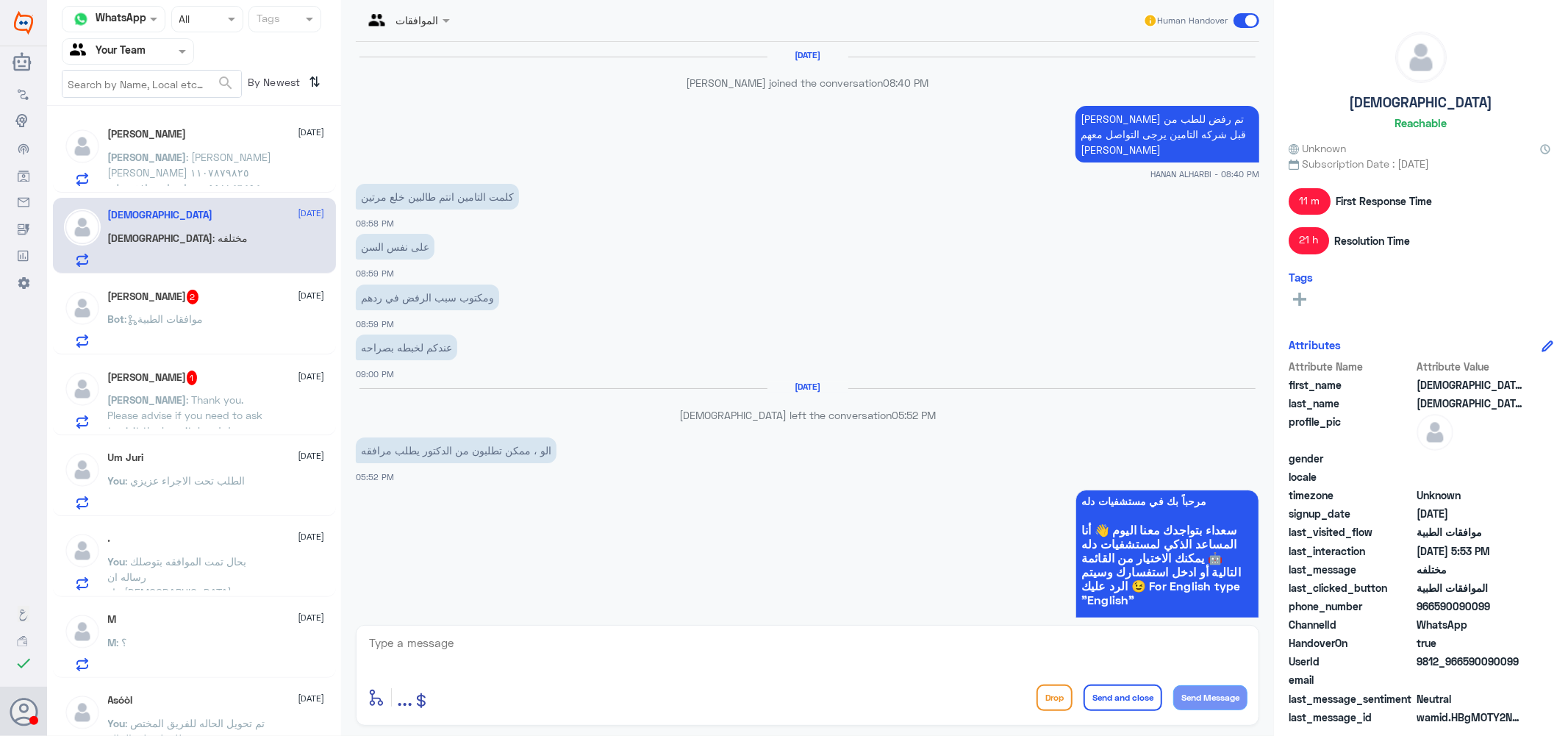
scroll to position [937, 0]
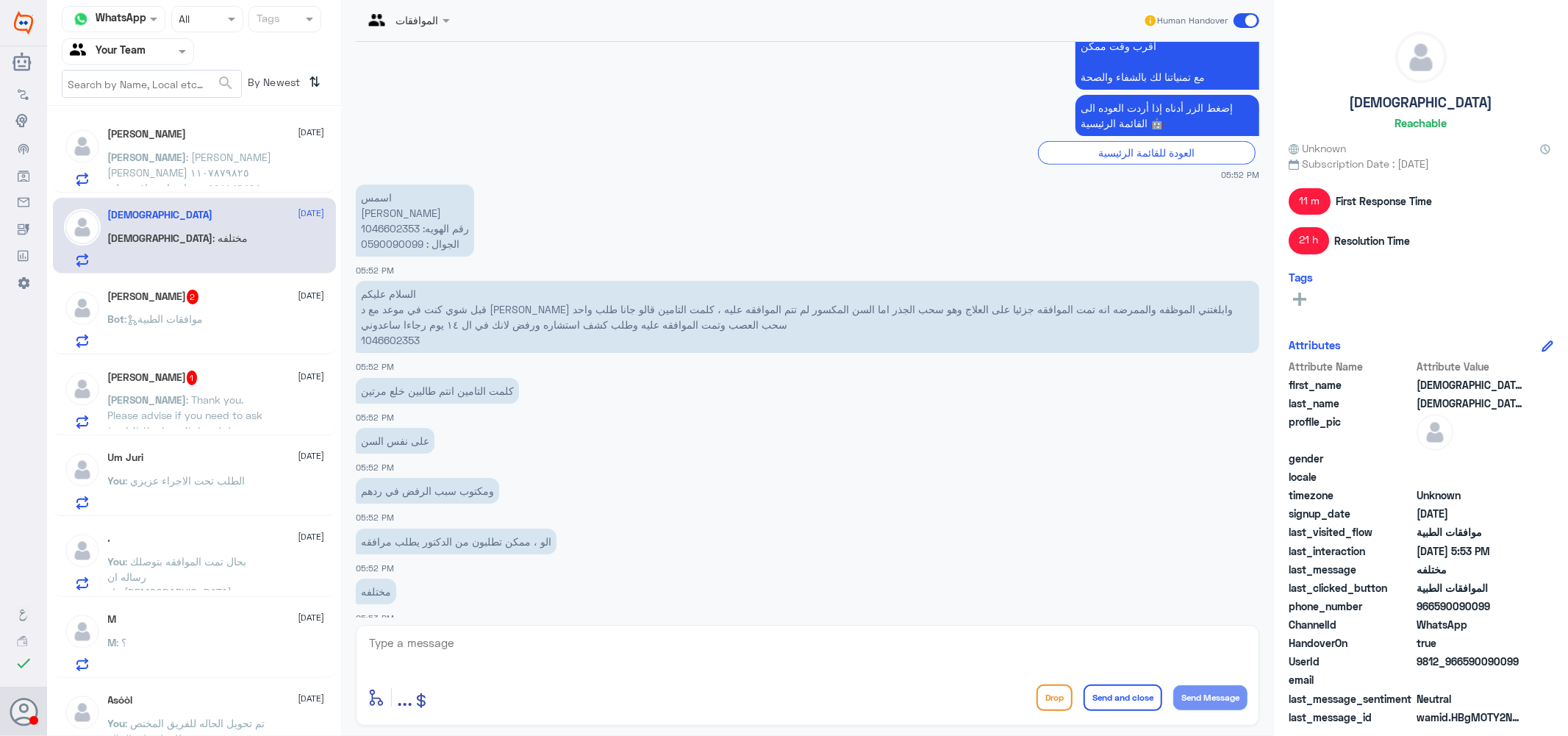
click at [167, 309] on div "[PERSON_NAME] 2 [DATE] Bot : موافقات الطبية" at bounding box center [216, 319] width 217 height 58
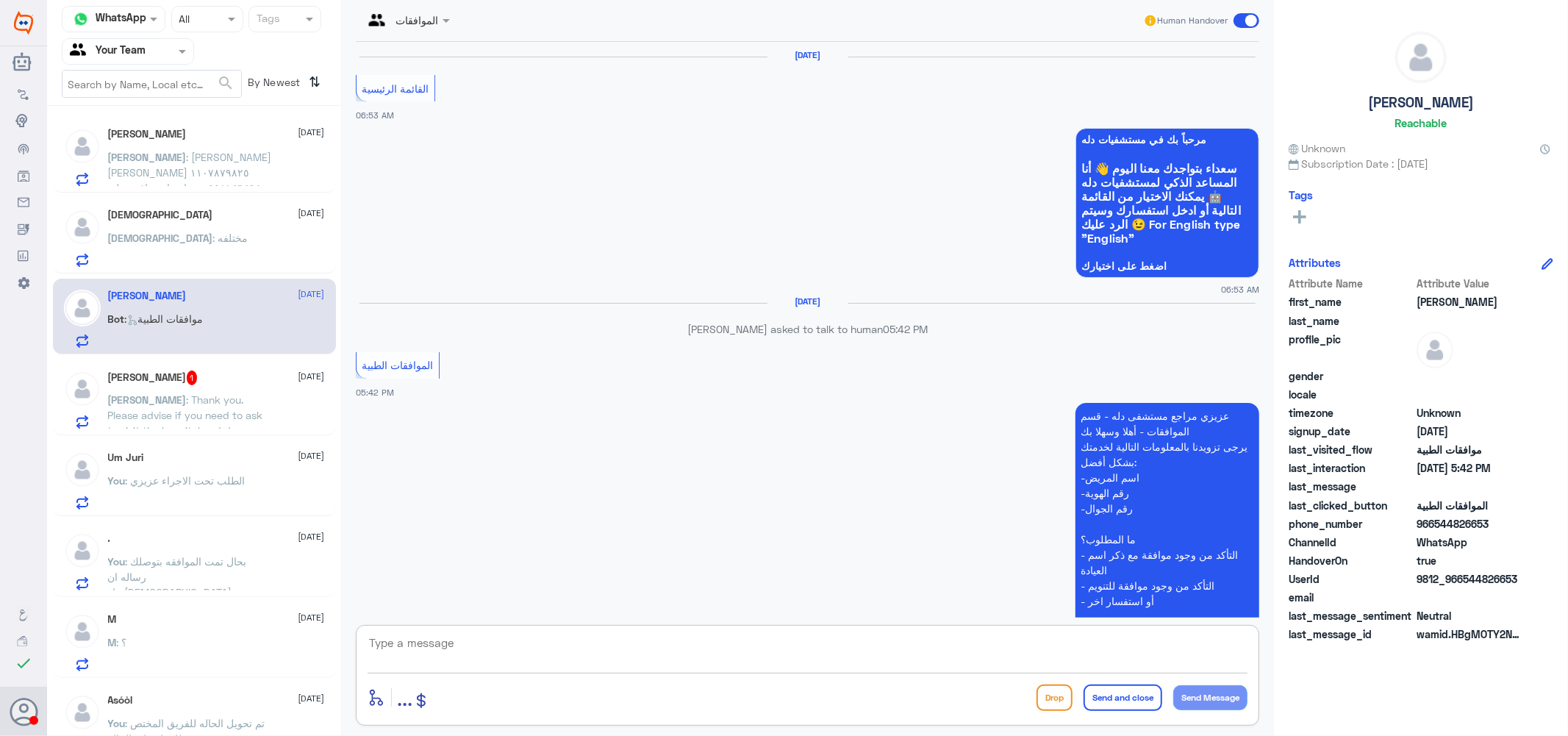
click at [451, 655] on textarea at bounding box center [808, 652] width 880 height 36
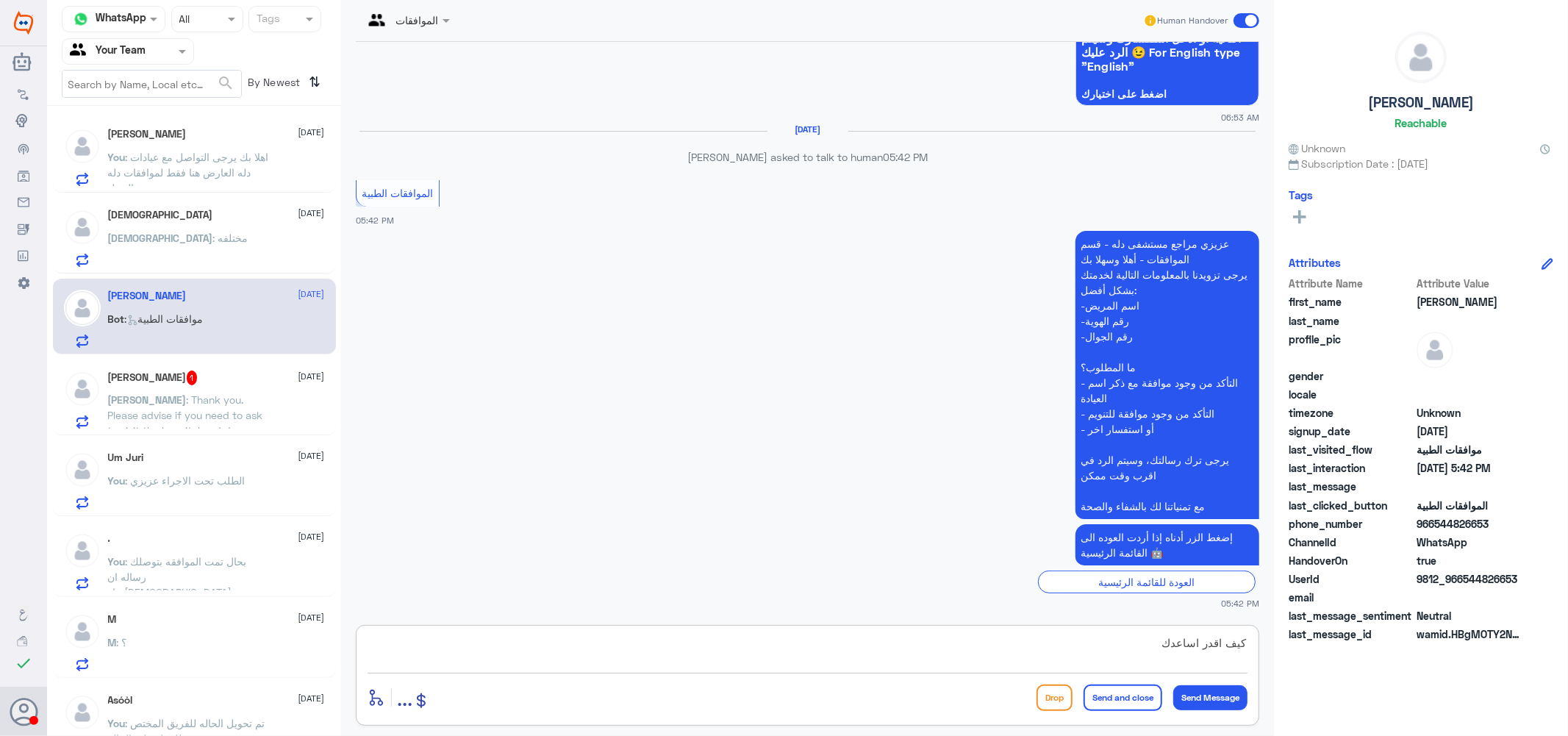
type textarea "كيف اقدر اساعدك ؟"
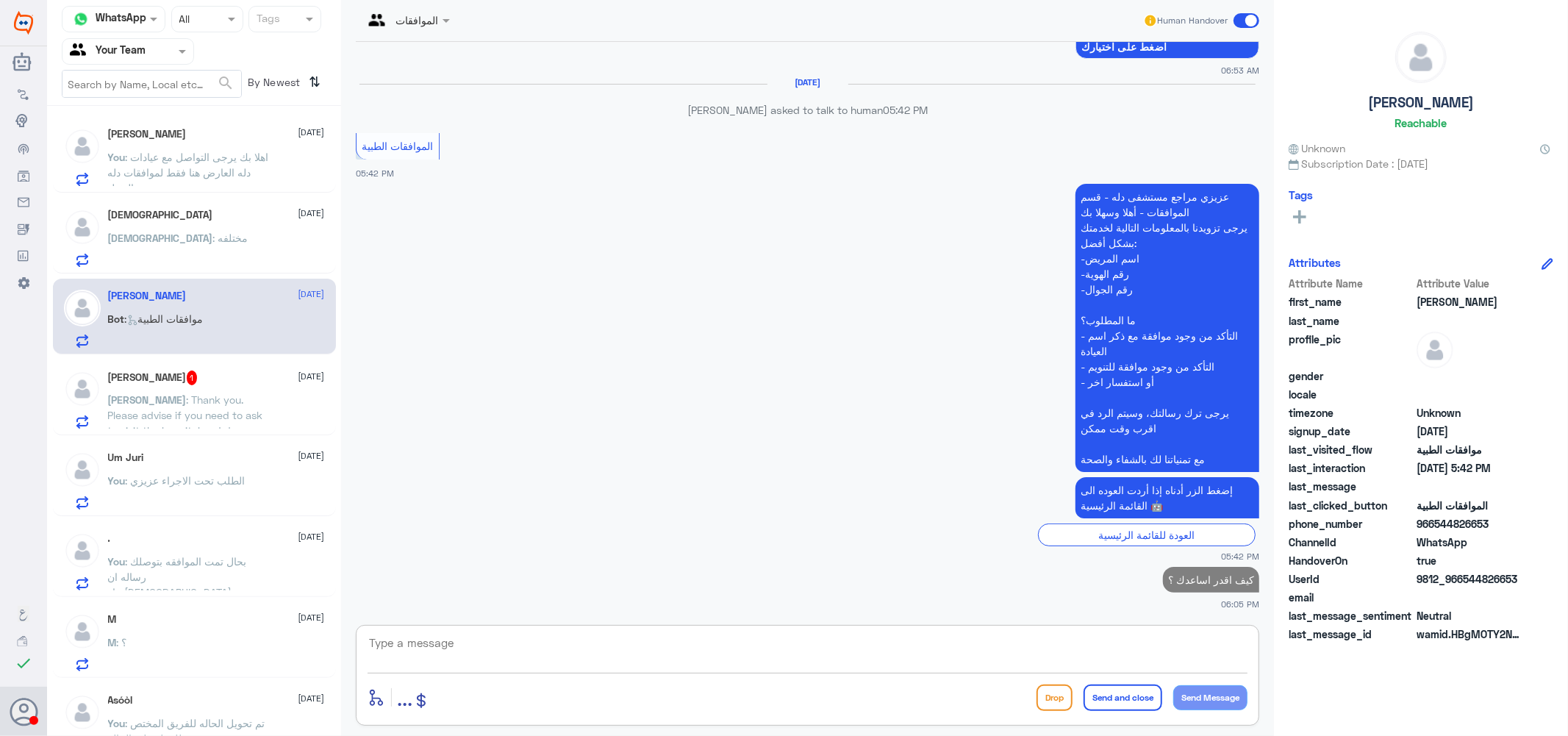
click at [163, 404] on span "[PERSON_NAME]" at bounding box center [148, 400] width 79 height 13
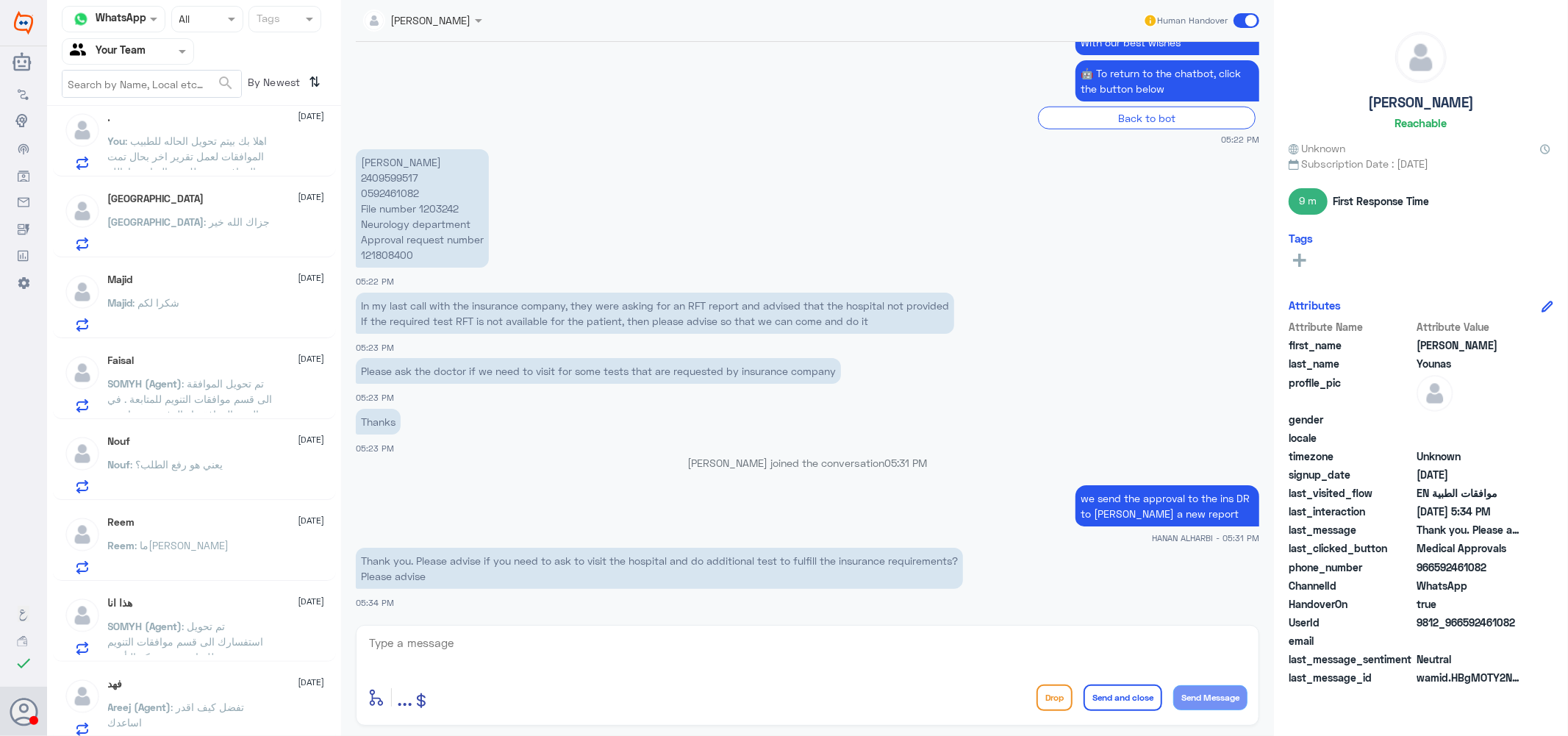
scroll to position [912, 0]
click at [184, 550] on p "Reem : ما[PERSON_NAME]" at bounding box center [169, 549] width 122 height 37
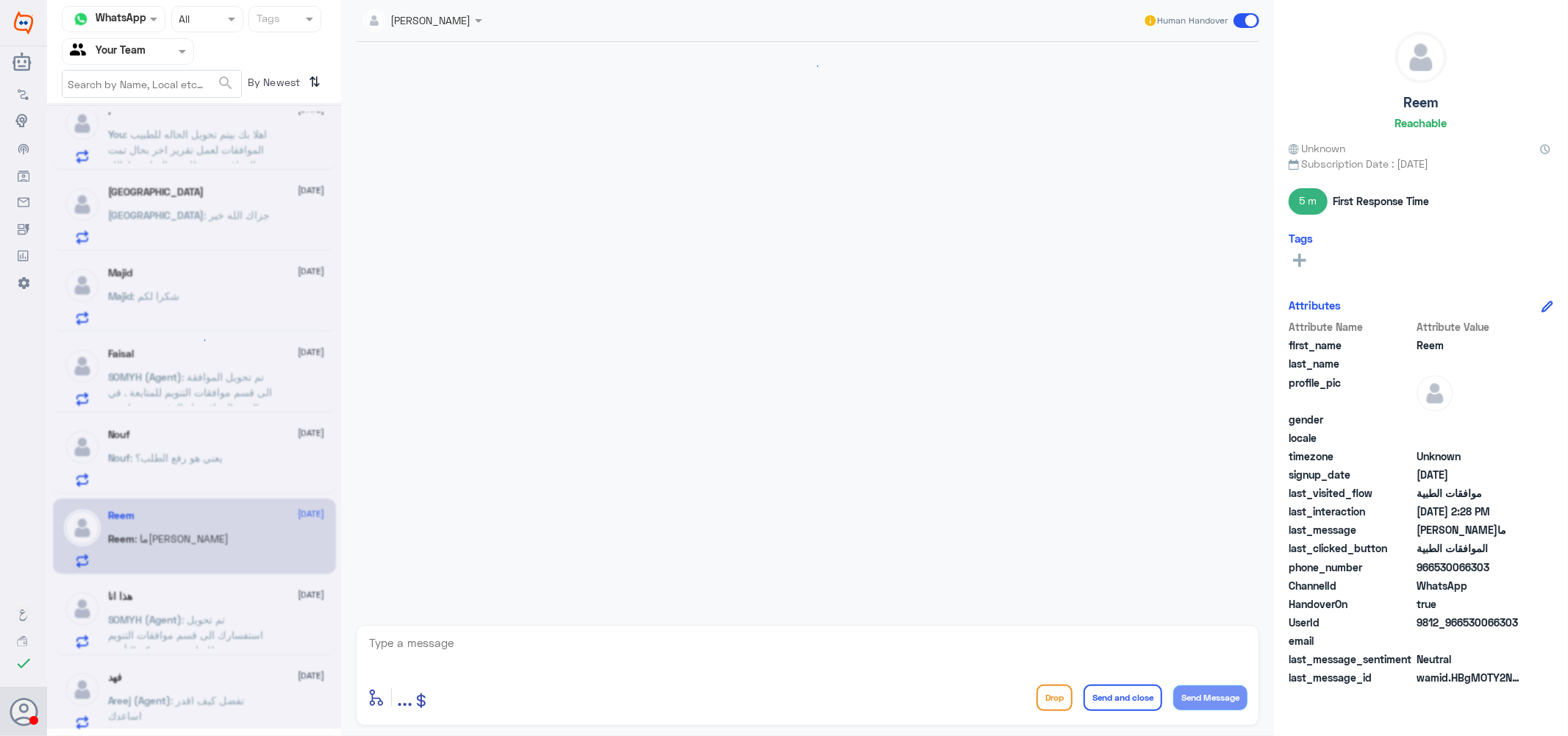
scroll to position [854, 0]
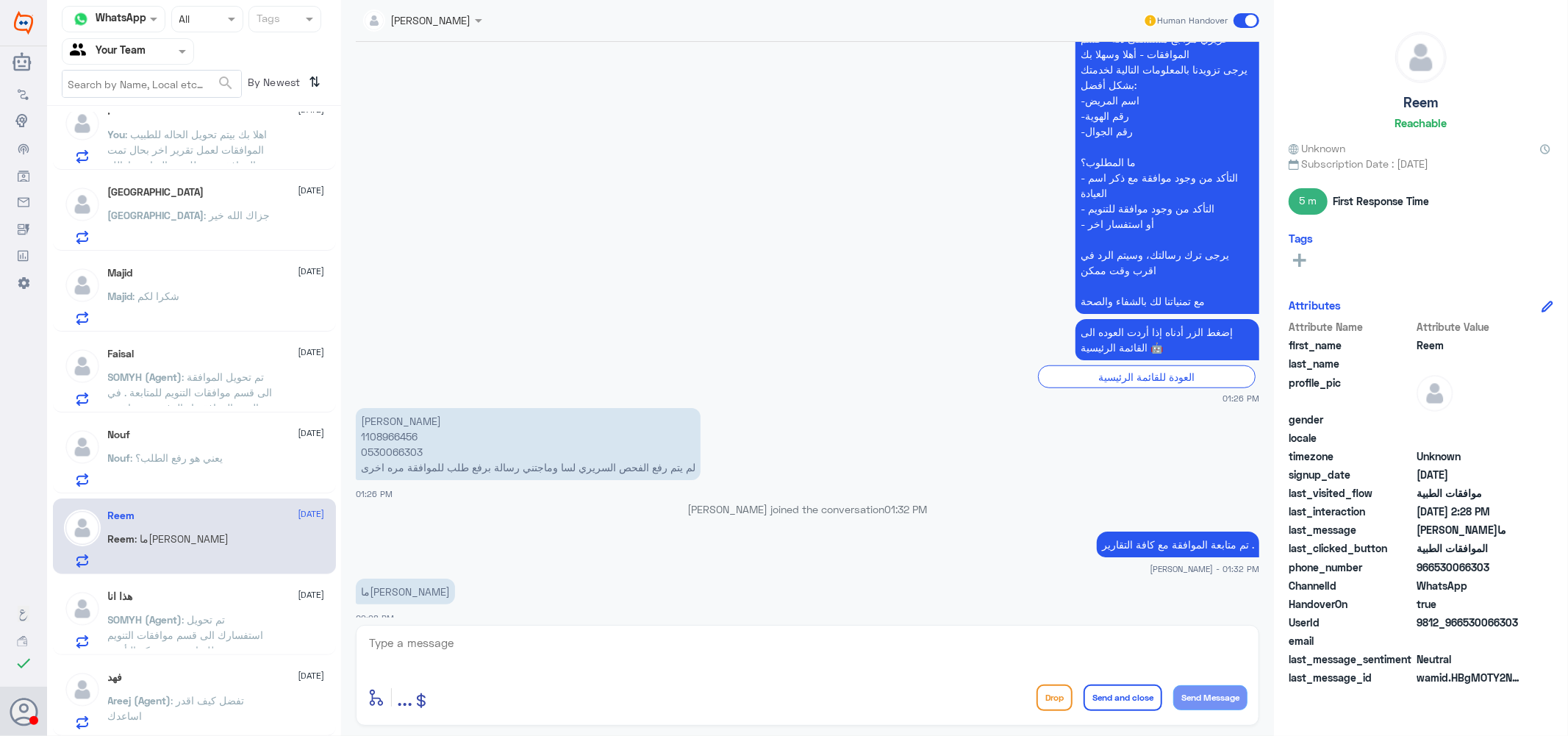
click at [387, 420] on p "[PERSON_NAME] 1108966456 0530066303 لم يتم رفع الفحص السريري لسا وماجتني رسالة …" at bounding box center [528, 444] width 345 height 72
copy p "1108966456"
click at [569, 667] on textarea at bounding box center [808, 652] width 880 height 36
drag, startPoint x: 1231, startPoint y: 645, endPoint x: 1289, endPoint y: 647, distance: 58.0
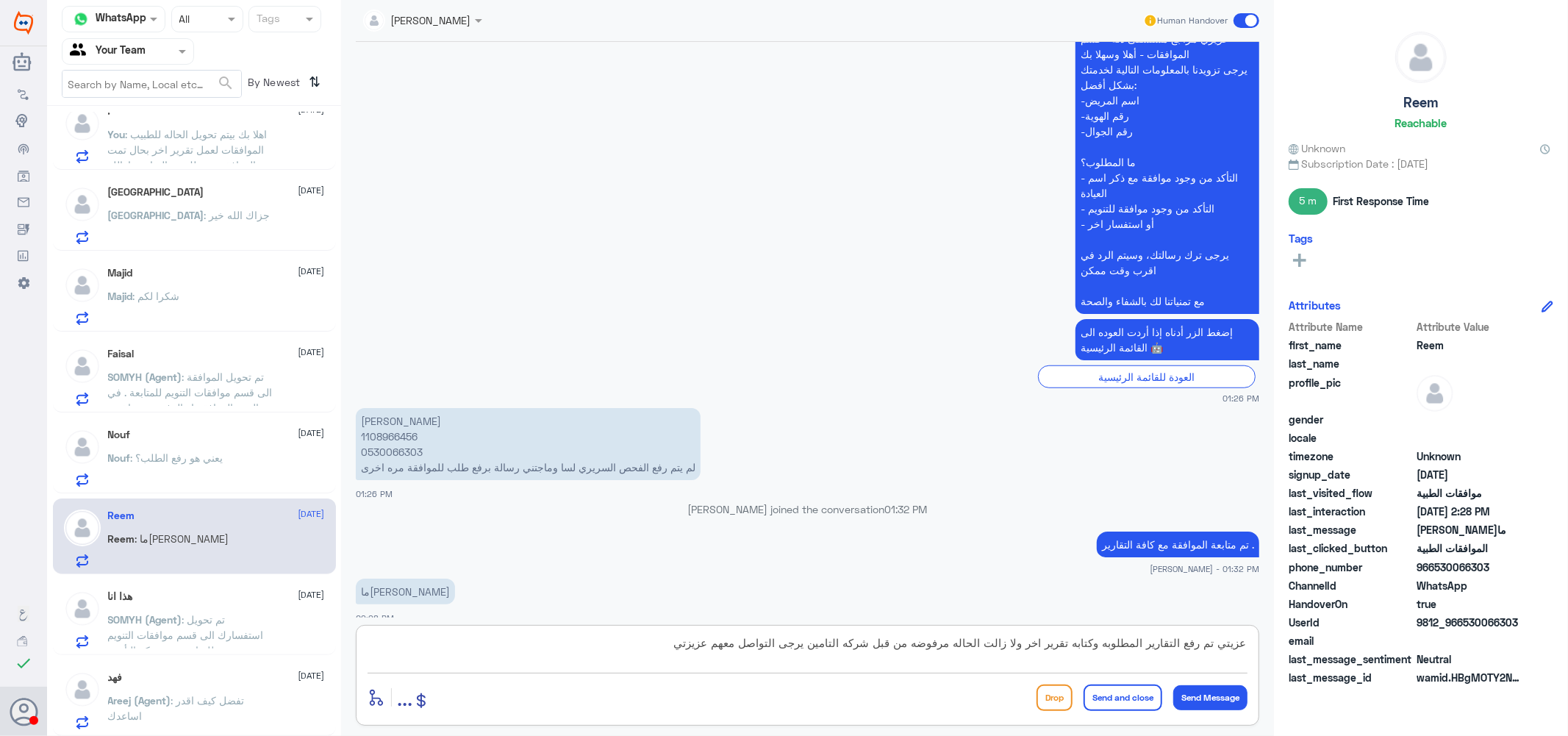
click at [1292, 641] on div "Channel WhatsApp Status × All Tags Agent Filter Your Team search By Newest ⇅ [P…" at bounding box center [808, 370] width 1521 height 741
type textarea "عزيزتي تم رفع التقارير المطلوبه وكتابه تقرير اخر ولا زالت الحاله مرفوضه من قبل …"
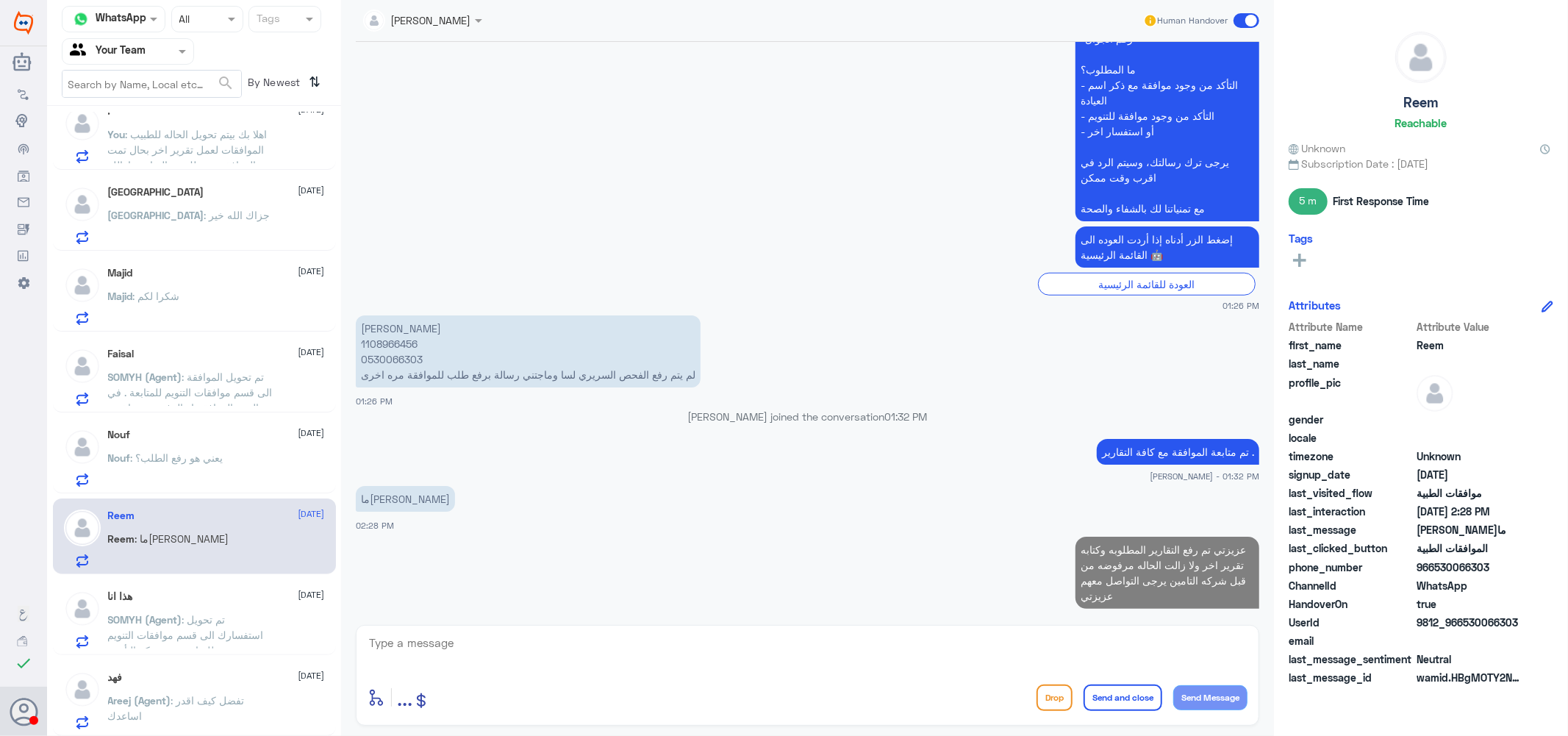
click at [186, 454] on span ": يعني هو رفع الطلب؟" at bounding box center [177, 458] width 92 height 13
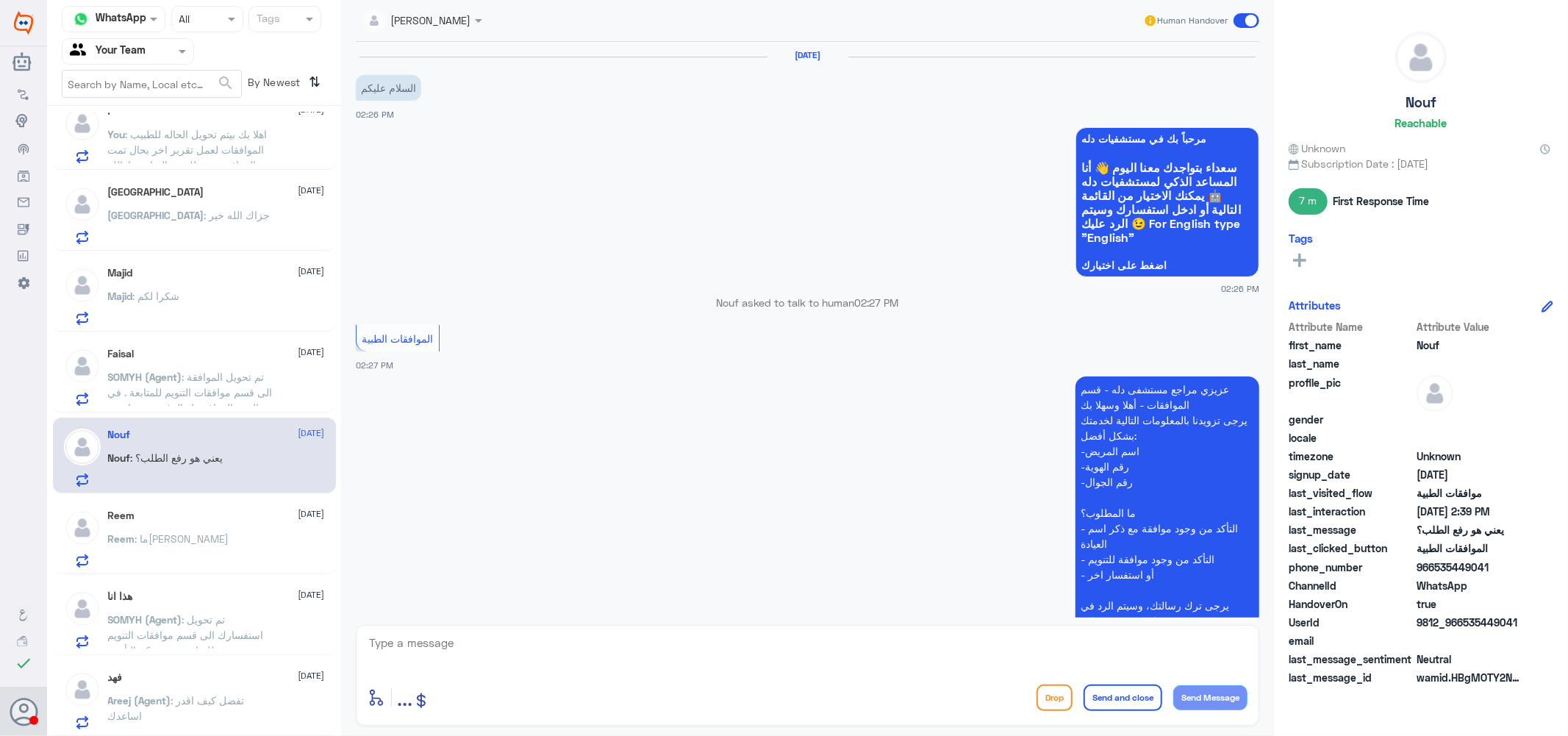
scroll to position [464, 0]
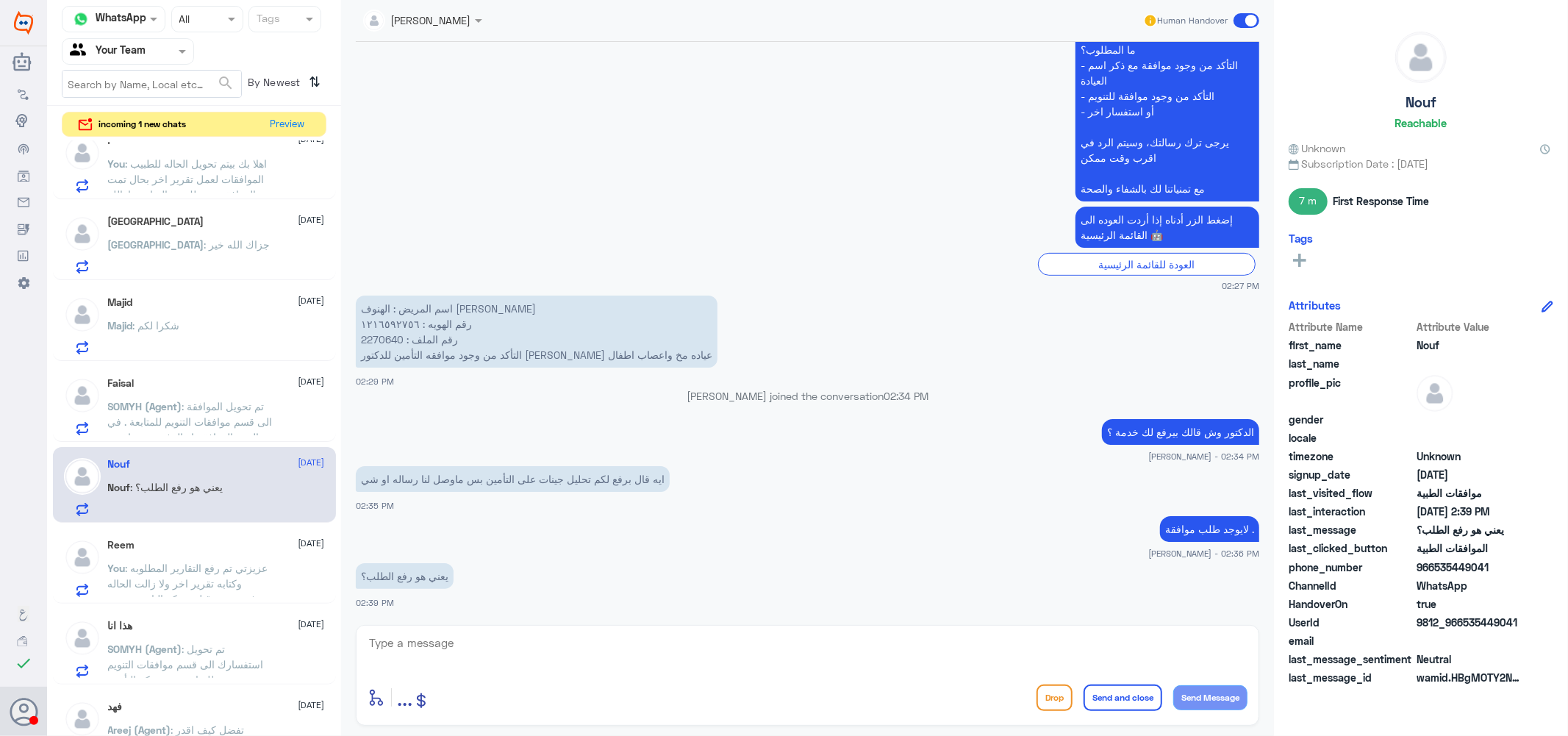
click at [373, 336] on p "اسم المريض : الهنوف [PERSON_NAME] رقم الهويه : ١٢١٦٥٩٢٧٥٦ رقم الملف : 2270640 ا…" at bounding box center [537, 331] width 362 height 72
copy p "2270640"
click at [509, 652] on textarea at bounding box center [808, 652] width 880 height 36
type textarea "g"
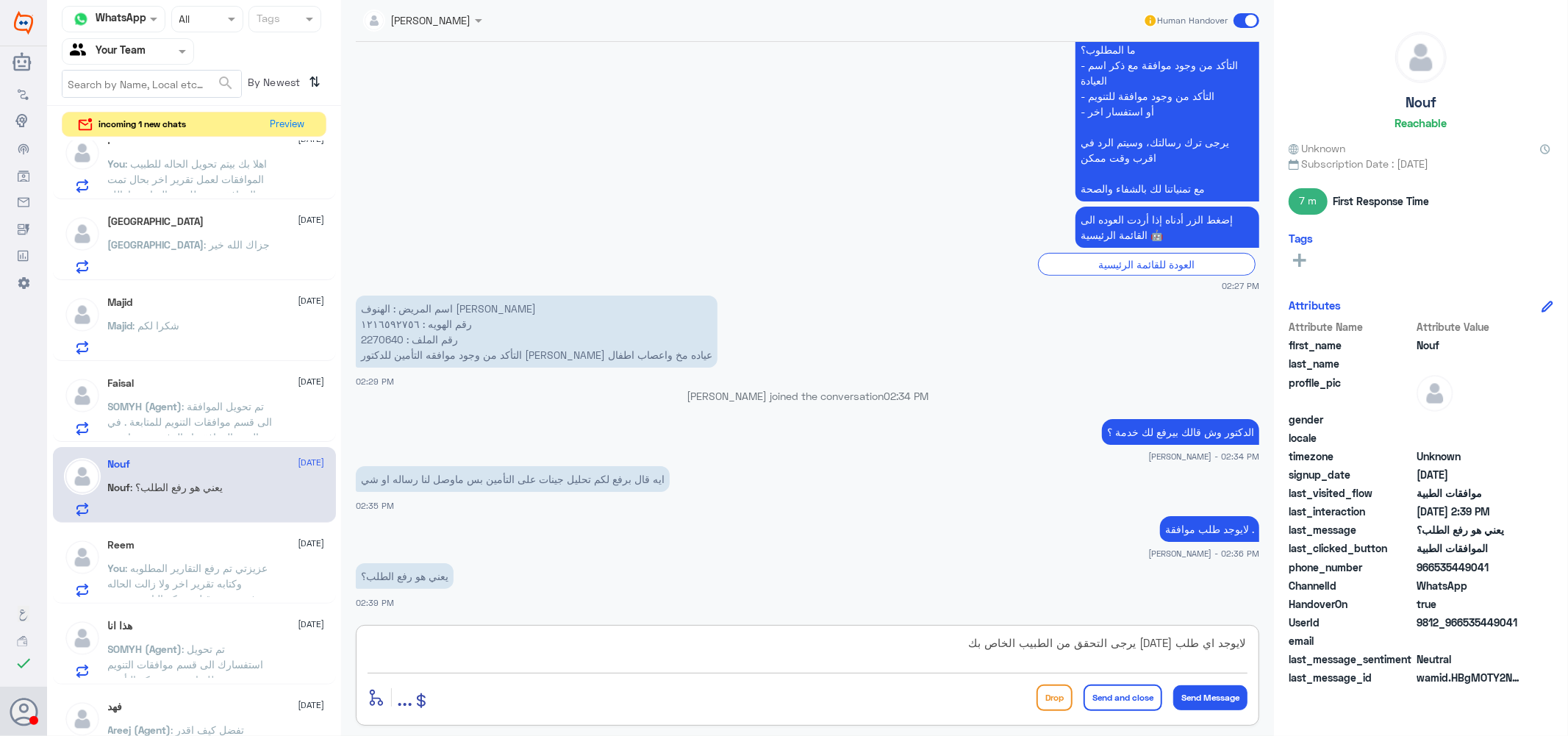
type textarea "لايوجد اي طلب [DATE] يرجى التحقق من الطبيب الخاص بك"
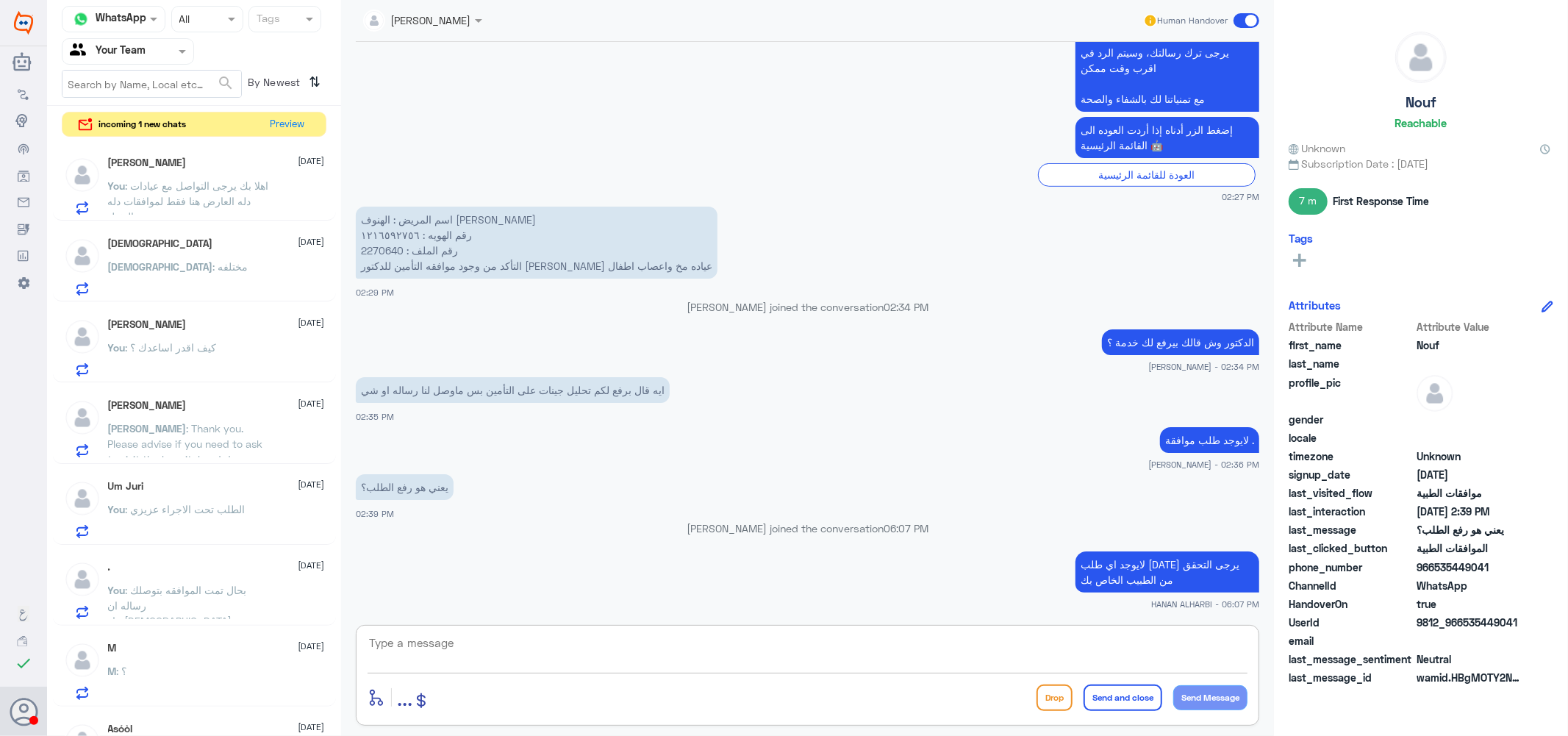
scroll to position [0, 0]
click at [287, 125] on button "Preview" at bounding box center [288, 123] width 46 height 23
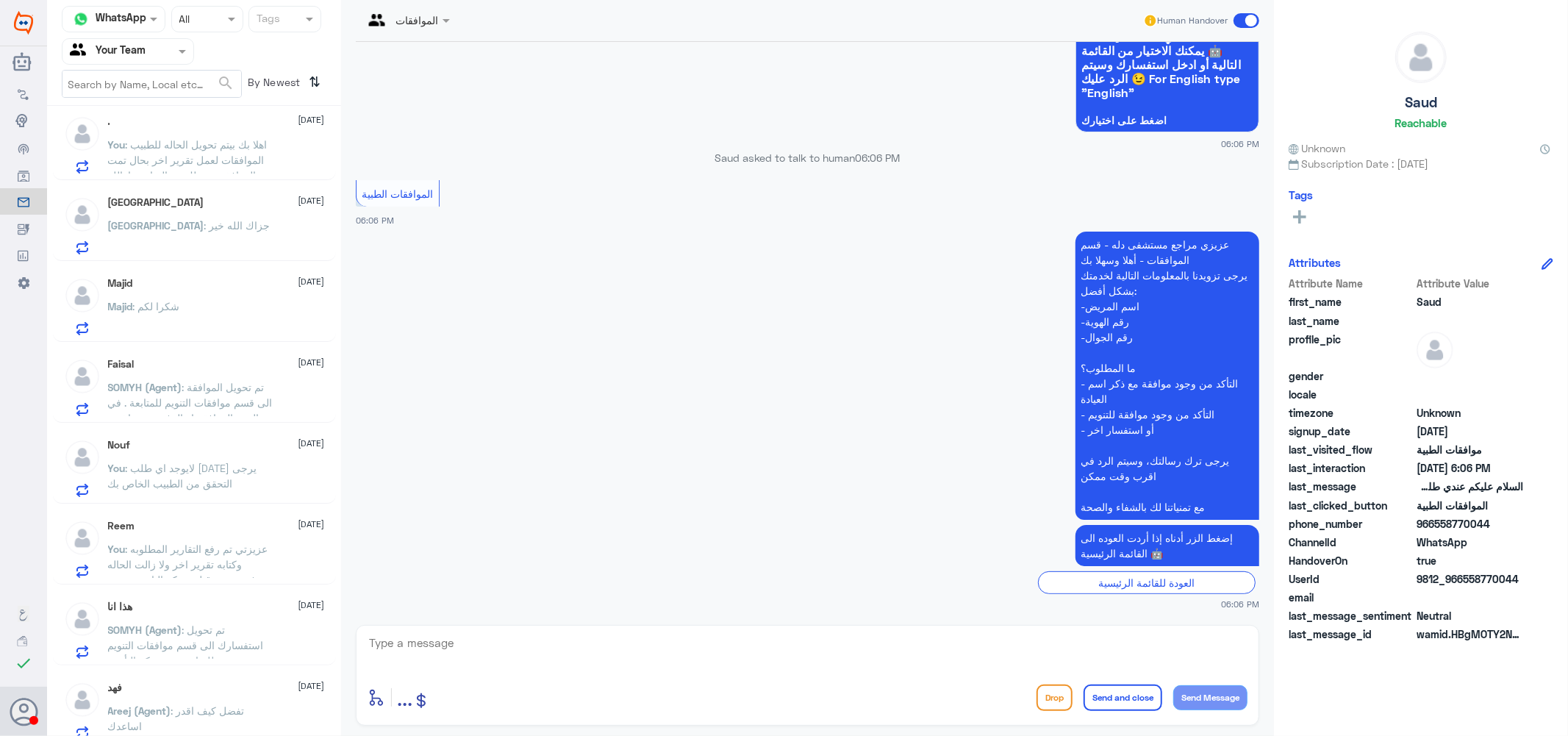
scroll to position [993, 0]
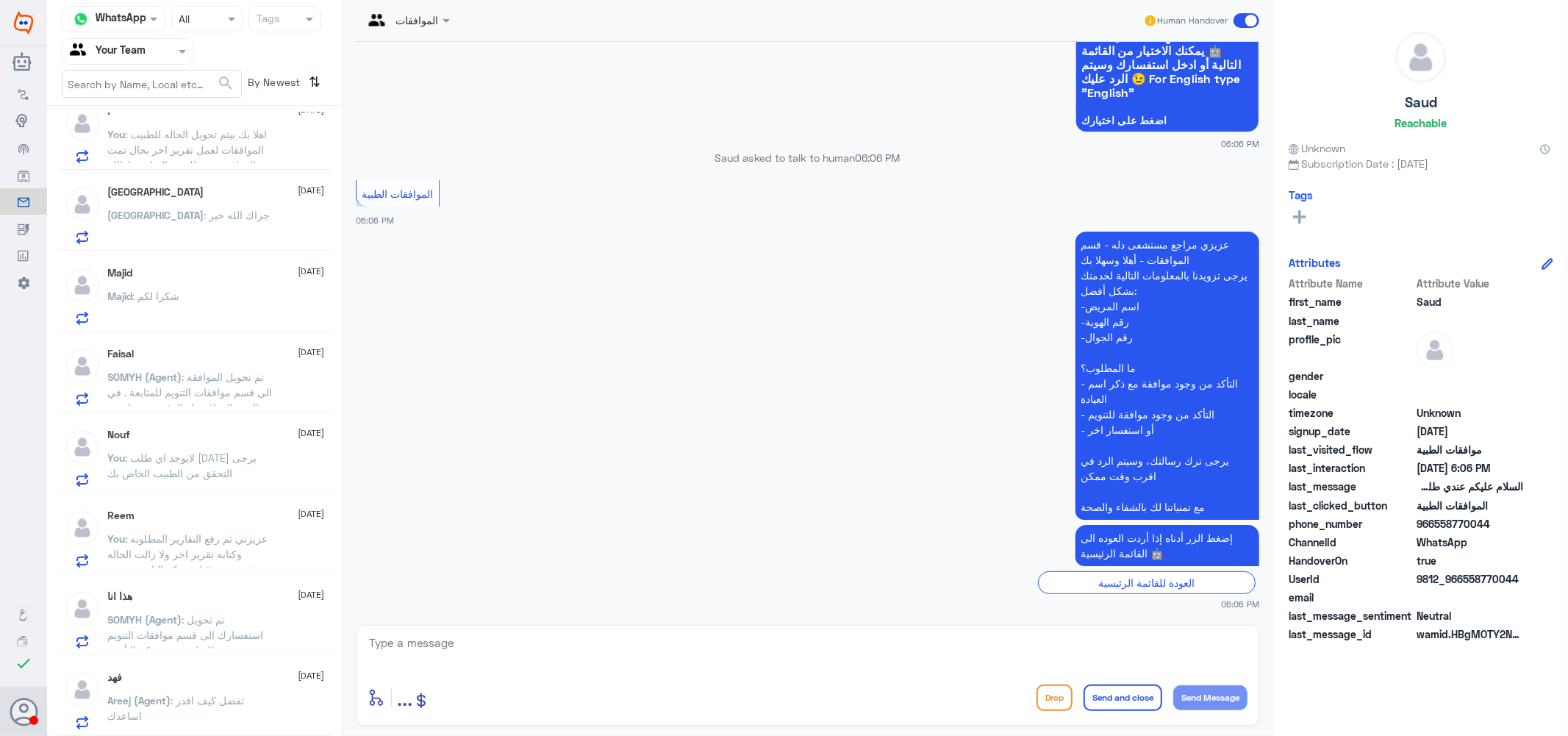
click at [219, 620] on span ": تم تحويل استفسارك الى قسم موافقات التنويم للمتابعة مع شركة التأمين ." at bounding box center [186, 634] width 156 height 43
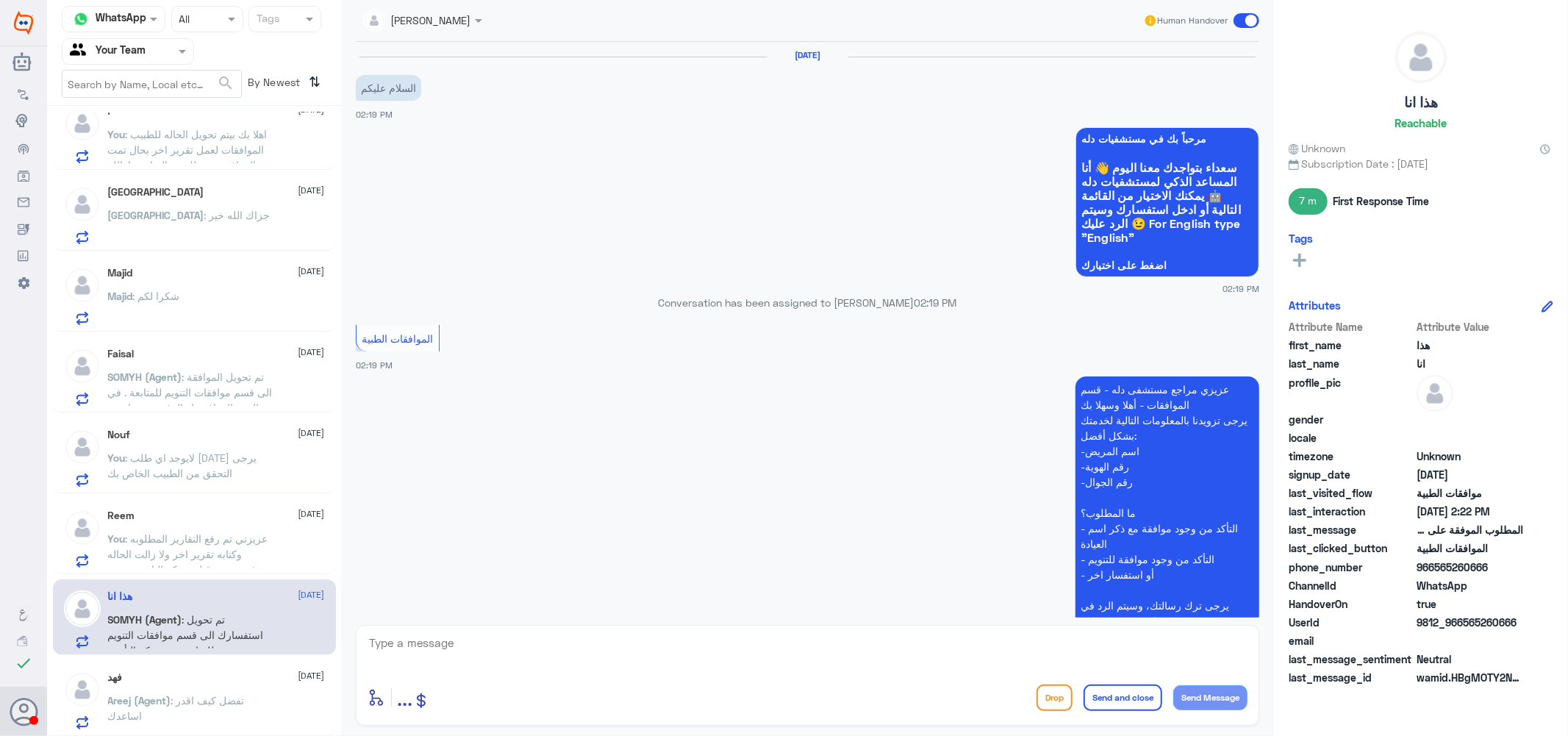
scroll to position [397, 0]
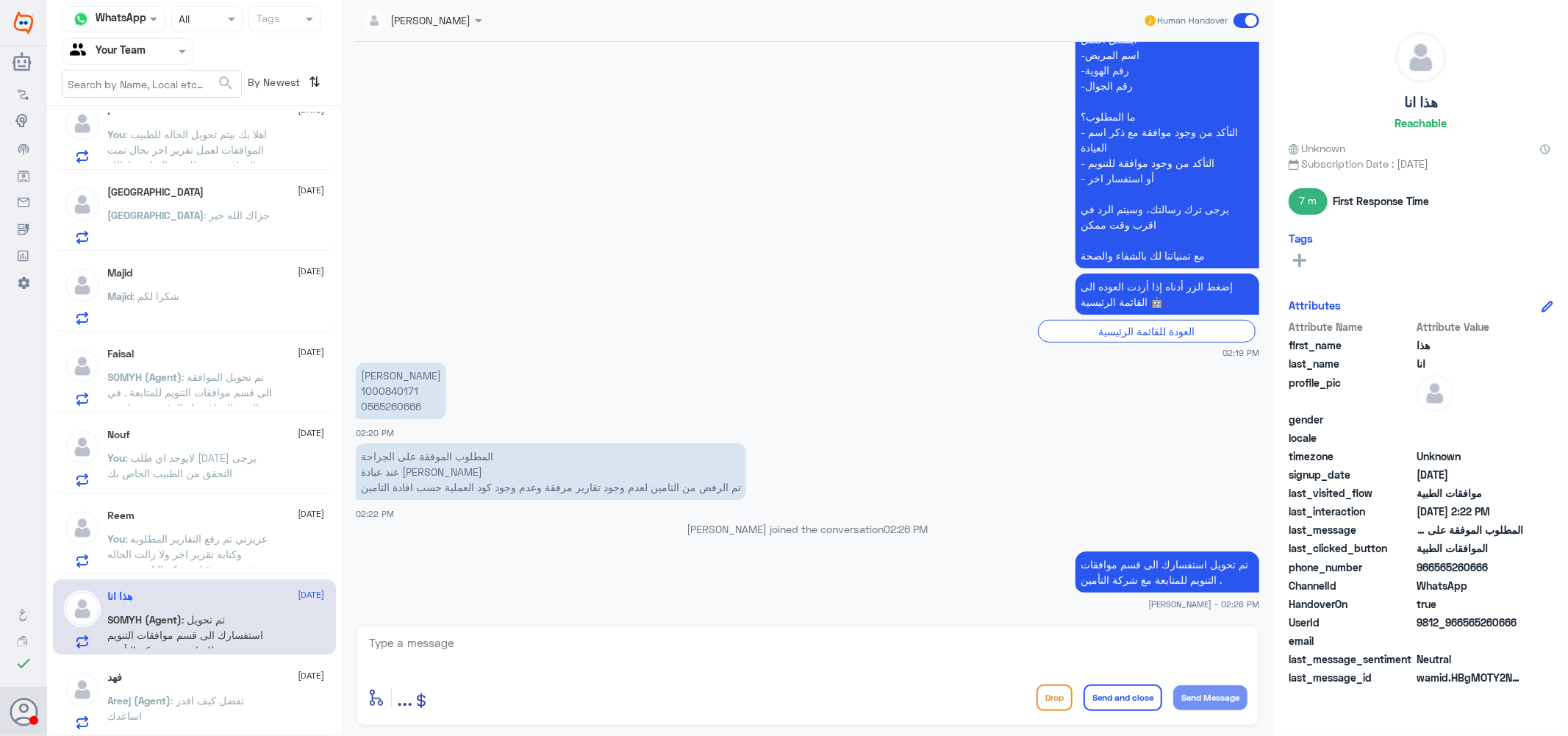
click at [384, 388] on p "[PERSON_NAME] 1000840171 0565260666" at bounding box center [401, 391] width 91 height 57
copy p "1000840171"
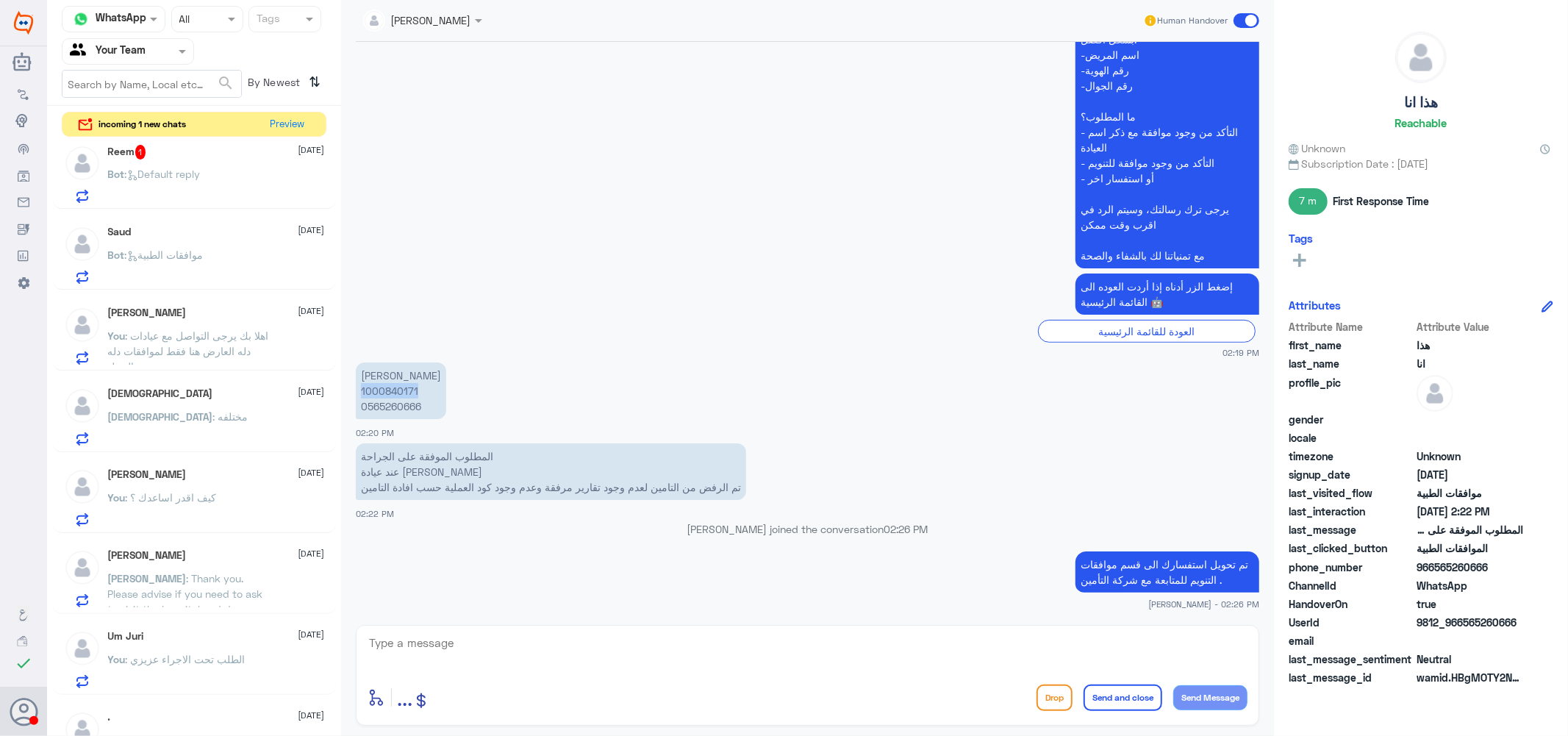
scroll to position [0, 0]
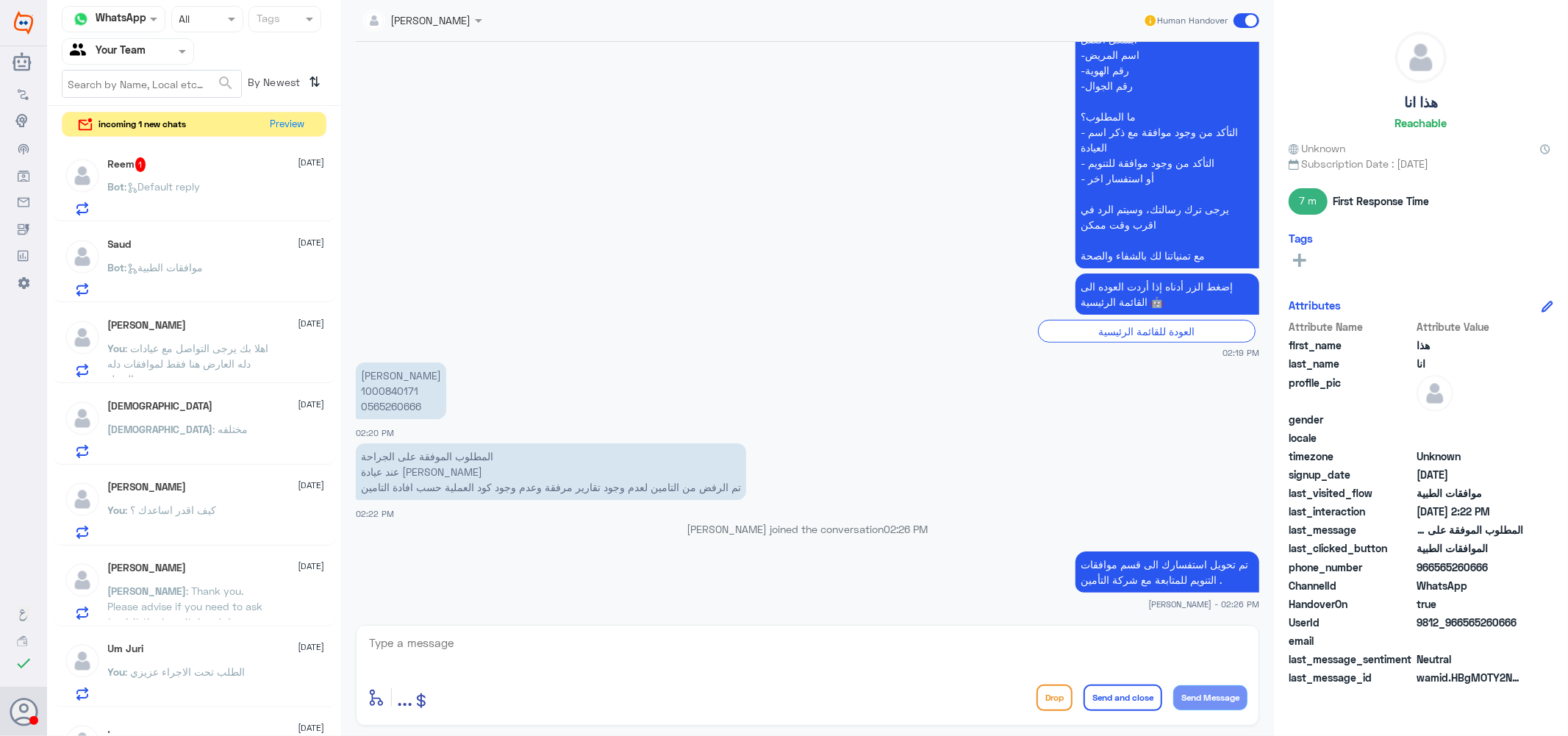
click at [231, 201] on div "Bot : Default reply" at bounding box center [216, 199] width 217 height 33
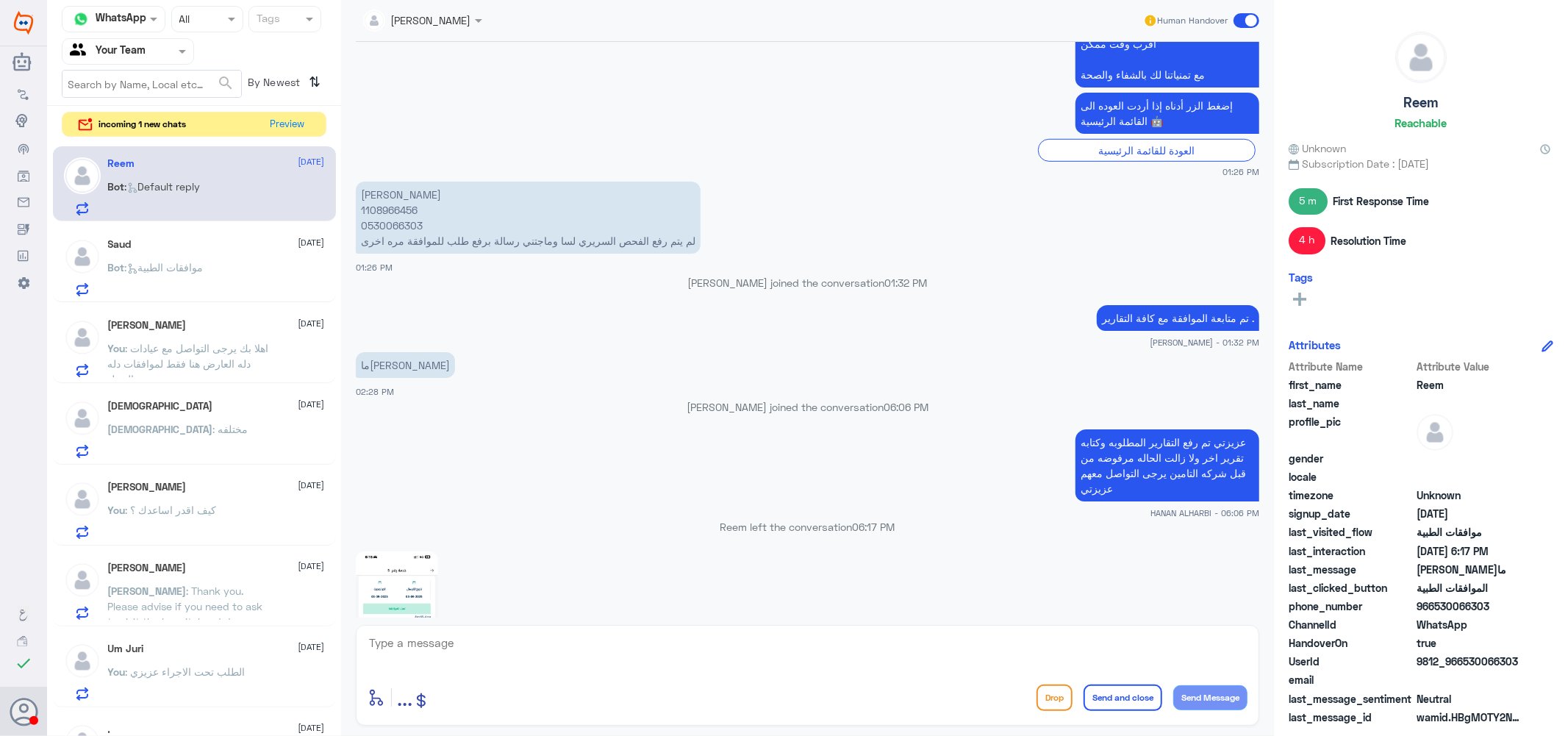
scroll to position [799, 0]
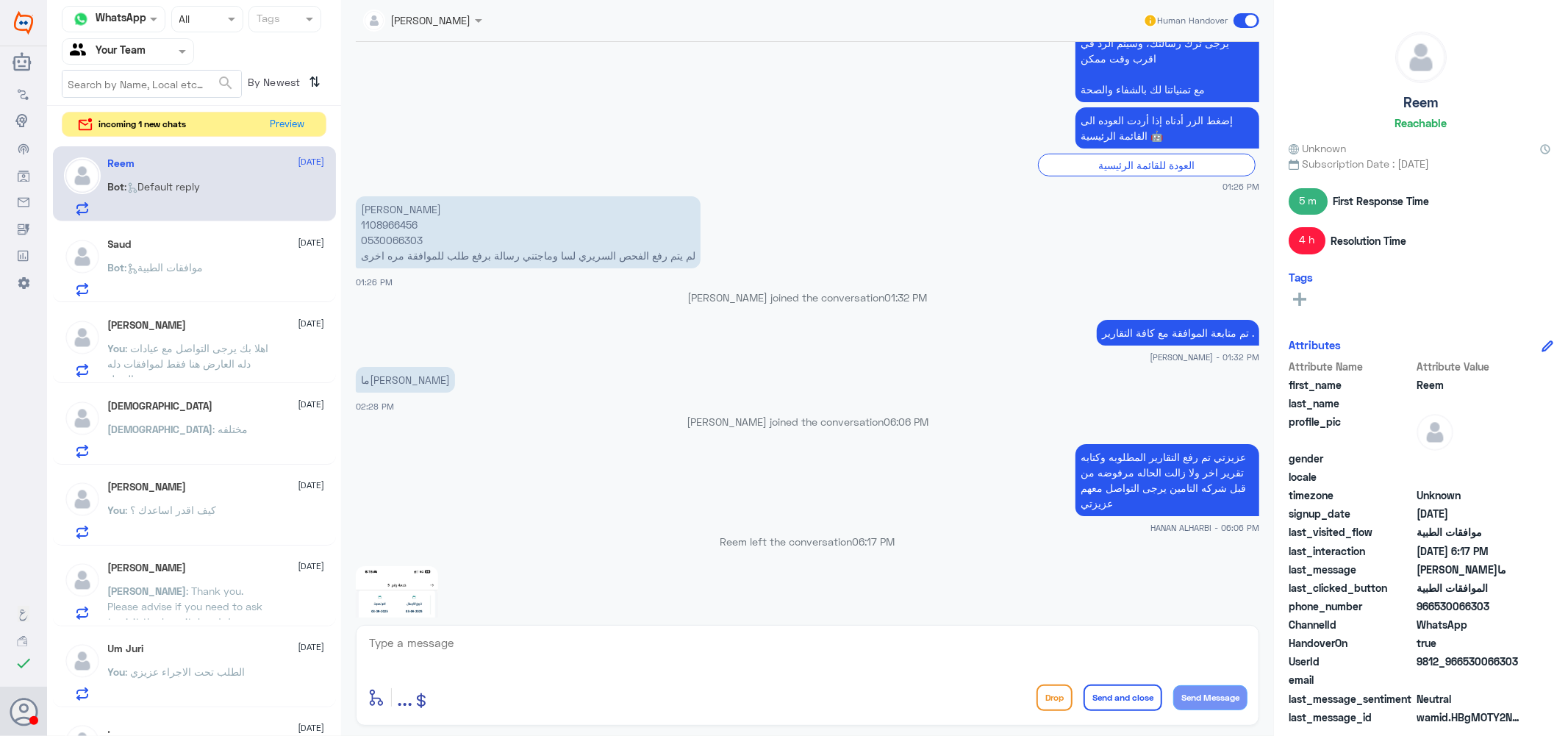
click at [380, 223] on p "[PERSON_NAME] 1108966456 0530066303 لم يتم رفع الفحص السريري لسا وماجتني رسالة …" at bounding box center [528, 232] width 345 height 72
copy p "1108966456"
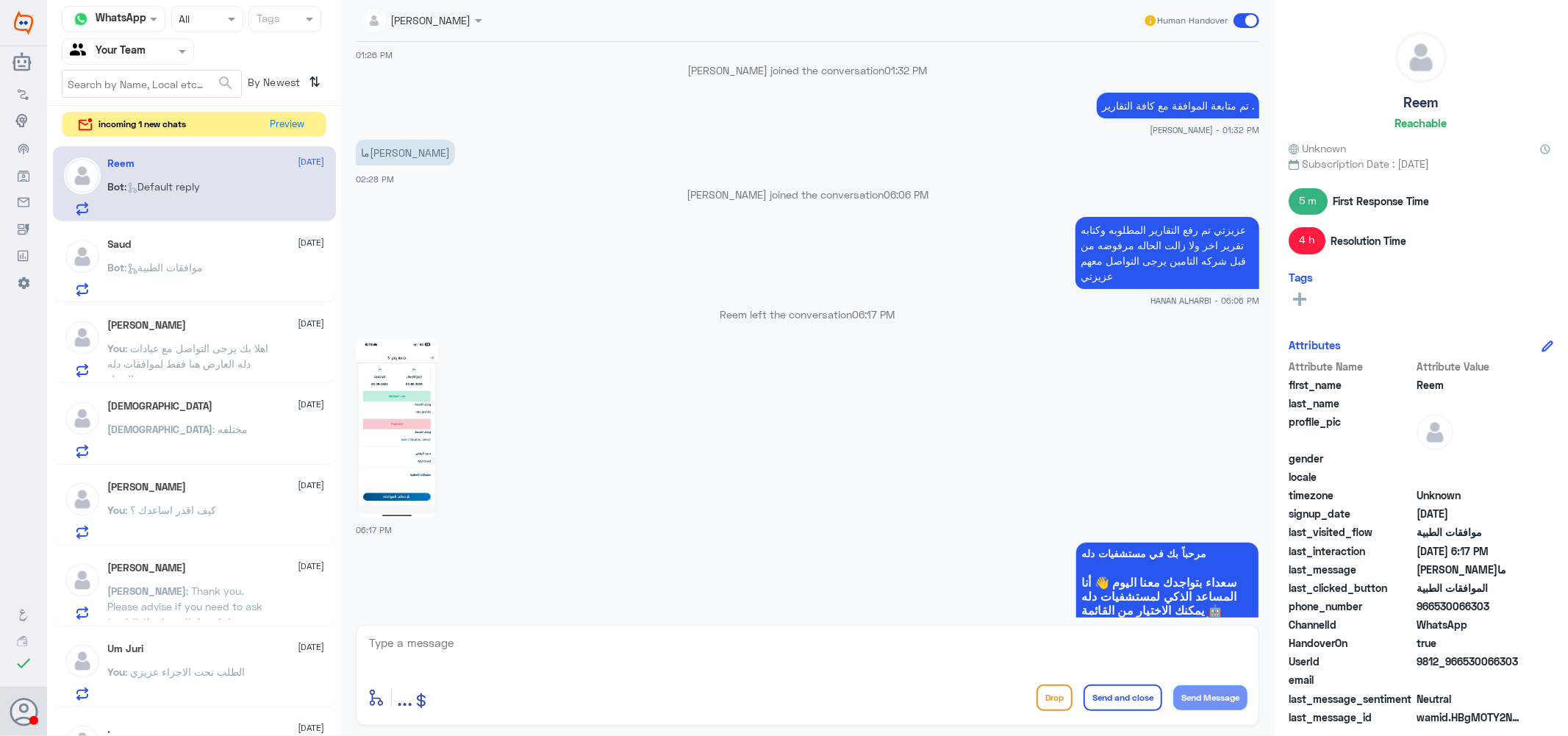
scroll to position [1045, 0]
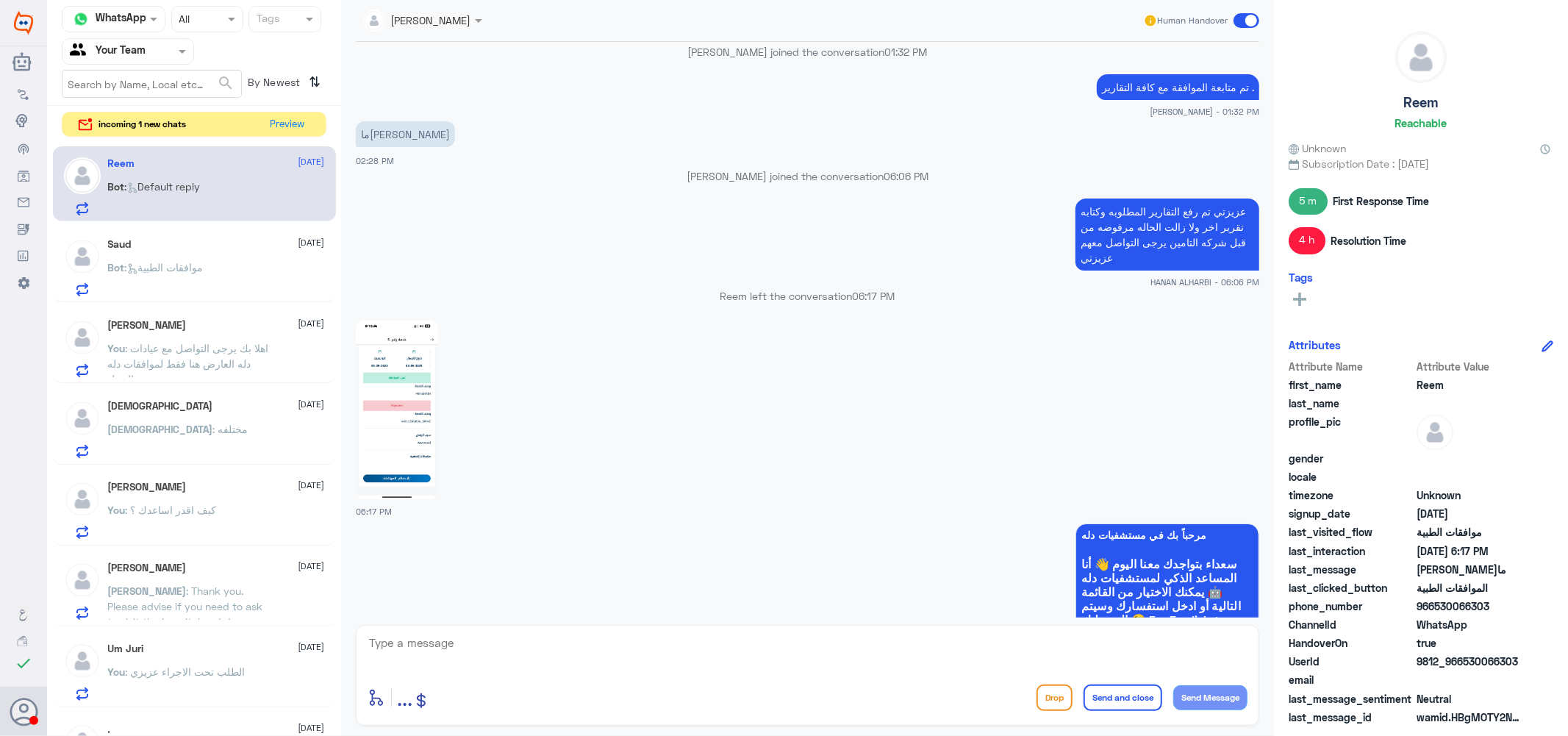
click at [442, 648] on textarea at bounding box center [808, 652] width 880 height 36
paste textarea "[MEDICAL_DATA] BRAIN"
type textarea "[MEDICAL_DATA] BRAIN تمت الموافقه على"
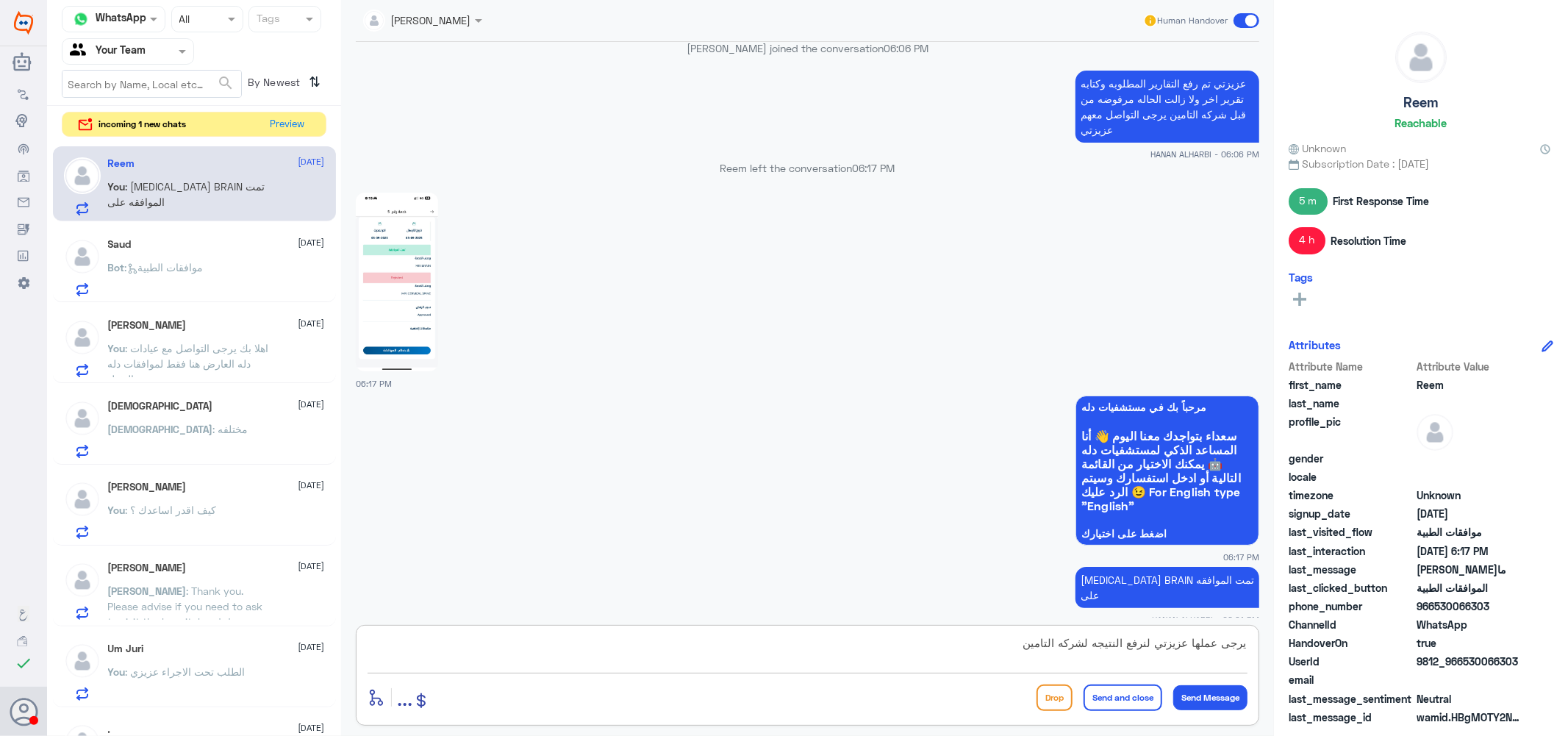
type textarea "يرجى عملها عزيزتي لنرفع النتيجه لشركه التامين"
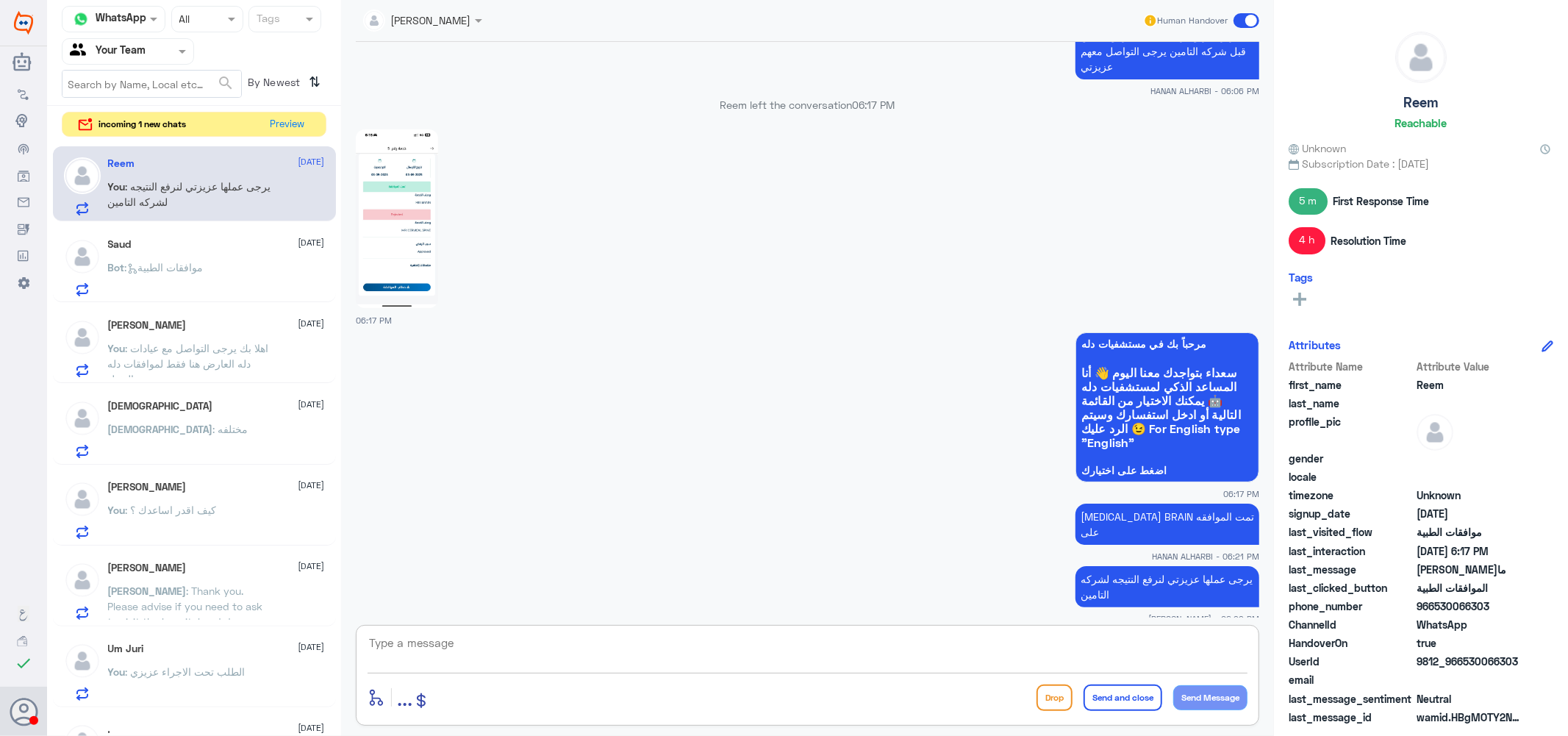
scroll to position [0, 0]
click at [290, 121] on button "Preview" at bounding box center [288, 123] width 46 height 23
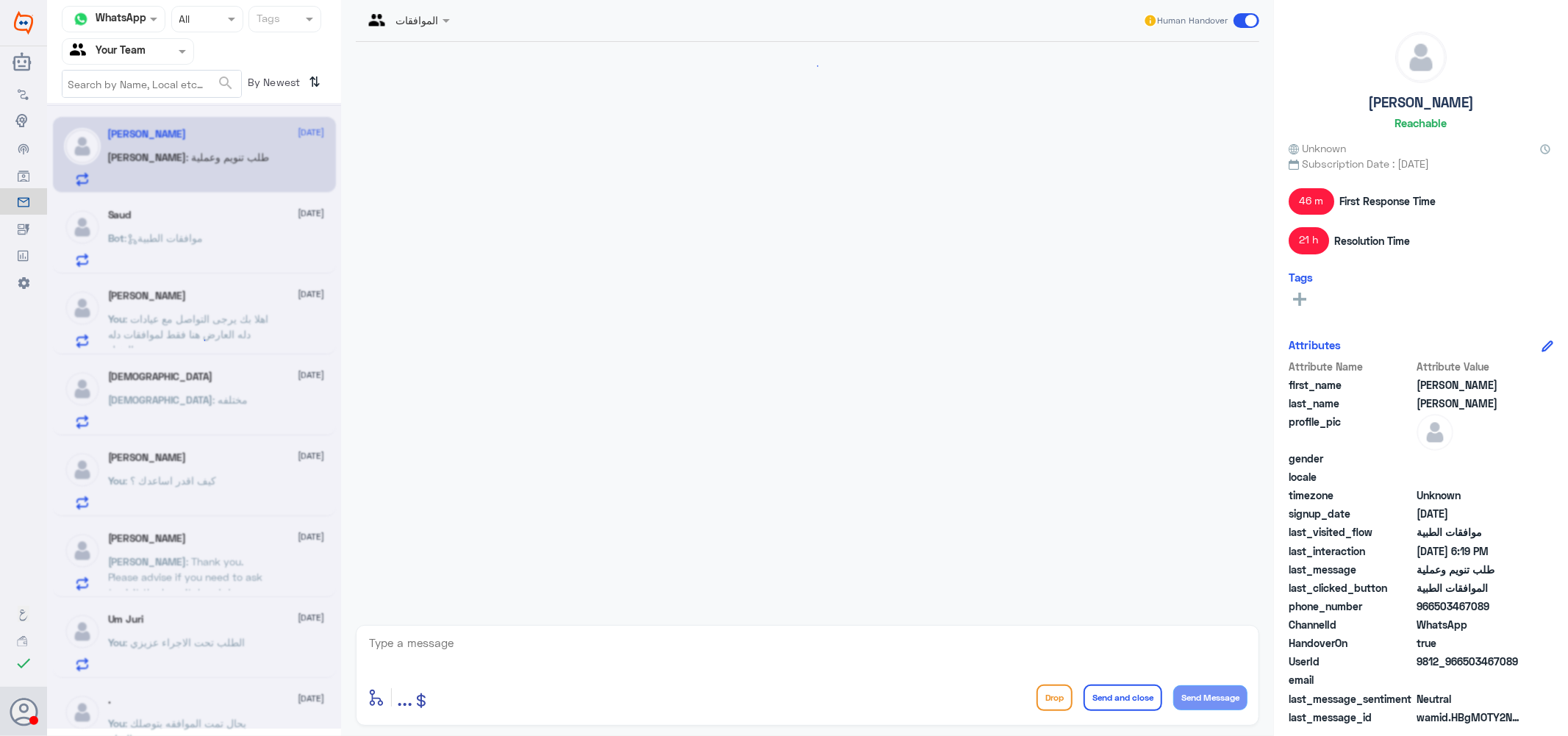
scroll to position [1224, 0]
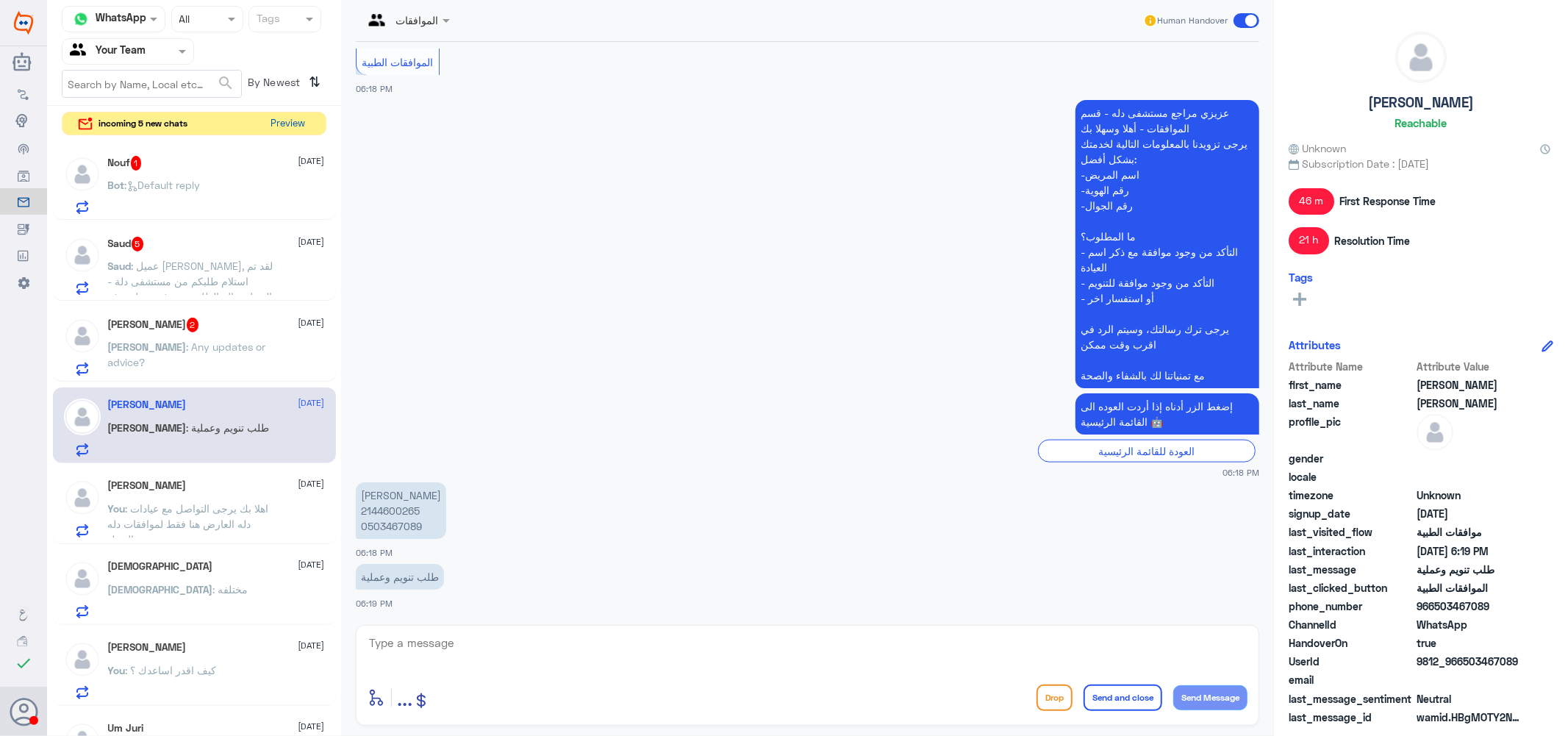
click at [282, 122] on button "Preview" at bounding box center [288, 123] width 46 height 23
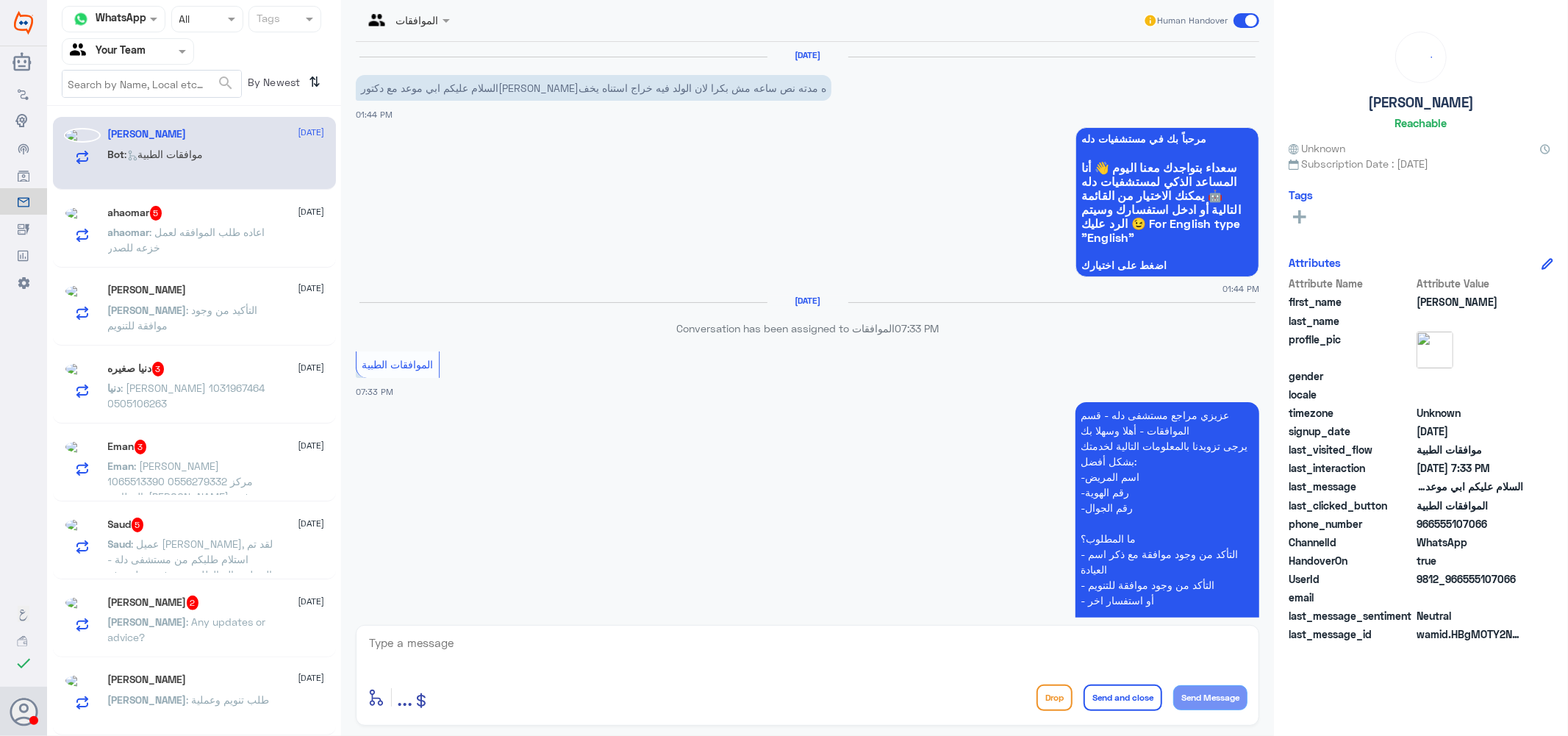
scroll to position [171, 0]
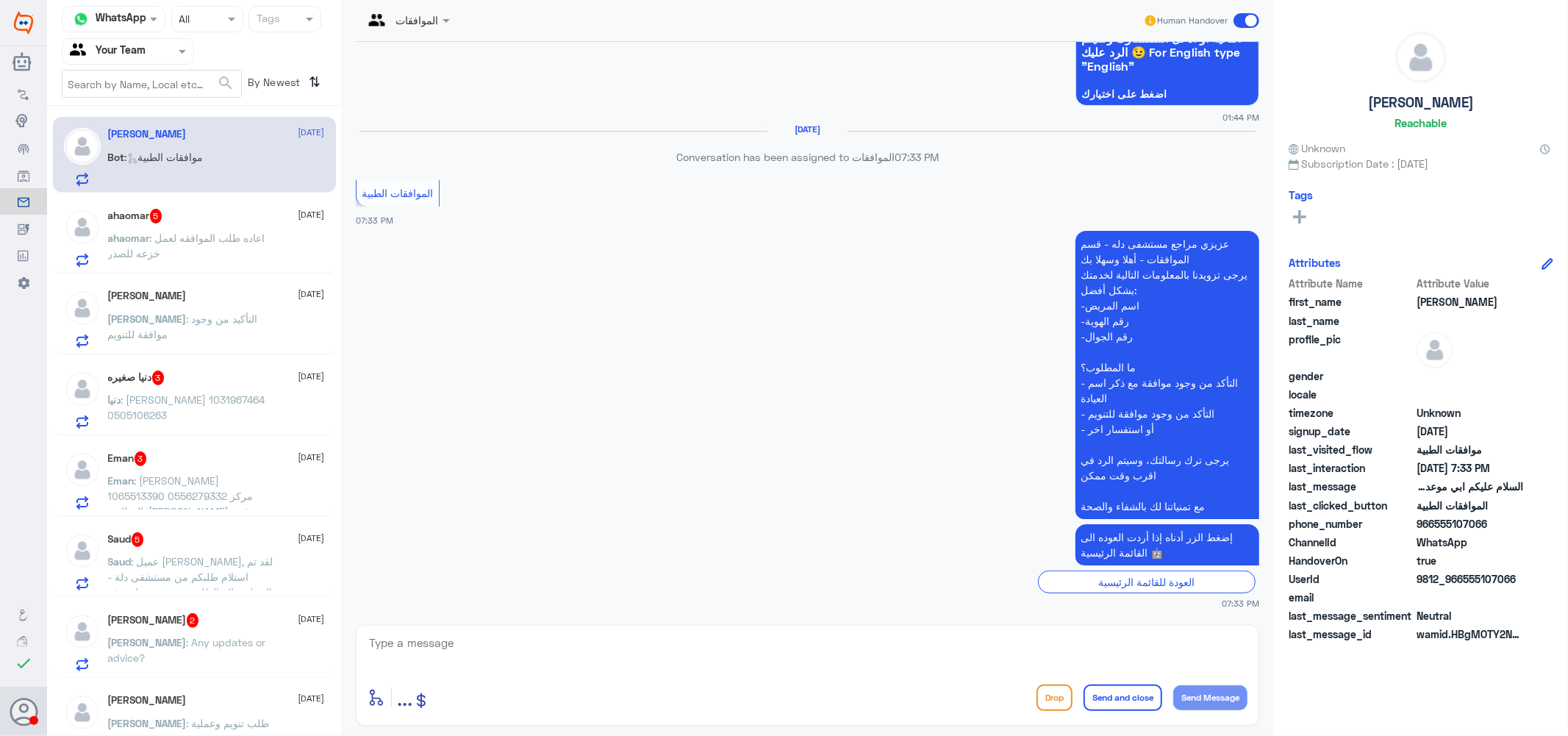
click at [475, 644] on textarea at bounding box center [808, 652] width 880 height 36
click at [494, 640] on textarea at bounding box center [808, 652] width 880 height 36
type textarea ";"
type textarea "كيف اقدر اساعدك ؟"
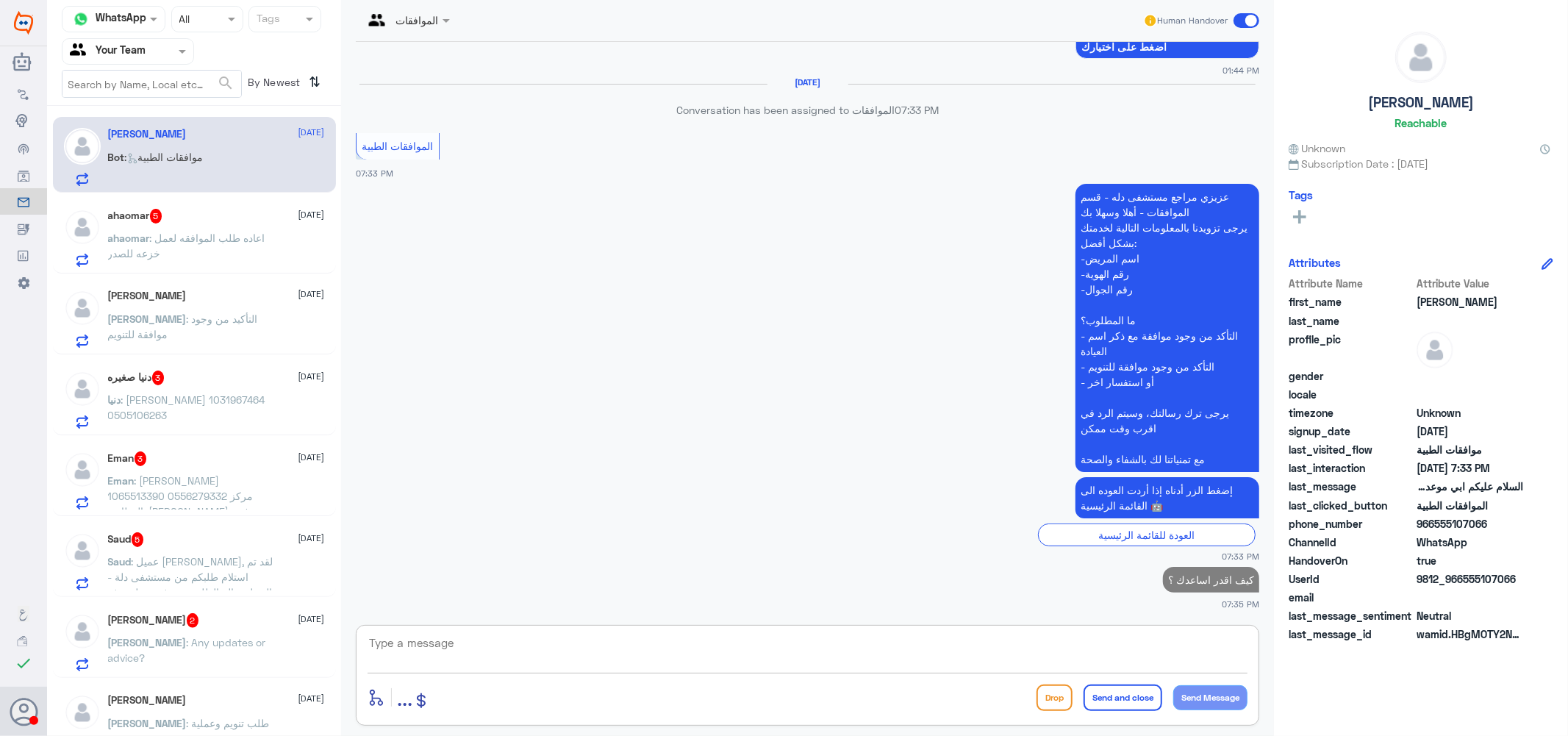
click at [197, 238] on span ": اعاده طلب الموافقه لعمل خزعه للصدر" at bounding box center [186, 245] width 157 height 28
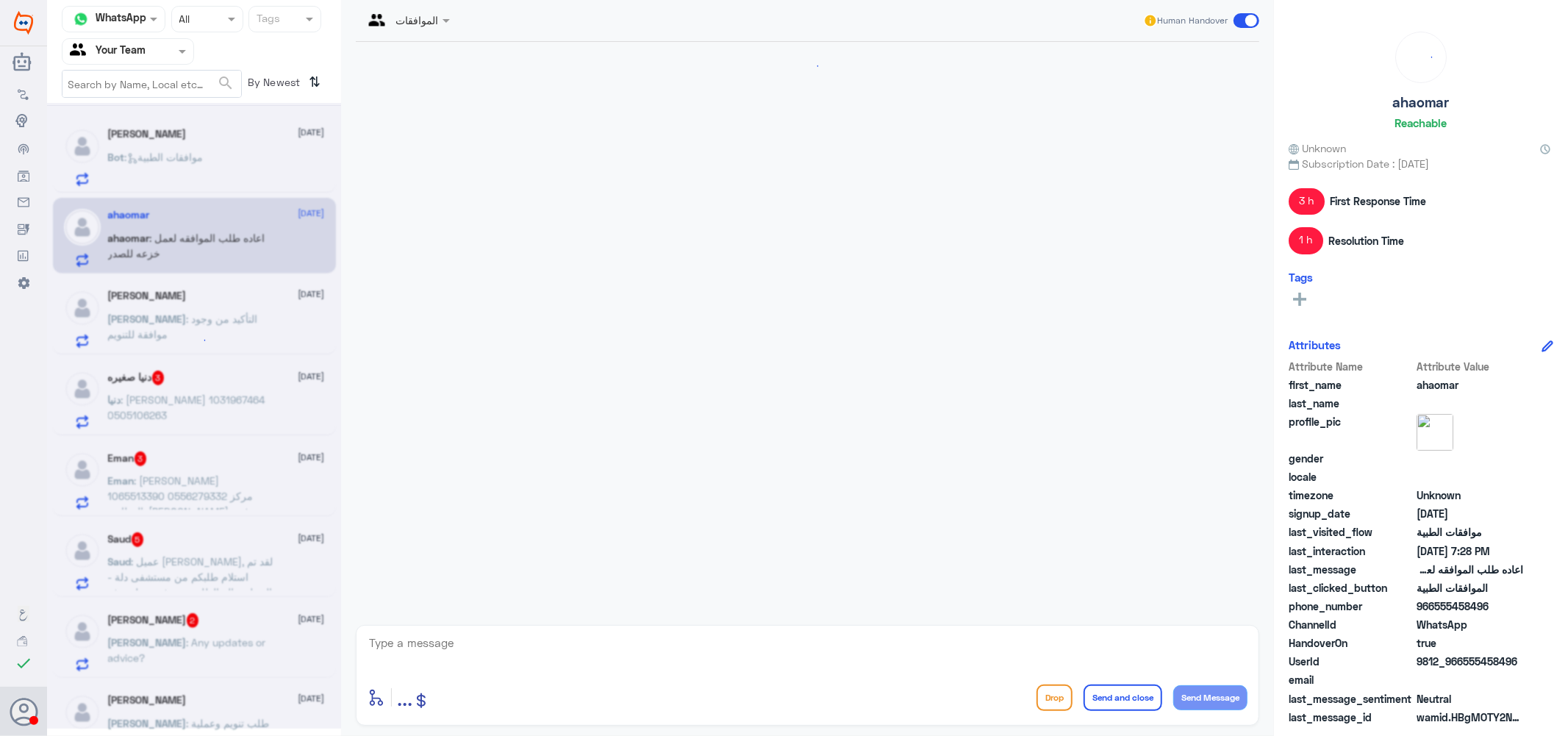
scroll to position [1509, 0]
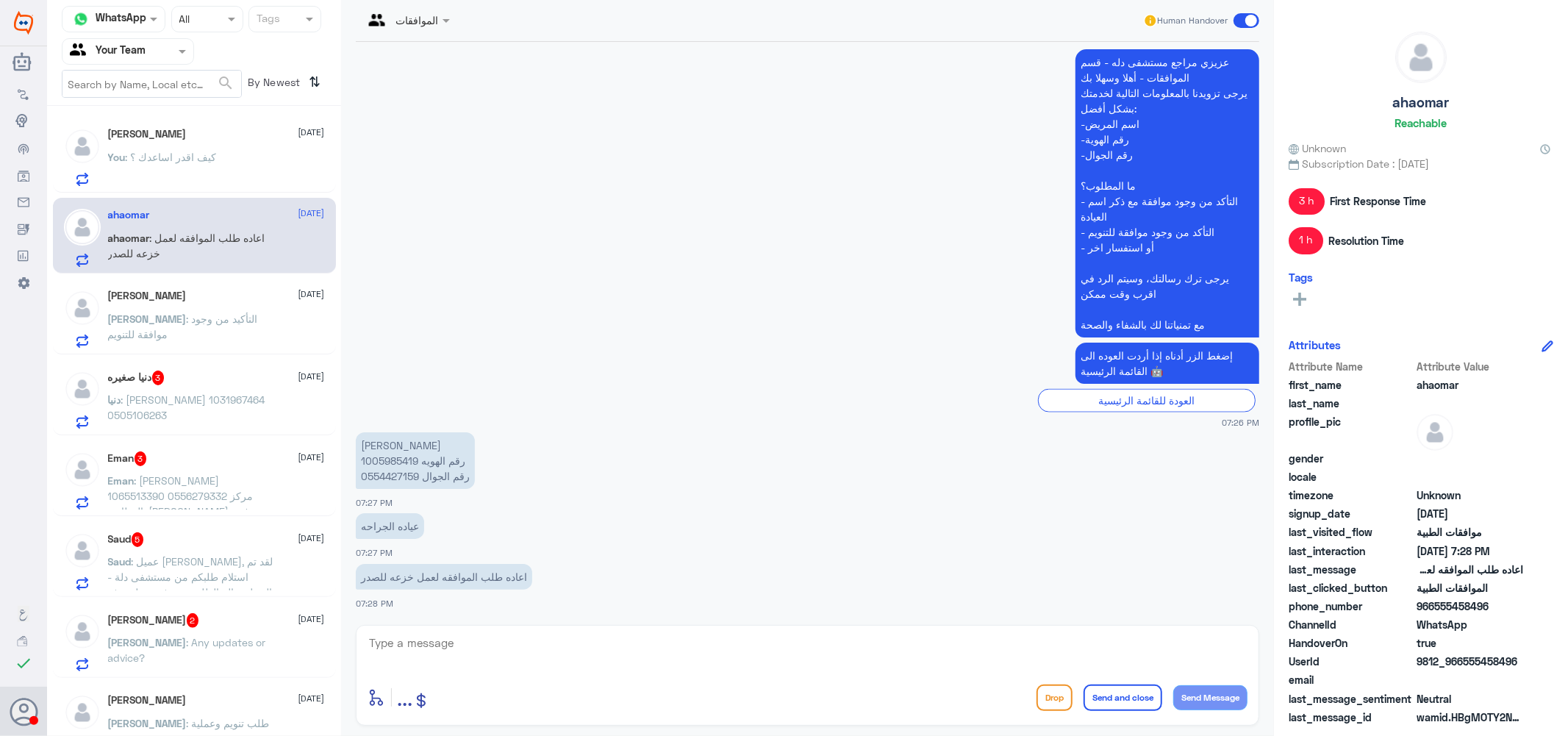
click at [395, 456] on p "[PERSON_NAME] رقم الهويه 1005985419 0554427159 رقم الجوال" at bounding box center [415, 460] width 119 height 57
copy p "1005985419"
click at [501, 643] on textarea at bounding box center [808, 652] width 880 height 36
type textarea "عزيزتي سبب الرفض توجد موافقه في مسشتفى اخر"
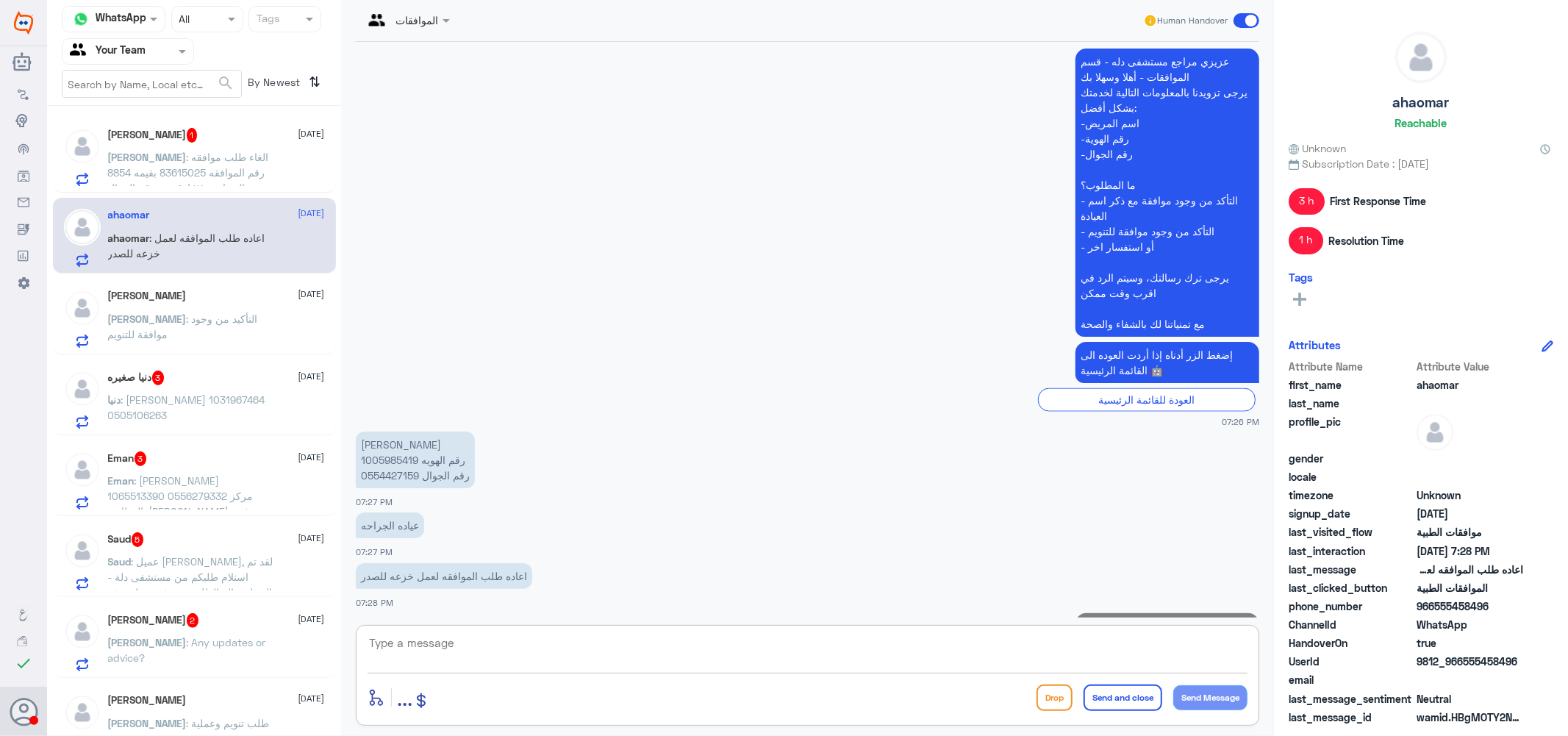
scroll to position [1572, 0]
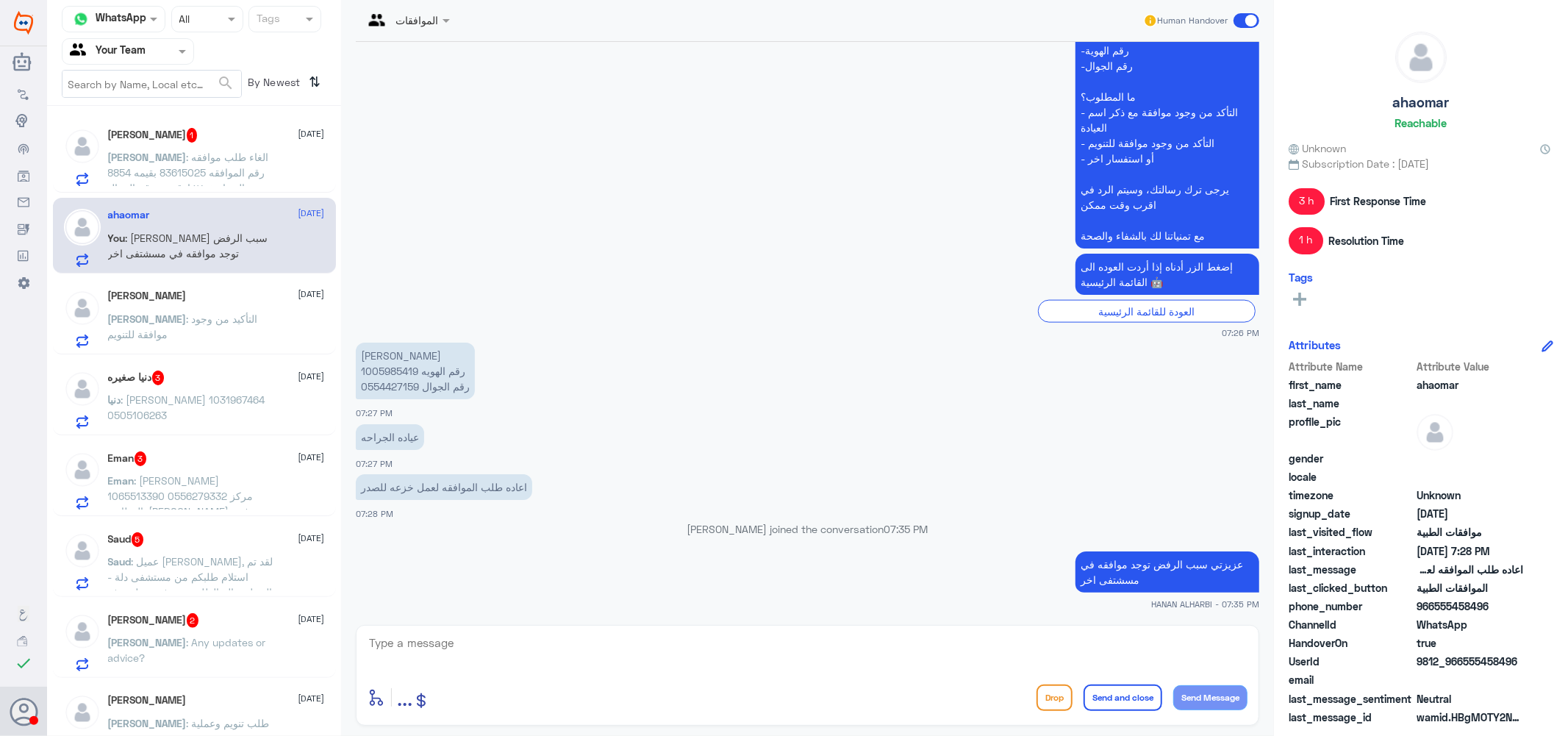
click at [201, 329] on p "[PERSON_NAME] : التأكيد من وجود موافقة للتنويم" at bounding box center [190, 329] width 165 height 37
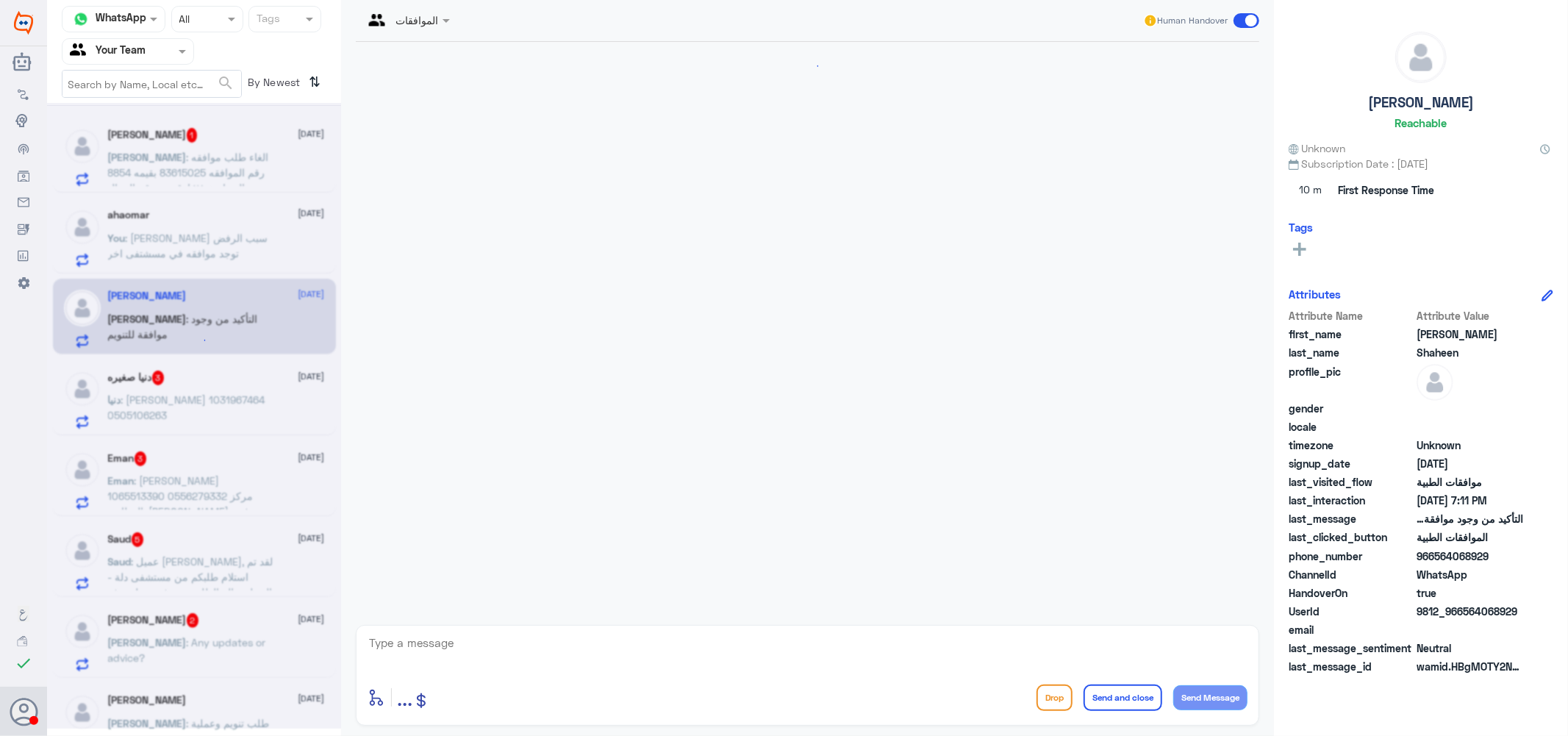
scroll to position [276, 0]
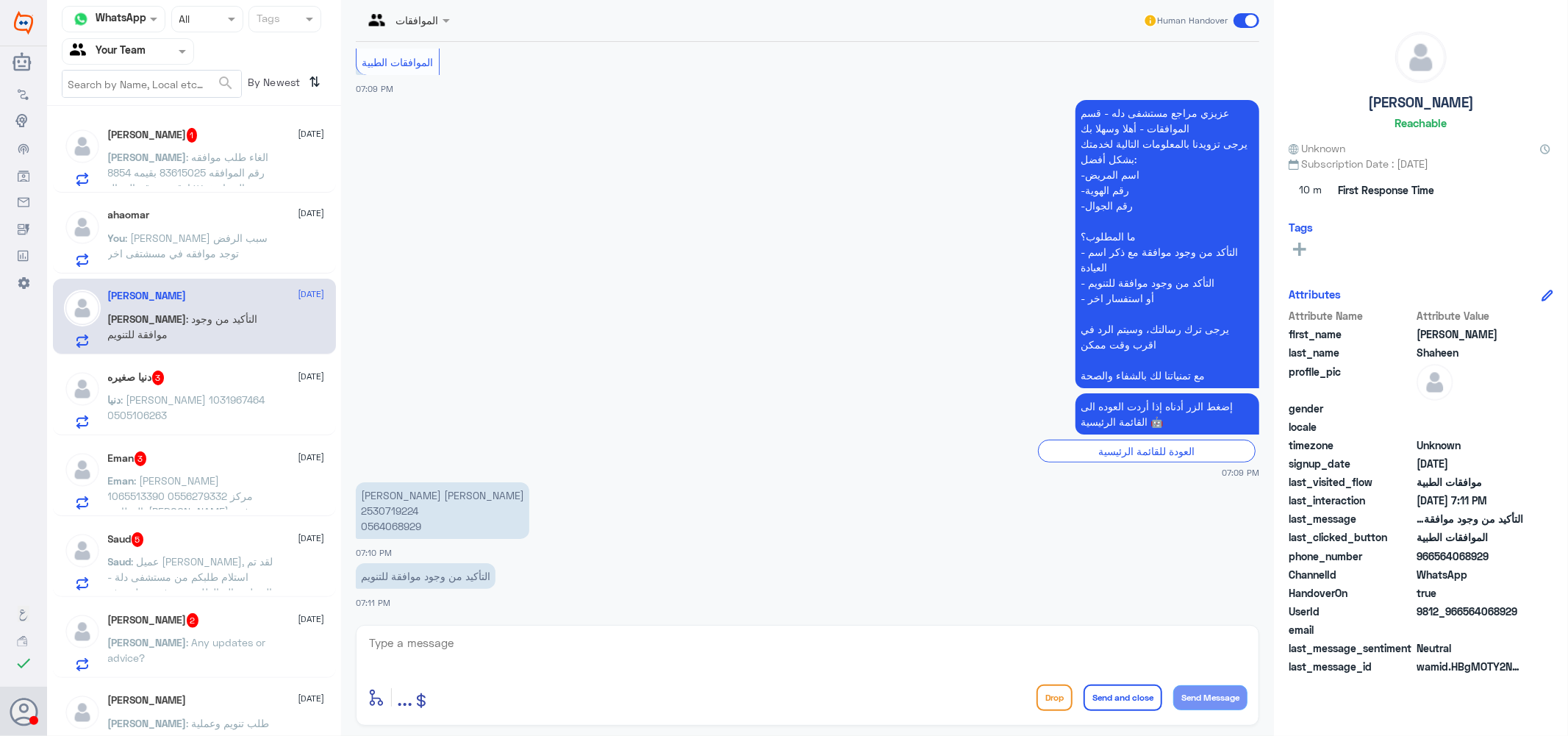
click at [403, 512] on p "[PERSON_NAME] [PERSON_NAME] 2530719224 0564068929" at bounding box center [443, 511] width 174 height 57
copy p "2530719224"
click at [507, 666] on textarea at bounding box center [808, 652] width 880 height 36
type textarea "h"
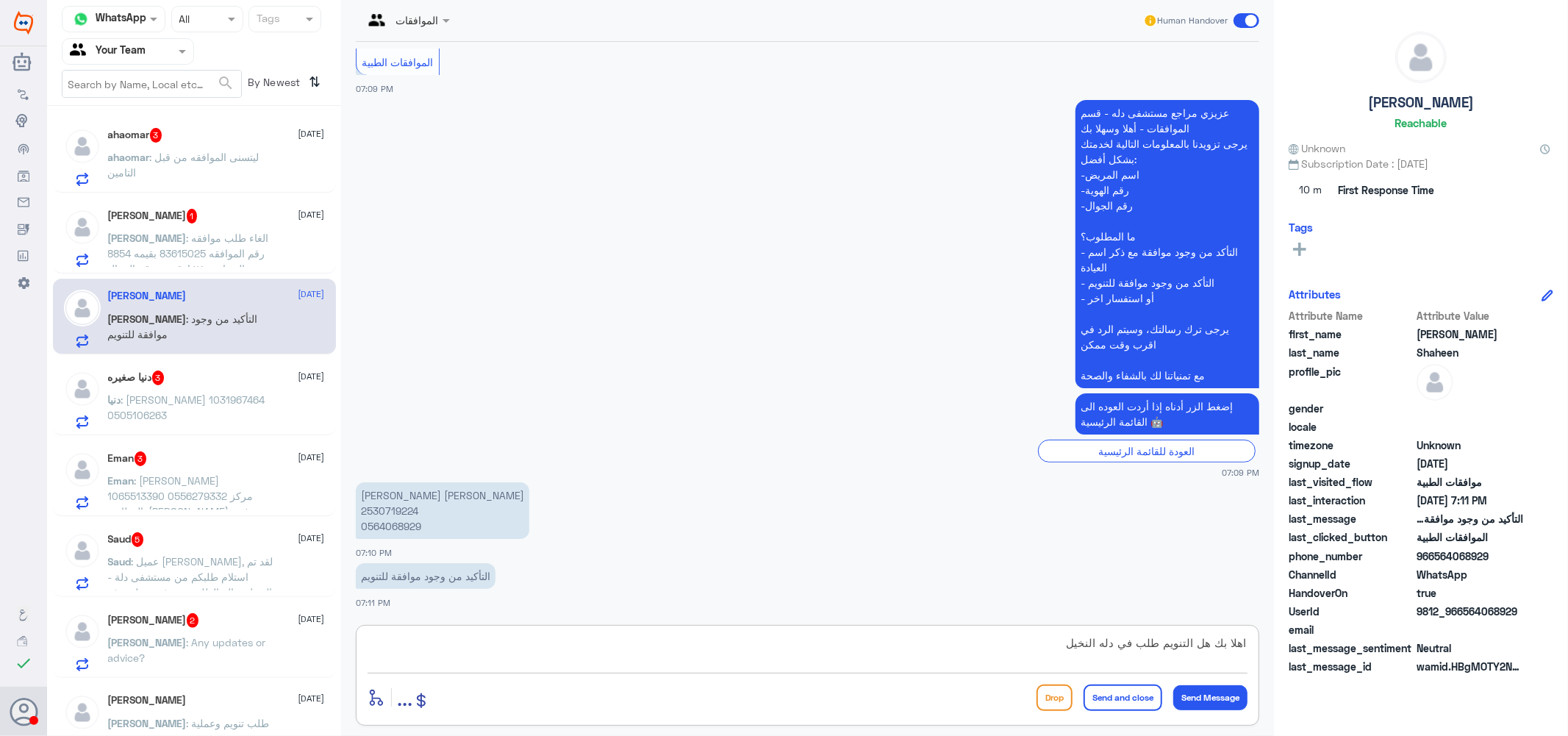
type textarea "اهلا بك هل التنويم طلب في دله النخيل ؟"
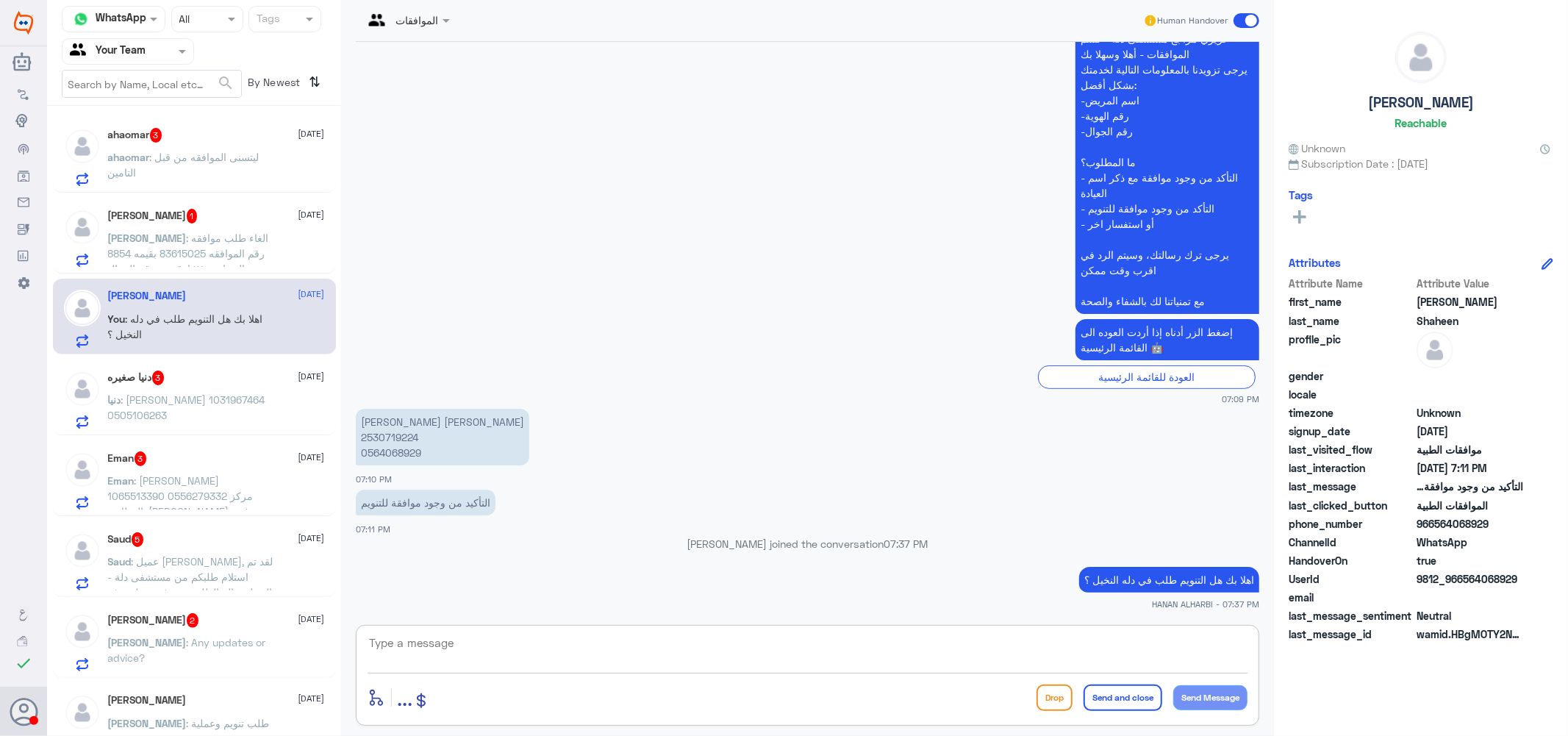
click at [201, 151] on span ": ليتسنى الموافقه من قبل التامين" at bounding box center [184, 164] width 152 height 28
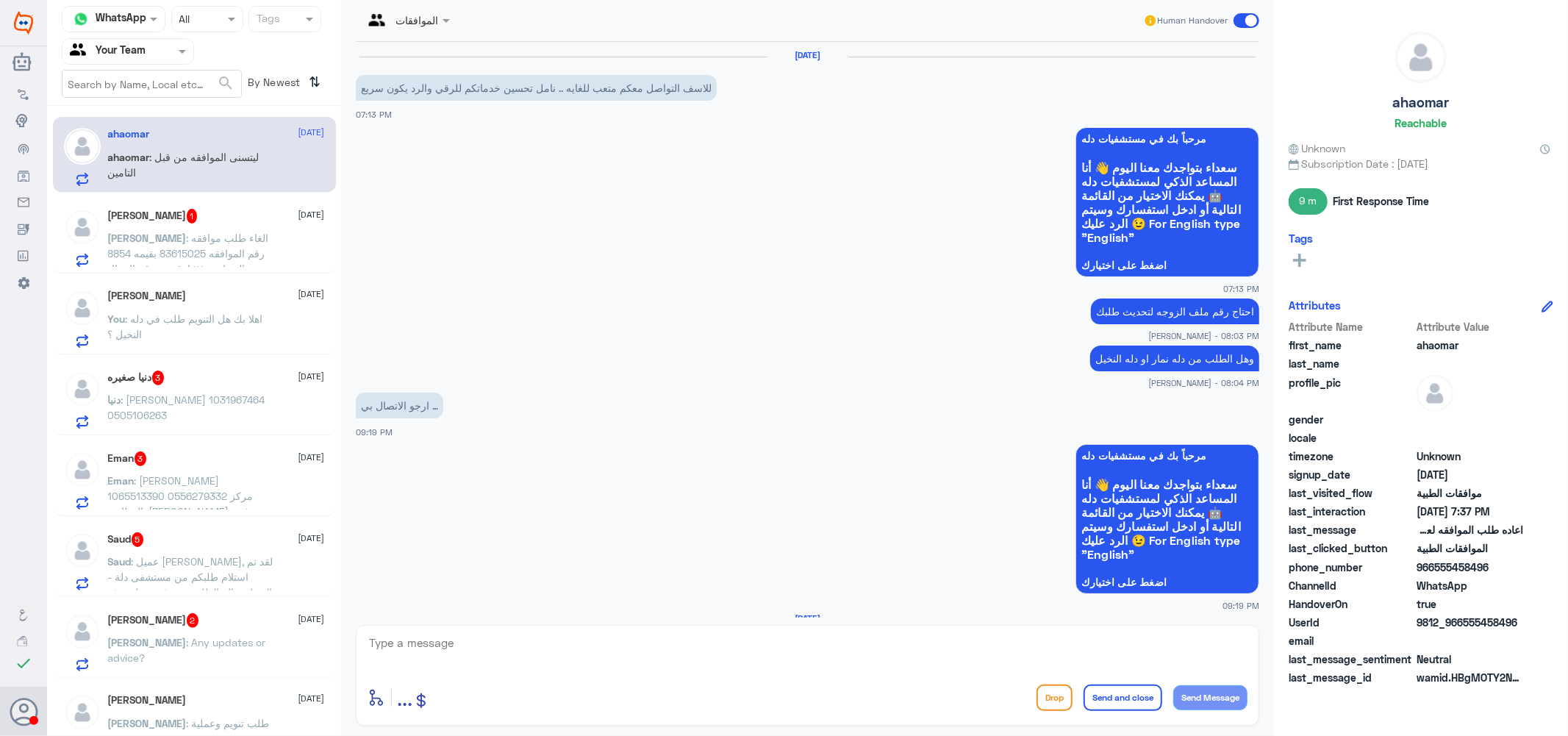
scroll to position [1130, 0]
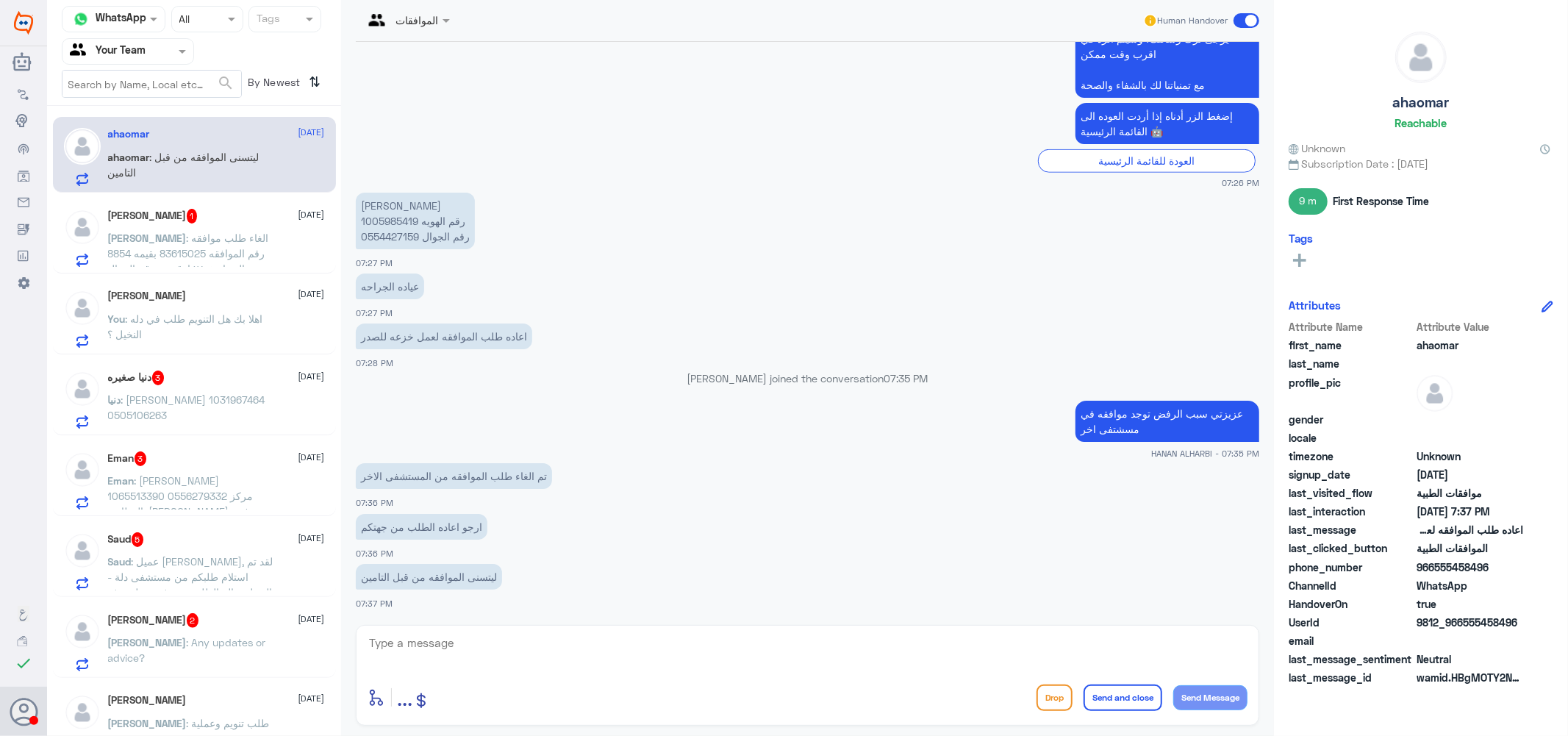
click at [396, 220] on p "[PERSON_NAME] رقم الهويه 1005985419 0554427159 رقم الجوال" at bounding box center [415, 221] width 119 height 57
copy p "1005985419"
click at [535, 649] on textarea at bounding box center [808, 652] width 880 height 36
type textarea "تم رفع الطلب مره اخرى والان تحت الاجراء"
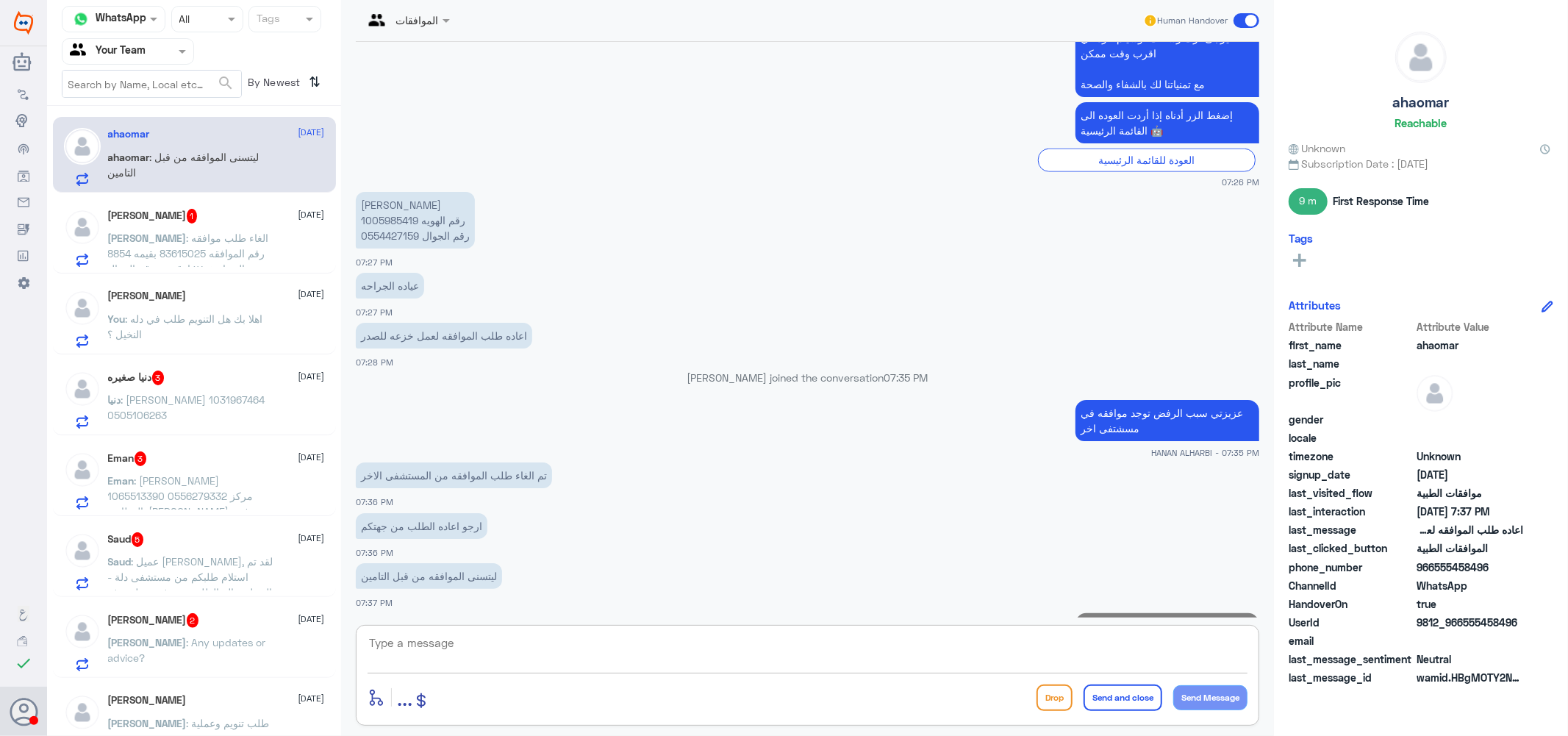
scroll to position [1192, 0]
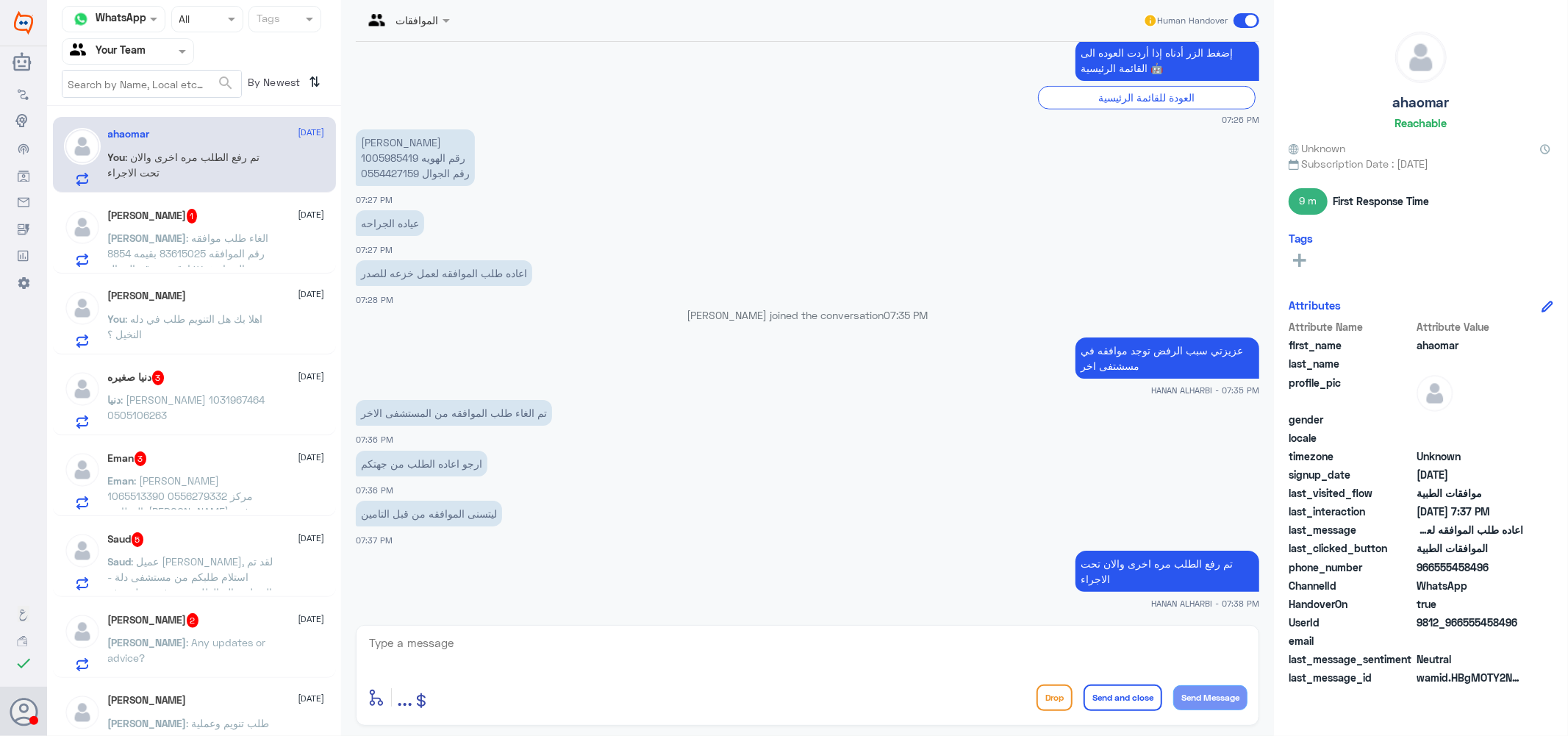
click at [216, 245] on p "[PERSON_NAME] : الغاء طلب موافقه رقم الموافقه 83615025 بقيمه 8854 ريال بتاريخ ٢…" at bounding box center [190, 248] width 165 height 37
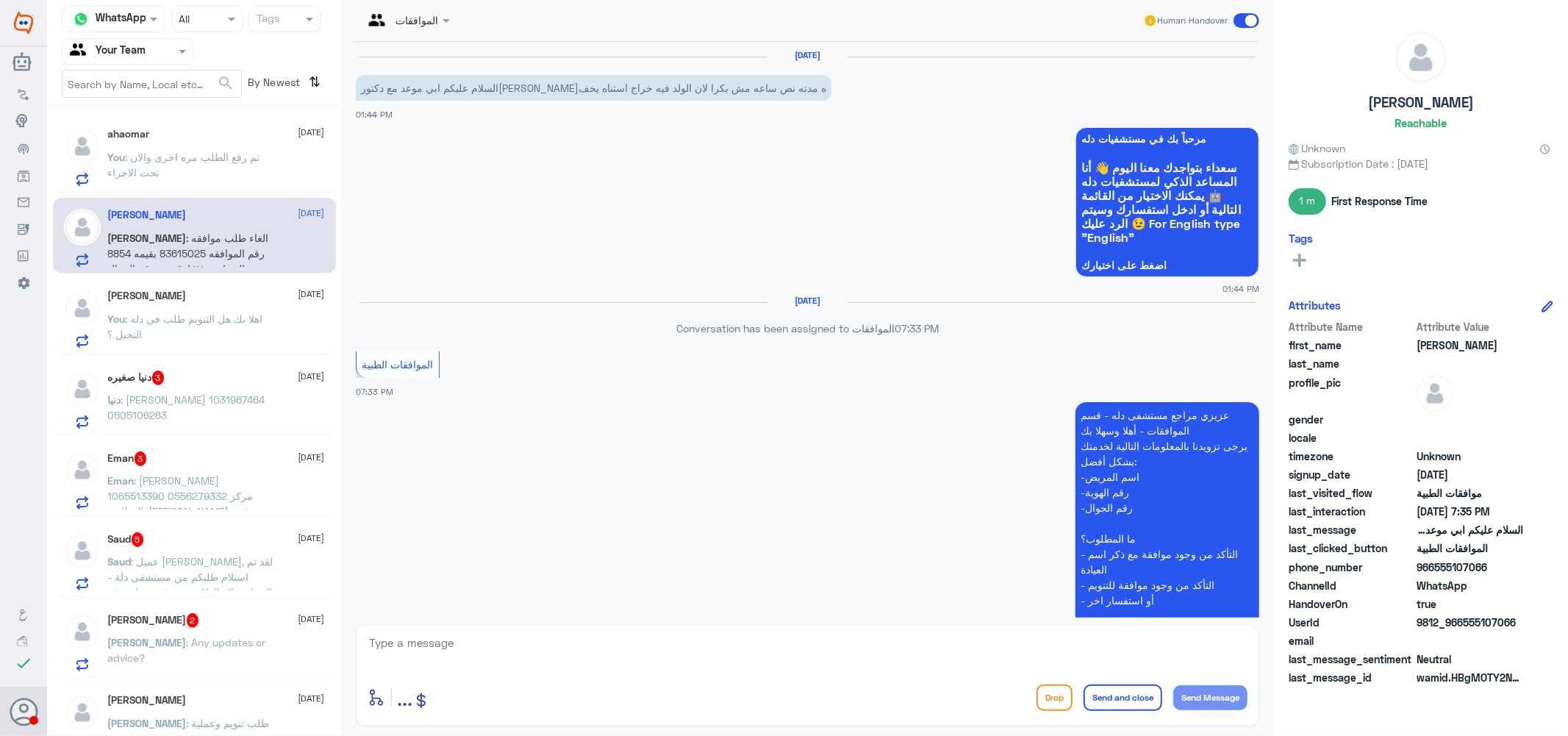
scroll to position [373, 0]
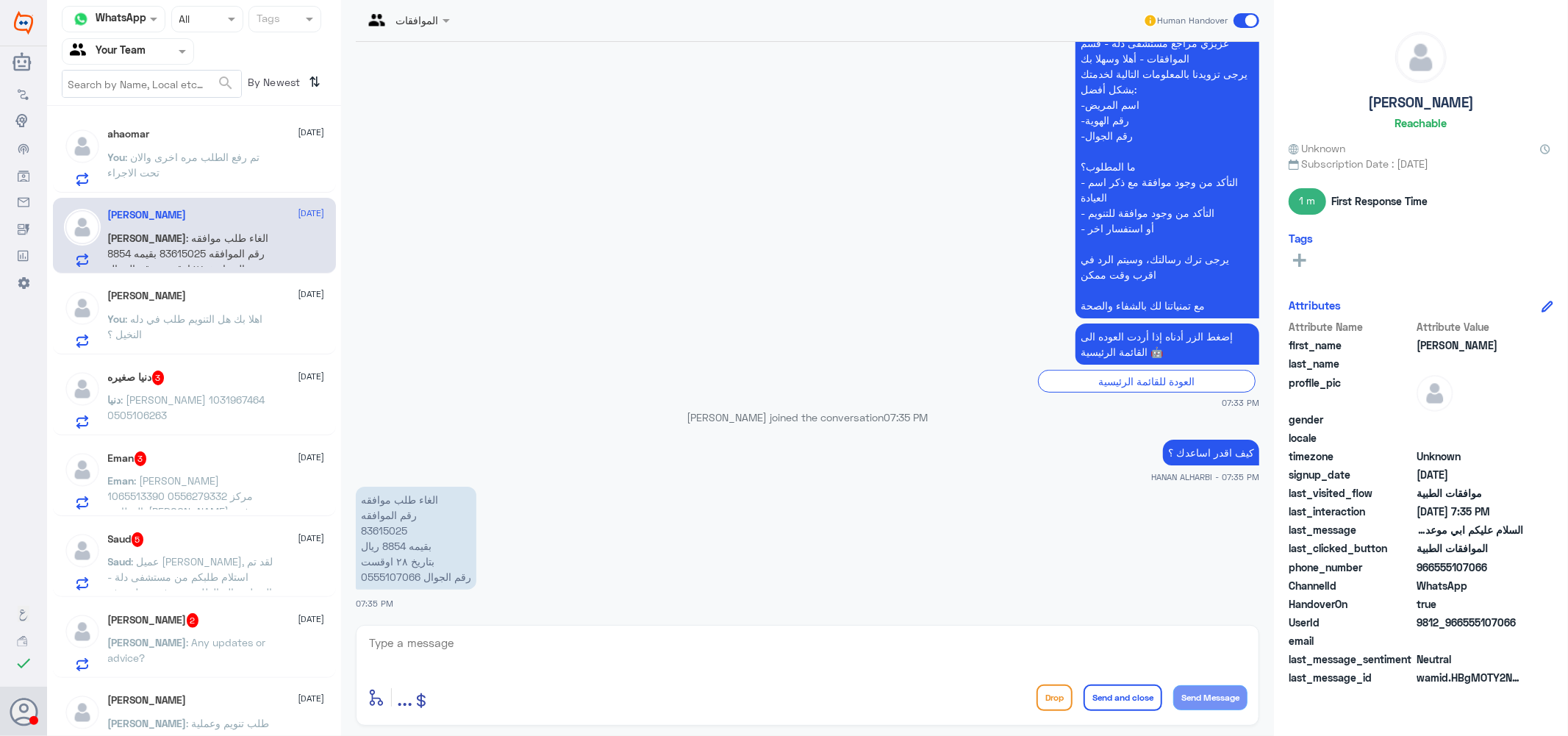
click at [383, 523] on p "الغاء طلب موافقه رقم الموافقه 83615025 بقيمه 8854 ريال بتاريخ ٢٨ اوقست رقم الجو…" at bounding box center [416, 538] width 121 height 103
copy p "83615025"
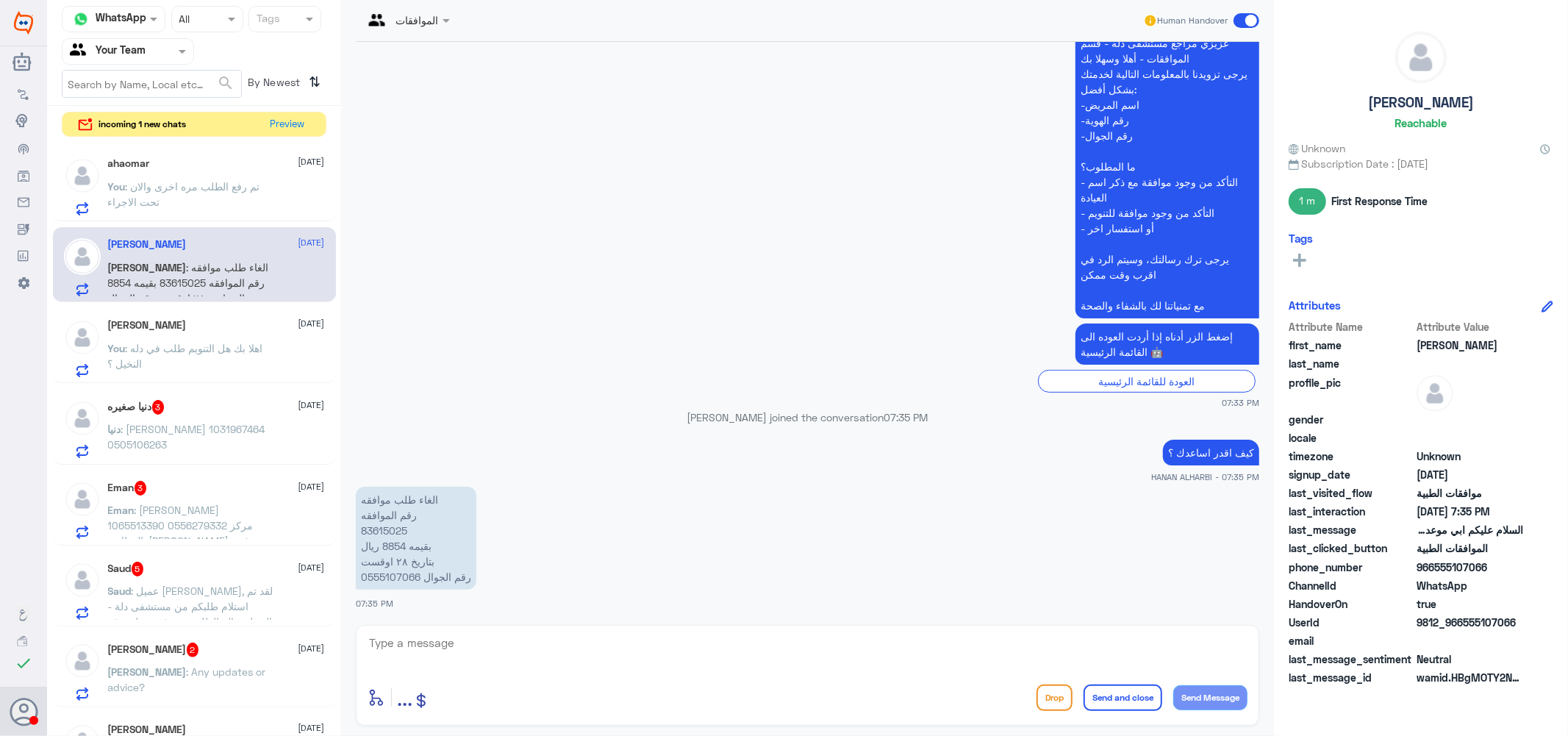
click at [594, 666] on textarea at bounding box center [808, 652] width 880 height 36
type textarea "f"
type textarea "ا"
type textarea "f"
type textarea "بيتم تحويل الحاله للفريق المختص للالغاء"
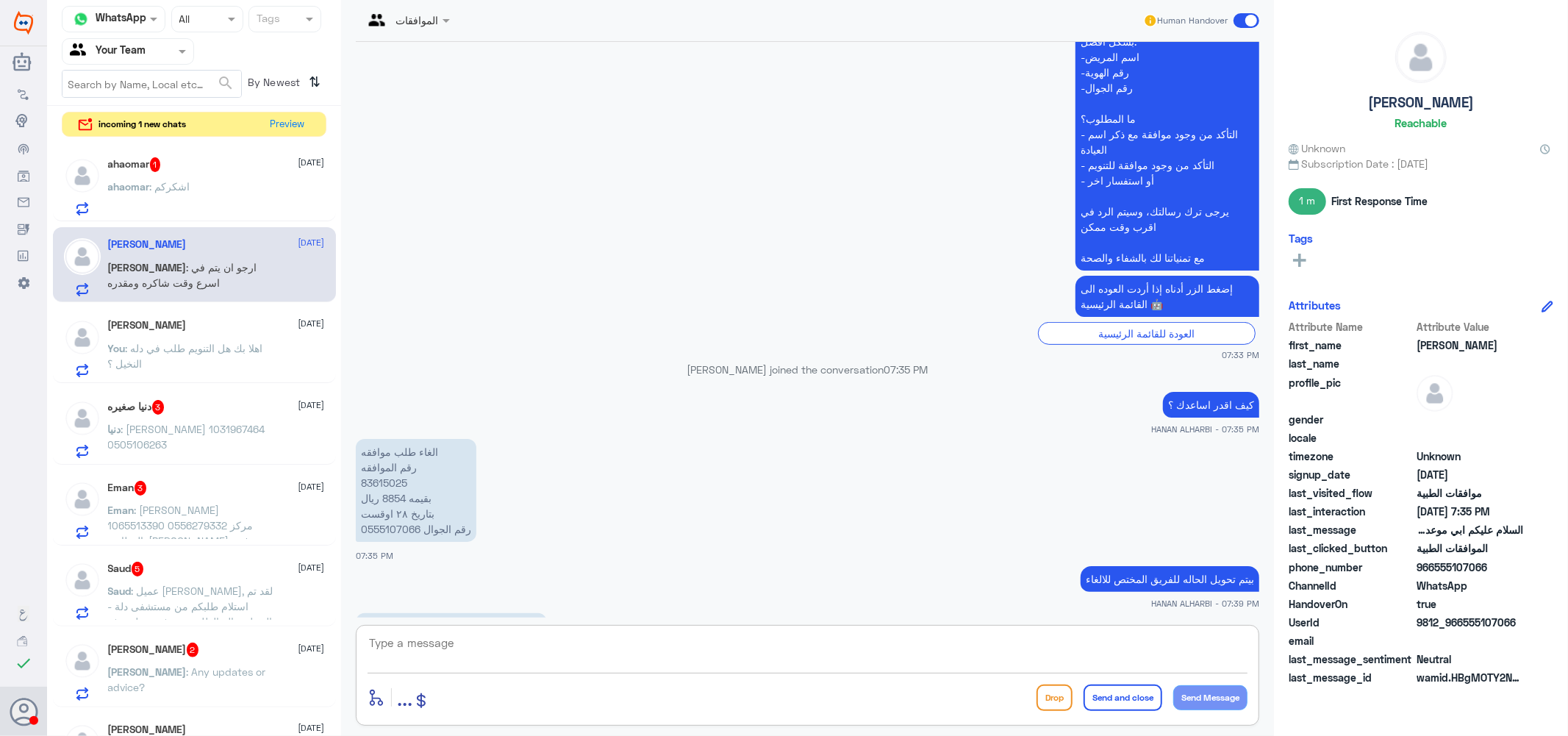
scroll to position [471, 0]
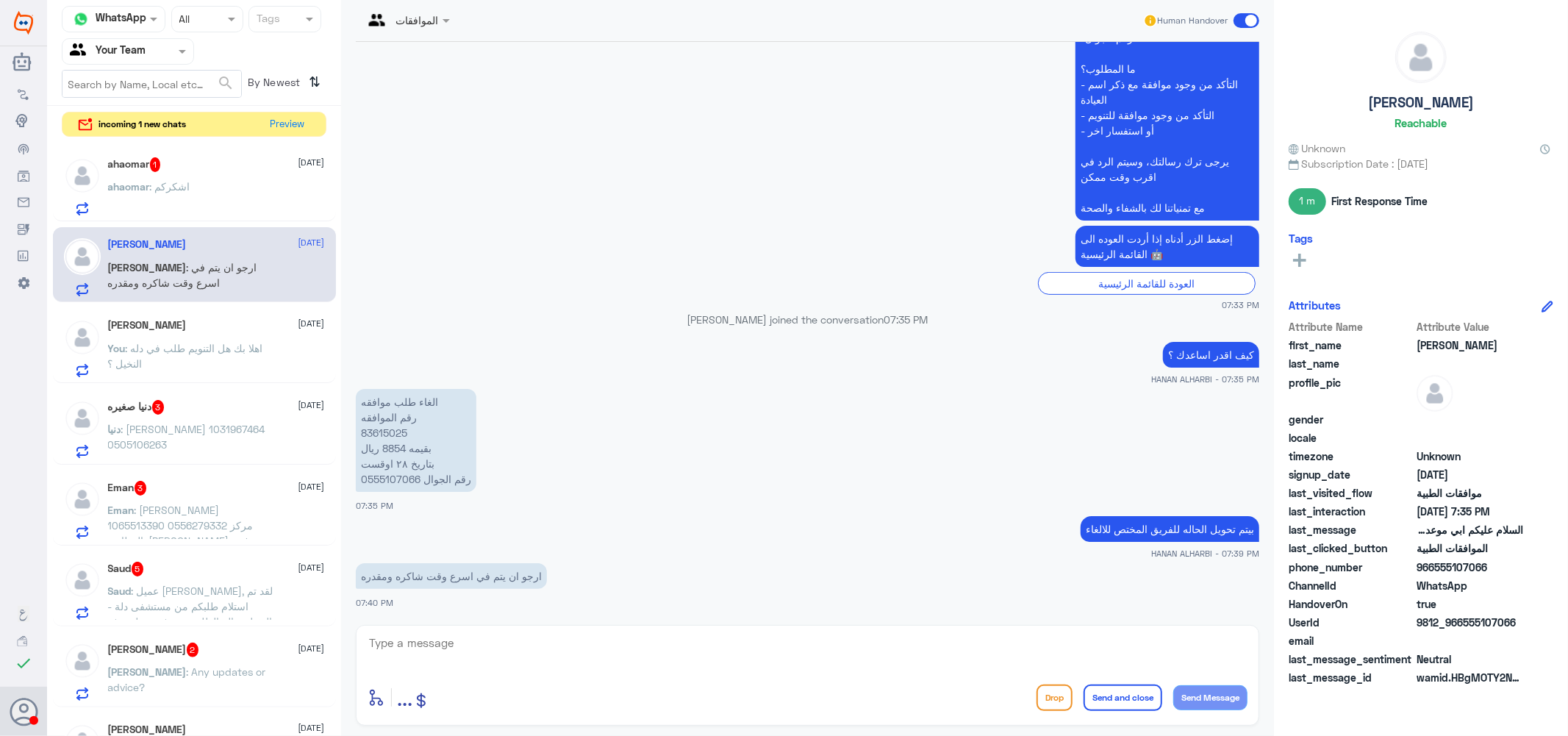
click at [122, 422] on span "دنيا" at bounding box center [114, 429] width 13 height 13
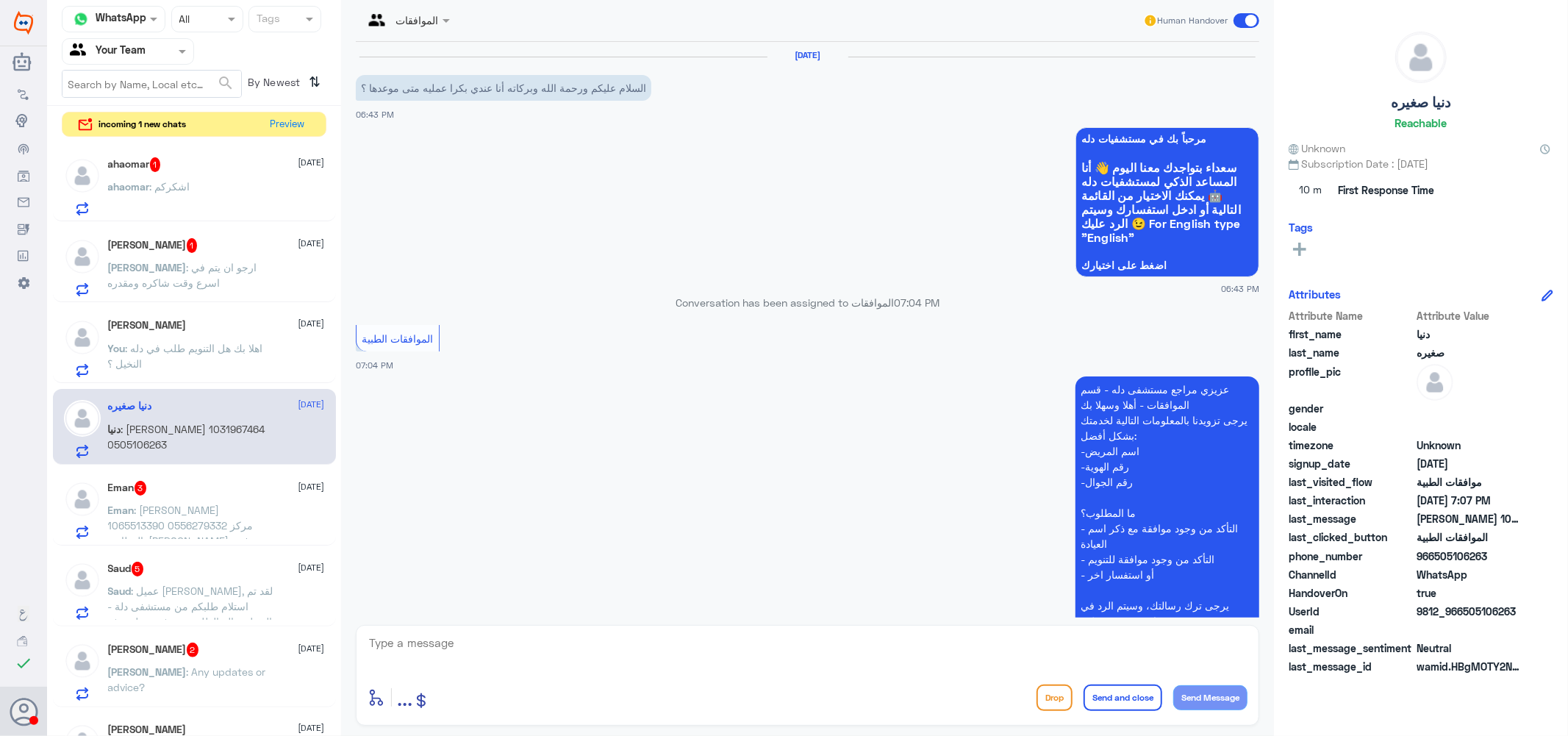
scroll to position [227, 0]
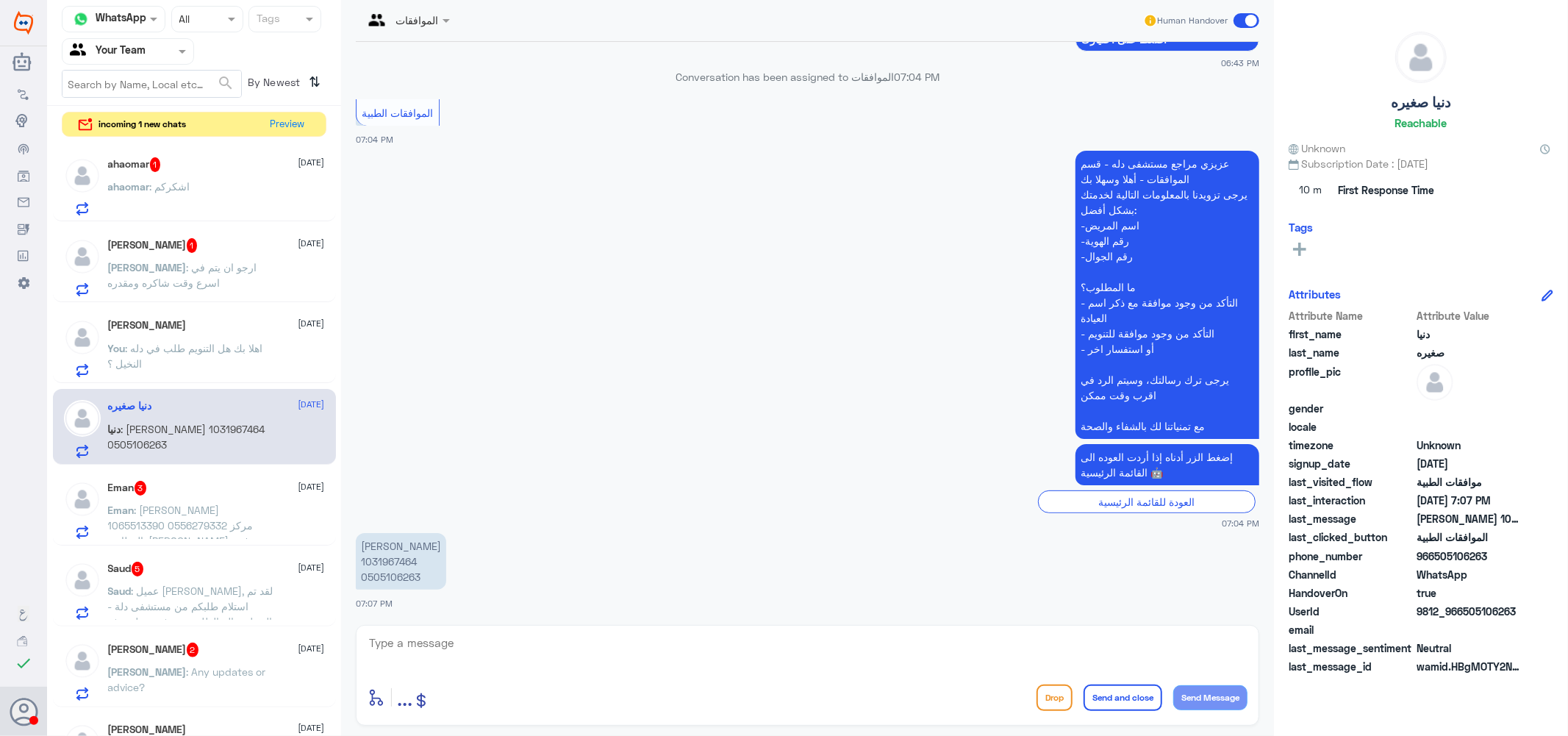
click at [482, 645] on textarea at bounding box center [808, 652] width 880 height 36
type textarea ";"
type textarea "كيف اقدر اساعدك ؟"
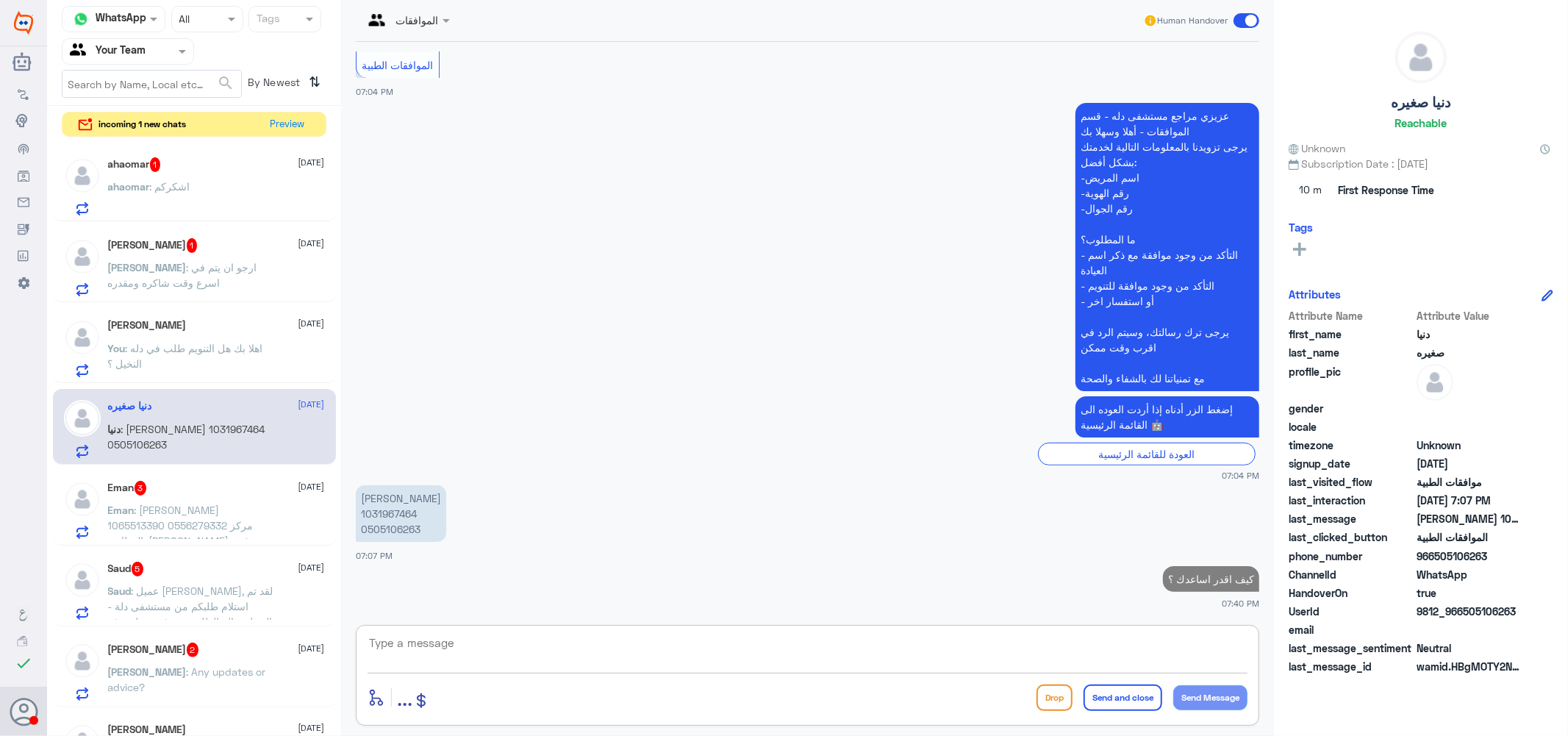
click at [187, 491] on div "Eman 3 [DATE]" at bounding box center [216, 488] width 217 height 15
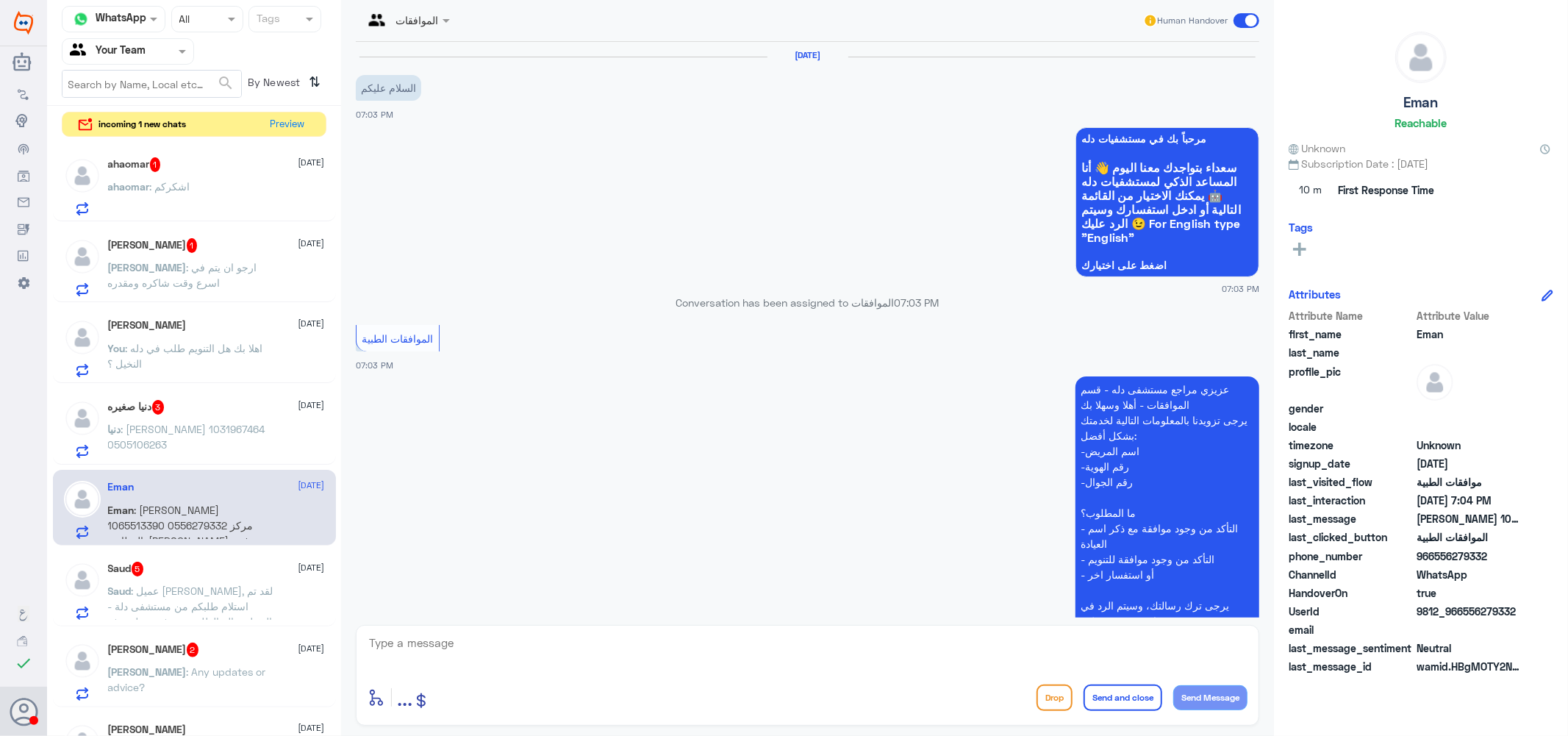
scroll to position [257, 0]
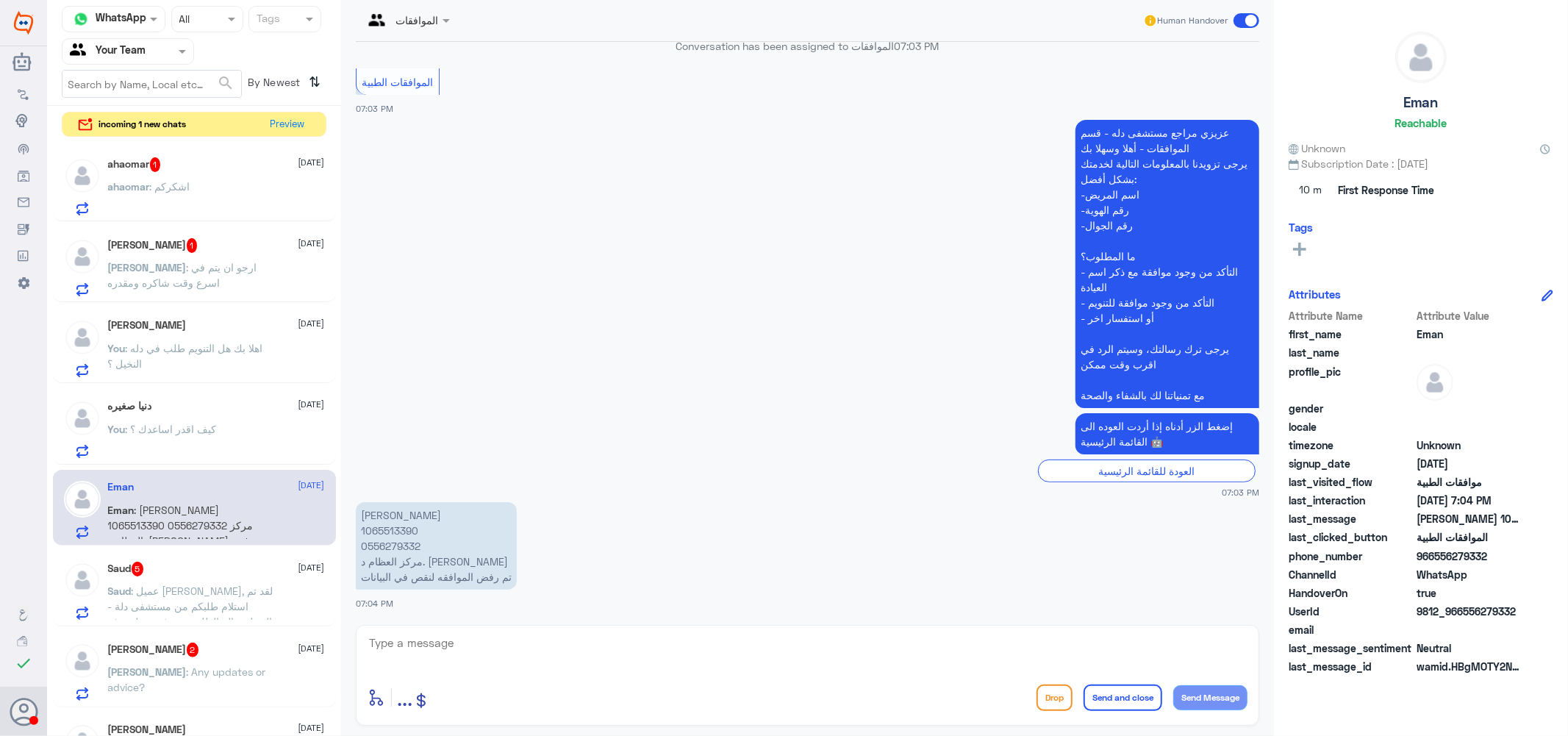
click at [400, 530] on p "[PERSON_NAME] 1065513390 0556279332 مركز العظام د. [PERSON_NAME] تم رفض الموافق…" at bounding box center [437, 546] width 161 height 88
copy p "1065513390"
drag, startPoint x: 530, startPoint y: 652, endPoint x: 538, endPoint y: 630, distance: 23.4
click at [532, 644] on textarea at bounding box center [808, 652] width 880 height 36
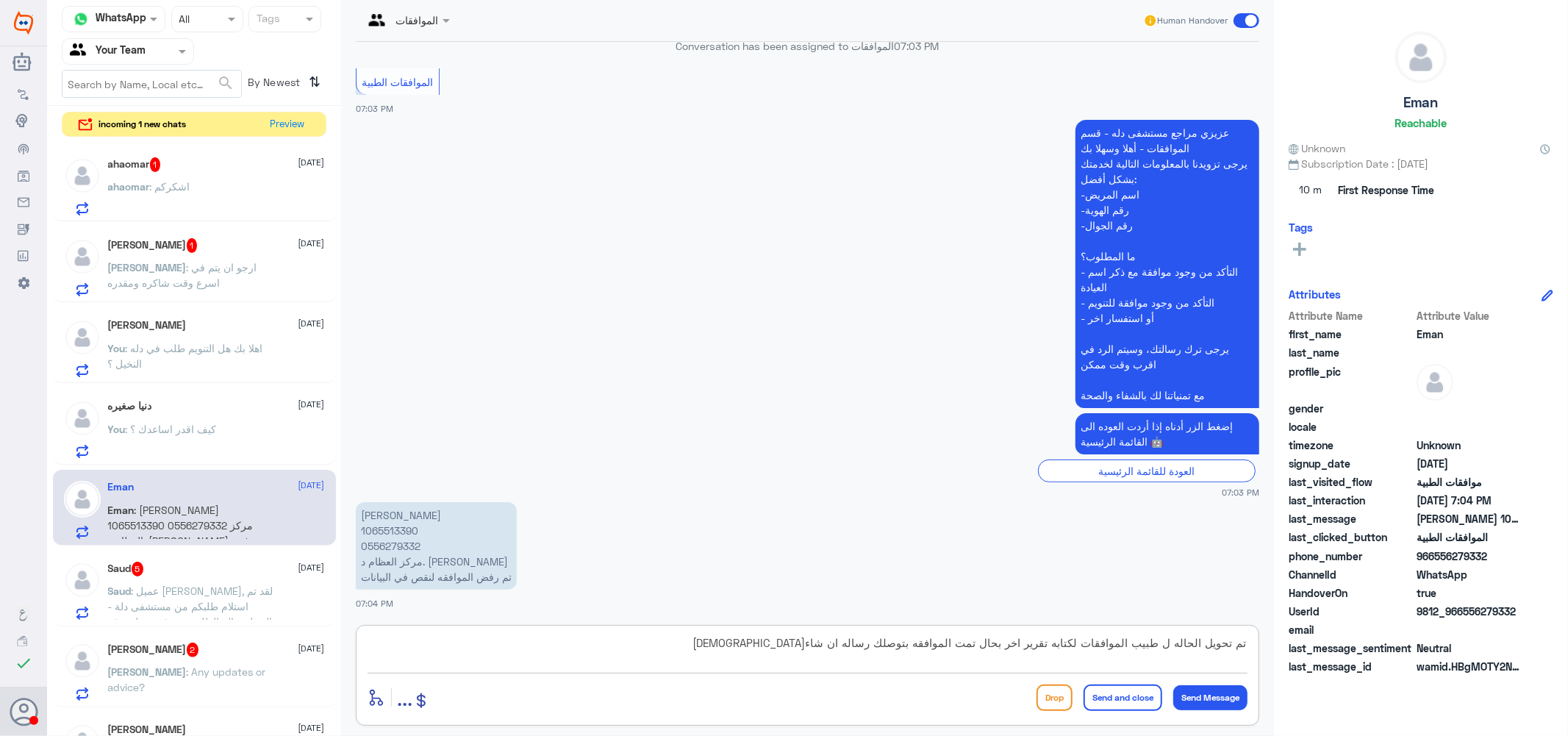
type textarea "تم تحويل الحاله ل طبيب الموافقات لكتابه تقرير اخر بحال تمت الموافقه بتوصلك رسال…"
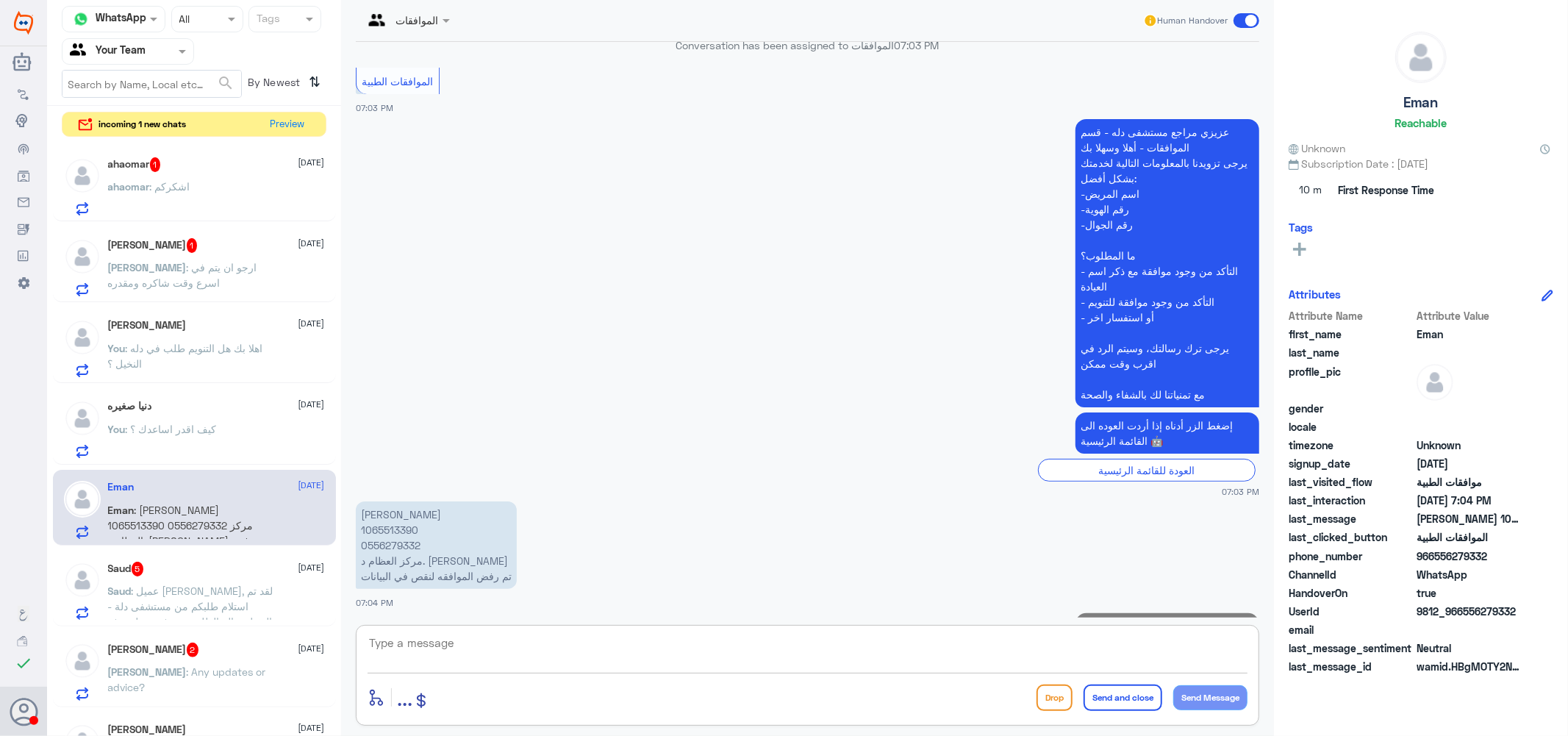
scroll to position [336, 0]
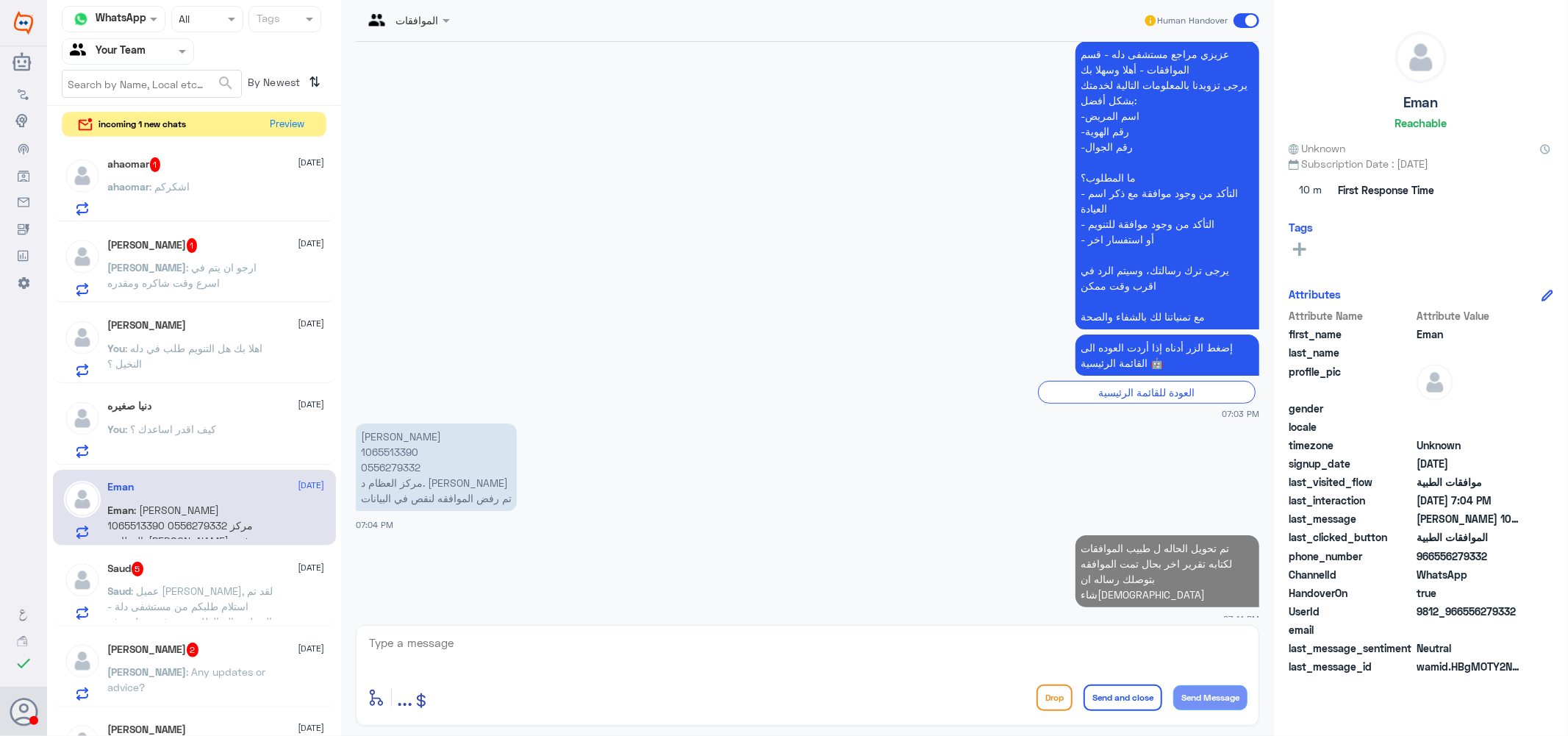
click at [235, 584] on span ": عميل [PERSON_NAME], لقد تم استلام طلبكم من مستشفى دلة - النخيل. حالة الطلب: ت…" at bounding box center [190, 636] width 165 height 105
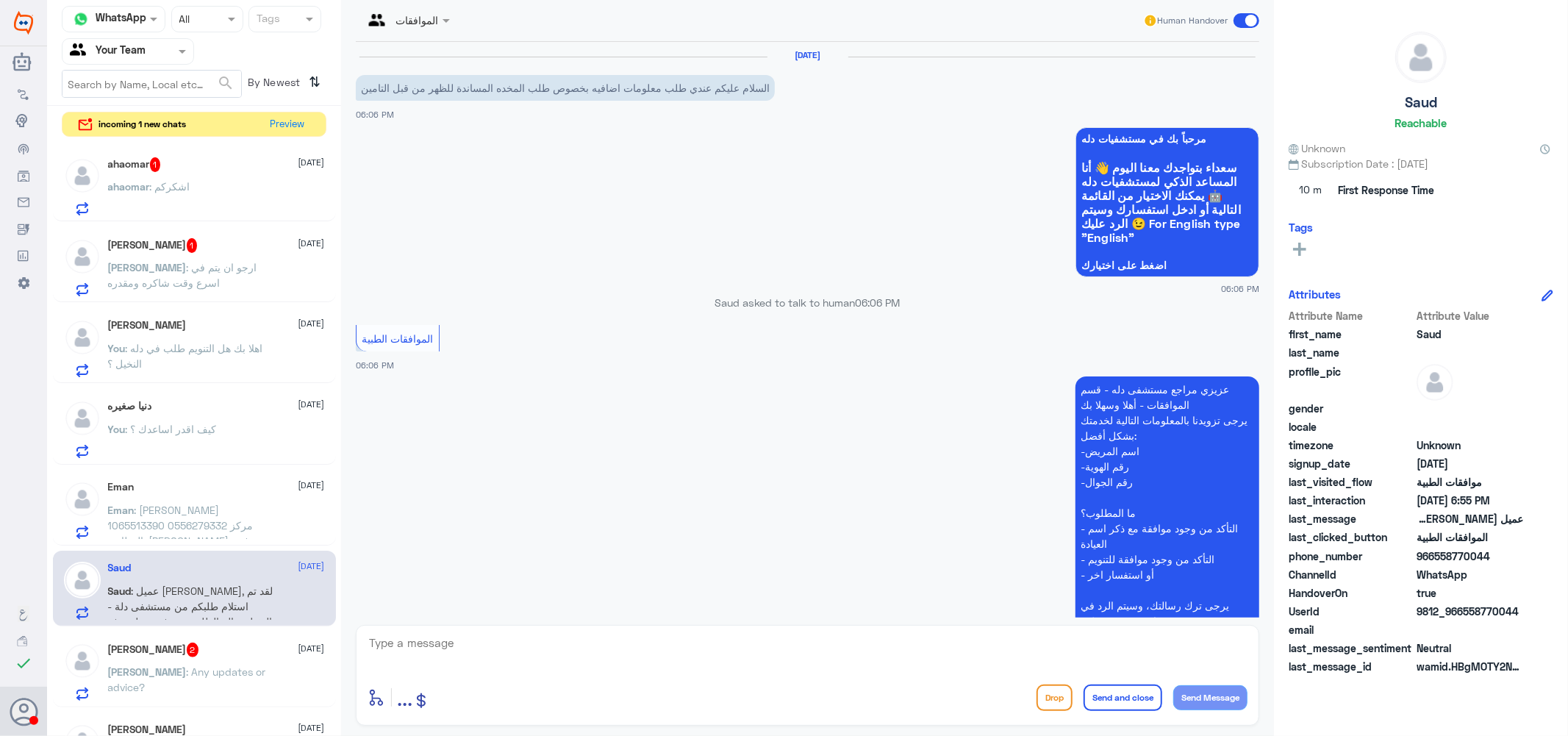
scroll to position [412, 0]
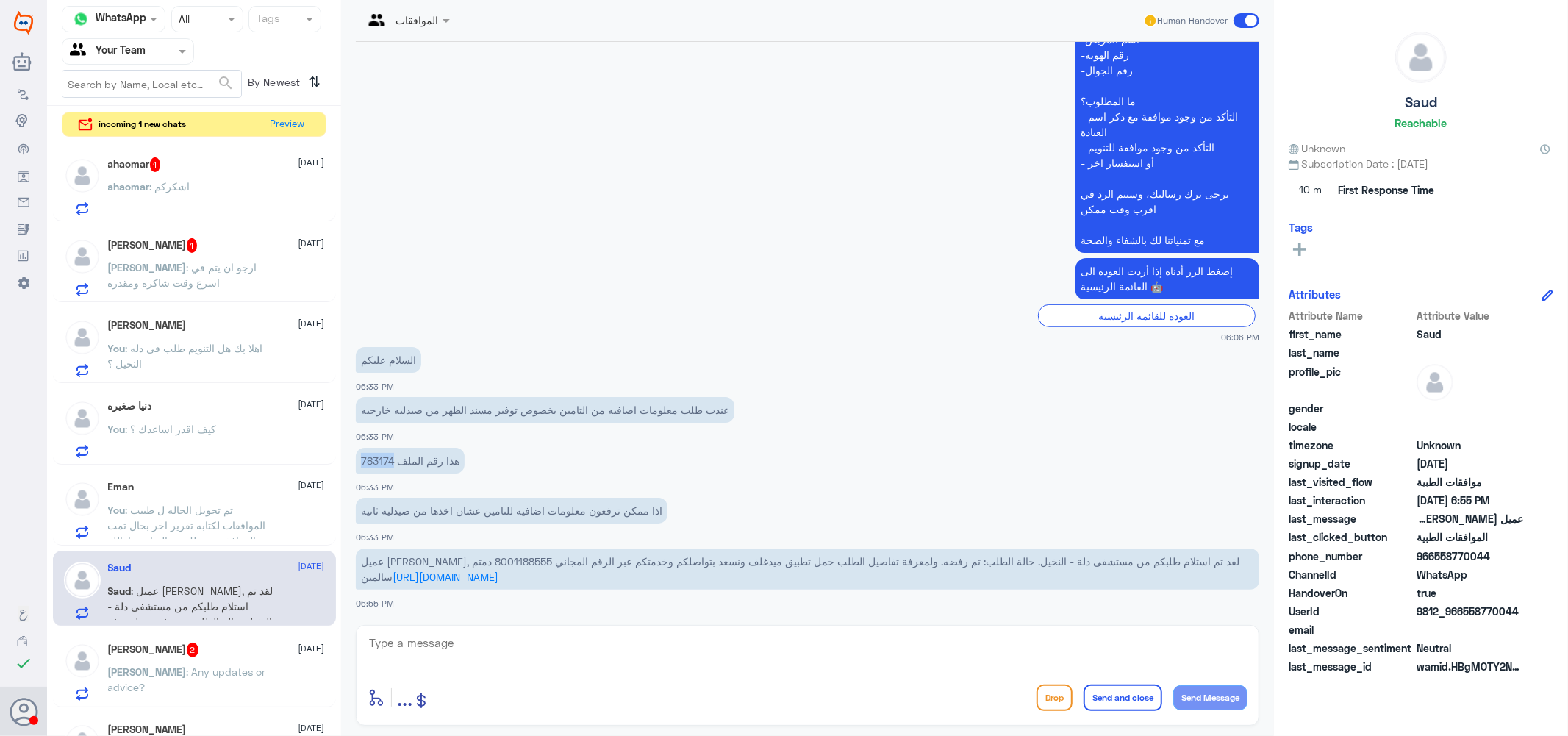
drag, startPoint x: 392, startPoint y: 460, endPoint x: 348, endPoint y: 459, distance: 44.0
click at [348, 459] on div "[DATE] السلام عليكم عندي طلب معلومات اضافيه بخصوص طلب المخده المساندة للظهر من …" at bounding box center [807, 329] width 918 height 576
copy p "783174"
click at [520, 659] on textarea at bounding box center [808, 652] width 880 height 36
type textarea "h"
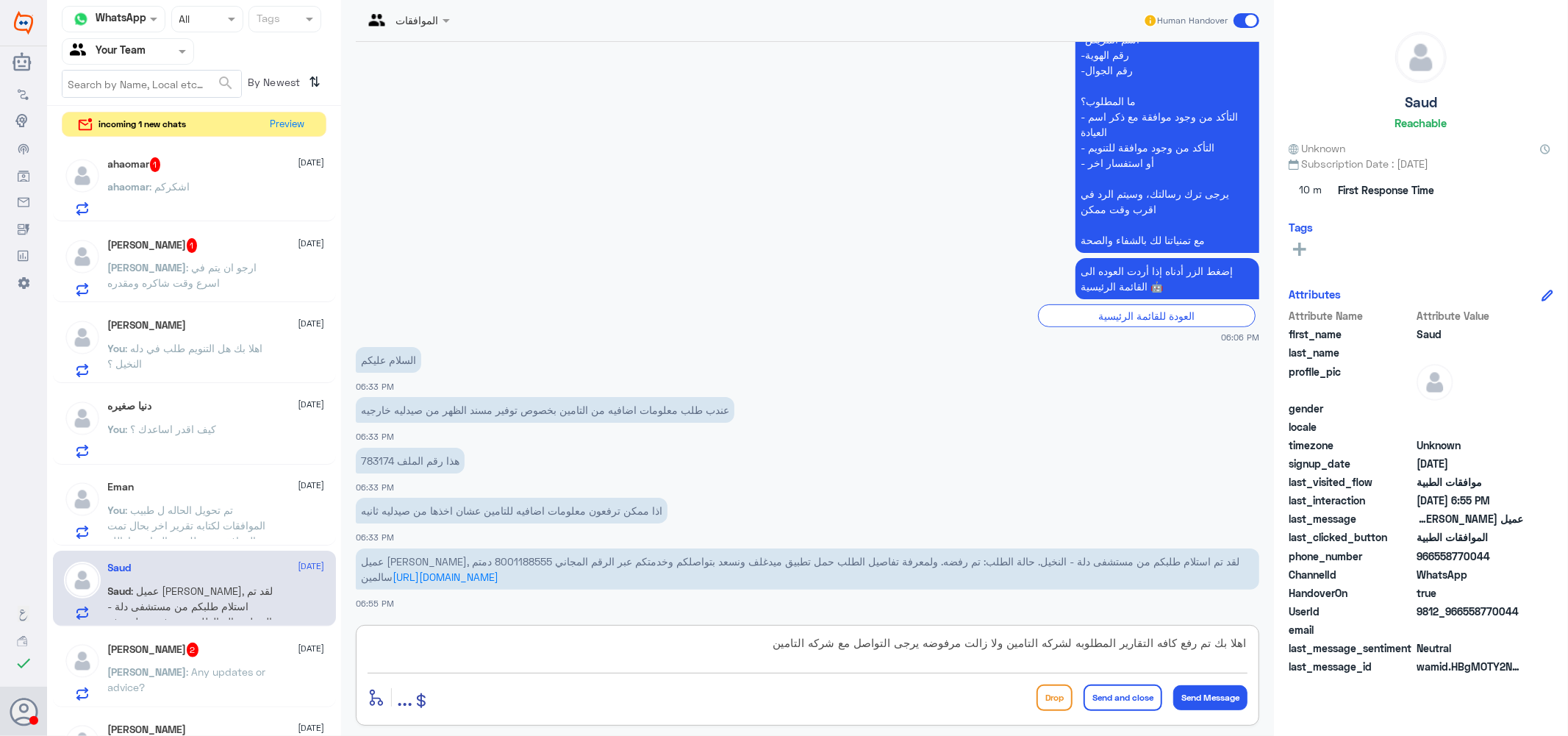
type textarea "اهلا بك تم رفع كافه التقارير المطلوبه لشركه التامين ولا زالت مرفوضه يرجى التواص…"
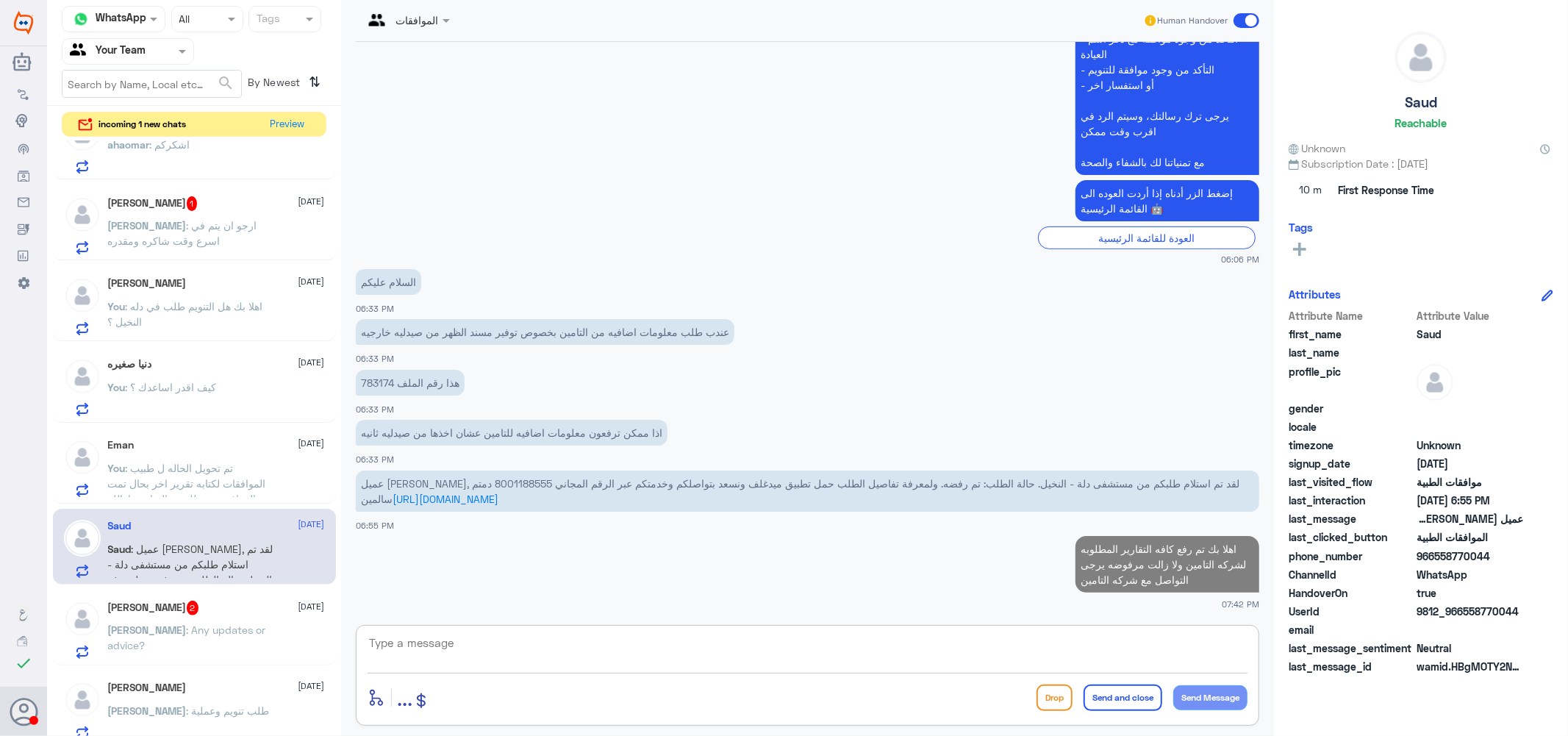
scroll to position [163, 0]
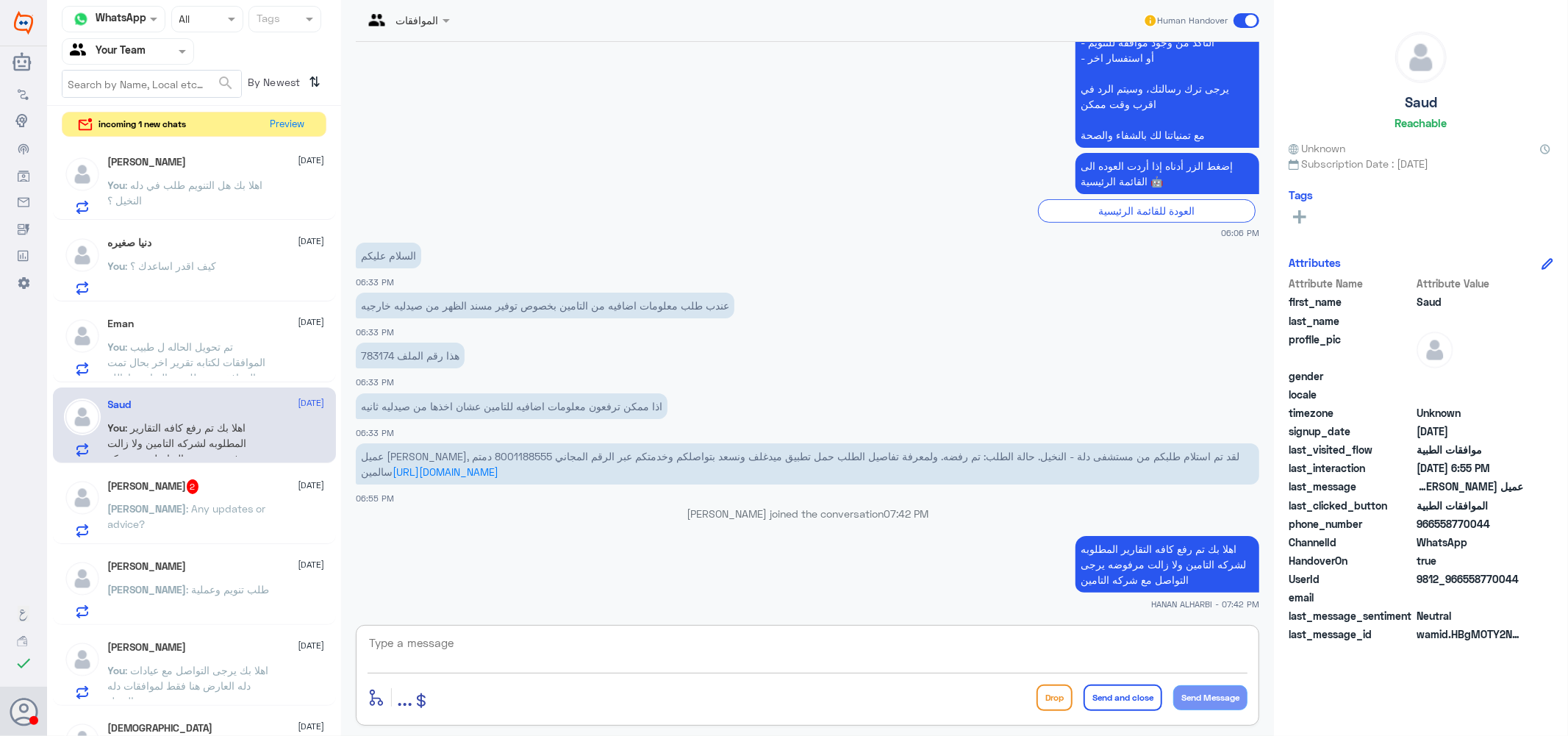
click at [177, 486] on h5 "[PERSON_NAME] 2" at bounding box center [153, 486] width 91 height 15
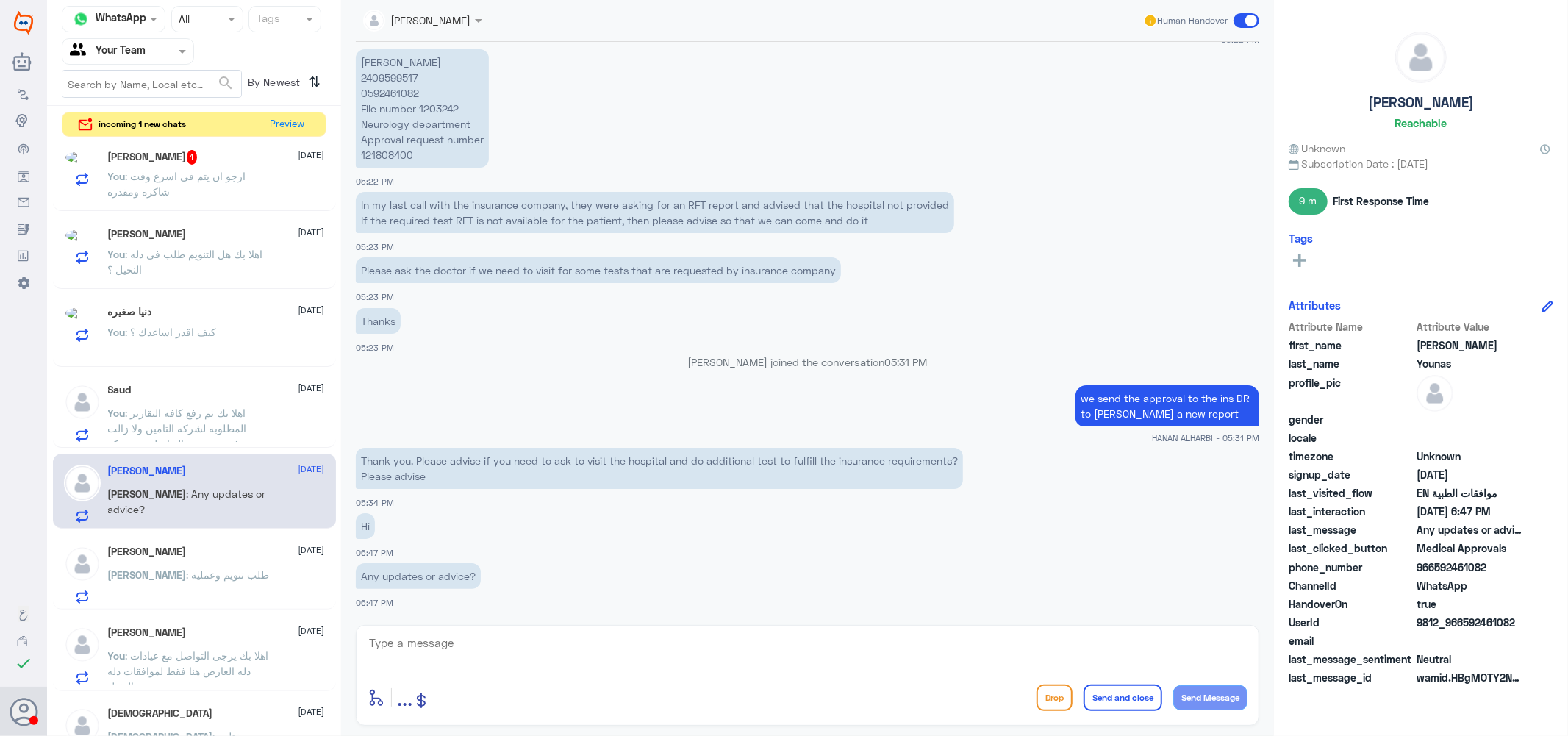
scroll to position [163, 0]
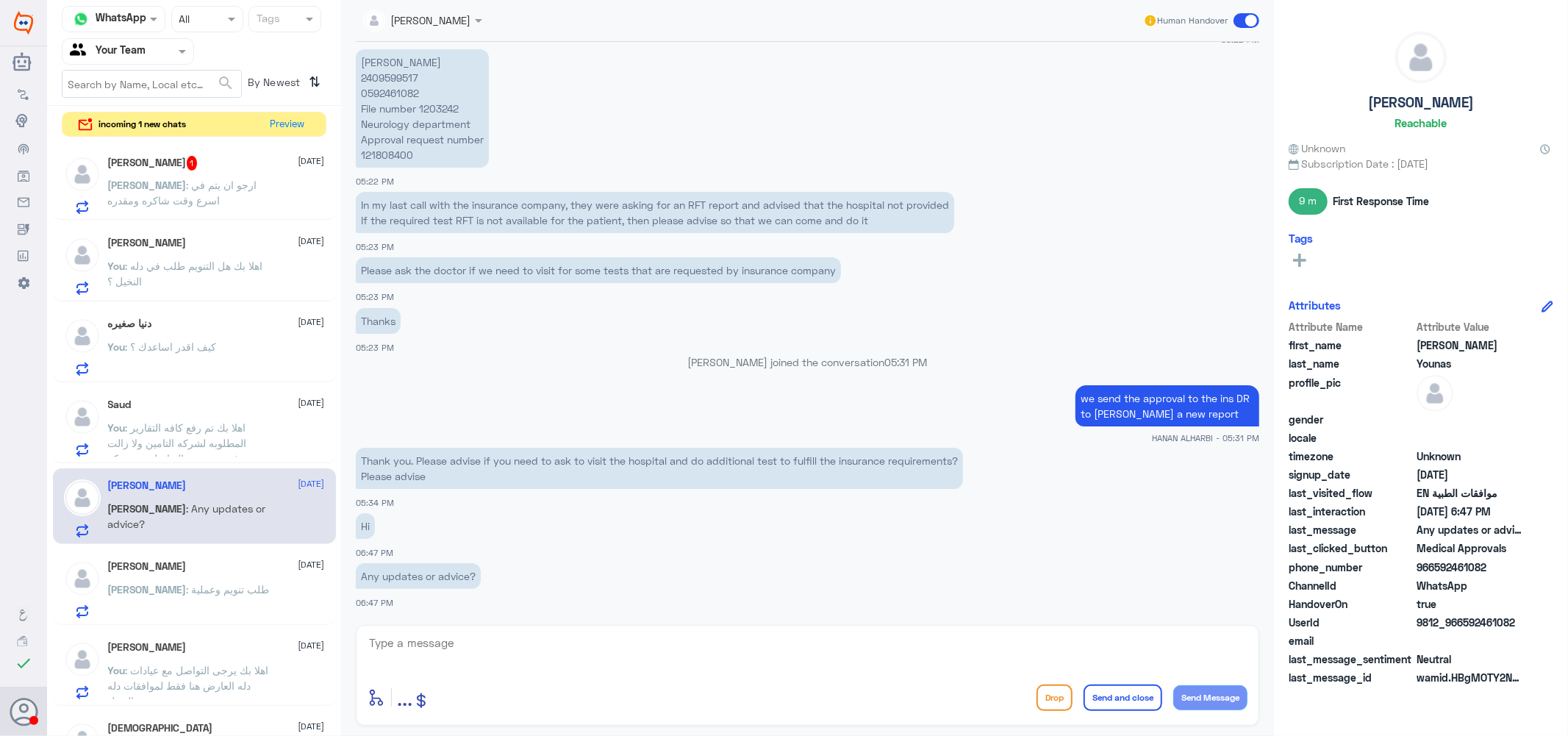
click at [378, 76] on p "[PERSON_NAME] 2409599517 0592461082 File number 1203242 Neurology department Ap…" at bounding box center [422, 108] width 133 height 118
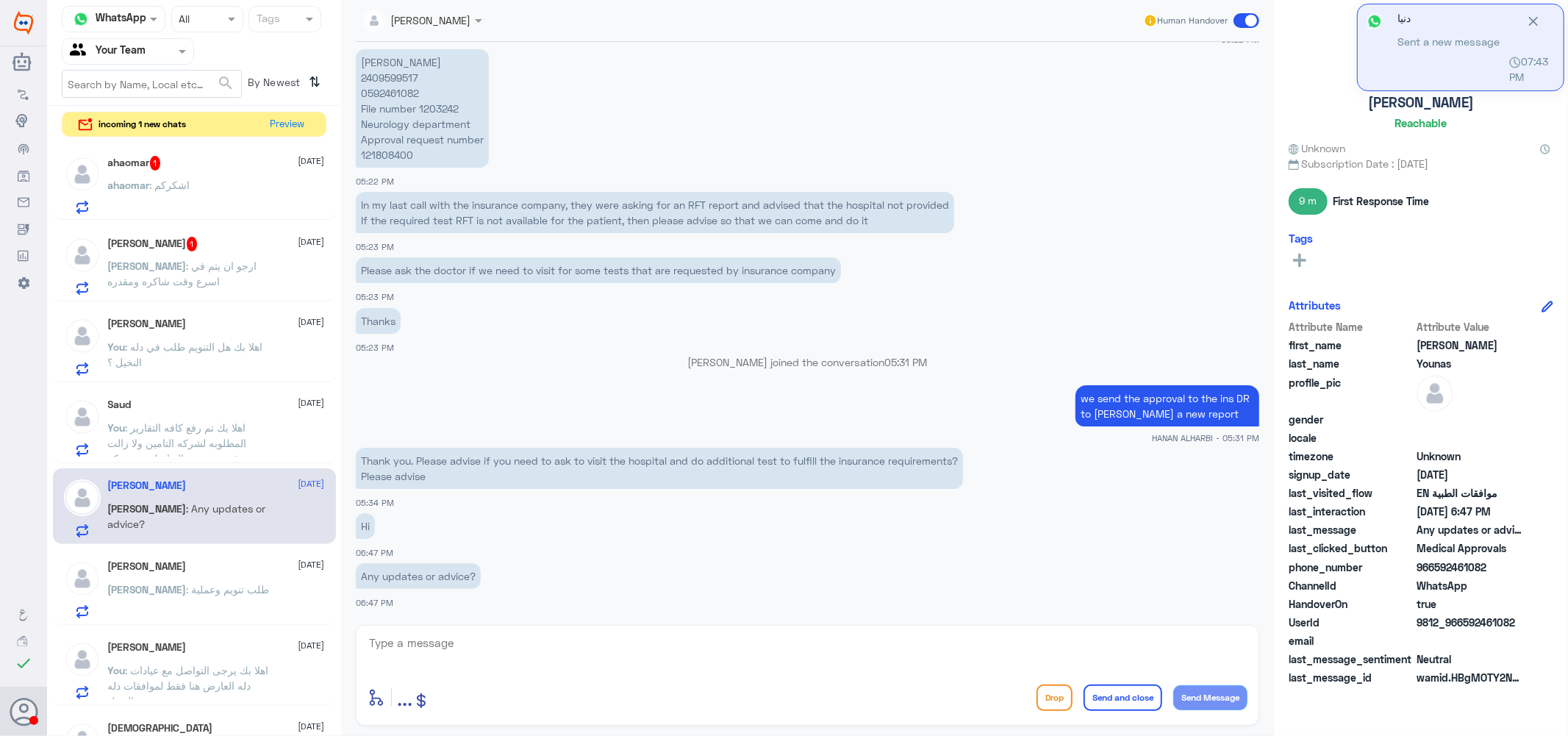
click at [467, 642] on textarea at bounding box center [808, 652] width 880 height 36
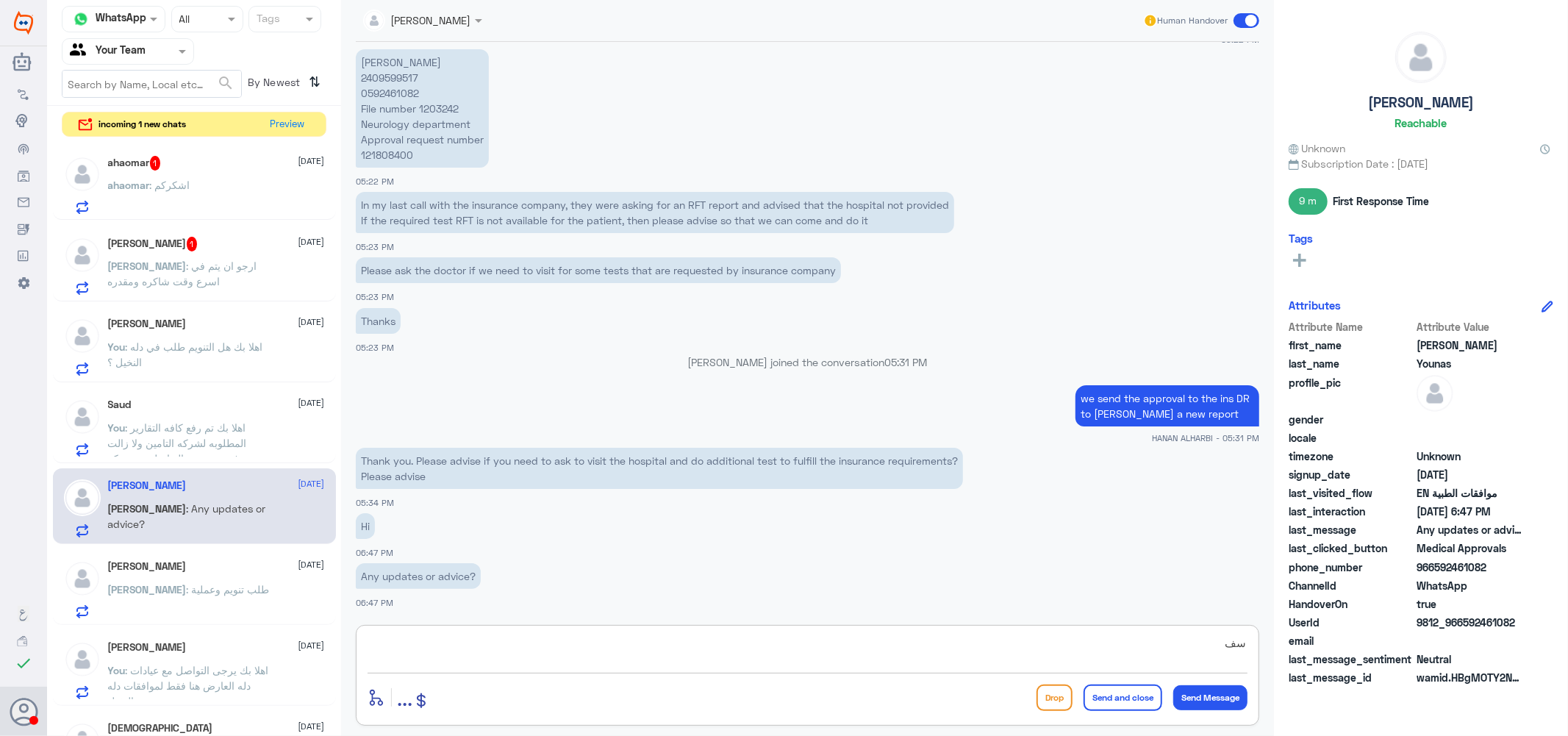
type textarea "س"
click at [666, 647] on textarea "sorry its still rejected we need to call ur ins company" at bounding box center [808, 652] width 880 height 36
type textarea "sorry its still rejected we need to call ur ins company or u need to talk to ur…"
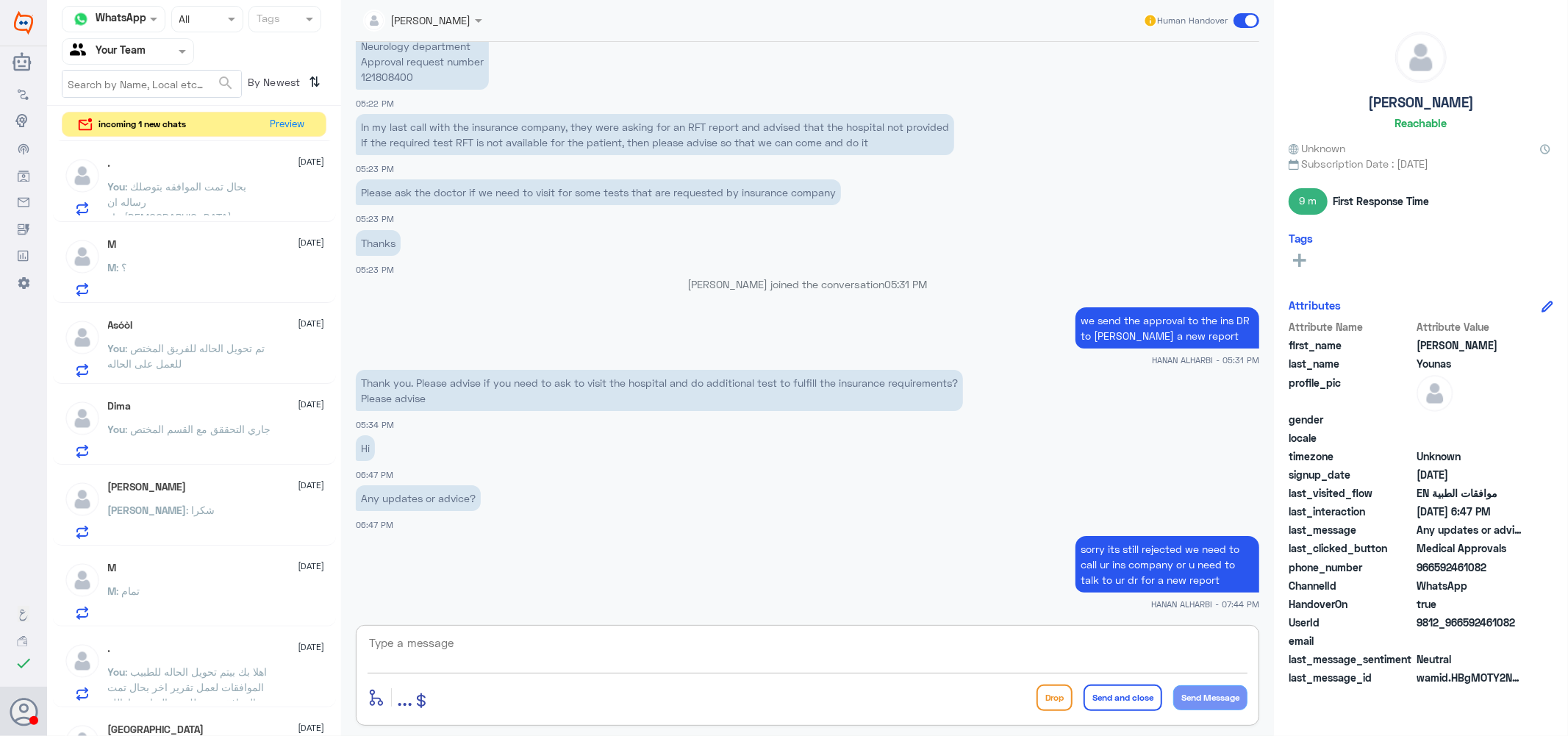
scroll to position [1023, 0]
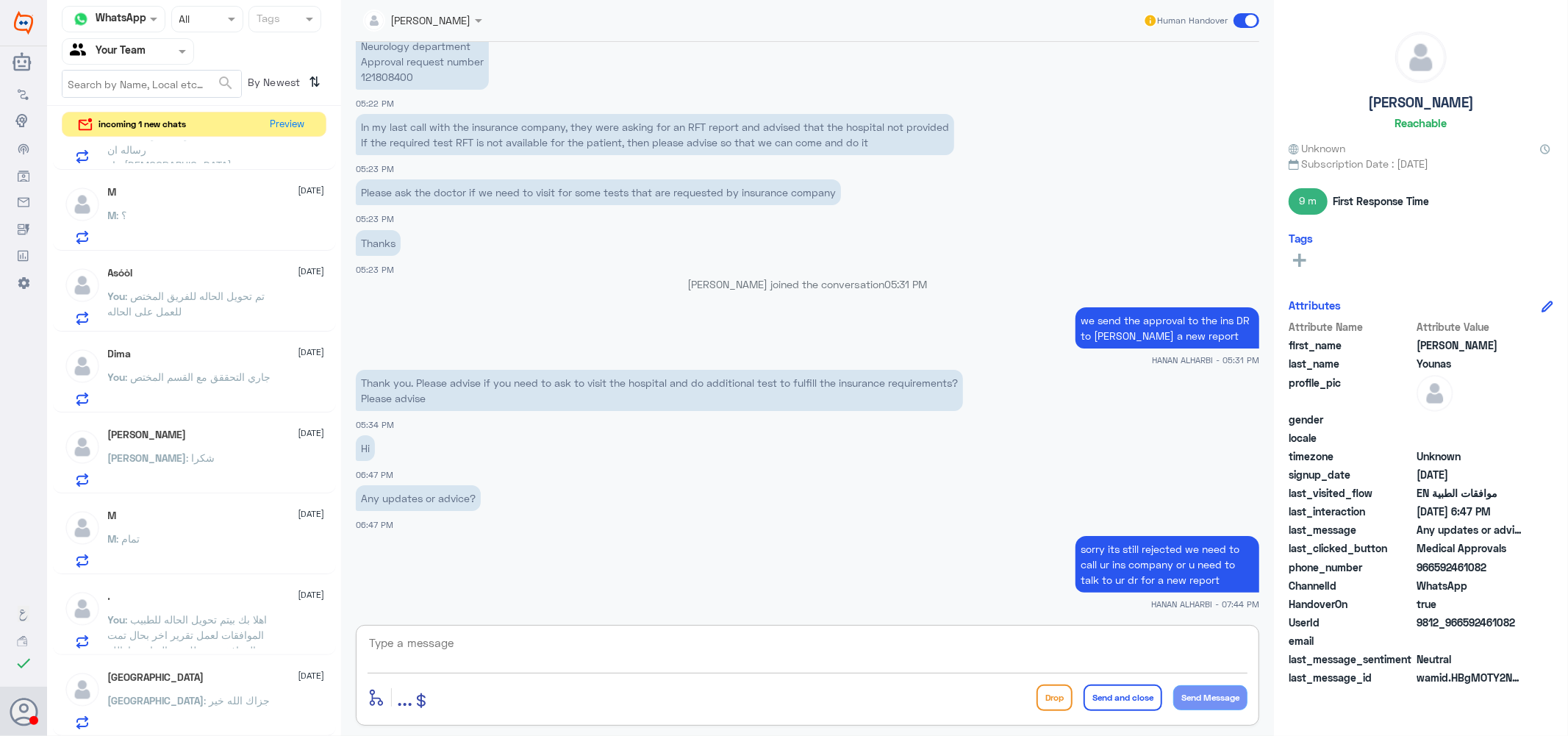
click at [163, 691] on div "haifa [DATE] [GEOGRAPHIC_DATA] : [PERSON_NAME]" at bounding box center [216, 700] width 217 height 58
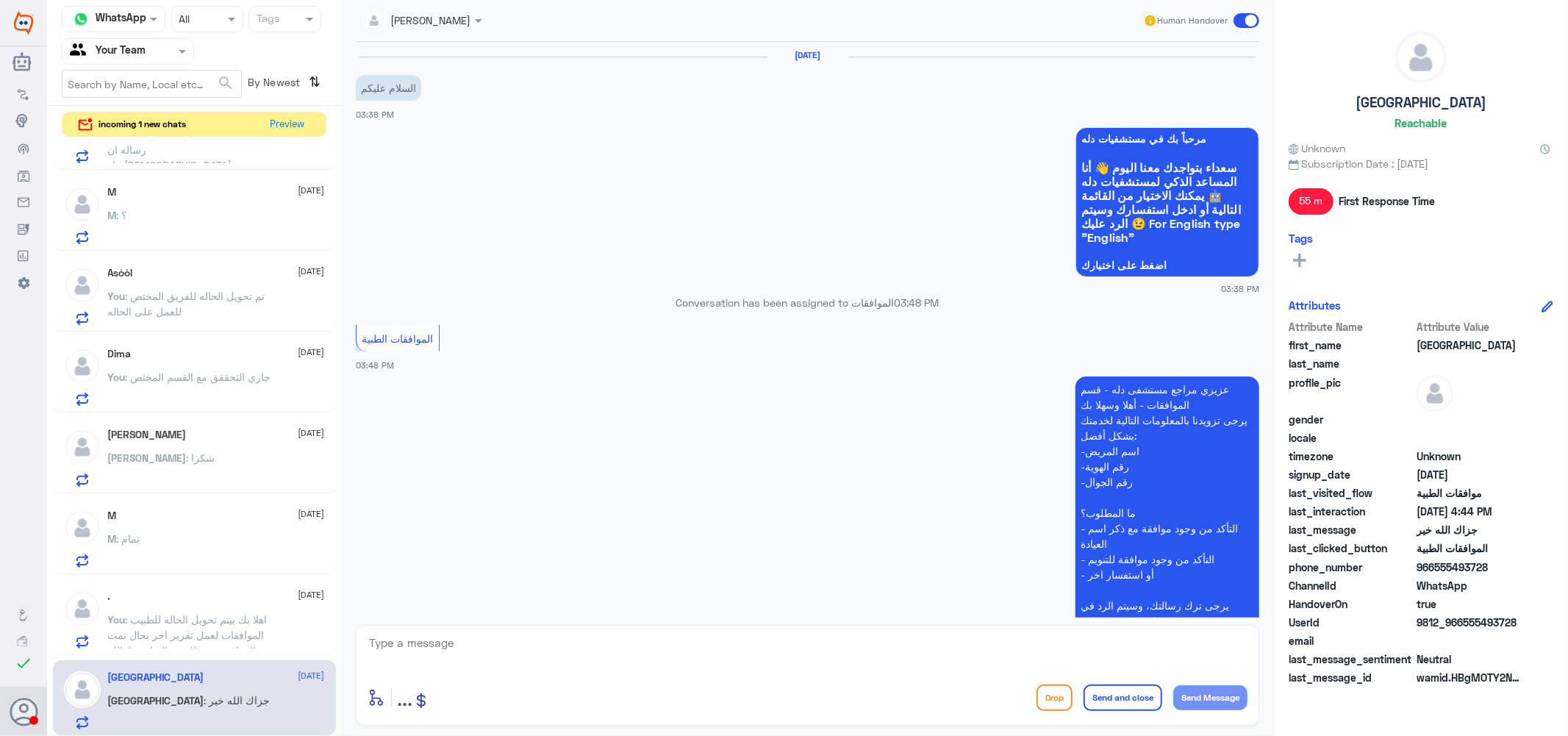
scroll to position [466, 0]
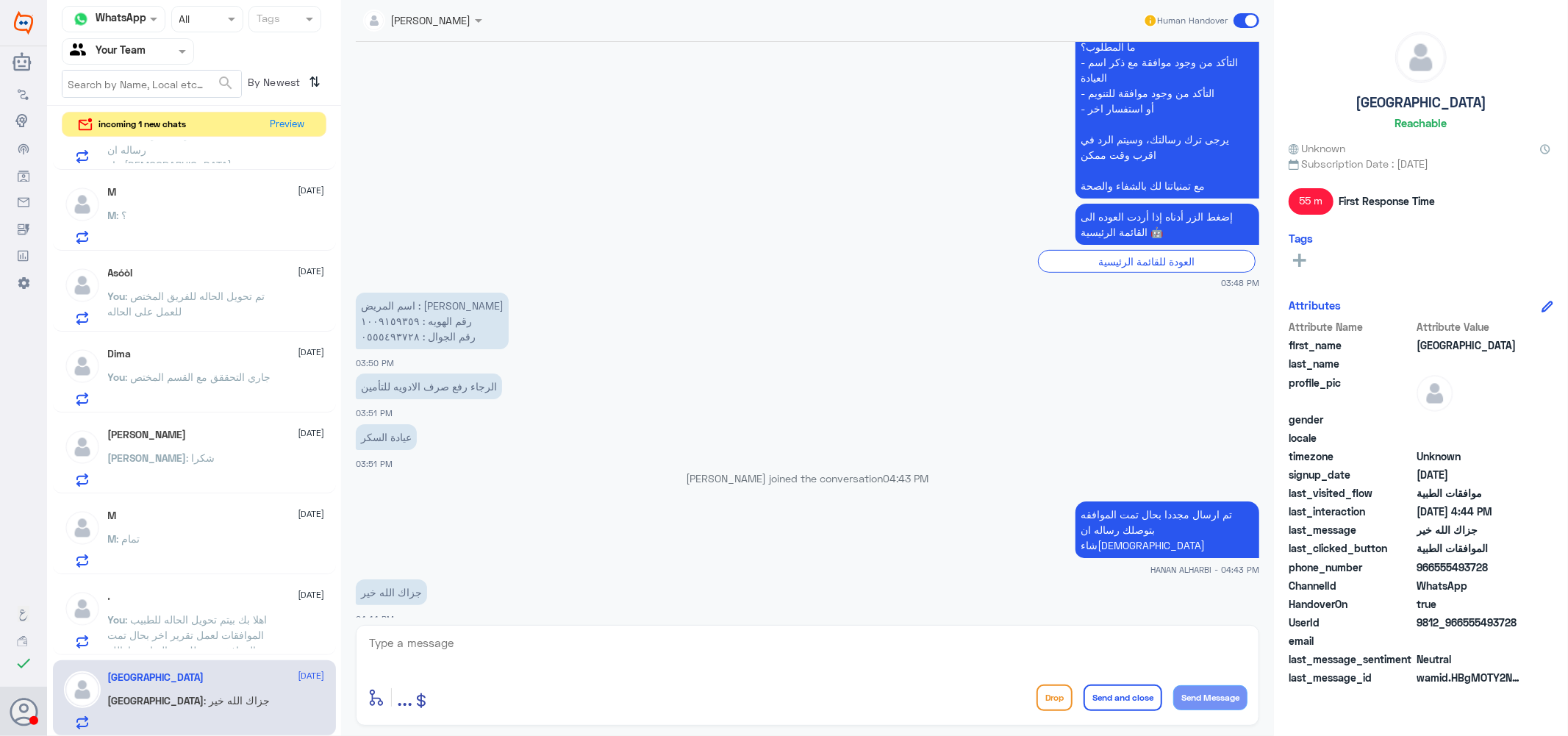
click at [422, 640] on textarea at bounding box center [808, 652] width 880 height 36
click at [422, 640] on textarea "1009159359" at bounding box center [808, 652] width 880 height 36
type textarea "1009159359"
type textarea "h"
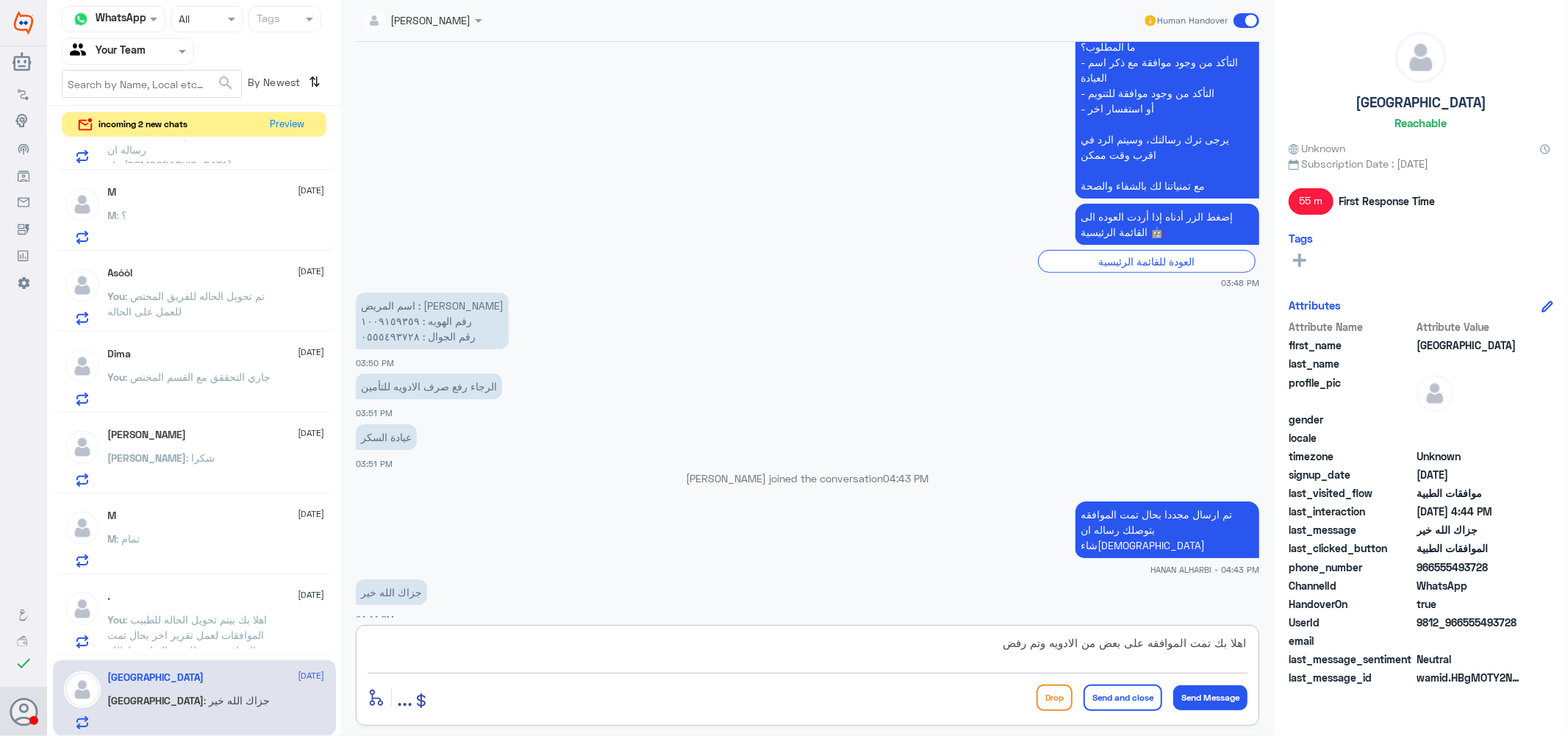
click at [933, 637] on textarea "اهلا بك تمت الموافقه على بعض من الادويه وتم رفض" at bounding box center [808, 652] width 880 height 36
paste textarea "STRIP ONE TOUCH"
click at [828, 652] on textarea "اهلا بك تمت الموافقه على بعض من الادويه وتم رفض STRIP ONE TOUCH" at bounding box center [808, 652] width 880 height 36
paste textarea "LANCETS ONE TOUCH"
type textarea "اهلا بك تمت الموافقه على بعض من الادويه وتم رفض STRIP ONE TOUCH-- LANCETS ONE T…"
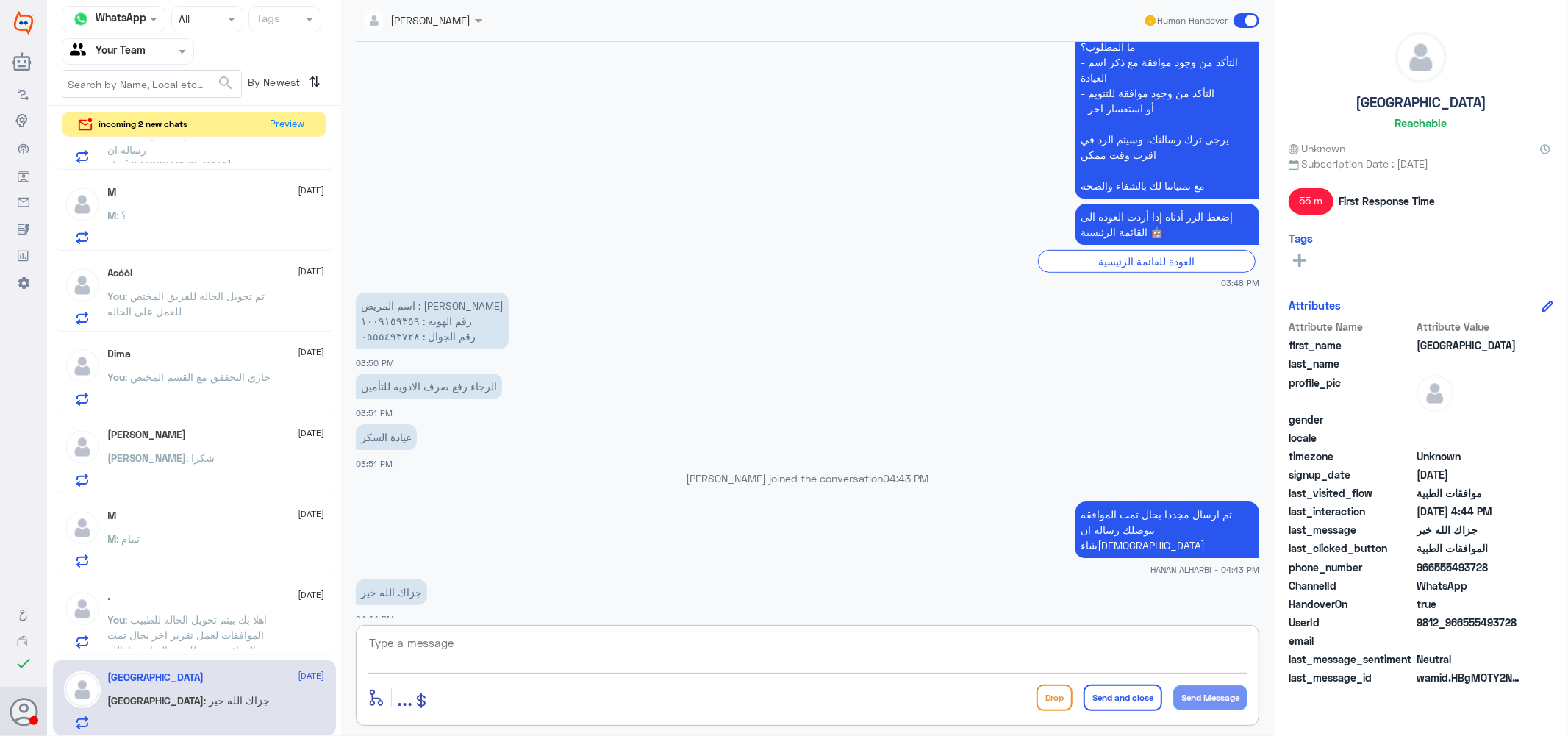
scroll to position [560, 0]
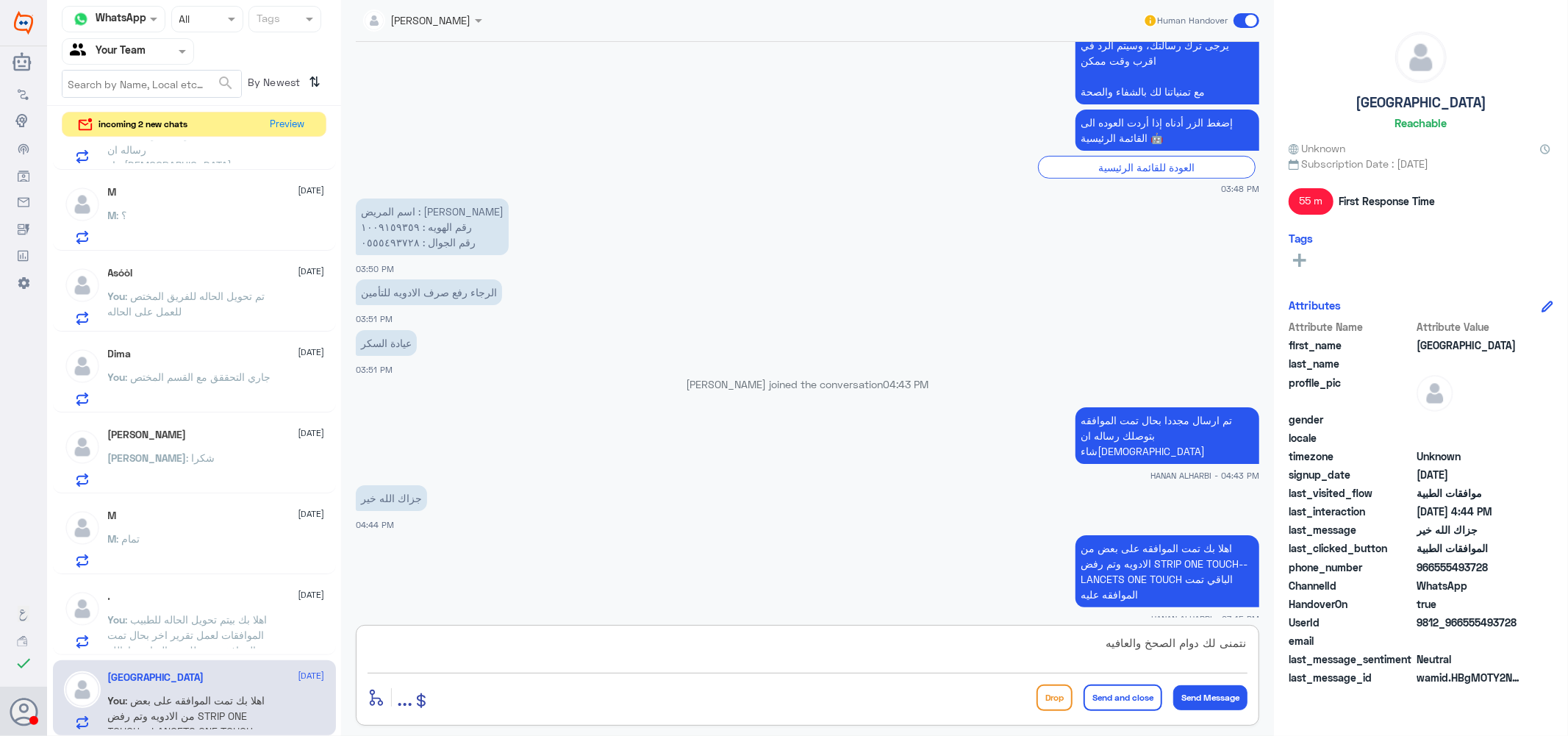
click at [1151, 645] on textarea "نتمنى لك دوام الصحخ والعافيه" at bounding box center [808, 652] width 880 height 36
click at [1074, 641] on textarea "نتمنى لك دوام الصحه والعافيه" at bounding box center [808, 652] width 880 height 36
click at [1150, 644] on textarea "نتمنى لك دوام الصحه والعافيه ...." at bounding box center [808, 652] width 880 height 36
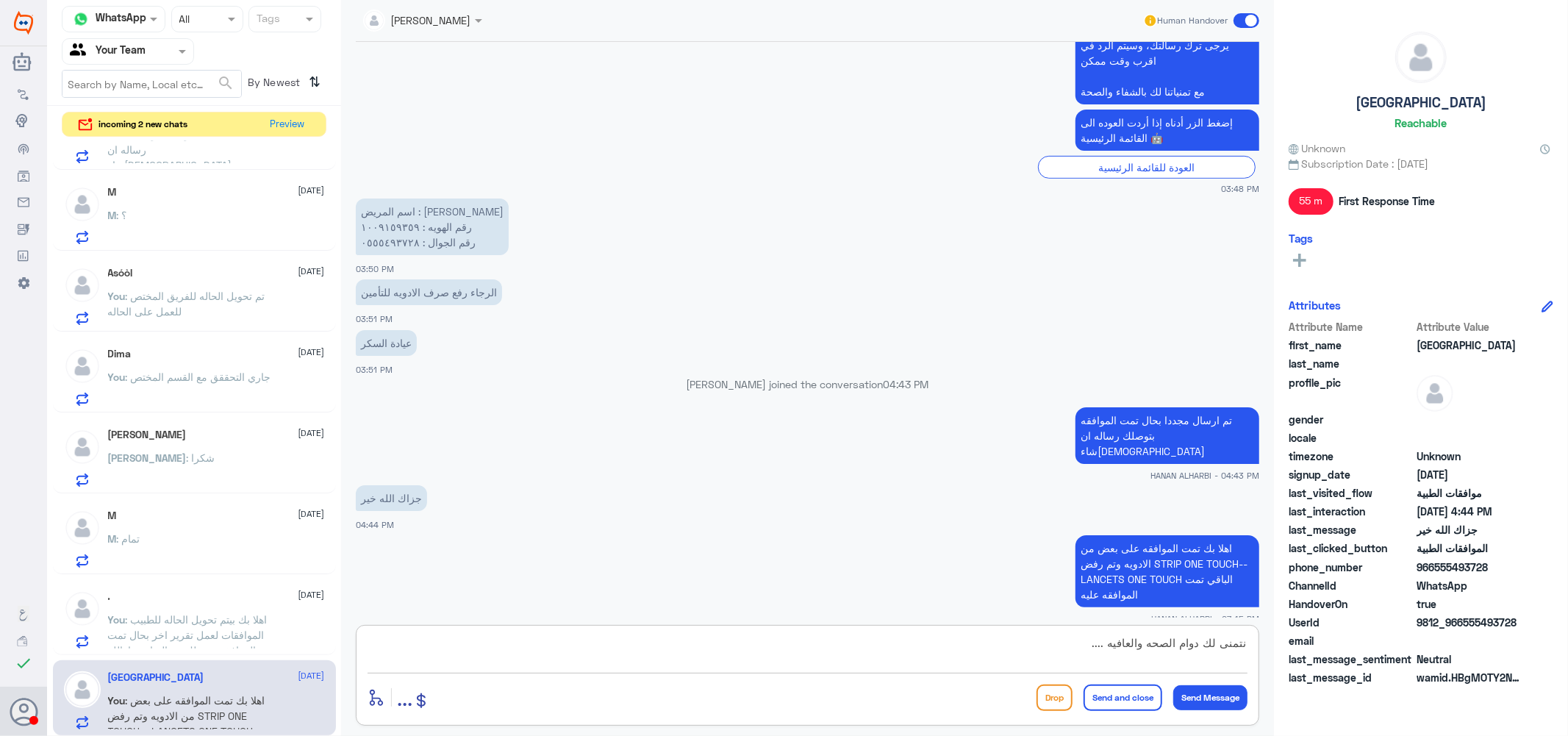
click at [1150, 644] on textarea "نتمنى لك دوام الصحه والعافيه ...." at bounding box center [808, 652] width 880 height 36
type textarea "نتمنى لك دوام الصحه والعافيه ...."
click at [1127, 689] on button "Send and close" at bounding box center [1123, 698] width 79 height 27
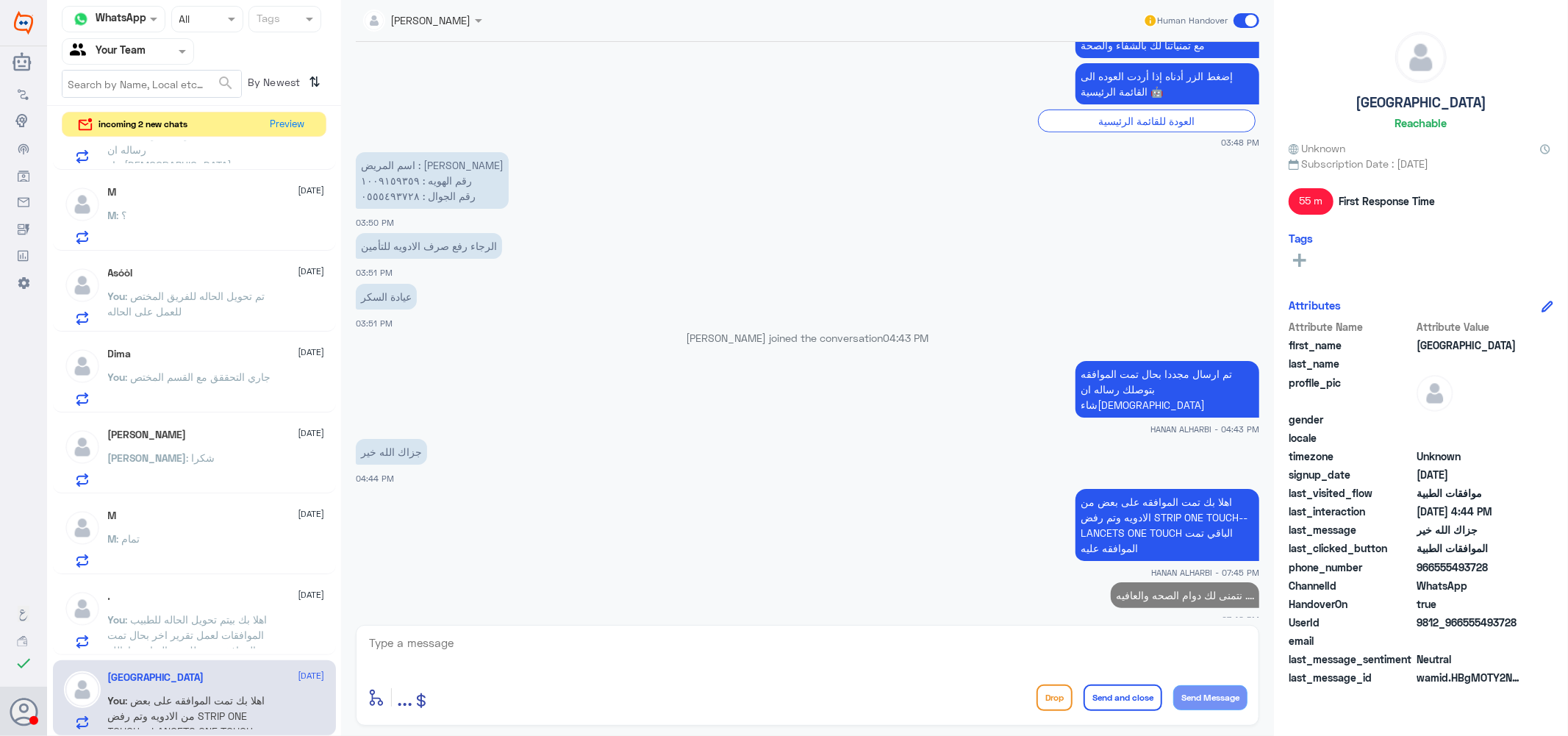
scroll to position [1020, 0]
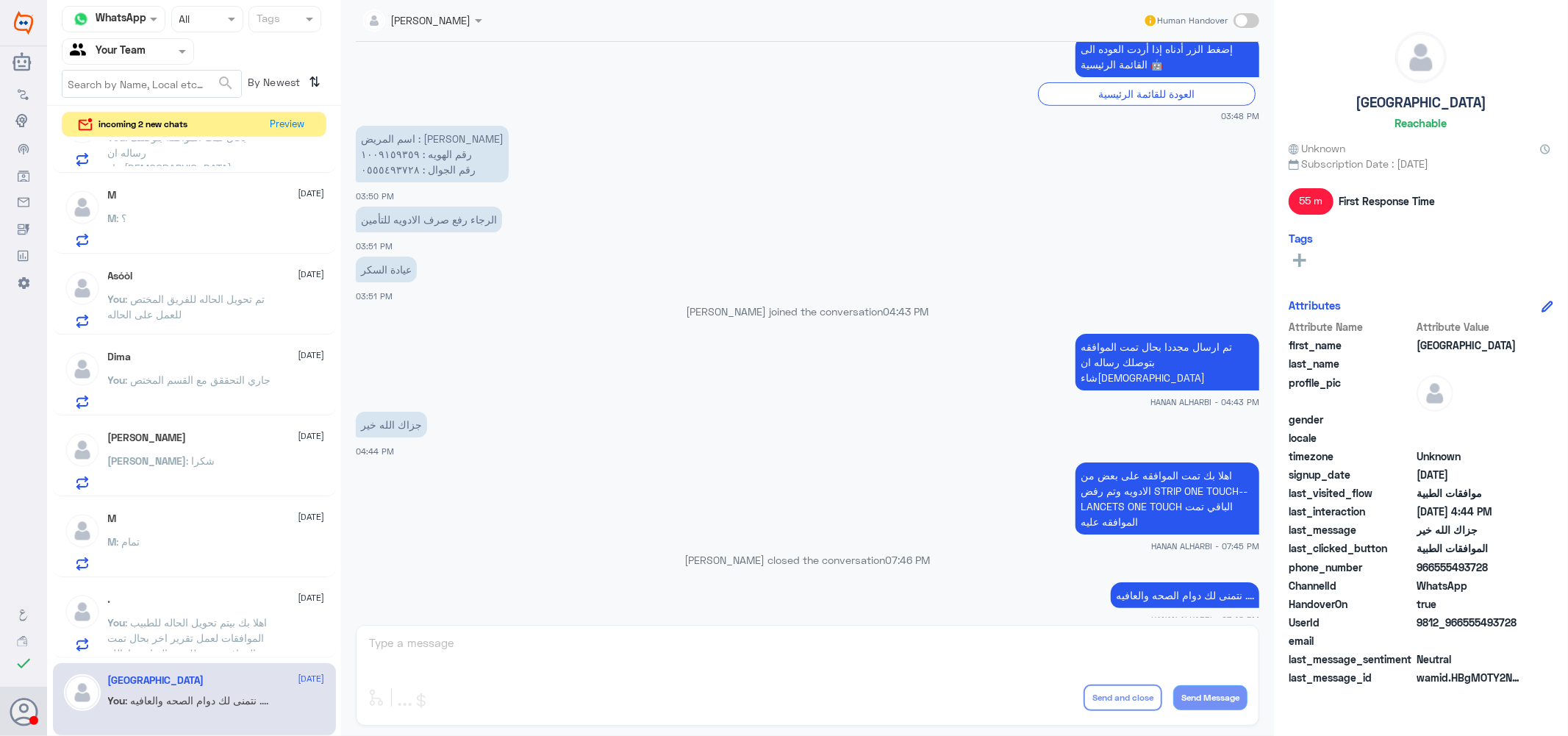
click at [165, 633] on span ": اهلا بك بيتم تحويل الحاله للطبيب الموافقات لعمل تقرير اخر بحال تمت الموافقه ب…" at bounding box center [188, 637] width 159 height 43
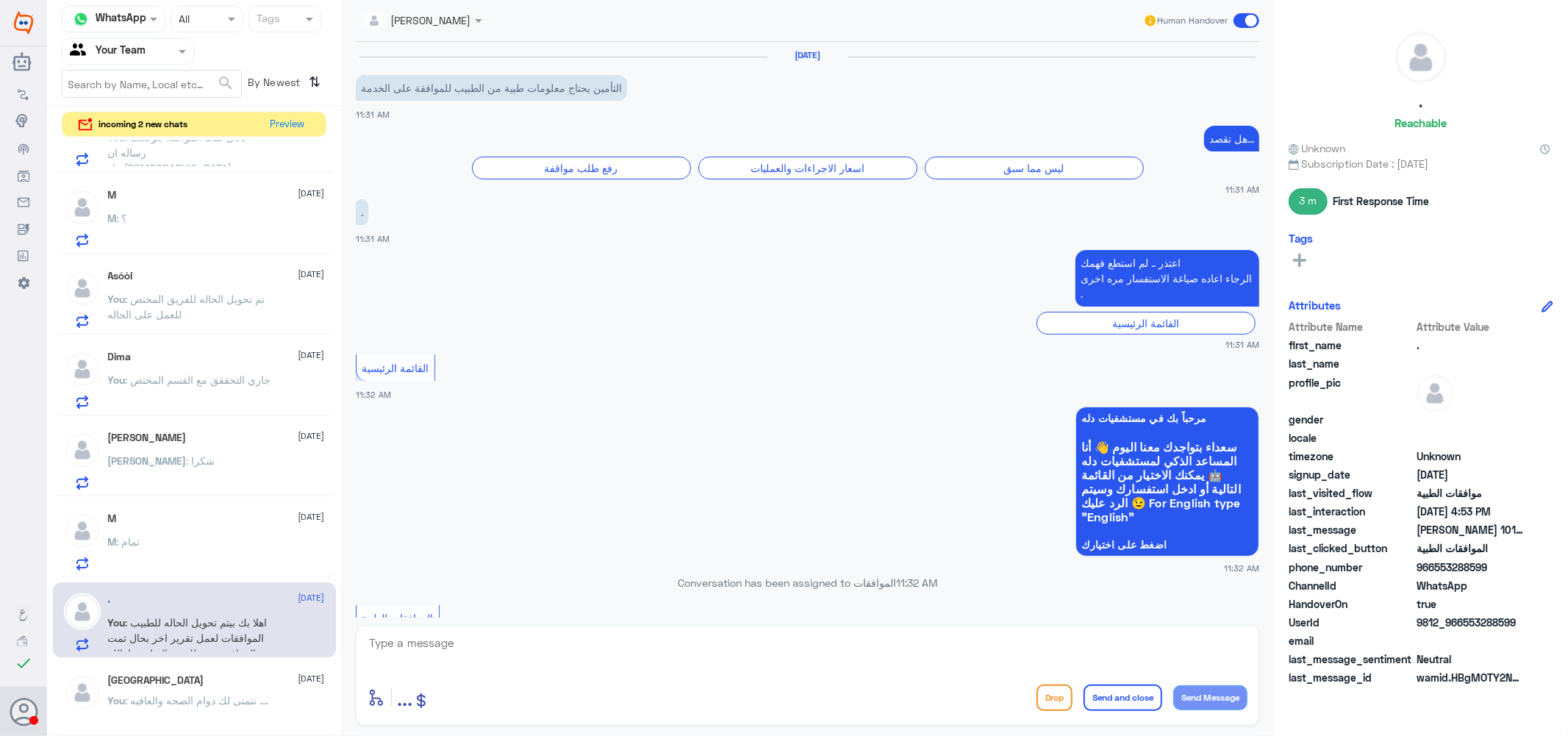
scroll to position [1429, 0]
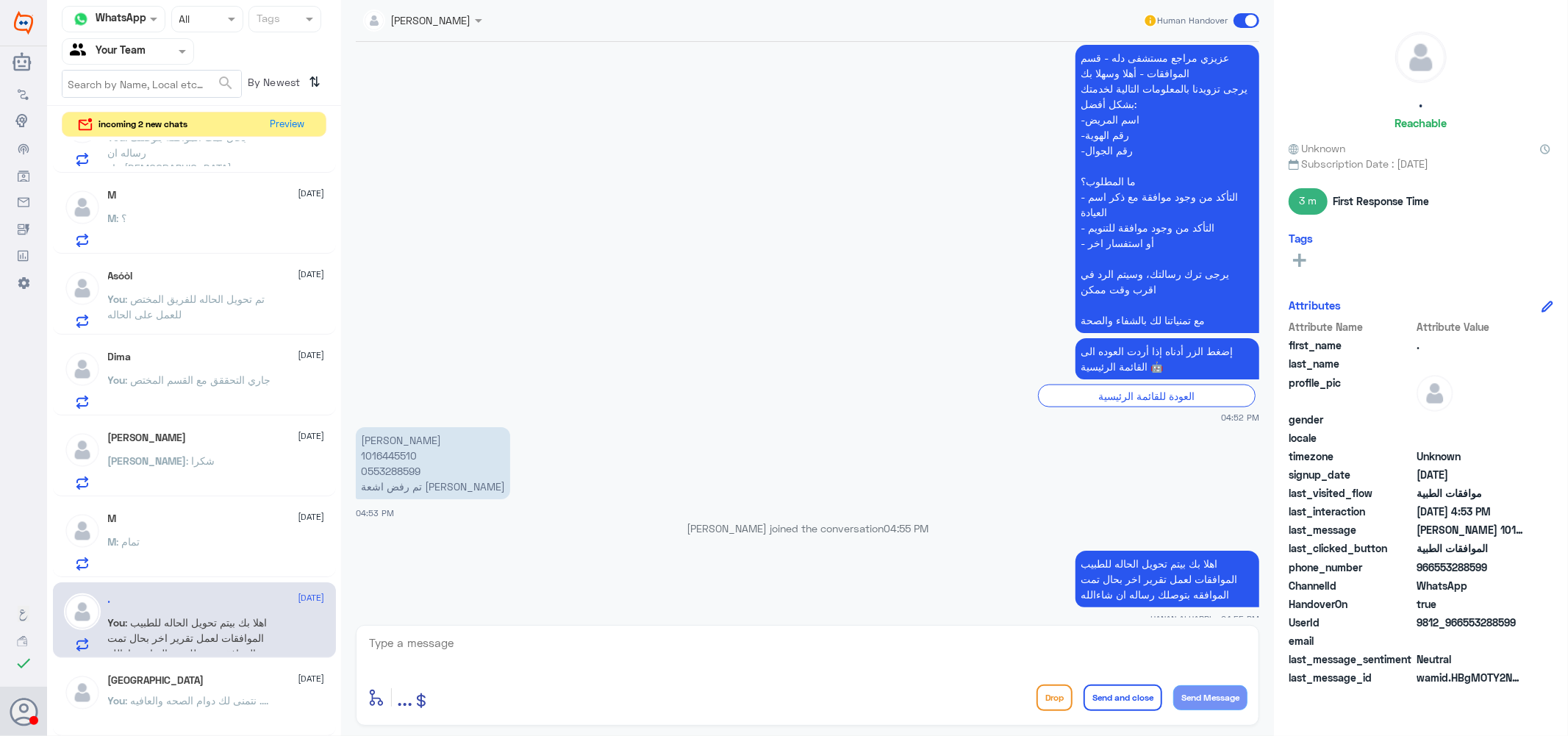
click at [400, 439] on p "[PERSON_NAME] 1016445510 0553288599 تم رفض اشعة [PERSON_NAME]" at bounding box center [433, 463] width 155 height 72
click at [497, 626] on div "enter flow name ... Drop Send and close Send Message" at bounding box center [808, 675] width 903 height 101
click at [475, 647] on textarea at bounding box center [808, 652] width 880 height 36
type textarea "تمت الموافقه عزيزتي نتمنى لك دوام الصحه والعافيه .."
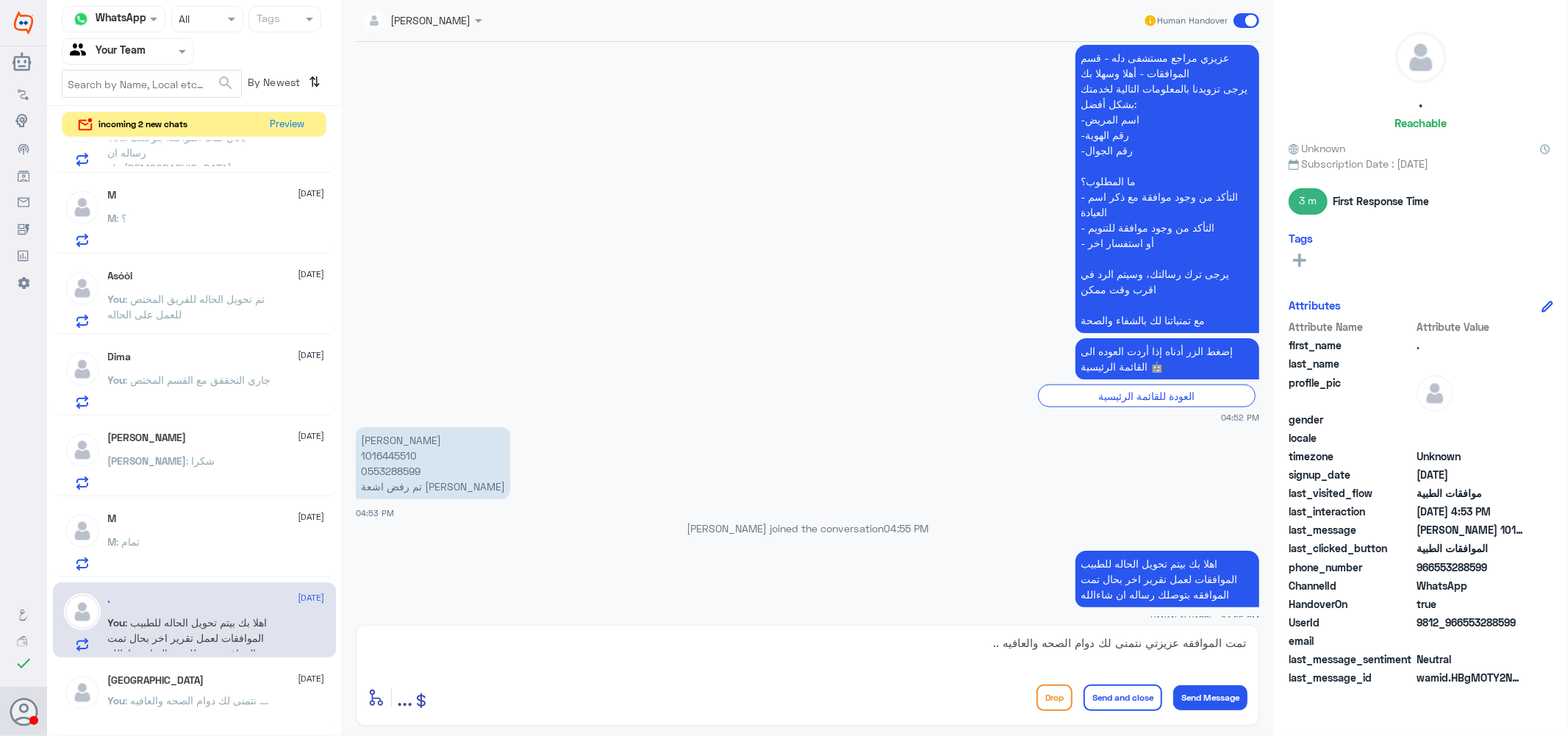
click at [1111, 689] on button "Send and close" at bounding box center [1123, 698] width 79 height 27
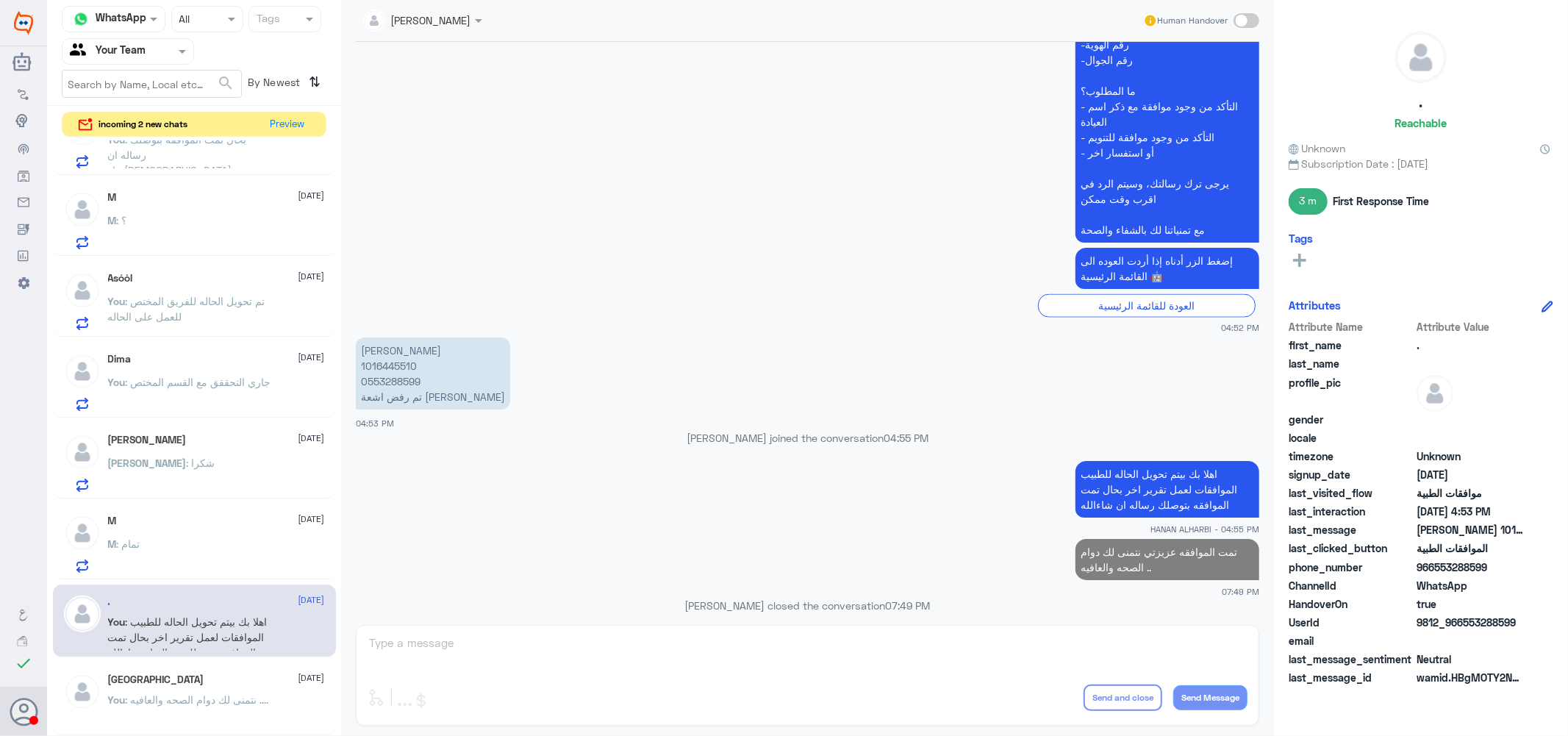
scroll to position [1017, 0]
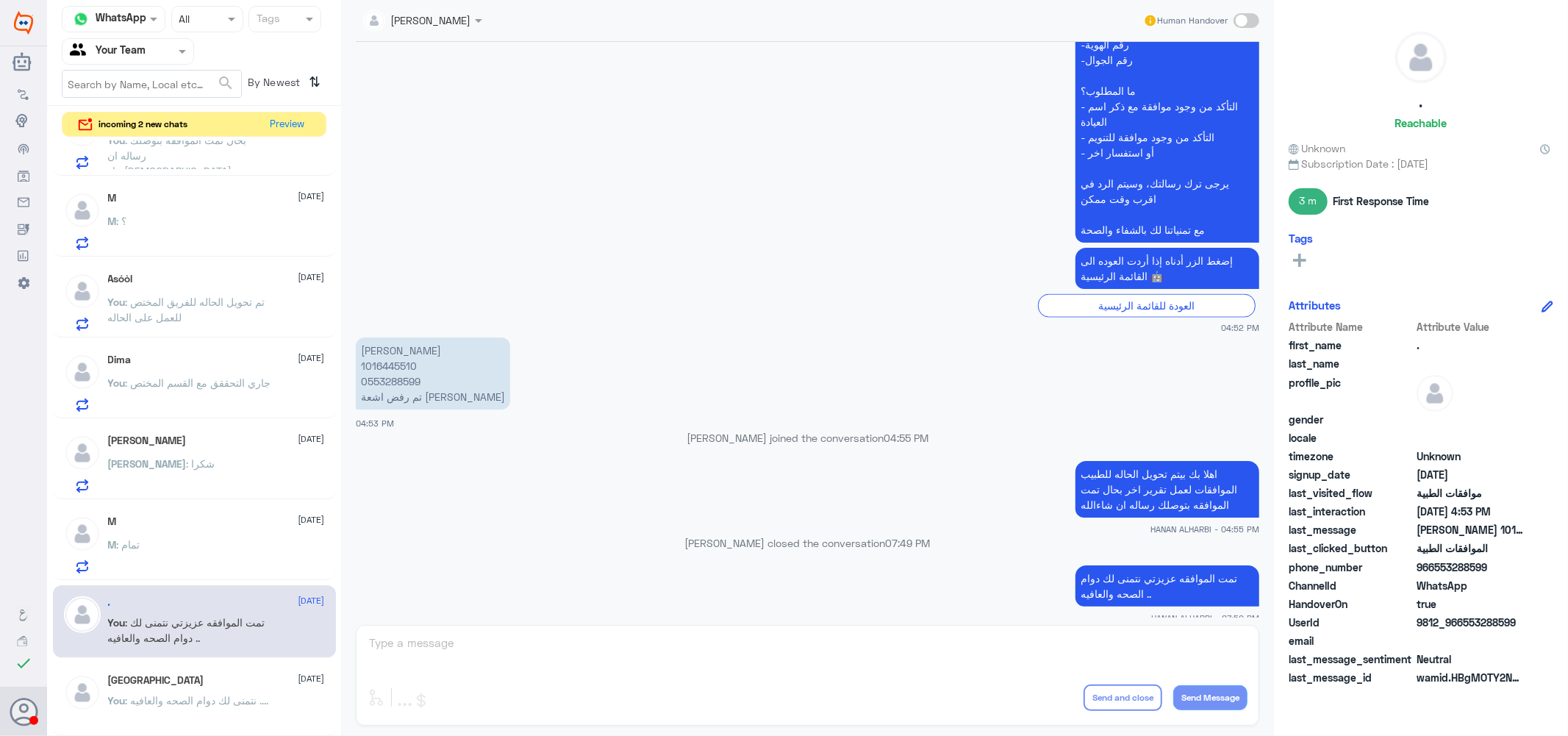
click at [171, 535] on div "M [DATE] M : تمام" at bounding box center [216, 545] width 217 height 58
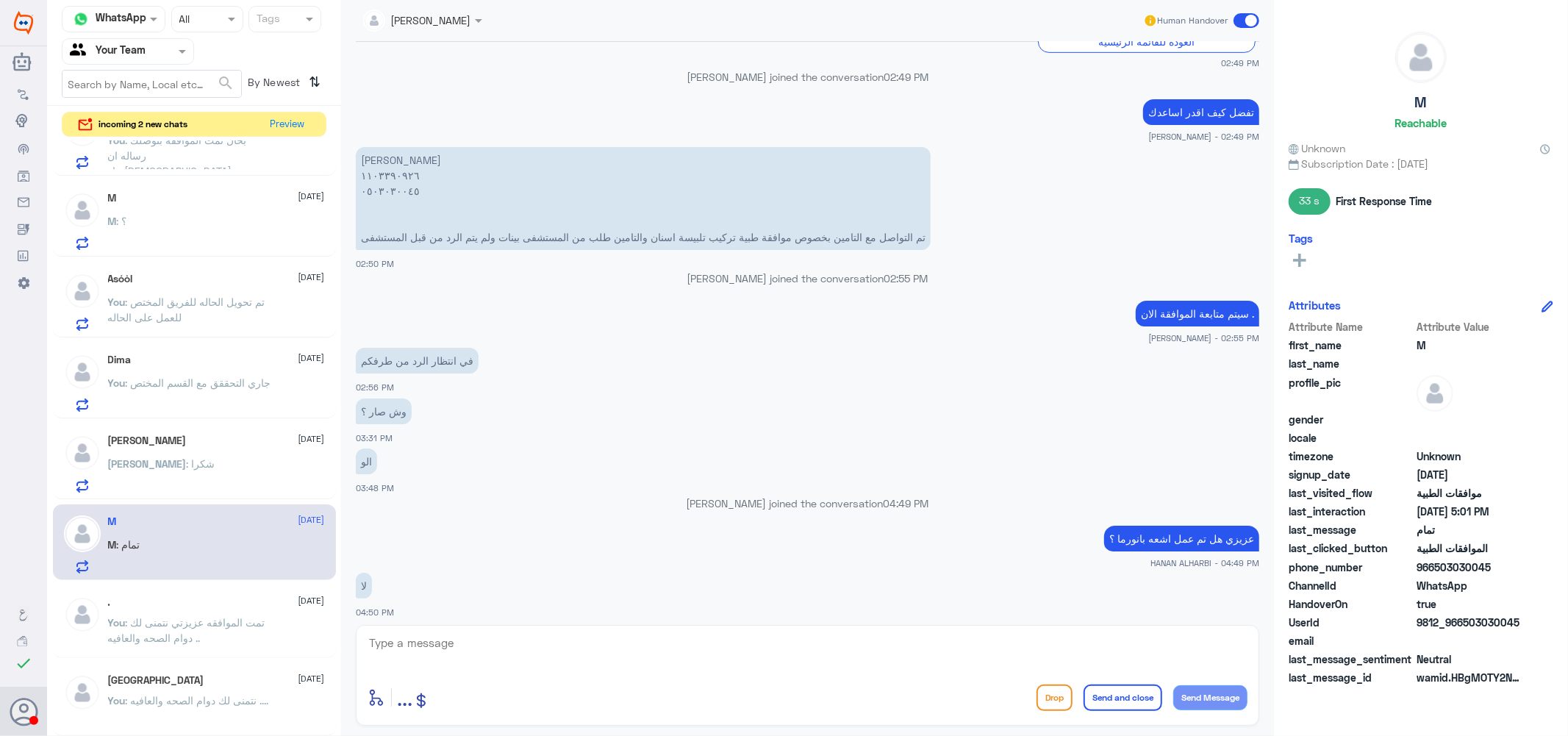
scroll to position [680, 0]
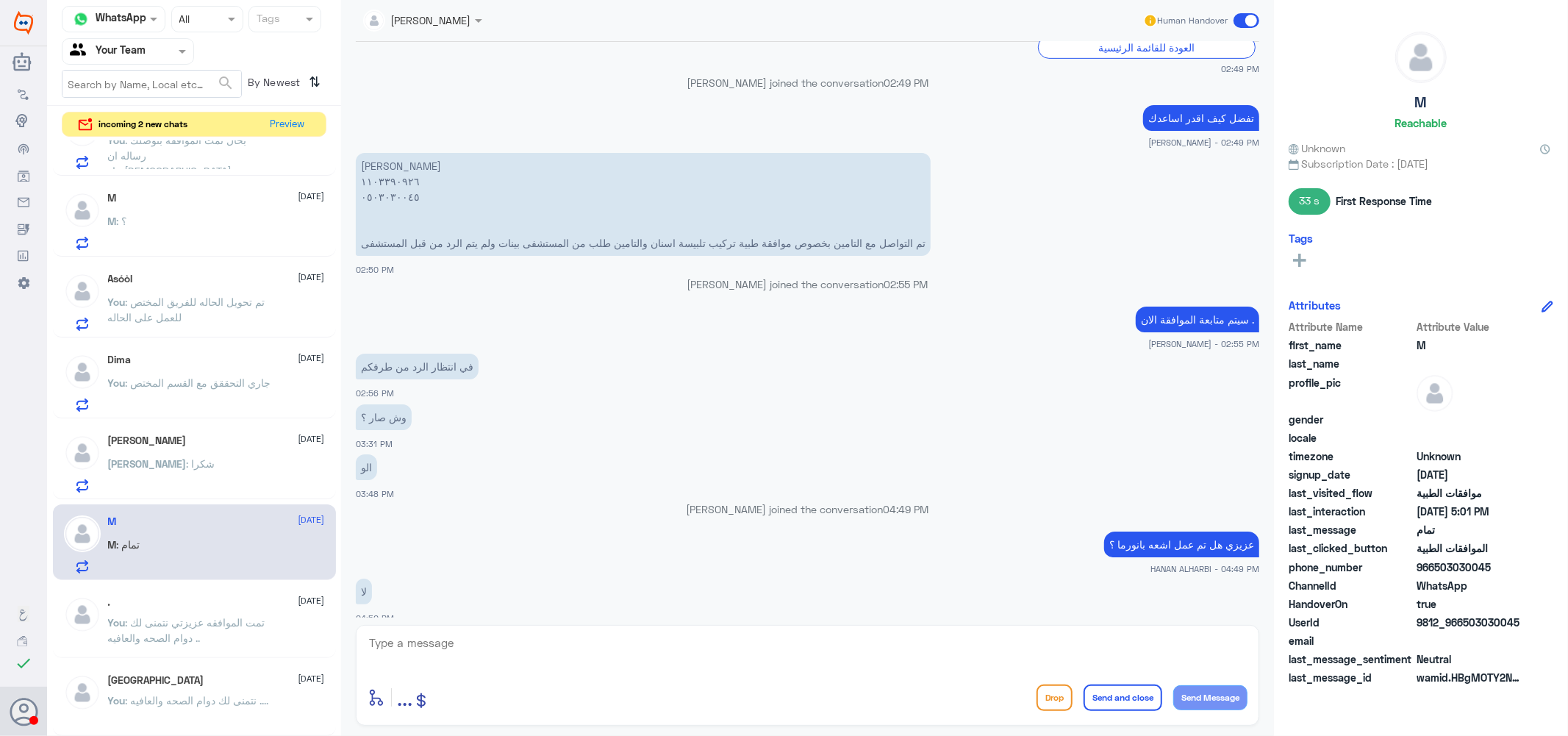
click at [471, 642] on textarea at bounding box center [808, 652] width 880 height 36
click at [471, 642] on textarea "1103390926" at bounding box center [808, 652] width 880 height 36
type textarea "1103390926"
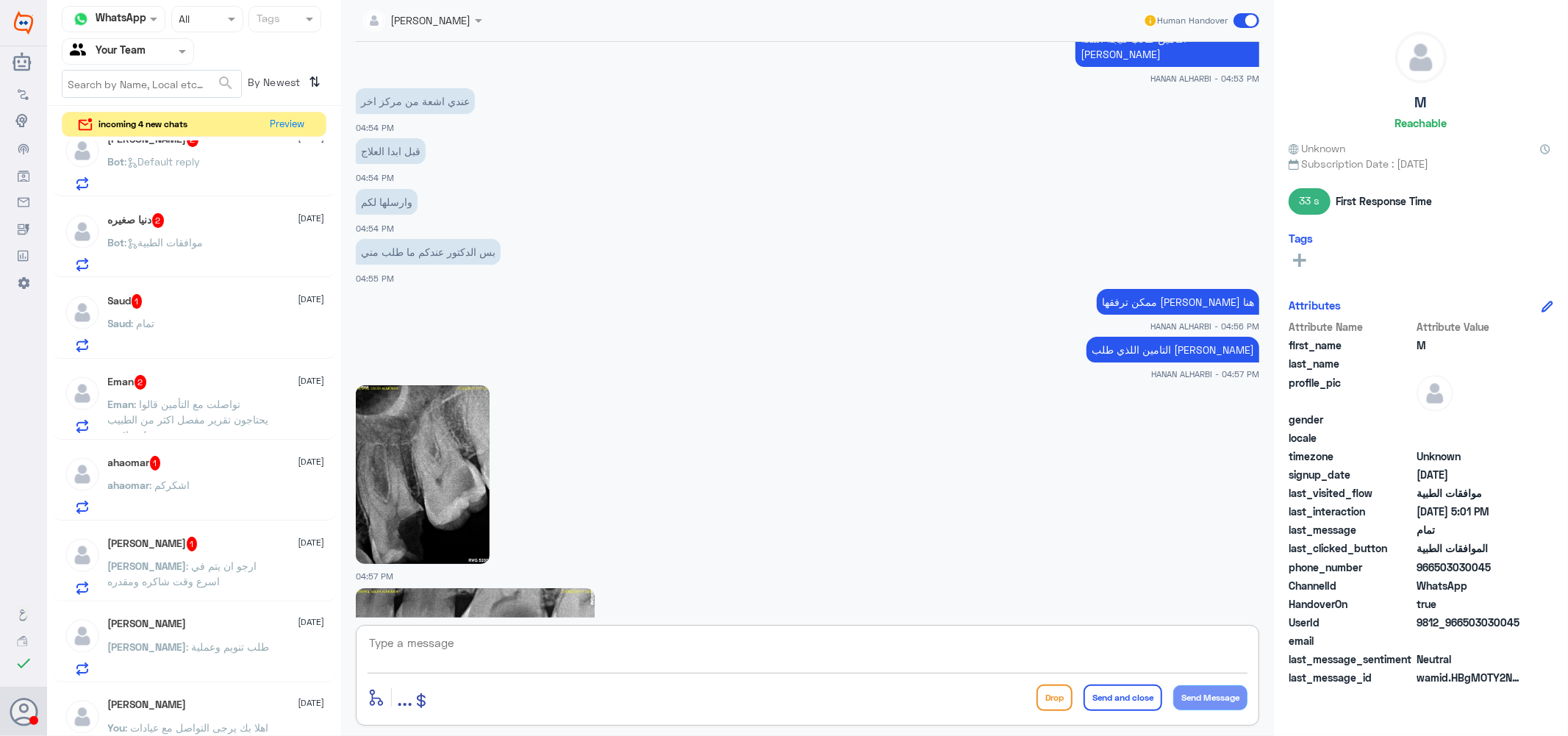
scroll to position [0, 0]
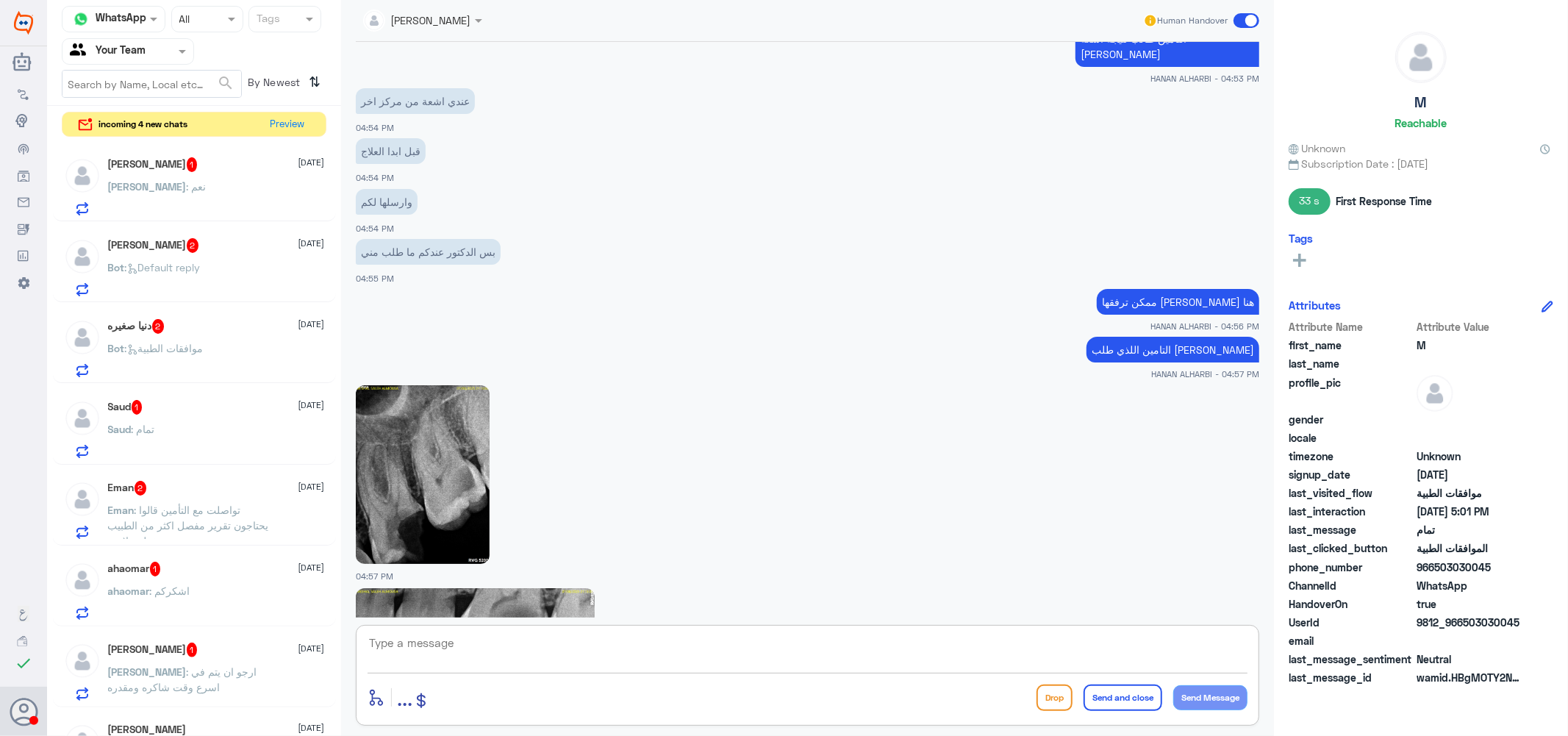
click at [186, 174] on div "[PERSON_NAME] 1 [DATE] [PERSON_NAME] : نعم" at bounding box center [216, 186] width 217 height 58
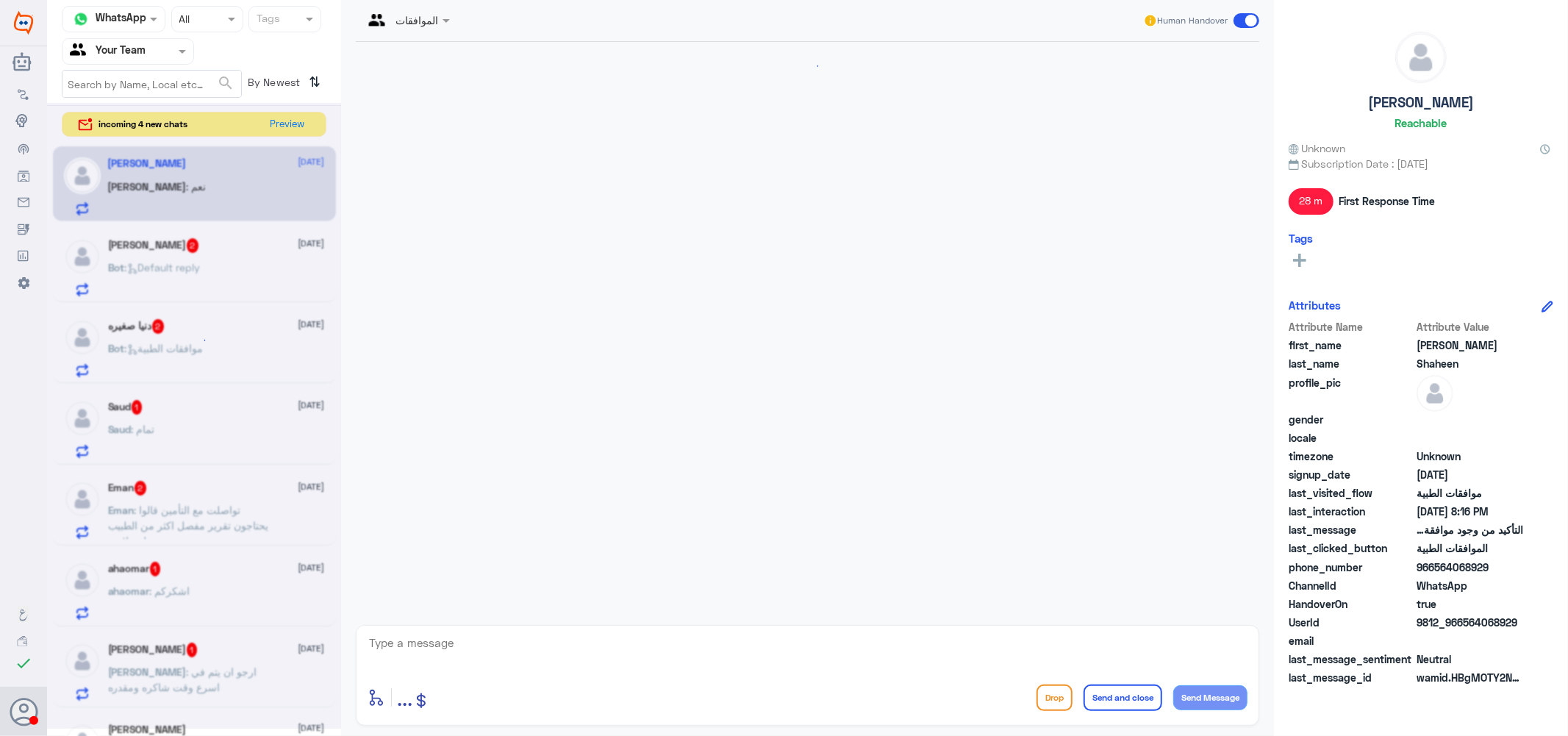
scroll to position [400, 0]
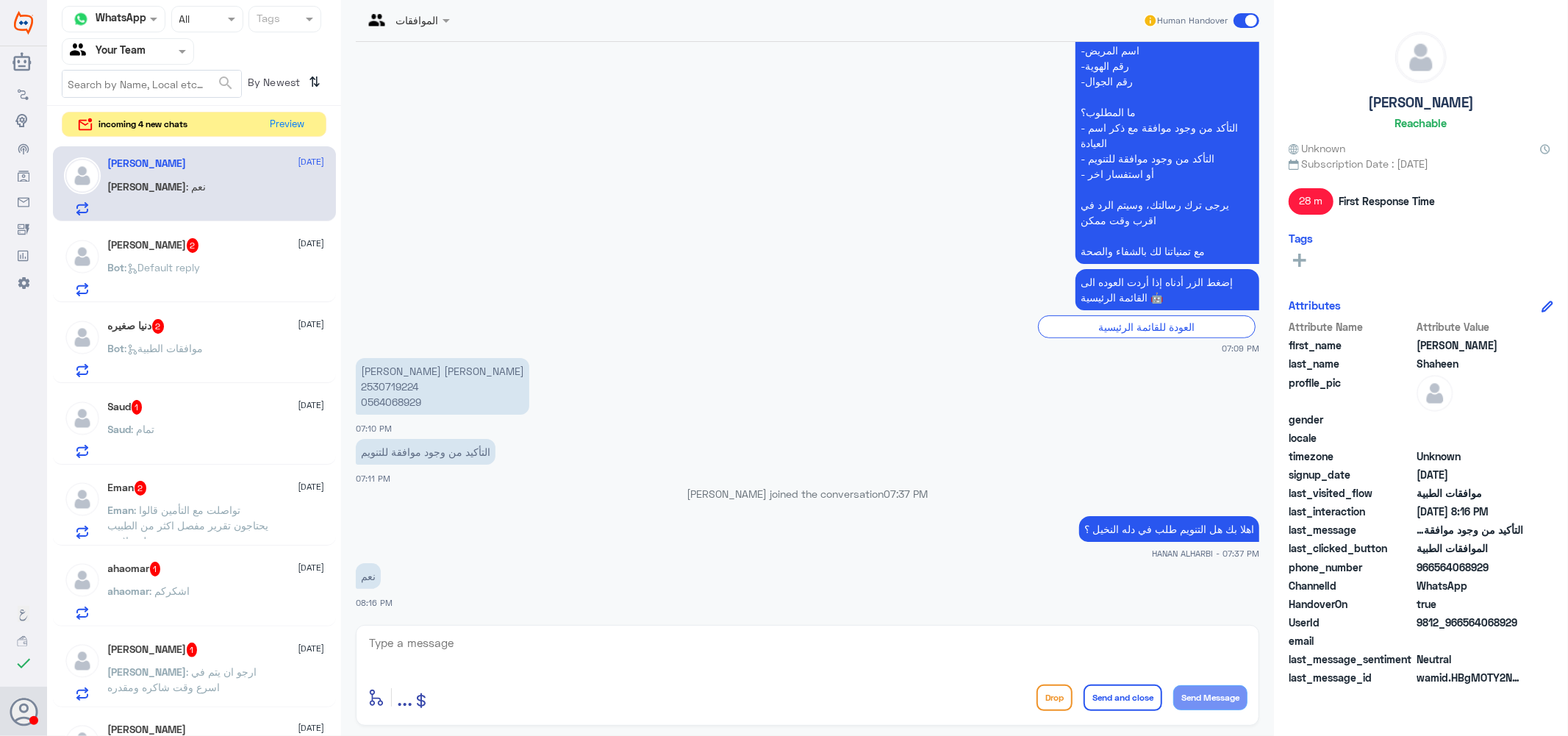
click at [385, 385] on p "[PERSON_NAME] [PERSON_NAME] 2530719224 0564068929" at bounding box center [443, 386] width 174 height 57
click at [494, 649] on textarea at bounding box center [808, 652] width 880 height 36
type textarea "g"
type textarea "لا يوجد طلب تم رفعه لك عزيزي الى الان يرجى التحقق من الطبيب الخاص بك"
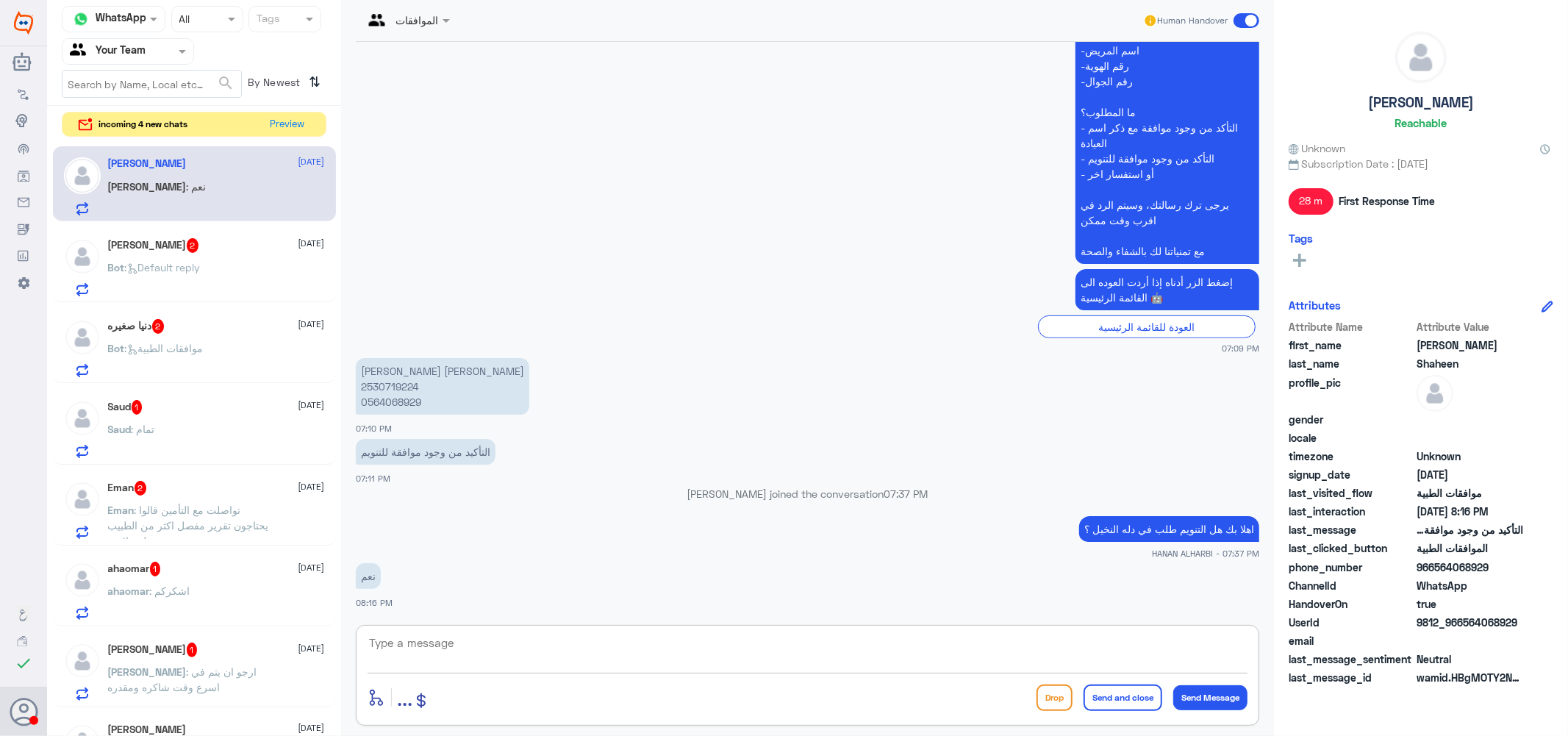
scroll to position [464, 0]
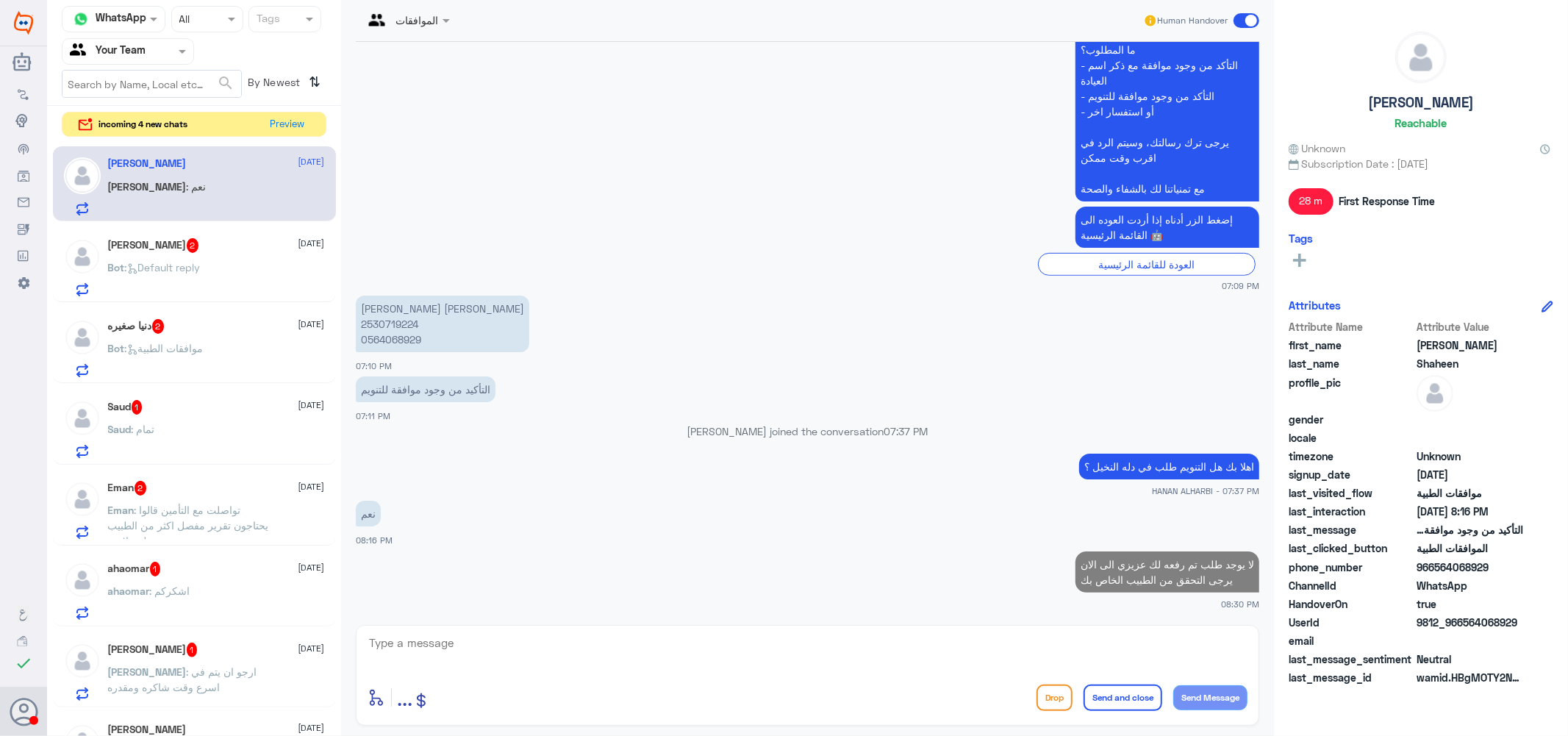
click at [223, 254] on div "[PERSON_NAME] 2 [DATE] Bot : Default reply" at bounding box center [216, 268] width 217 height 58
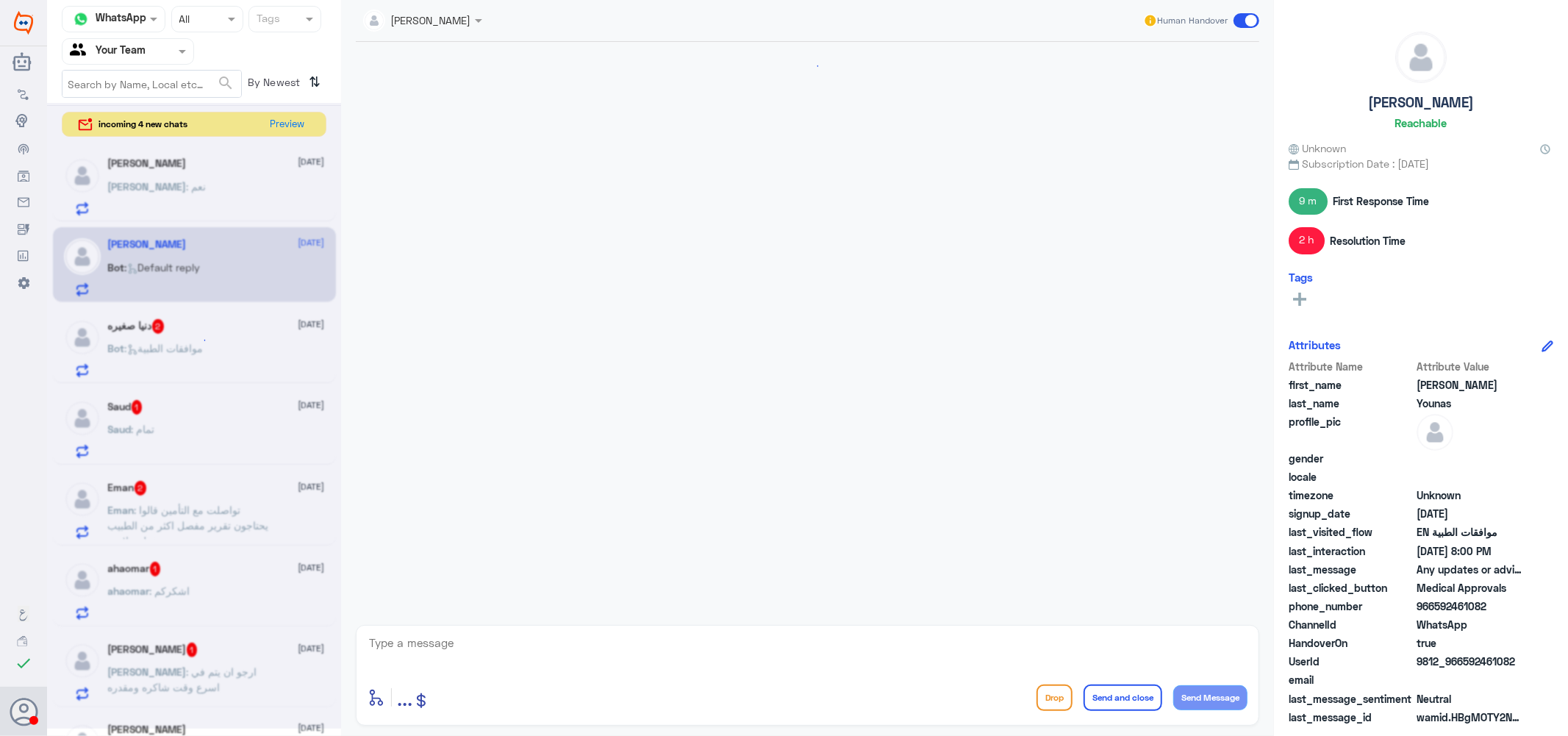
scroll to position [1149, 0]
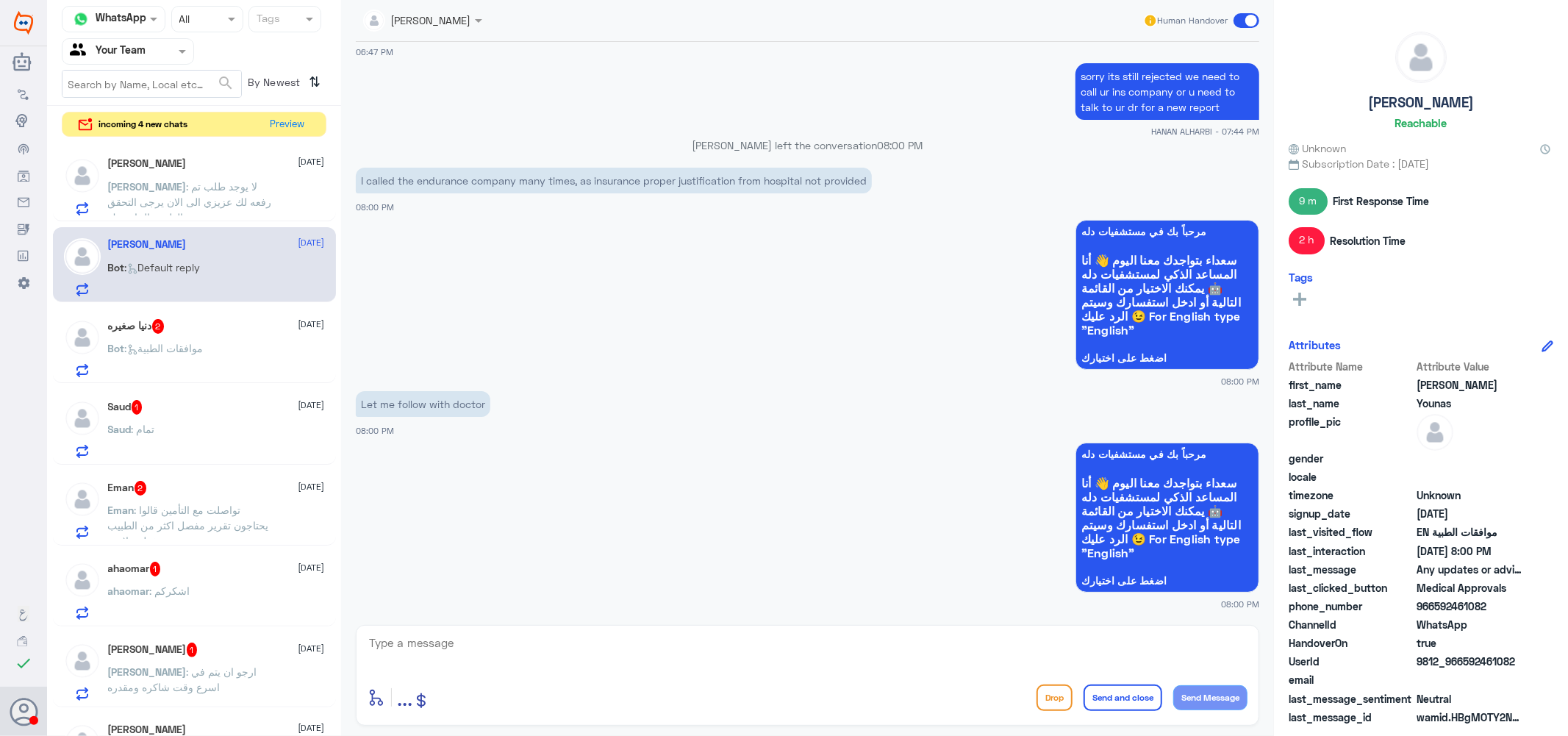
click at [189, 348] on span ": موافقات الطبية" at bounding box center [164, 348] width 79 height 13
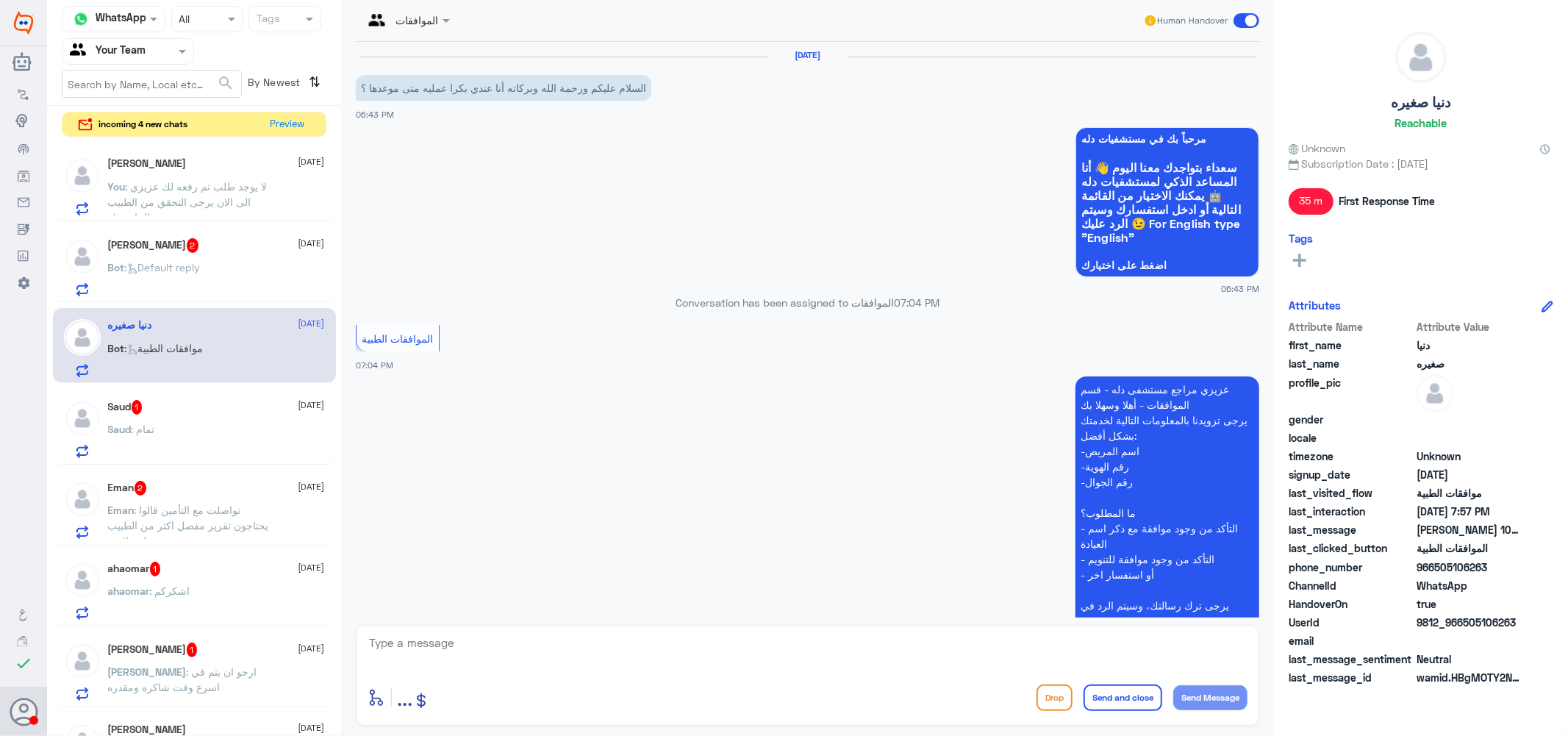
scroll to position [495, 0]
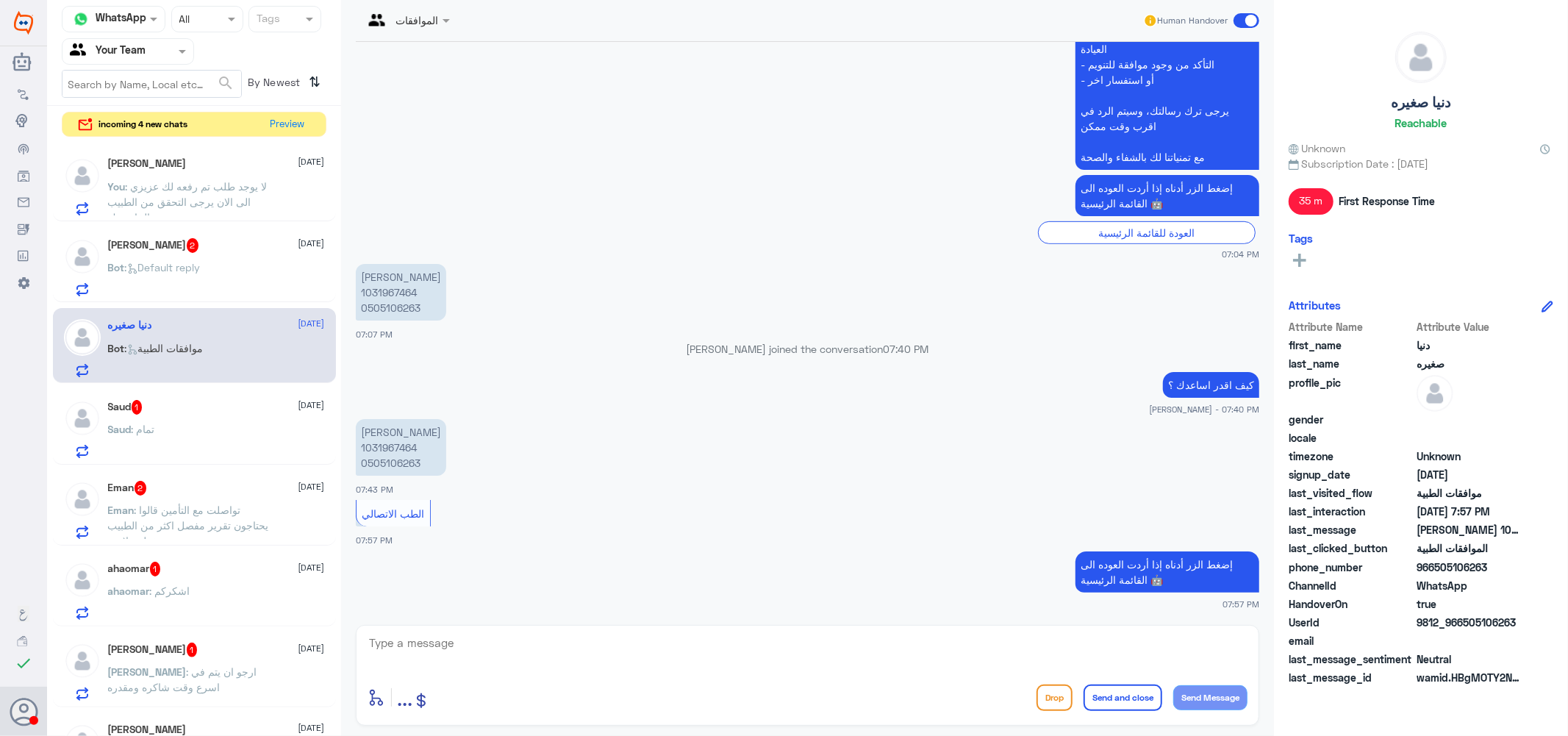
click at [487, 643] on textarea at bounding box center [808, 652] width 880 height 36
click at [147, 422] on span ": تمام" at bounding box center [144, 429] width 24 height 13
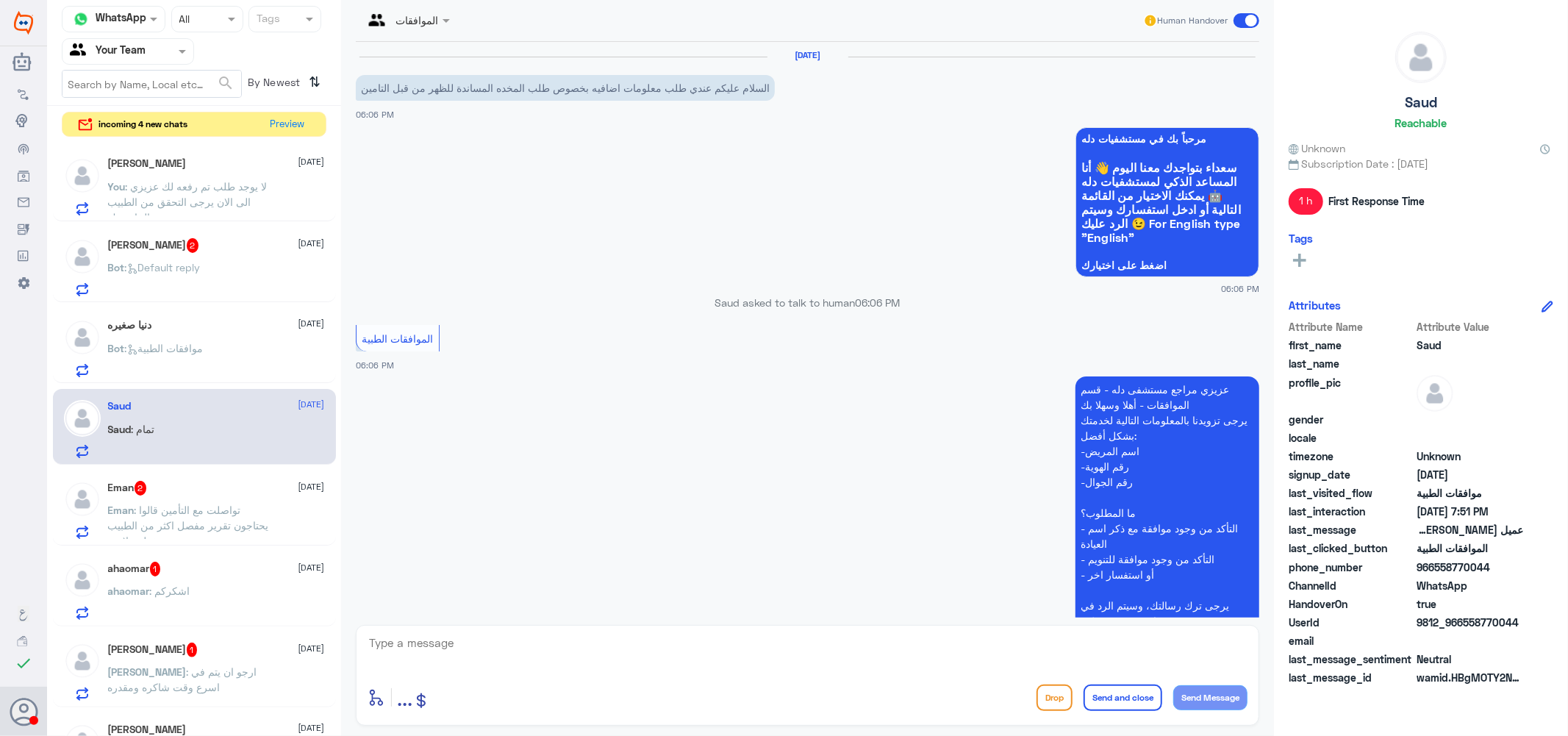
scroll to position [567, 0]
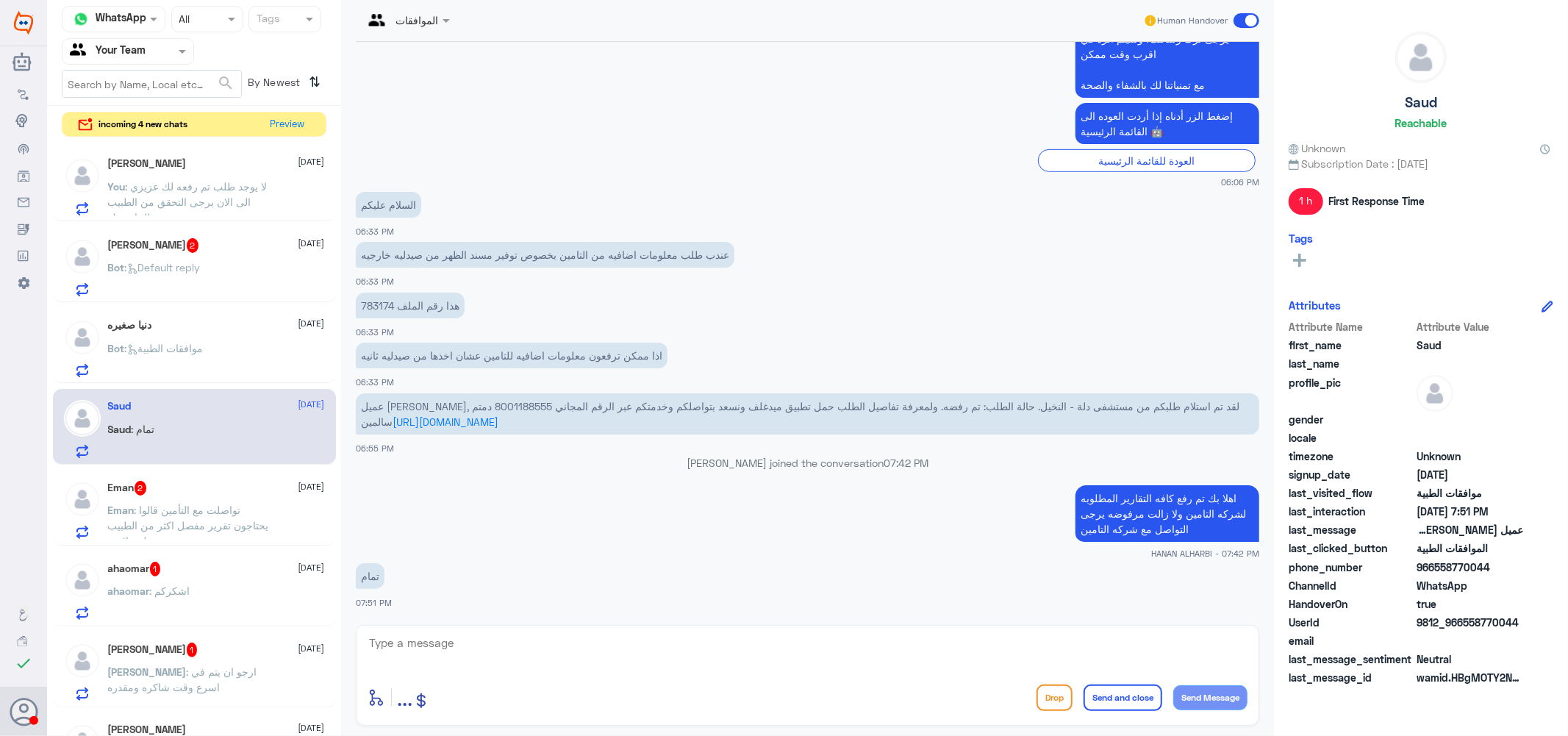
click at [187, 491] on div "Eman 2 [DATE]" at bounding box center [216, 488] width 217 height 15
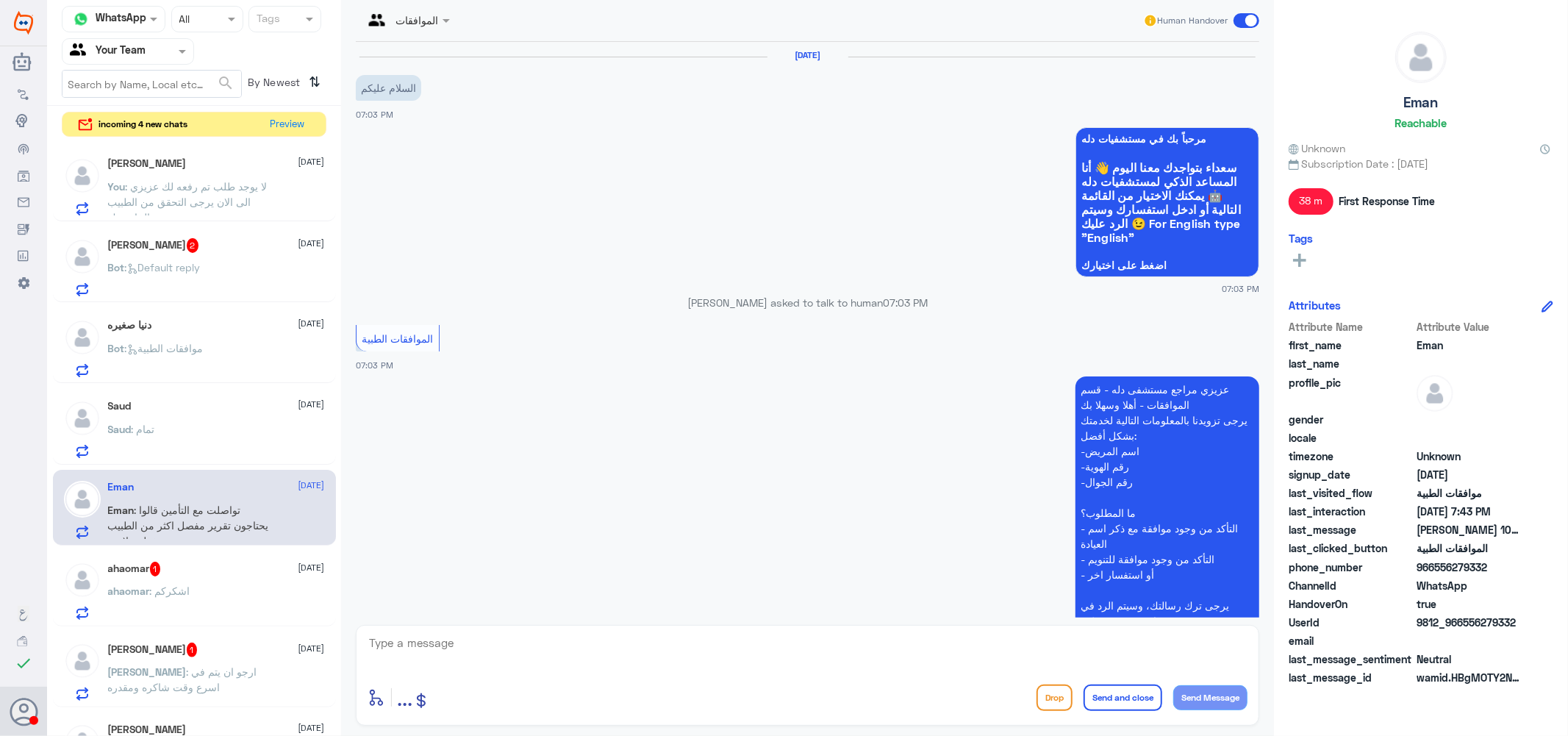
scroll to position [464, 0]
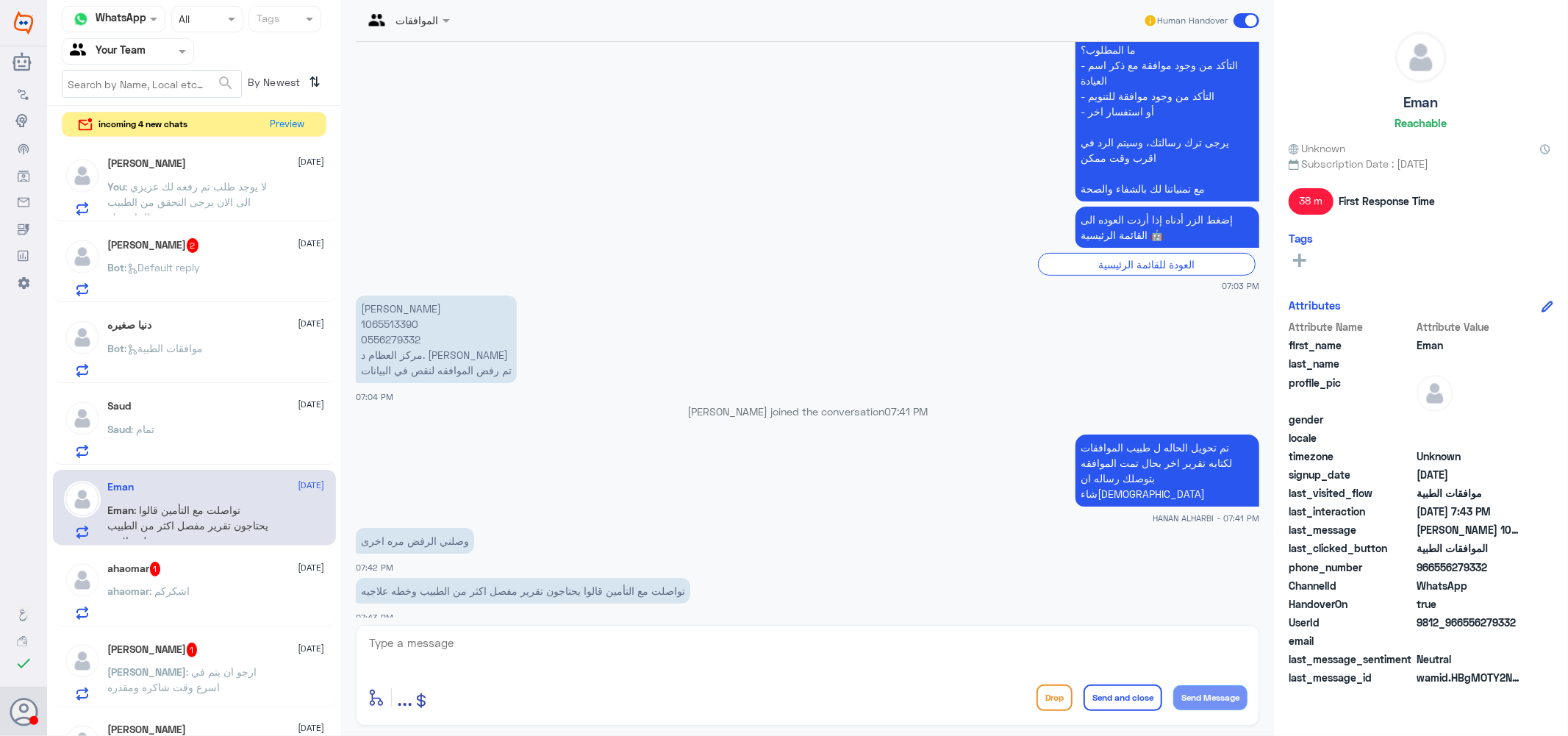
click at [398, 319] on p "[PERSON_NAME] 1065513390 0556279332 مركز العظام د. [PERSON_NAME] تم رفض الموافق…" at bounding box center [437, 339] width 161 height 88
click at [471, 644] on textarea at bounding box center [808, 652] width 880 height 36
click at [384, 318] on p "[PERSON_NAME] 1065513390 0556279332 مركز العظام د. [PERSON_NAME] تم رفض الموافق…" at bounding box center [437, 339] width 161 height 88
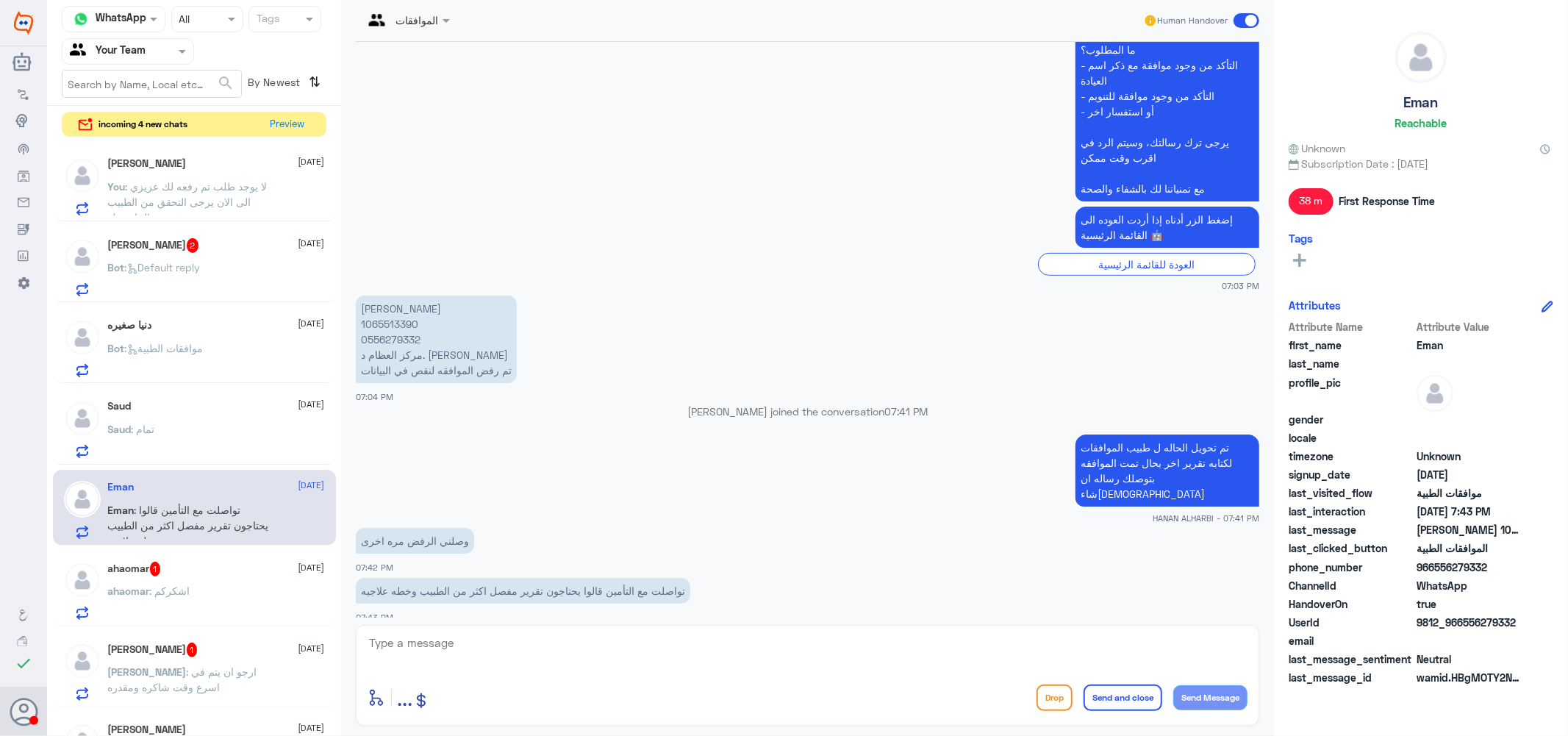
click at [578, 648] on textarea at bounding box center [808, 652] width 880 height 36
type textarea "high"
click at [509, 645] on textarea "high" at bounding box center [808, 652] width 880 height 36
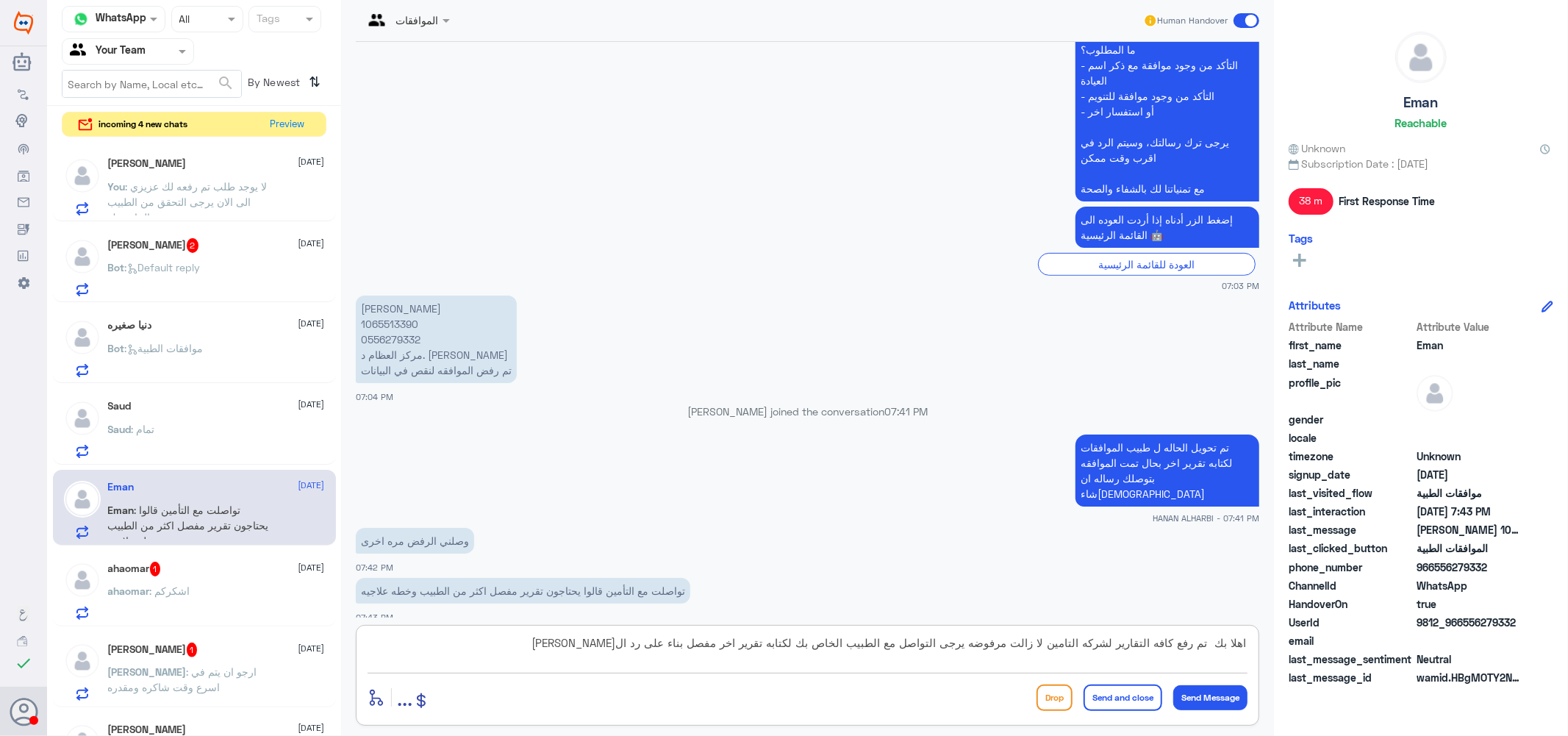
type textarea "اهلا بك تم رفع كافه التقارير لشركه التامين لا زالت مرفوضه يرجى التواصل مع الطبي…"
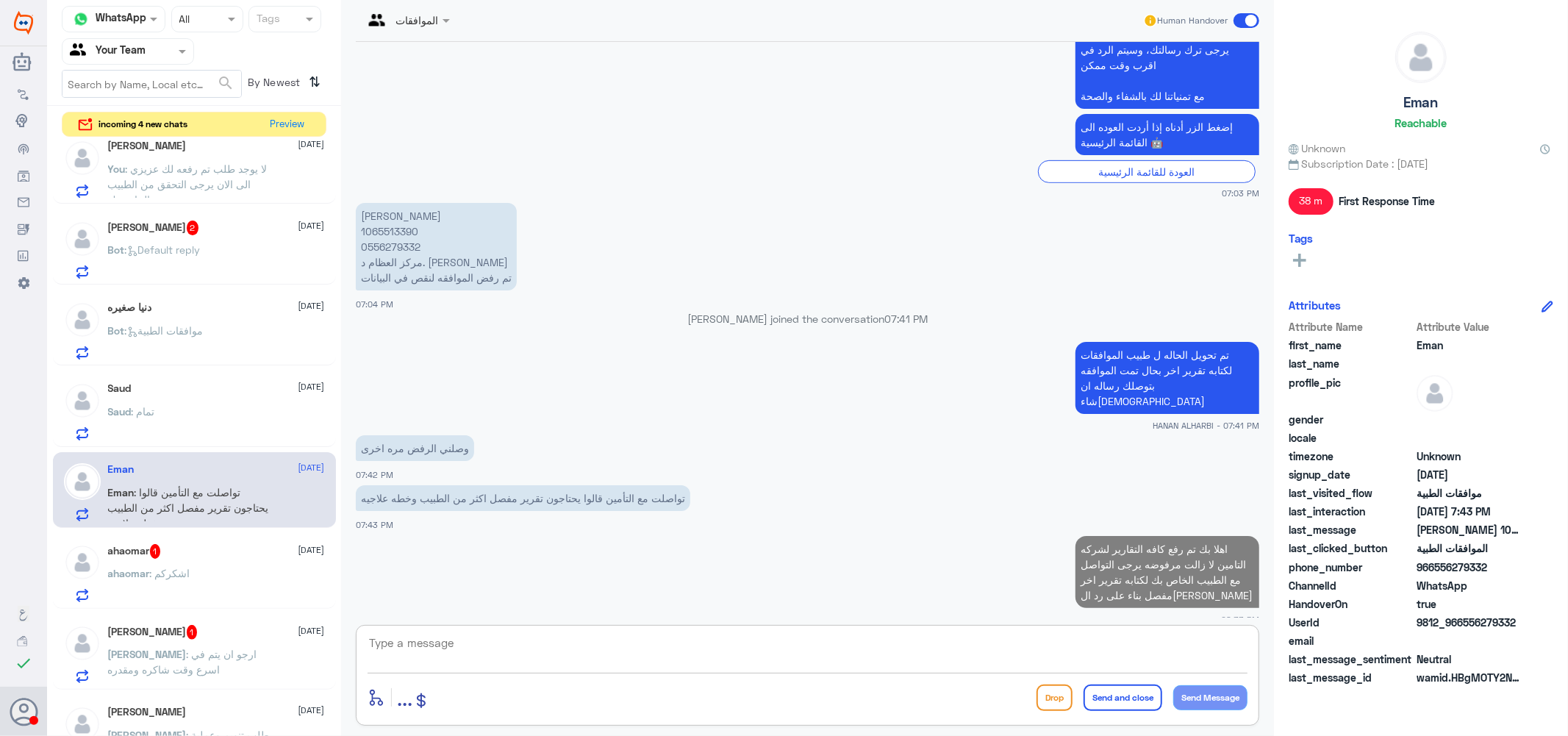
scroll to position [0, 0]
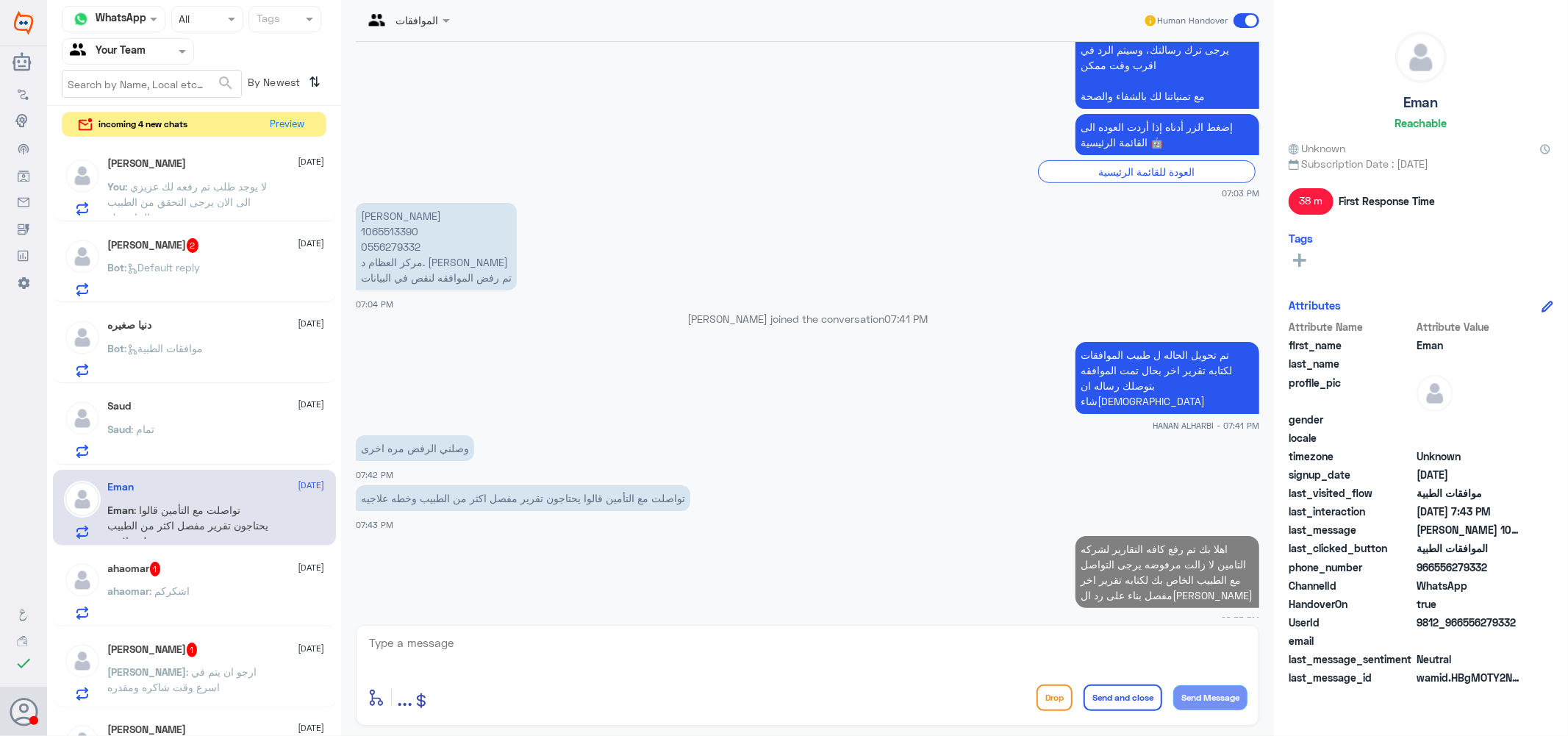
click at [192, 571] on div "ahaomar 1 [DATE]" at bounding box center [216, 569] width 217 height 15
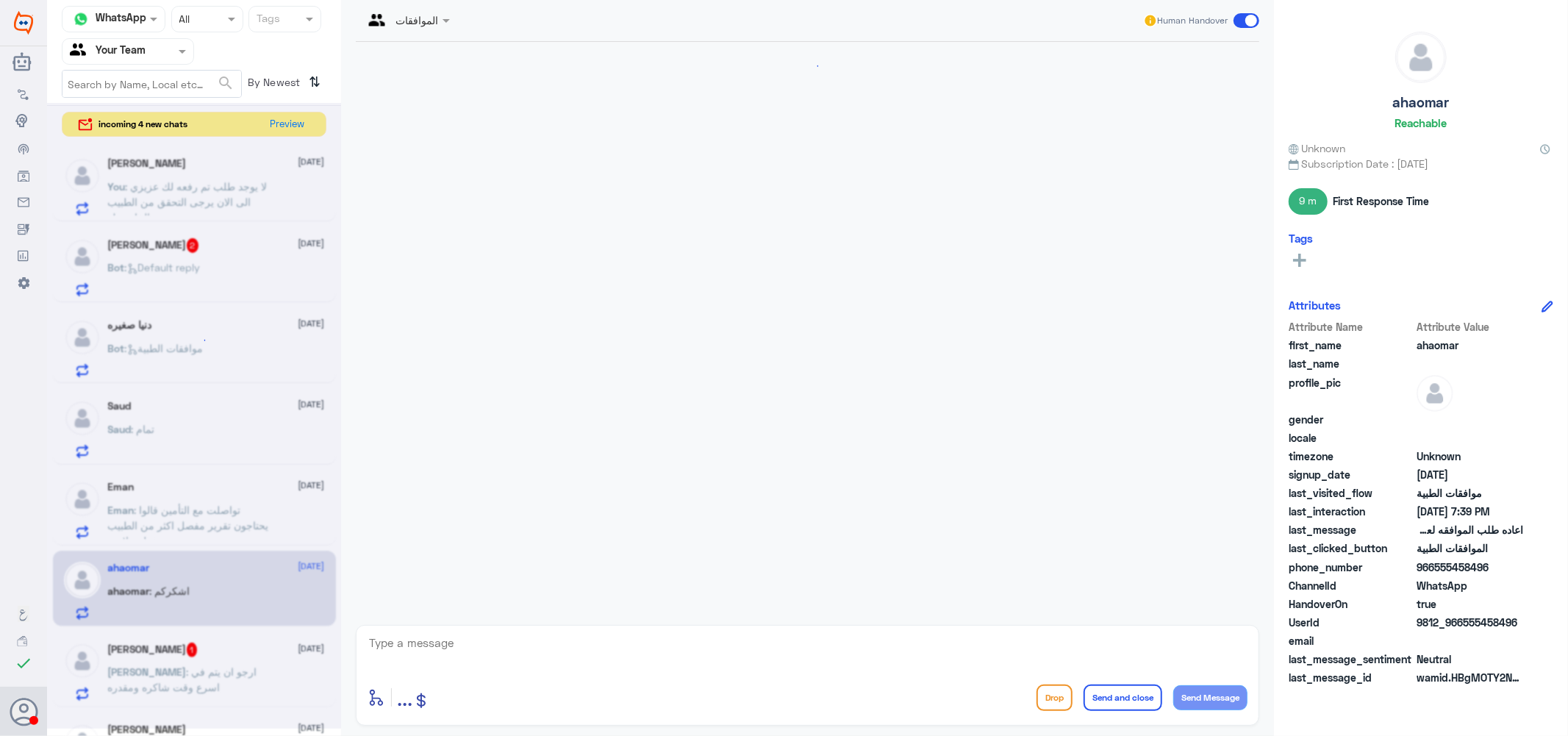
scroll to position [1020, 0]
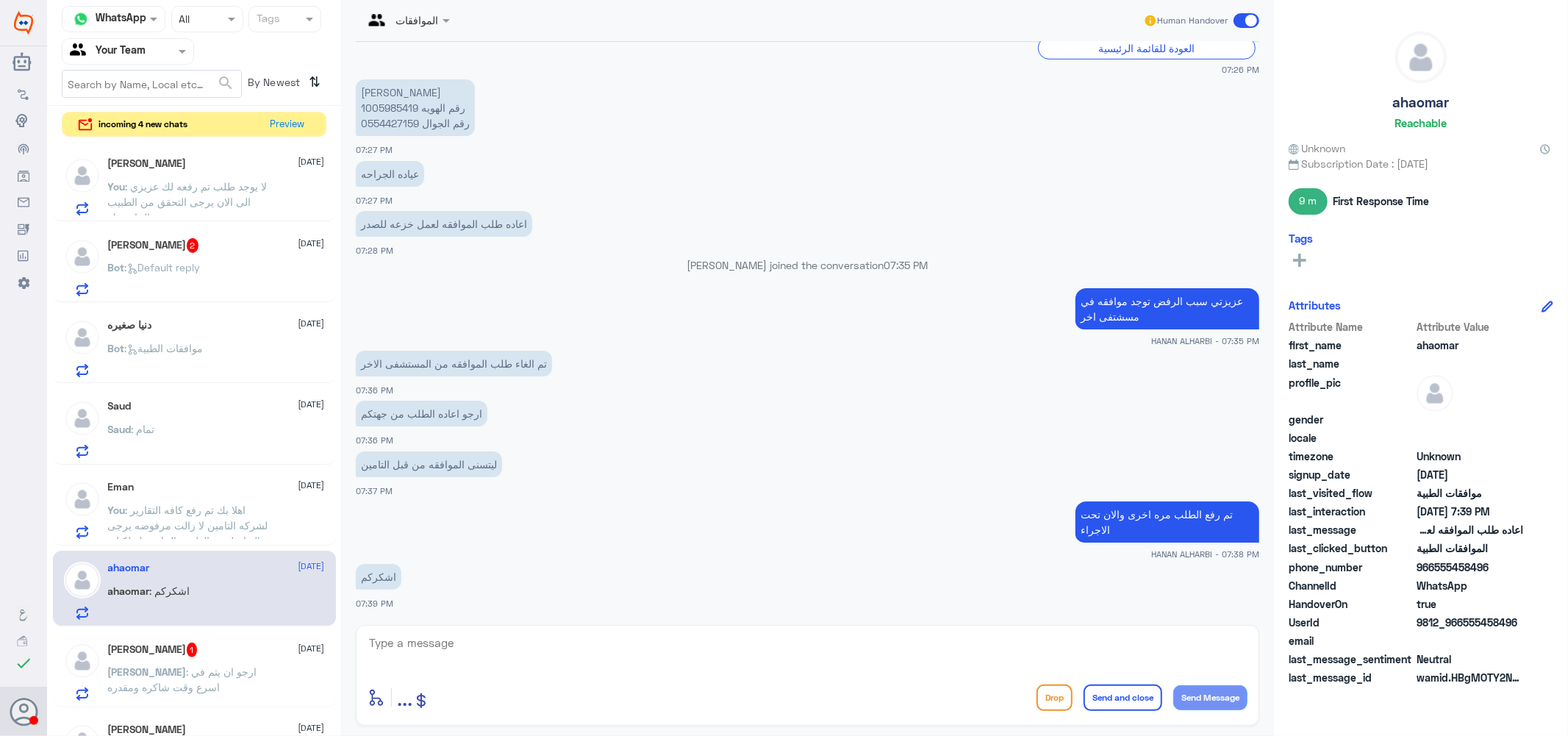
click at [388, 106] on p "[PERSON_NAME] رقم الهويه 1005985419 0554427159 رقم الجوال" at bounding box center [415, 108] width 119 height 57
click at [204, 258] on div "[PERSON_NAME] 2 [DATE] Bot : Default reply" at bounding box center [216, 268] width 217 height 58
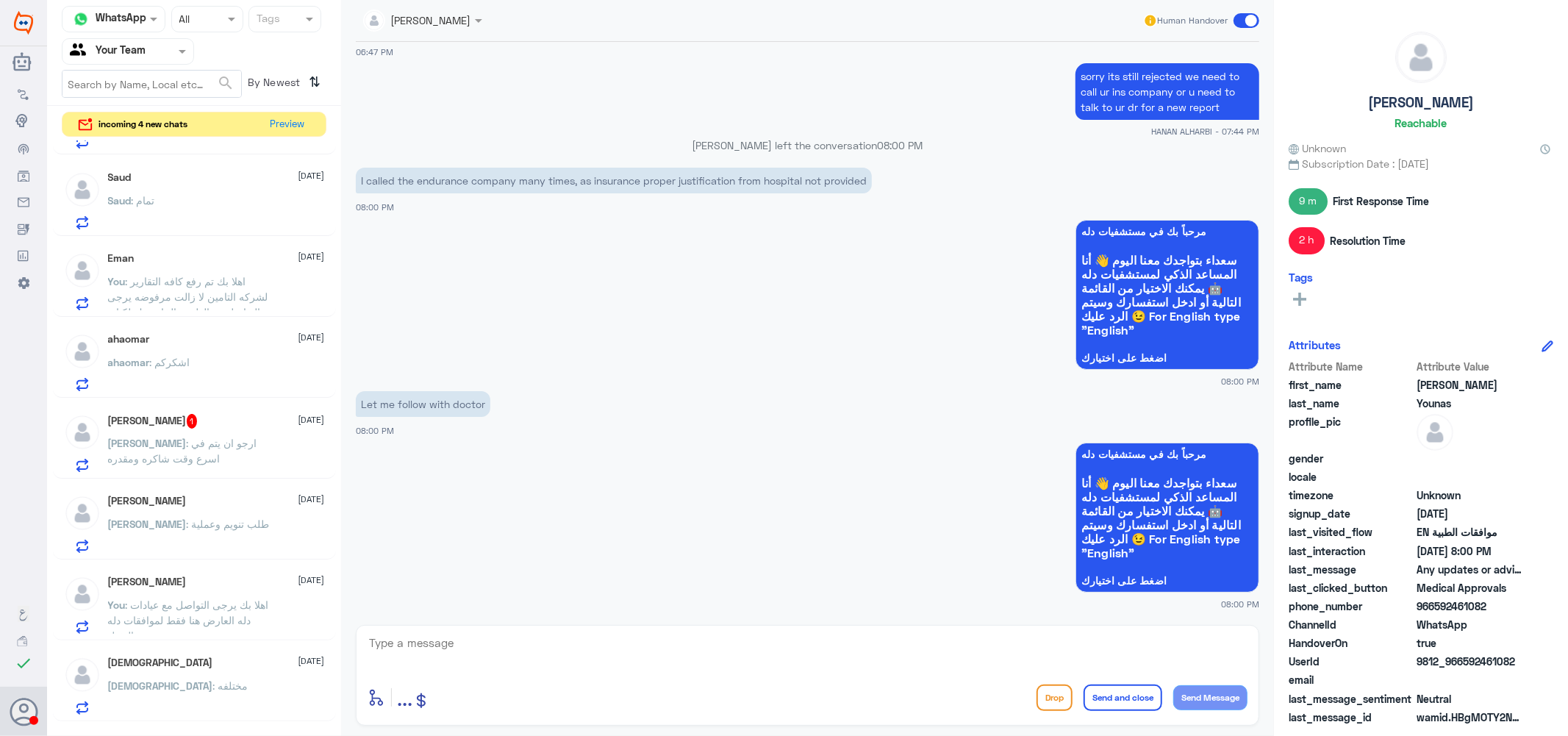
scroll to position [245, 0]
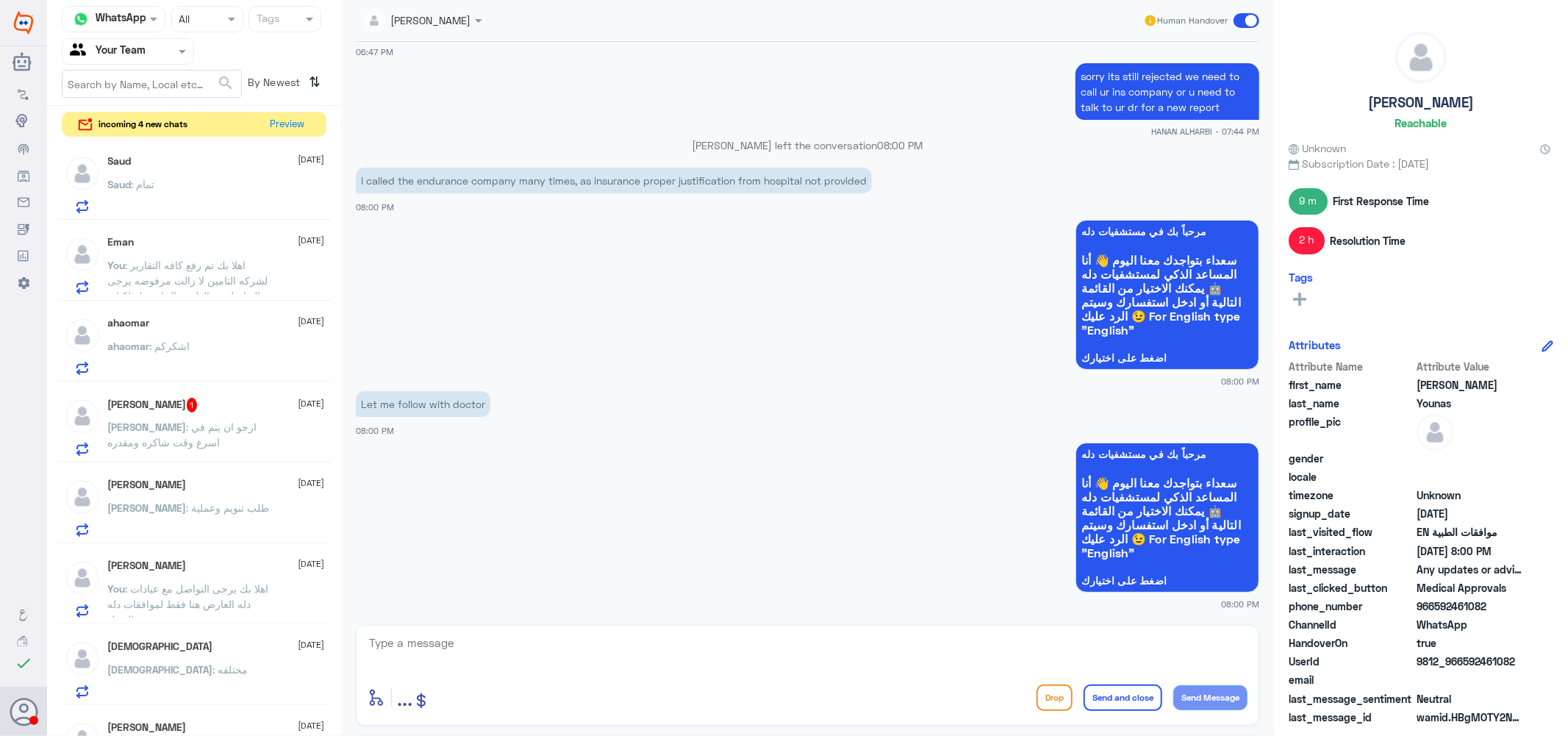
click at [216, 422] on span ": ارجو ان يتم في اسرع وقت شاكره ومقدره" at bounding box center [182, 434] width 149 height 28
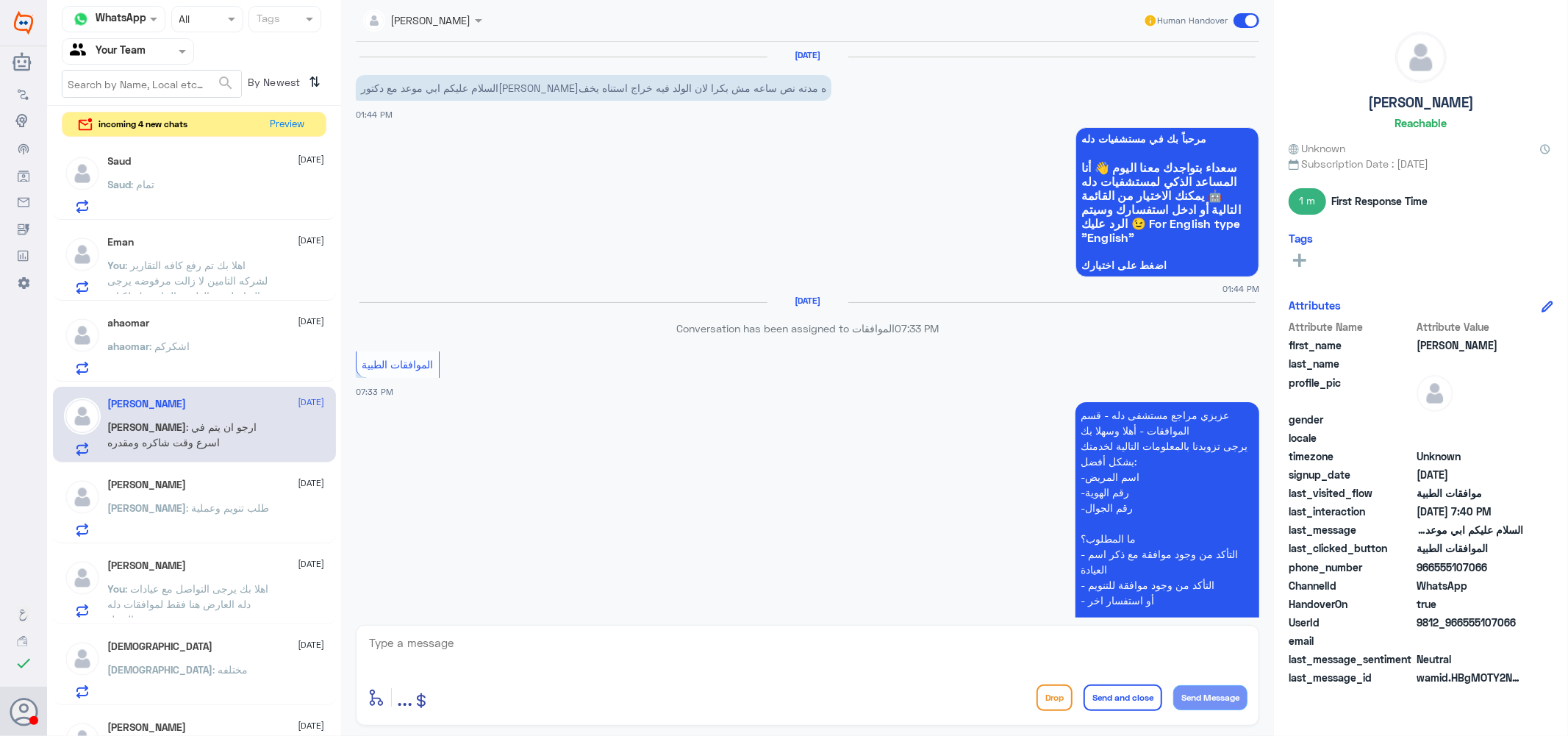
scroll to position [471, 0]
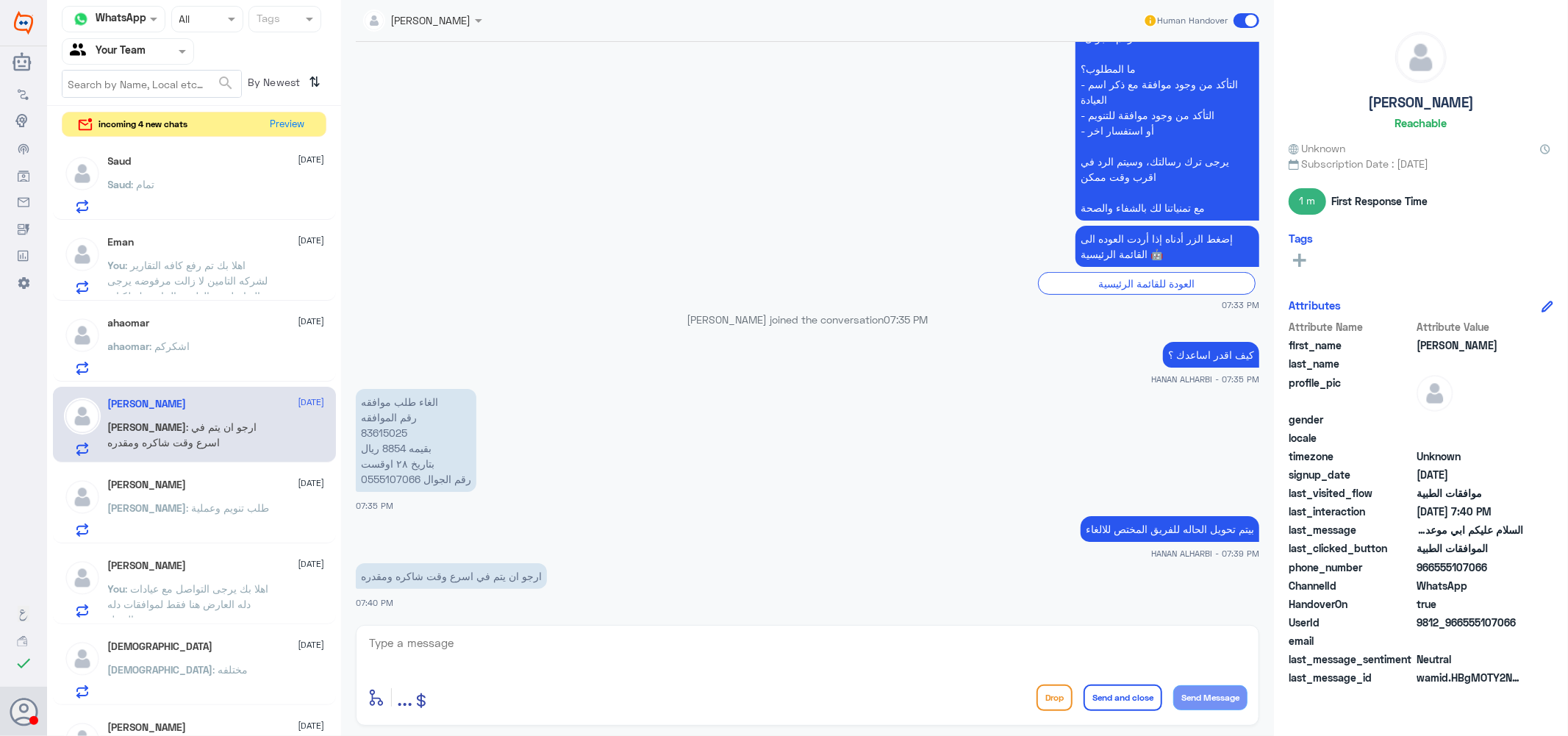
click at [384, 434] on p "الغاء طلب موافقه رقم الموافقه 83615025 بقيمه 8854 ريال بتاريخ ٢٨ اوقست رقم الجو…" at bounding box center [416, 441] width 121 height 103
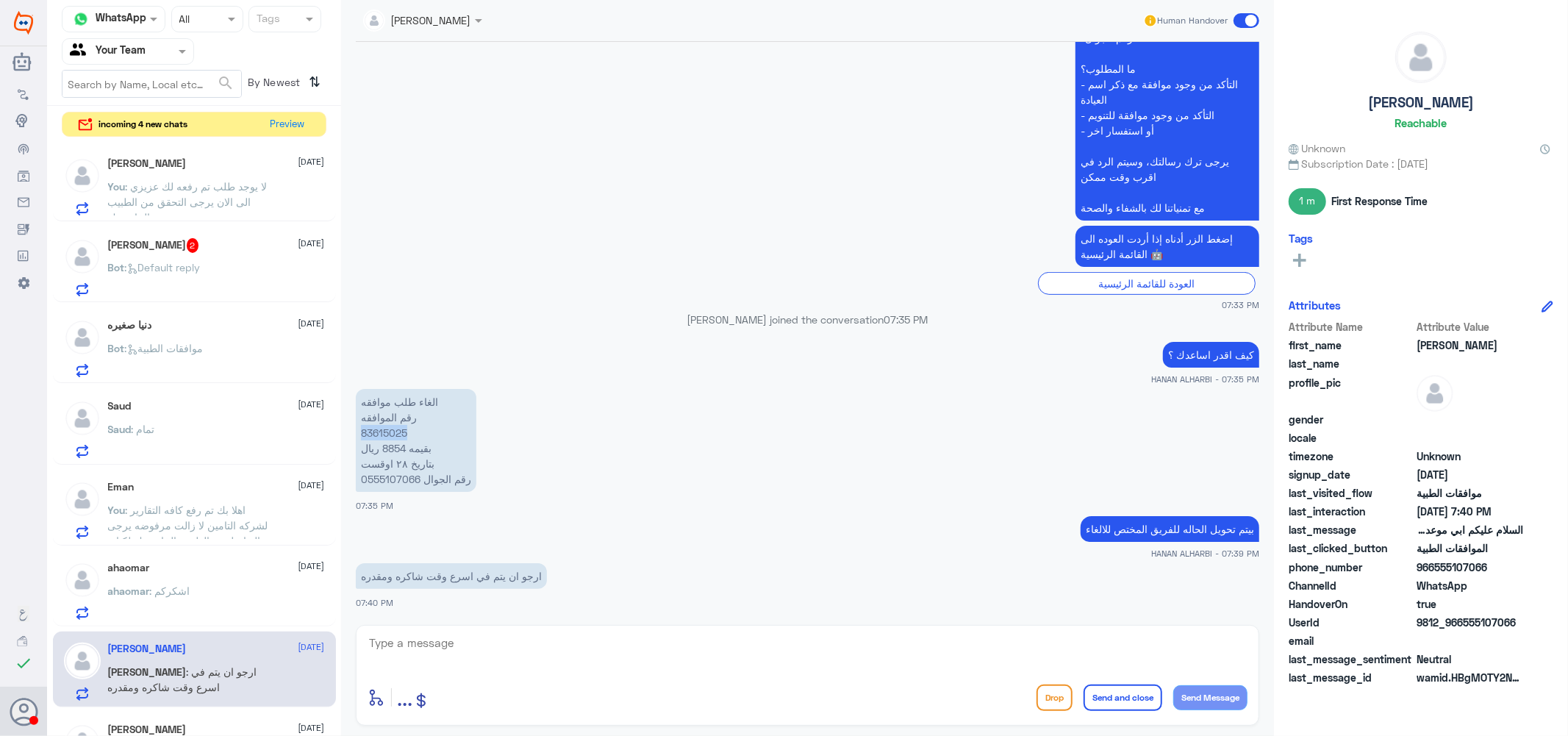
scroll to position [0, 0]
click at [294, 129] on button "Preview" at bounding box center [288, 123] width 46 height 23
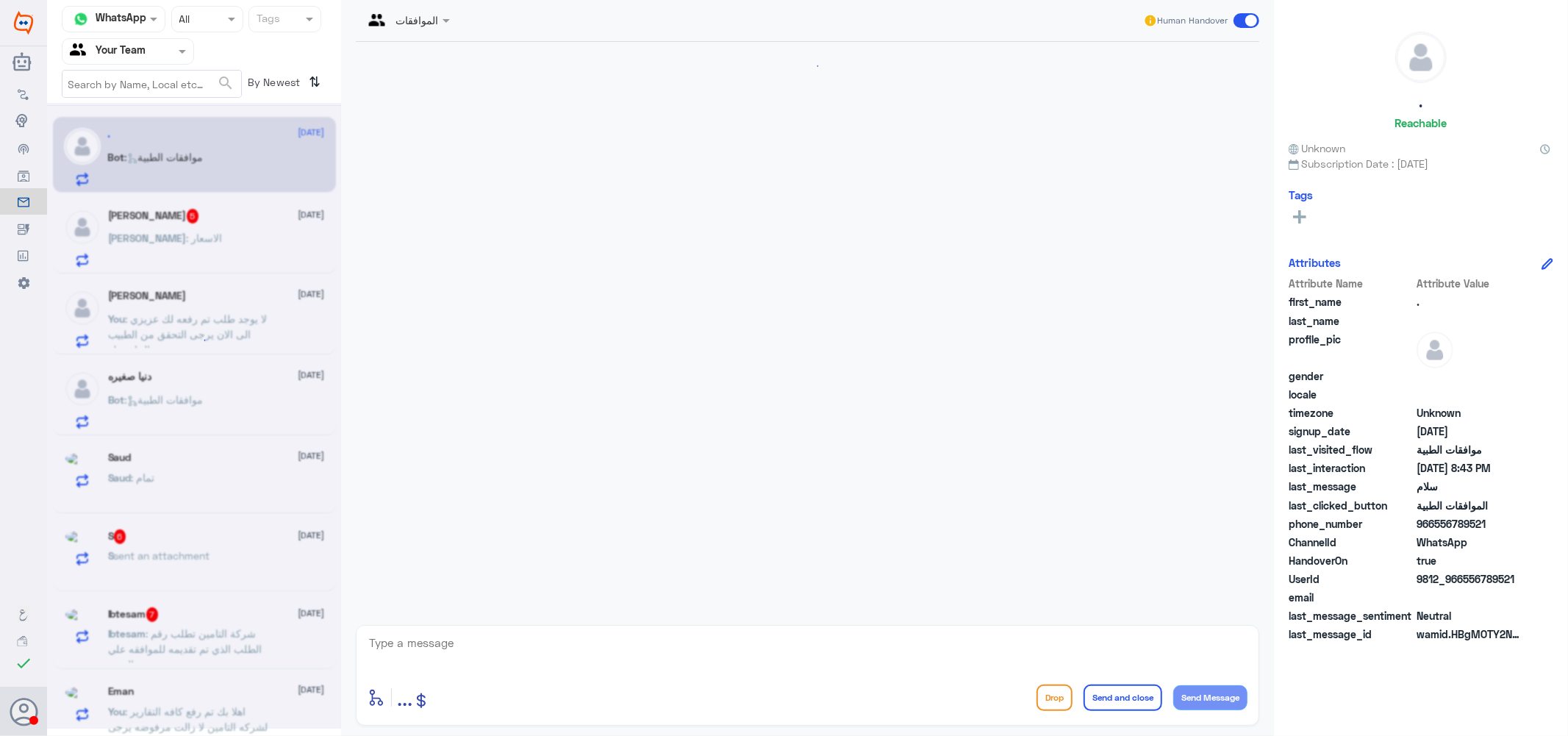
scroll to position [145, 0]
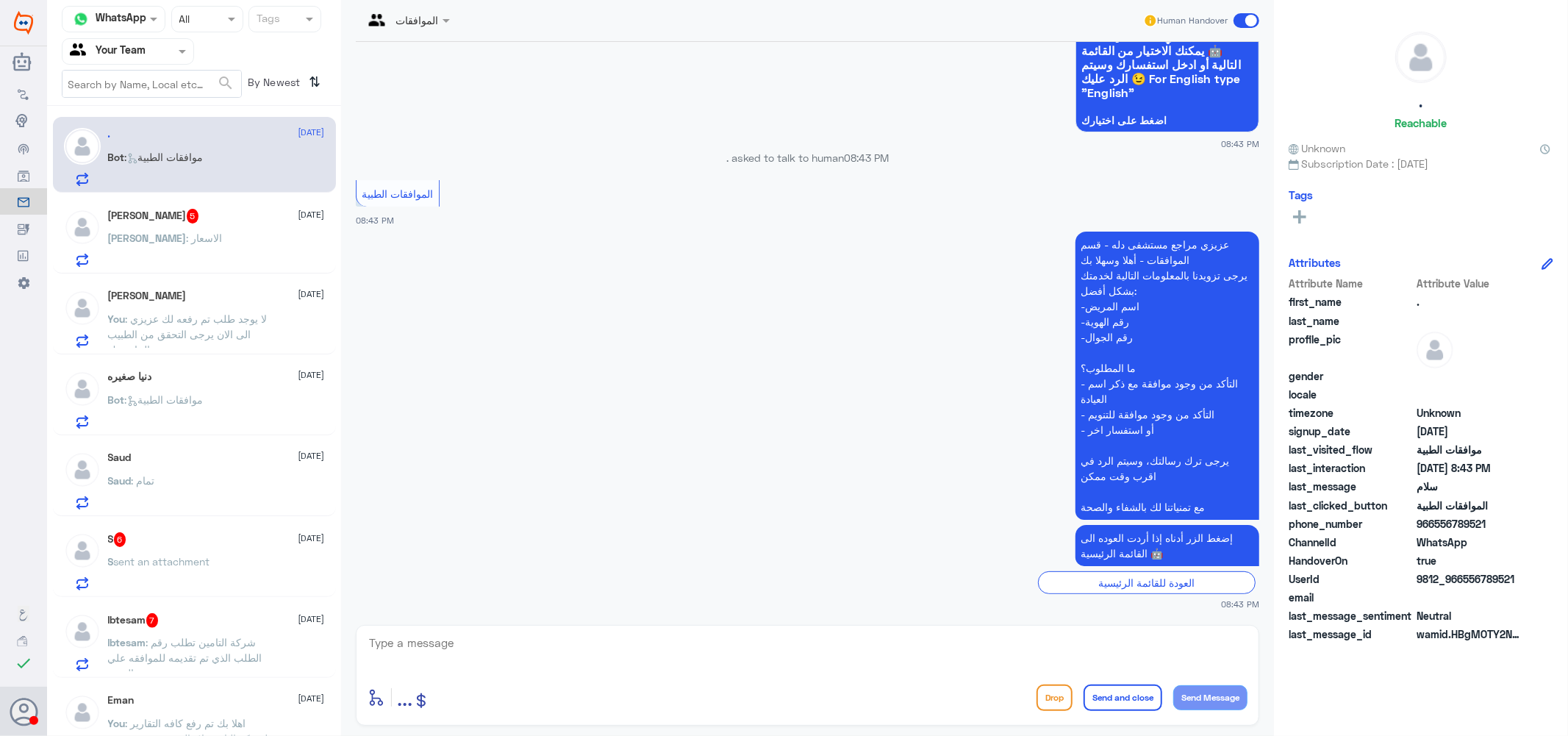
click at [223, 217] on div "[PERSON_NAME] 5 [DATE]" at bounding box center [216, 216] width 217 height 15
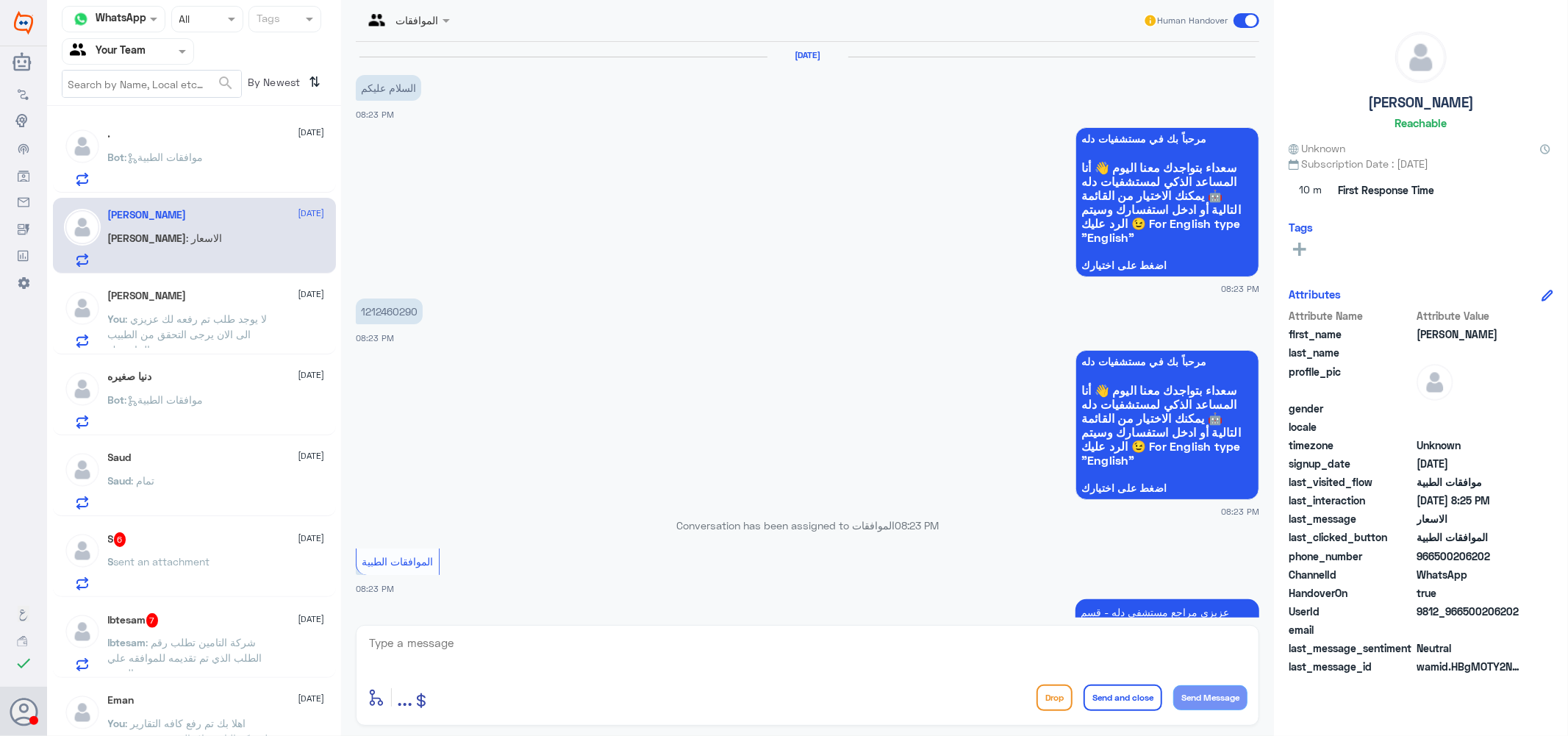
scroll to position [546, 0]
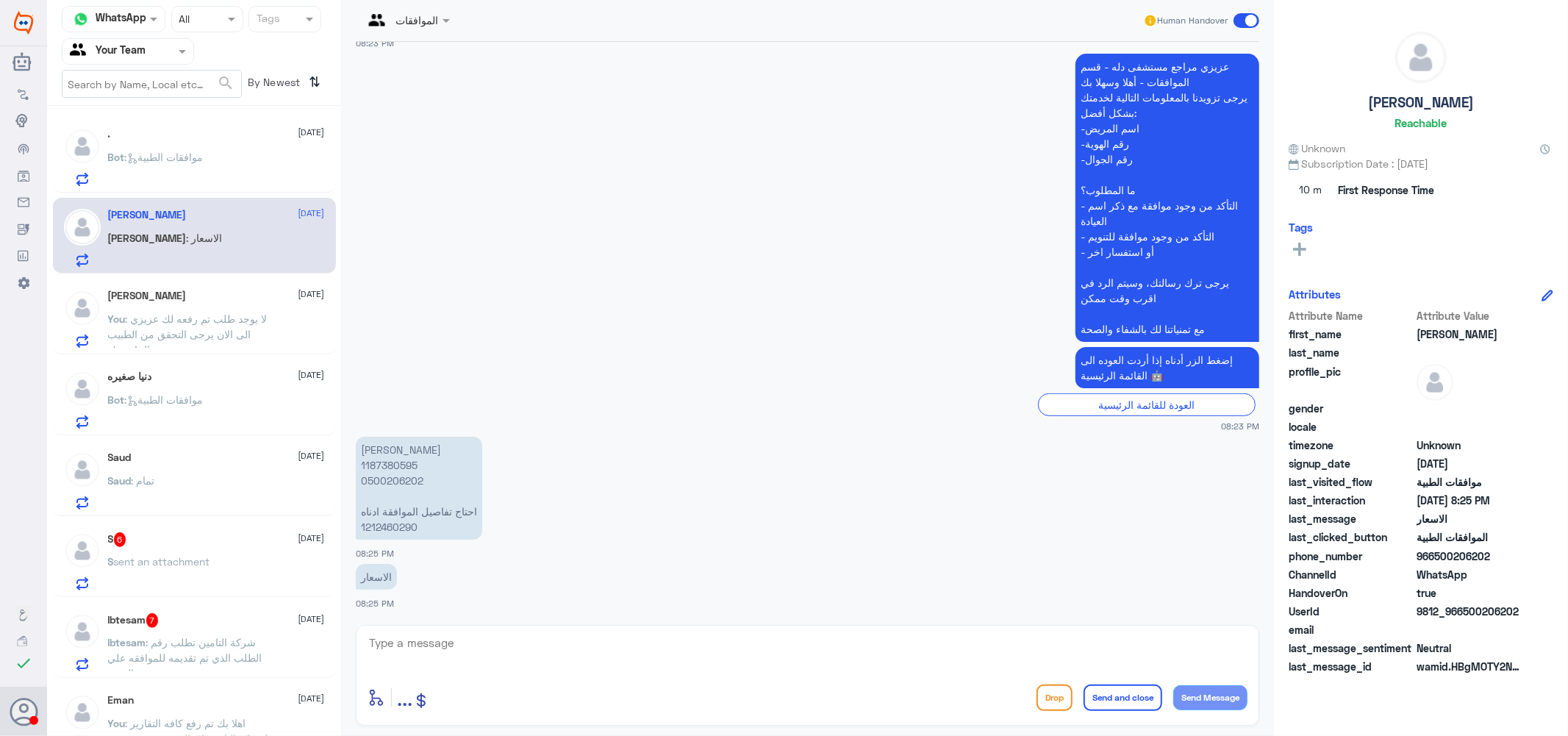
click at [382, 462] on p "[PERSON_NAME] 1187380595 0500206202 احتاج تفاصيل الموافقة ادناه 1212460290" at bounding box center [419, 488] width 126 height 103
click at [488, 655] on textarea at bounding box center [808, 652] width 880 height 36
type textarea "u"
type textarea "عزيزتي الزياره في دله النخيل ؟"
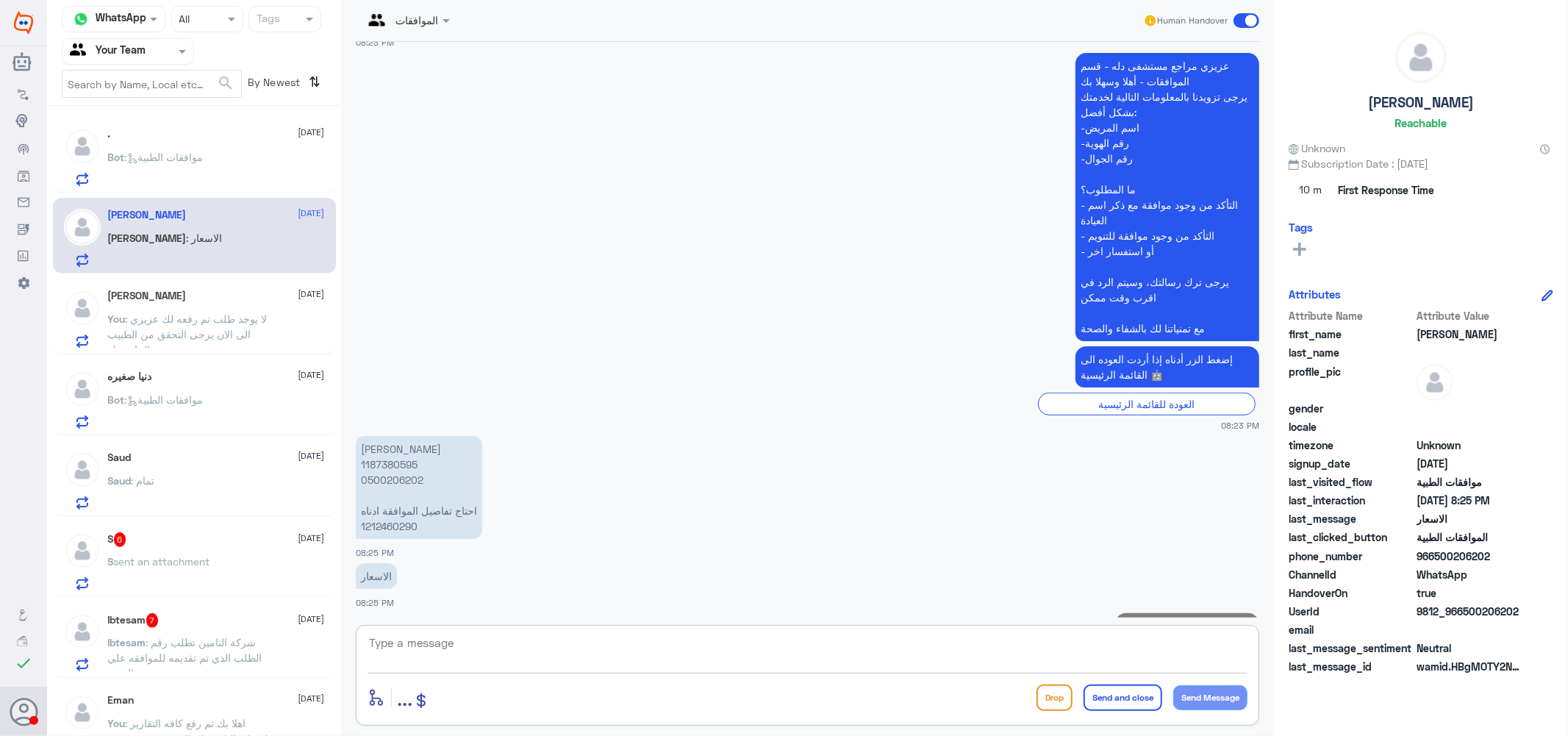
scroll to position [593, 0]
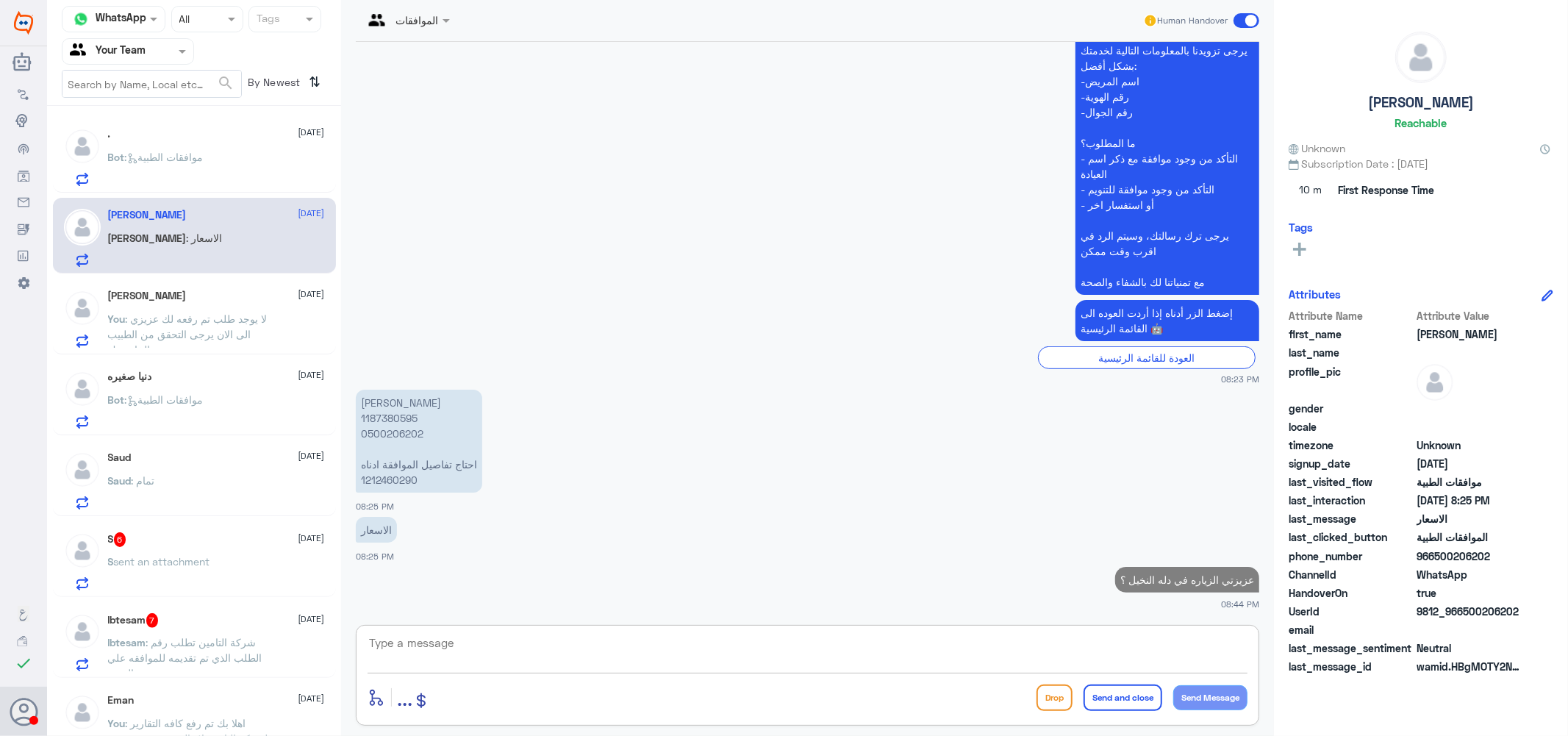
click at [171, 151] on span ": موافقات الطبية" at bounding box center [164, 157] width 79 height 13
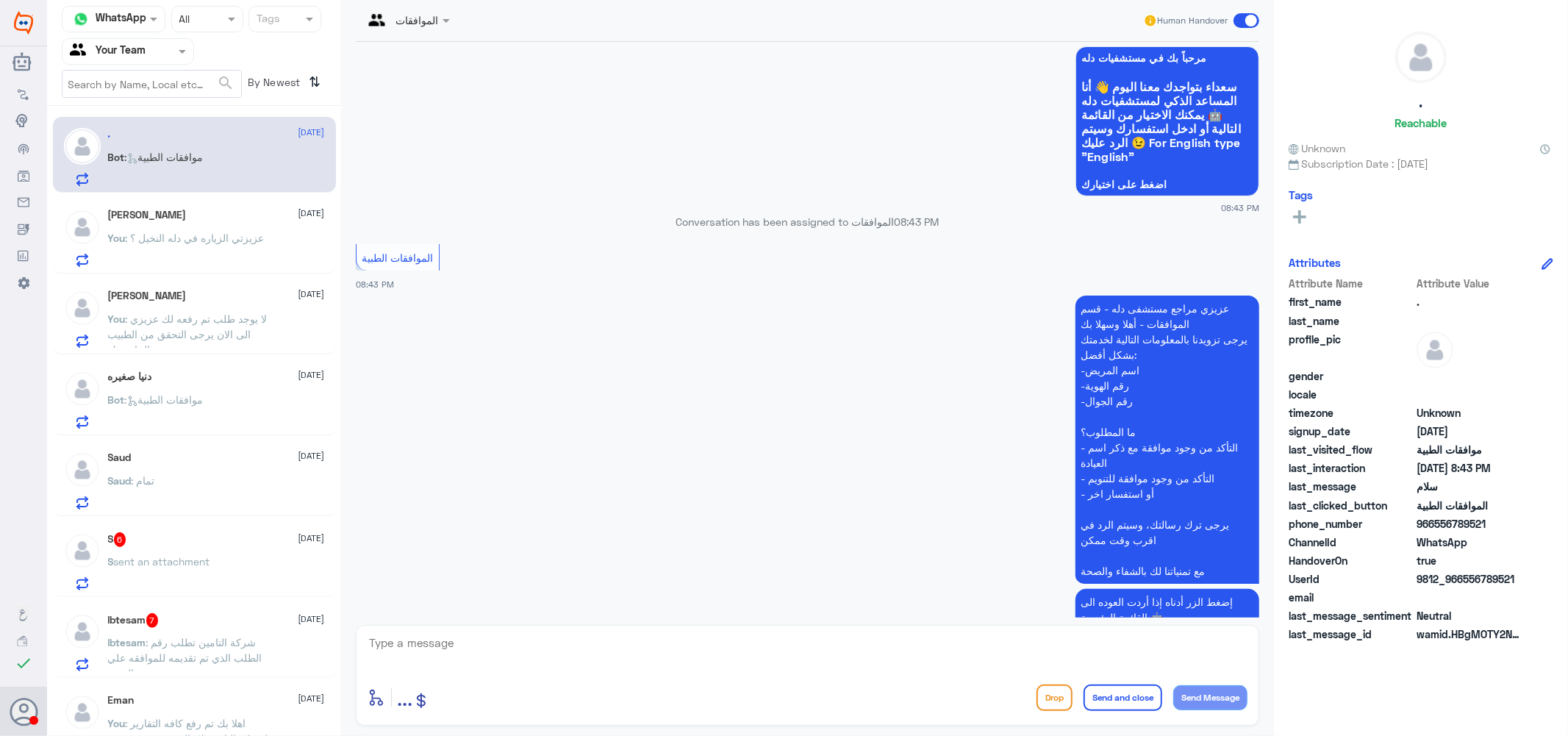
scroll to position [81, 0]
click at [508, 635] on textarea at bounding box center [808, 652] width 880 height 36
type textarea "كيف اقدر اساعدك ؟"
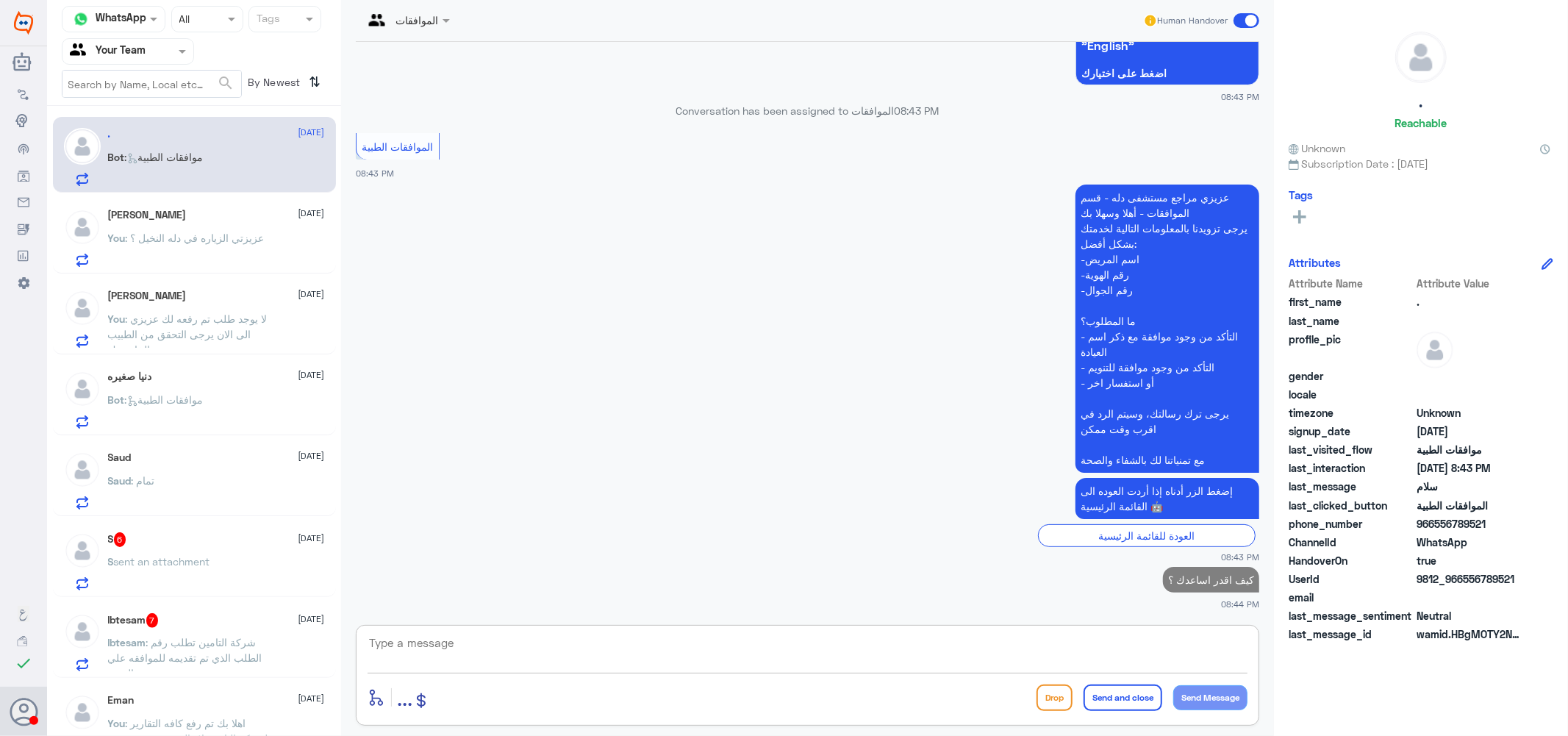
click at [197, 385] on div "دنيا صغيره [DATE] Bot : موافقات الطبية" at bounding box center [216, 400] width 217 height 58
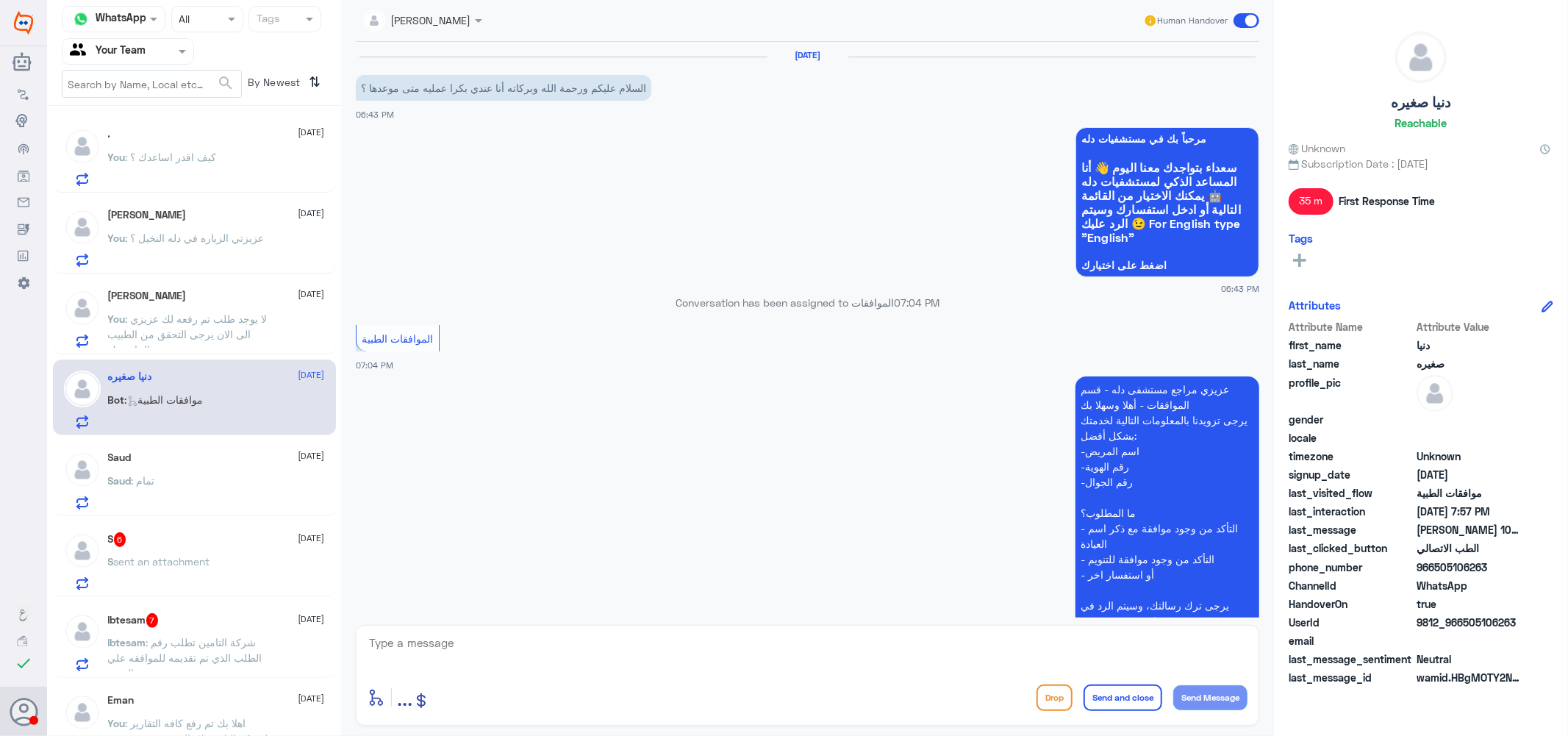
scroll to position [495, 0]
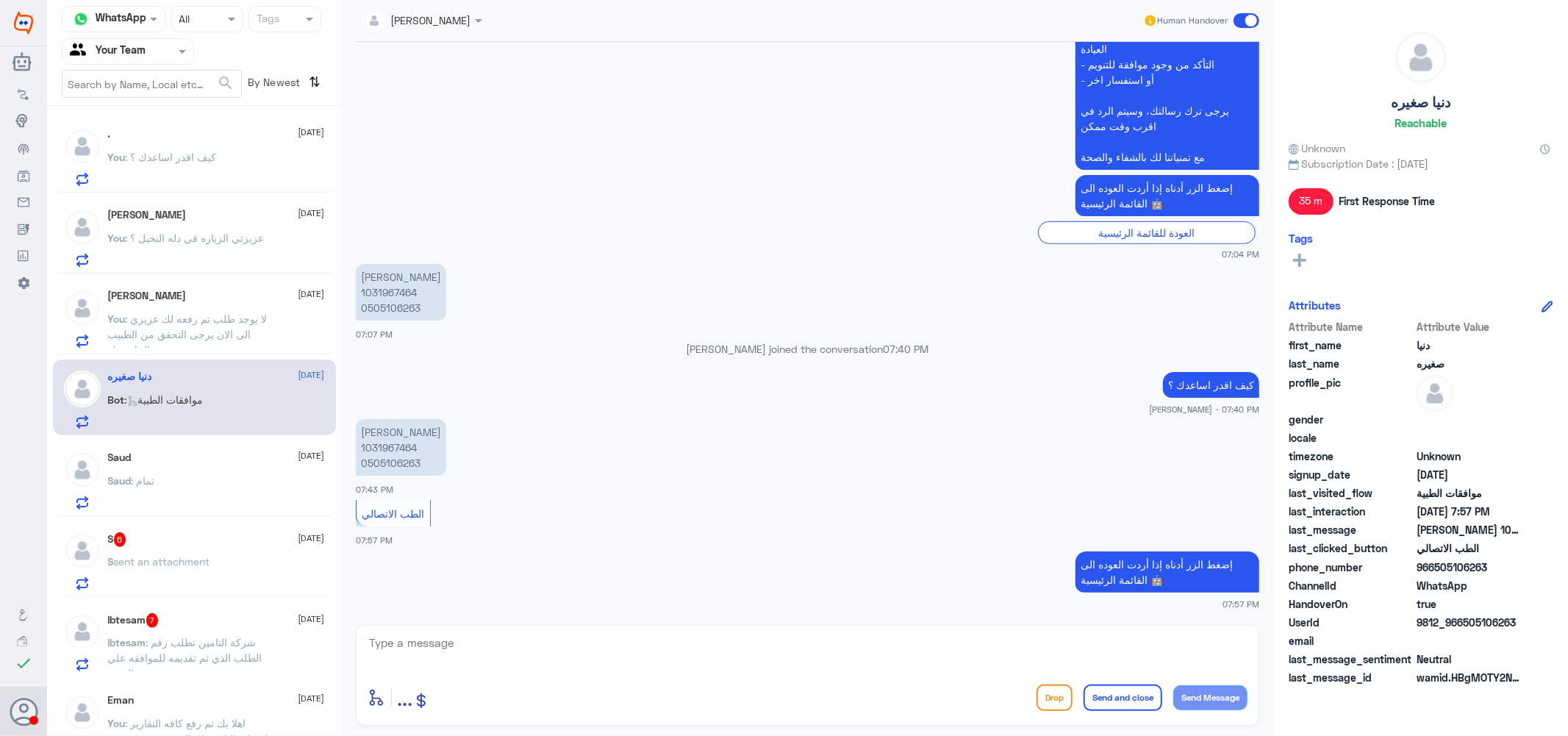
click at [1201, 388] on p "كيف اقدر اساعدك ؟" at bounding box center [1211, 385] width 96 height 26
click at [960, 655] on textarea at bounding box center [808, 652] width 880 height 36
paste textarea "كيف اقدر اساعدك ؟"
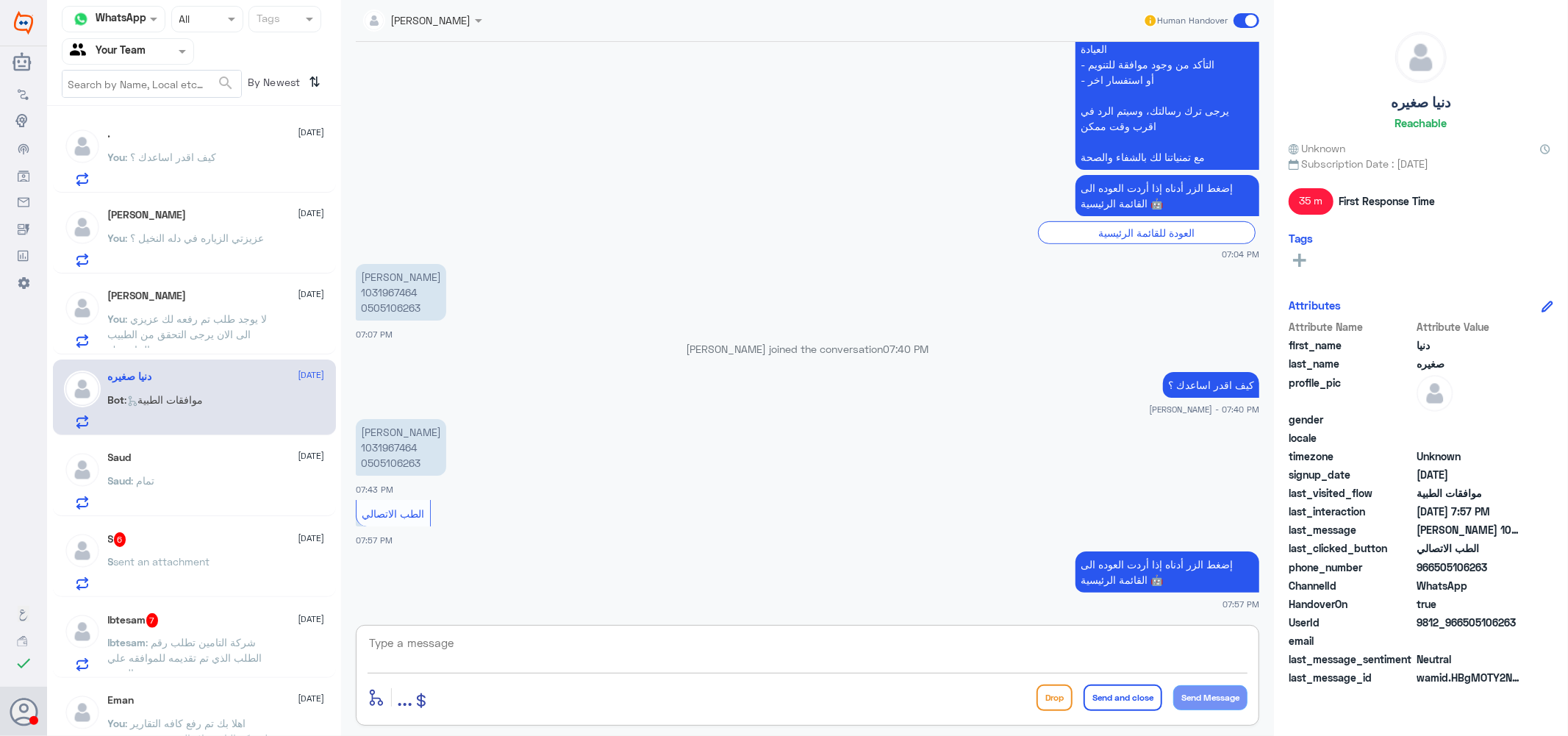
type textarea "كيف اقدر اساعدك ؟"
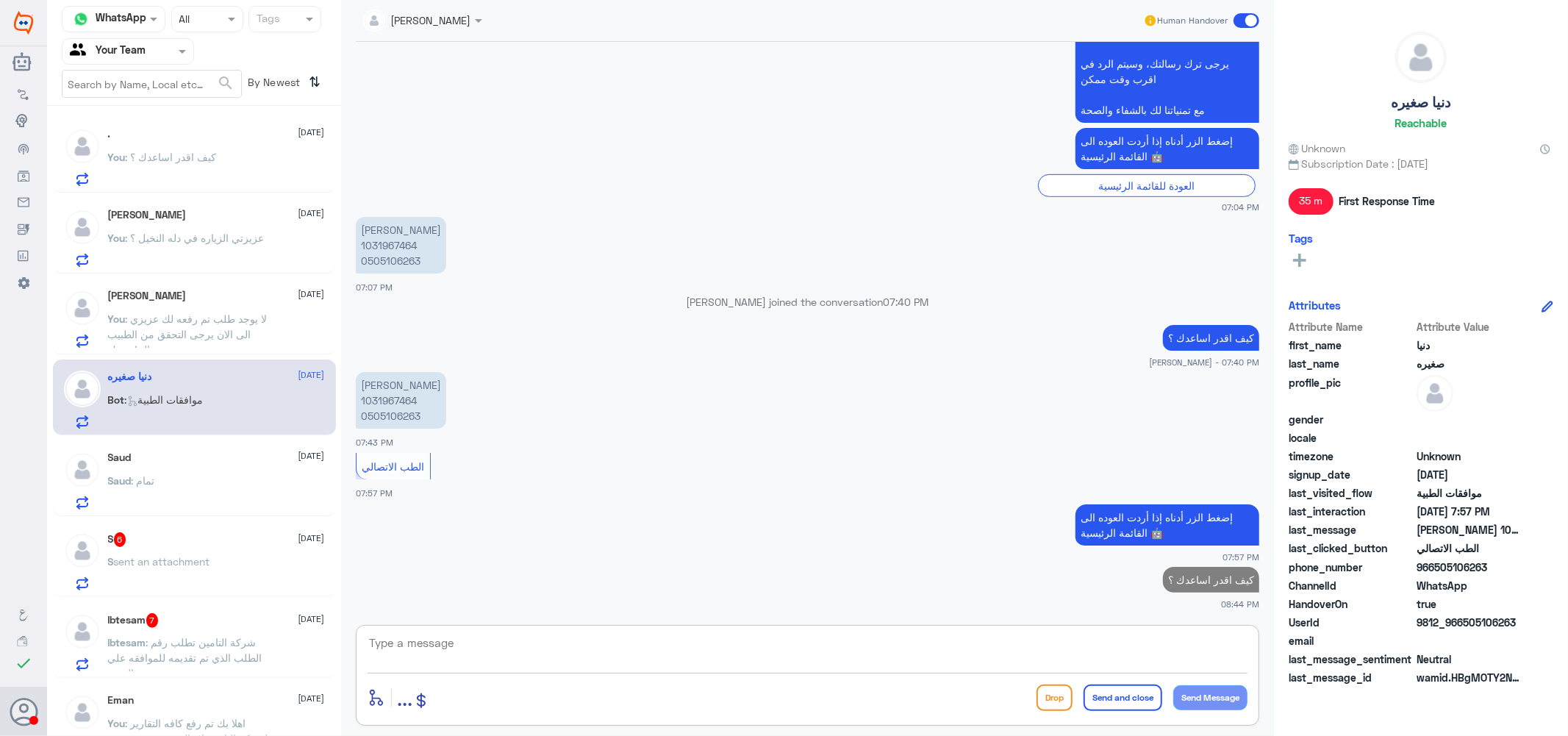
click at [165, 537] on div "S 6 [DATE]" at bounding box center [216, 539] width 217 height 15
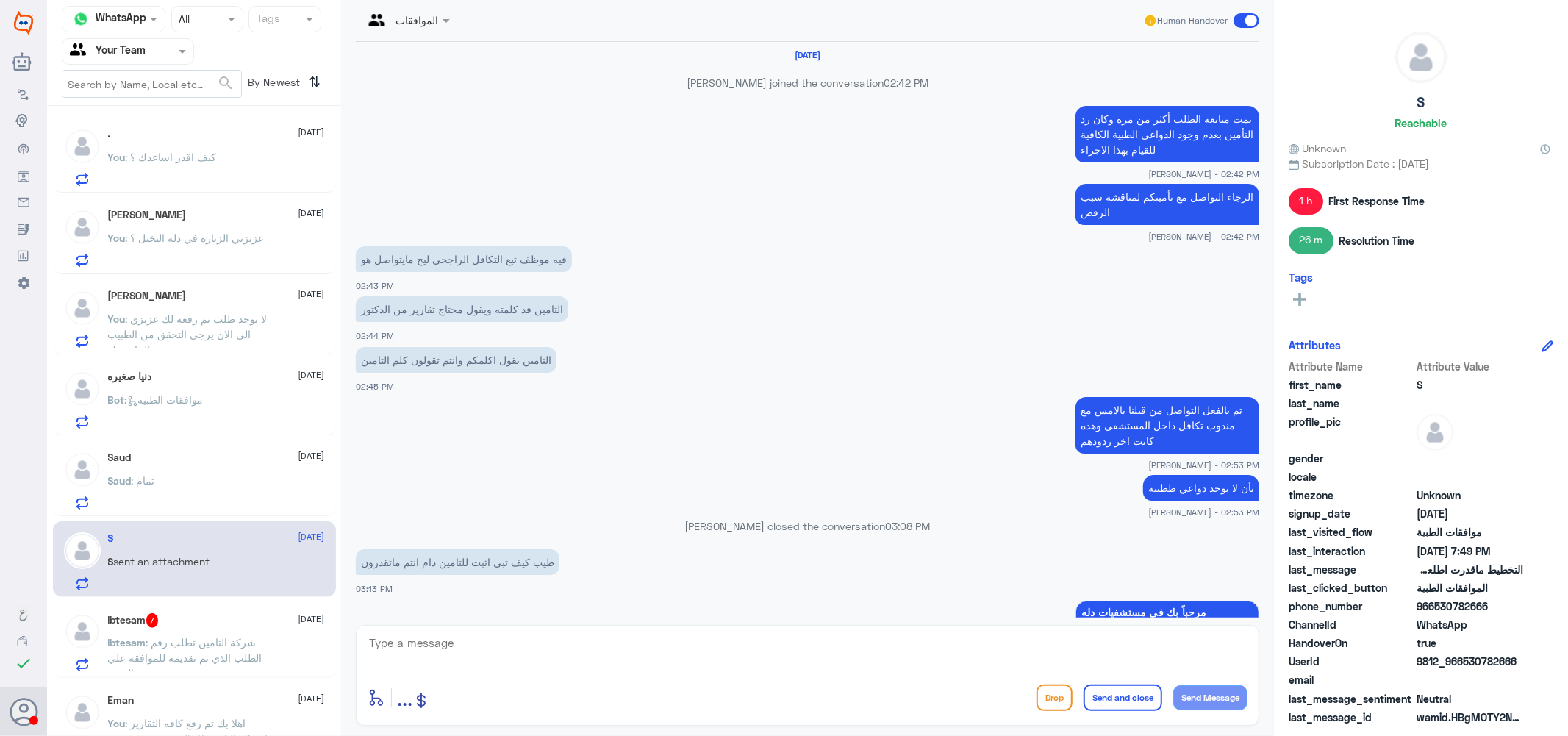
scroll to position [1322, 0]
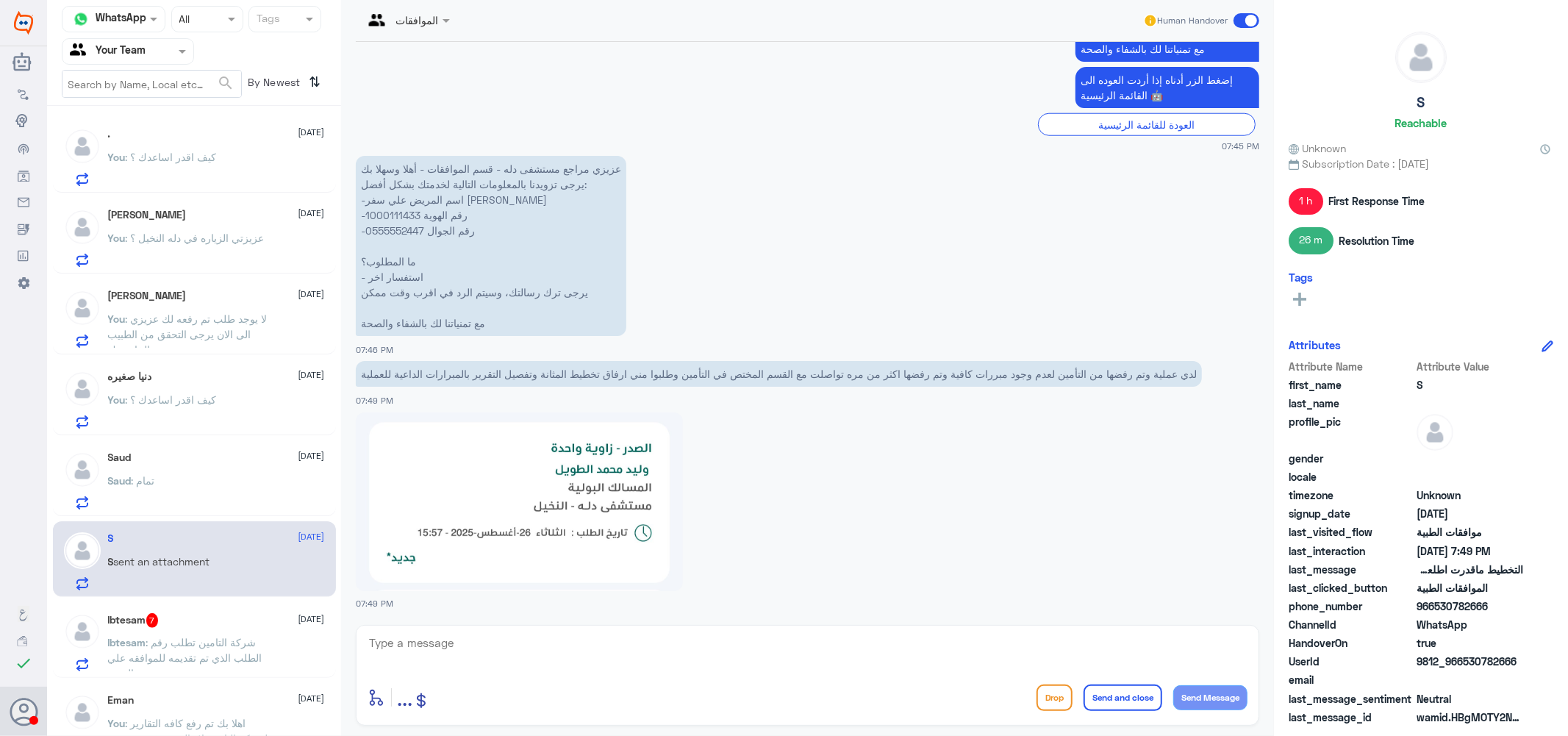
click at [392, 210] on p "عزيزي مراجع مستشفى دله - قسم الموافقات - أهلا وسهلا بك يرجى تزويدنا بالمعلومات …" at bounding box center [491, 246] width 271 height 180
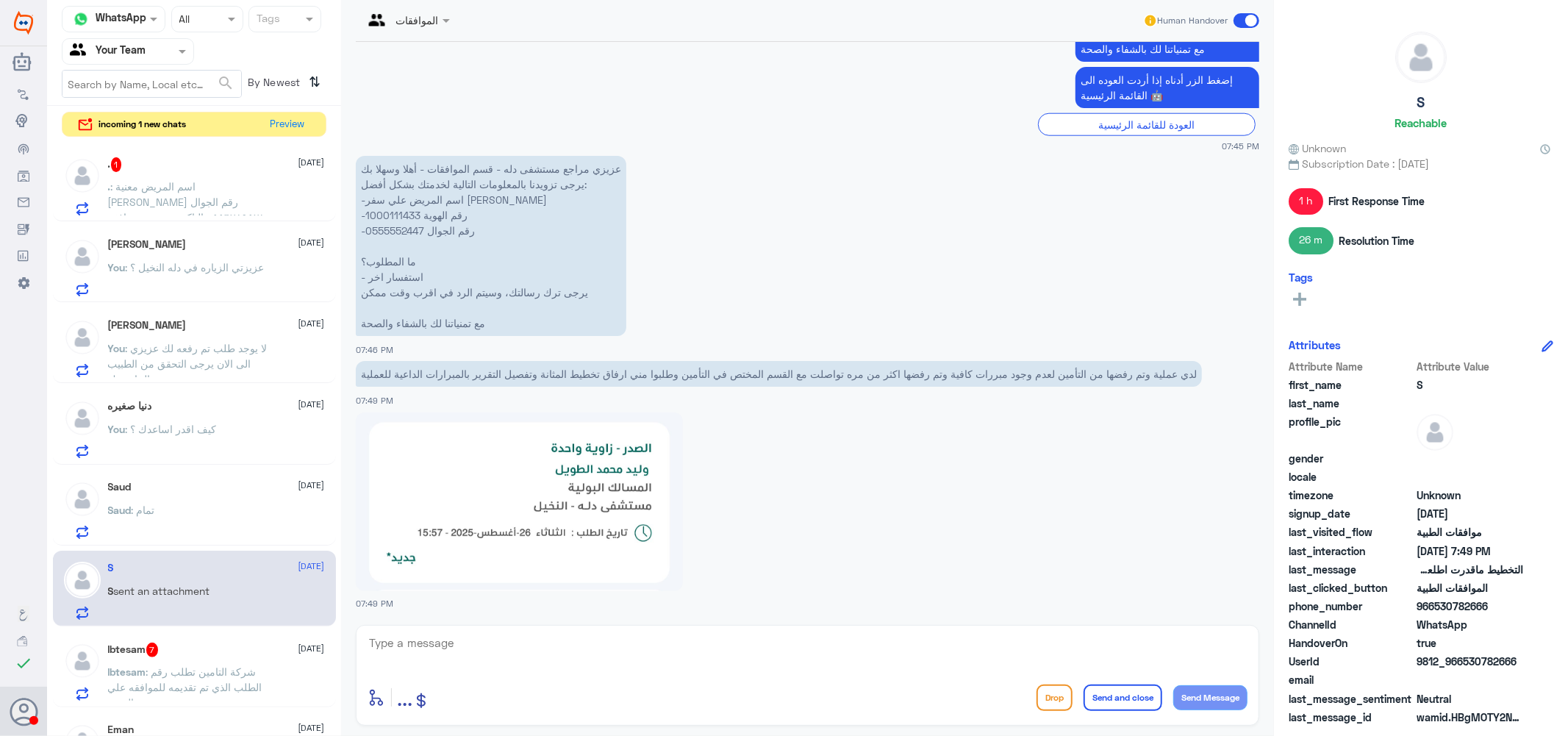
drag, startPoint x: 502, startPoint y: 655, endPoint x: 512, endPoint y: 663, distance: 12.8
click at [507, 655] on textarea at bounding box center [808, 652] width 880 height 36
type textarea "j"
type textarea "تم تحويل الحاله للفريق المختص للعمل عليها"
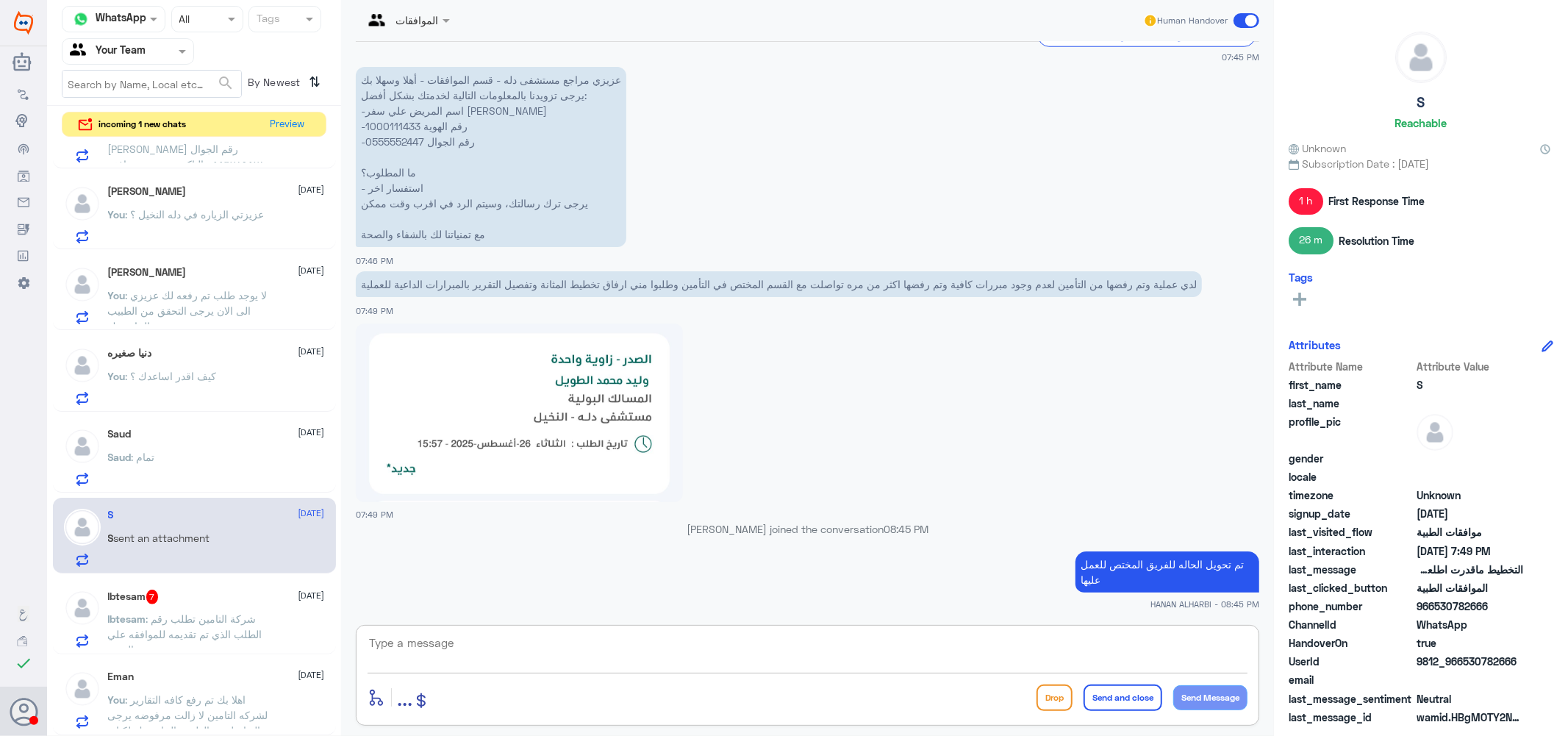
scroll to position [163, 0]
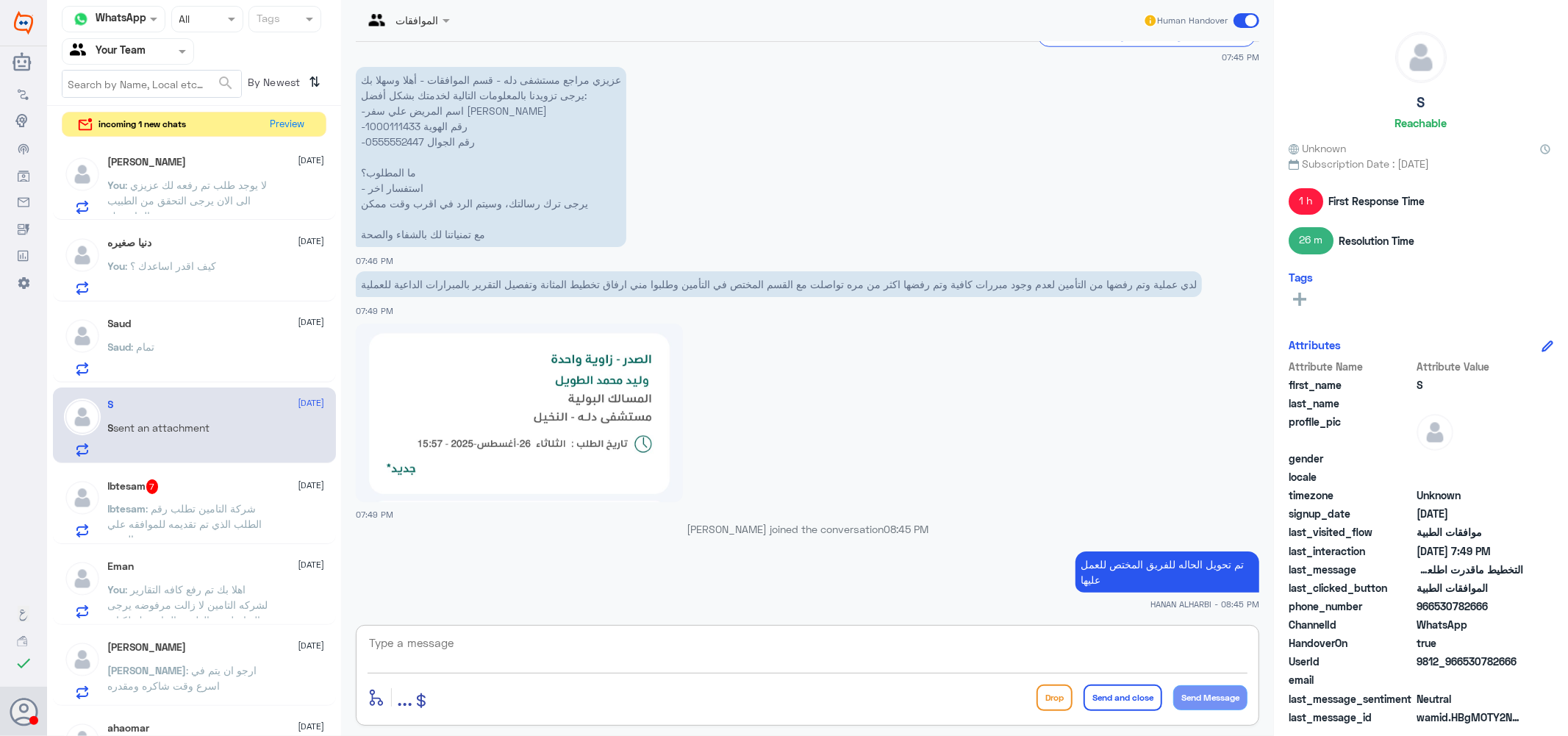
click at [176, 506] on span ": شركة التامين تطلب رقم الطلب الذي تم تقديمه للموافقه علي التنويم" at bounding box center [186, 524] width 155 height 43
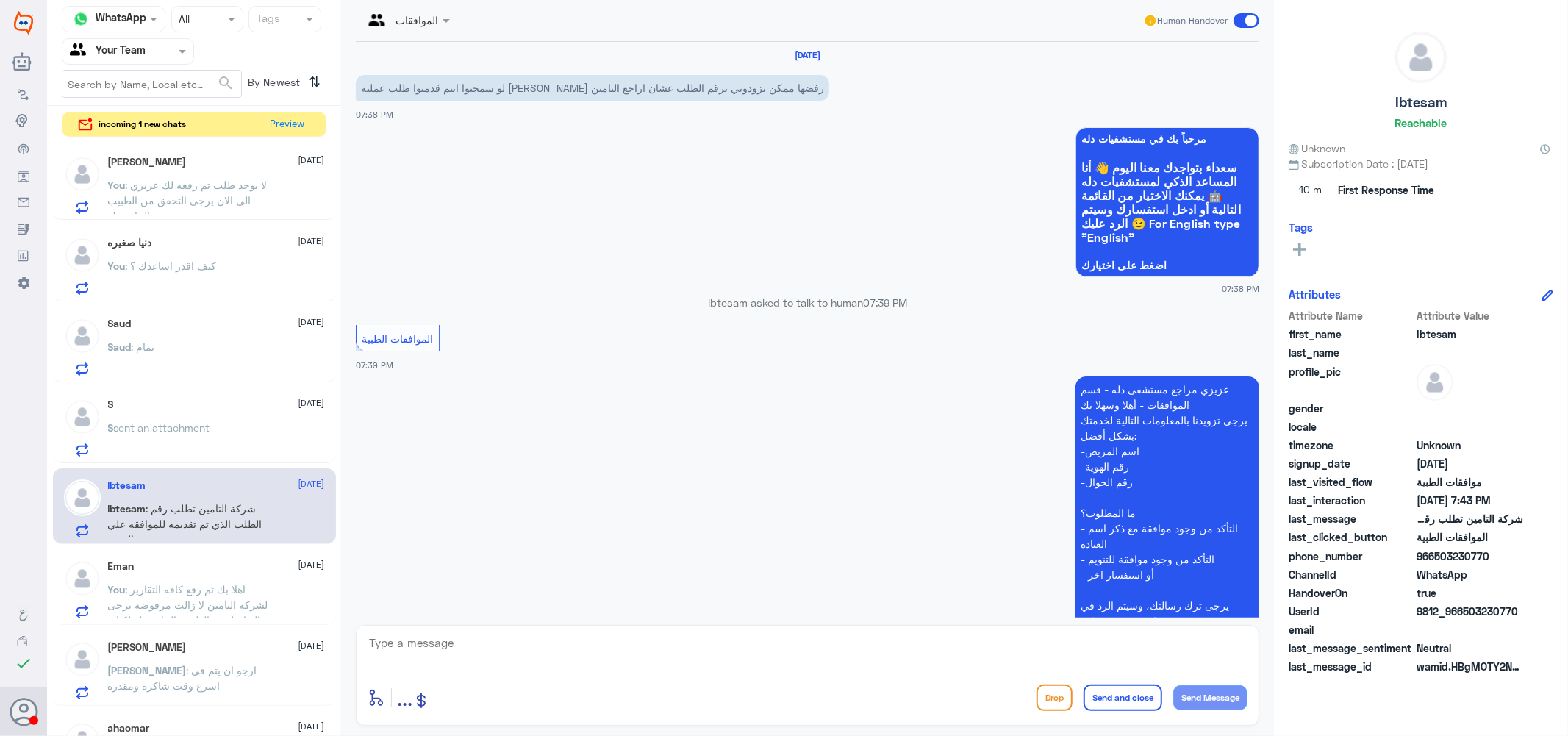
scroll to position [397, 0]
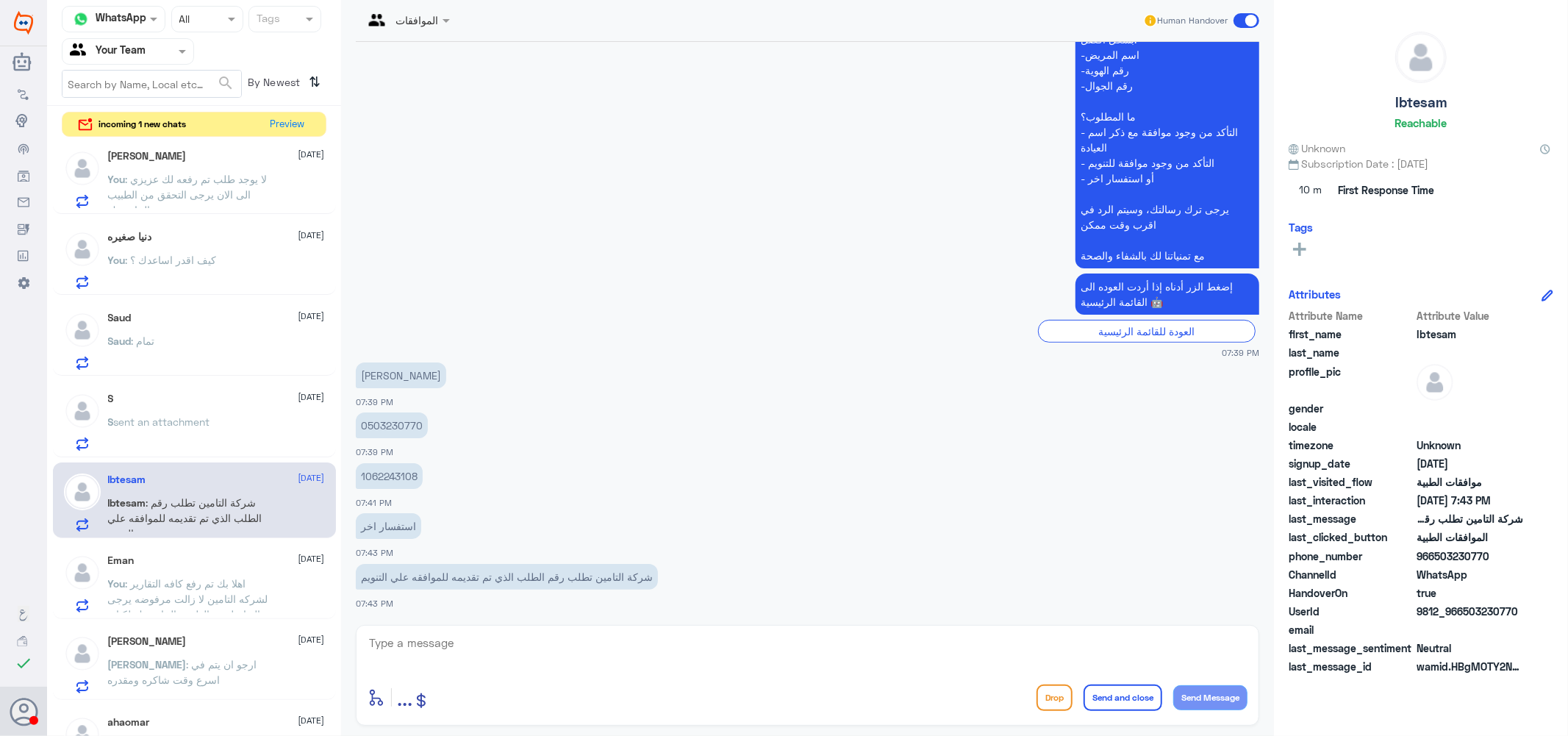
click at [390, 474] on p "1062243108" at bounding box center [389, 476] width 67 height 26
click at [488, 653] on textarea at bounding box center [808, 652] width 880 height 36
type textarea "l"
type textarea "h"
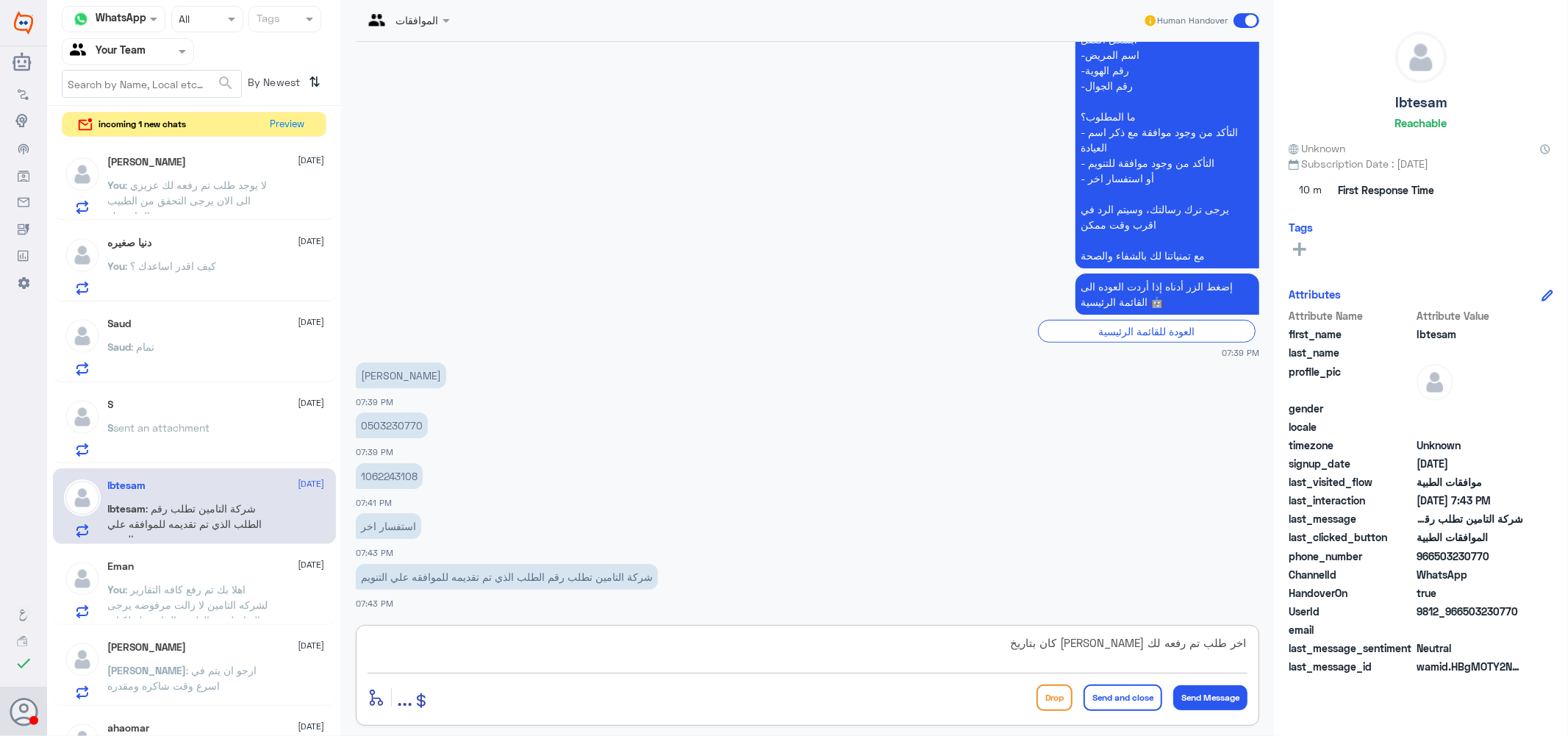
click at [1154, 640] on textarea "اخر طلب تم رفعه لك [PERSON_NAME] كان بتاريخ" at bounding box center [808, 652] width 880 height 36
click at [1210, 643] on textarea "اخر طلب تم رفعه لك [PERSON_NAME] كان بتاريخ" at bounding box center [808, 652] width 880 height 36
click at [1003, 644] on textarea "اخر طلب للتنويم تم رفعه لك عزيزي كان بتاريخ" at bounding box center [808, 652] width 880 height 36
click at [964, 644] on textarea "اخر طلب للتنويم تم رفعه لك عزيزي كان بتاريخ 24/8" at bounding box center [808, 652] width 880 height 36
paste textarea "121310916"
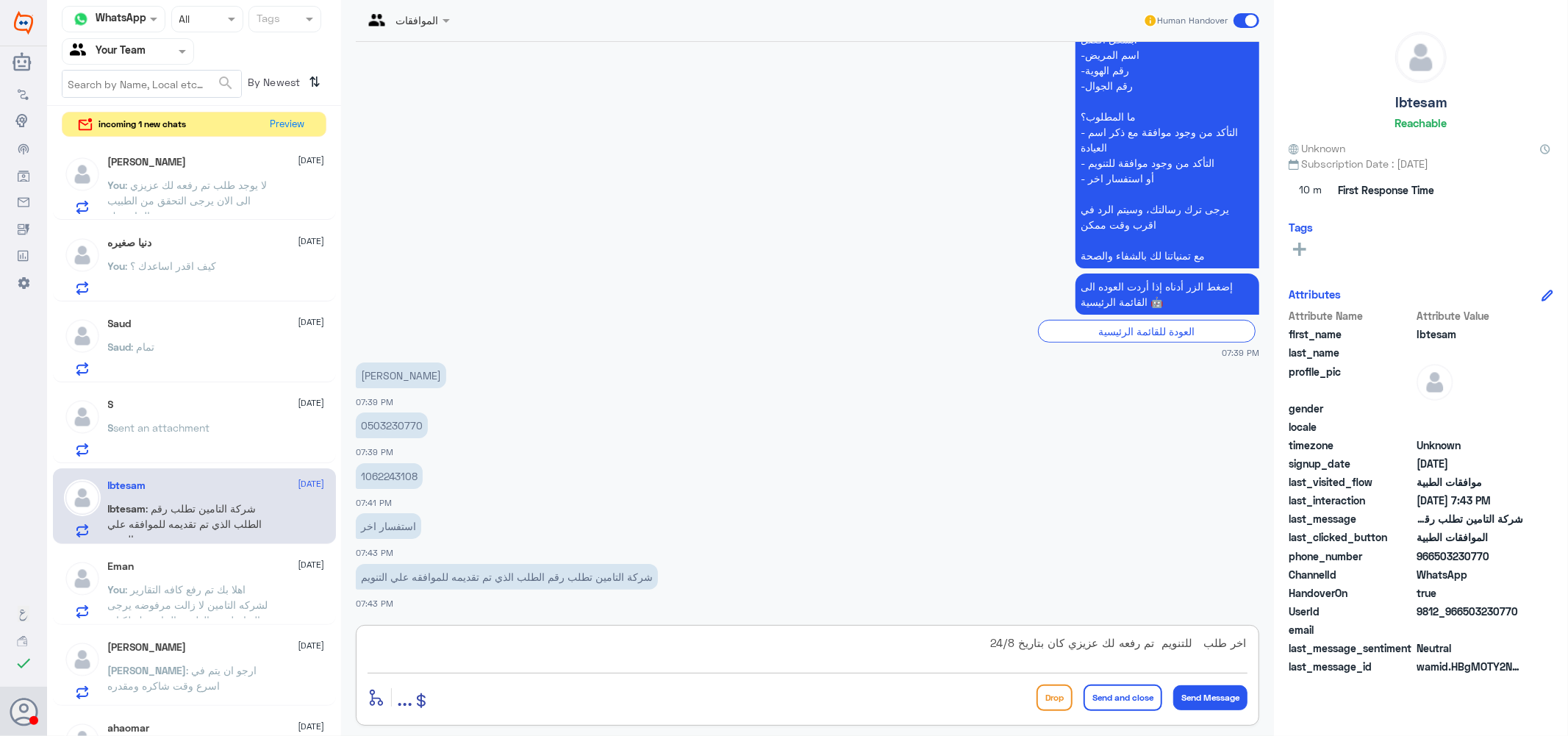
type textarea "اخر طلب للتنويم تم رفعه لك عزيزي كان بتاريخ 24/8 121310916"
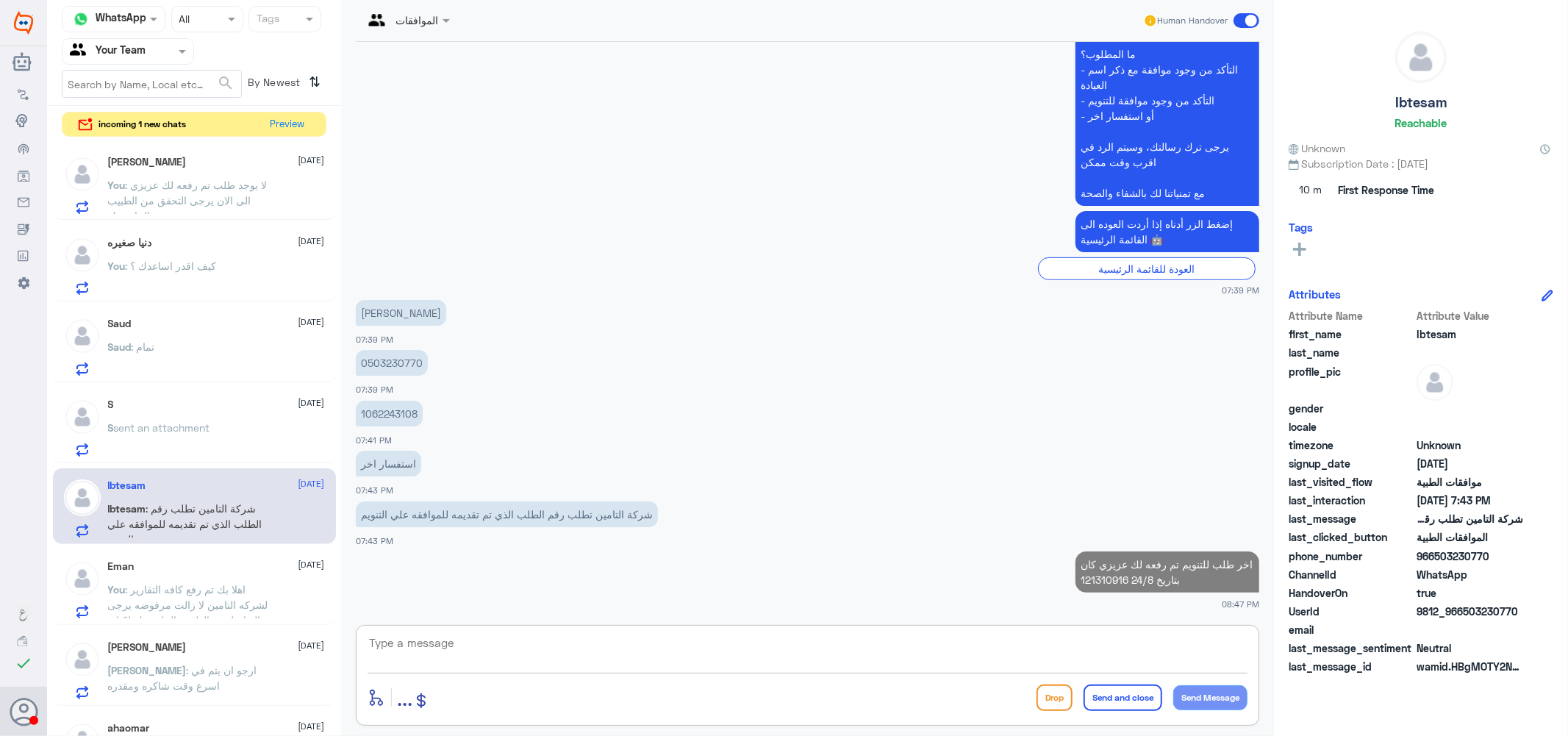
scroll to position [245, 0]
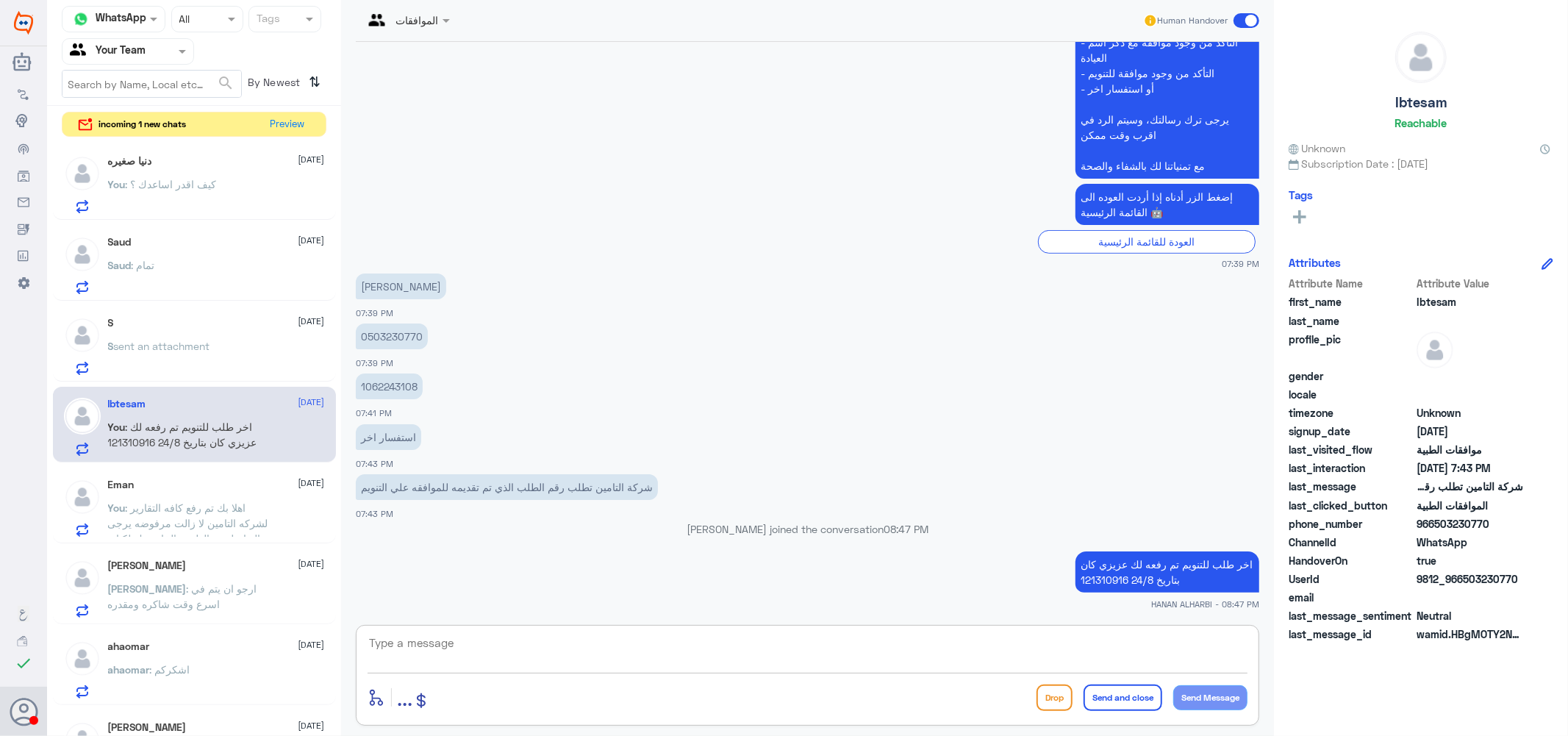
click at [201, 576] on div "Nora [DATE] Nora : ارجو ان يتم في اسرع وقت شاكره ومقدره" at bounding box center [216, 589] width 217 height 58
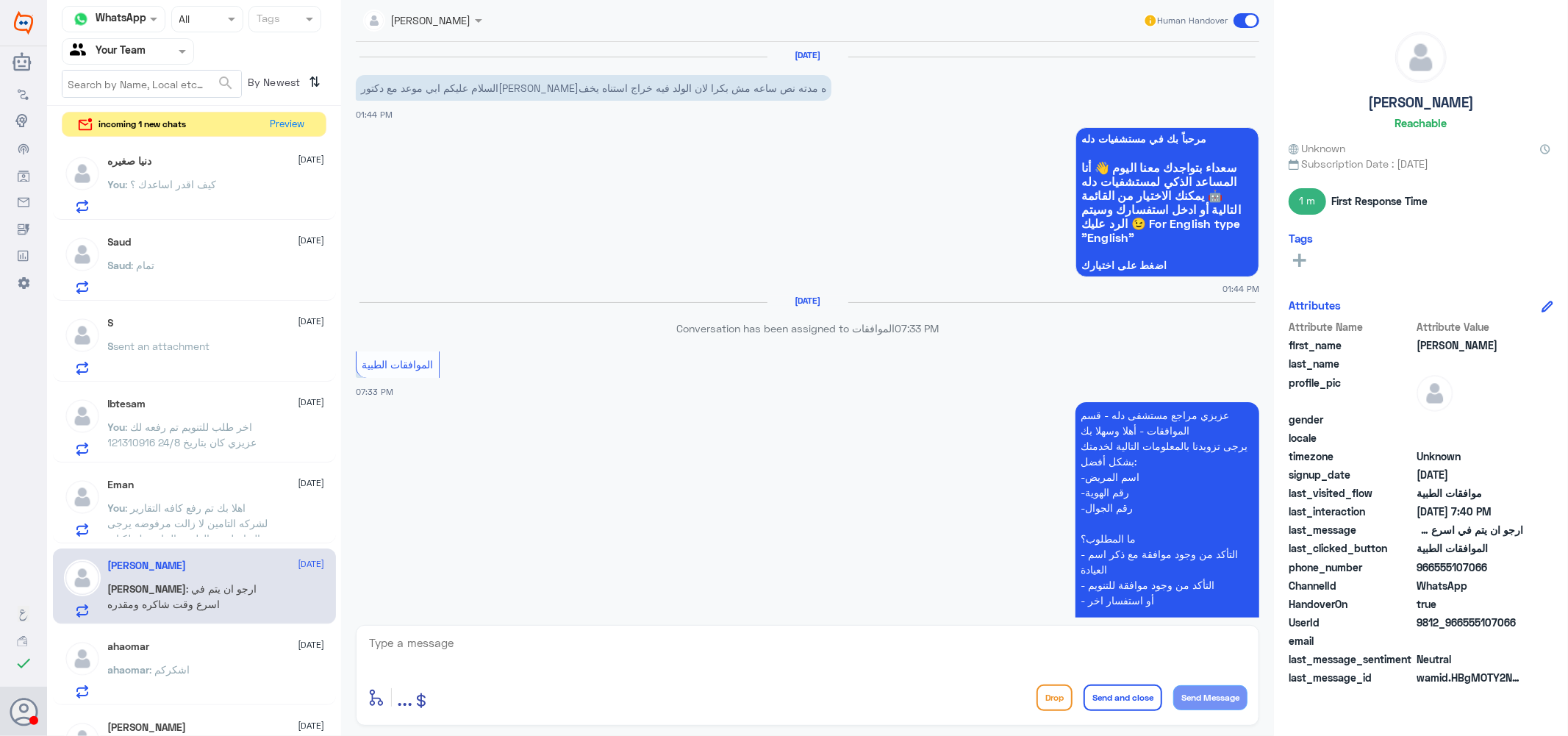
scroll to position [471, 0]
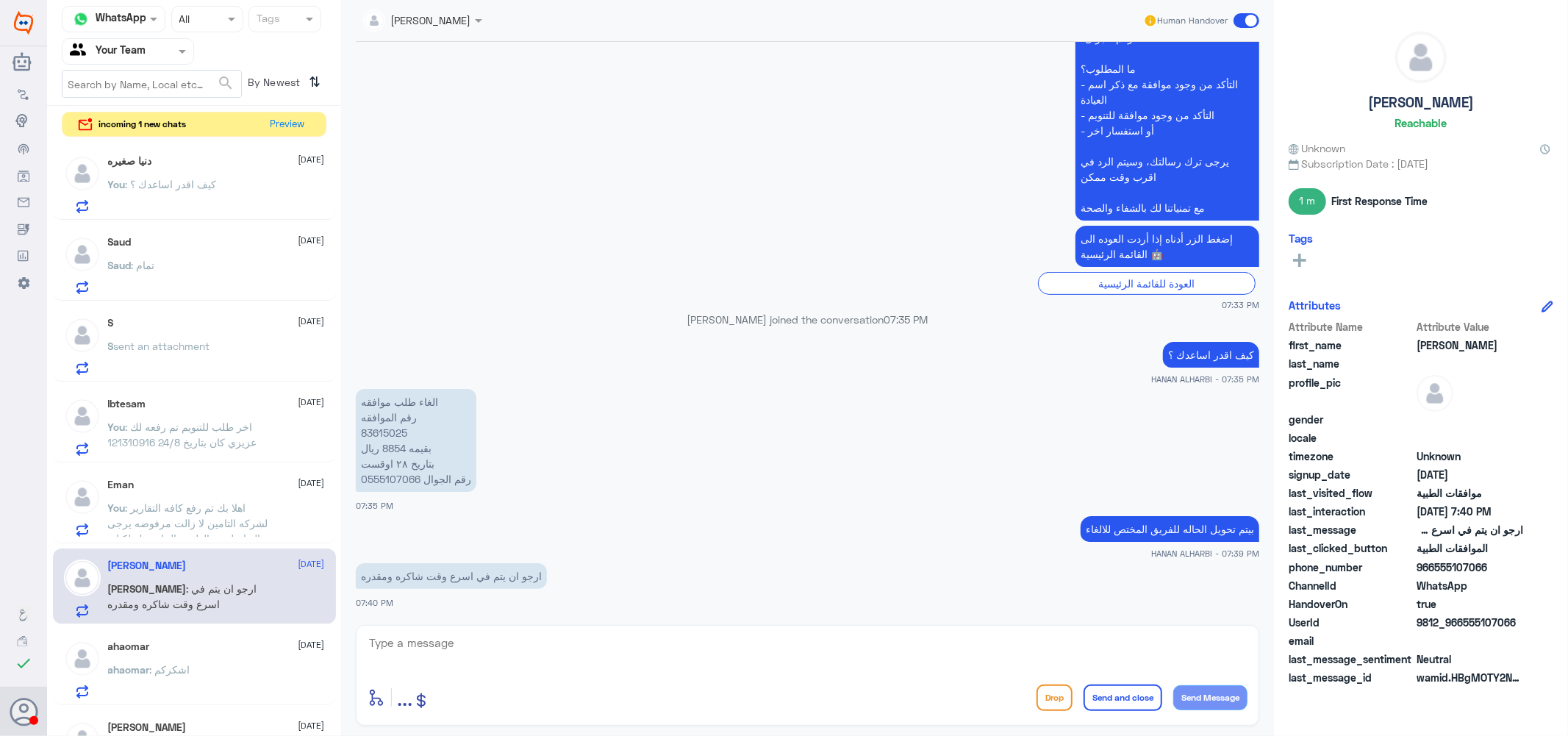
click at [384, 430] on p "الغاء طلب موافقه رقم الموافقه 83615025 بقيمه 8854 ريال بتاريخ ٢٨ اوقست رقم الجو…" at bounding box center [416, 441] width 121 height 103
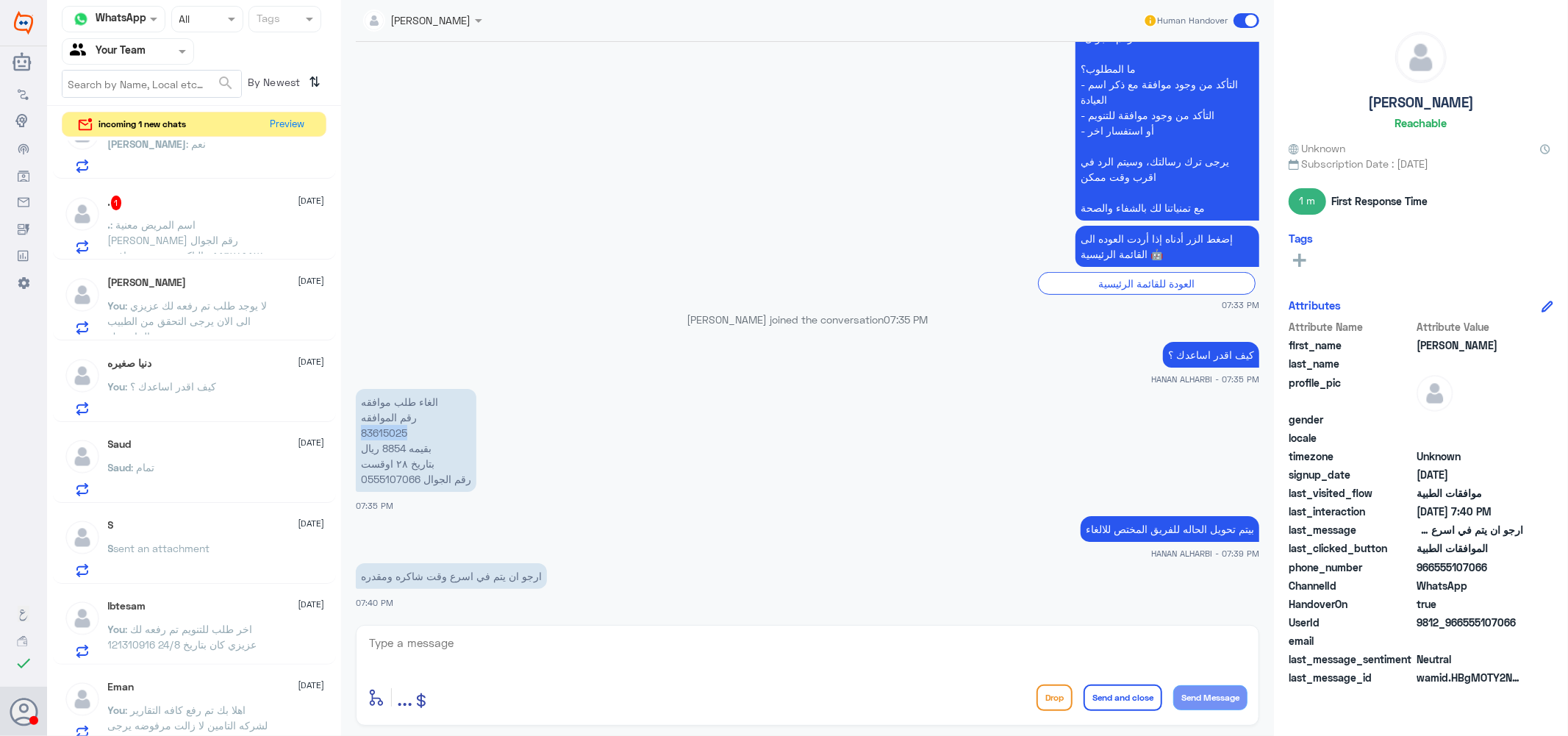
scroll to position [0, 0]
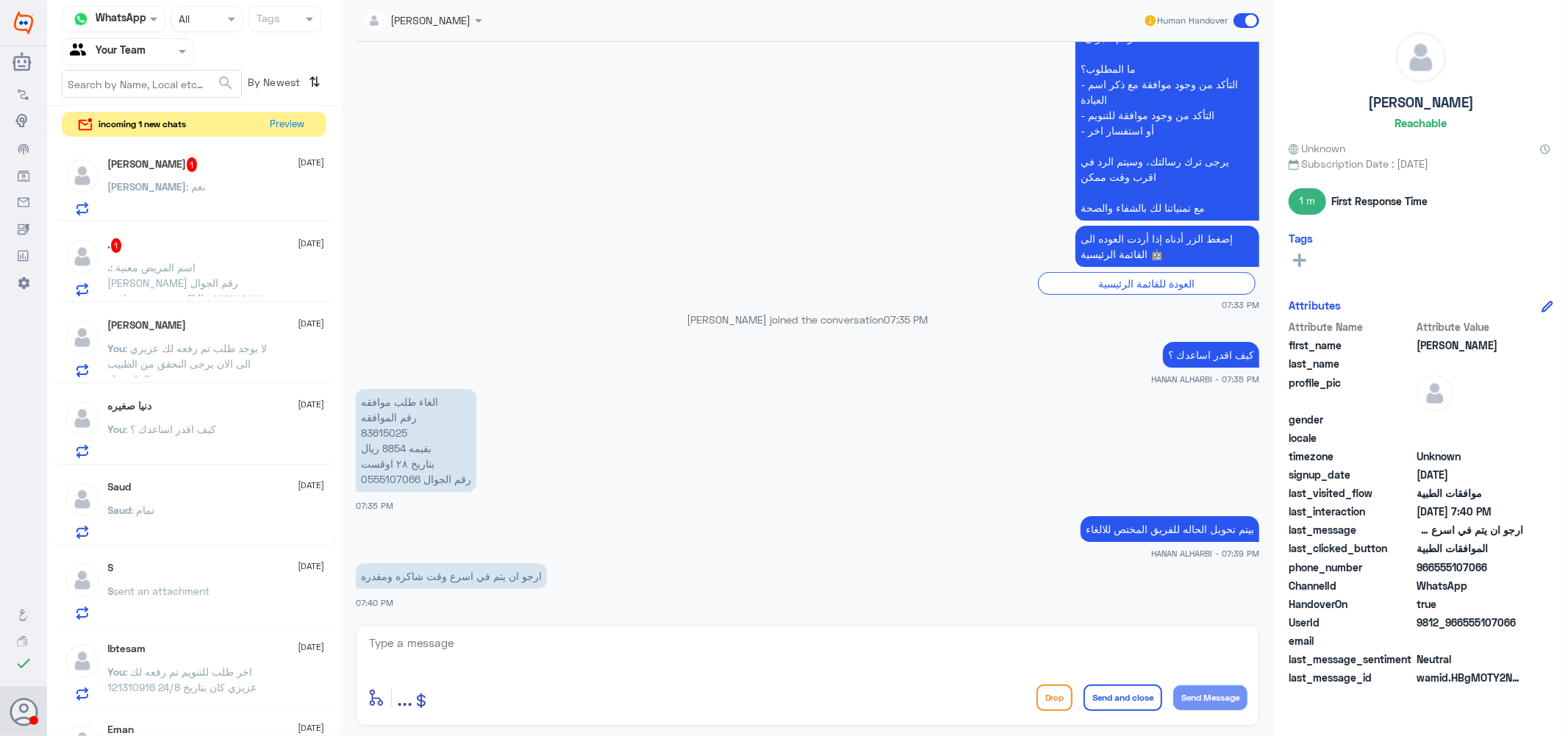
click at [181, 185] on div "[PERSON_NAME] : نعم" at bounding box center [216, 199] width 217 height 33
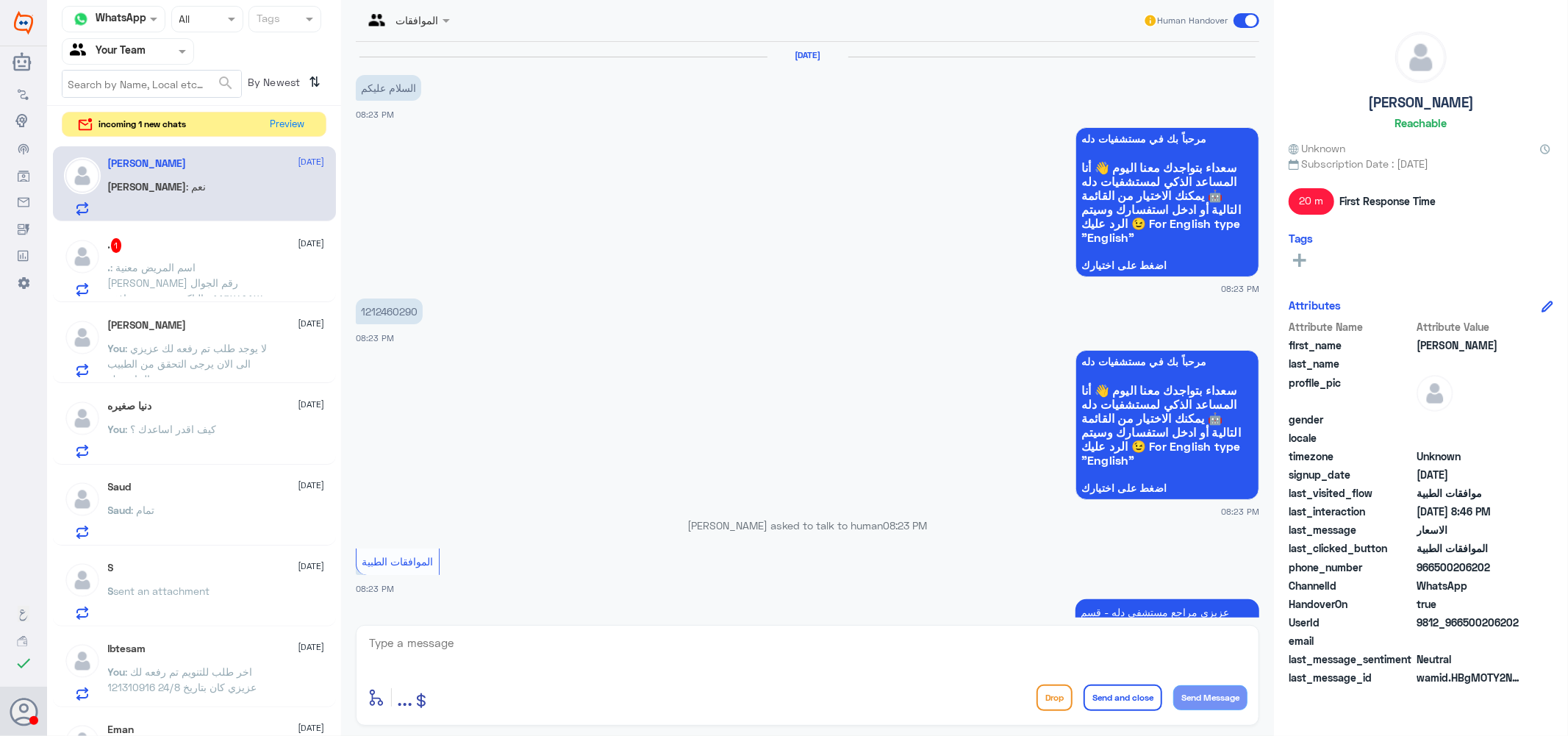
scroll to position [670, 0]
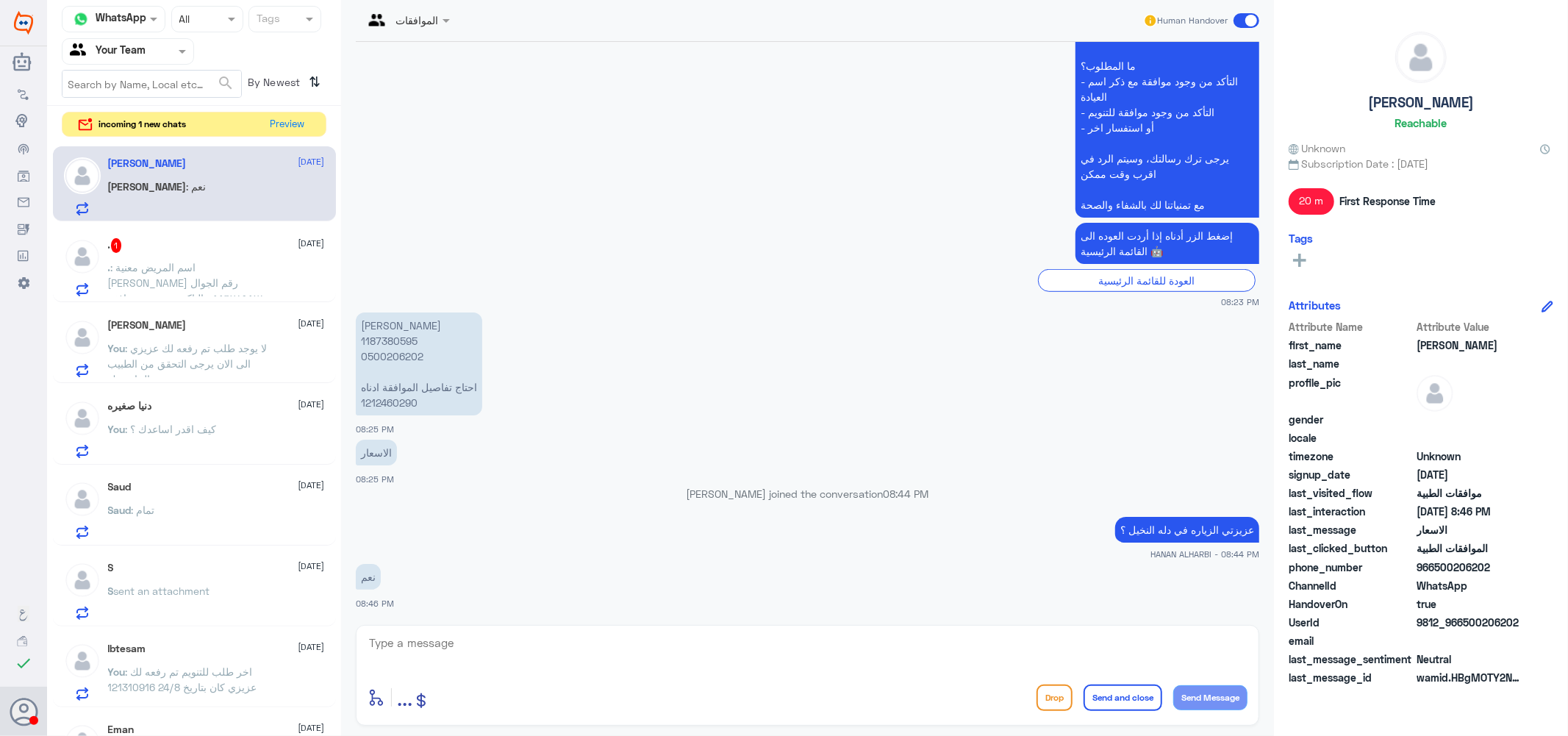
click at [391, 336] on p "[PERSON_NAME] 1187380595 0500206202 احتاج تفاصيل الموافقة ادناه 1212460290" at bounding box center [419, 364] width 126 height 103
click at [461, 659] on textarea at bounding box center [808, 652] width 880 height 36
type textarea "احتاج رقم الموافقه من شركه ال[PERSON_NAME]"
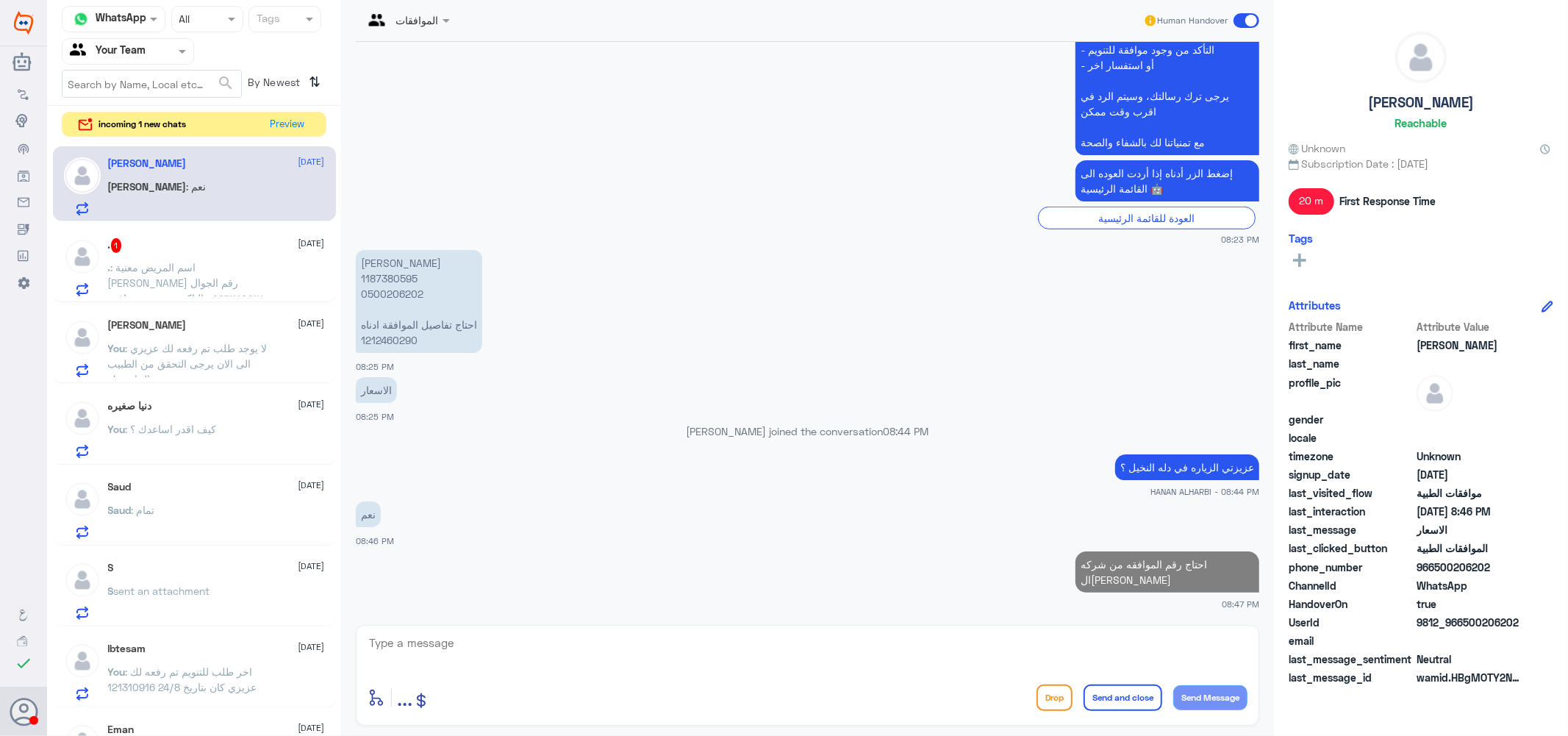
click at [389, 280] on p "[PERSON_NAME] 1187380595 0500206202 احتاج تفاصيل الموافقة ادناه 1212460290" at bounding box center [419, 302] width 126 height 103
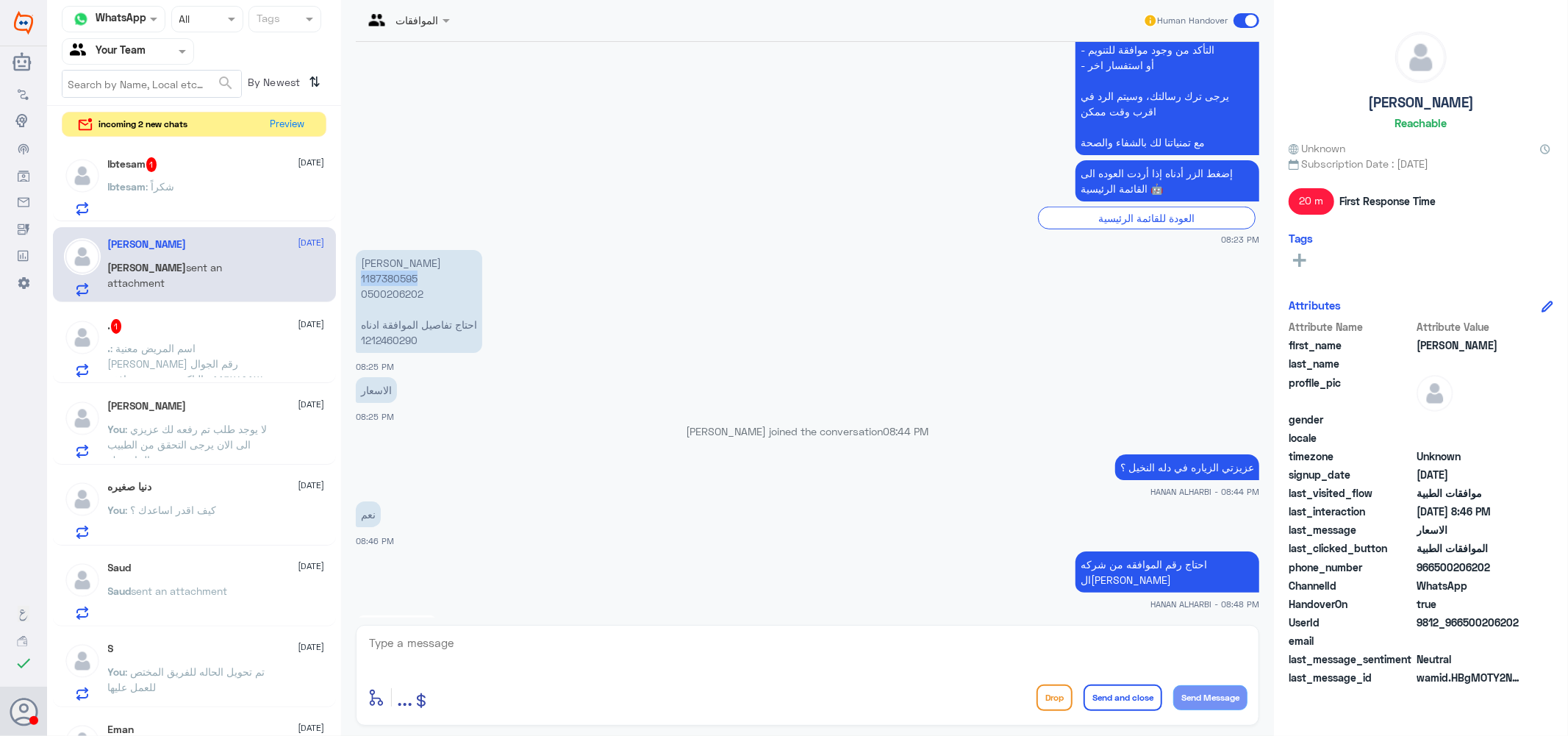
scroll to position [936, 0]
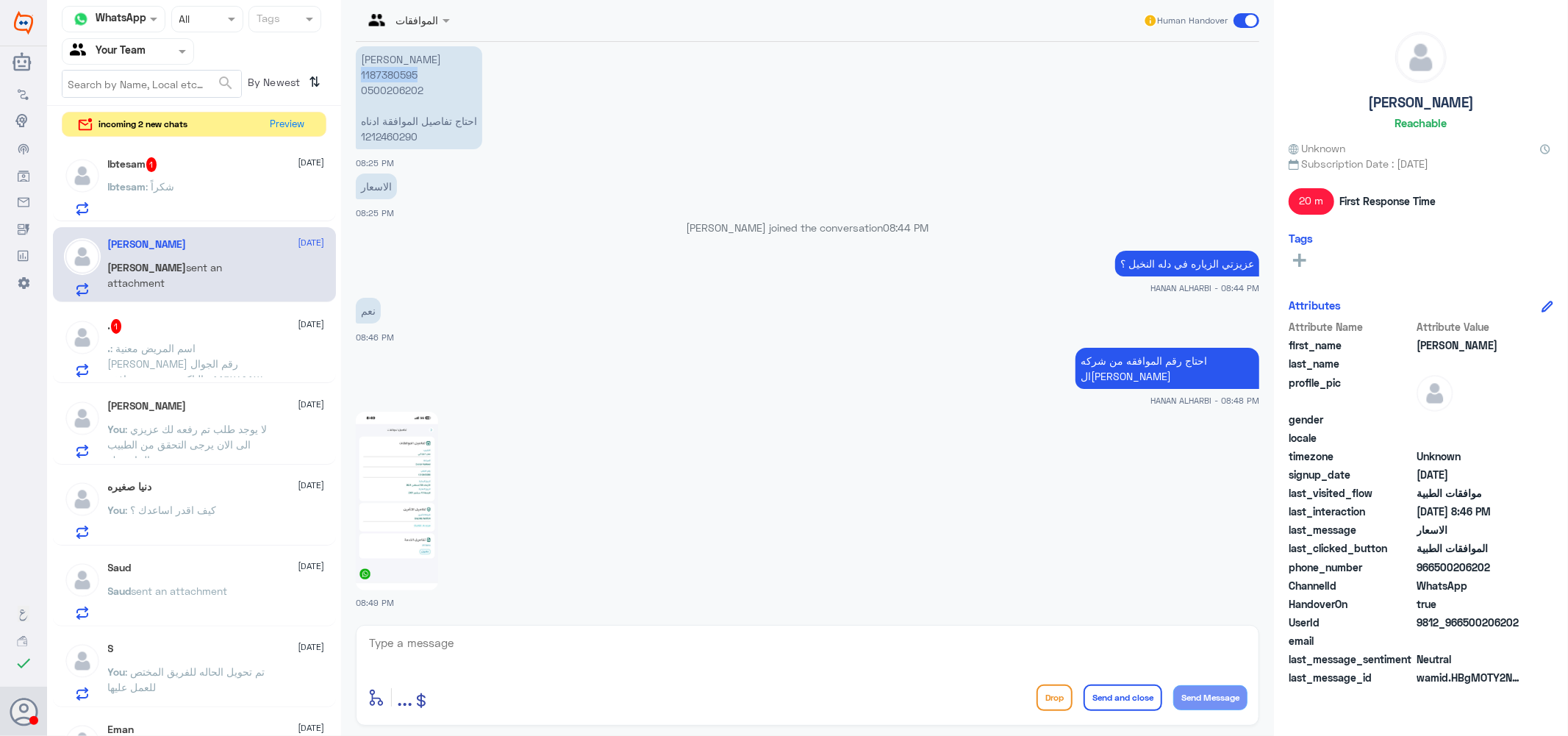
click at [391, 481] on img at bounding box center [397, 501] width 82 height 178
click at [496, 648] on textarea at bounding box center [808, 652] width 880 height 36
type textarea "u"
click at [408, 500] on img at bounding box center [397, 501] width 82 height 178
click at [485, 644] on textarea at bounding box center [808, 652] width 880 height 36
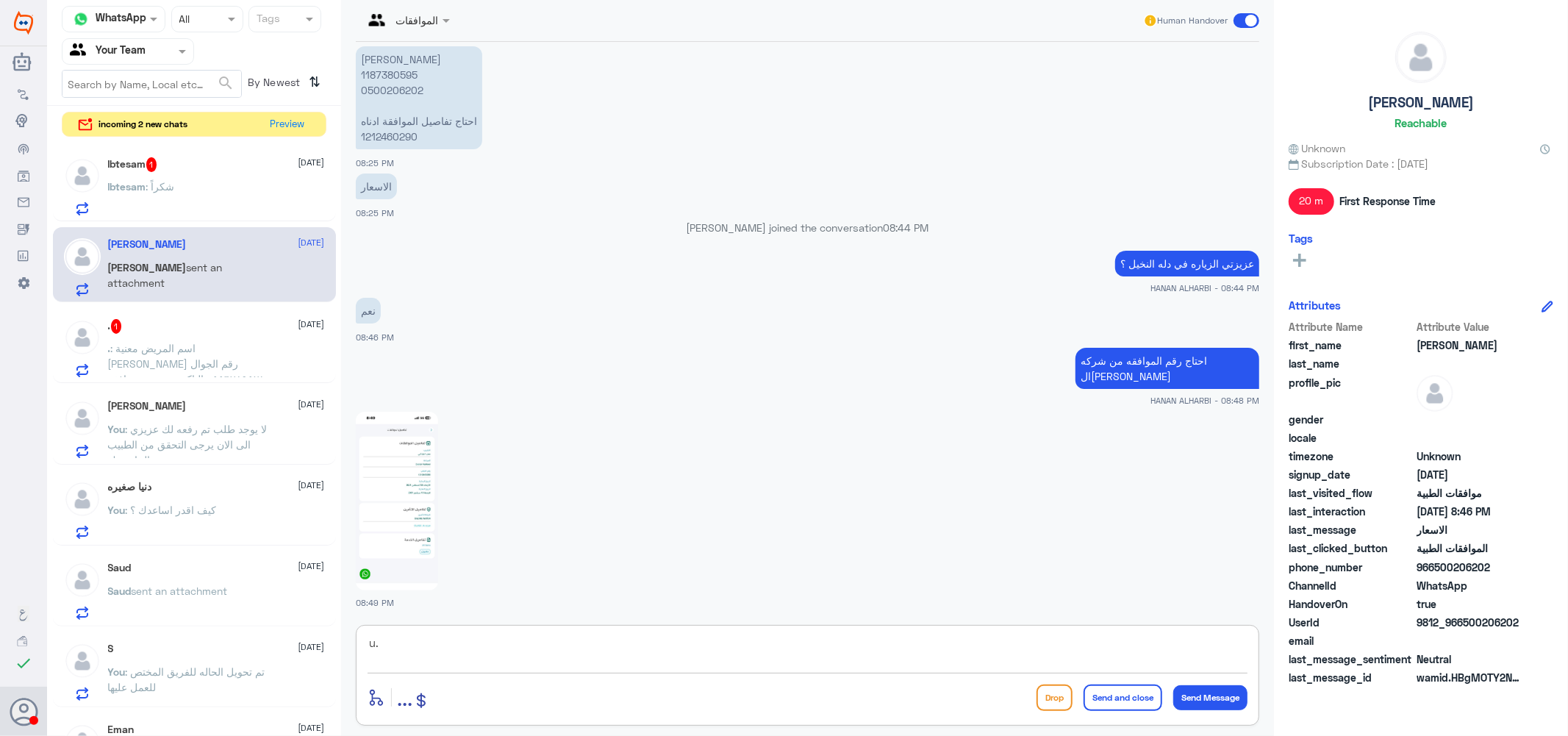
type textarea "u"
click at [494, 638] on textarea at bounding box center [808, 652] width 880 height 36
click at [566, 650] on textarea at bounding box center [808, 652] width 880 height 36
type textarea "u"
type textarea "عزيزي لا تتوفر لدي الاسعار يرجى التواصل مع قسم حسابات المرضى"
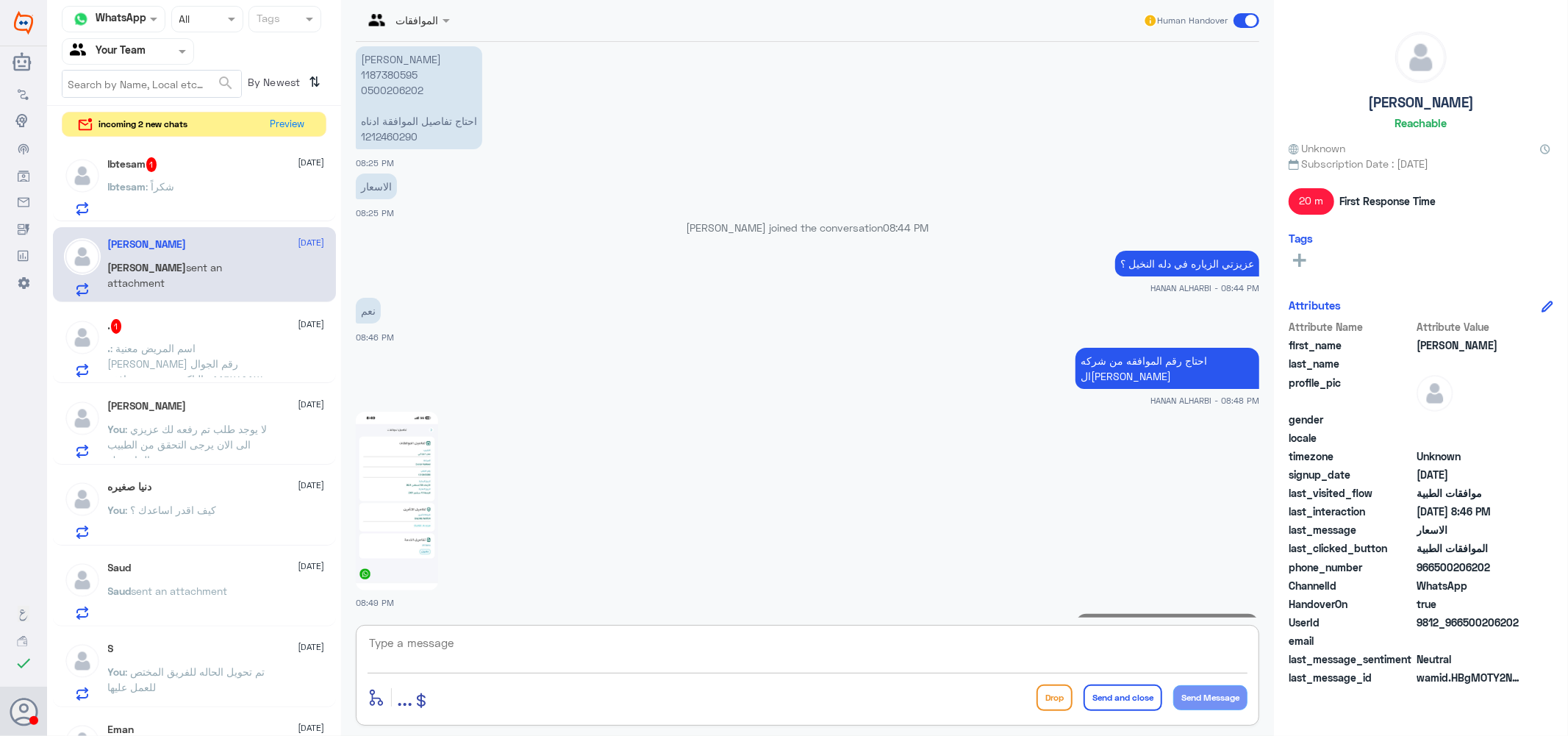
scroll to position [998, 0]
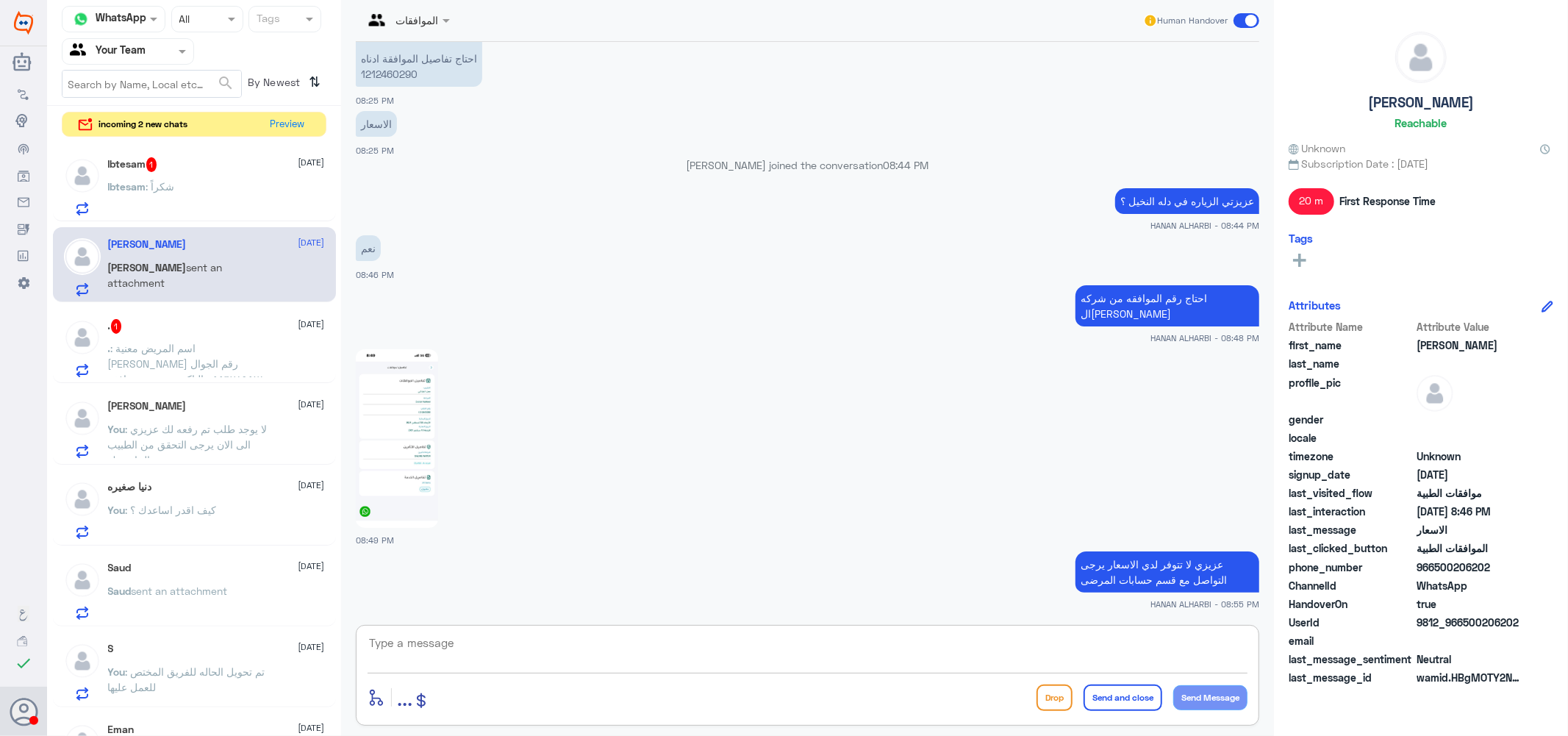
click at [155, 182] on span ": شكراً" at bounding box center [160, 186] width 28 height 13
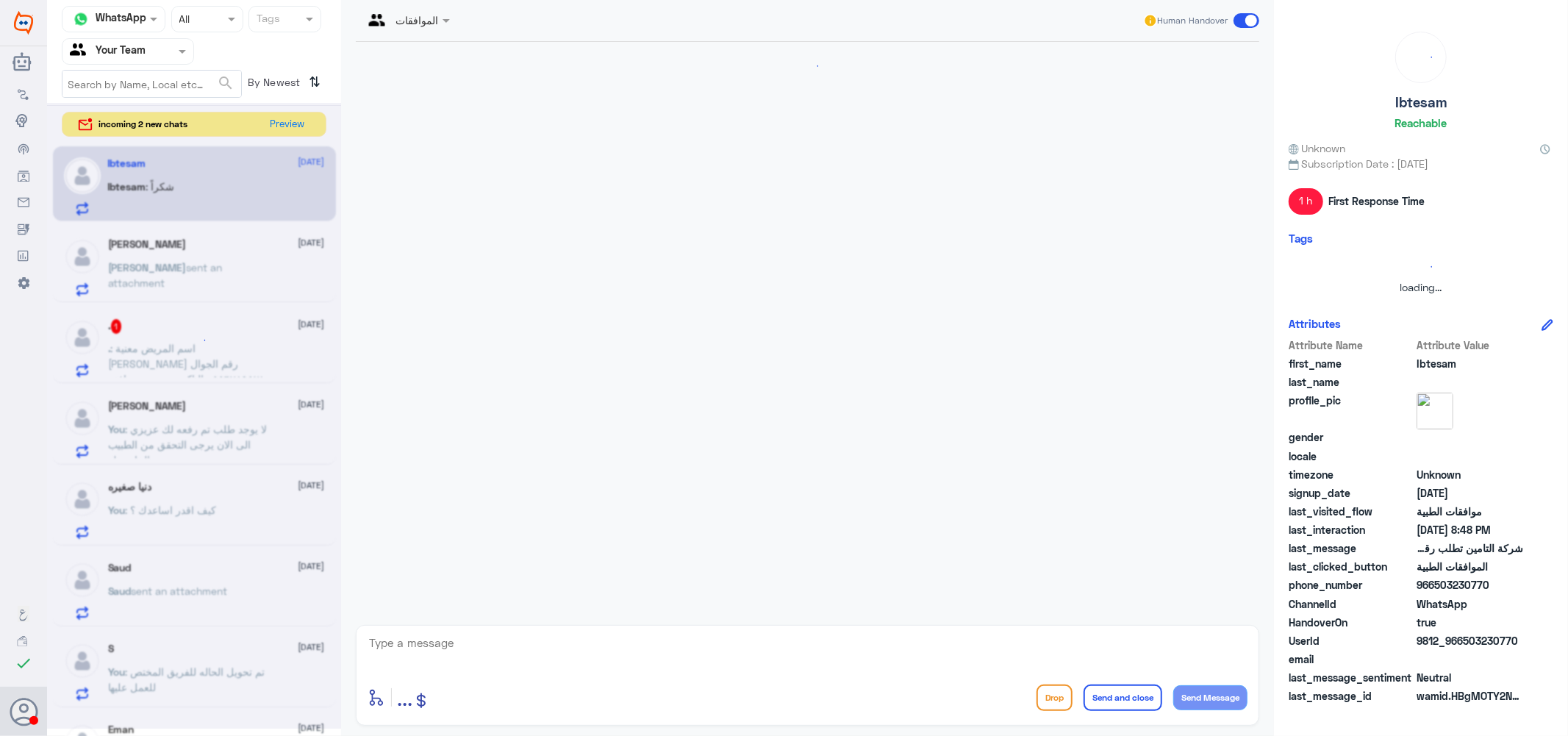
scroll to position [537, 0]
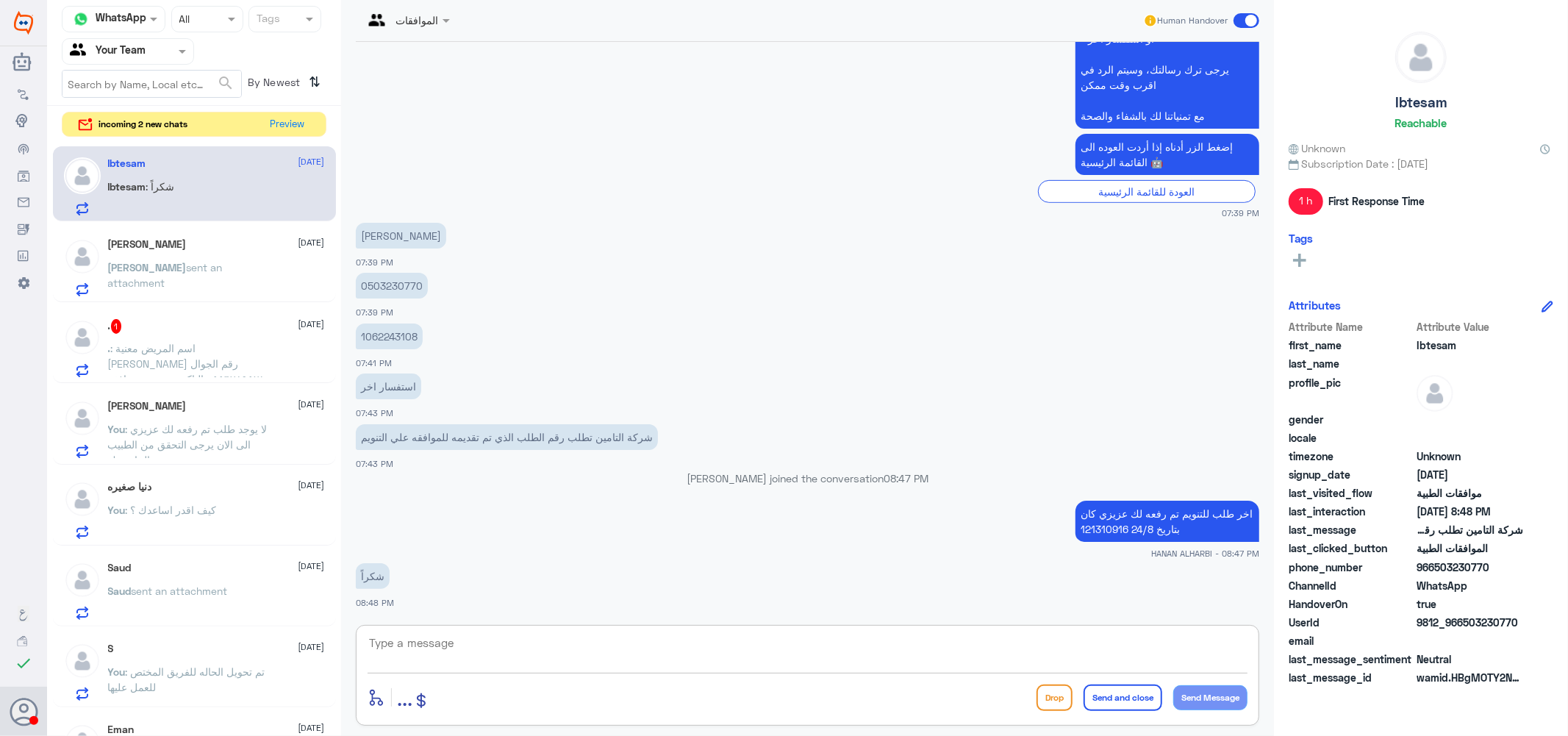
click at [416, 648] on textarea at bounding box center [808, 652] width 880 height 36
click at [1111, 641] on textarea "العفو نتمنى لكم دوام الصحه والعافيه ..." at bounding box center [808, 652] width 880 height 36
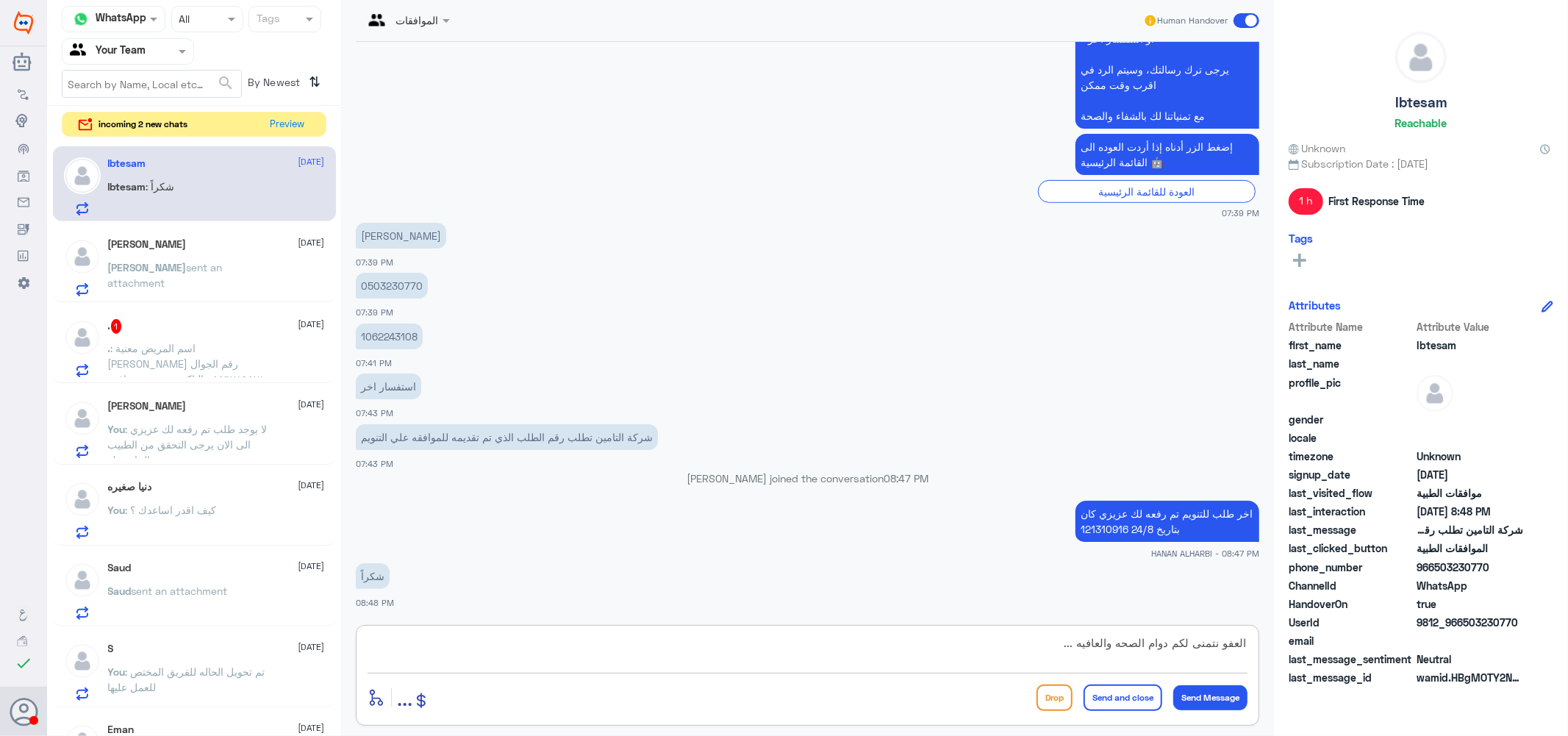
type textarea "العفو نتمنى لكم دوام الصحه والعافيه ..."
click at [1125, 698] on button "Send and close" at bounding box center [1123, 698] width 79 height 27
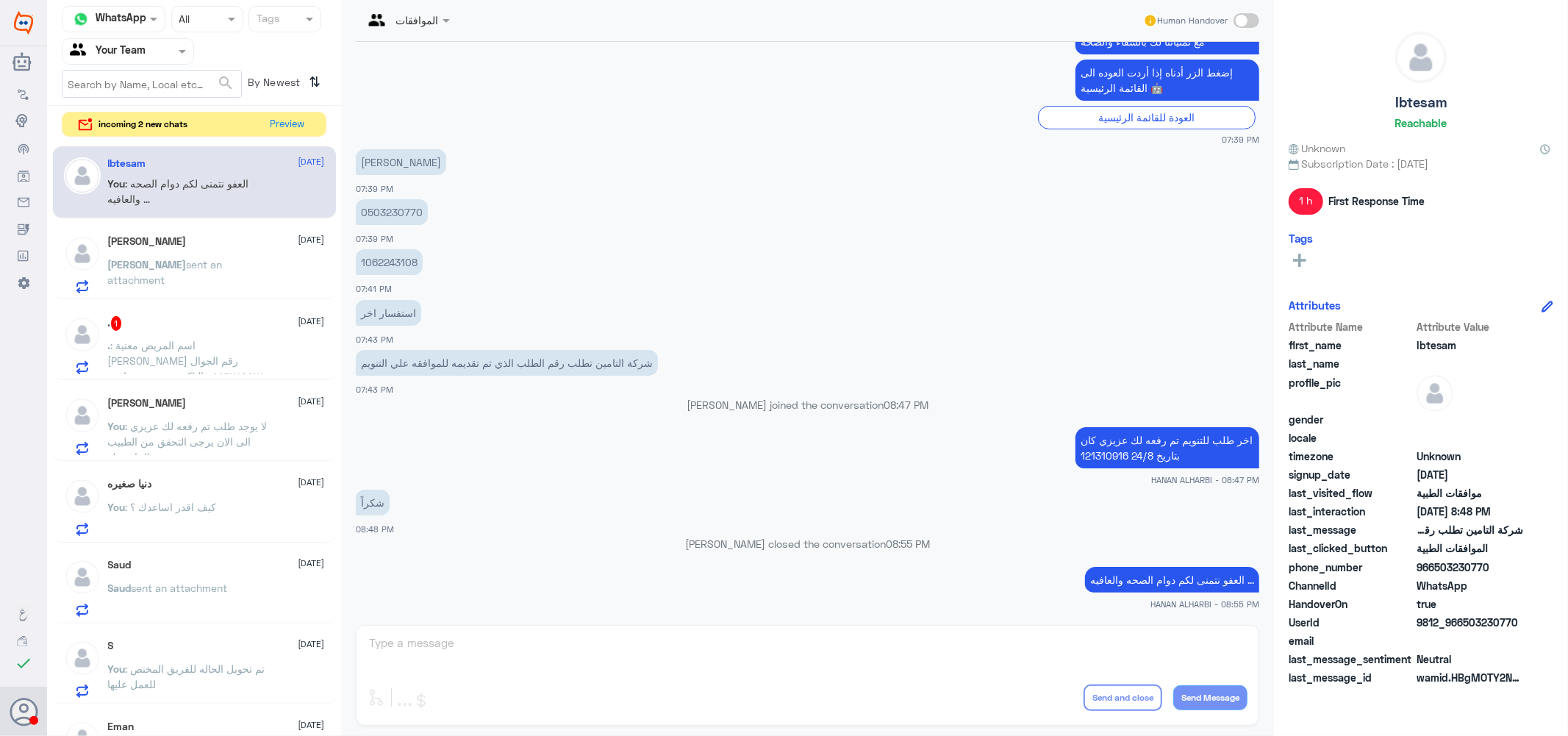
click at [185, 497] on div "دنيا صغيره [DATE] You : كيف اقدر اساعدك ؟" at bounding box center [216, 507] width 217 height 58
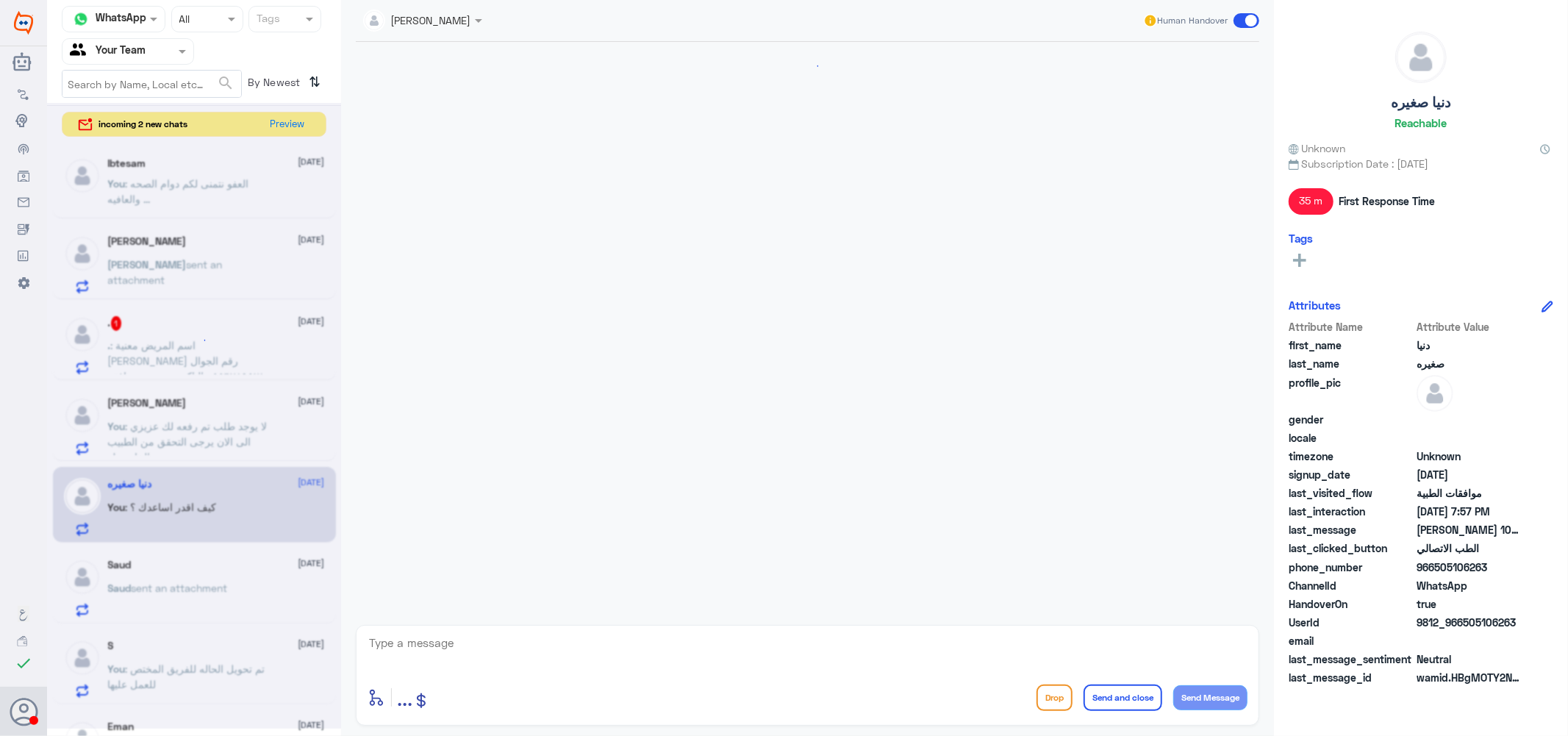
scroll to position [542, 0]
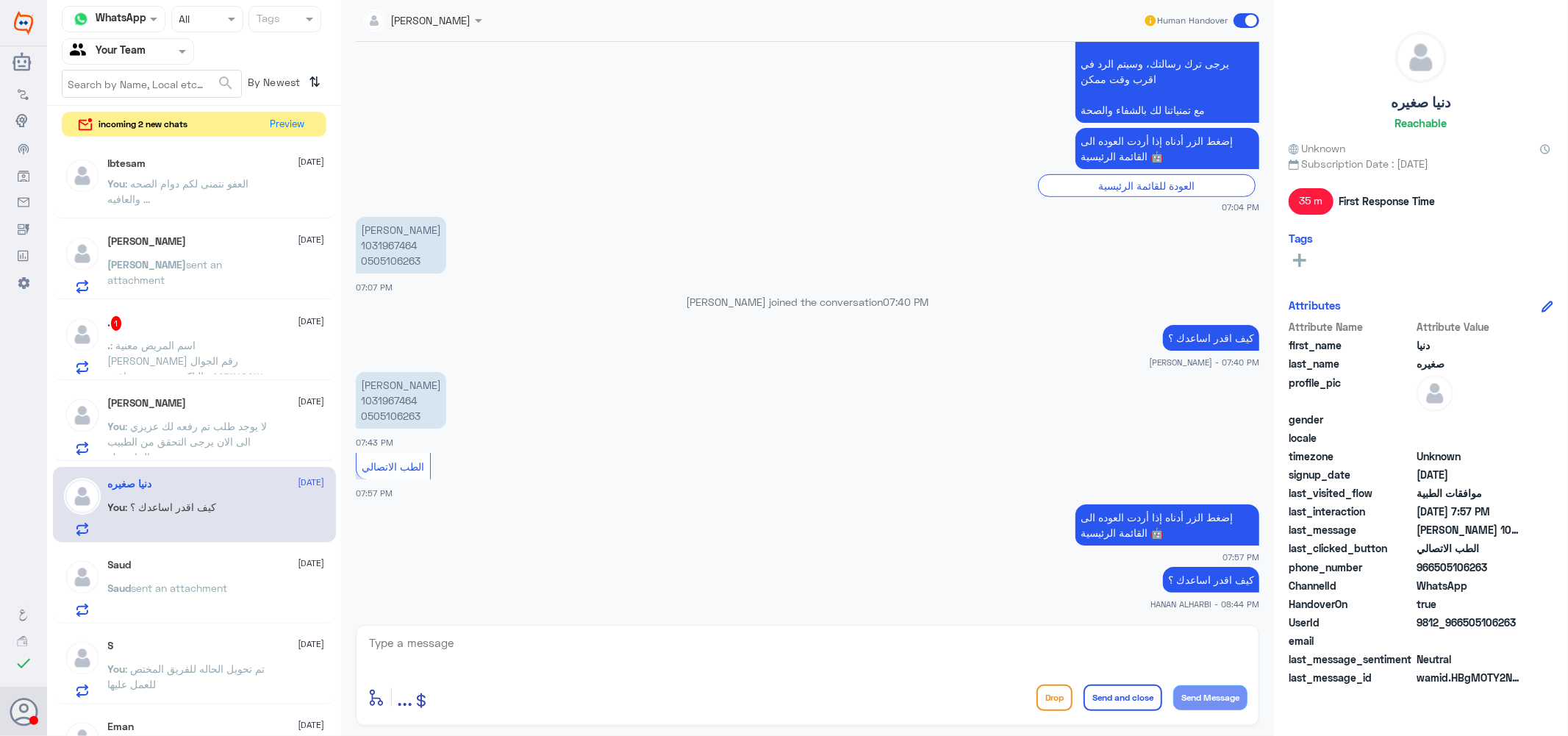
click at [217, 591] on span "sent an attachment" at bounding box center [180, 588] width 96 height 13
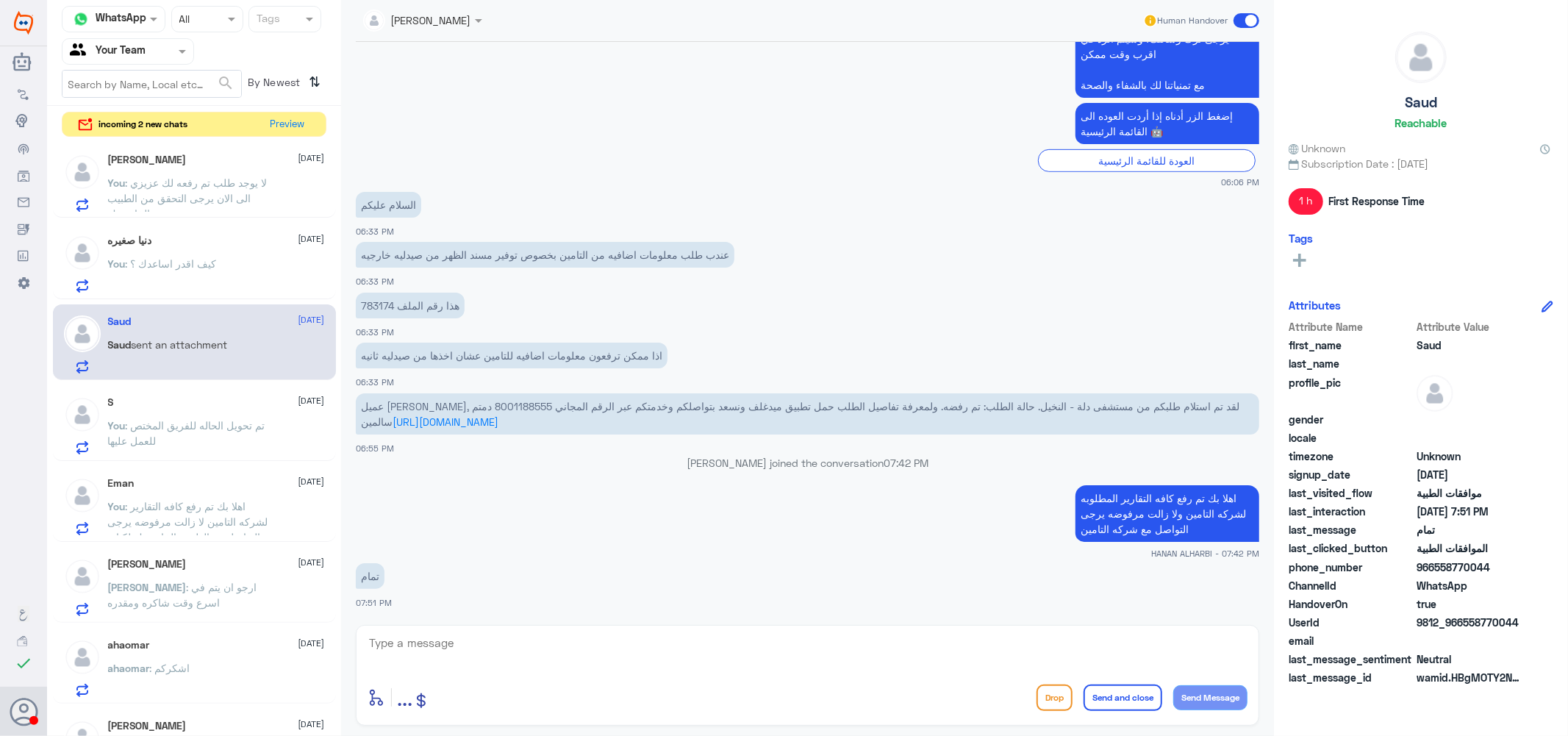
scroll to position [245, 0]
click at [216, 414] on div "S [DATE] You : تم تحويل الحاله للفريق المختص للعمل عليها" at bounding box center [216, 424] width 217 height 58
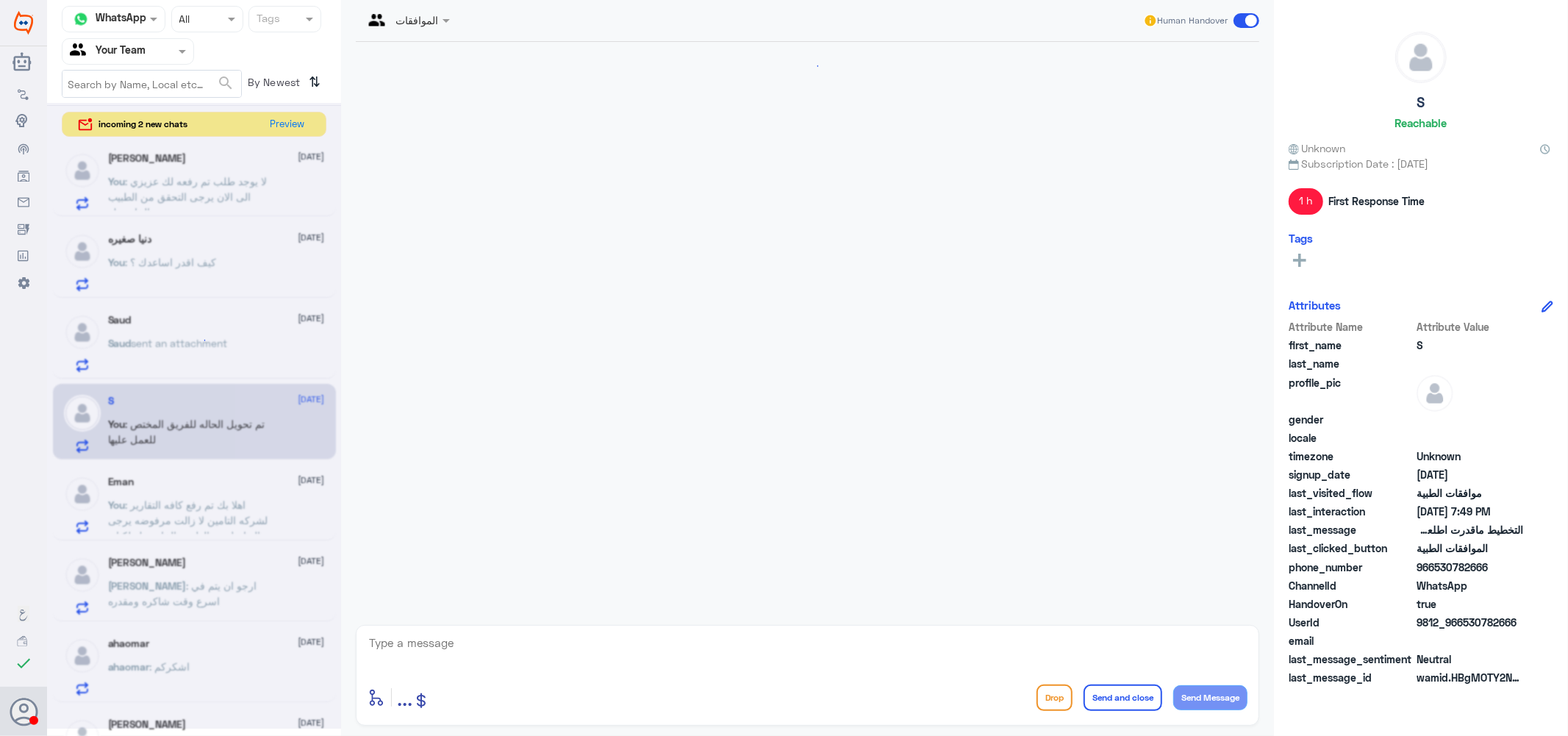
scroll to position [1304, 0]
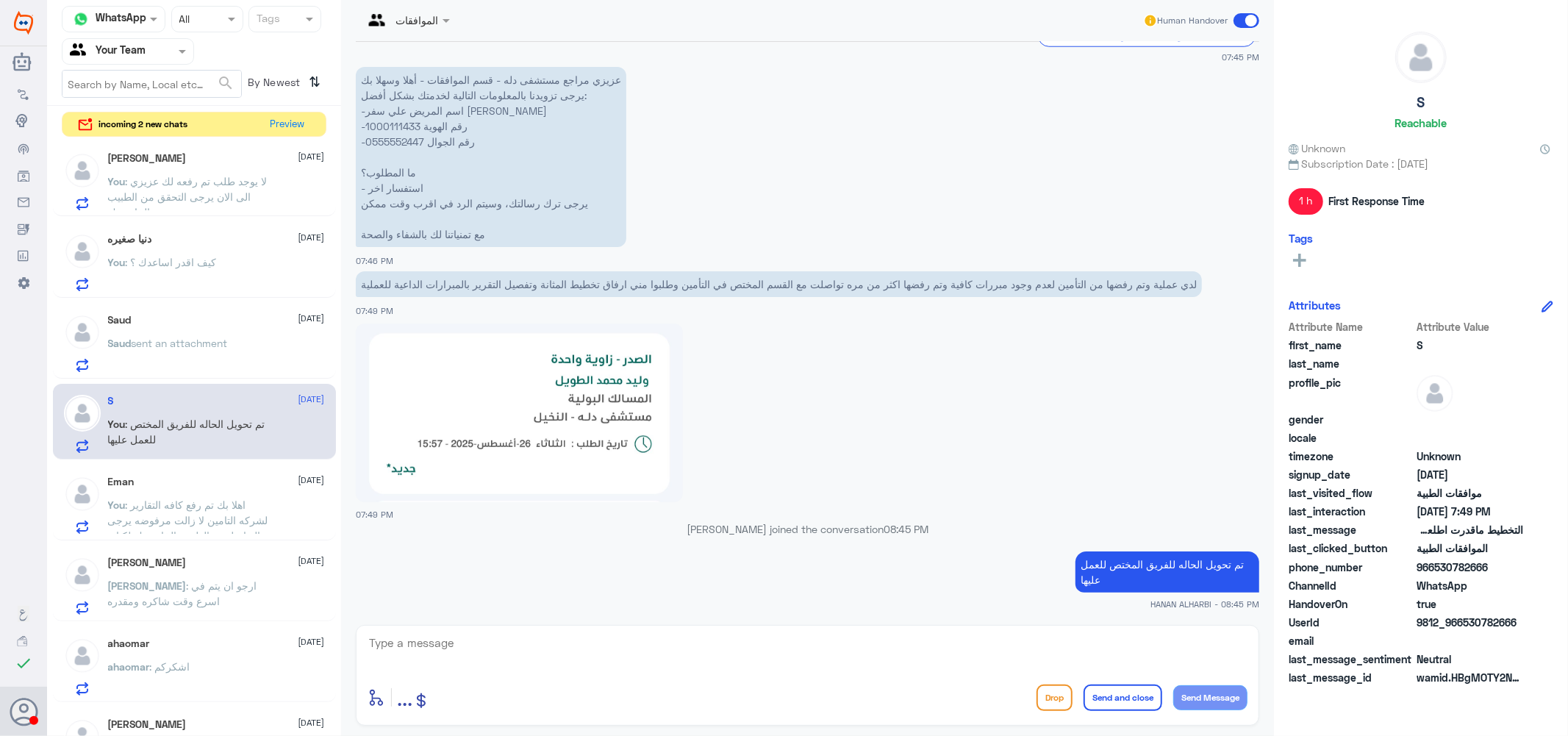
click at [229, 490] on div "Eman [DATE] You : اهلا بك تم رفع كافه التقارير لشركه التامين لا زالت مرفوضه يرج…" at bounding box center [216, 505] width 217 height 58
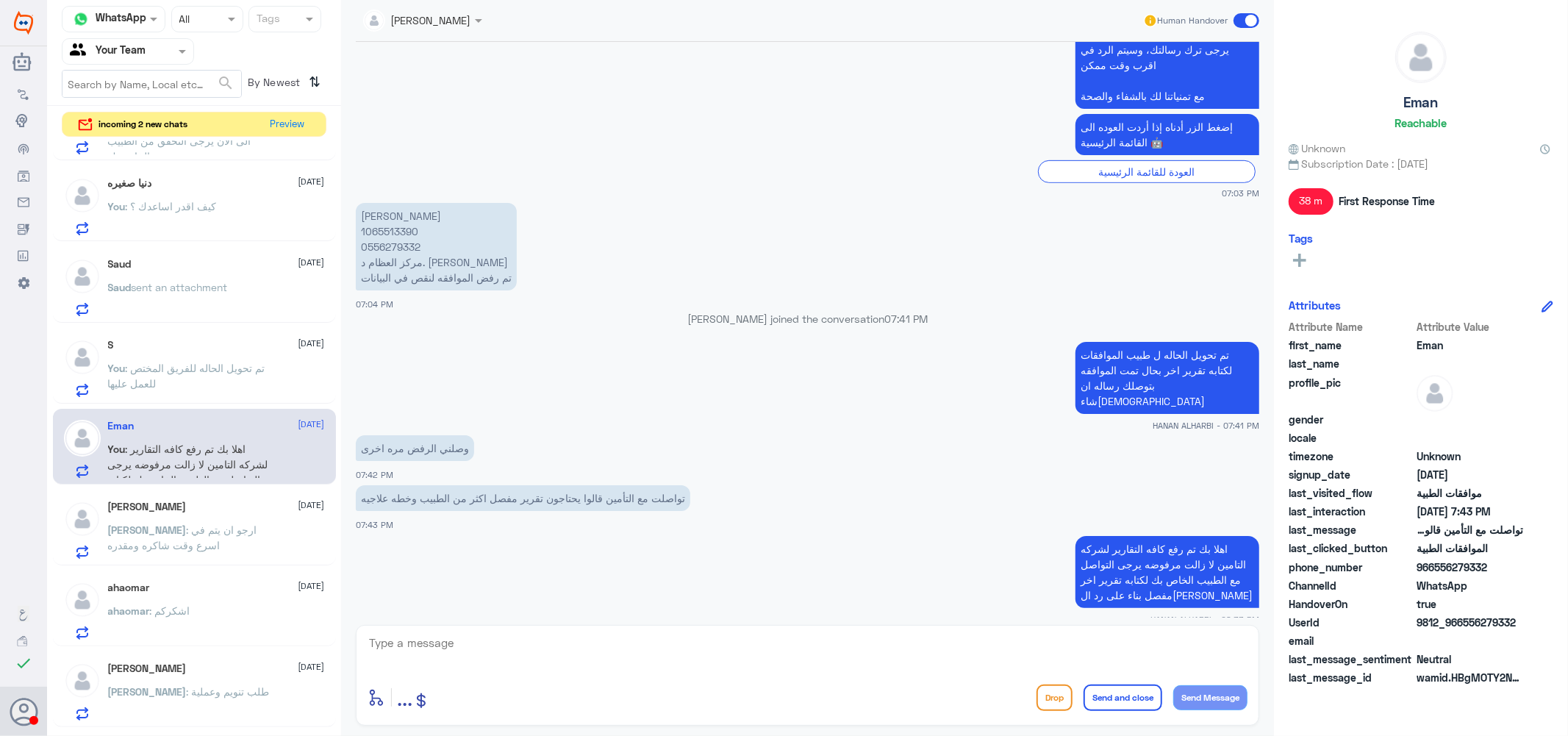
scroll to position [326, 0]
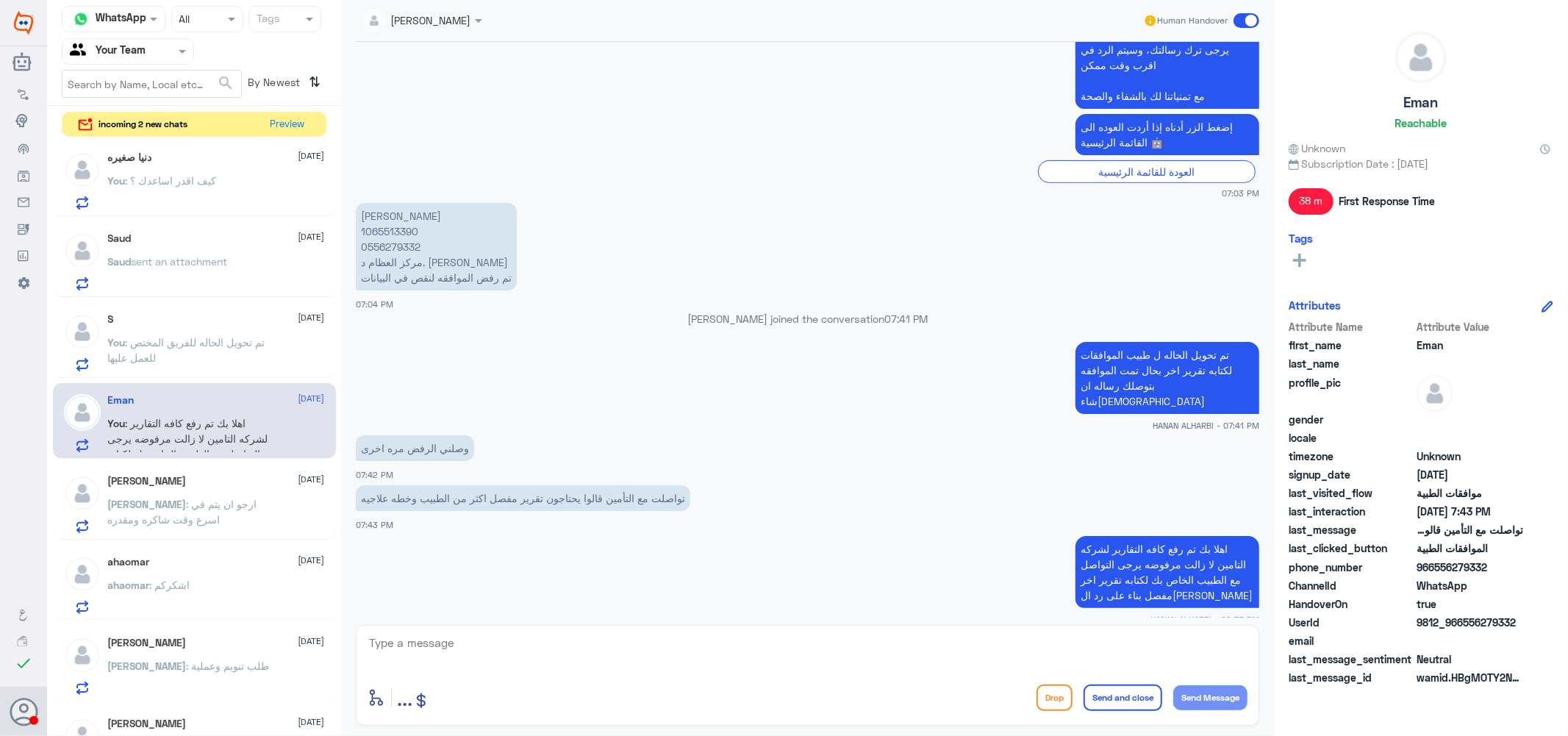
click at [224, 504] on span ": ارجو ان يتم في اسرع وقت شاكره ومقدره" at bounding box center [182, 511] width 149 height 28
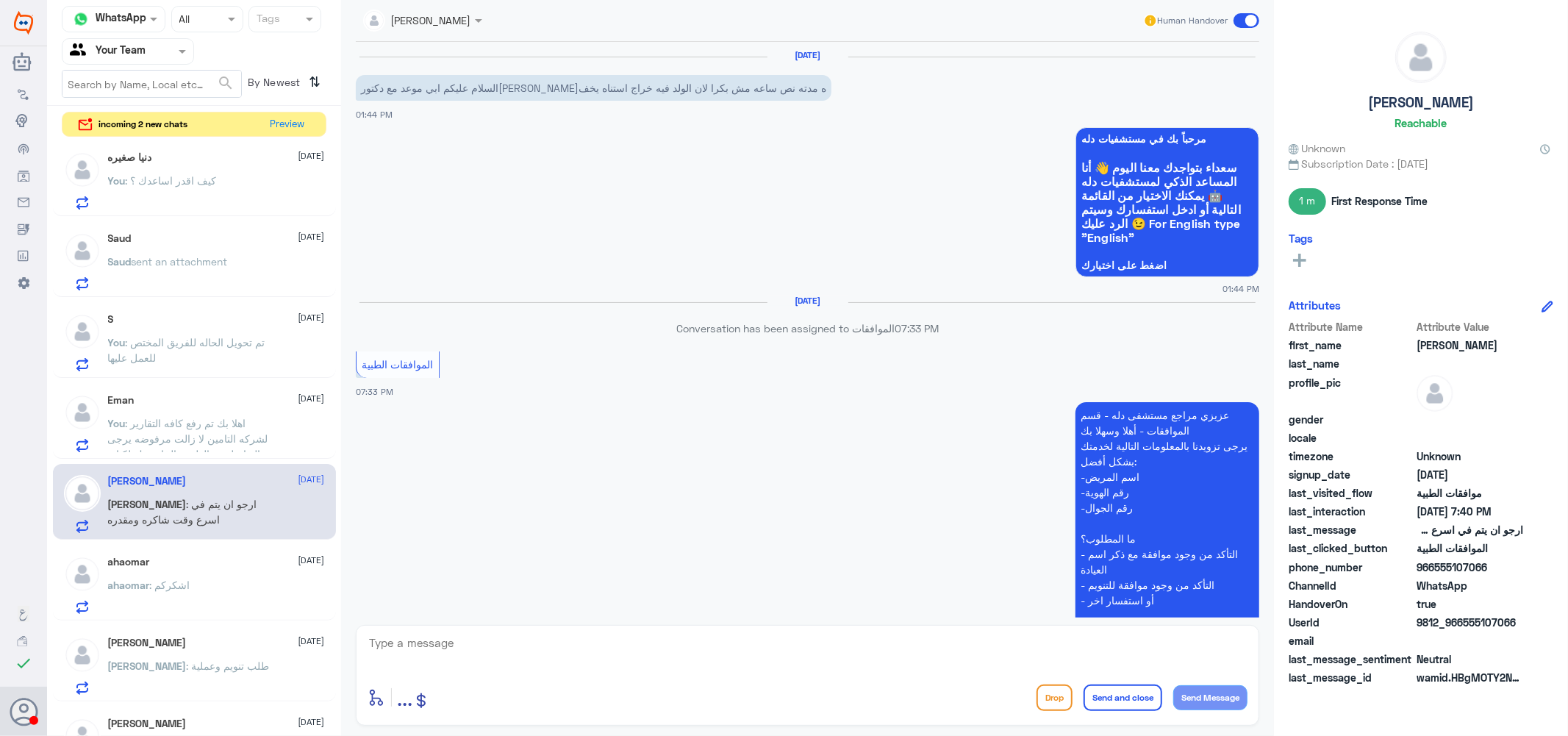
scroll to position [471, 0]
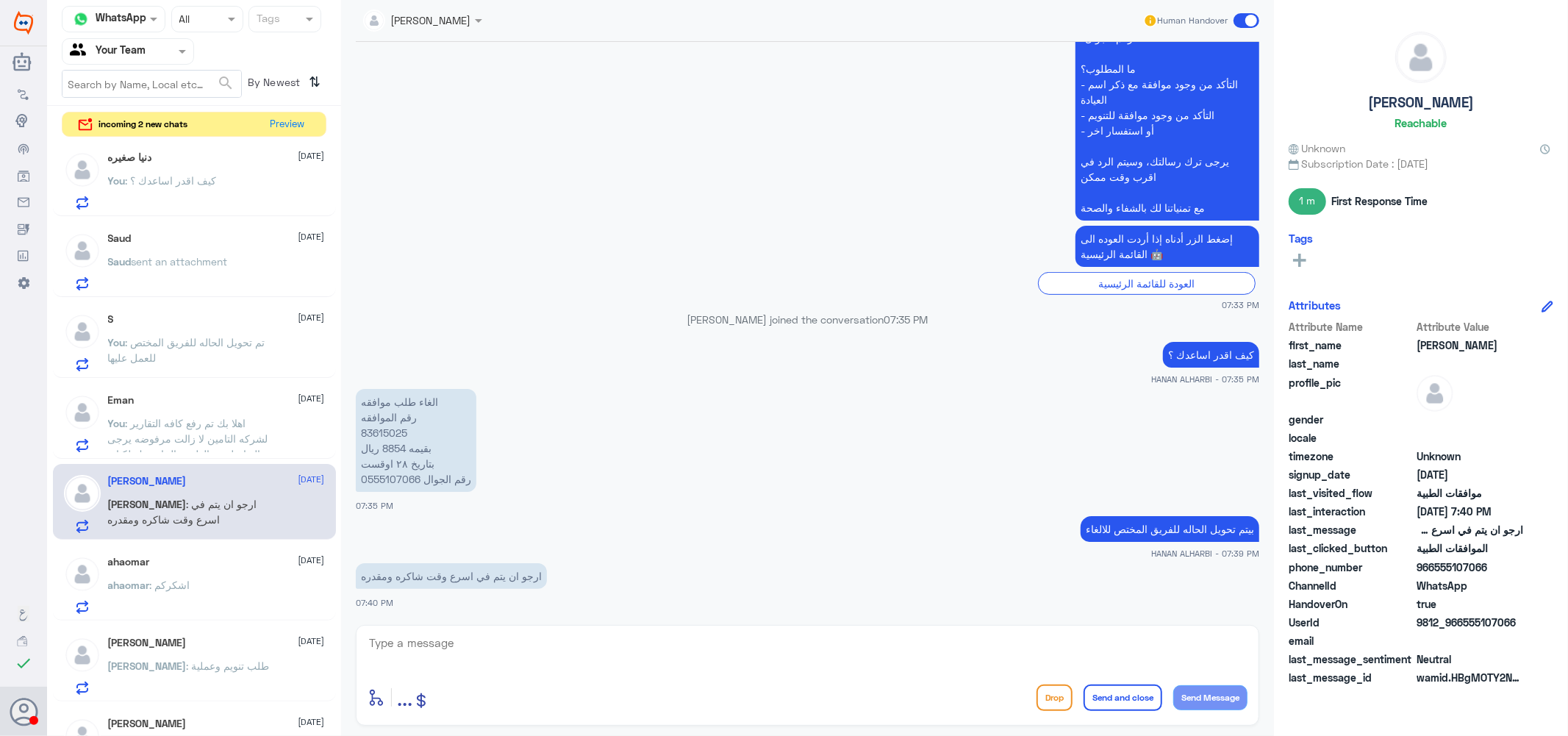
click at [384, 431] on p "الغاء طلب موافقه رقم الموافقه 83615025 بقيمه 8854 ريال بتاريخ ٢٨ اوقست رقم الجو…" at bounding box center [416, 441] width 121 height 103
click at [453, 650] on textarea at bounding box center [808, 652] width 880 height 36
type textarea "سبب الالغاء عزيزي اذا ممكن ."
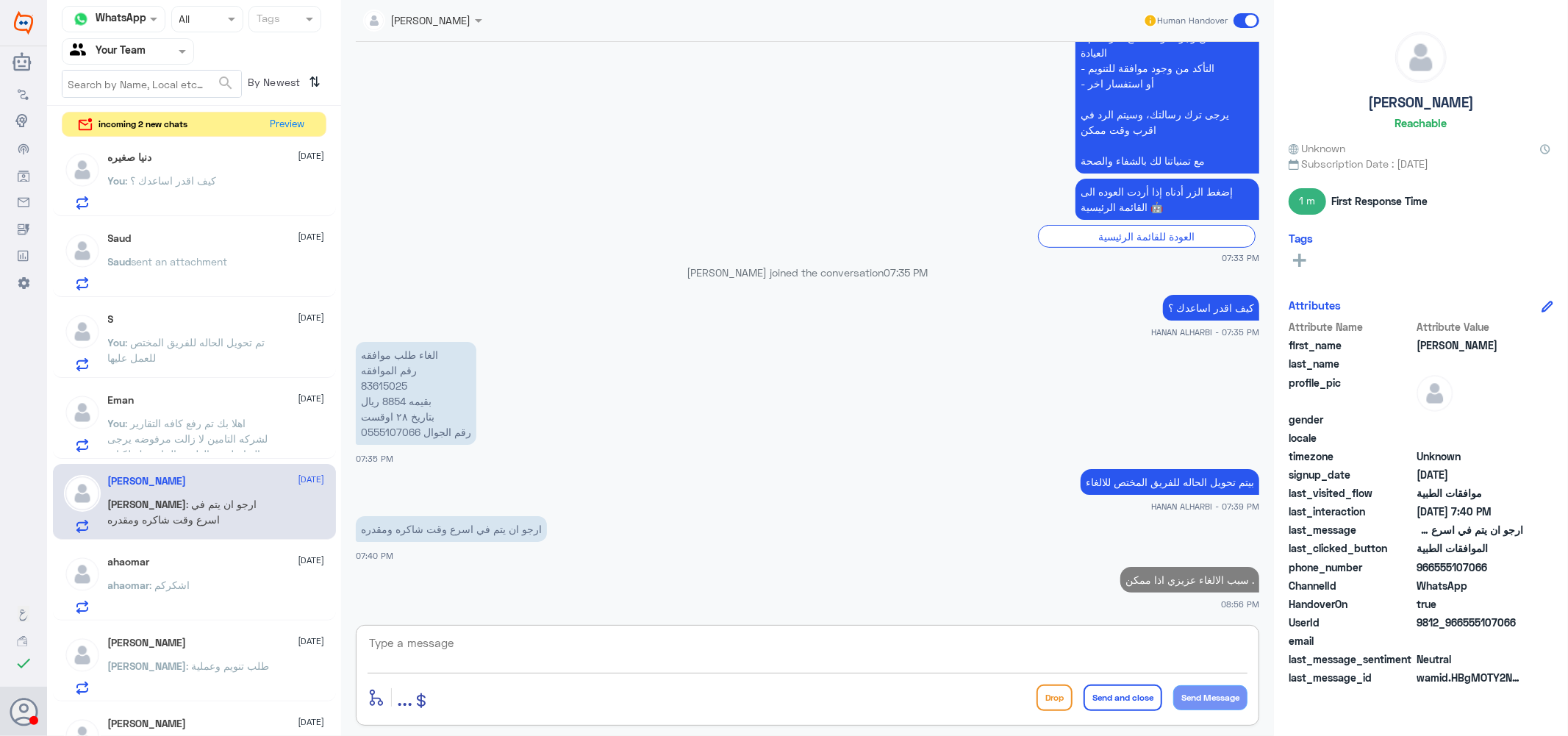
click at [219, 570] on div "ahaomar [DATE] ahaomar : اشكركم" at bounding box center [216, 585] width 217 height 58
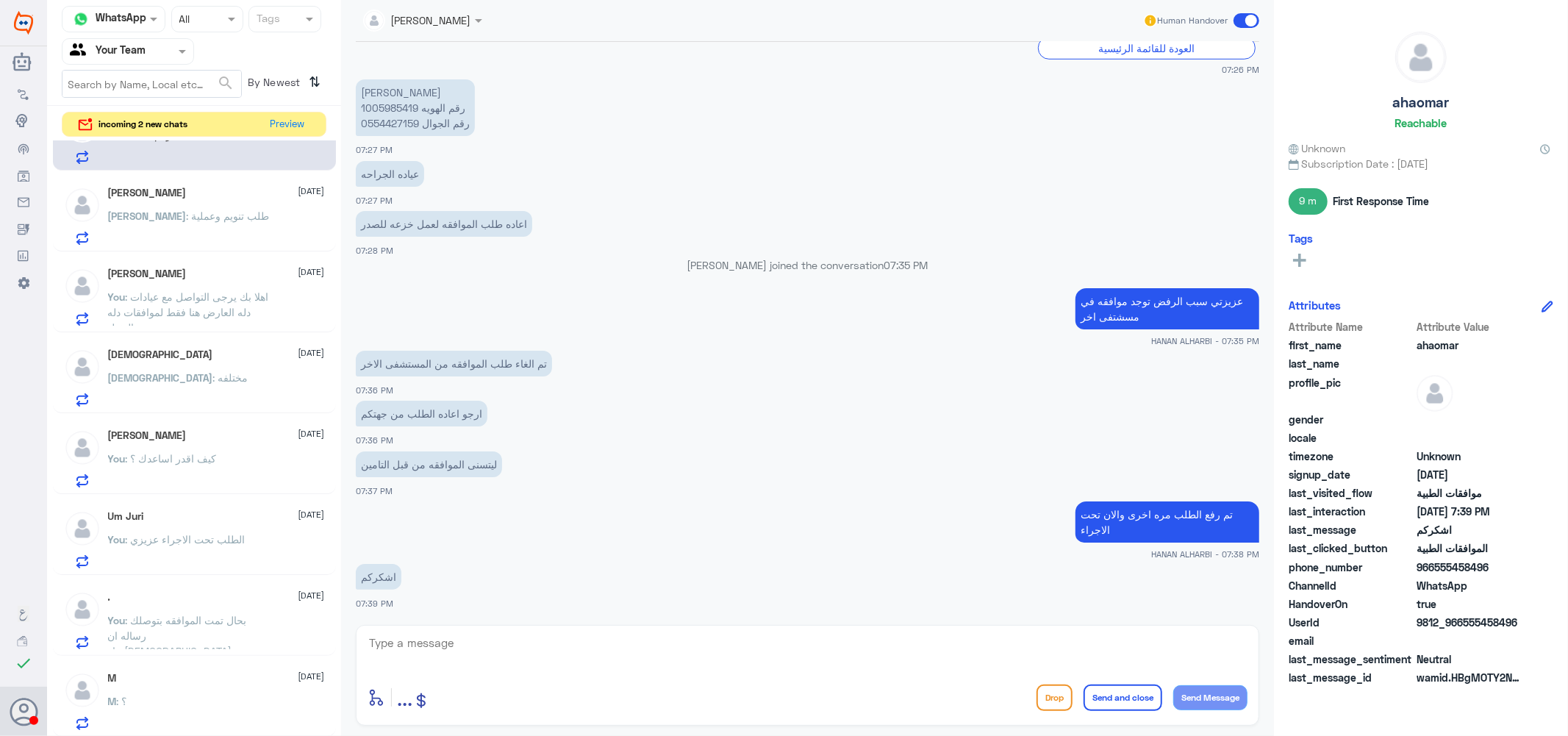
scroll to position [775, 0]
click at [186, 218] on span ": طلب تنويم وعملية" at bounding box center [227, 216] width 83 height 13
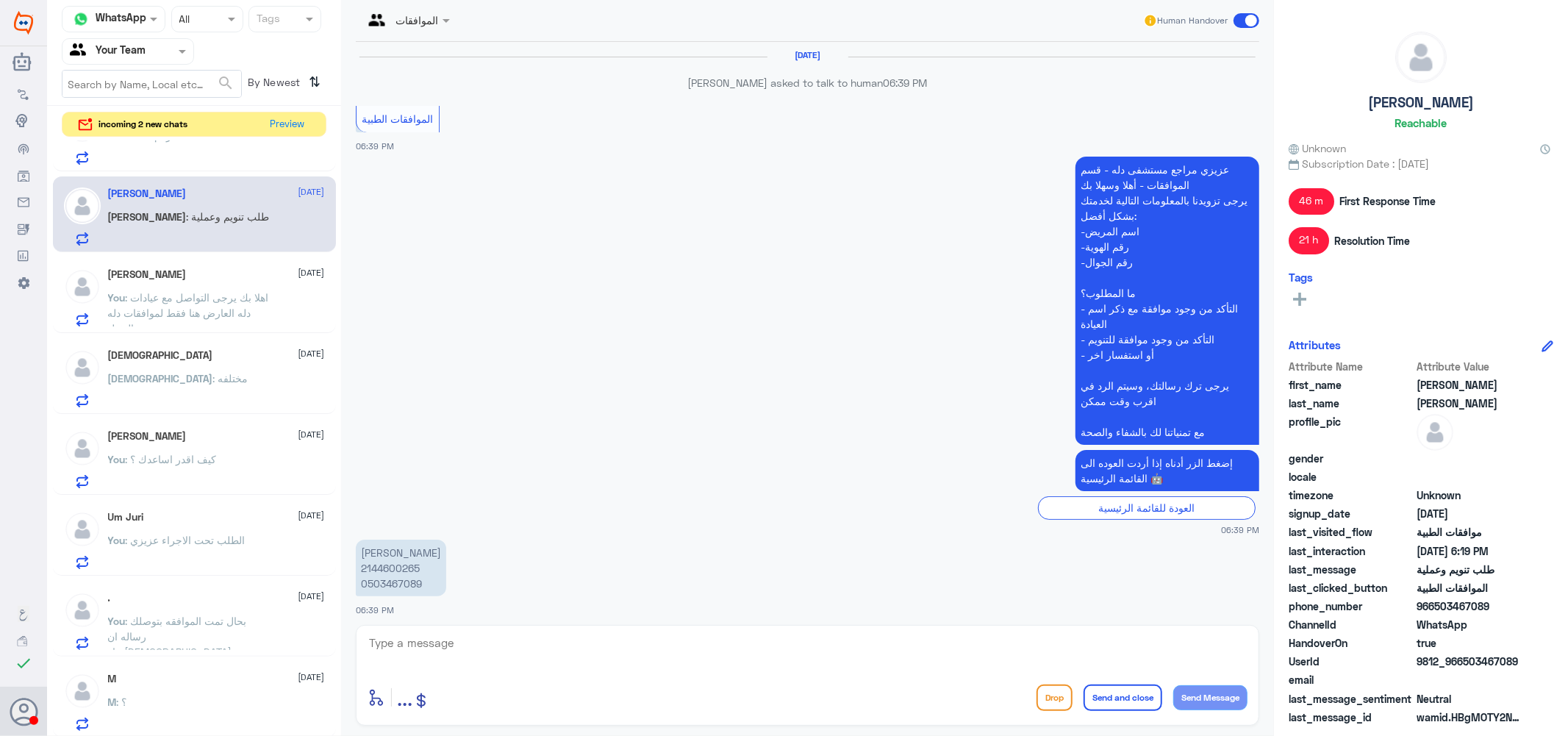
scroll to position [1224, 0]
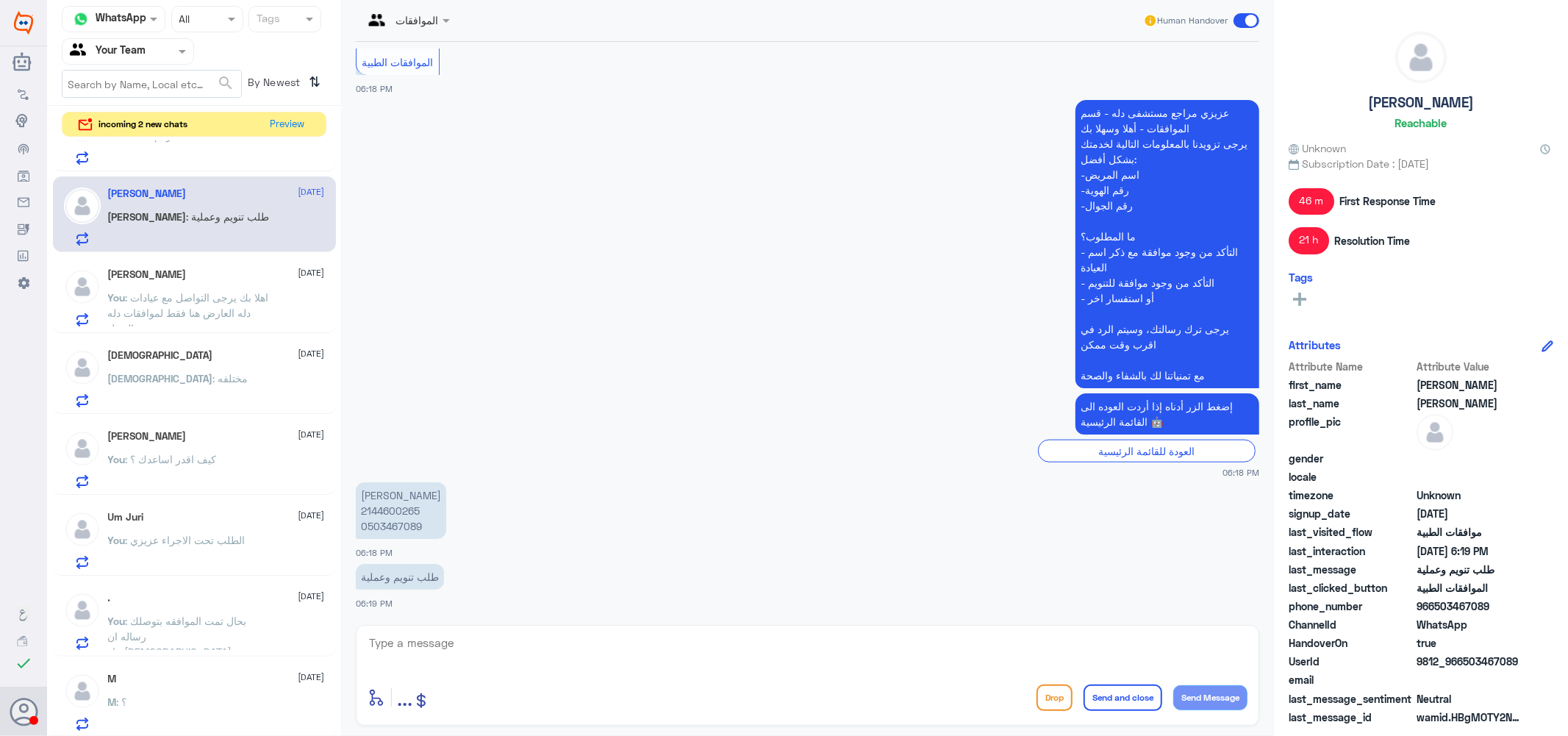
click at [385, 509] on p "[PERSON_NAME] 2144600265 0503467089" at bounding box center [401, 511] width 91 height 57
click at [450, 652] on textarea at bounding box center [808, 652] width 880 height 36
click at [442, 647] on textarea at bounding box center [808, 652] width 880 height 36
type textarea "j"
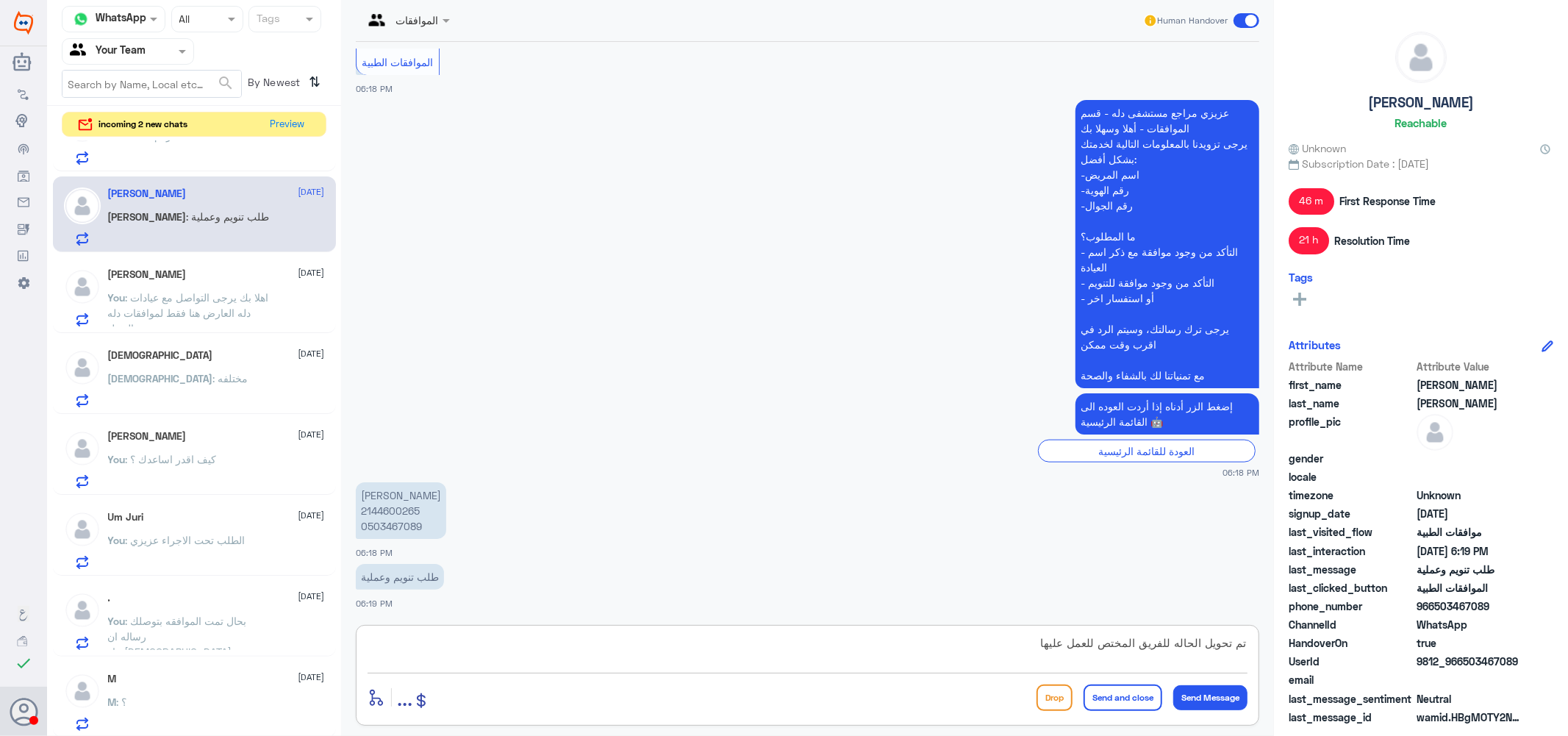
type textarea "تم تحويل الحاله للفريق المختص للعمل عليها"
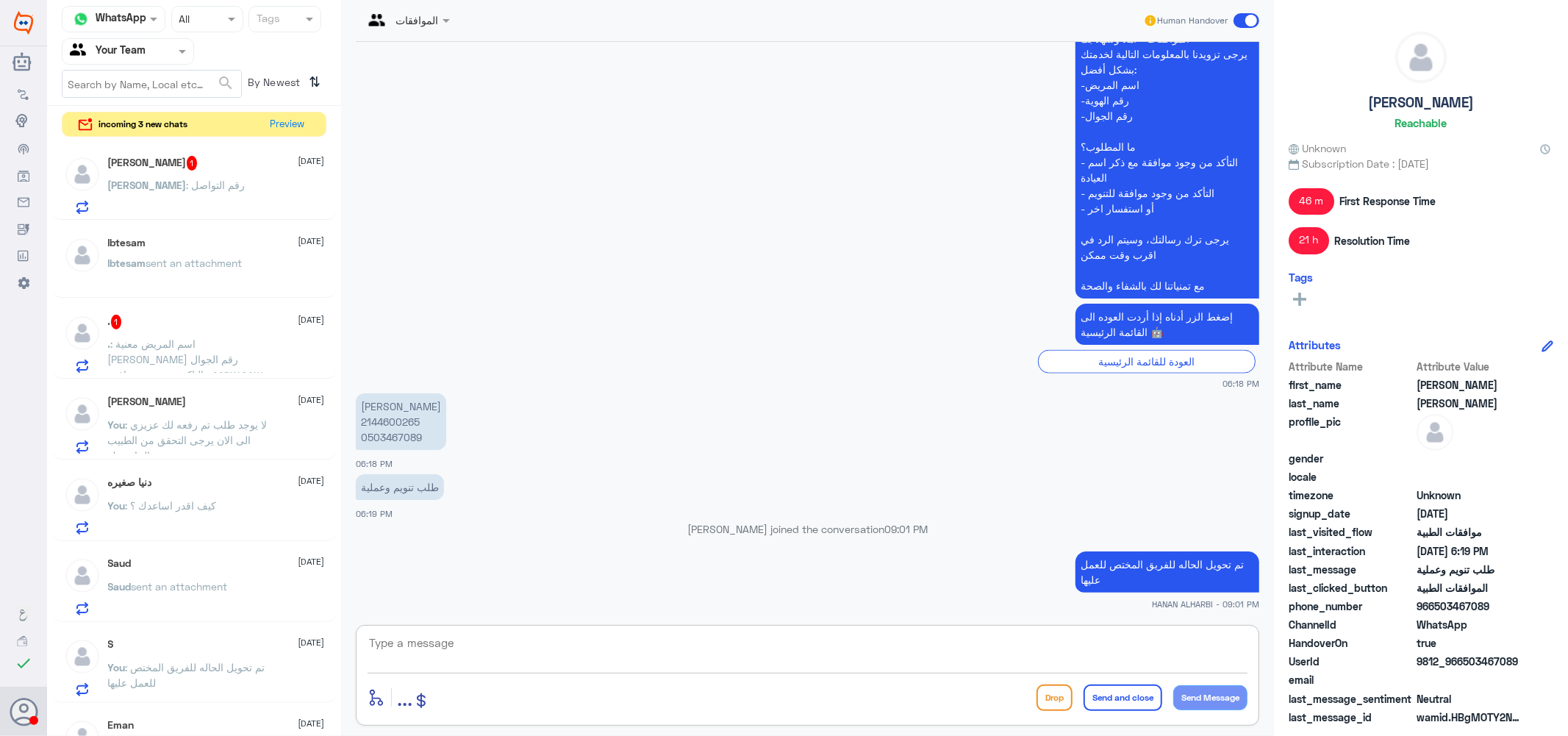
scroll to position [0, 0]
click at [186, 184] on span ": رقم التواصل" at bounding box center [216, 186] width 58 height 13
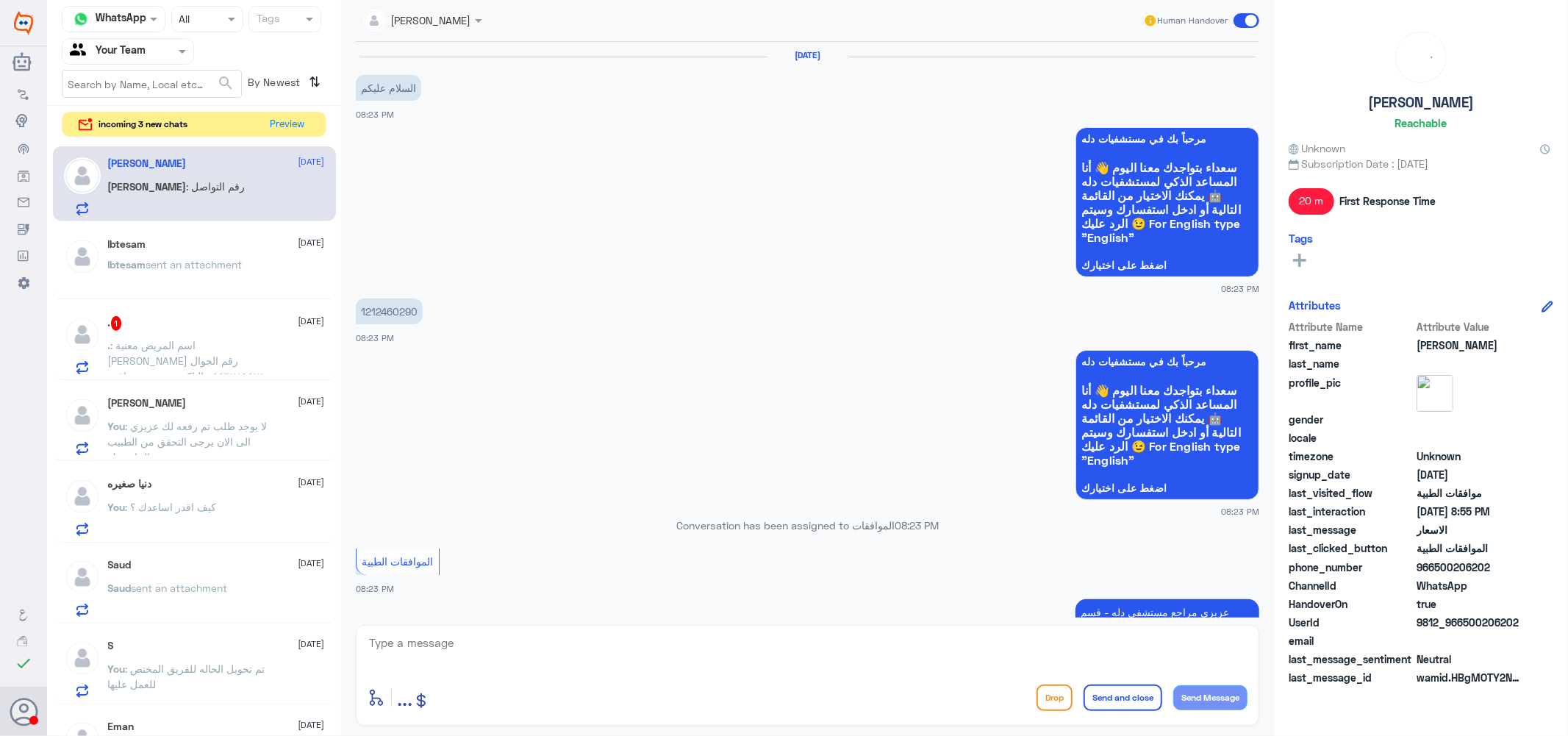
scroll to position [1049, 0]
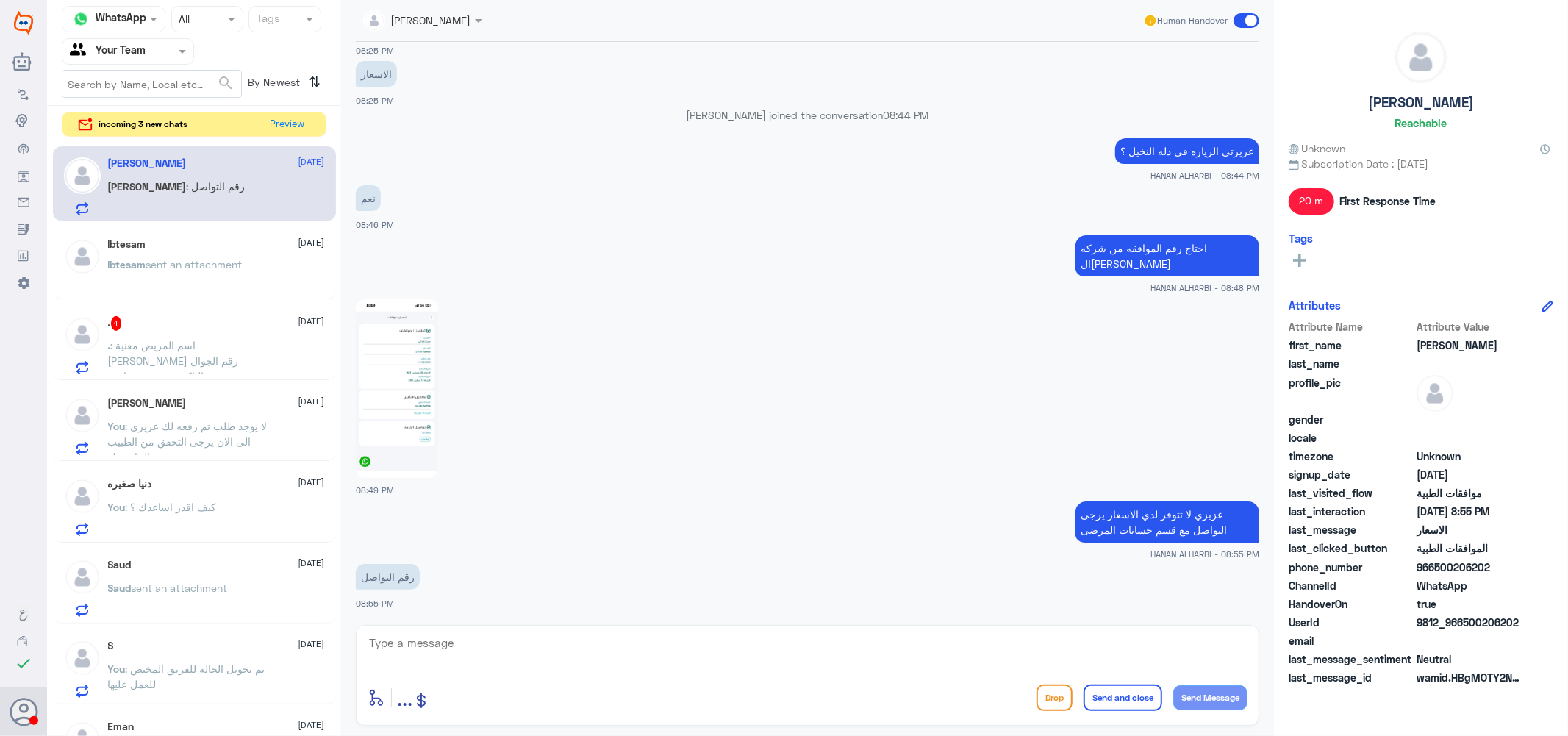
click at [159, 335] on div ". 1 [DATE] . : اسم المريض معنية اغصين الشيباني رقم الجوال ٠٥٥٦٧٨٩٥٢١ التاكد من …" at bounding box center [216, 345] width 217 height 58
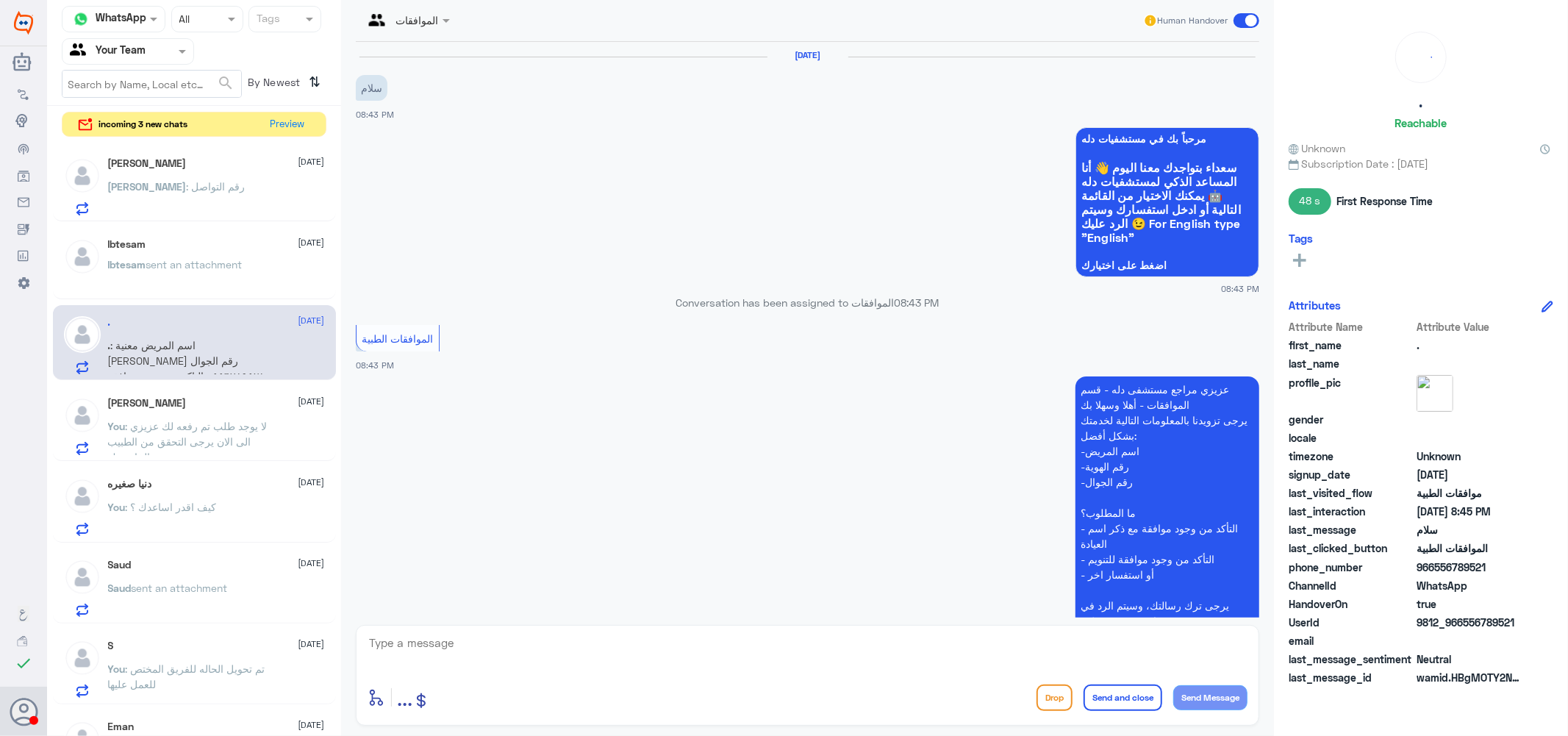
scroll to position [300, 0]
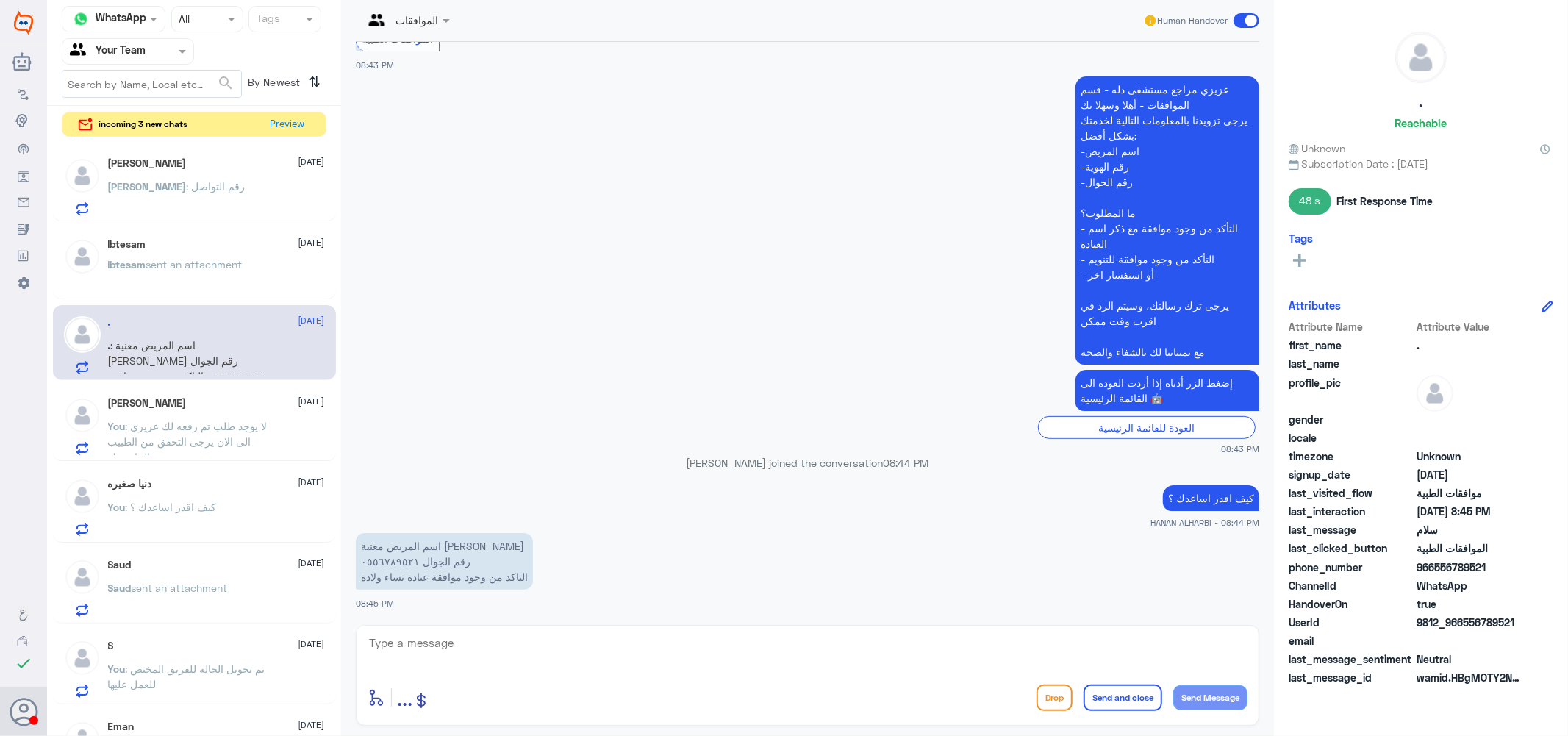
click at [542, 633] on textarea at bounding box center [808, 652] width 880 height 36
type textarea "0"
click at [413, 644] on textarea "0556789521" at bounding box center [808, 652] width 880 height 36
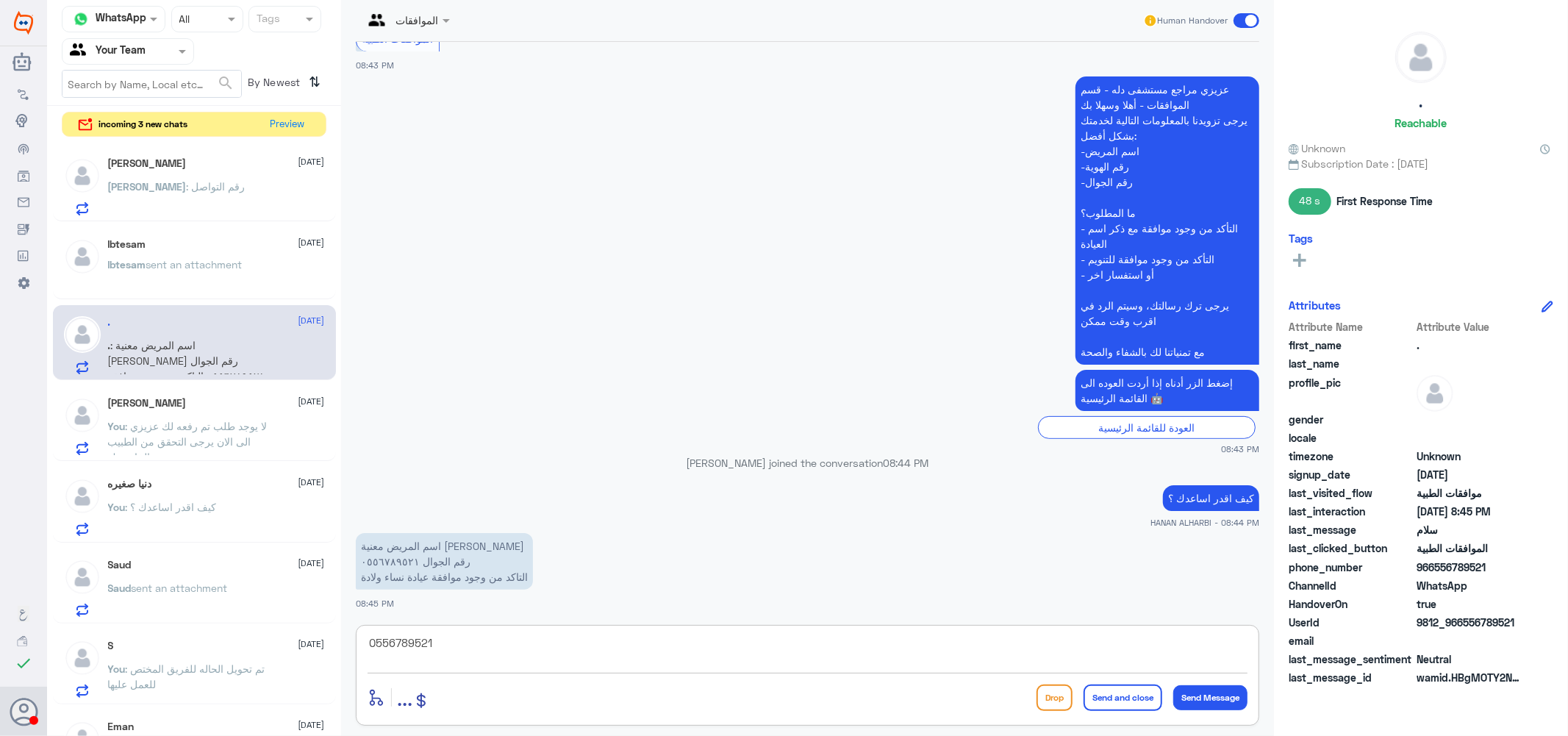
type textarea "0556789521"
type textarea "u"
type textarea "عزيزتي هل الزياره في دله النخيل ؟"
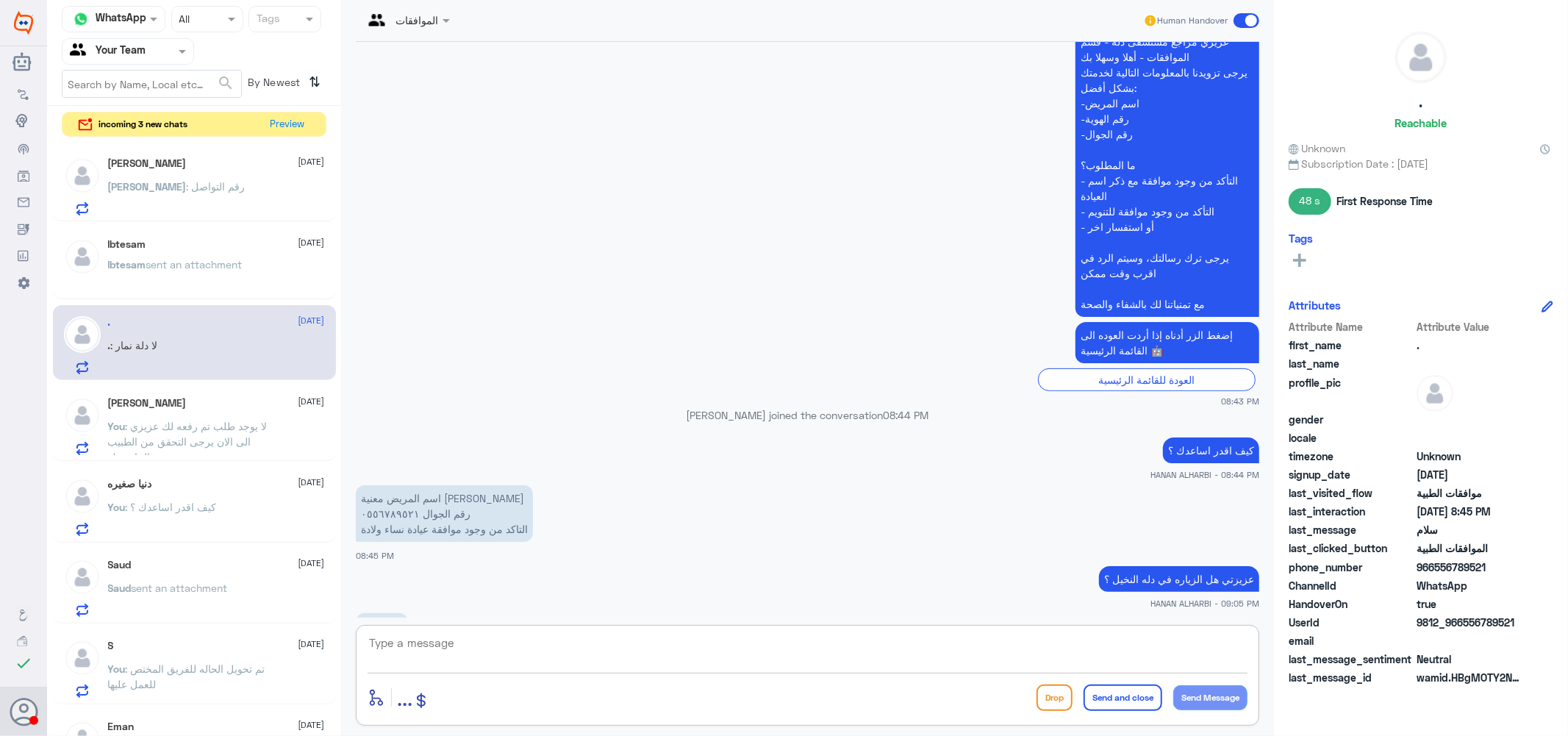
scroll to position [398, 0]
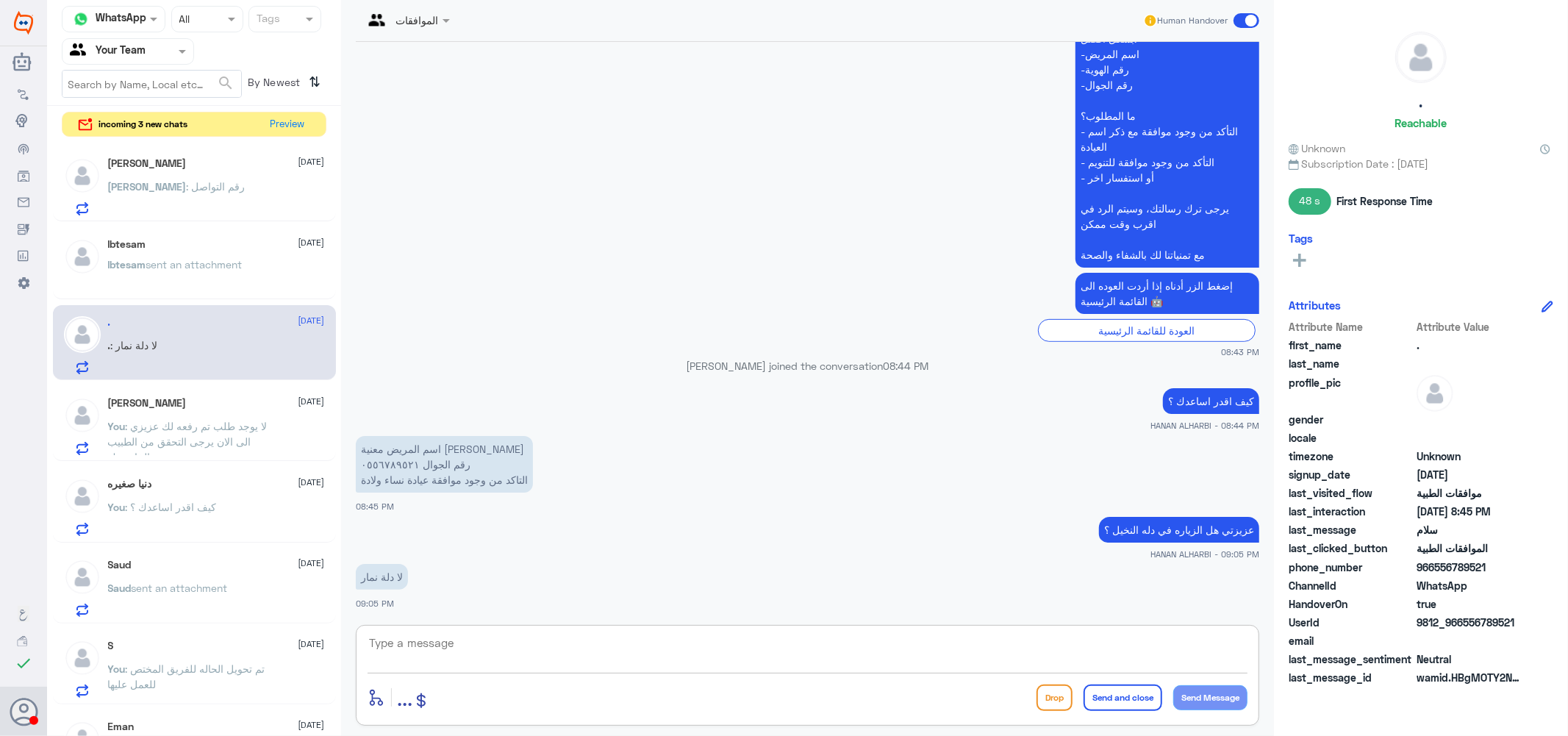
click at [887, 648] on textarea at bounding box center [808, 652] width 880 height 36
type textarea "يرجى التواصل مع دله نمار عزيزتي هنا فقط موافقات دله النخيل نتمنى لك دوام الصحه …"
click at [1123, 691] on button "Send and close" at bounding box center [1123, 698] width 79 height 27
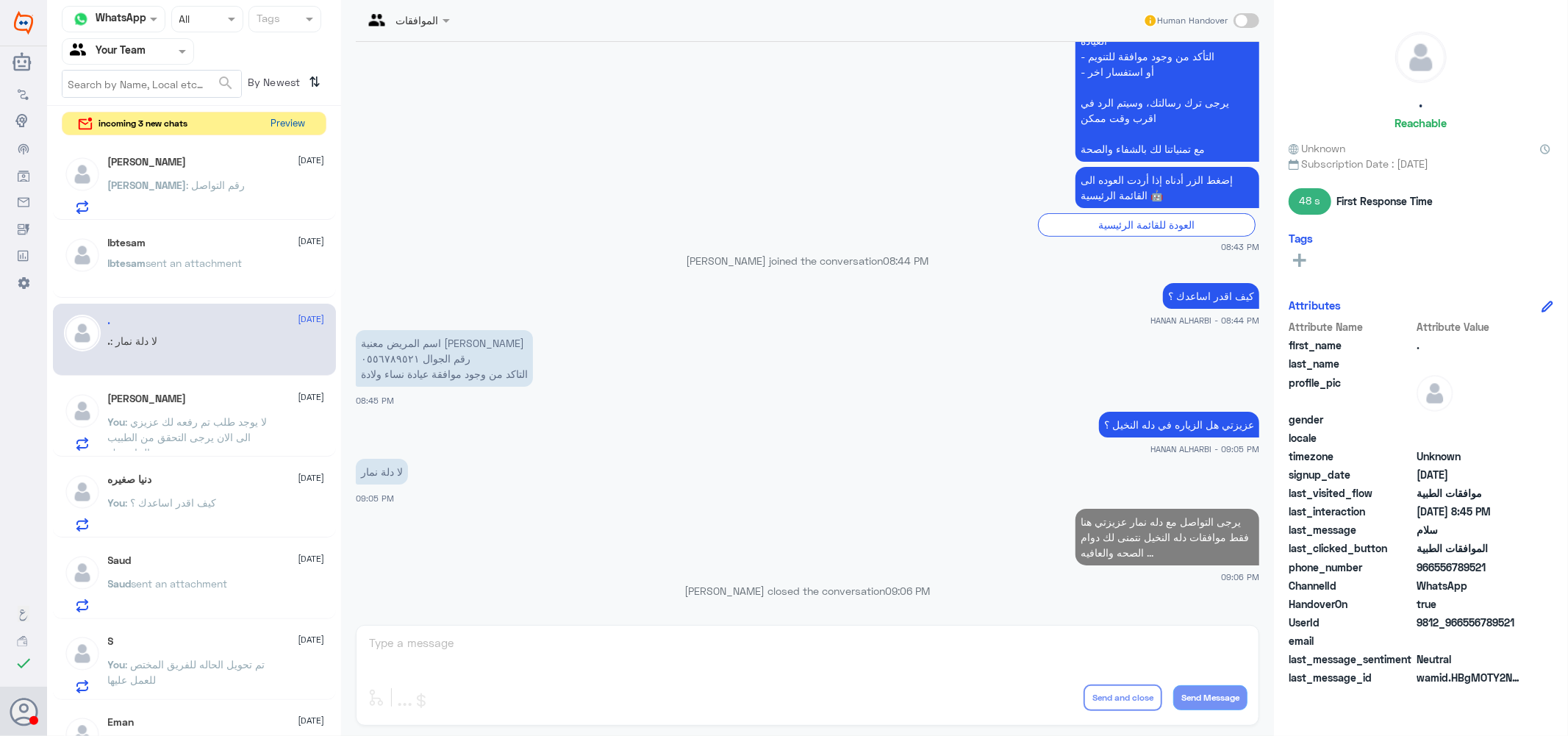
click at [283, 121] on button "Preview" at bounding box center [288, 123] width 46 height 23
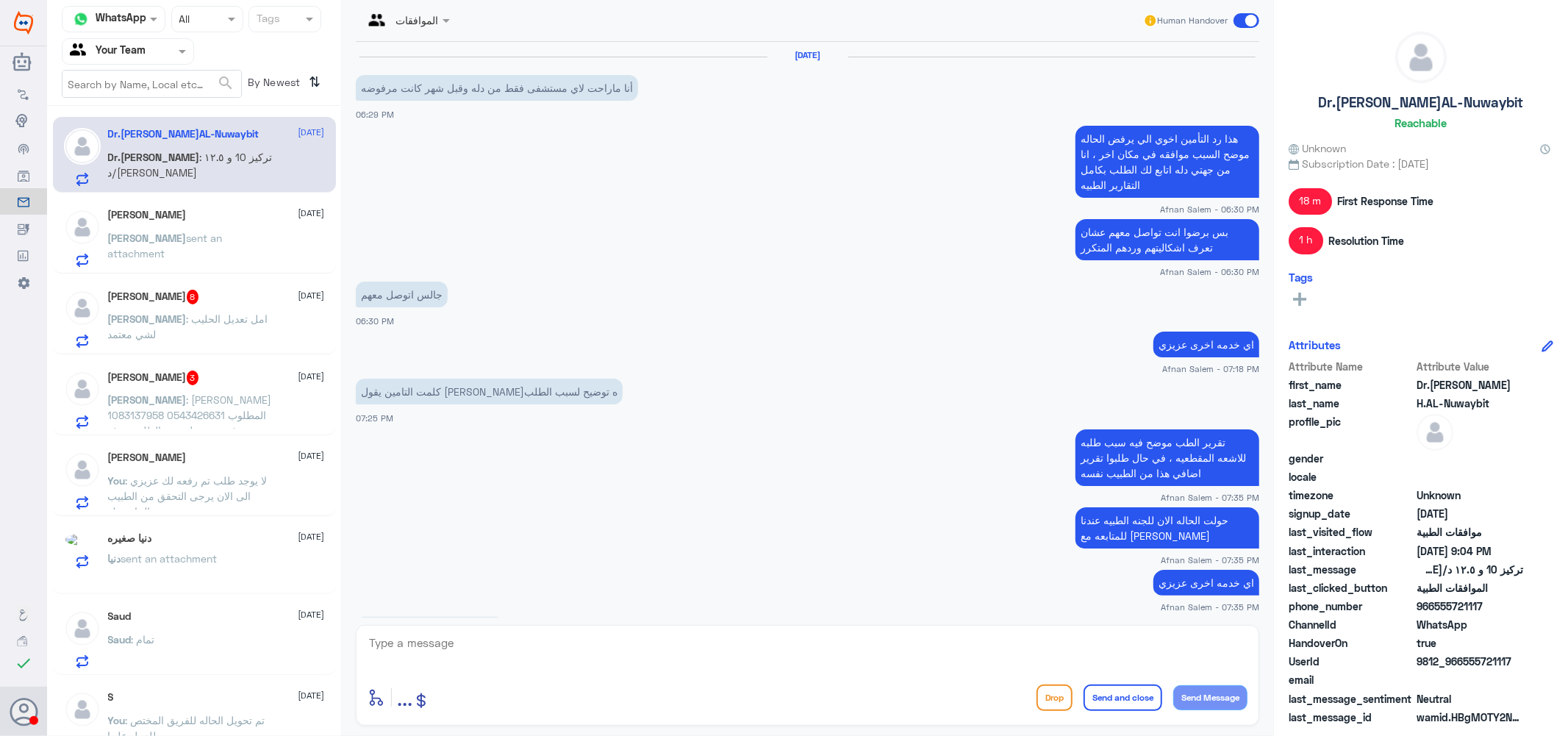
scroll to position [1011, 0]
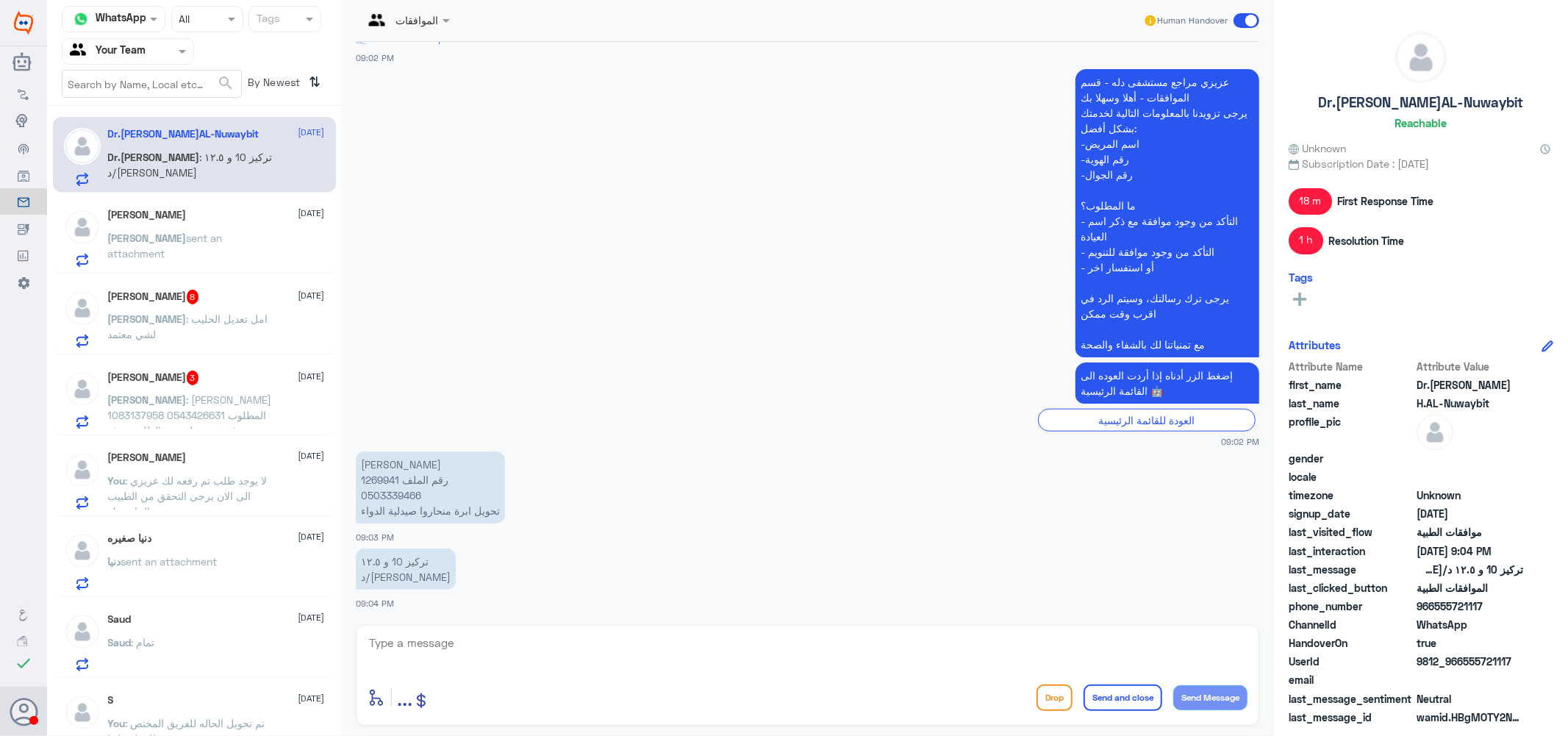
click at [173, 238] on span "sent an attachment" at bounding box center [165, 245] width 114 height 28
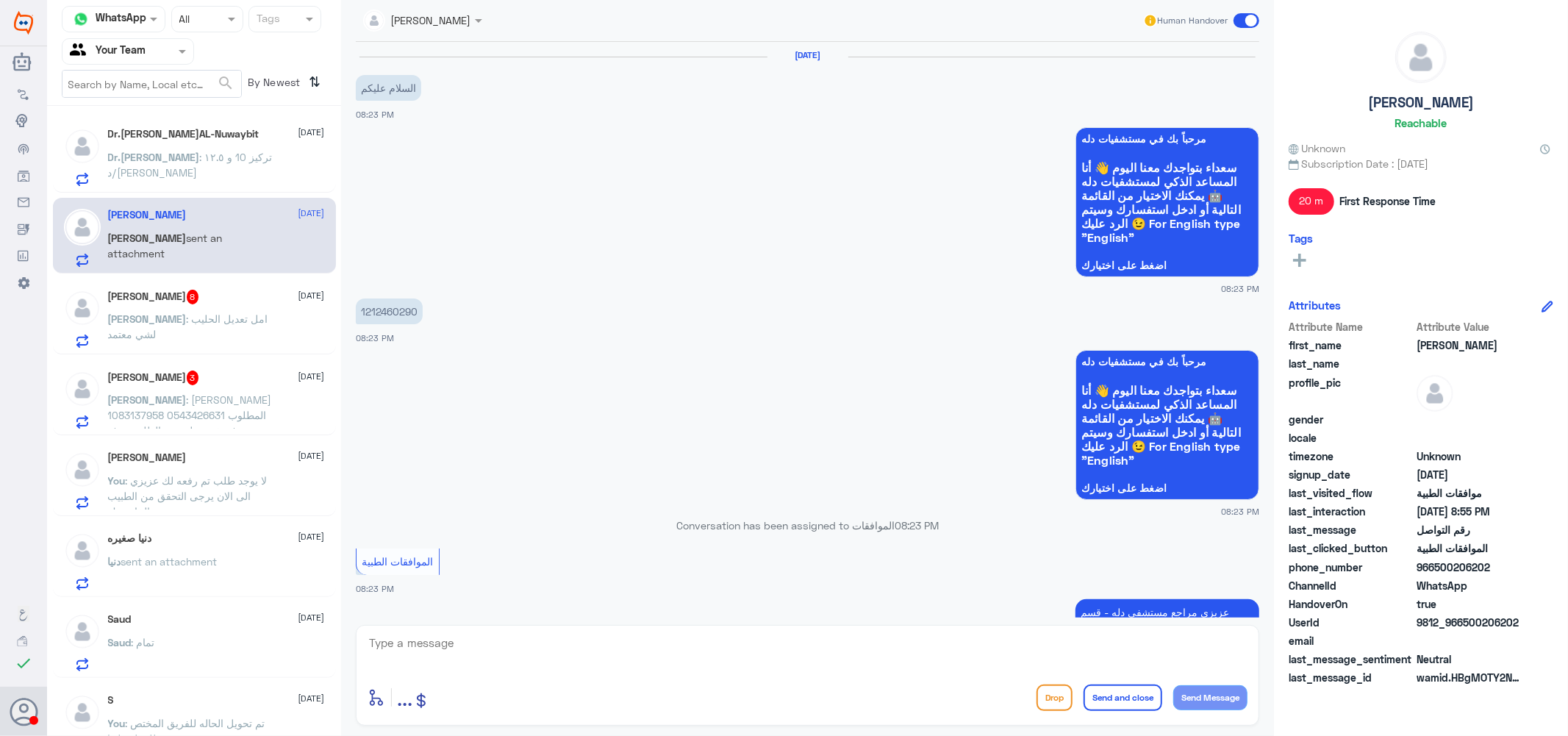
scroll to position [1049, 0]
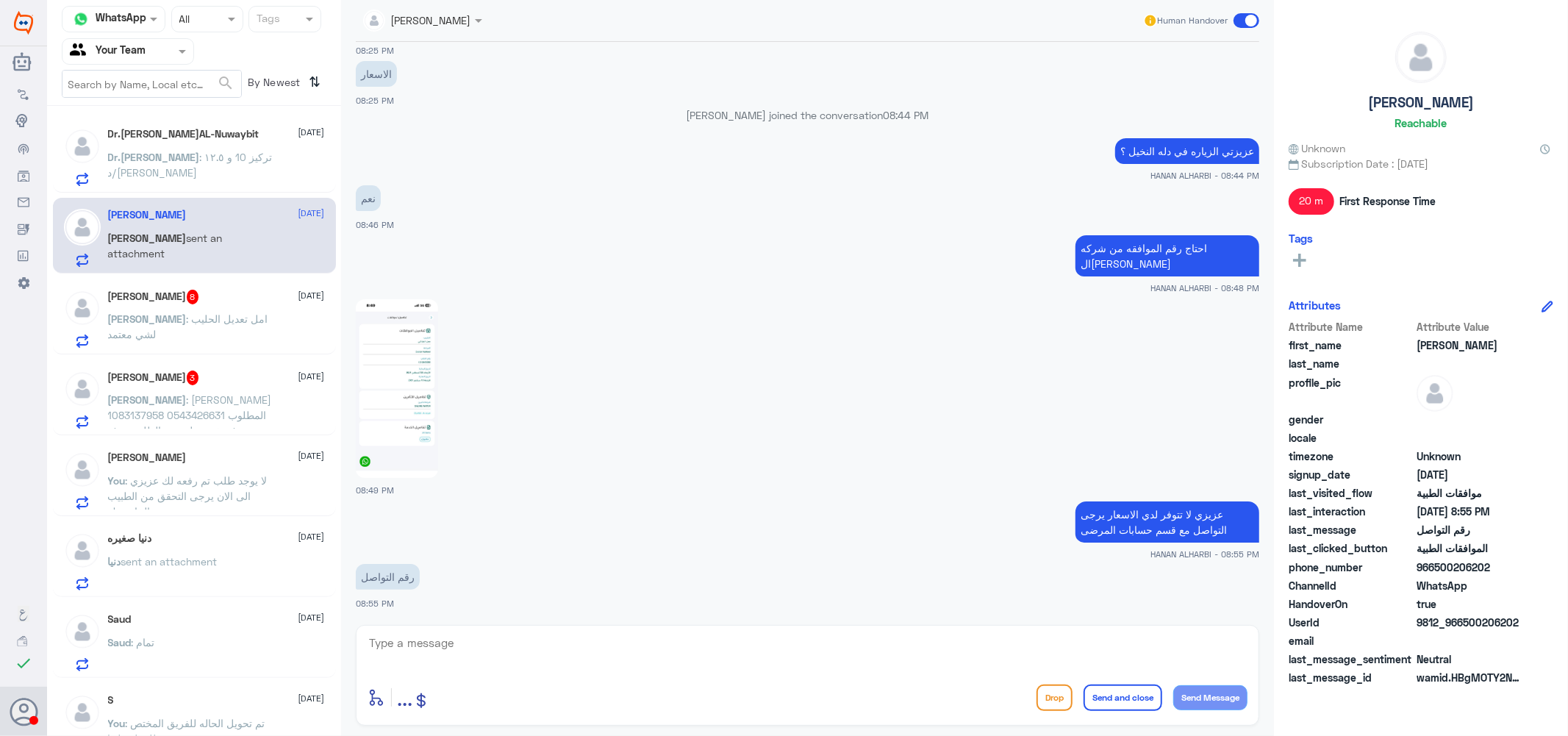
click at [160, 298] on h5 "[PERSON_NAME] 8" at bounding box center [153, 297] width 91 height 15
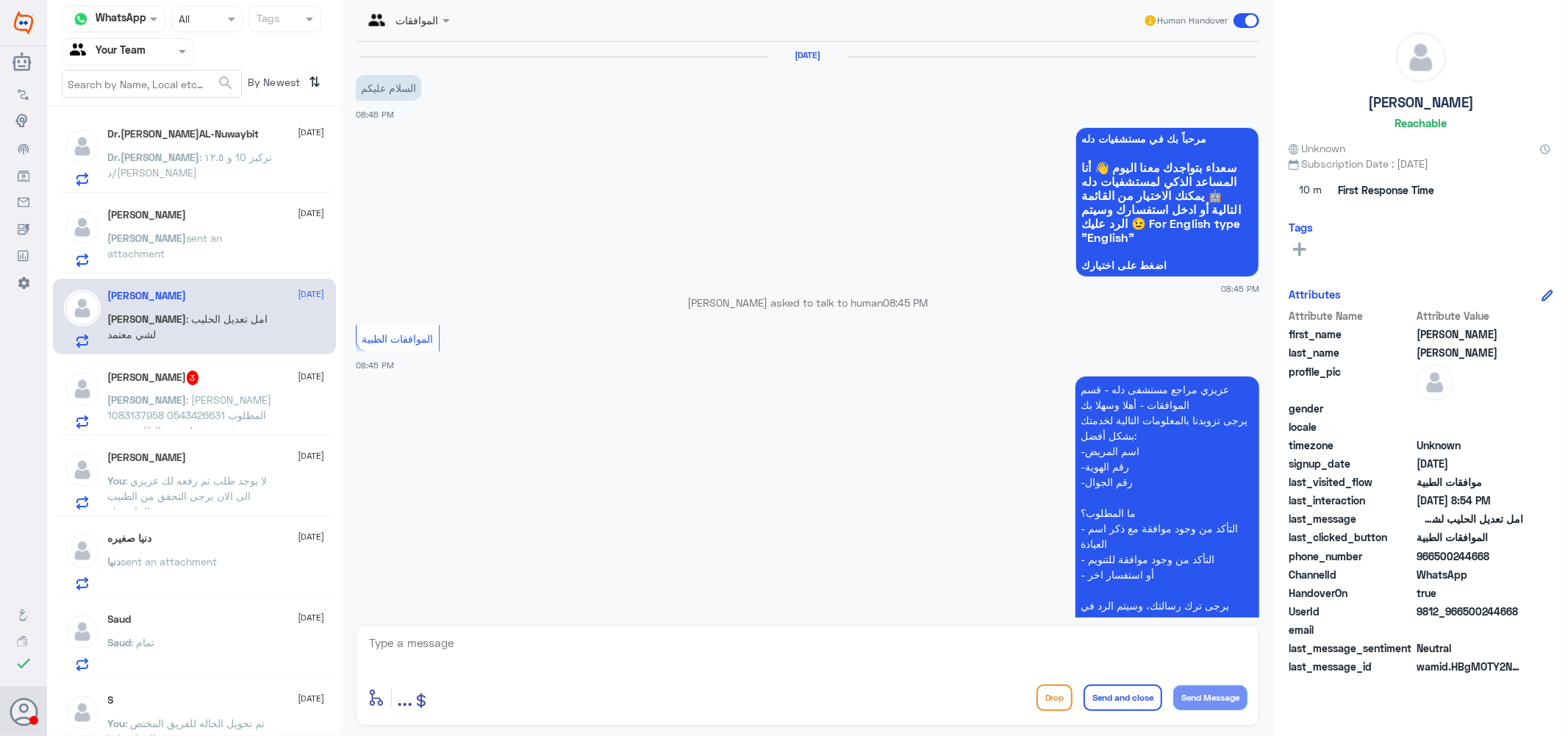
scroll to position [462, 0]
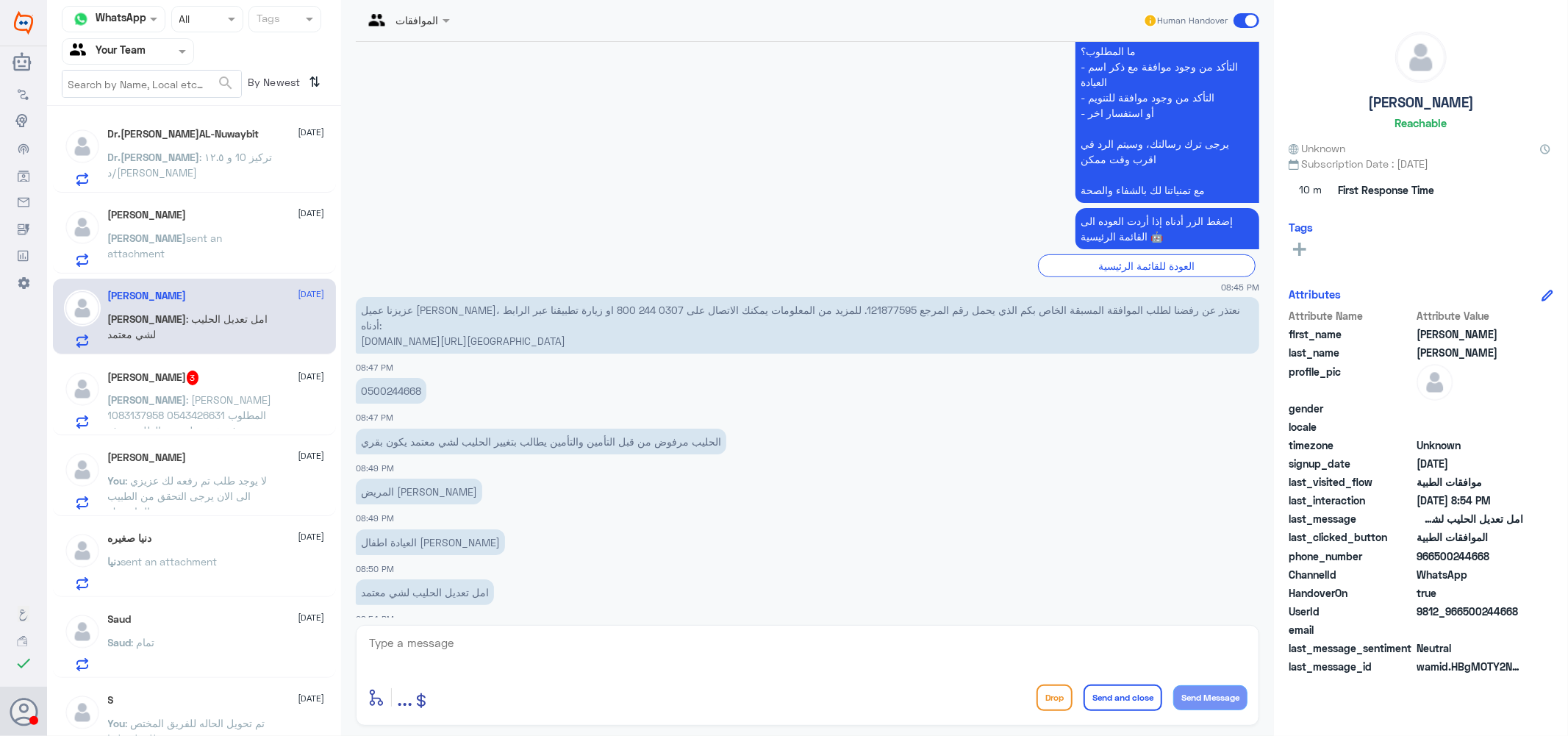
click at [764, 304] on p "عزيزنا عميل [PERSON_NAME]، نعتذر عن رفضنا لطلب الموافقة المسبقة الخاص بكم الذي …" at bounding box center [808, 325] width 903 height 57
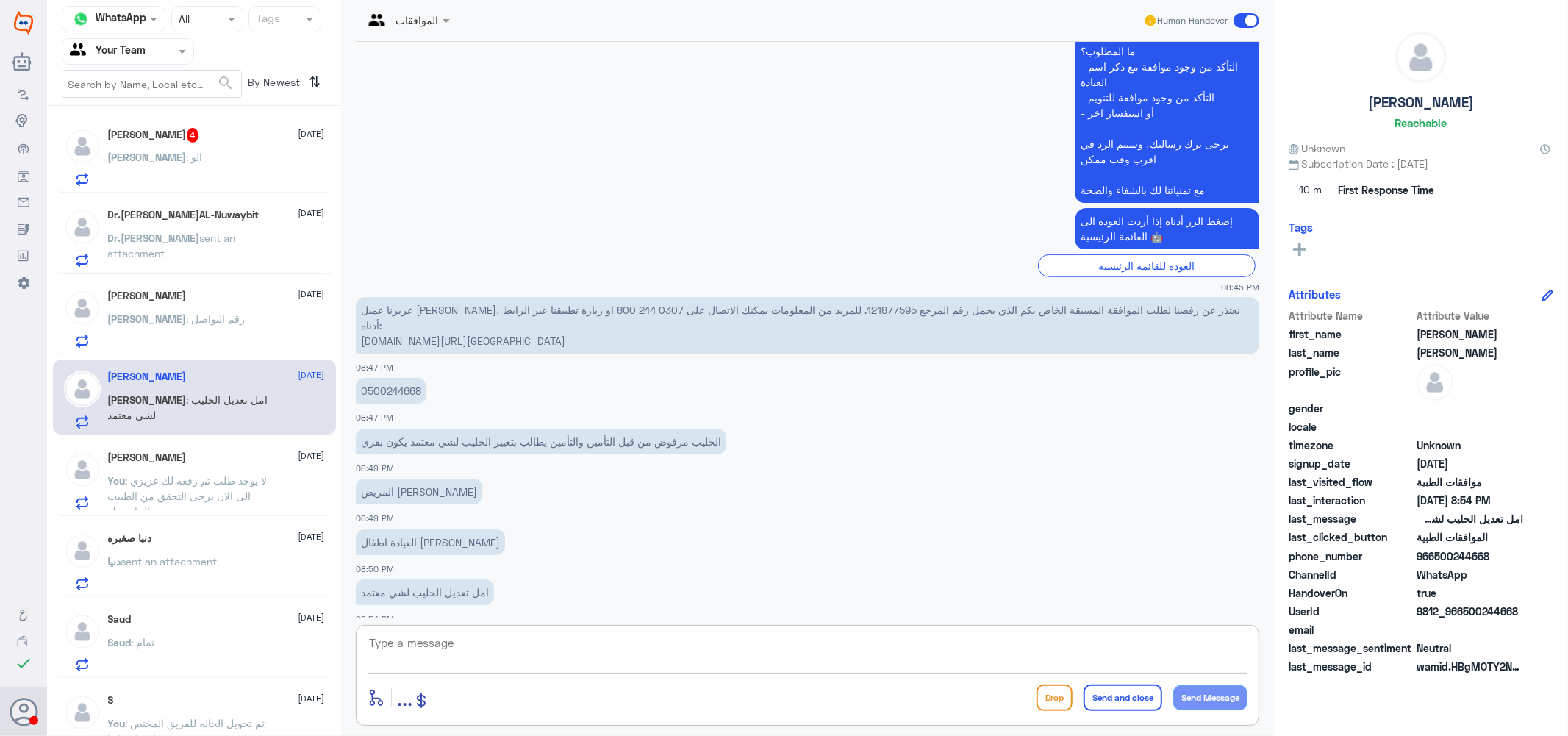
click at [422, 652] on textarea at bounding box center [808, 652] width 880 height 36
type textarea "d"
click at [983, 645] on textarea "يرجى التواصل مع الطبيب الخاص بك لكتابه نوع حليب اخر منايب لحاله الطفل عزيزي" at bounding box center [808, 652] width 880 height 36
click at [980, 647] on textarea "يرجى التواصل مع الطبيب الخاص بك لكتابه نوع حليب اخر منايب لحاله الطفل عزيزي" at bounding box center [808, 652] width 880 height 36
type textarea "يرجى التواصل مع الطبيب الخاص بك لكتابه نوع حليب اخر مناسب لحاله الطفل عزيزي"
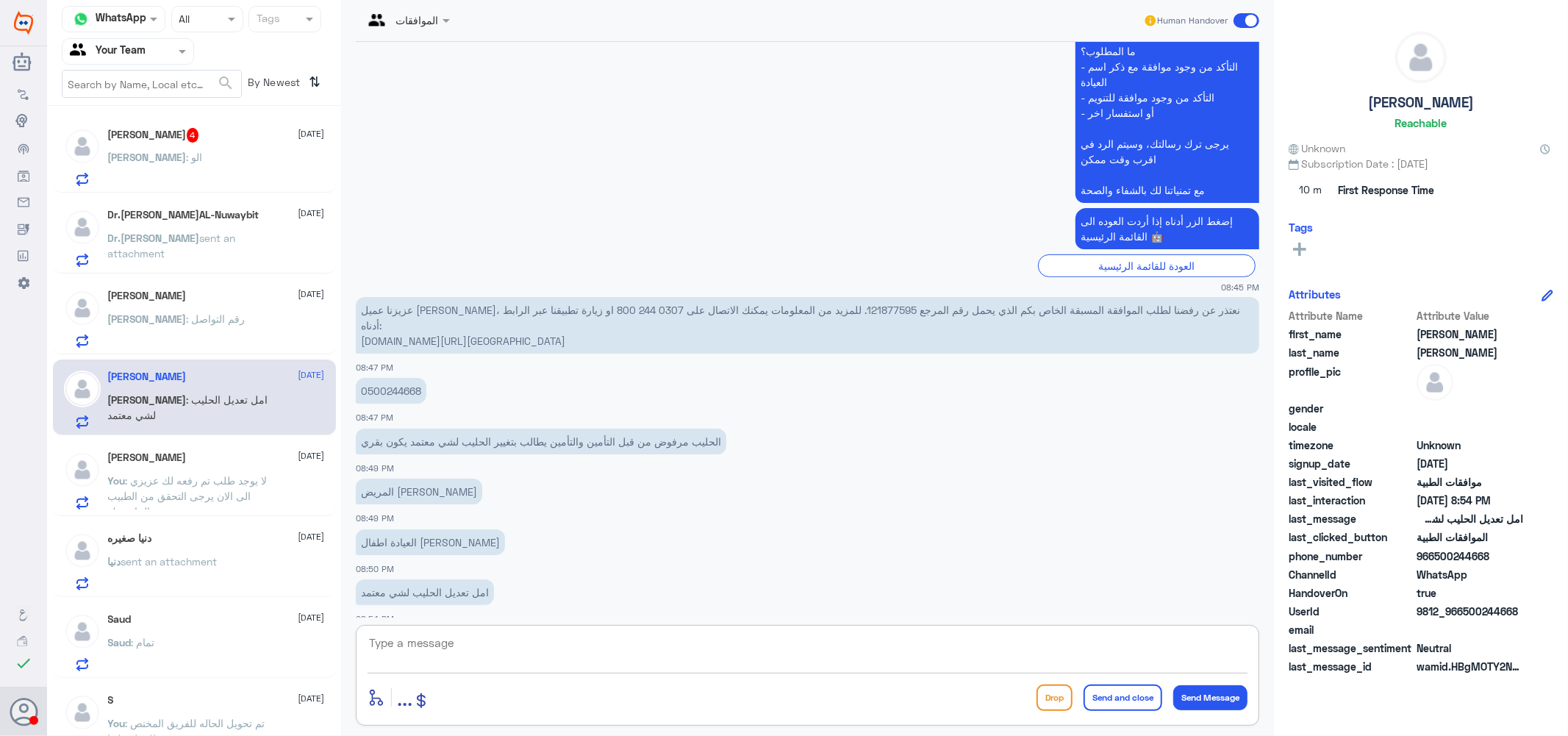
scroll to position [540, 0]
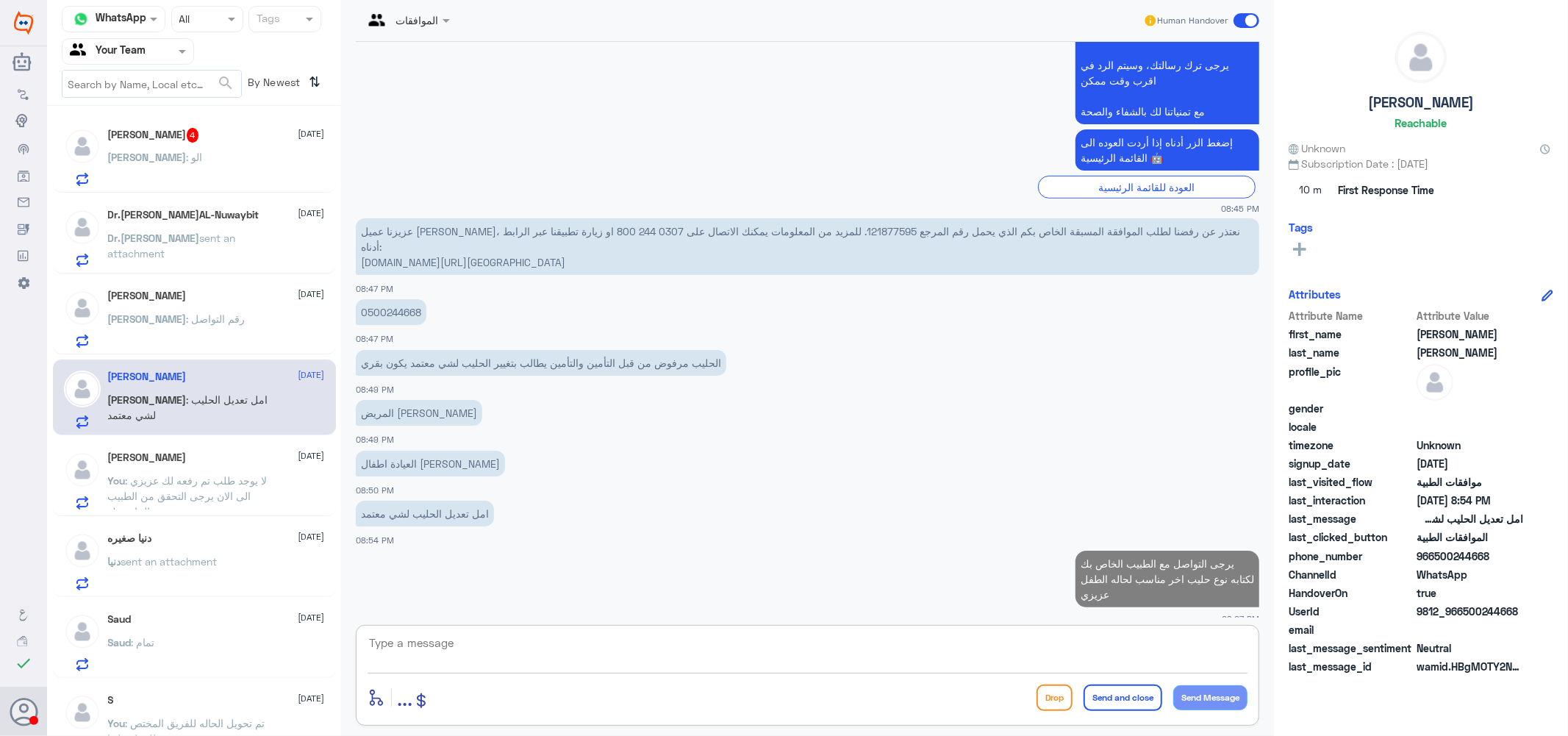
click at [192, 163] on div "[PERSON_NAME] : الو" at bounding box center [216, 170] width 217 height 33
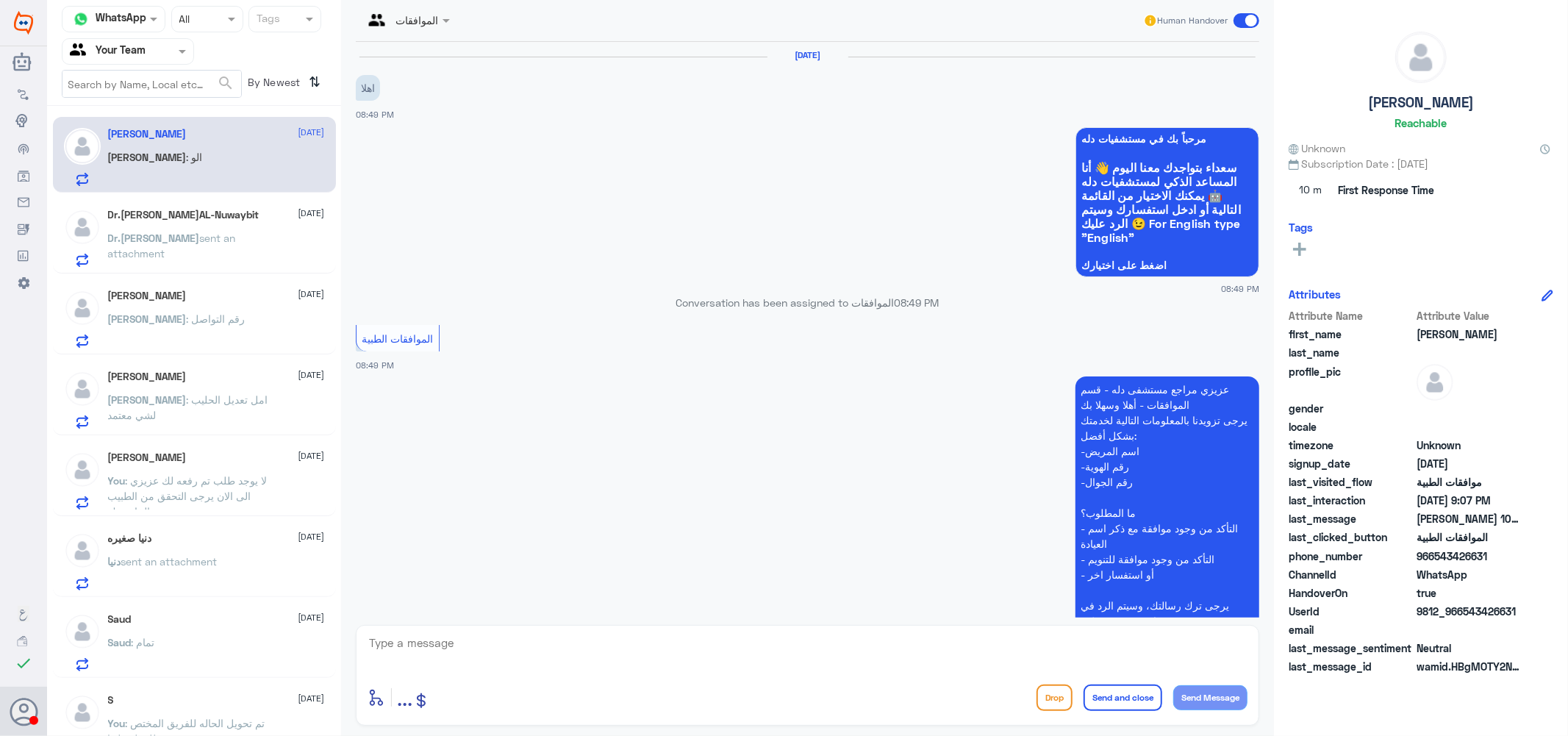
scroll to position [339, 0]
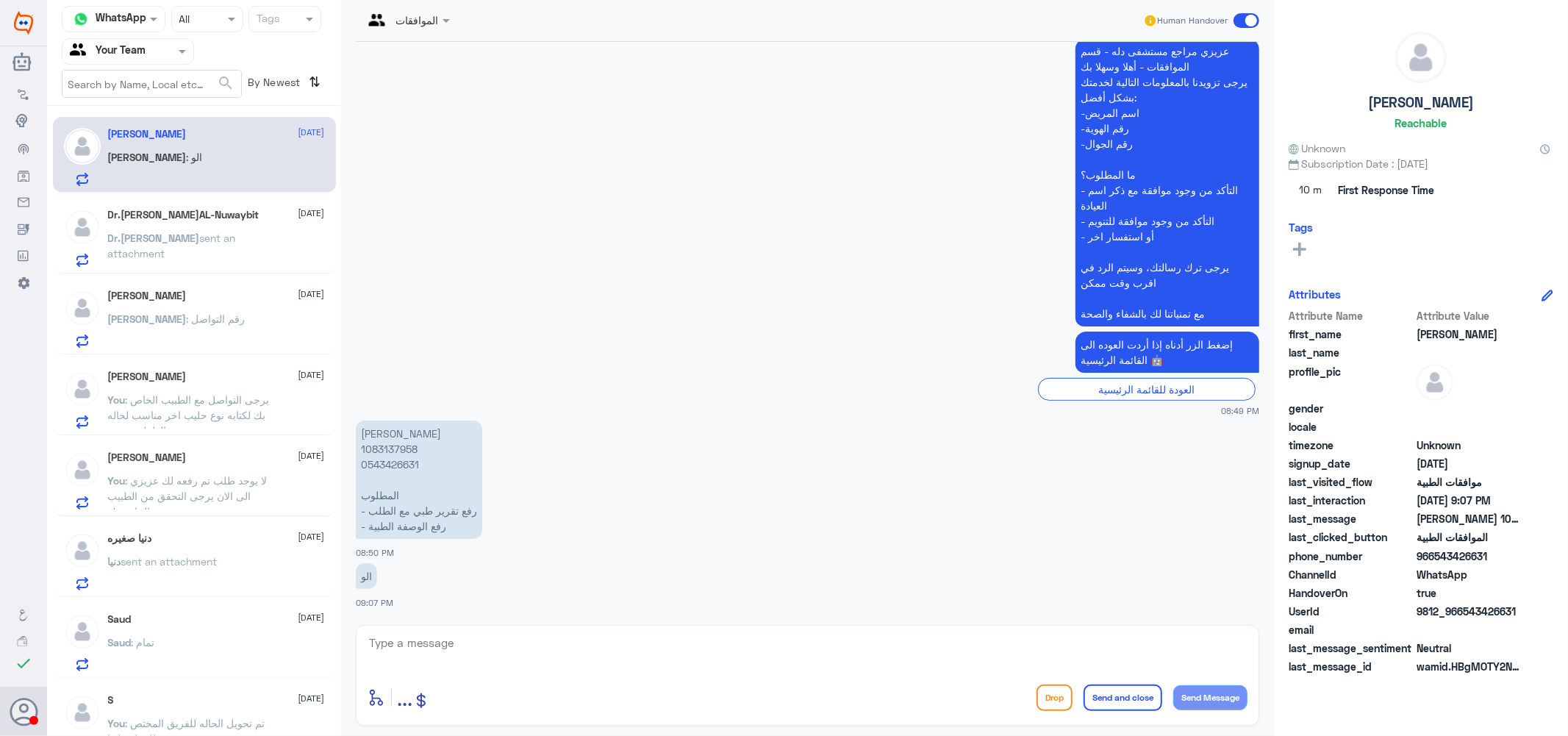
click at [202, 244] on p "Dr.[PERSON_NAME] sent an attachment" at bounding box center [190, 248] width 165 height 37
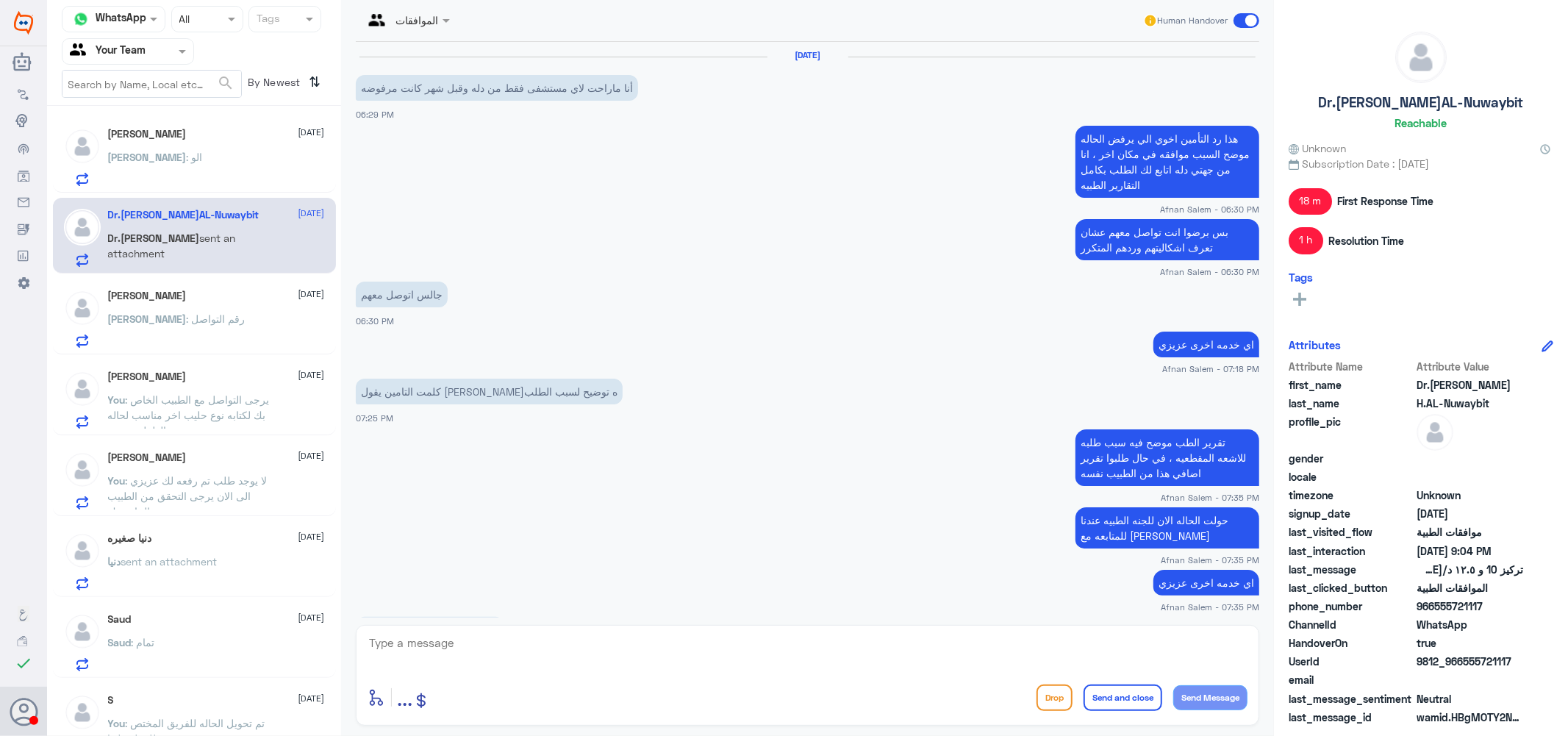
scroll to position [1011, 0]
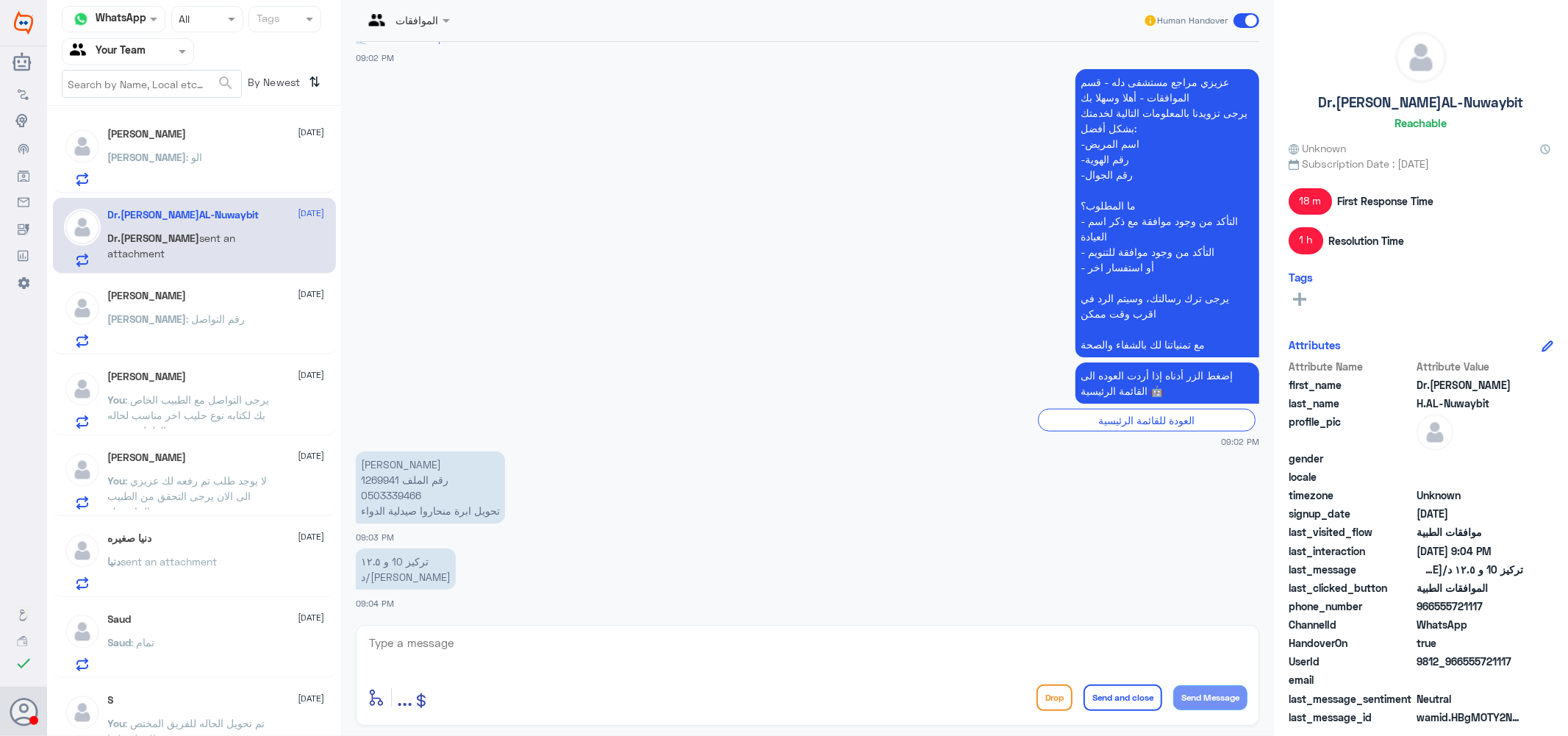
click at [379, 475] on p "[PERSON_NAME] رقم الملف 1269941 0503339466 تحويل ابرة منحاروا صيدلية الدواء" at bounding box center [430, 487] width 149 height 72
click at [192, 155] on div "[PERSON_NAME] : الو" at bounding box center [216, 170] width 217 height 33
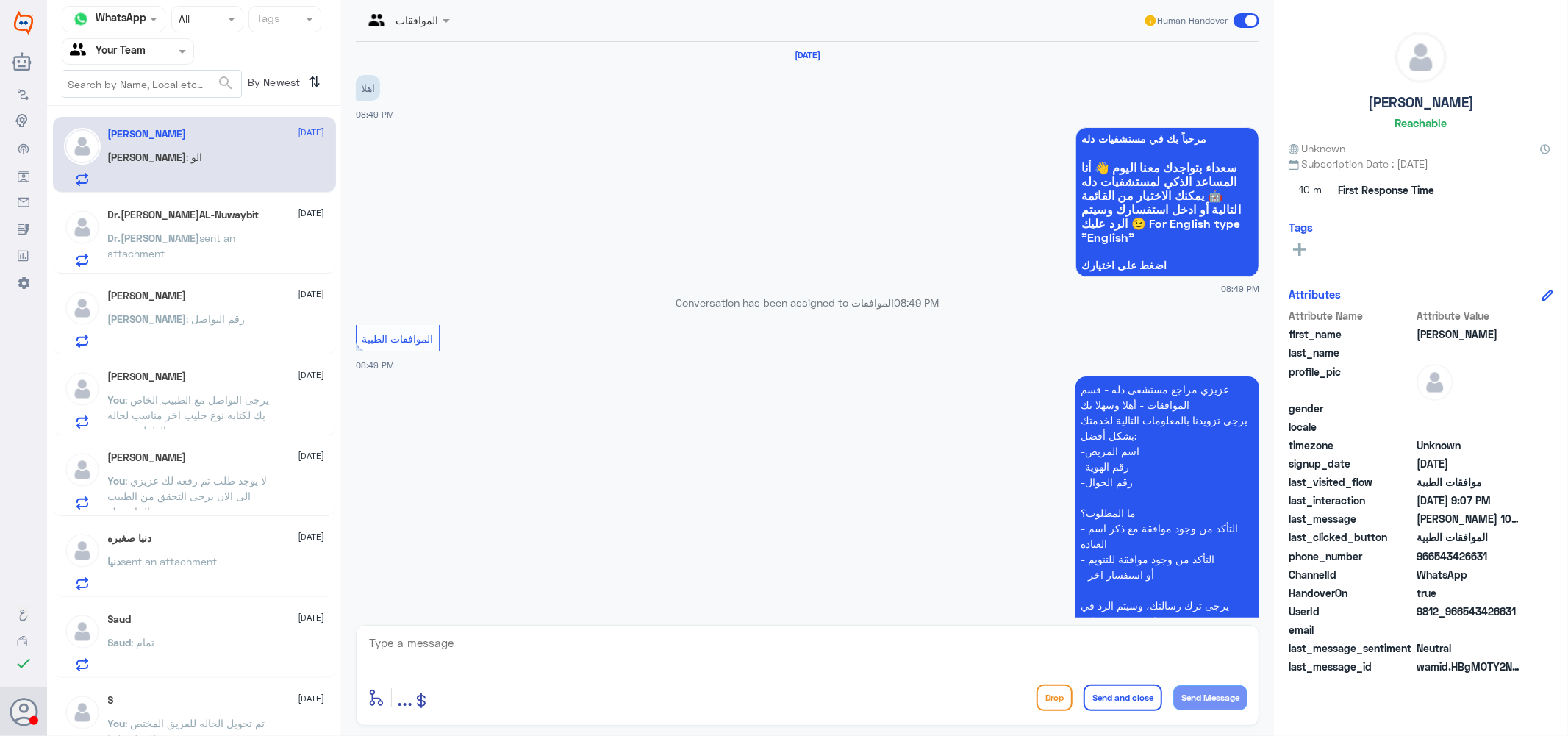
scroll to position [339, 0]
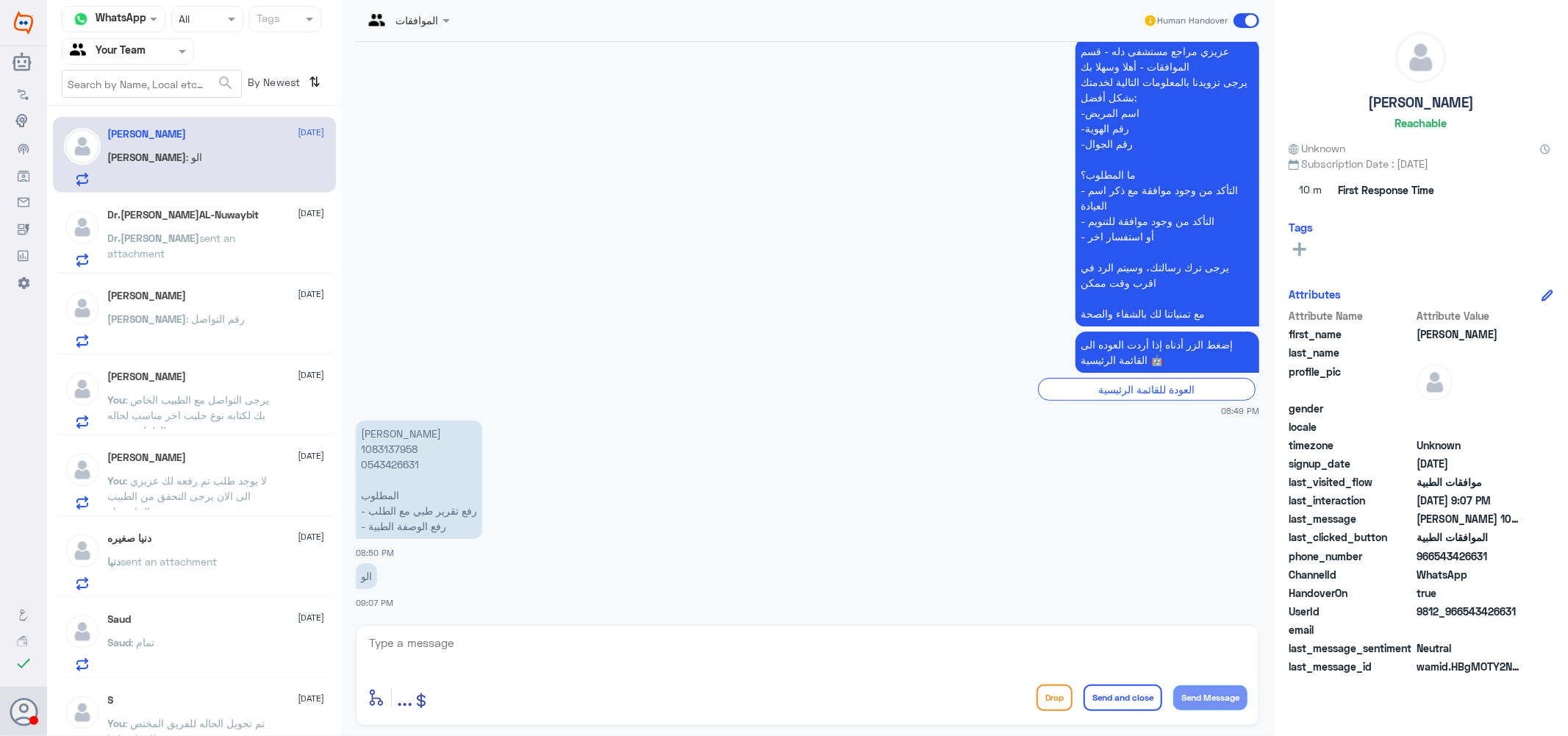
click at [384, 445] on p "[PERSON_NAME] 1083137958 0543426631 المطلوب - رفع تقرير طبي مع الطلب - ⁠رفع الو…" at bounding box center [419, 480] width 126 height 118
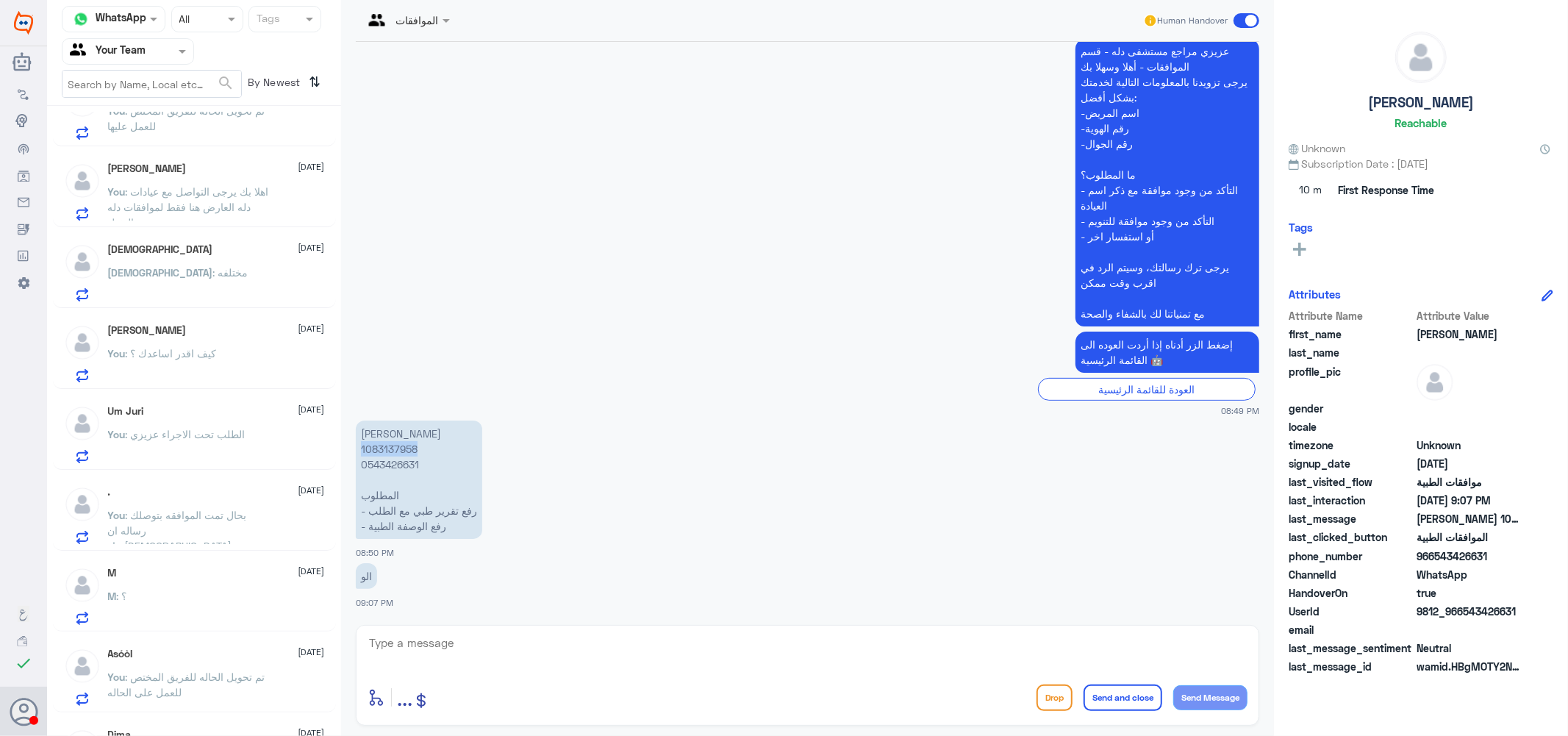
scroll to position [993, 0]
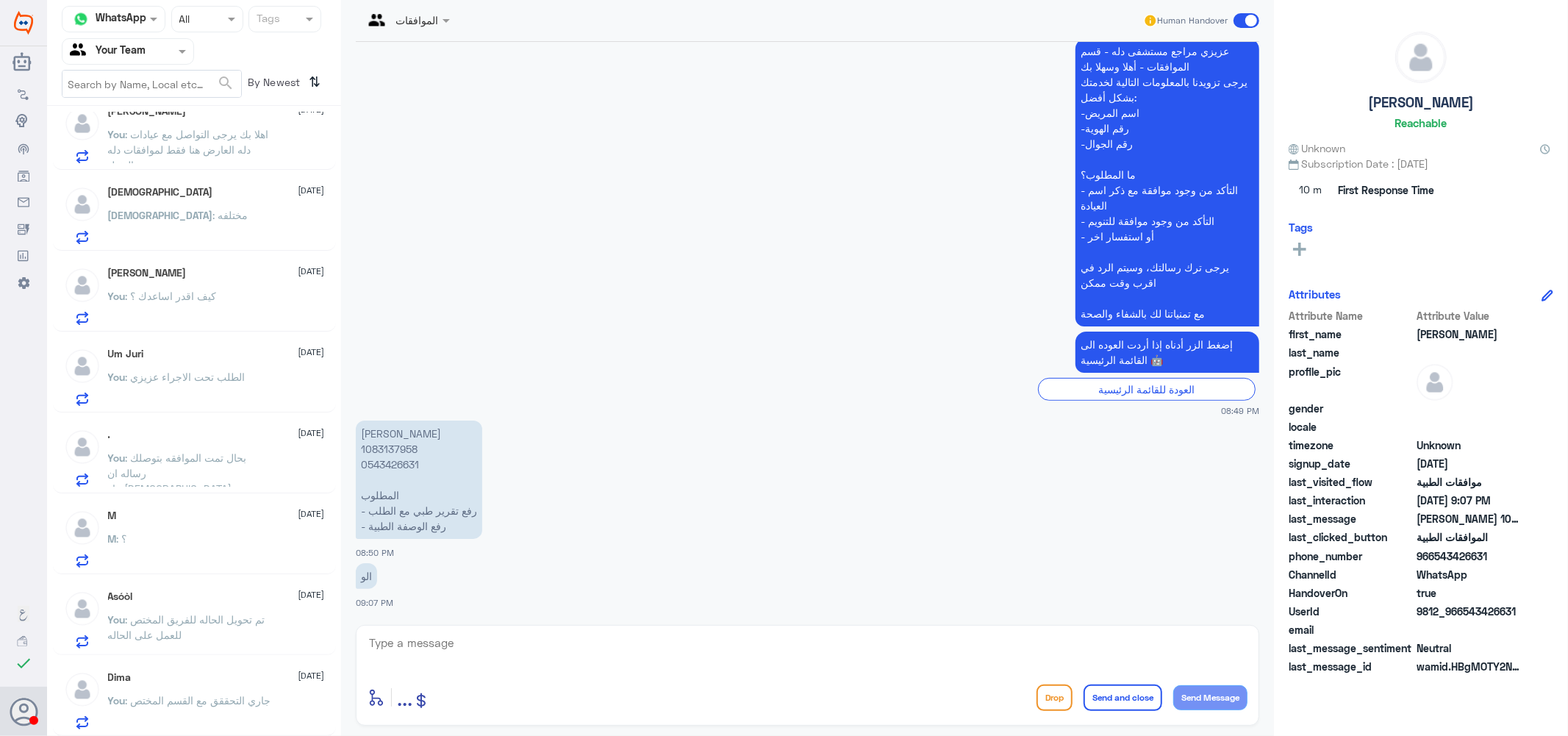
click at [186, 697] on span ": جاري التحققق مع القسم المختص" at bounding box center [198, 700] width 145 height 13
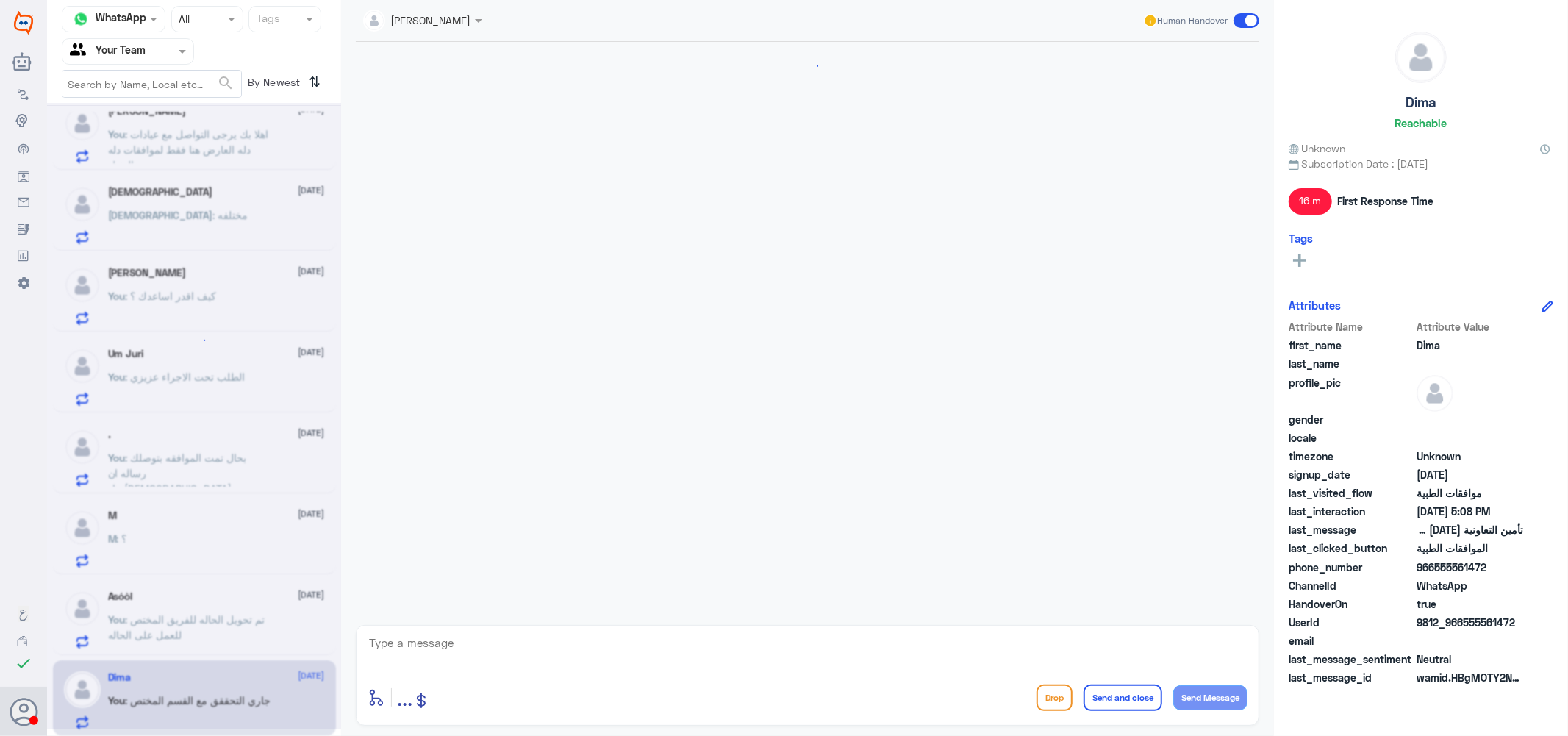
scroll to position [858, 0]
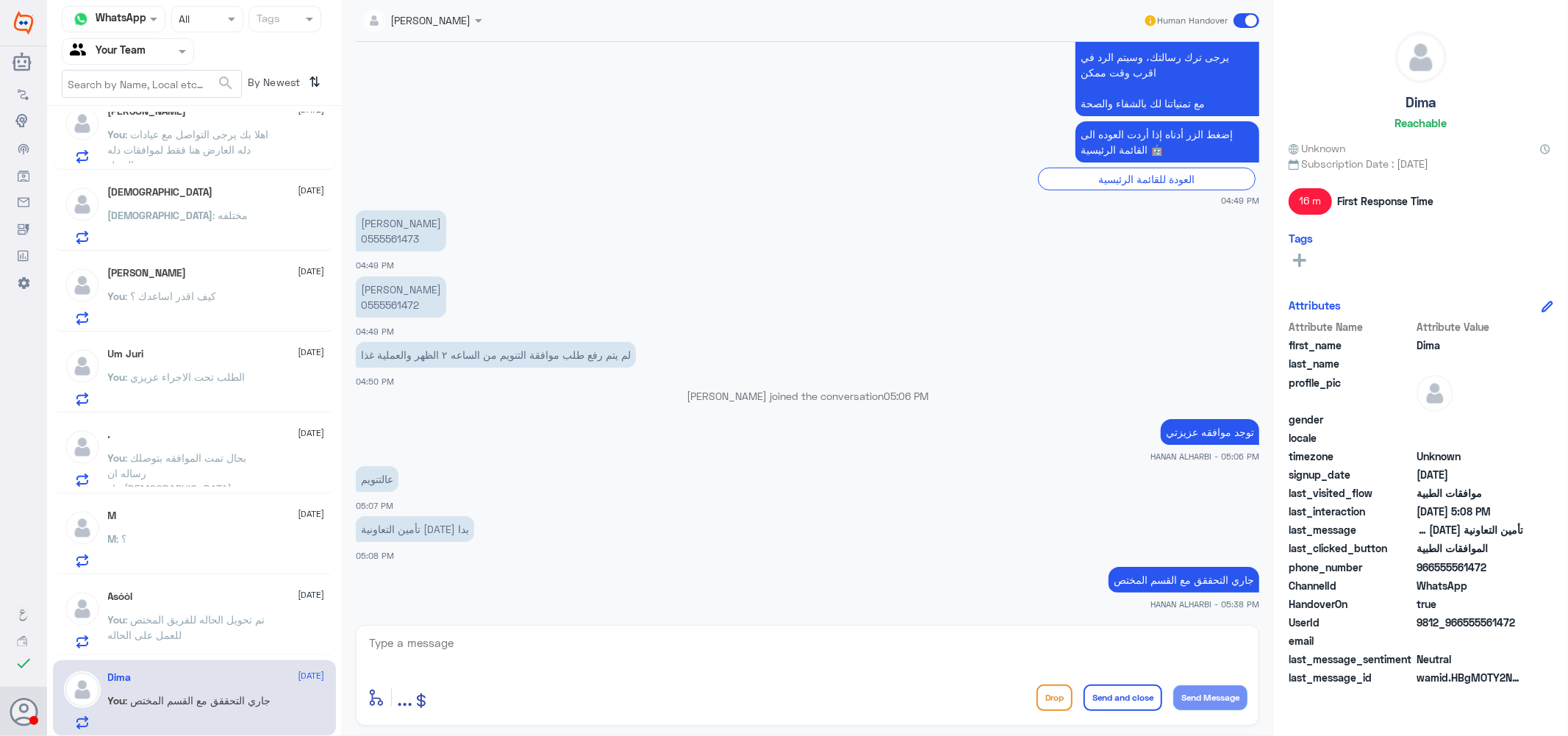
click at [178, 625] on p "You : تم تحويل الحاله للفريق المختص للعمل على الحاله" at bounding box center [190, 630] width 165 height 37
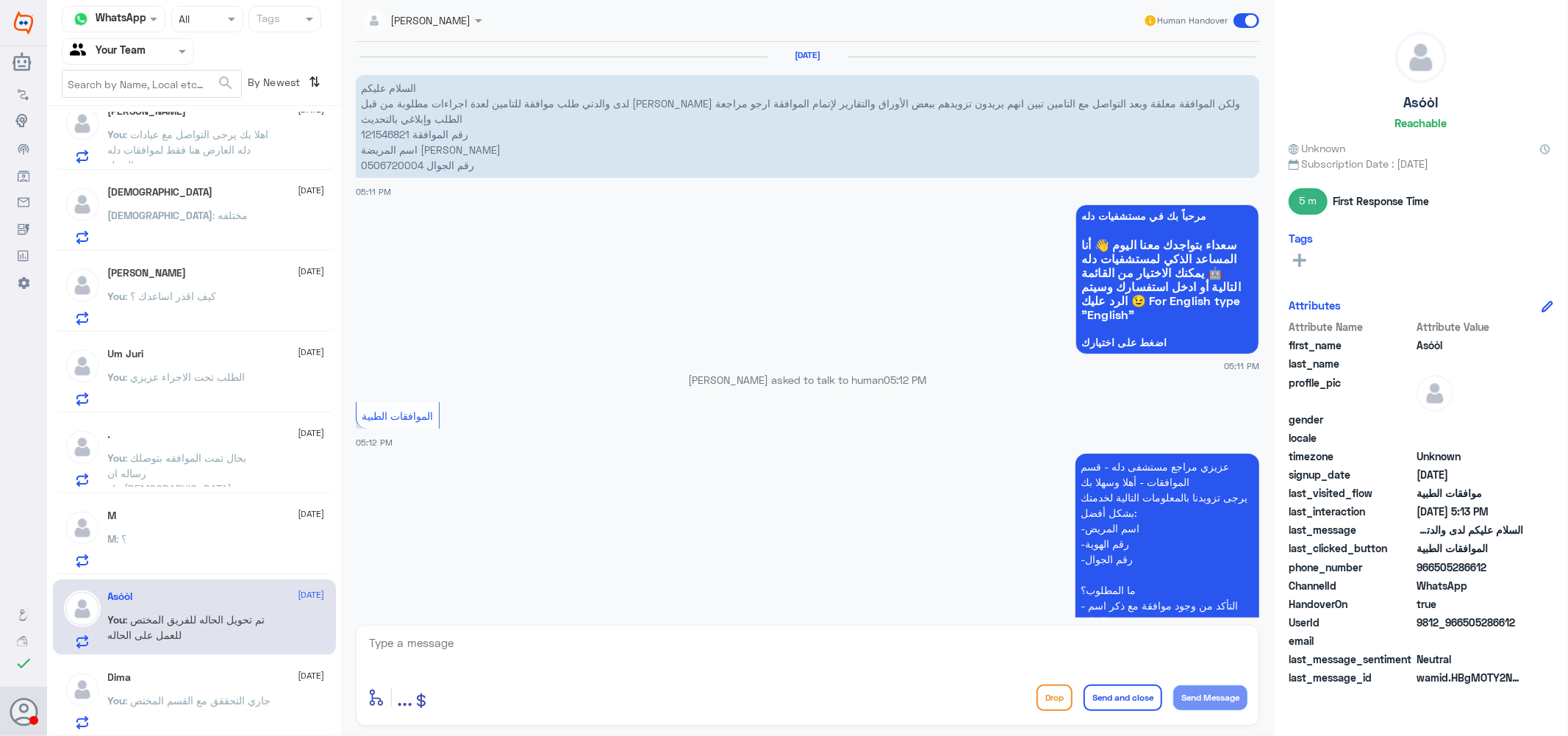
scroll to position [439, 0]
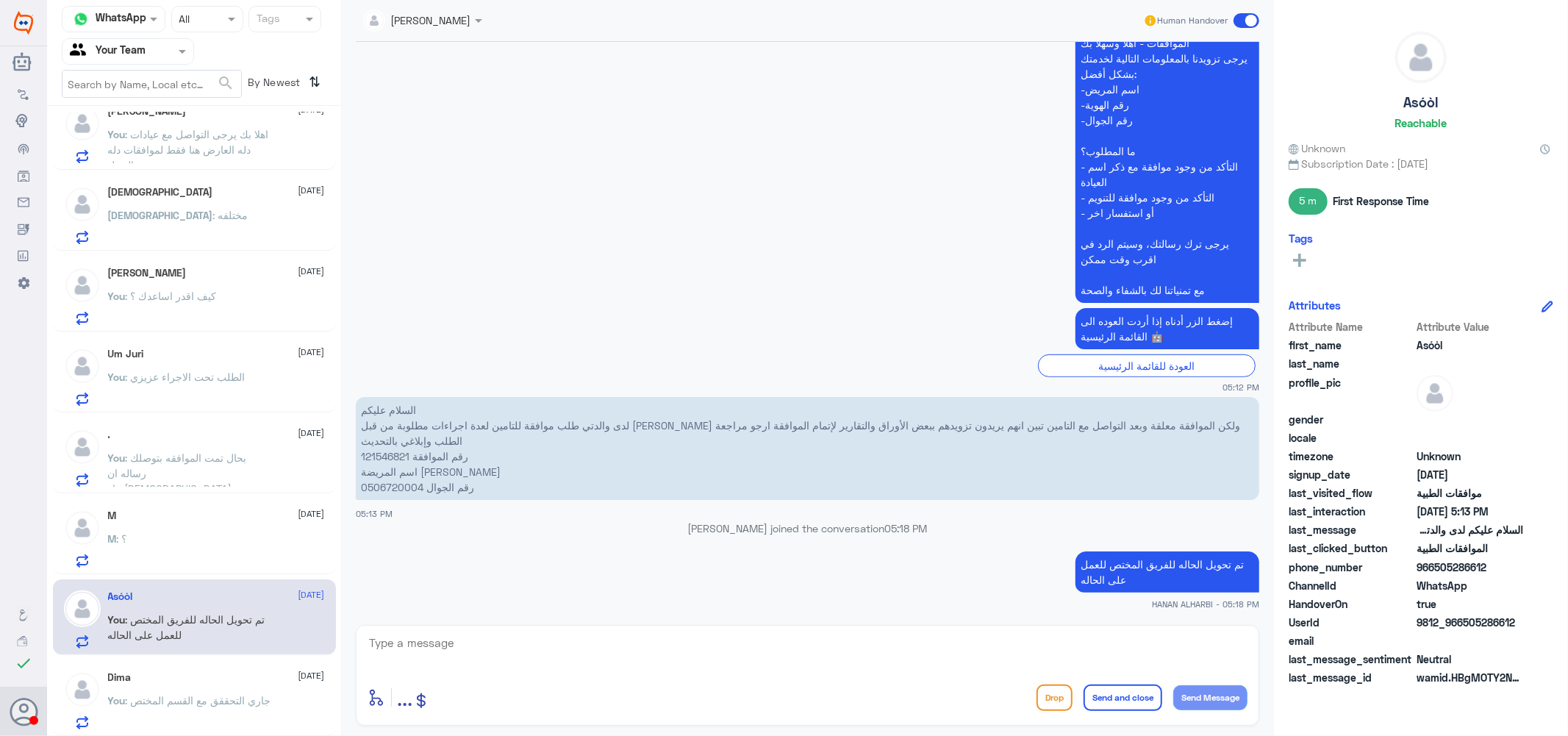
click at [189, 561] on div "M : ؟" at bounding box center [216, 551] width 217 height 33
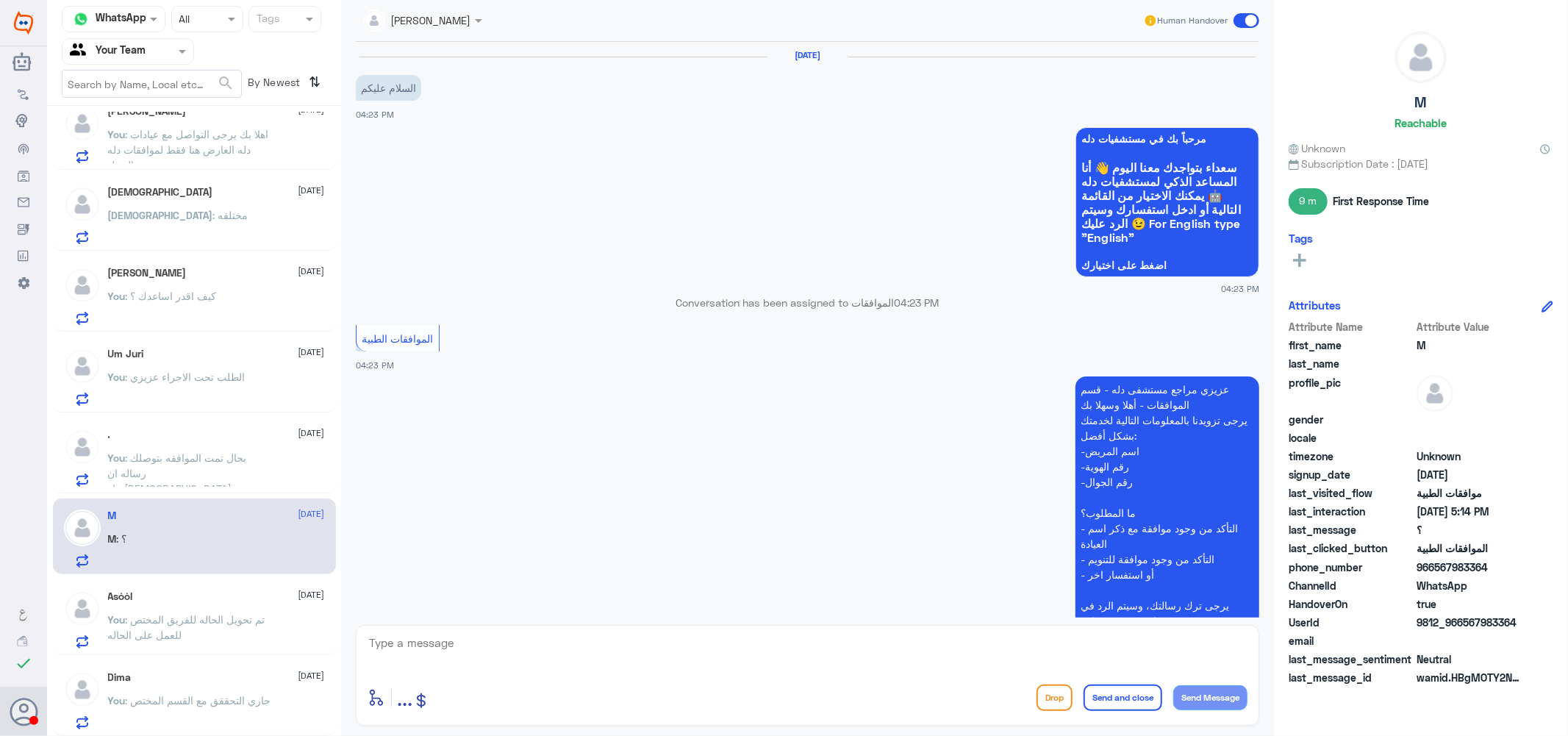
scroll to position [497, 0]
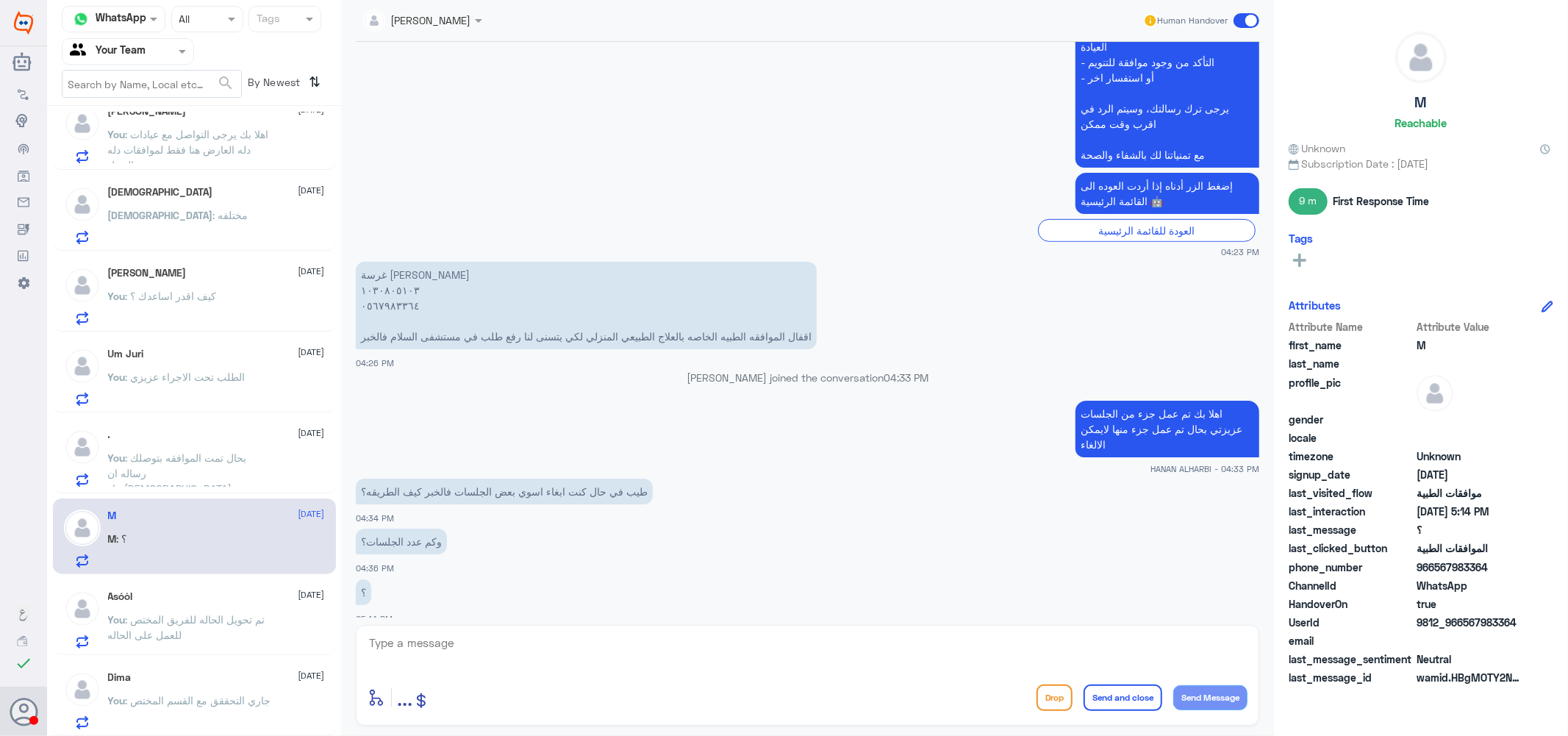
click at [187, 466] on p "You : بحال تمت الموافقه بتوصلك رساله ان شاء[DEMOGRAPHIC_DATA]" at bounding box center [190, 468] width 165 height 37
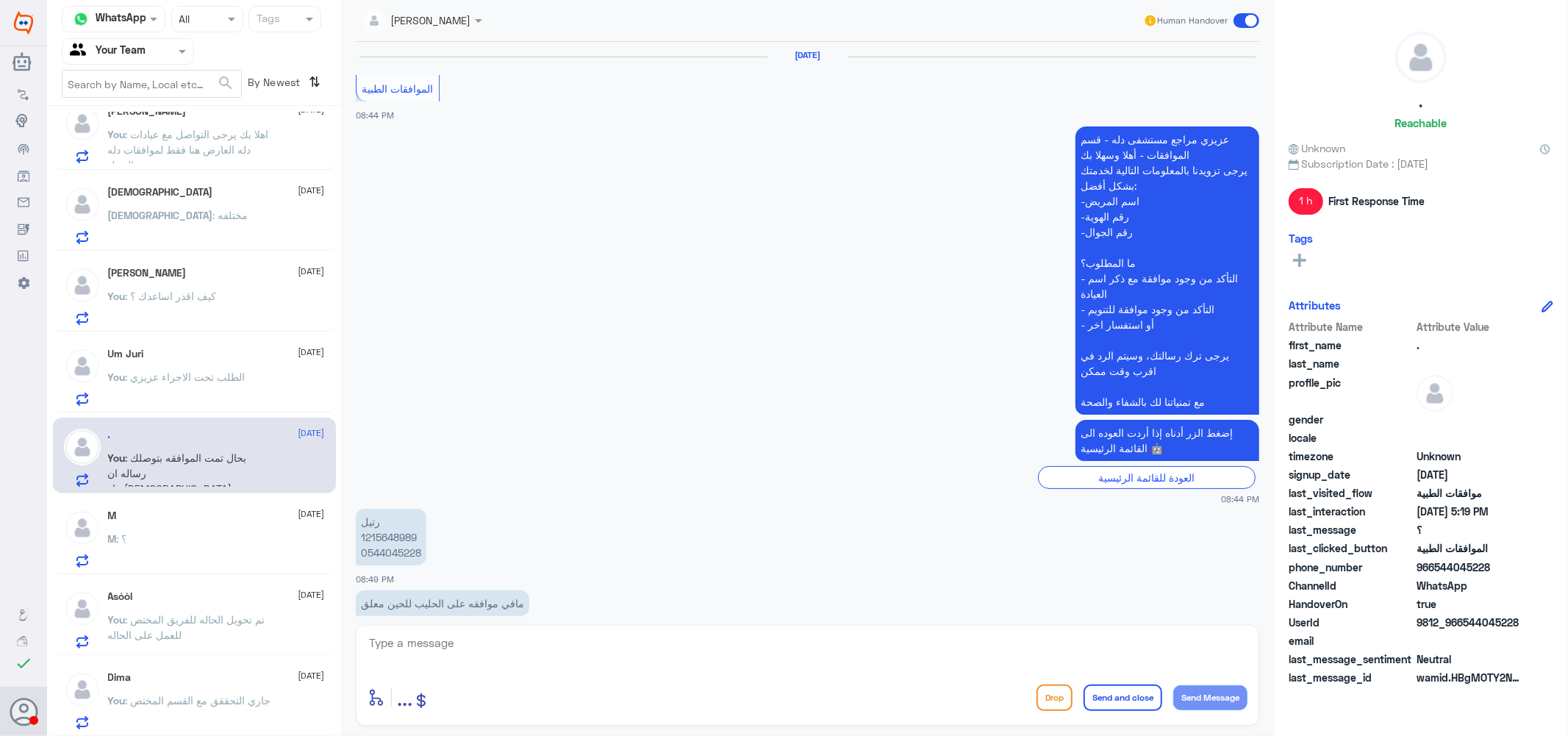
scroll to position [1217, 0]
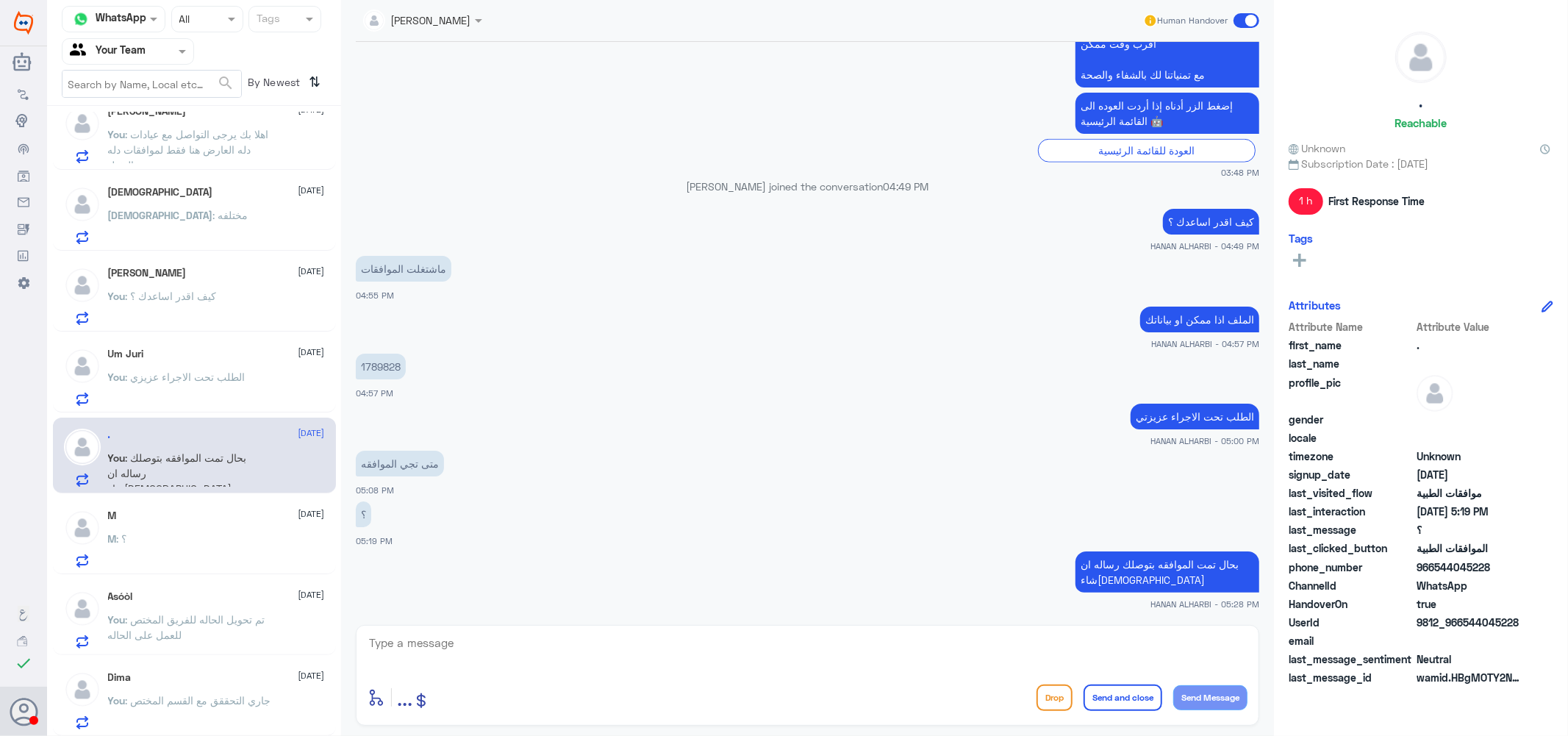
click at [187, 366] on div "Um Juri [DATE] You : الطلب تحت الاجراء عزيزي" at bounding box center [216, 377] width 217 height 58
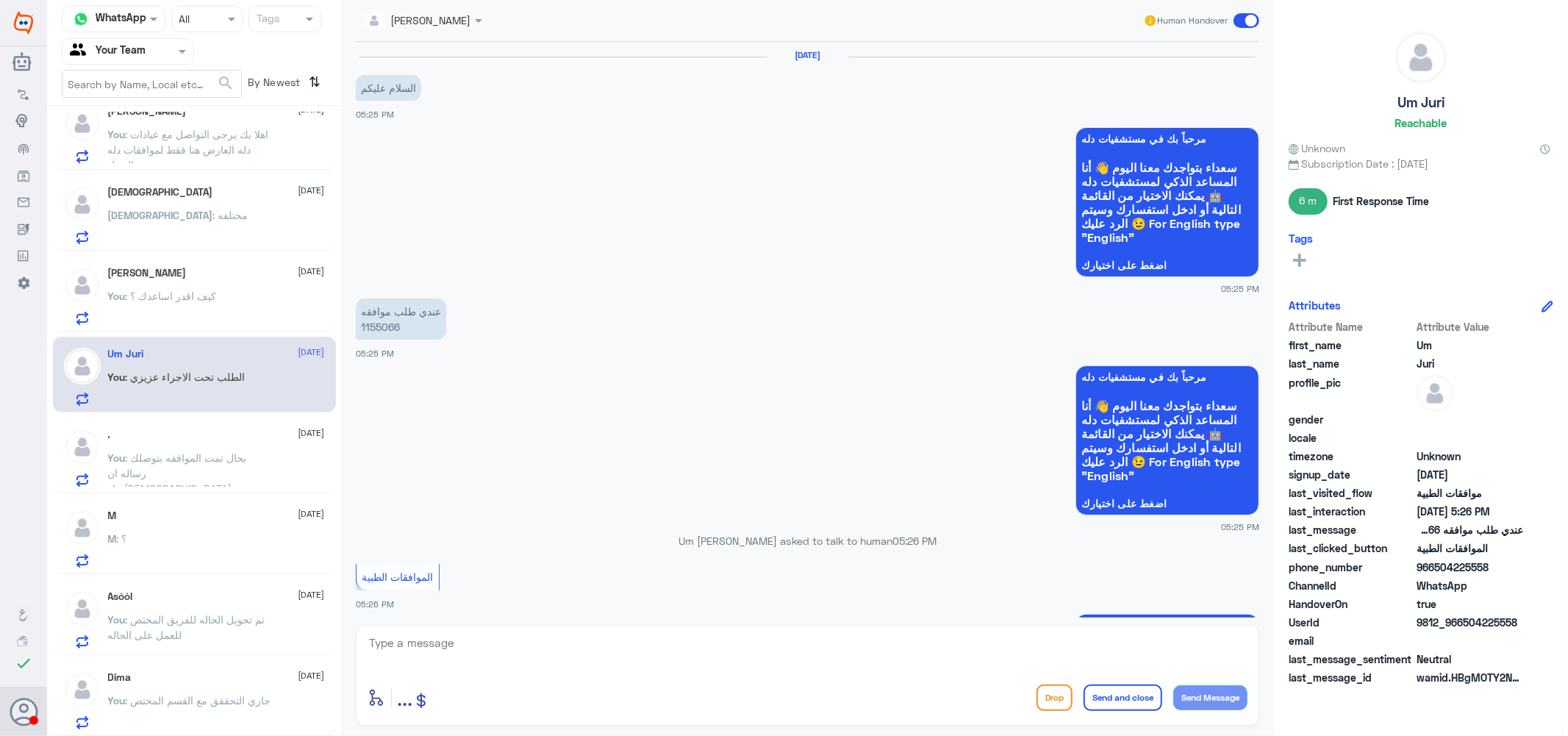
scroll to position [554, 0]
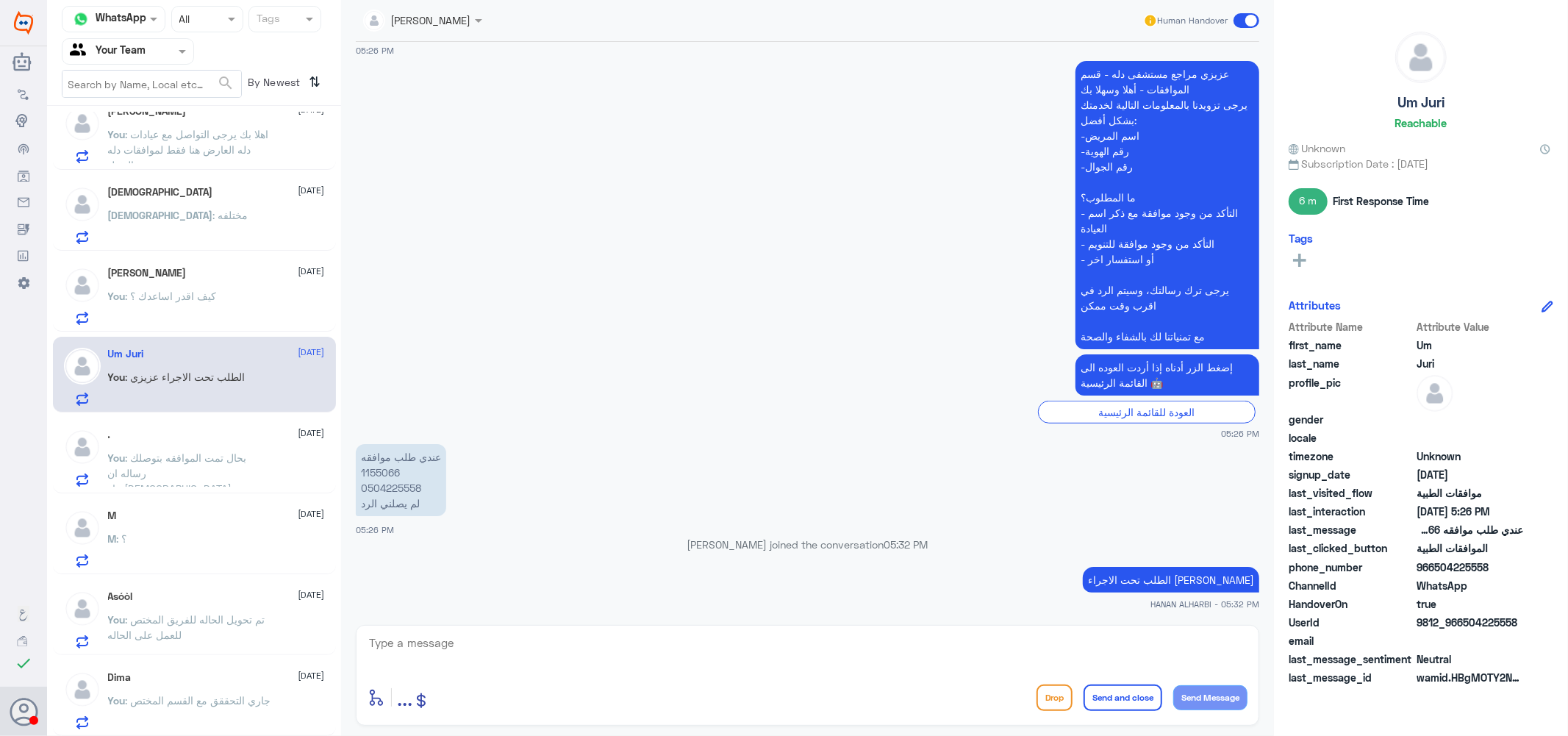
click at [175, 295] on span ": كيف اقدر اساعدك ؟" at bounding box center [171, 296] width 91 height 13
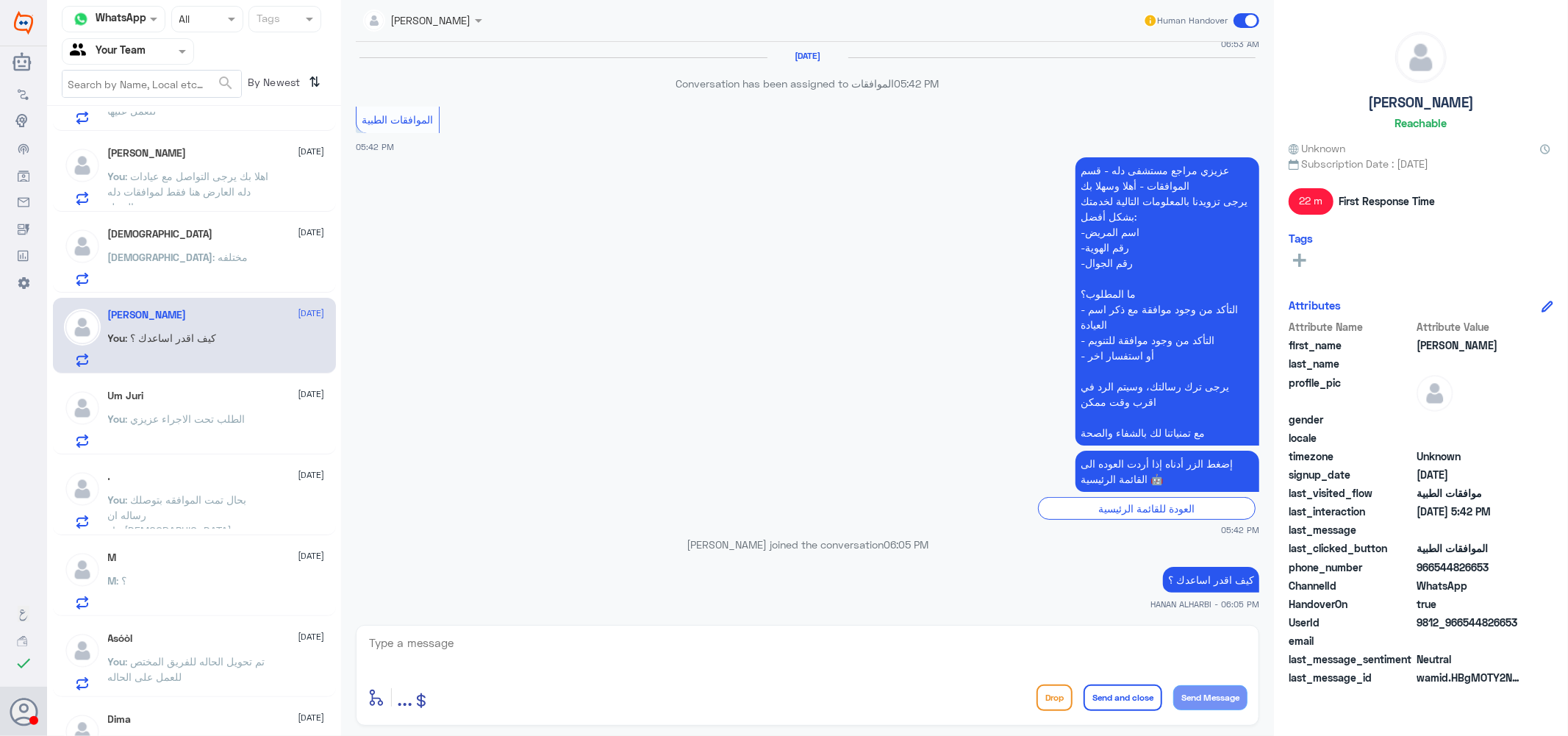
scroll to position [911, 0]
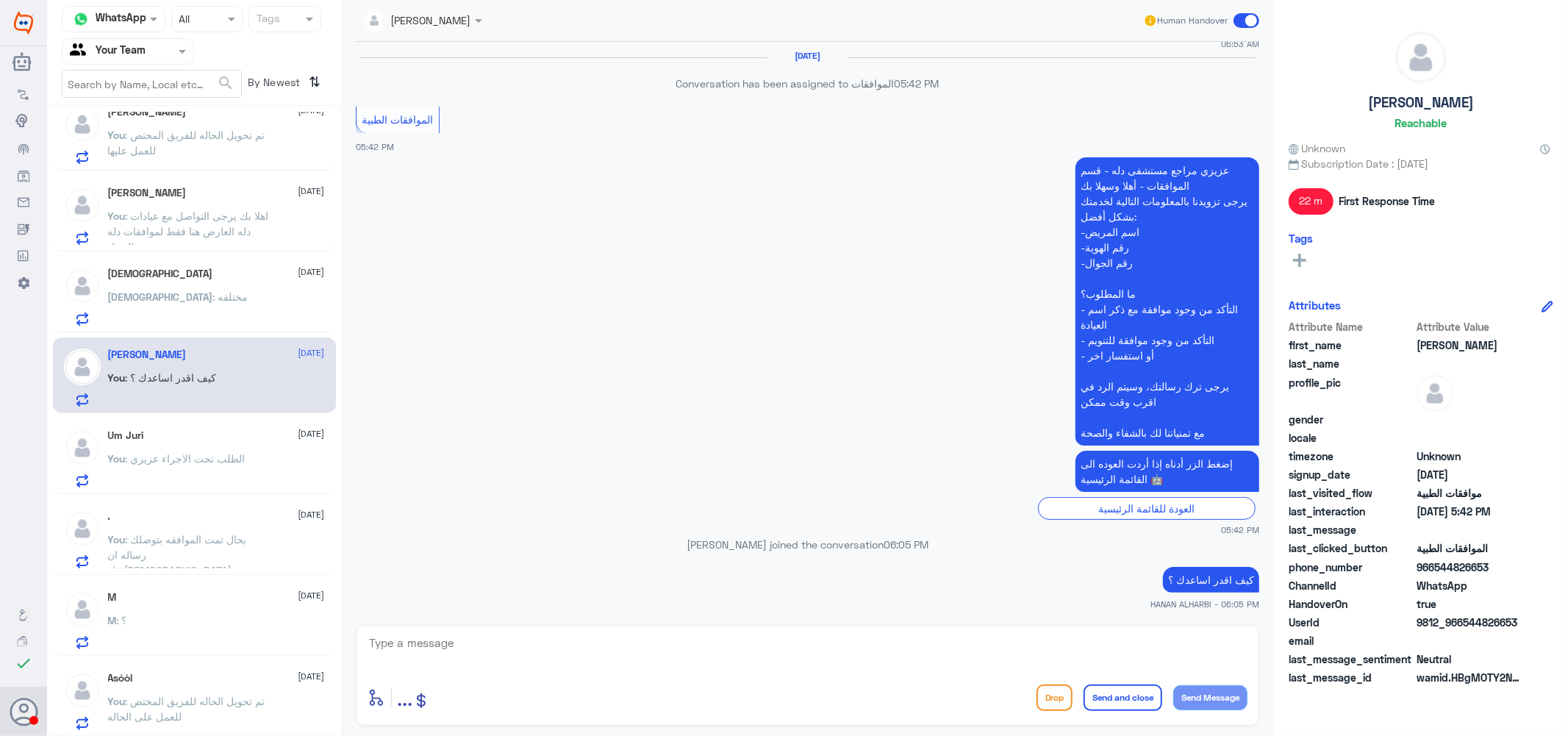
click at [221, 226] on span ": اهلا بك يرجى التواصل مع عيادات دله العارض هنا فقط لموافقات دله النخيل" at bounding box center [189, 231] width 161 height 43
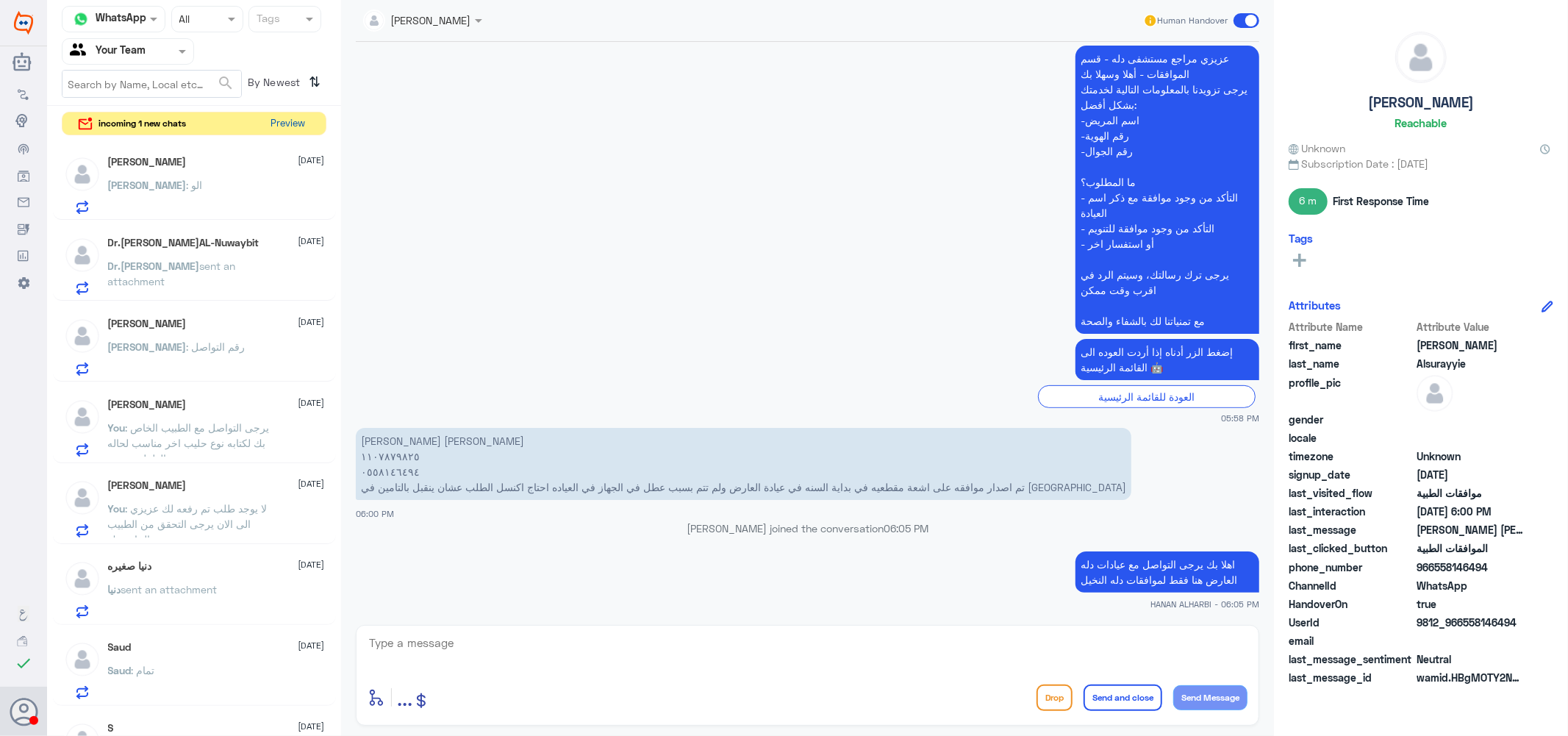
click at [298, 122] on button "Preview" at bounding box center [288, 123] width 46 height 23
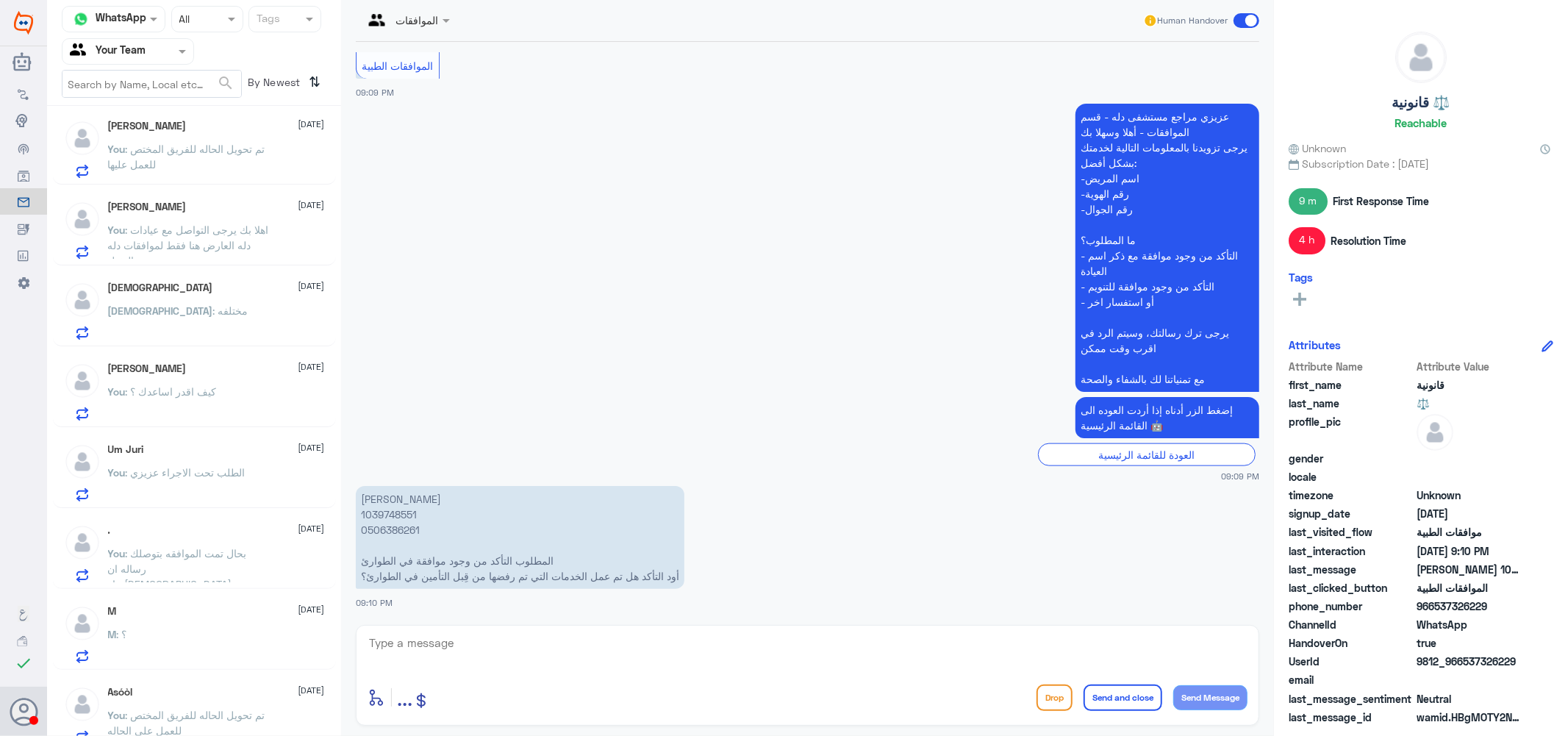
scroll to position [993, 0]
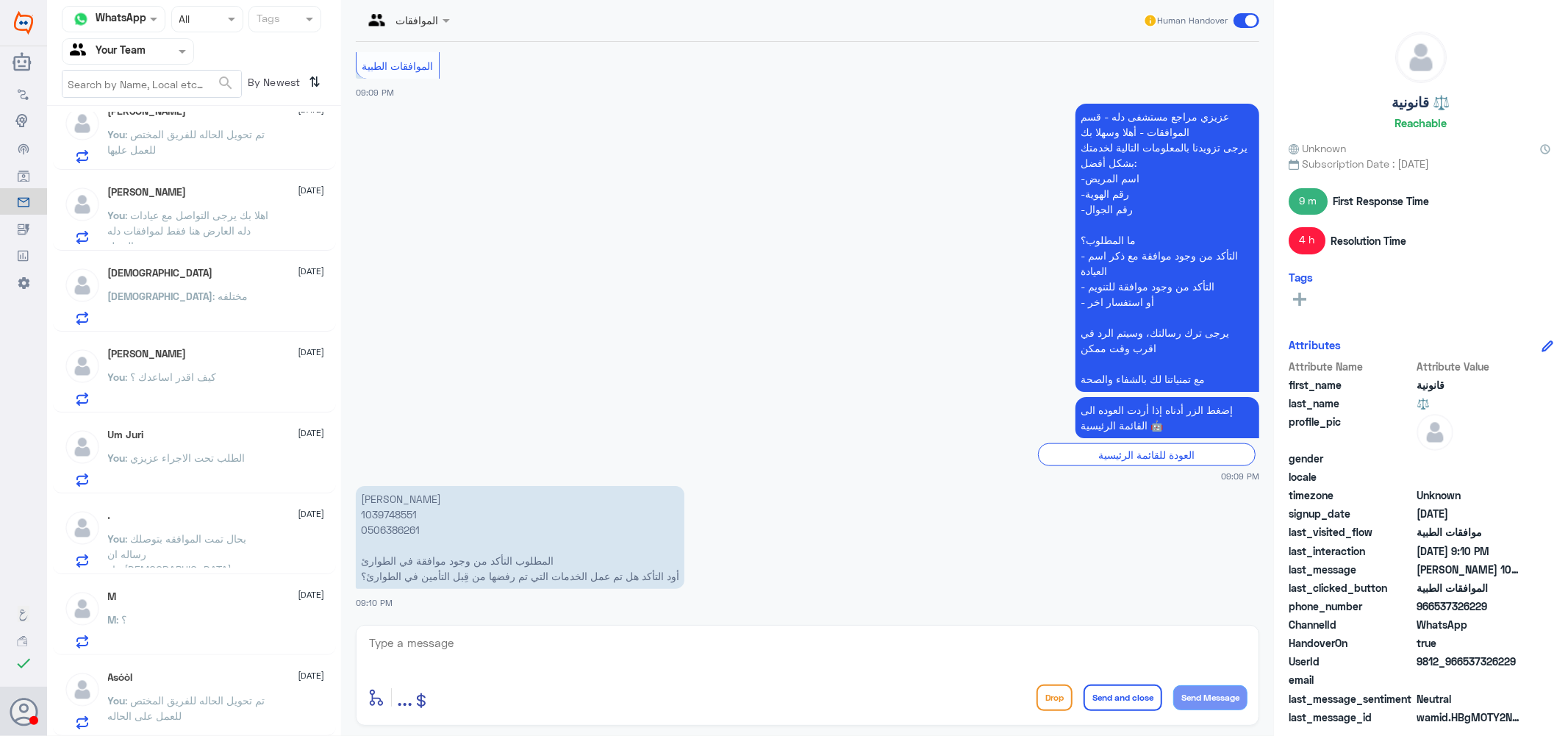
click at [219, 211] on span ": اهلا بك يرجى التواصل مع عيادات دله العارض هنا فقط لموافقات دله النخيل" at bounding box center [189, 230] width 161 height 43
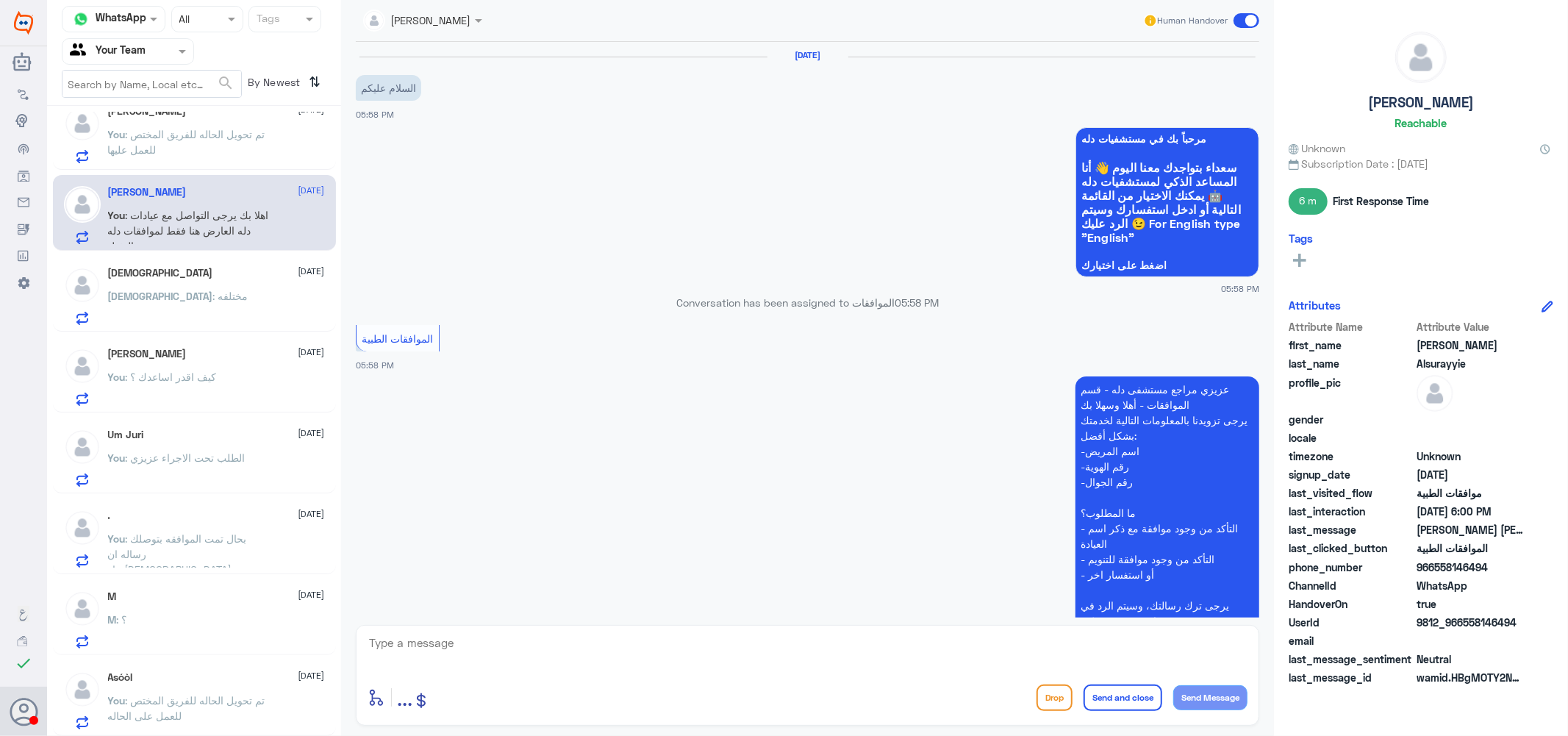
scroll to position [332, 0]
